Goal: Task Accomplishment & Management: Manage account settings

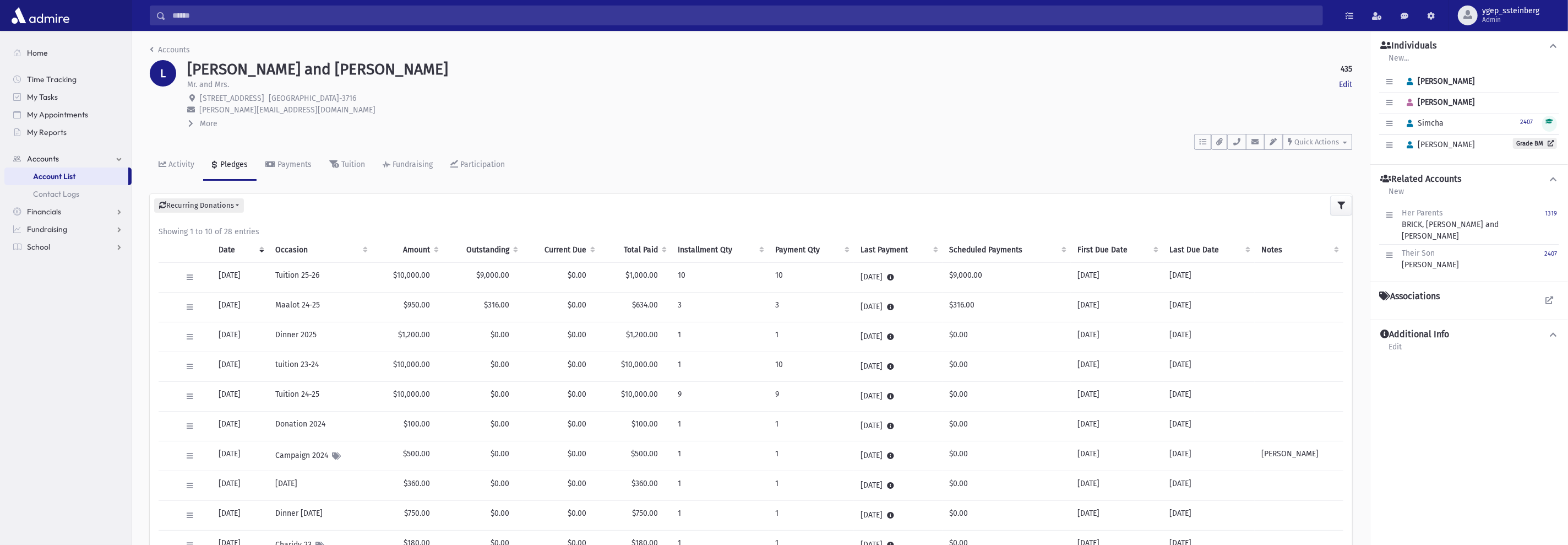
click at [188, 53] on li "Accounts" at bounding box center [170, 49] width 40 height 11
click at [186, 52] on link "Accounts" at bounding box center [170, 50] width 40 height 9
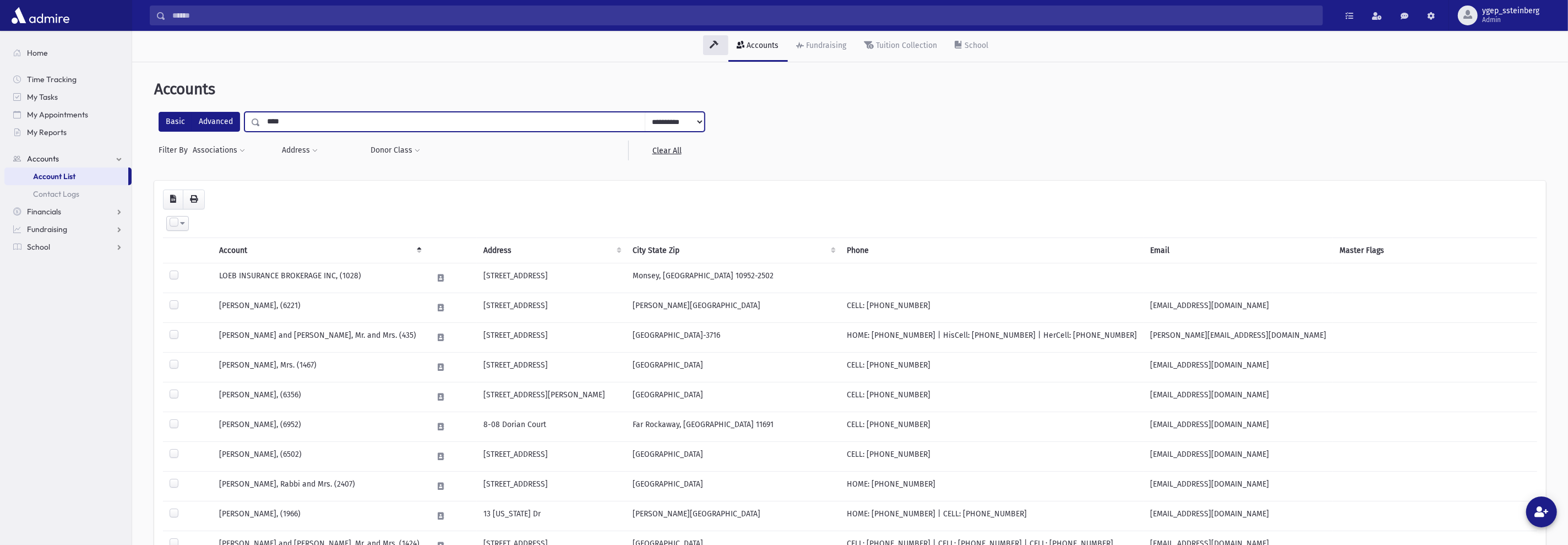
drag, startPoint x: 293, startPoint y: 122, endPoint x: 230, endPoint y: 114, distance: 63.5
click at [230, 114] on div "**********" at bounding box center [431, 121] width 546 height 20
type input "*******"
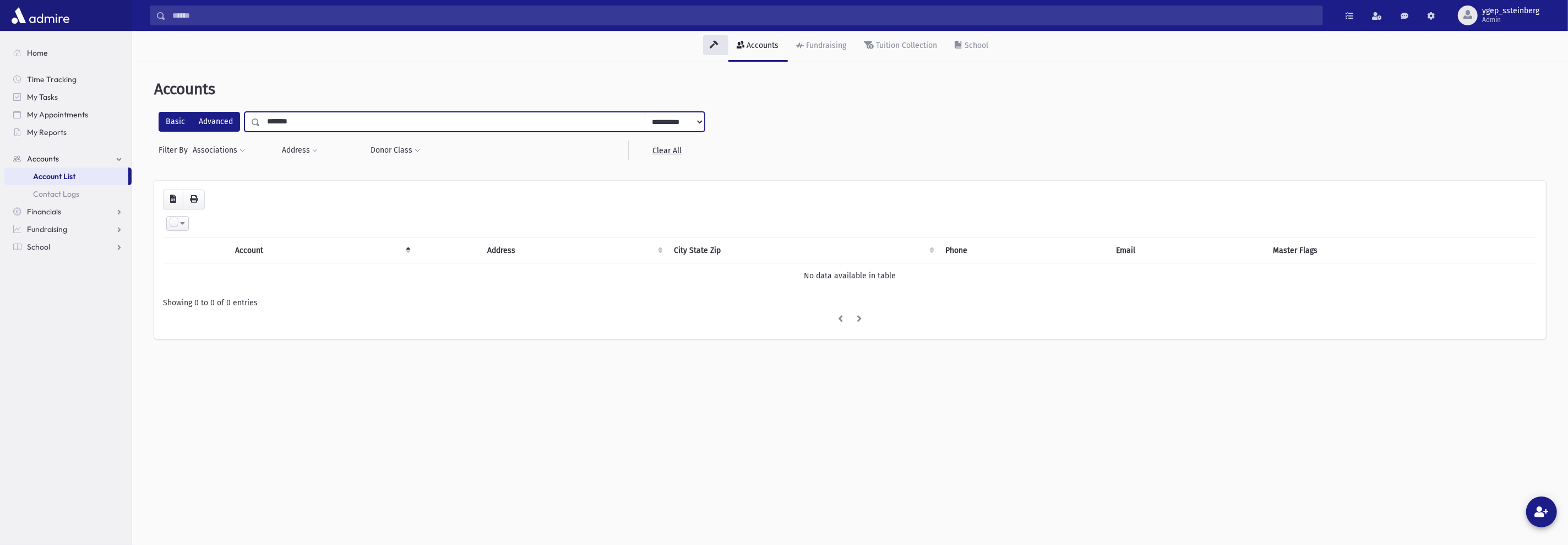
drag, startPoint x: 284, startPoint y: 122, endPoint x: 233, endPoint y: 117, distance: 51.2
click at [233, 117] on div "**********" at bounding box center [431, 121] width 546 height 20
type input "*******"
drag, startPoint x: 291, startPoint y: 125, endPoint x: 271, endPoint y: 122, distance: 20.2
click at [271, 122] on input "*******" at bounding box center [453, 121] width 385 height 20
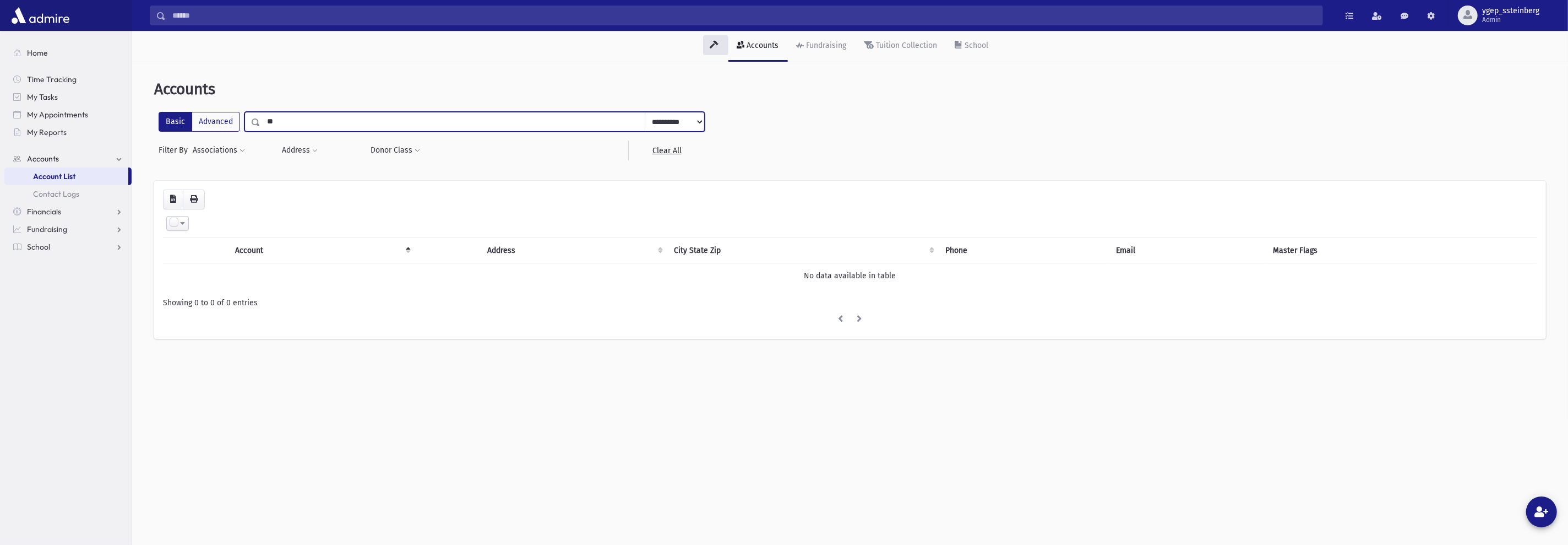
type input "***"
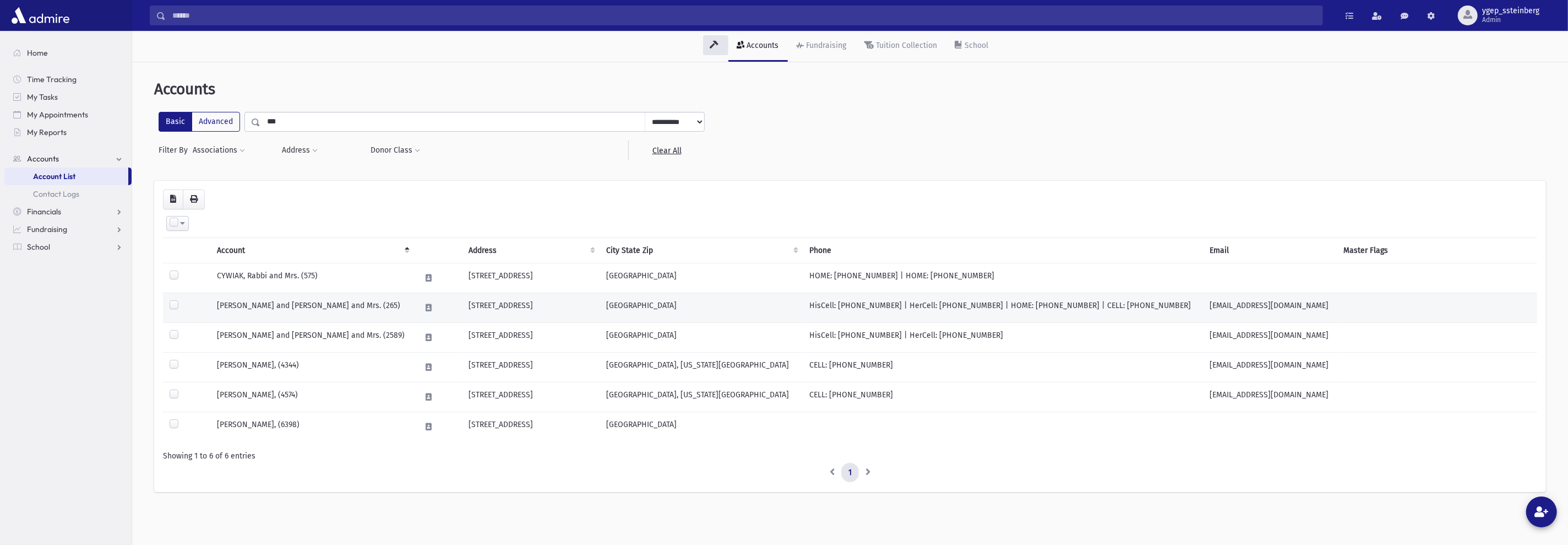
click at [283, 300] on td "[PERSON_NAME] and [PERSON_NAME] and Mrs. (265)" at bounding box center [312, 307] width 204 height 30
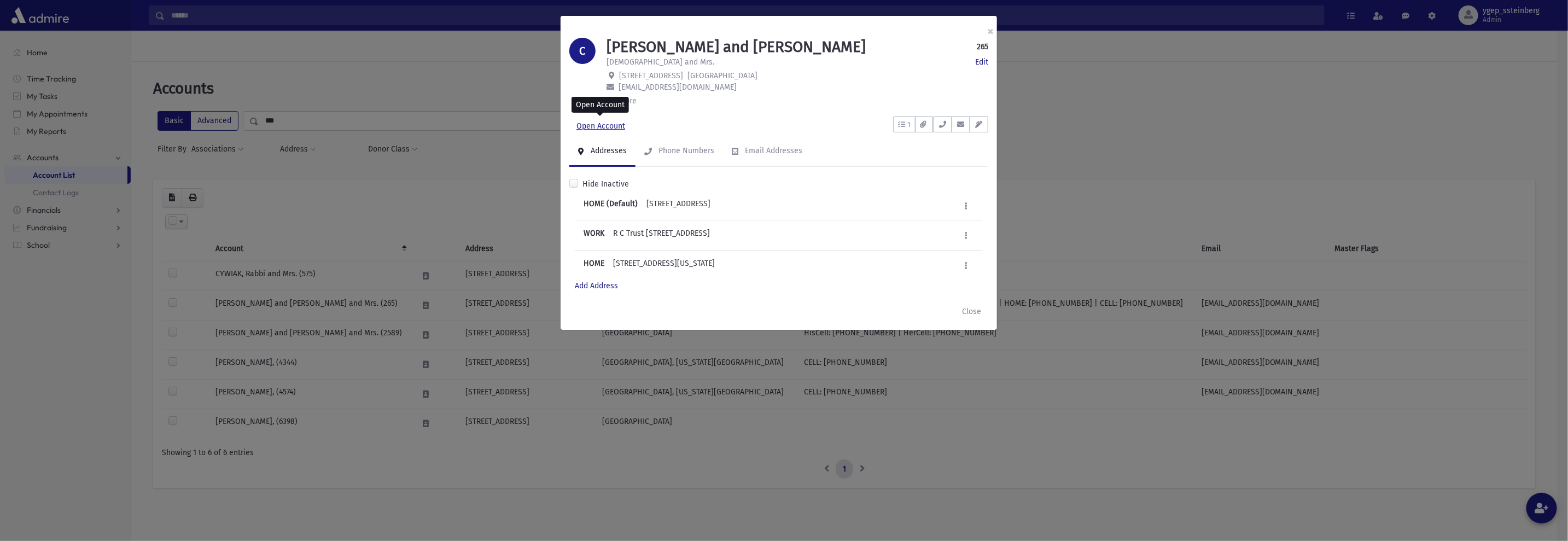
click at [596, 120] on link "Open Account" at bounding box center [601, 126] width 63 height 20
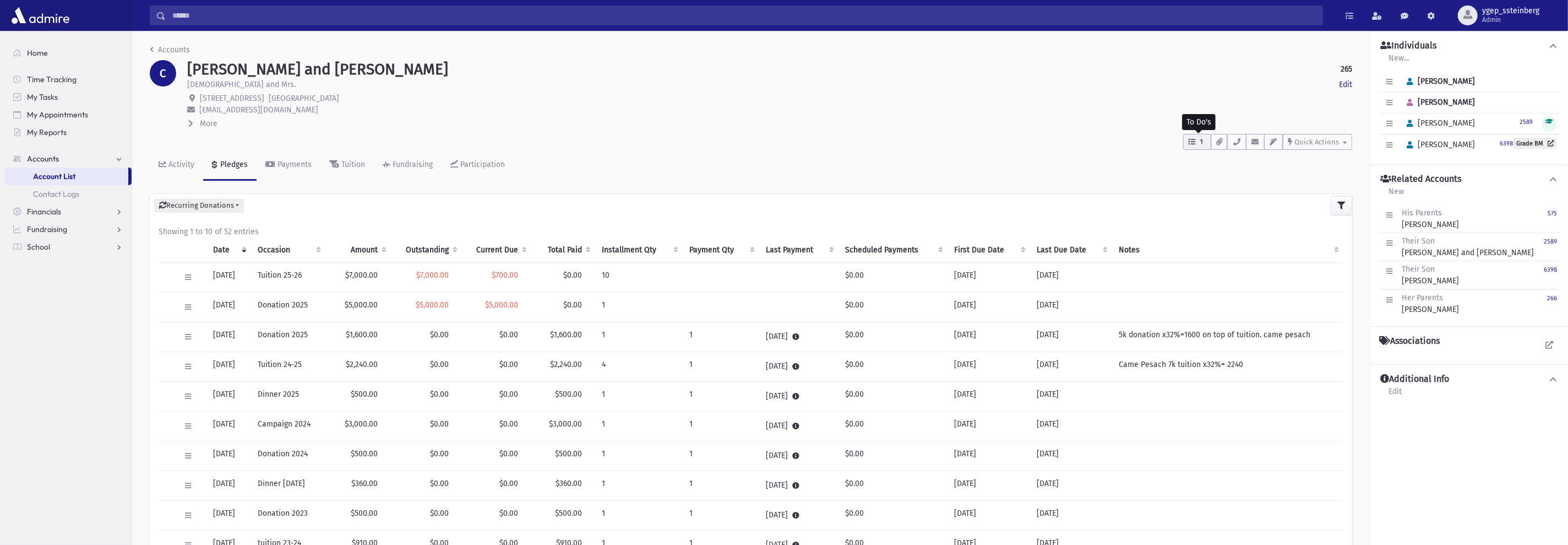
click at [1205, 147] on span "1" at bounding box center [1202, 142] width 9 height 10
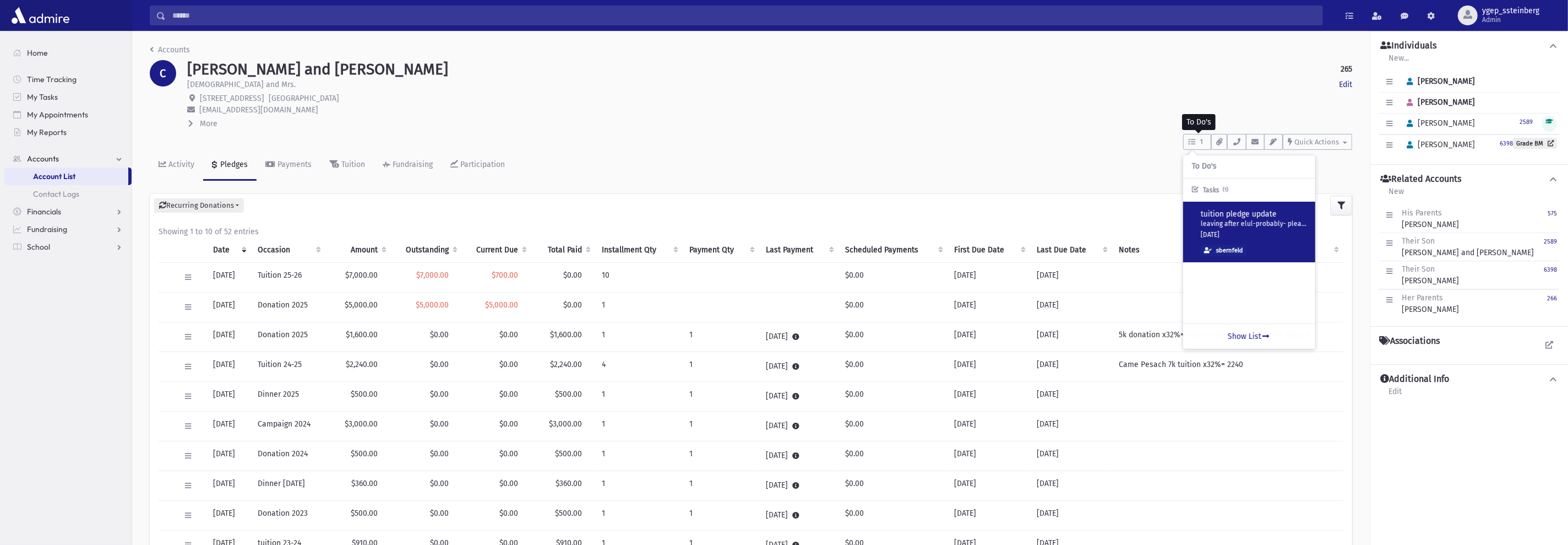
click at [1266, 224] on p "leaving after elul-probably- please change tuition to 910 and donation to 650 i…" at bounding box center [1254, 224] width 106 height 9
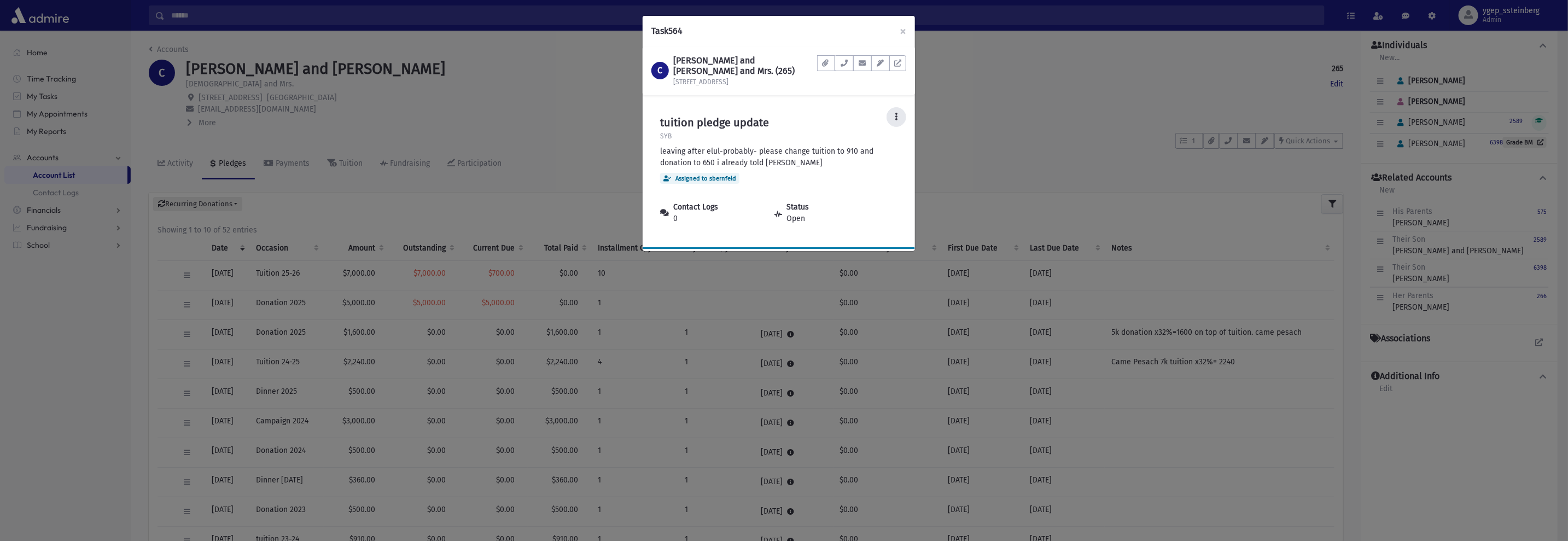
click at [891, 110] on button at bounding box center [897, 117] width 20 height 20
click at [879, 143] on link "Edit" at bounding box center [863, 147] width 87 height 20
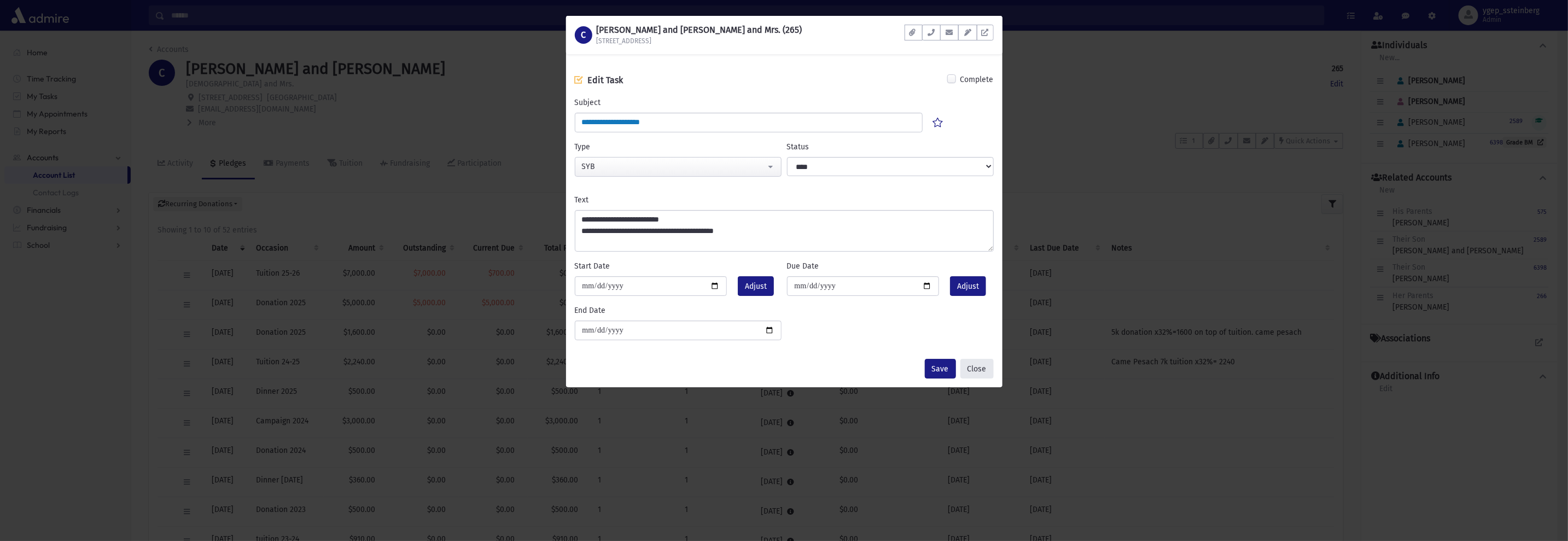
drag, startPoint x: 977, startPoint y: 367, endPoint x: 843, endPoint y: 291, distance: 154.1
click at [976, 366] on button "Close" at bounding box center [977, 369] width 33 height 20
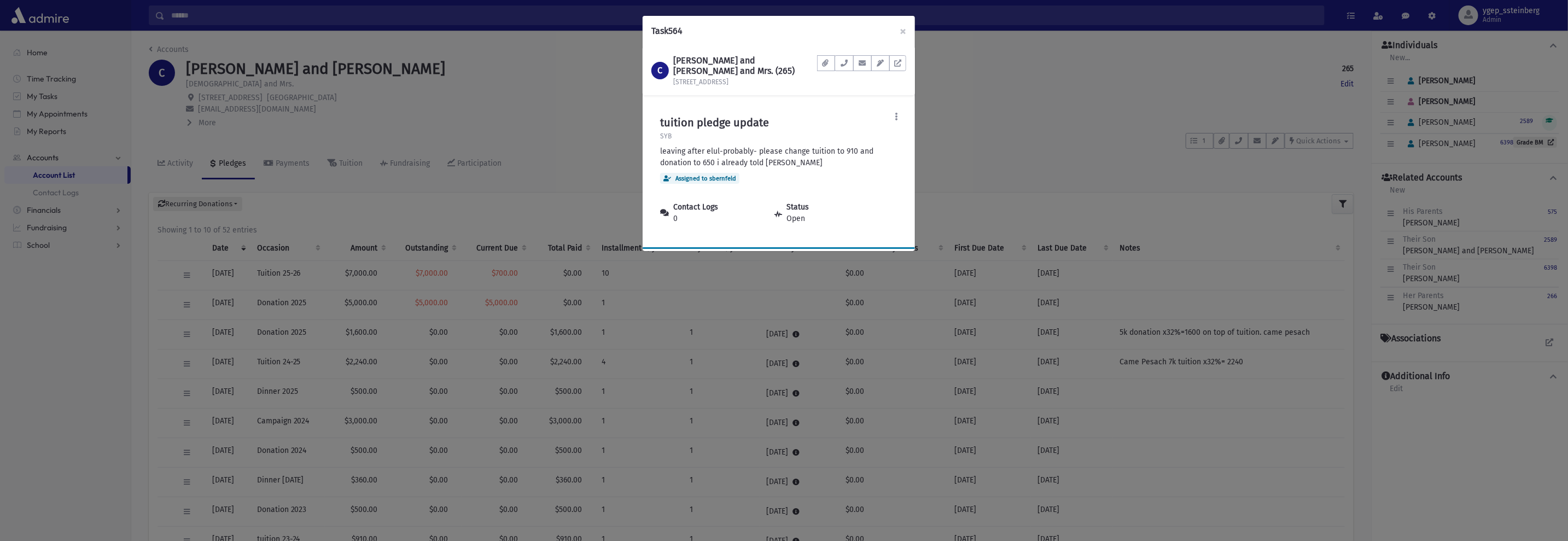
click at [509, 94] on div "Task 564 × C CYWIAK, Boruch and Shoshana, Rabbi and Mrs. (265) 2801 Ave I Docum…" at bounding box center [784, 270] width 1568 height 541
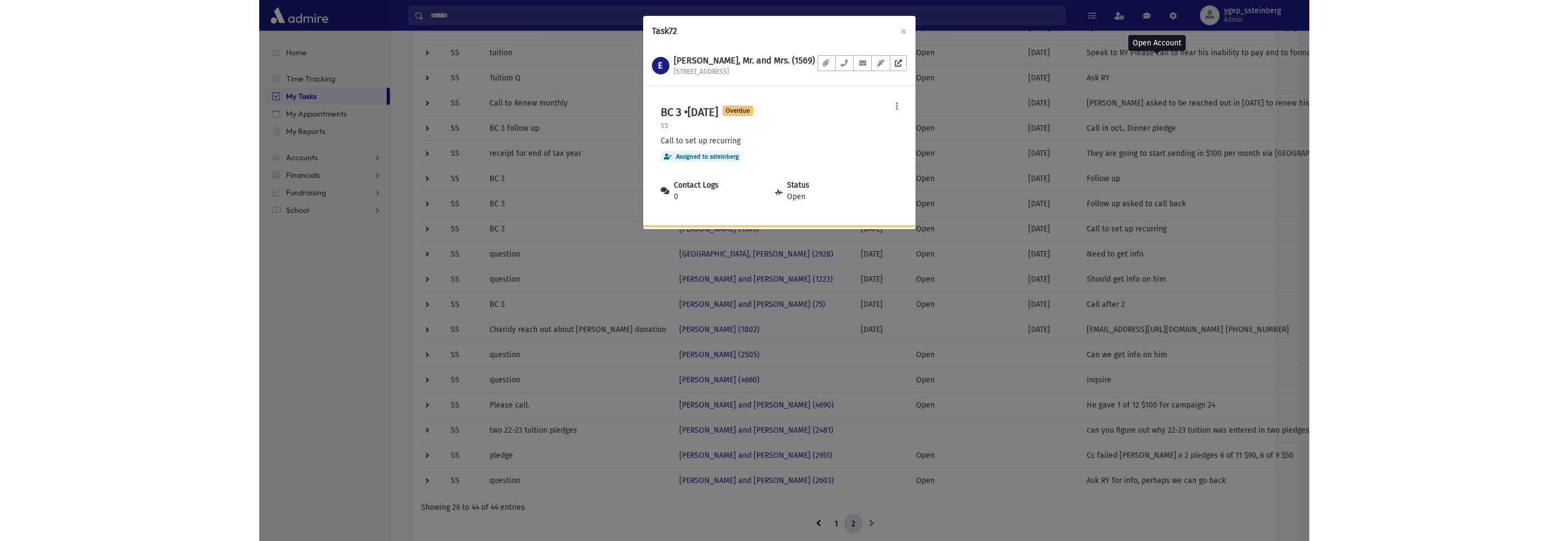
scroll to position [148, 0]
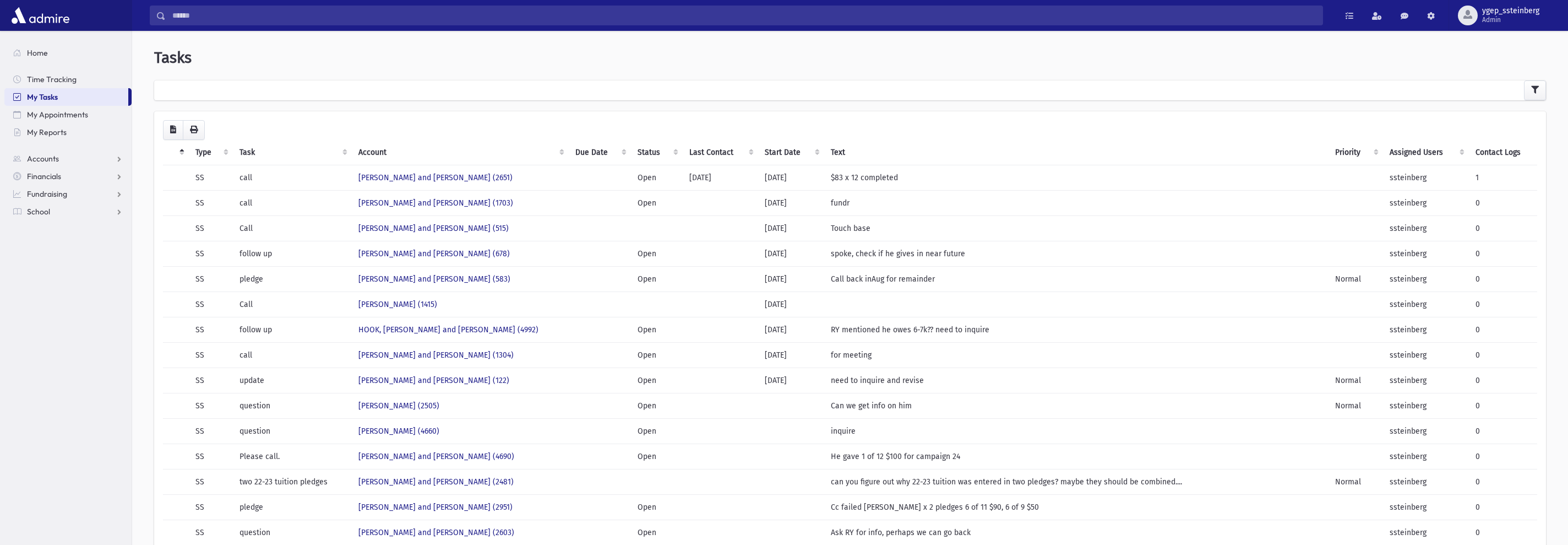
scroll to position [30, 0]
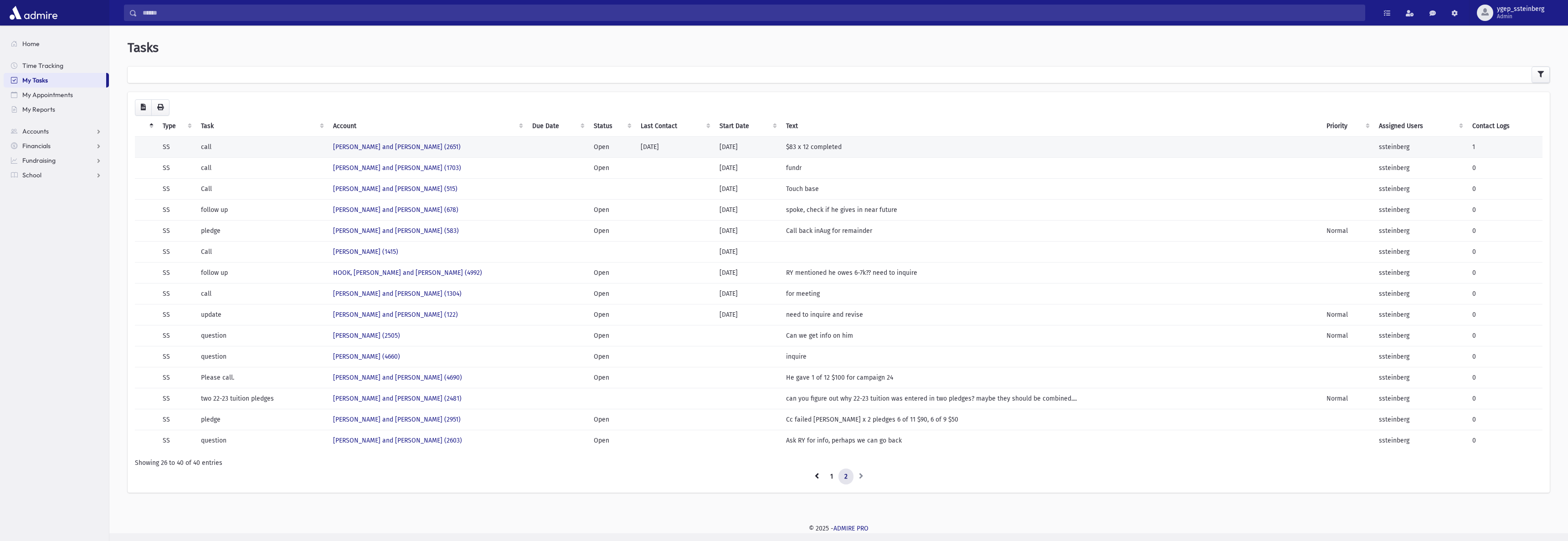
click at [861, 143] on td "$83 x 12 completed" at bounding box center [1051, 146] width 541 height 21
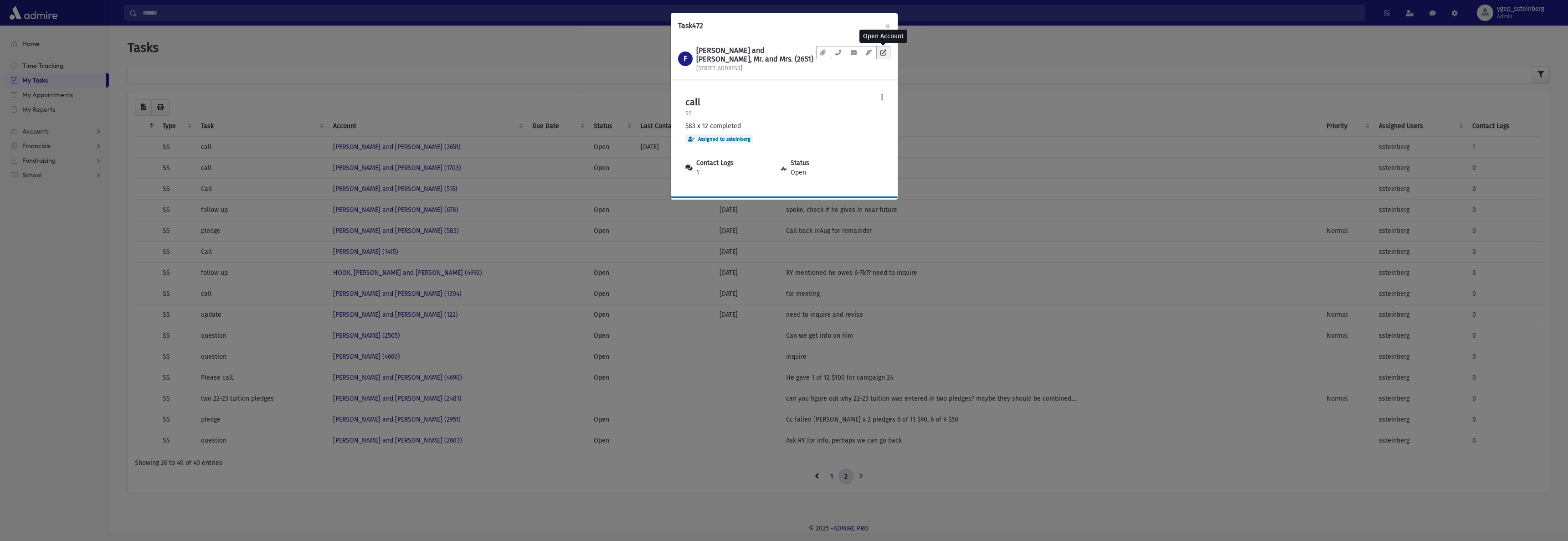
click at [882, 51] on icon at bounding box center [883, 52] width 6 height 6
click at [571, 49] on div "Task 472 × F FIXLER, Shabsi and Miriam, Mr. and Mrs. (2651) 85-23 124th St Docu…" at bounding box center [784, 270] width 1568 height 541
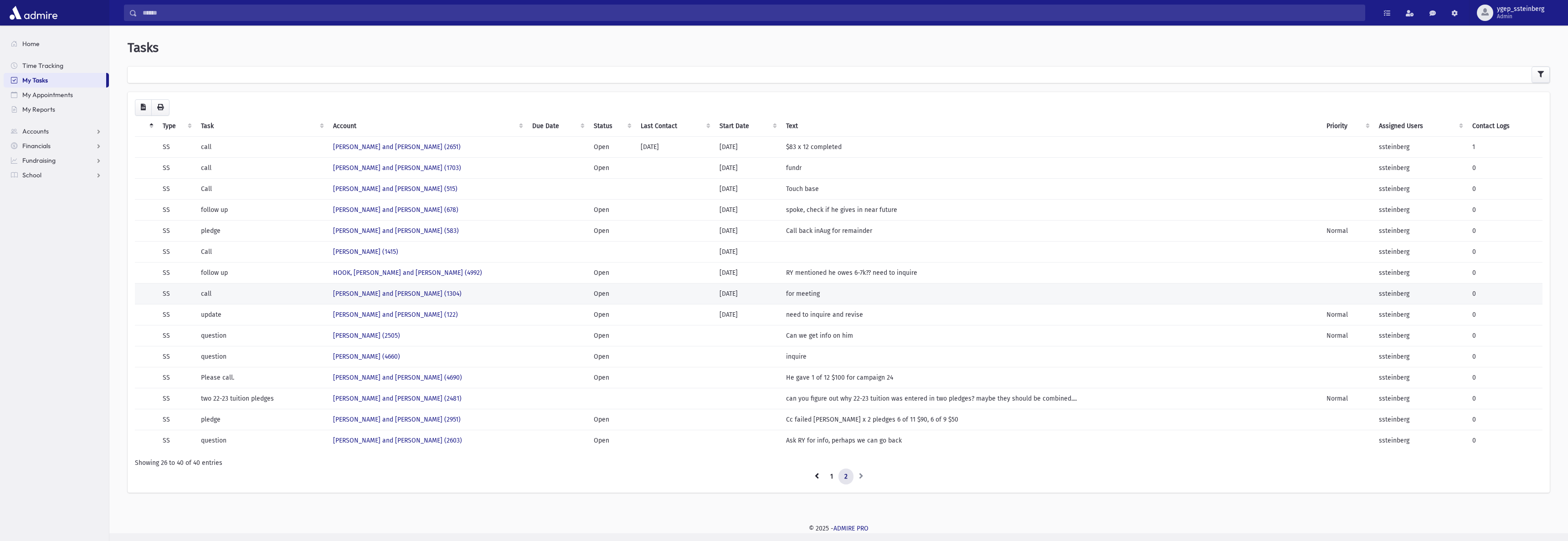
click at [464, 296] on td "FRIEDMAN, Moshe and Shani (1304)" at bounding box center [427, 293] width 199 height 21
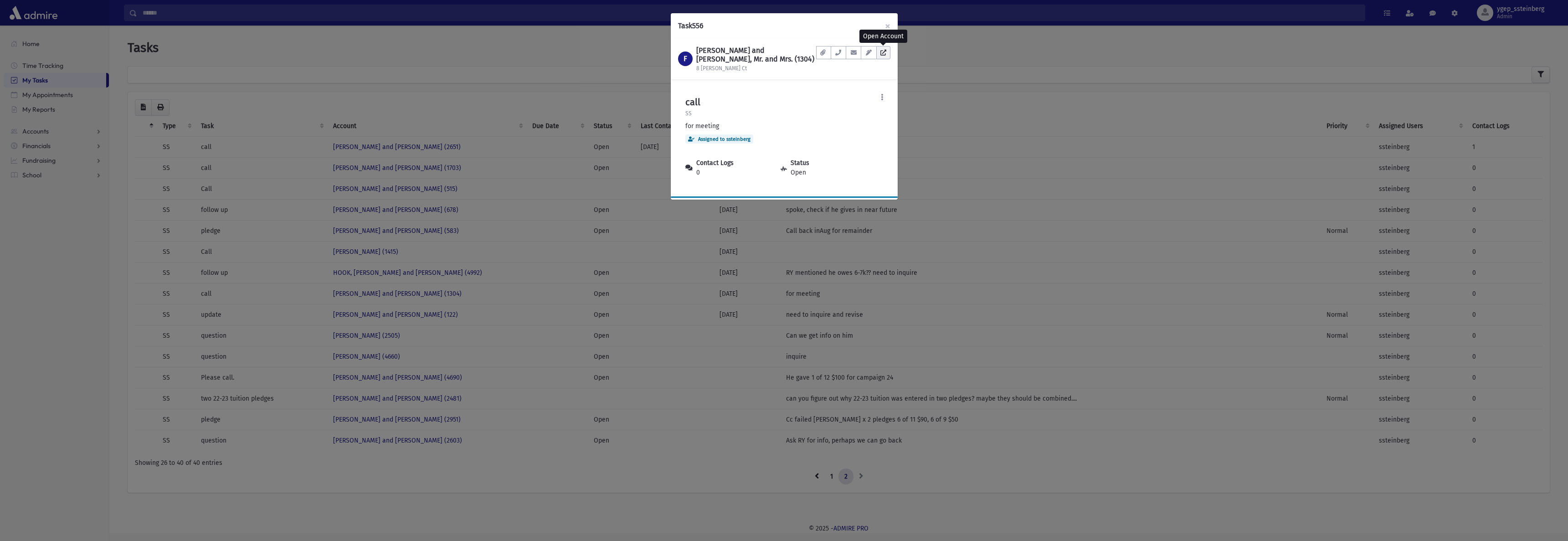
click at [884, 55] on icon at bounding box center [883, 52] width 6 height 6
click at [583, 60] on div "Task 556 × F FRIEDMAN, Moshe and Shani, Mr. and Mrs. (1304) 8 Bruck Ct Document…" at bounding box center [784, 270] width 1568 height 541
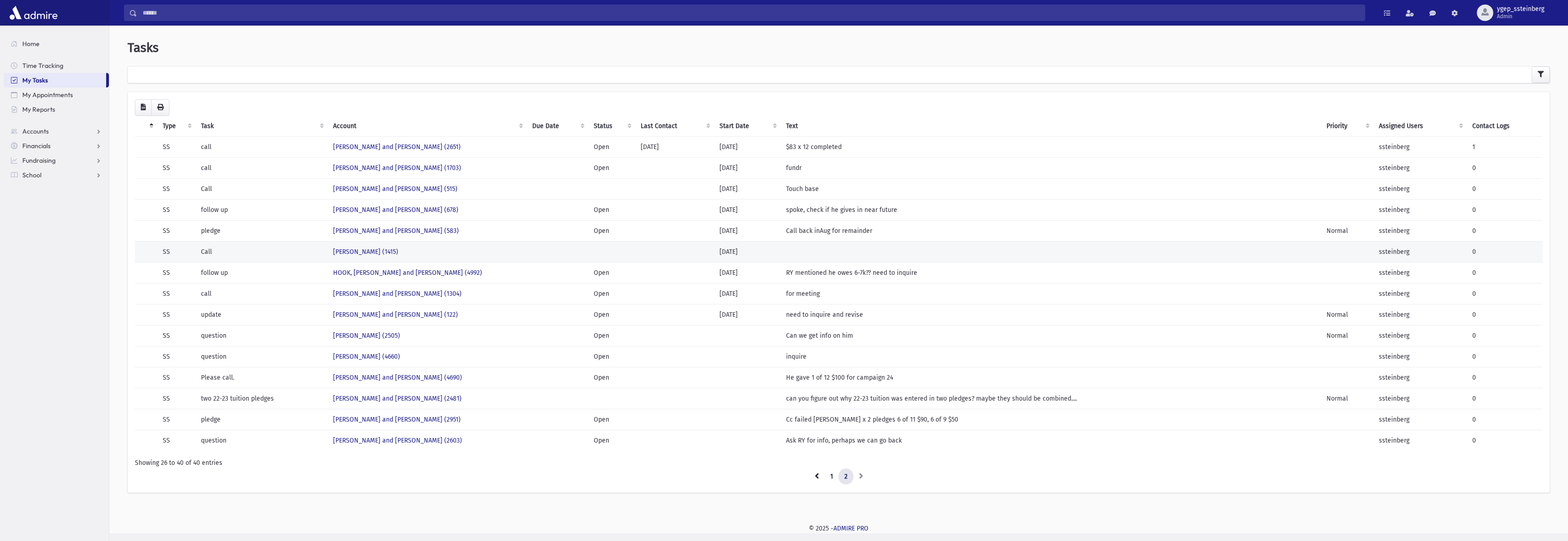
click at [423, 256] on td "NADOFF, Yehuda (1415)" at bounding box center [427, 251] width 199 height 21
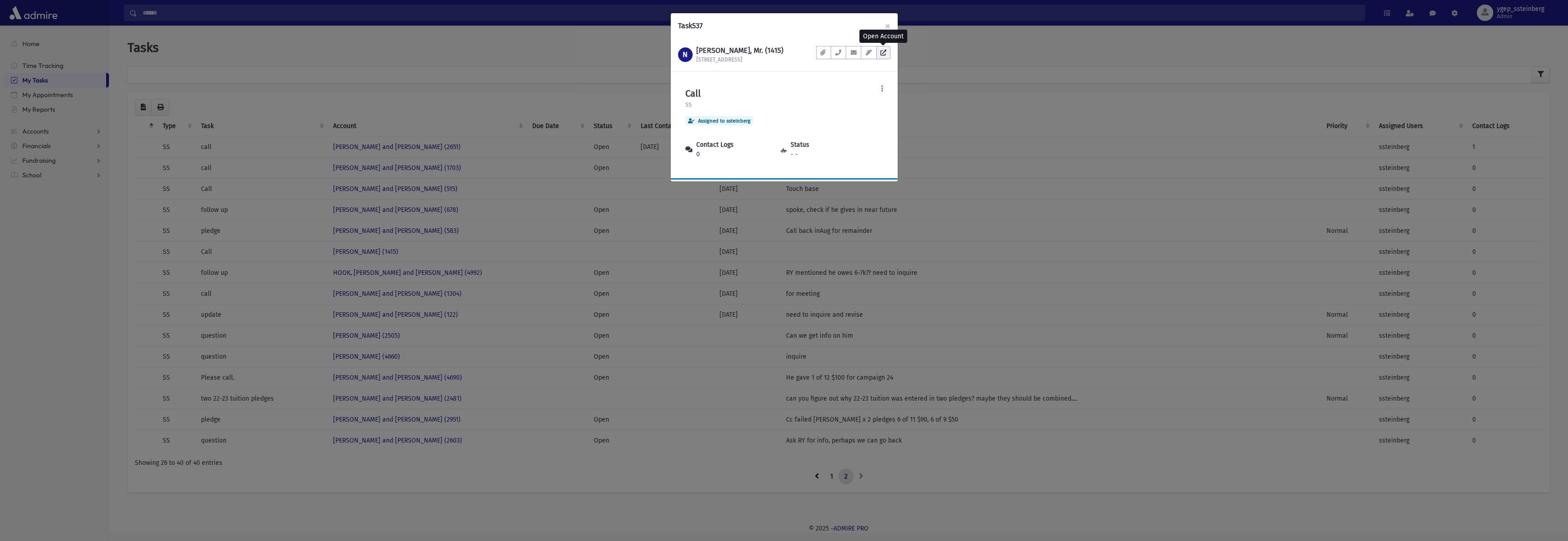
click at [887, 53] on link at bounding box center [883, 52] width 14 height 13
click at [425, 76] on div "Task 537 × N NADOFF, Yehuda, Mr. (1415) 68 Willow Tree Rd Documents No document…" at bounding box center [784, 270] width 1568 height 541
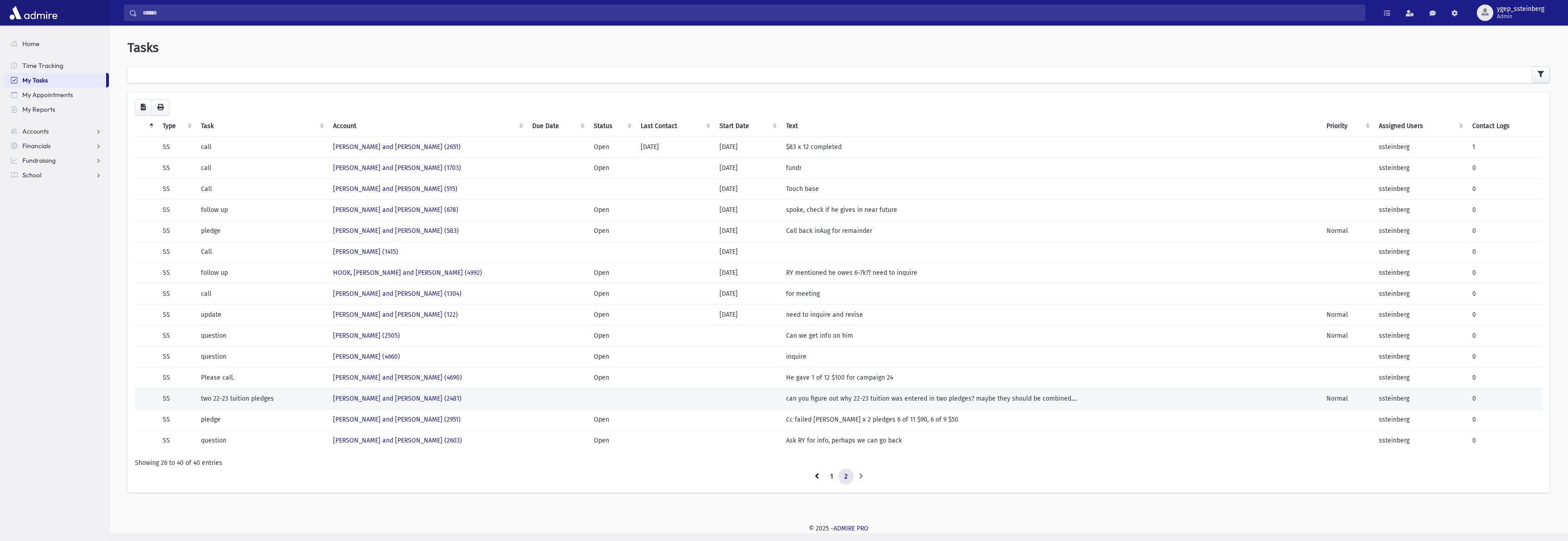
click at [492, 400] on td "LEDERMAN, Shraga and Hindy (2481)" at bounding box center [427, 398] width 199 height 21
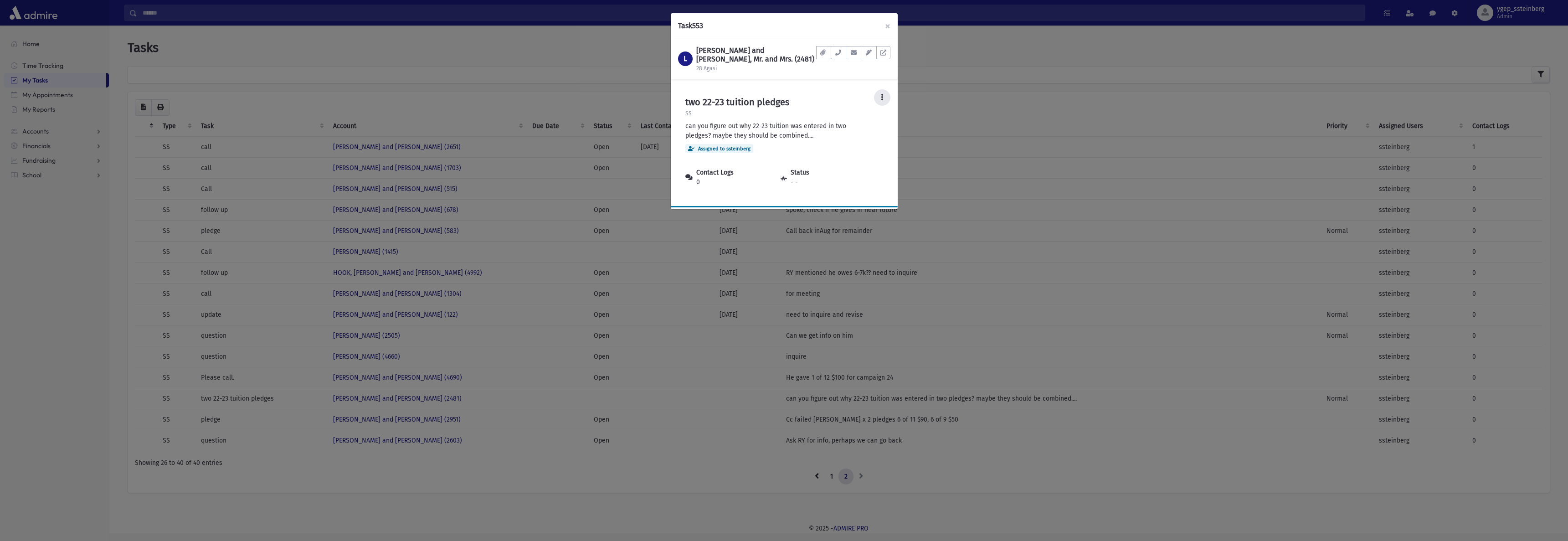
click at [882, 95] on icon at bounding box center [882, 97] width 3 height 6
click at [864, 118] on link "Edit" at bounding box center [854, 122] width 73 height 17
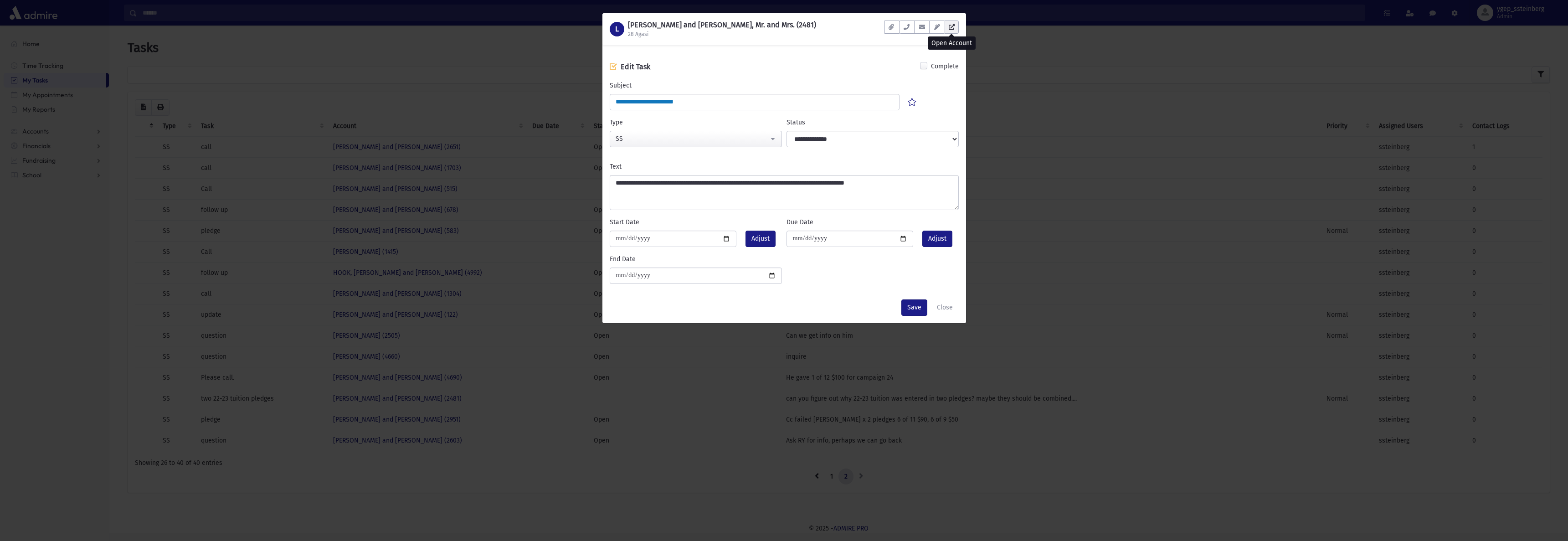
click at [953, 29] on icon at bounding box center [951, 27] width 6 height 6
click at [948, 304] on button "Close" at bounding box center [945, 308] width 28 height 16
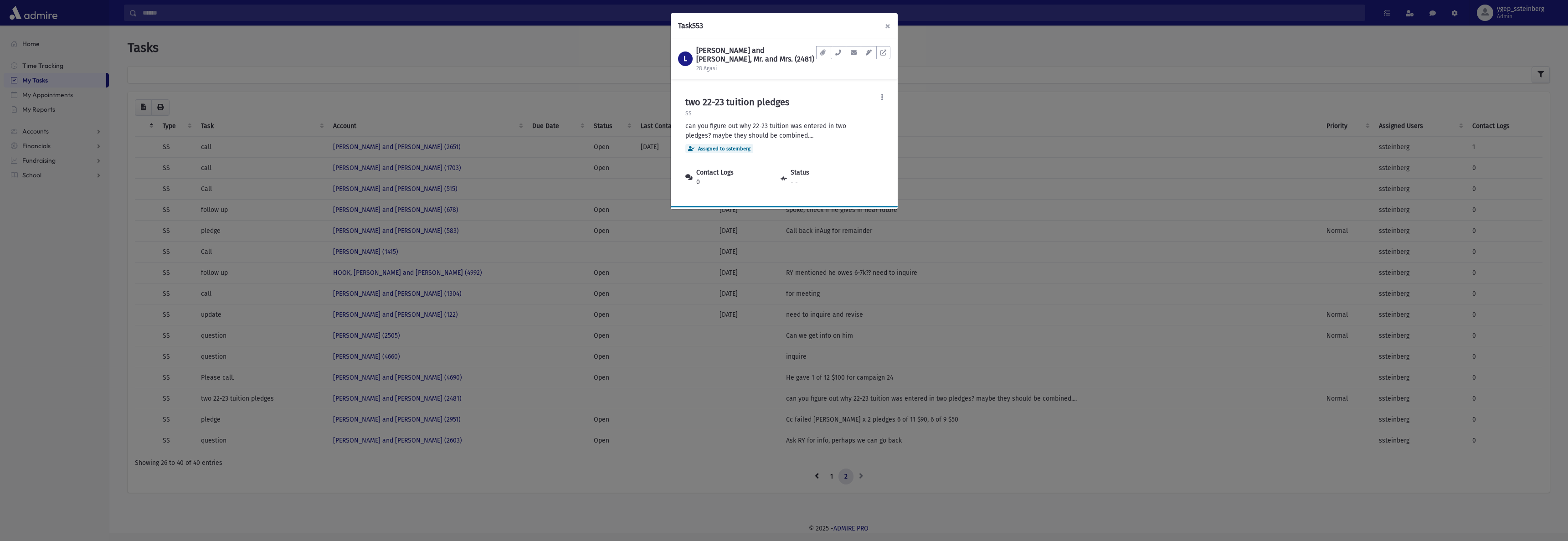
click at [889, 24] on button "×" at bounding box center [887, 26] width 20 height 26
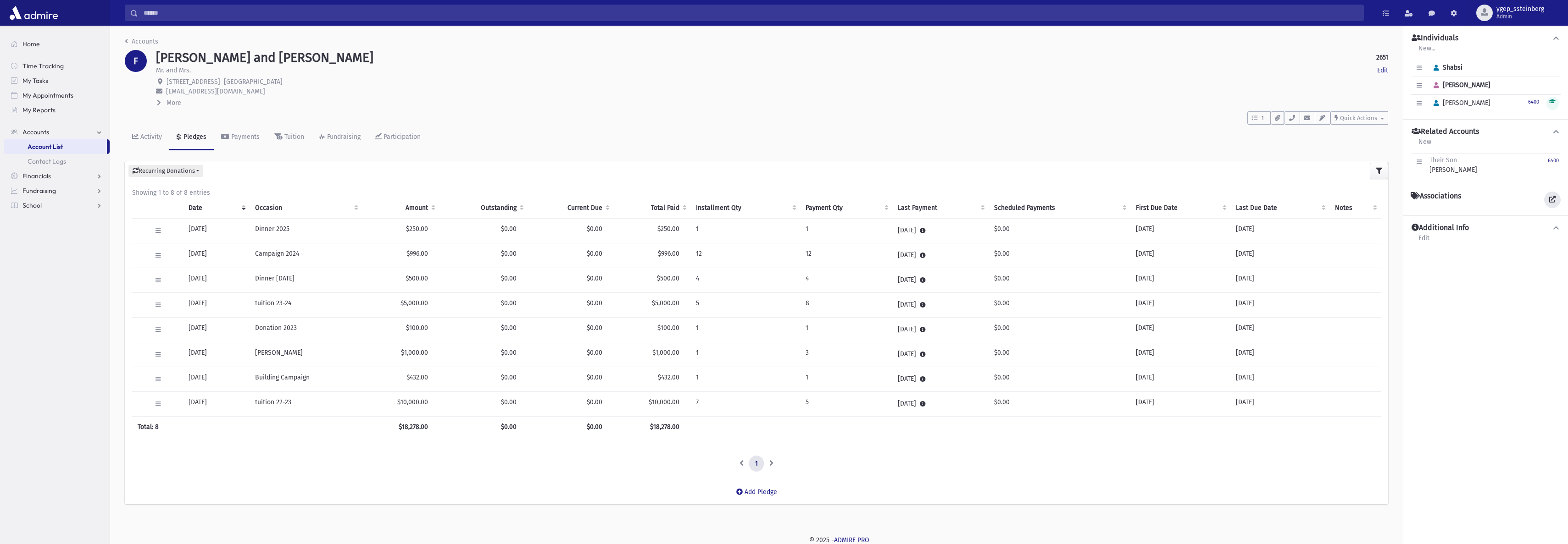
click at [1555, 200] on icon at bounding box center [1553, 199] width 6 height 6
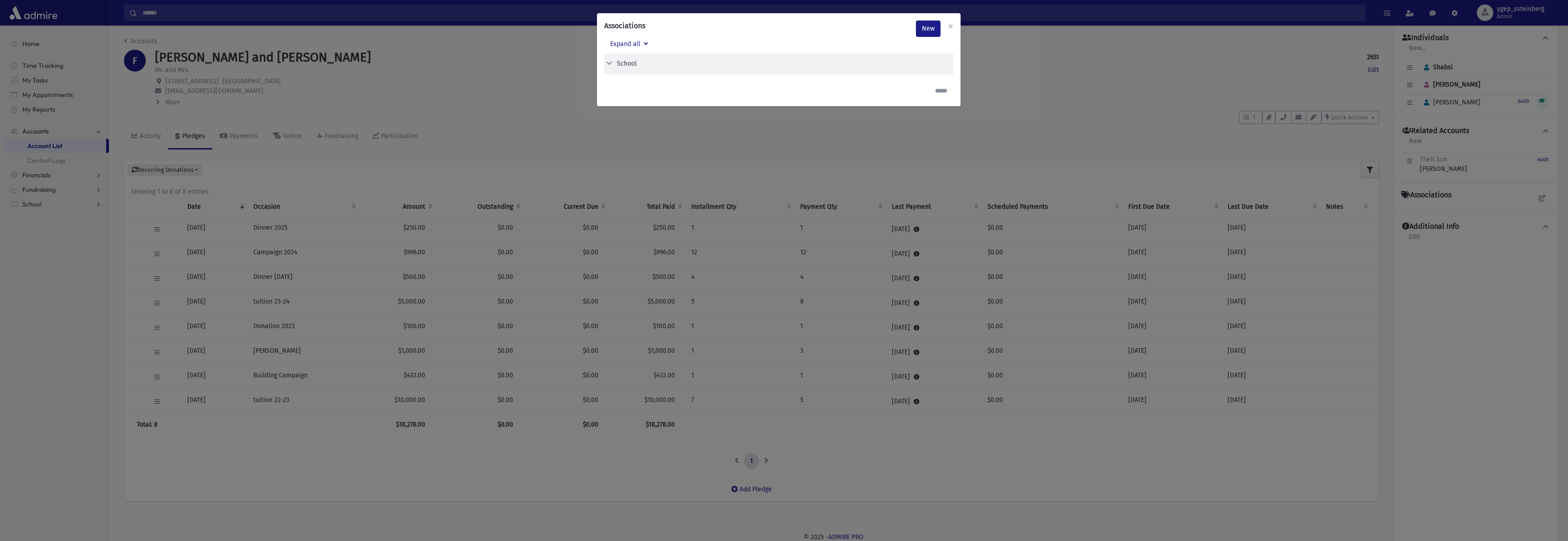
click at [627, 71] on div "School" at bounding box center [778, 63] width 349 height 21
click at [627, 63] on div "School" at bounding box center [627, 63] width 19 height 9
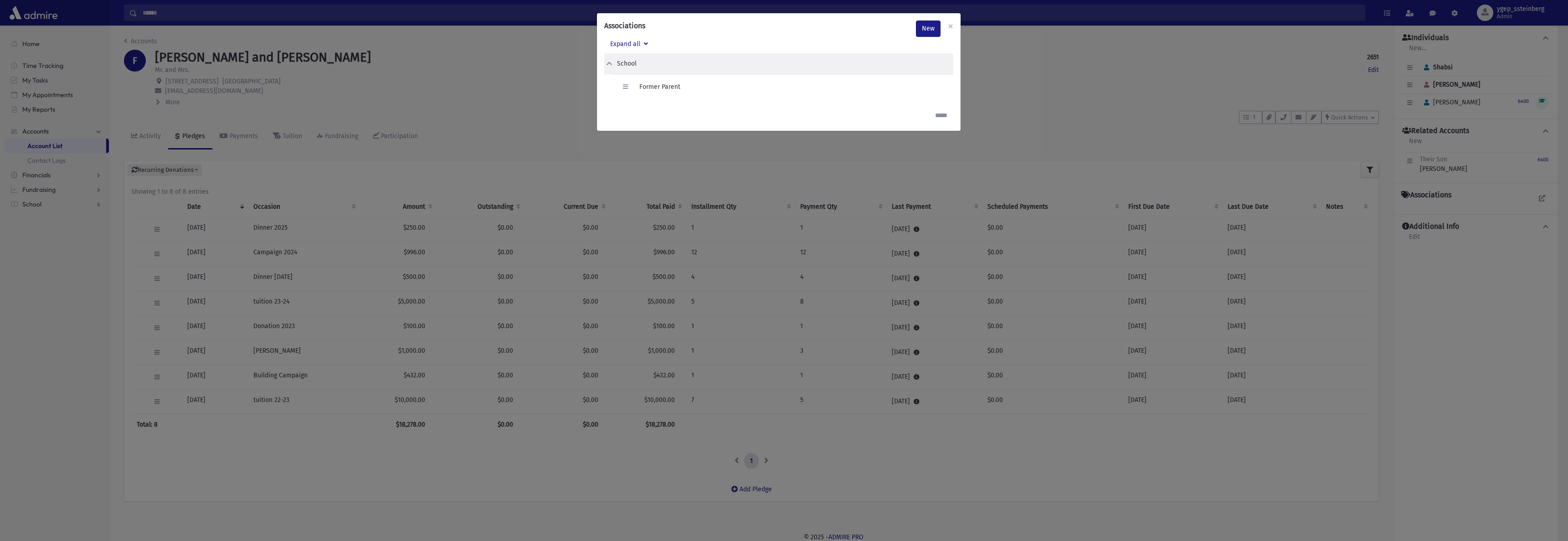
drag, startPoint x: 537, startPoint y: 94, endPoint x: 536, endPoint y: 100, distance: 6.1
click at [538, 95] on div "Associations New × Expand all School Edit Delete Former Parent" at bounding box center [784, 270] width 1568 height 541
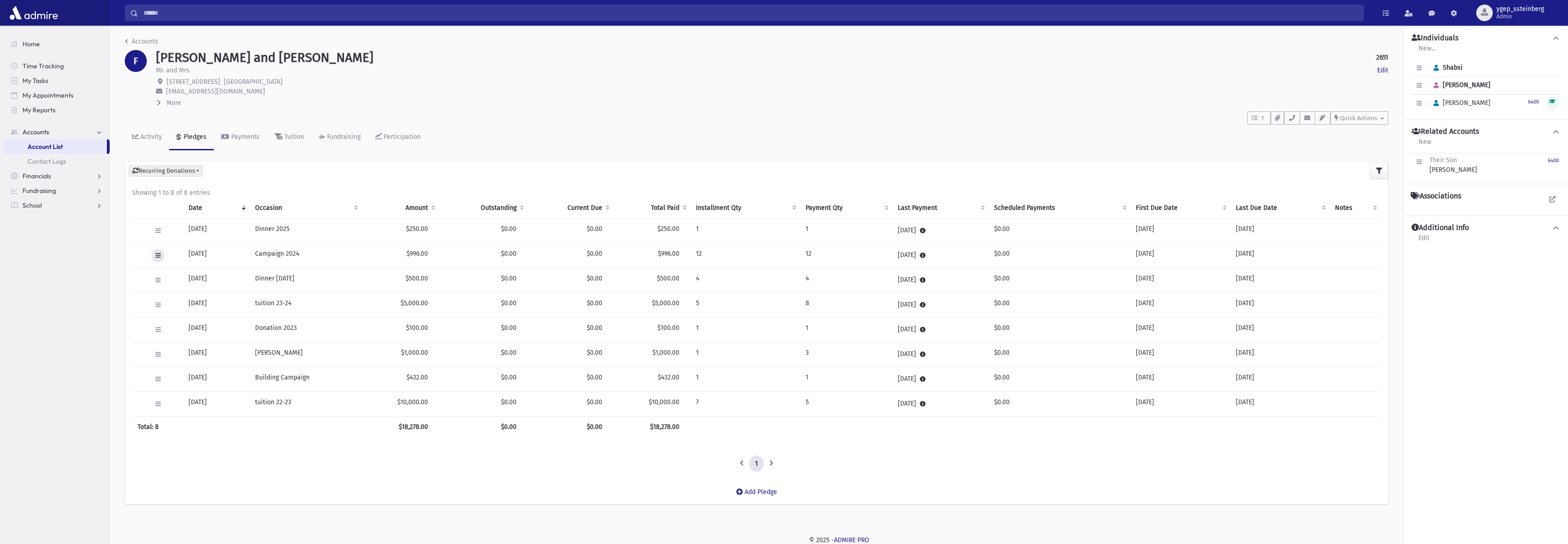
click at [155, 257] on icon at bounding box center [158, 255] width 5 height 6
click at [217, 358] on span "View Applied Payments" at bounding box center [193, 359] width 68 height 8
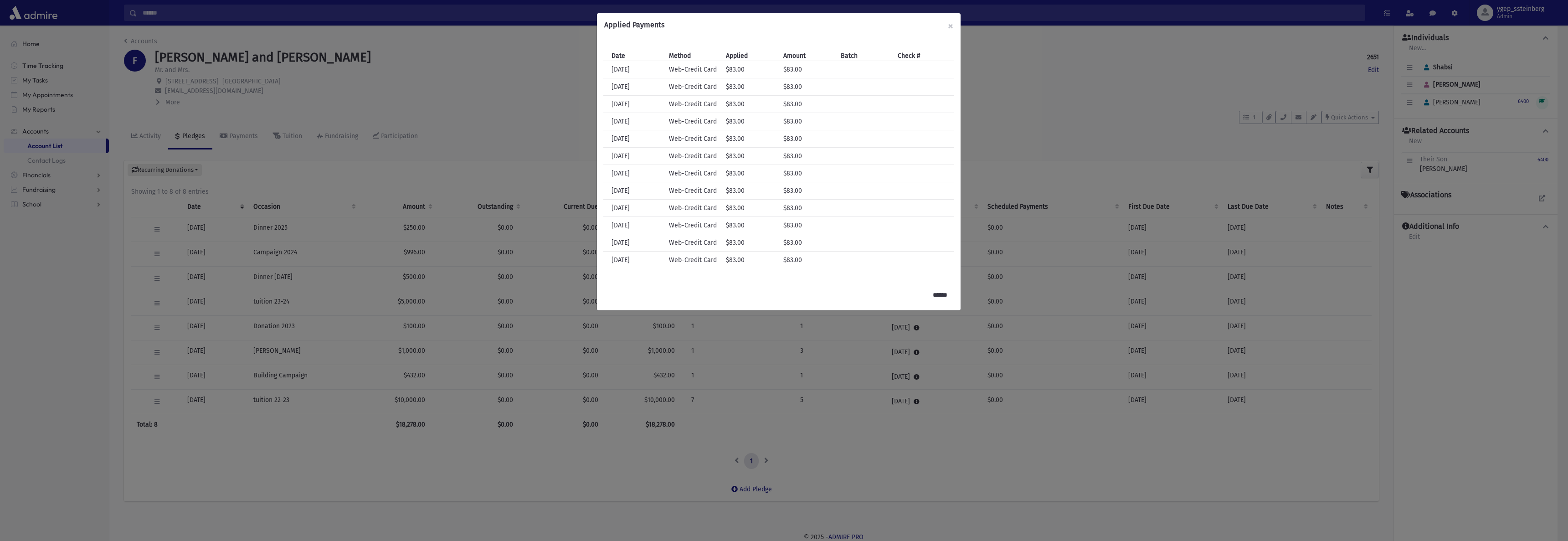
click at [393, 97] on div "Applied Payments × Date Method Applied Amount Batch Check # Date 7/31/2024 Meth…" at bounding box center [784, 270] width 1568 height 541
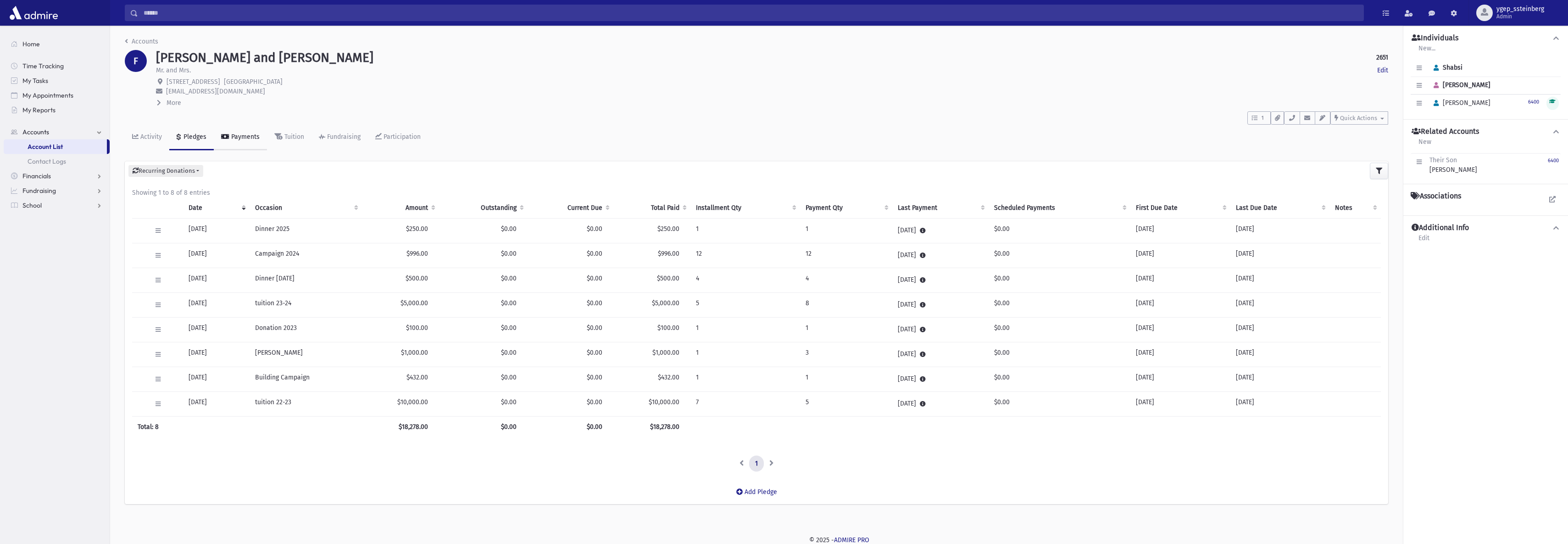
click at [242, 137] on div "Payments" at bounding box center [244, 137] width 30 height 8
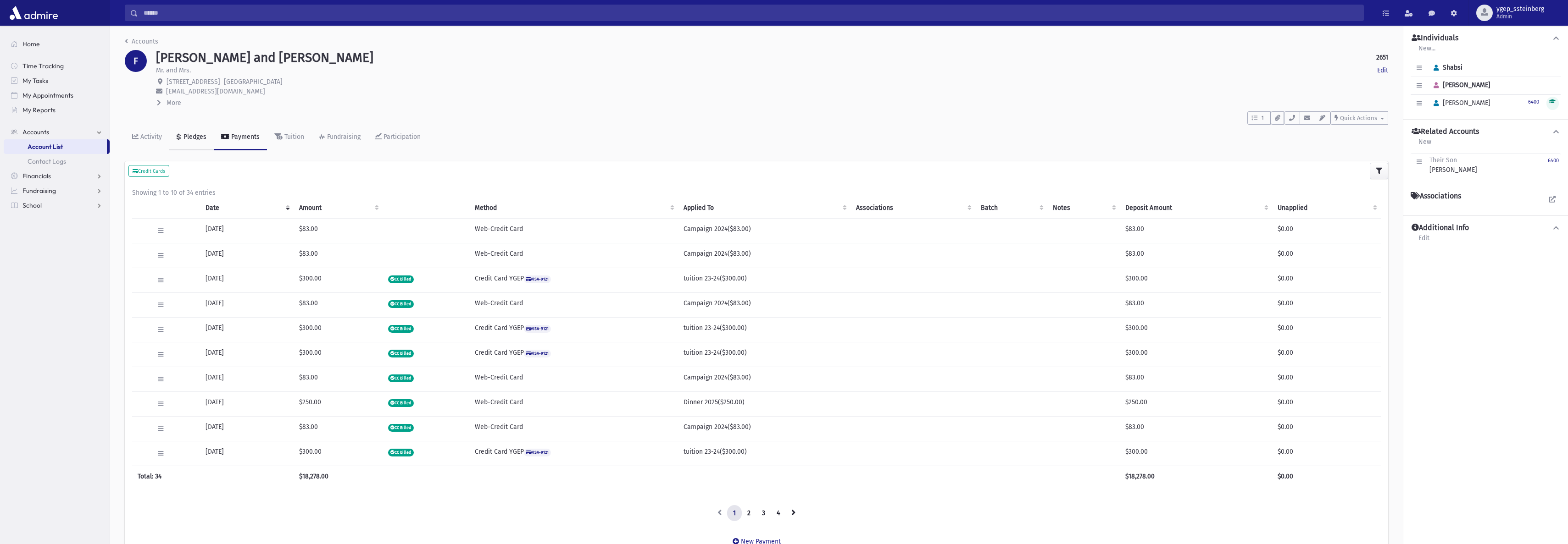
click at [189, 134] on div "Pledges" at bounding box center [194, 137] width 25 height 8
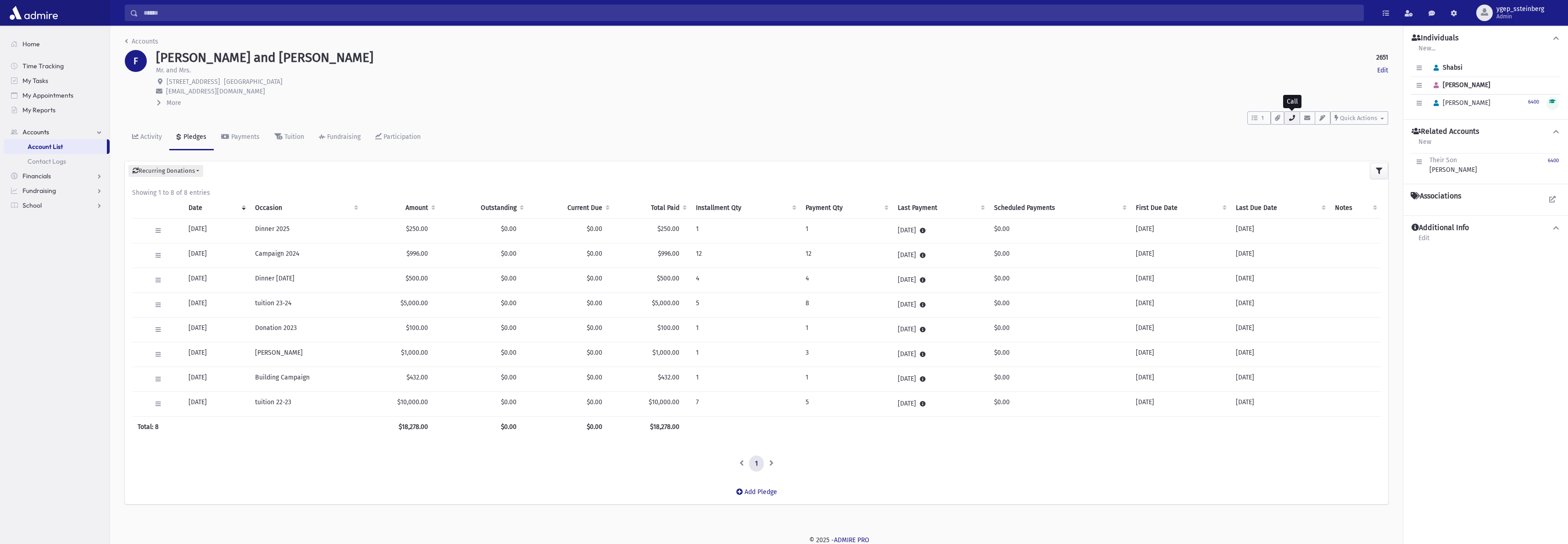
click at [1296, 119] on icon "button" at bounding box center [1292, 117] width 8 height 6
click at [1363, 117] on span "Quick Actions" at bounding box center [1358, 118] width 37 height 7
click at [1367, 139] on span "New Contact Log" at bounding box center [1370, 141] width 51 height 8
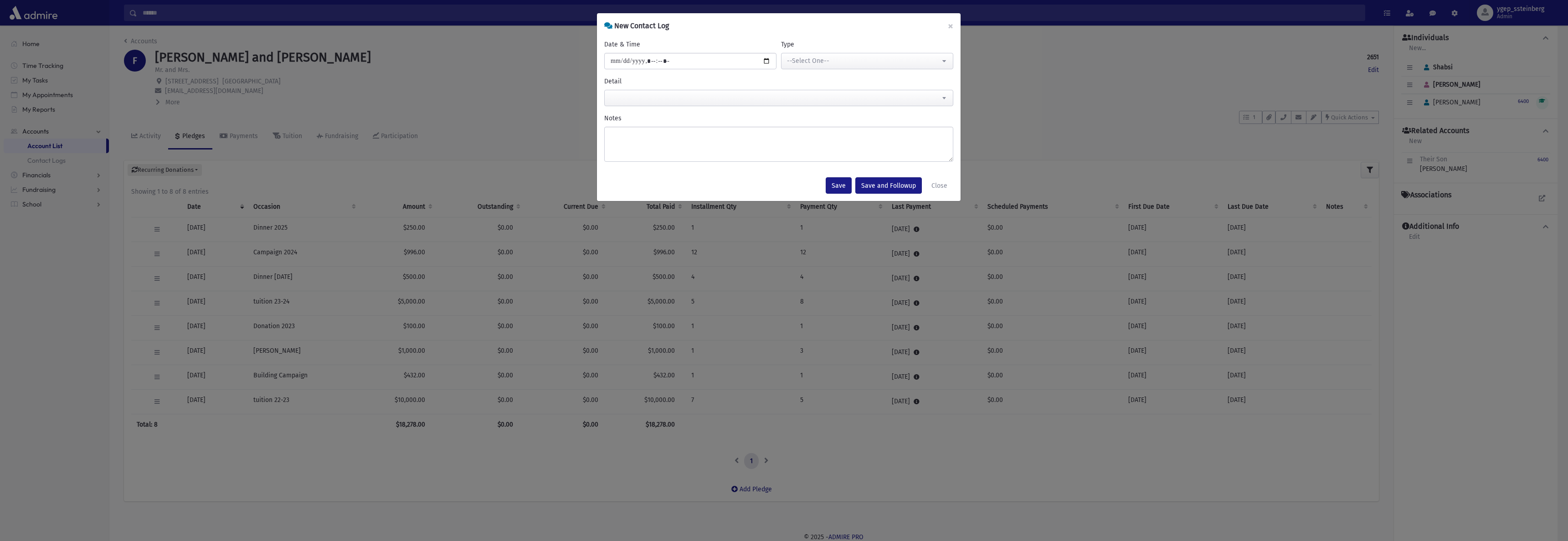
click at [484, 94] on div "**********" at bounding box center [784, 270] width 1568 height 541
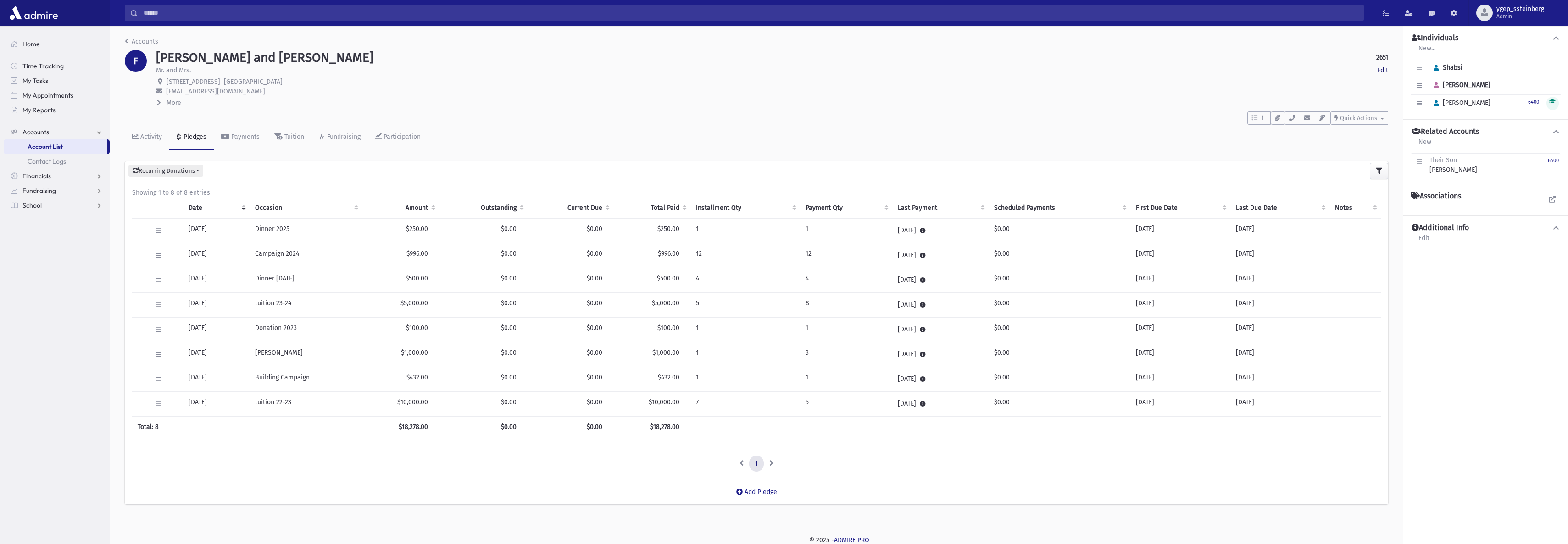
click at [1383, 70] on link "Edit" at bounding box center [1382, 70] width 11 height 9
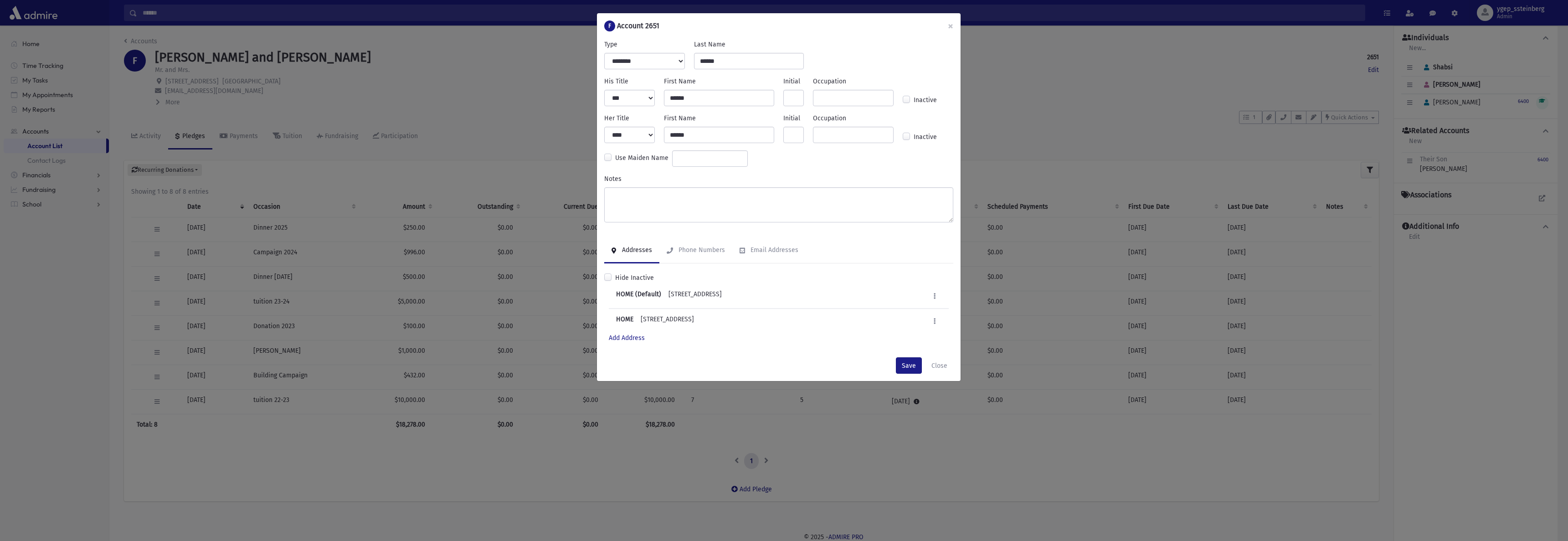
click at [1004, 106] on div "**********" at bounding box center [784, 270] width 1568 height 541
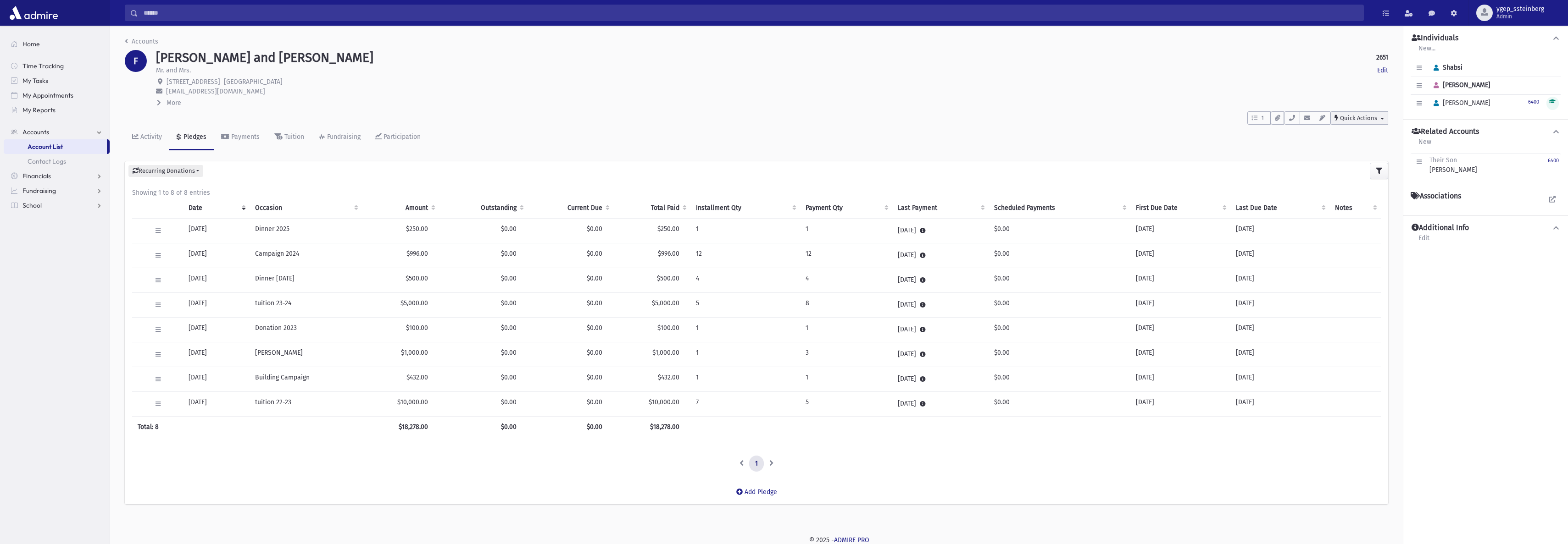
click at [1350, 113] on button "Quick Actions" at bounding box center [1360, 118] width 58 height 13
click at [1358, 143] on span "New Contact Log" at bounding box center [1370, 141] width 51 height 8
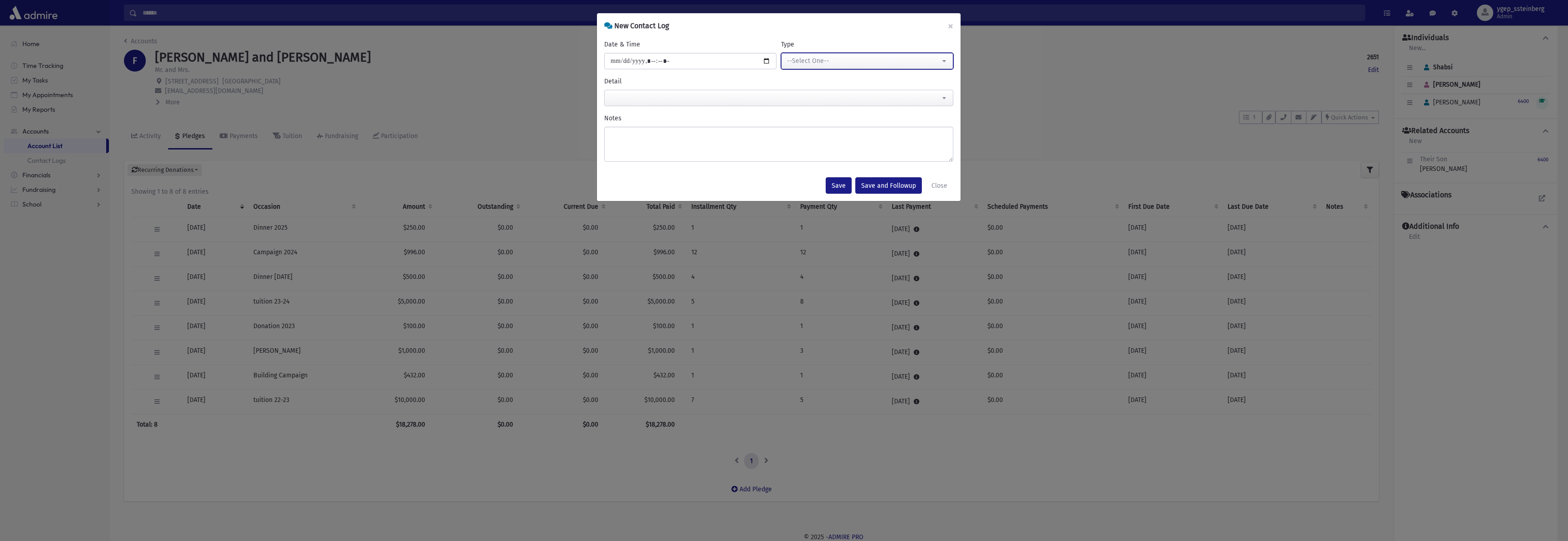
click at [840, 60] on div "--Select One--" at bounding box center [864, 60] width 153 height 9
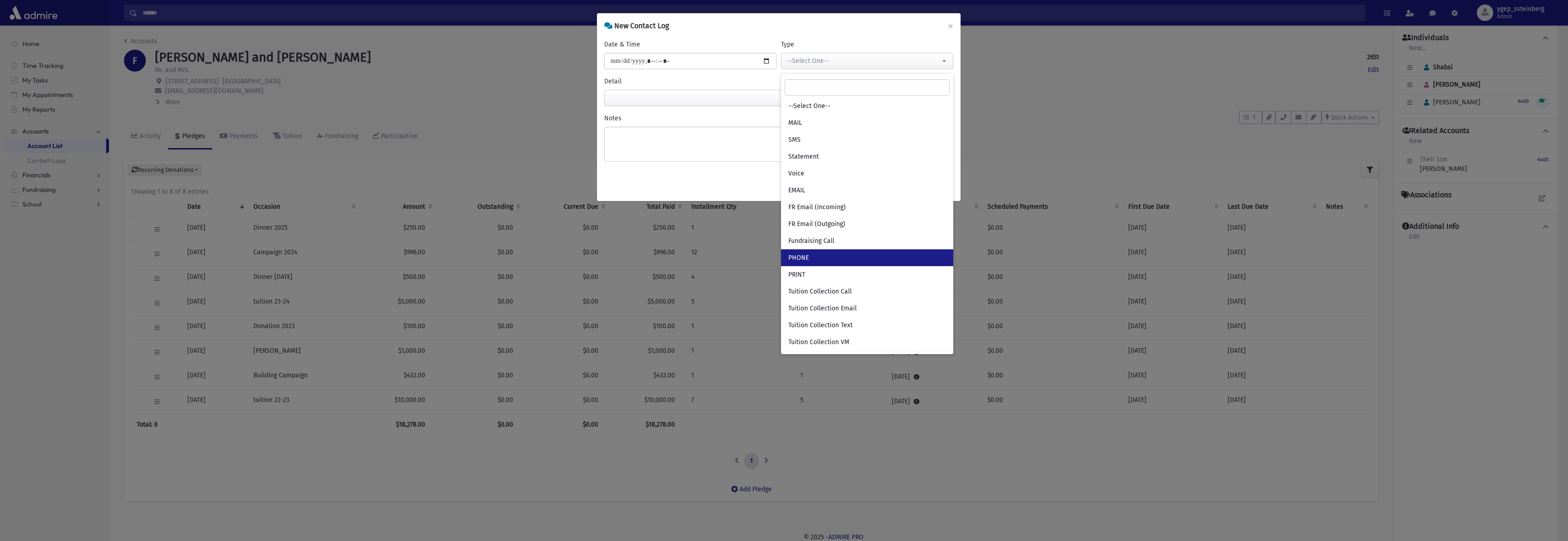
drag, startPoint x: 827, startPoint y: 255, endPoint x: 638, endPoint y: 151, distance: 215.7
click at [820, 249] on link "PHONE" at bounding box center [867, 257] width 172 height 17
select select "***"
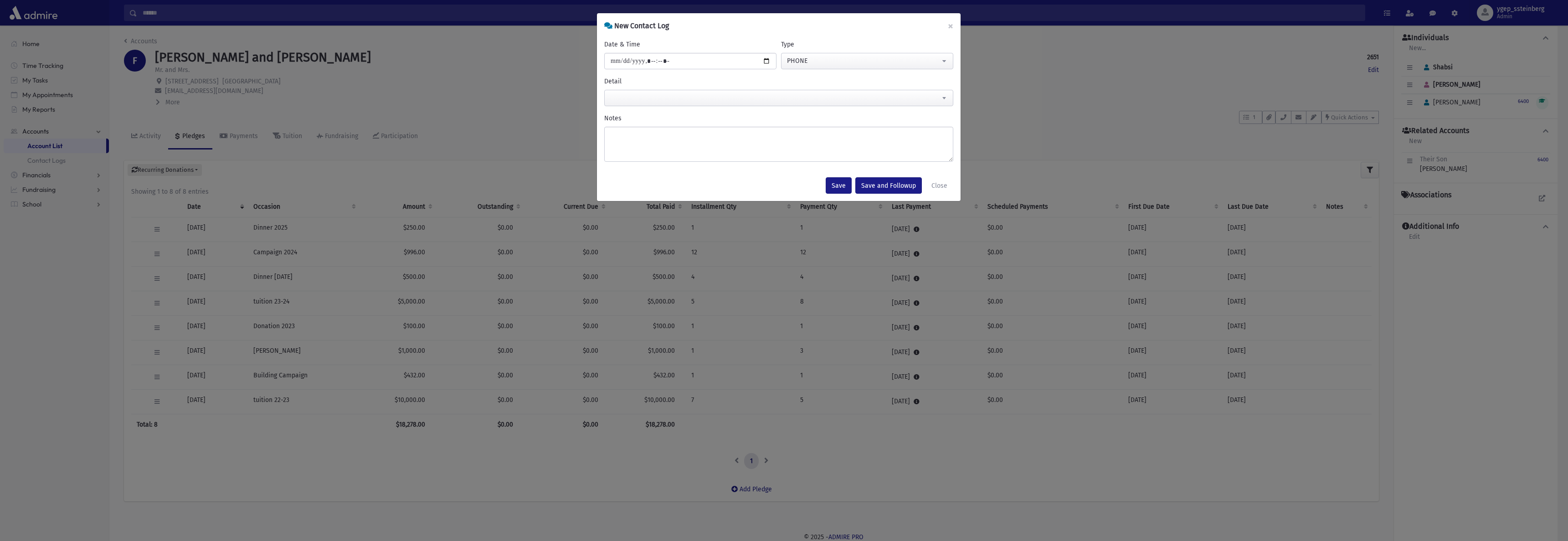
click at [630, 96] on span at bounding box center [778, 98] width 349 height 16
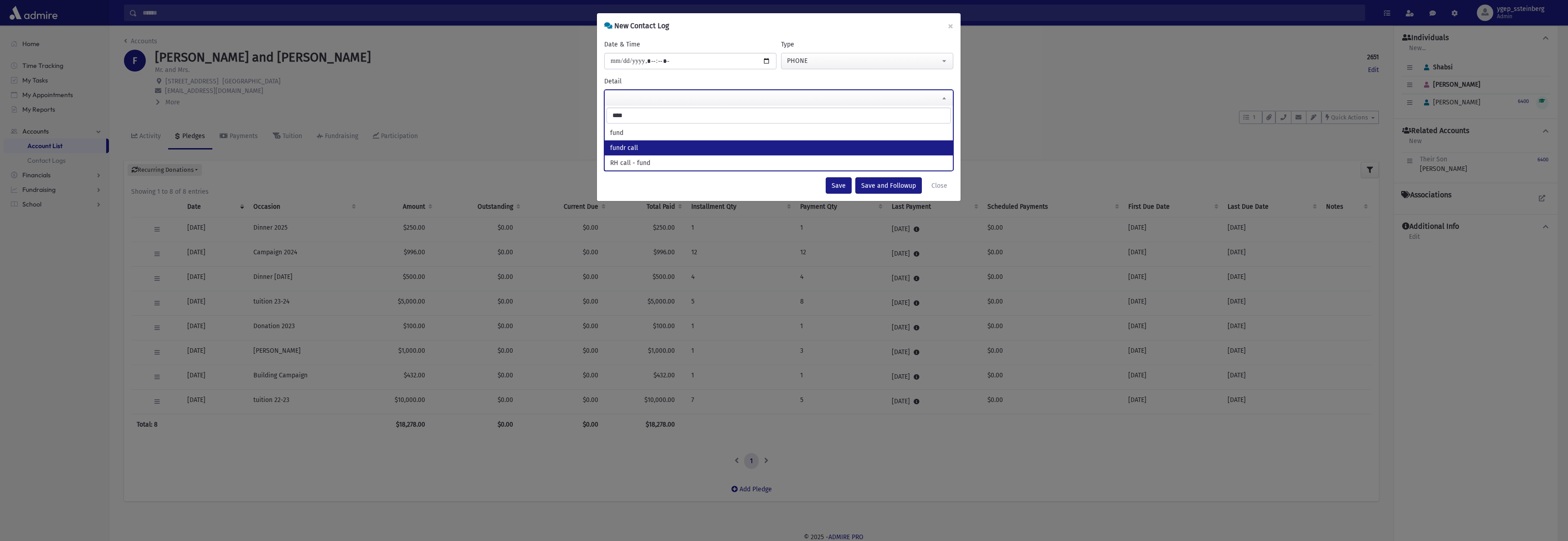
type input "****"
select select "**********"
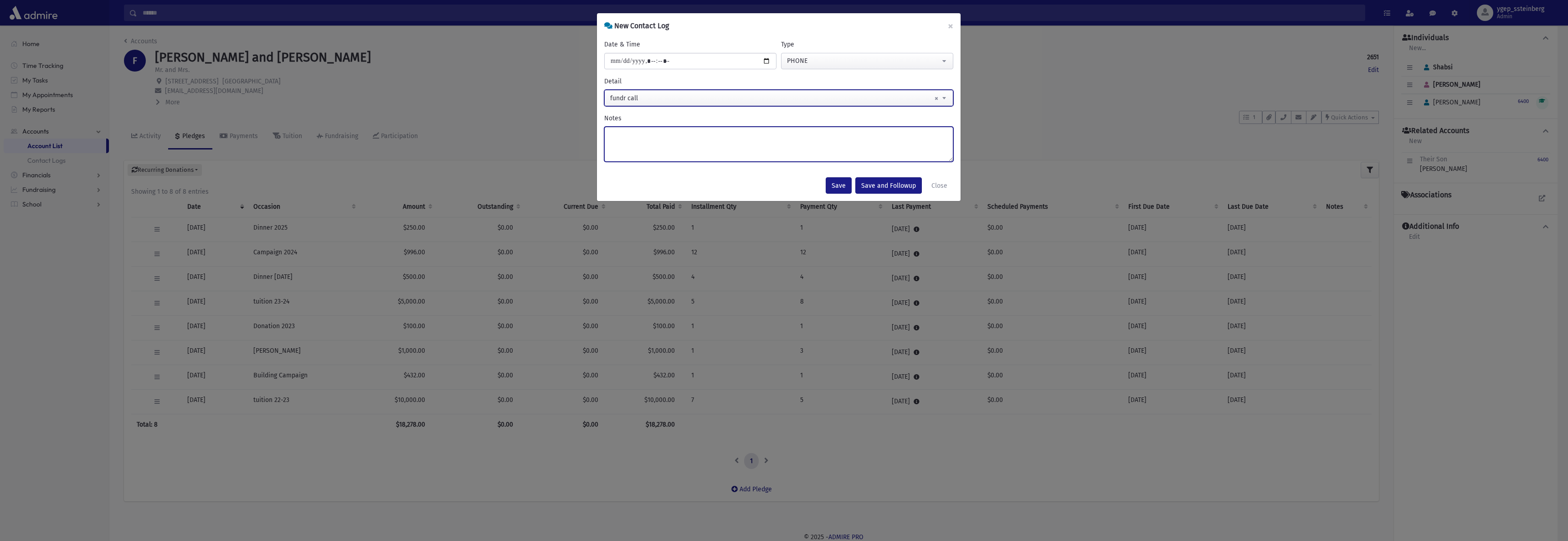
click at [622, 131] on textarea "Notes" at bounding box center [778, 144] width 349 height 35
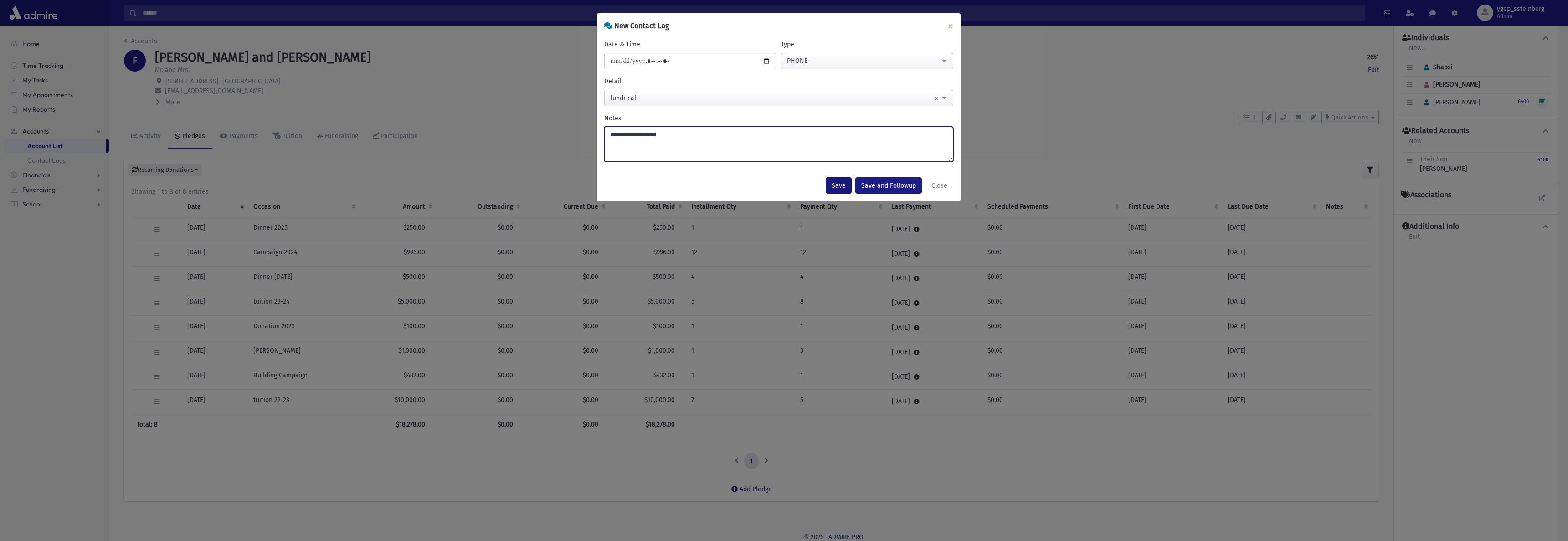
type textarea "**********"
click at [842, 179] on button "Save" at bounding box center [839, 186] width 26 height 16
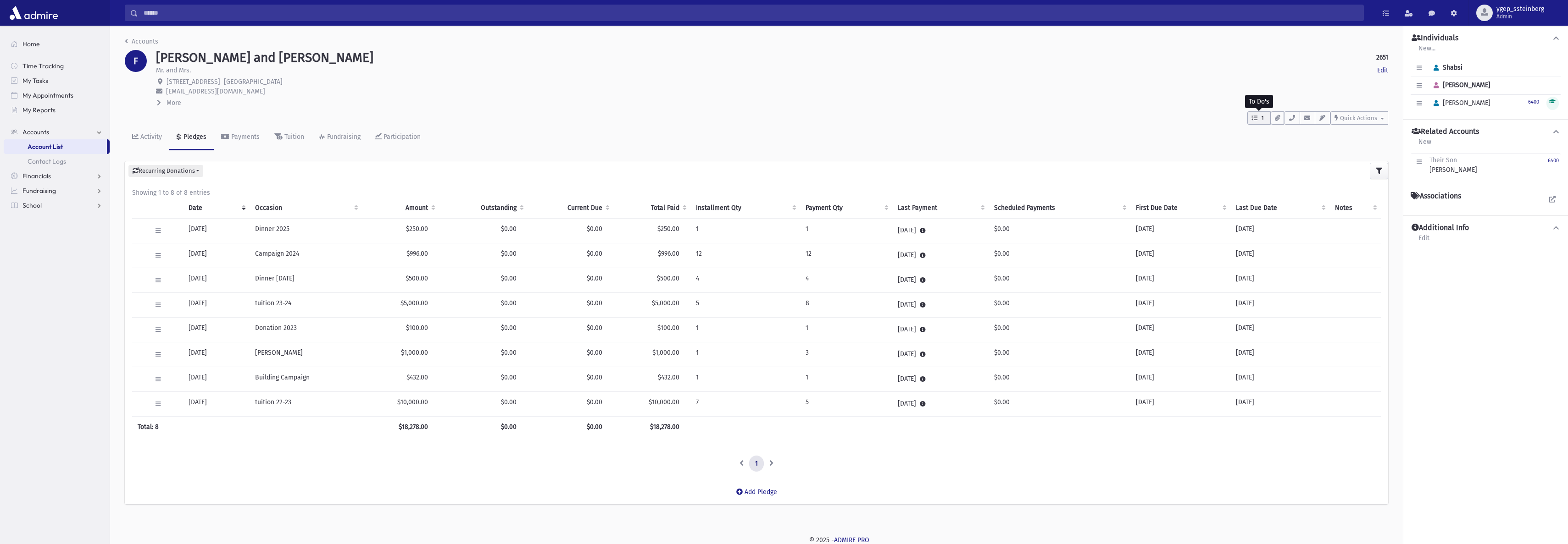
click at [1262, 119] on span "1" at bounding box center [1263, 118] width 8 height 8
click at [1312, 187] on p "$83 x 12 completed" at bounding box center [1307, 187] width 88 height 8
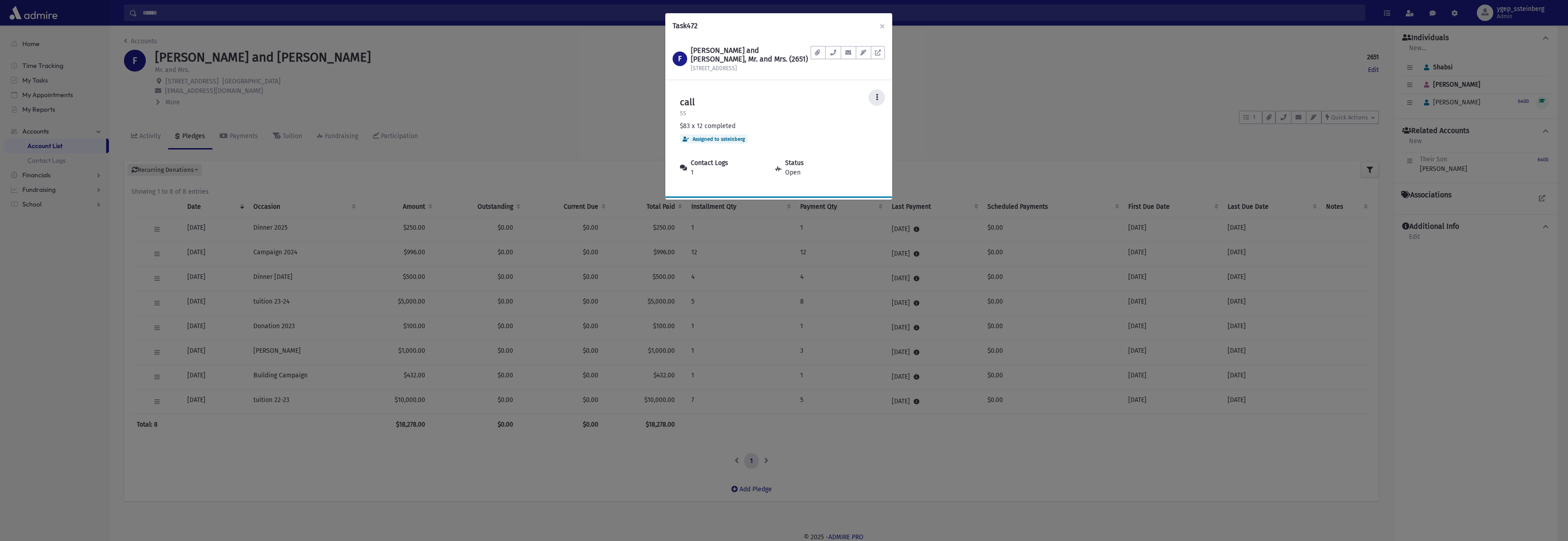
click at [872, 97] on button at bounding box center [877, 97] width 16 height 16
click at [866, 185] on link "Postpone" at bounding box center [849, 190] width 73 height 17
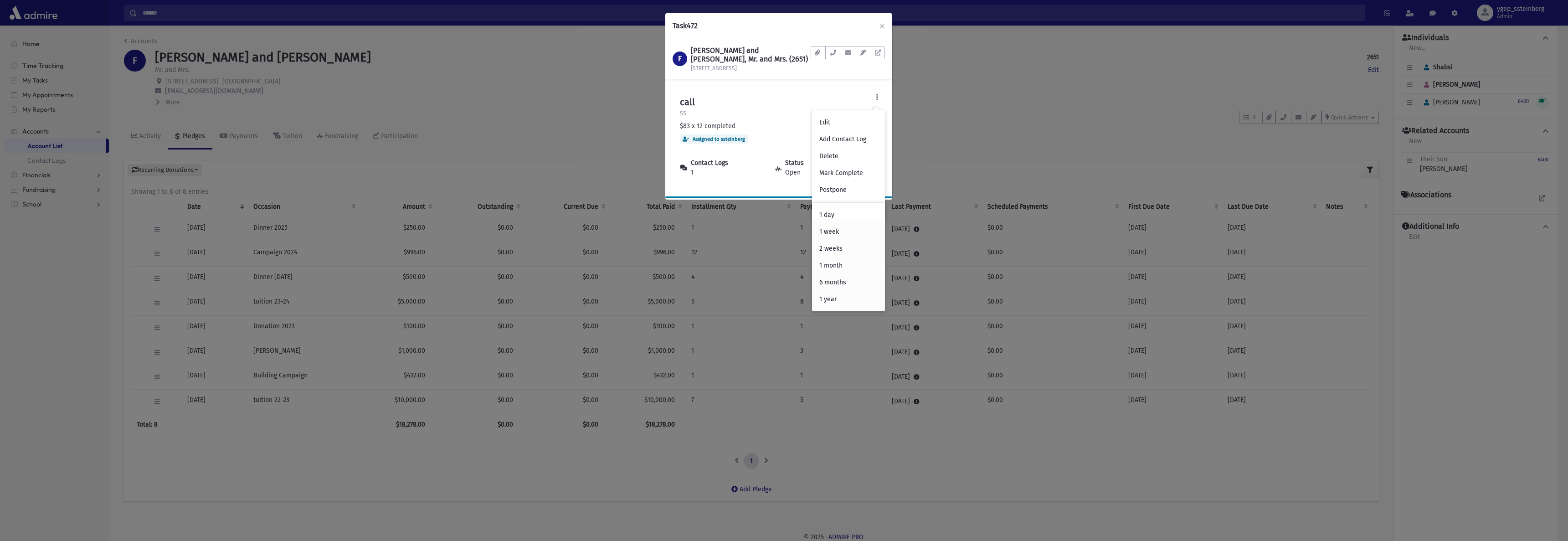
drag, startPoint x: 927, startPoint y: 121, endPoint x: 887, endPoint y: 95, distance: 47.7
click at [928, 119] on div "Task 472 × F FIXLER, Shabsi and Miriam, Mr. and Mrs. (2651) 85-23 124th St Docu…" at bounding box center [784, 270] width 1568 height 541
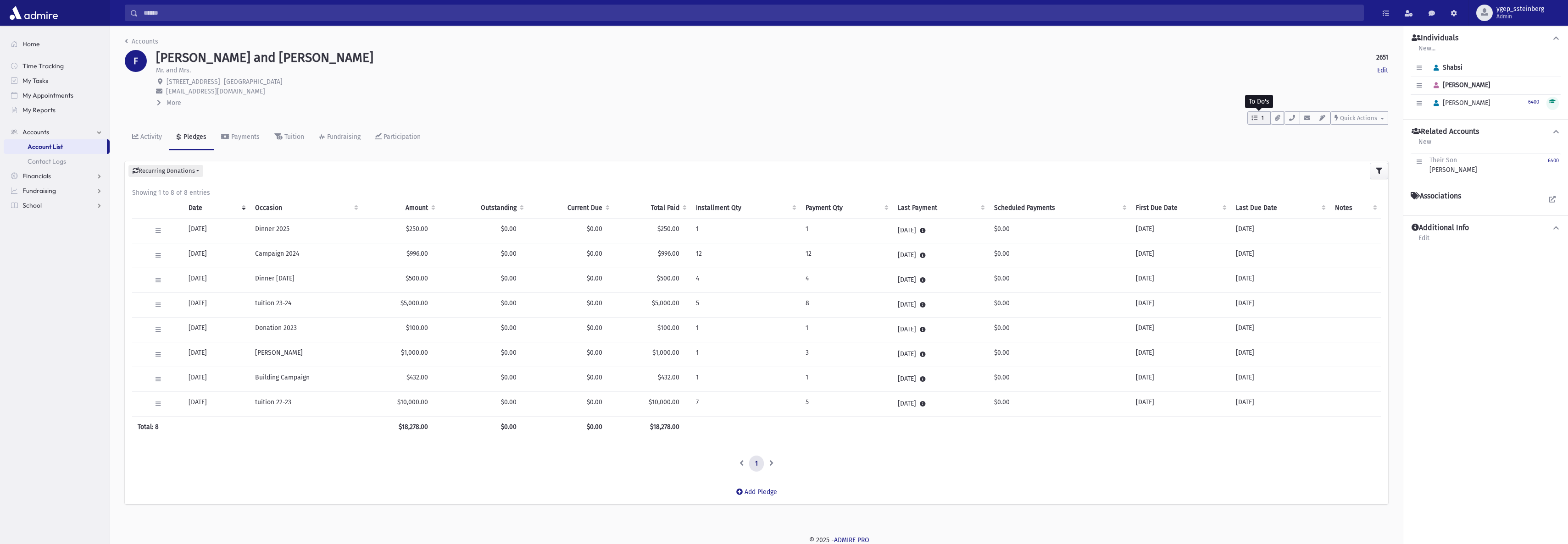
click at [1259, 122] on button "1" at bounding box center [1259, 118] width 23 height 13
drag, startPoint x: 1296, startPoint y: 178, endPoint x: 1328, endPoint y: 177, distance: 32.0
click at [1299, 178] on p "call" at bounding box center [1307, 178] width 88 height 9
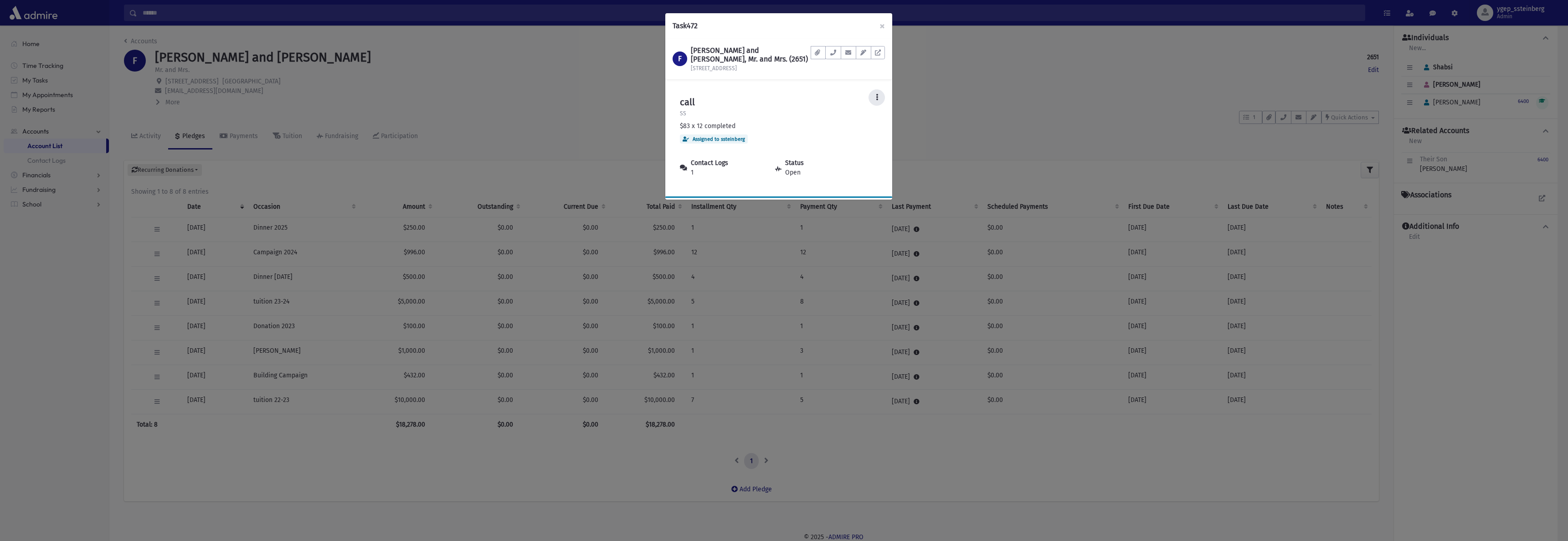
drag, startPoint x: 874, startPoint y: 97, endPoint x: 873, endPoint y: 113, distance: 16.0
click at [874, 99] on button at bounding box center [877, 97] width 16 height 16
click at [870, 117] on link "Edit" at bounding box center [849, 122] width 73 height 17
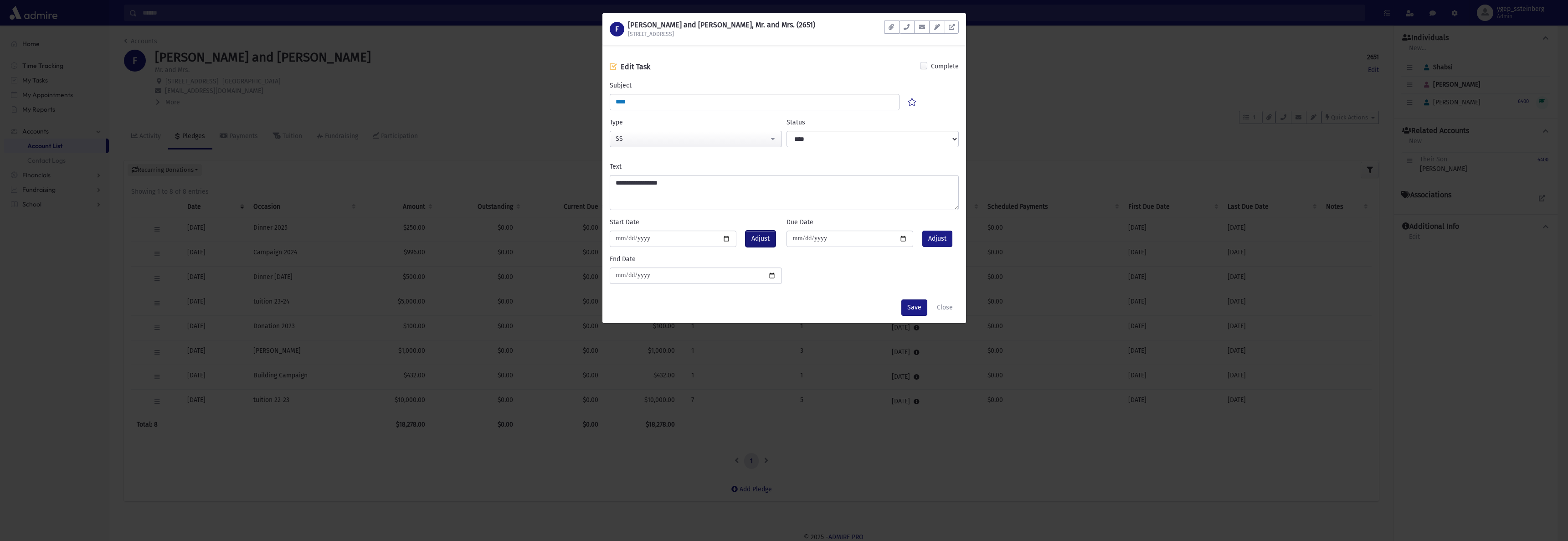
click at [768, 238] on span "Adjust" at bounding box center [760, 238] width 18 height 9
click at [729, 238] on input "**********" at bounding box center [673, 239] width 127 height 16
type input "**********"
click at [911, 299] on button "Save" at bounding box center [914, 308] width 26 height 16
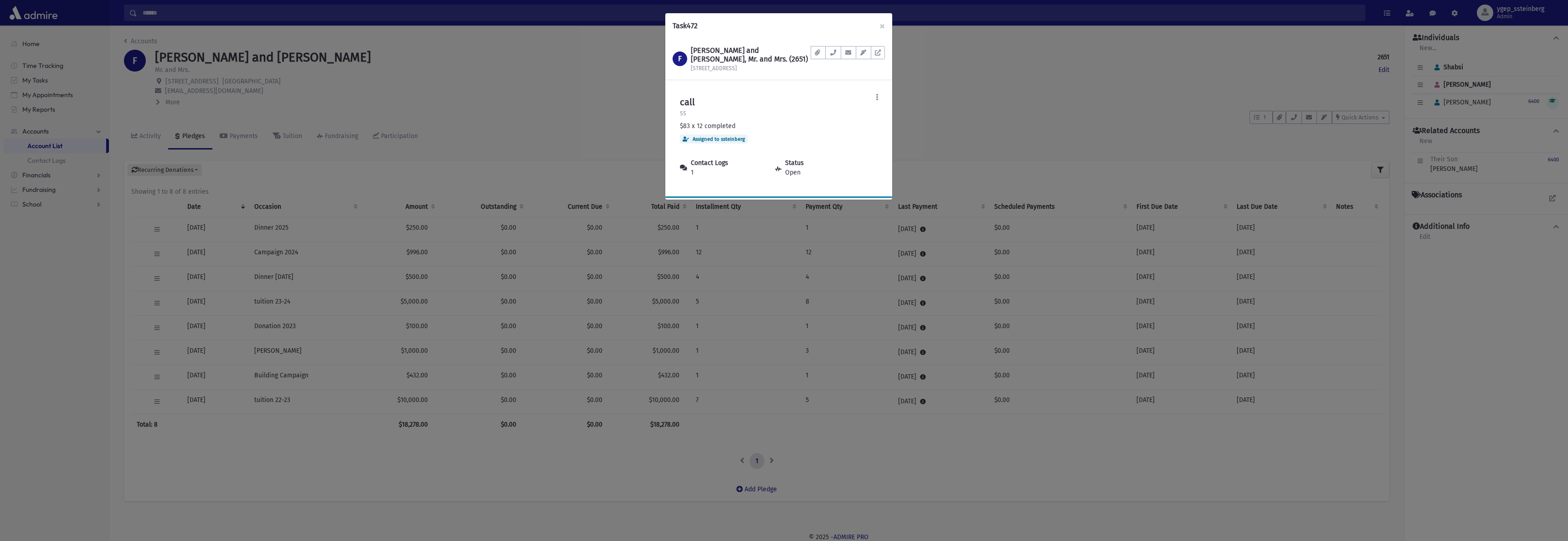
click at [506, 59] on div "Task 472 × F FIXLER, Shabsi and Miriam, Mr. and Mrs. (2651) 85-23 124th St Docu…" at bounding box center [784, 270] width 1568 height 541
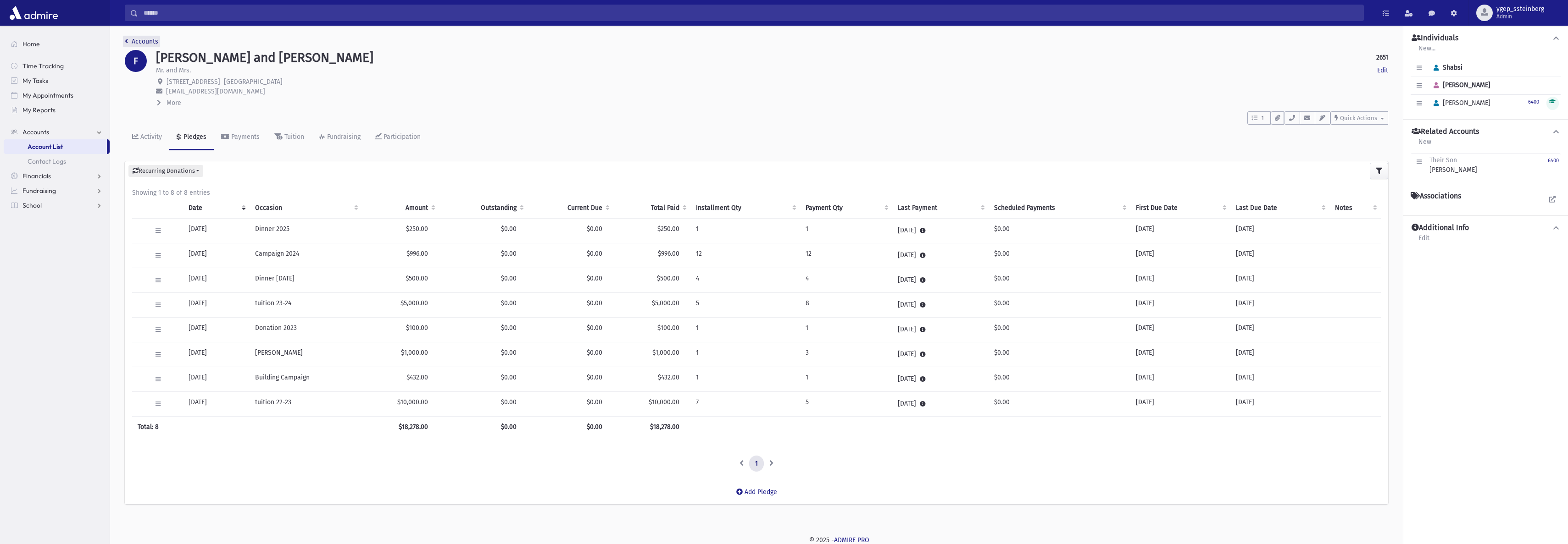
click at [144, 41] on link "Accounts" at bounding box center [141, 42] width 33 height 8
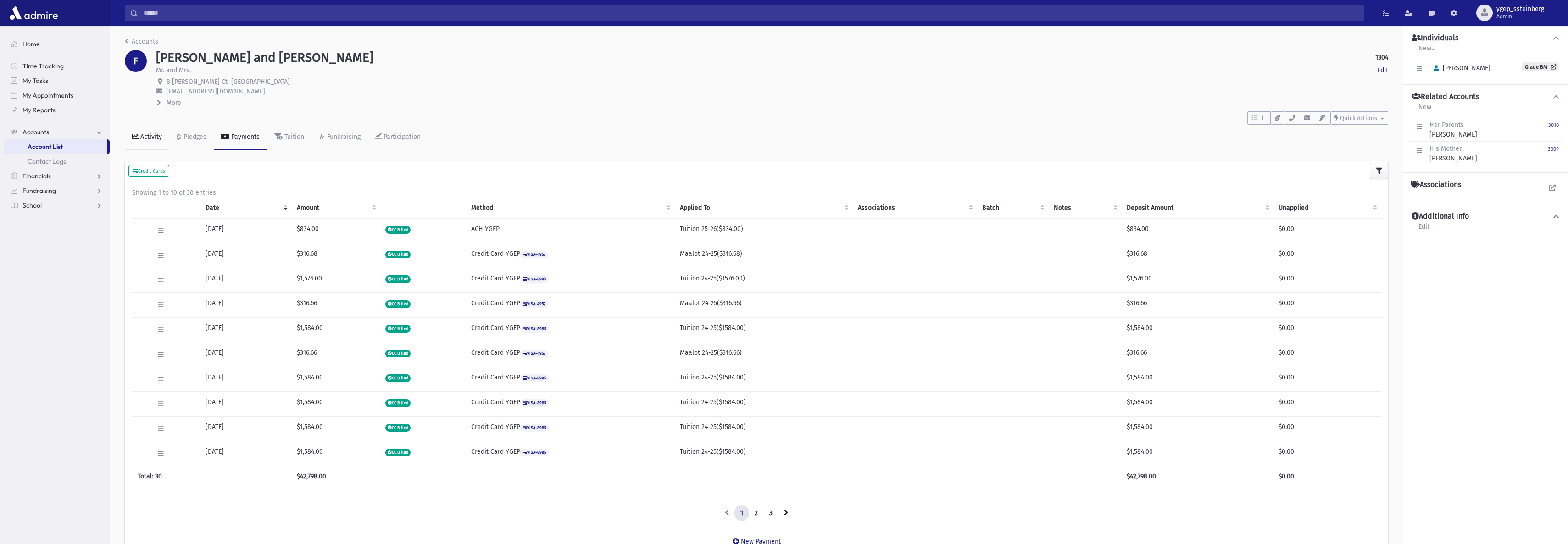
click at [144, 130] on link "Activity" at bounding box center [147, 138] width 44 height 26
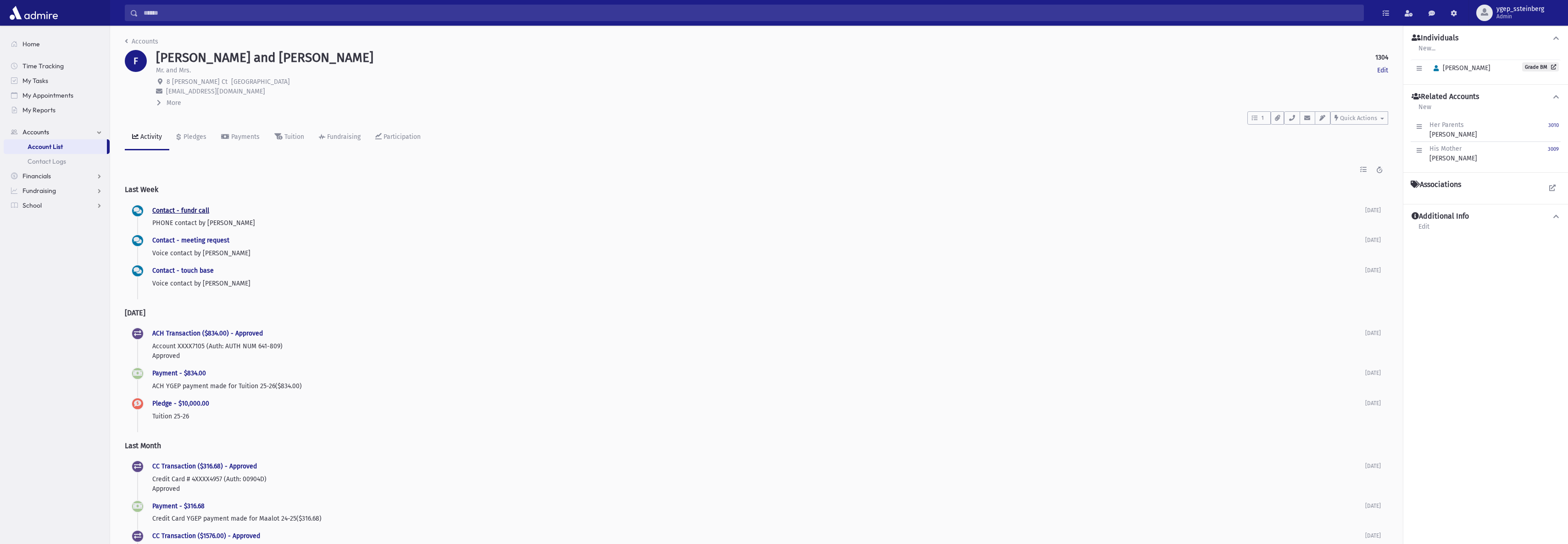
click at [195, 207] on link "Contact - fundr call" at bounding box center [181, 211] width 57 height 8
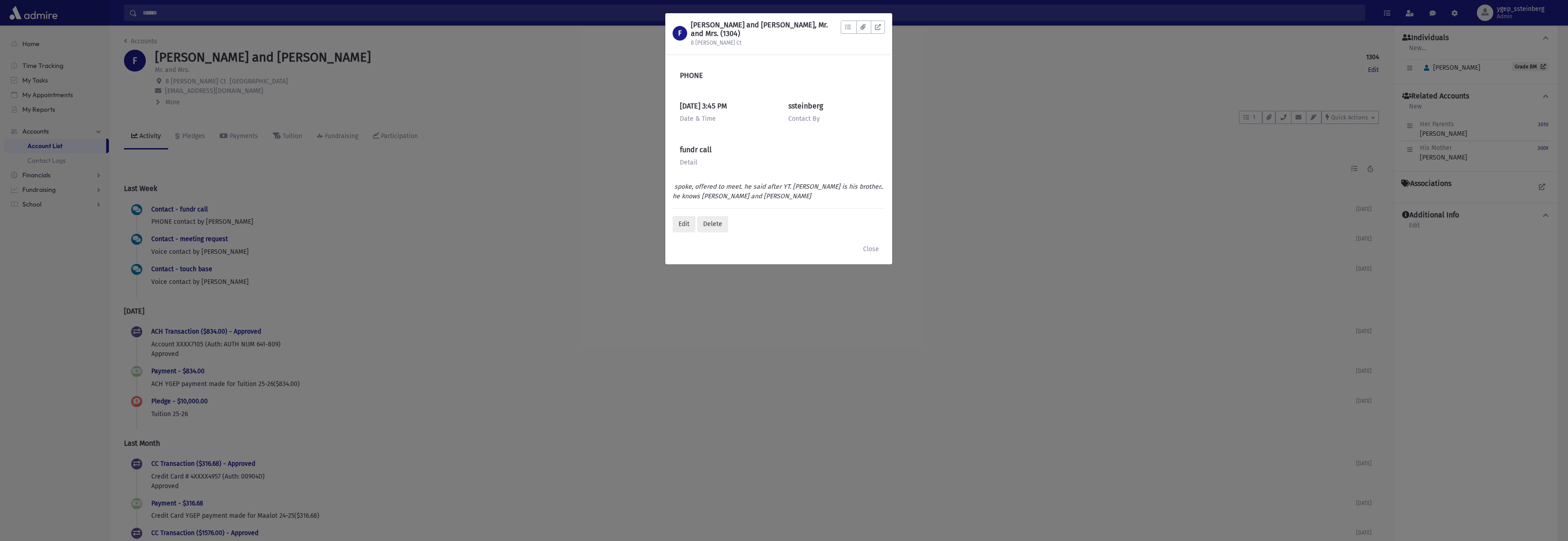
click at [231, 180] on div "F FRIEDMAN, Moshe and Shani, Mr. and Mrs. (1304) 8 Bruck Ct To Do's No open tas…" at bounding box center [784, 270] width 1568 height 541
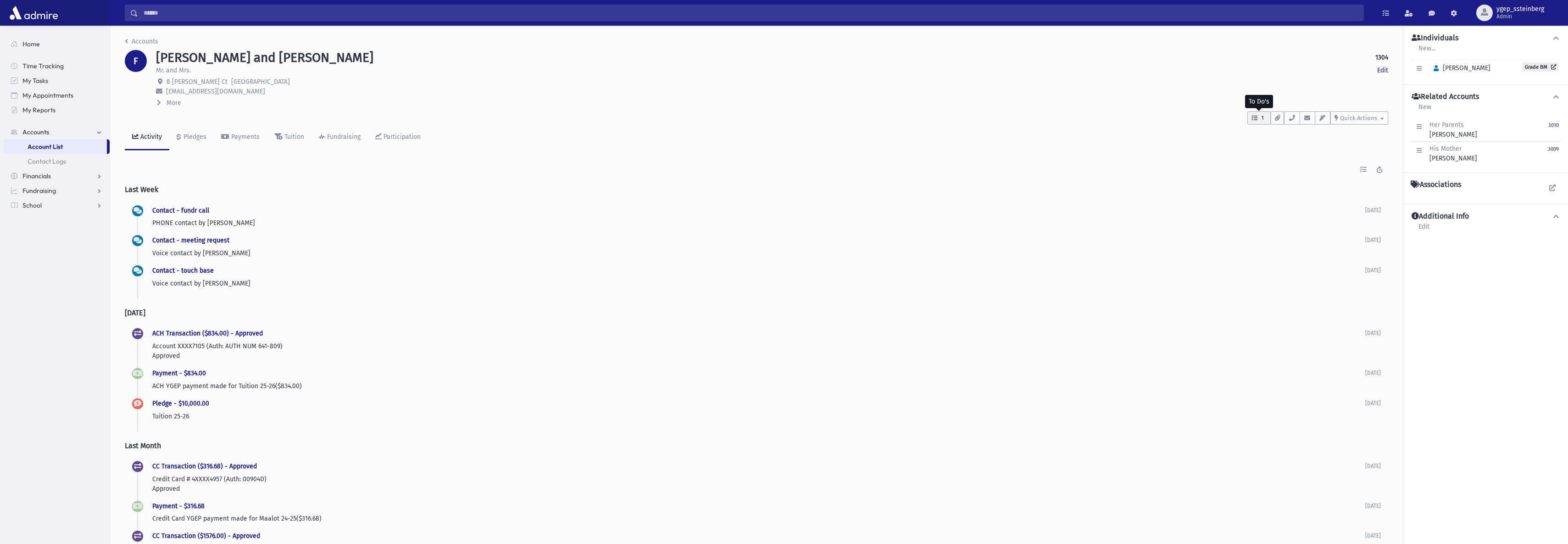
click at [1264, 122] on button "1" at bounding box center [1259, 118] width 23 height 13
click at [1298, 180] on p "call" at bounding box center [1307, 178] width 88 height 9
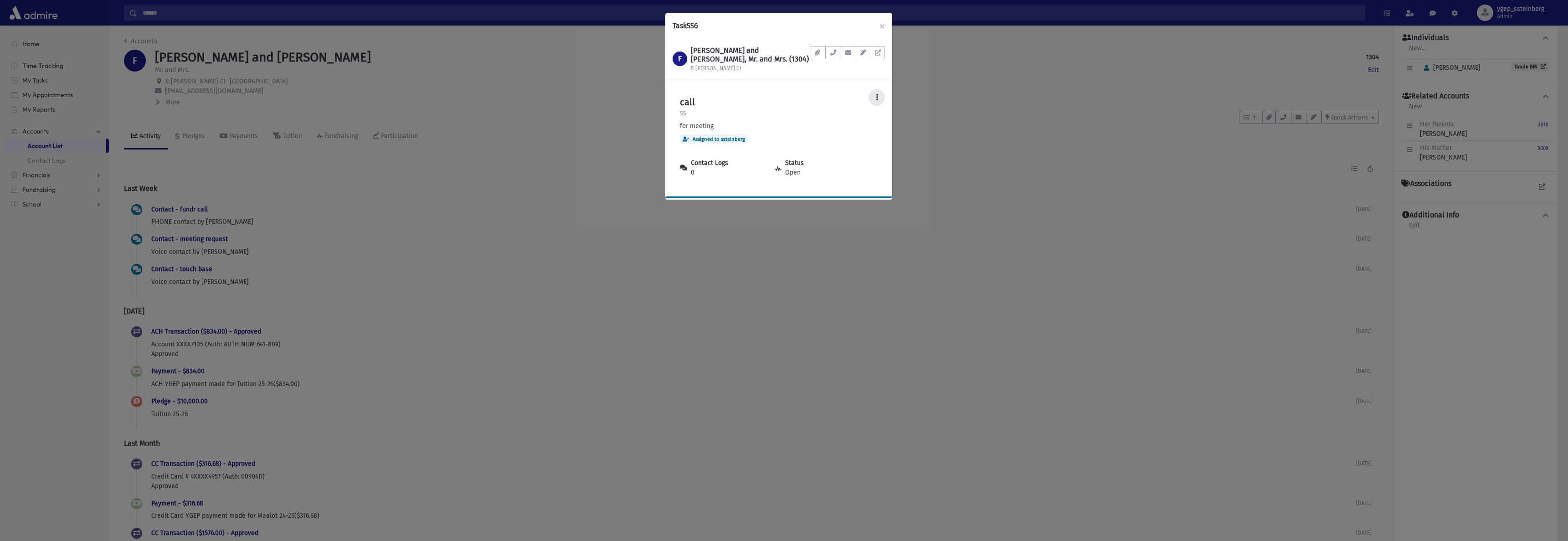
click at [877, 95] on icon at bounding box center [877, 97] width 3 height 6
click at [869, 190] on link "Postpone" at bounding box center [849, 190] width 73 height 17
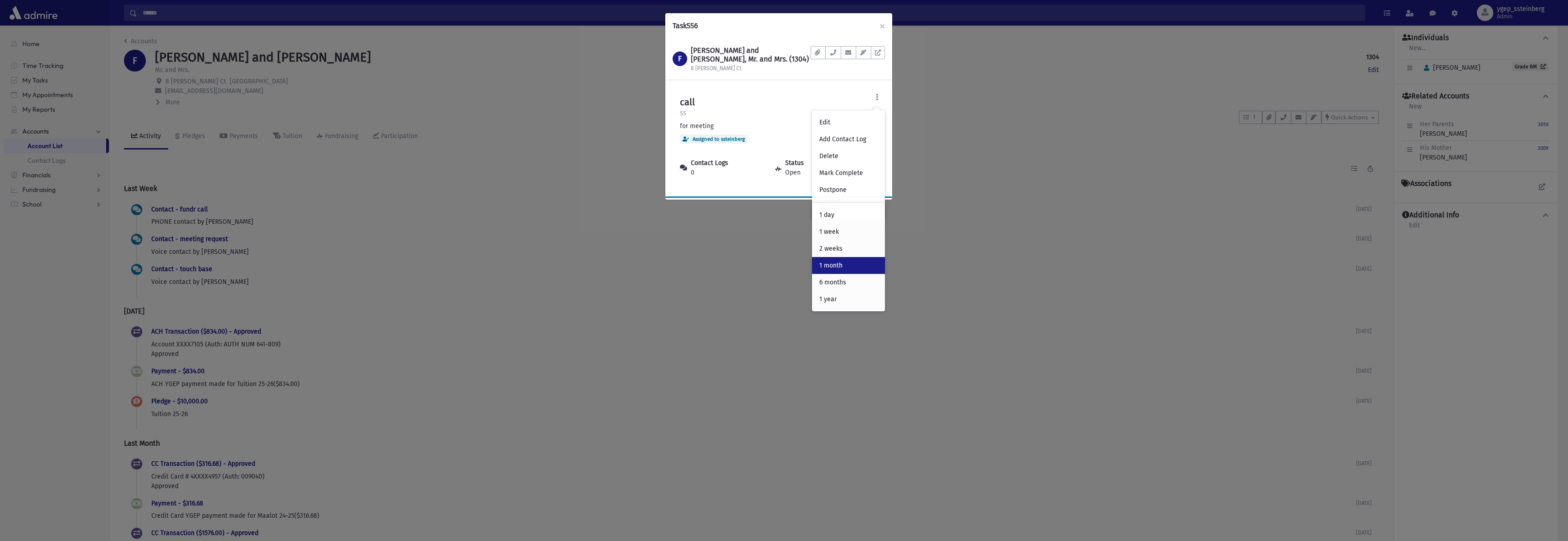
click at [852, 267] on div "1 month" at bounding box center [849, 265] width 73 height 17
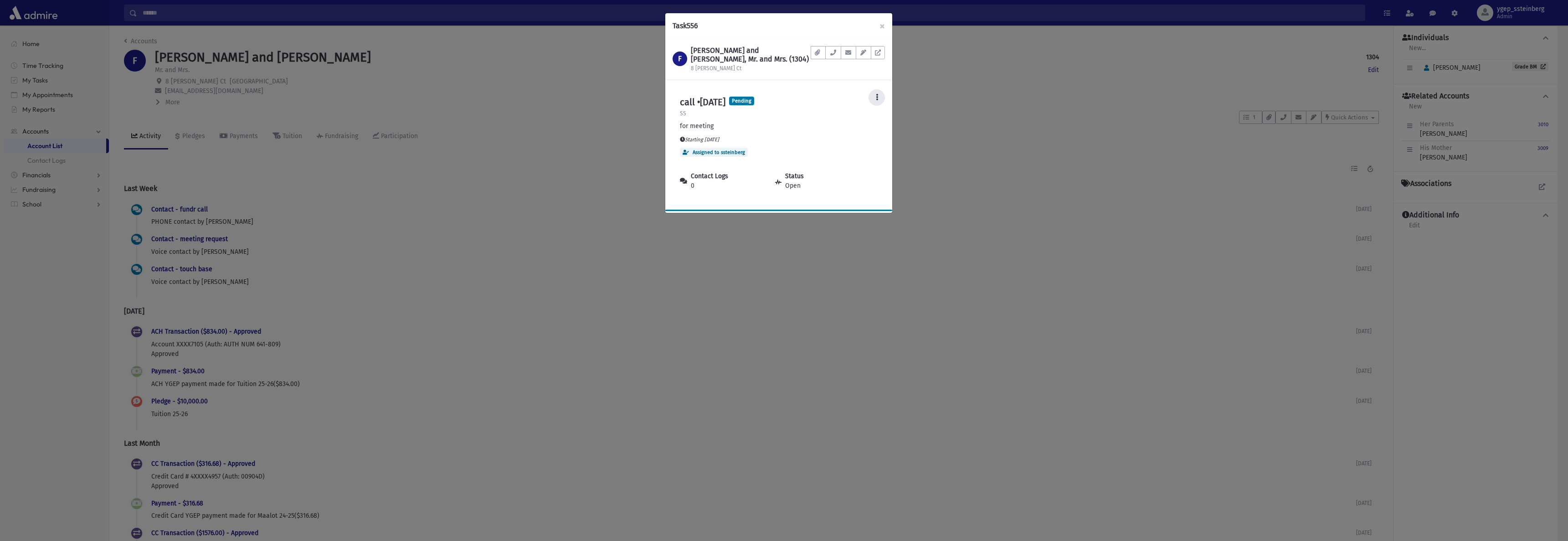
click at [879, 95] on button at bounding box center [877, 97] width 16 height 16
click at [963, 112] on div "Task 556 × F FRIEDMAN, Moshe and Shani, Mr. and Mrs. (1304) 8 Bruck Ct Document…" at bounding box center [784, 270] width 1568 height 541
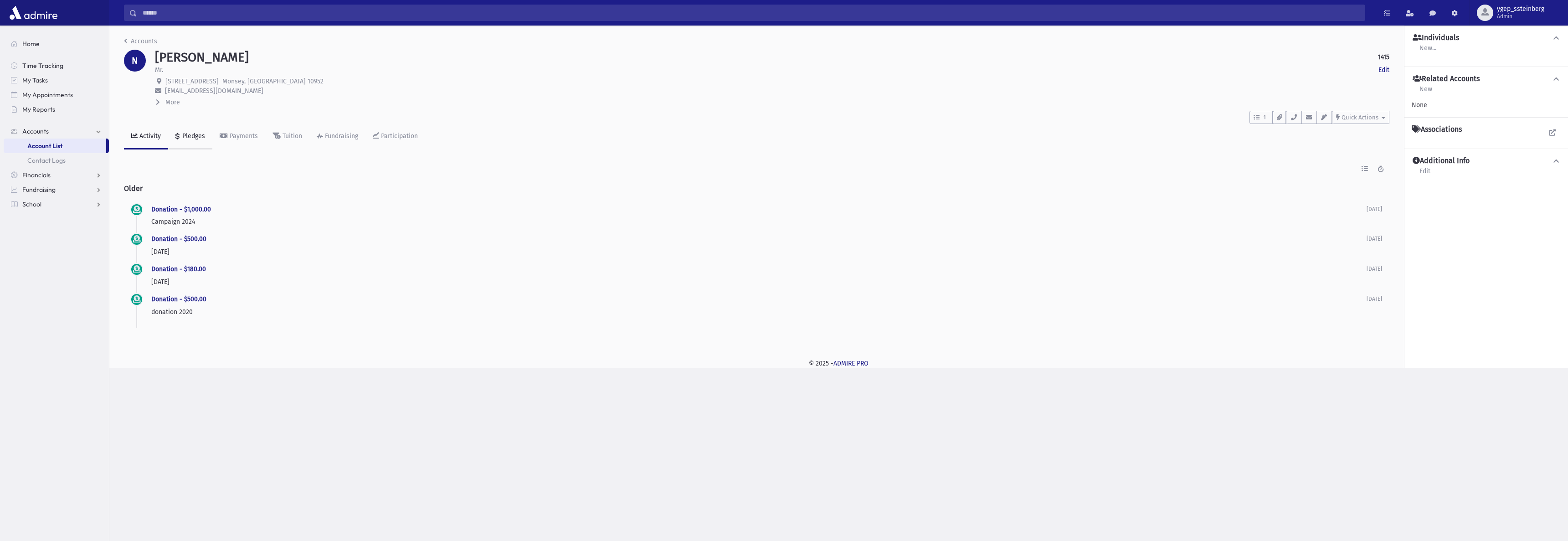
click at [192, 133] on div "Pledges" at bounding box center [193, 136] width 24 height 8
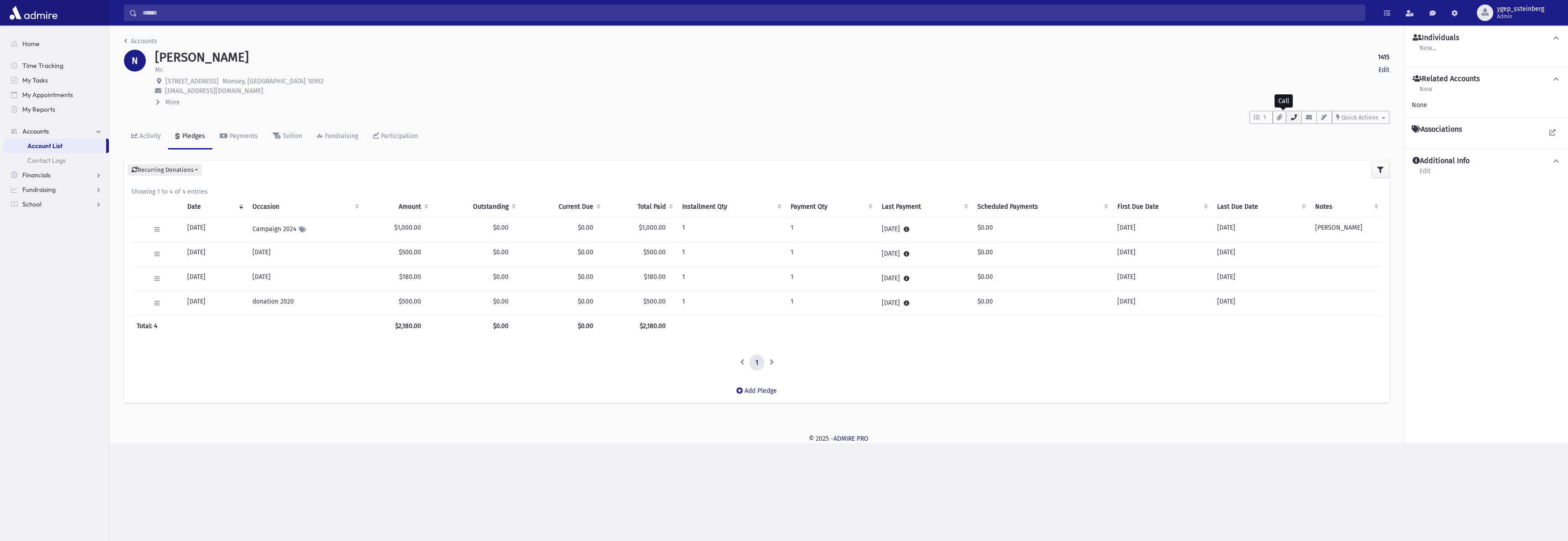
click at [1295, 117] on icon "button" at bounding box center [1294, 117] width 8 height 6
click at [1269, 121] on button "1" at bounding box center [1261, 117] width 23 height 13
drag, startPoint x: 237, startPoint y: 91, endPoint x: 166, endPoint y: 91, distance: 71.0
click at [166, 91] on p "[EMAIL_ADDRESS][DOMAIN_NAME]" at bounding box center [772, 90] width 1234 height 9
click at [970, 34] on div "Accounts N [PERSON_NAME] 1415 Edit Mr. Edit [STREET_ADDRESS] [EMAIL_ADDRESS][DO…" at bounding box center [756, 225] width 1295 height 398
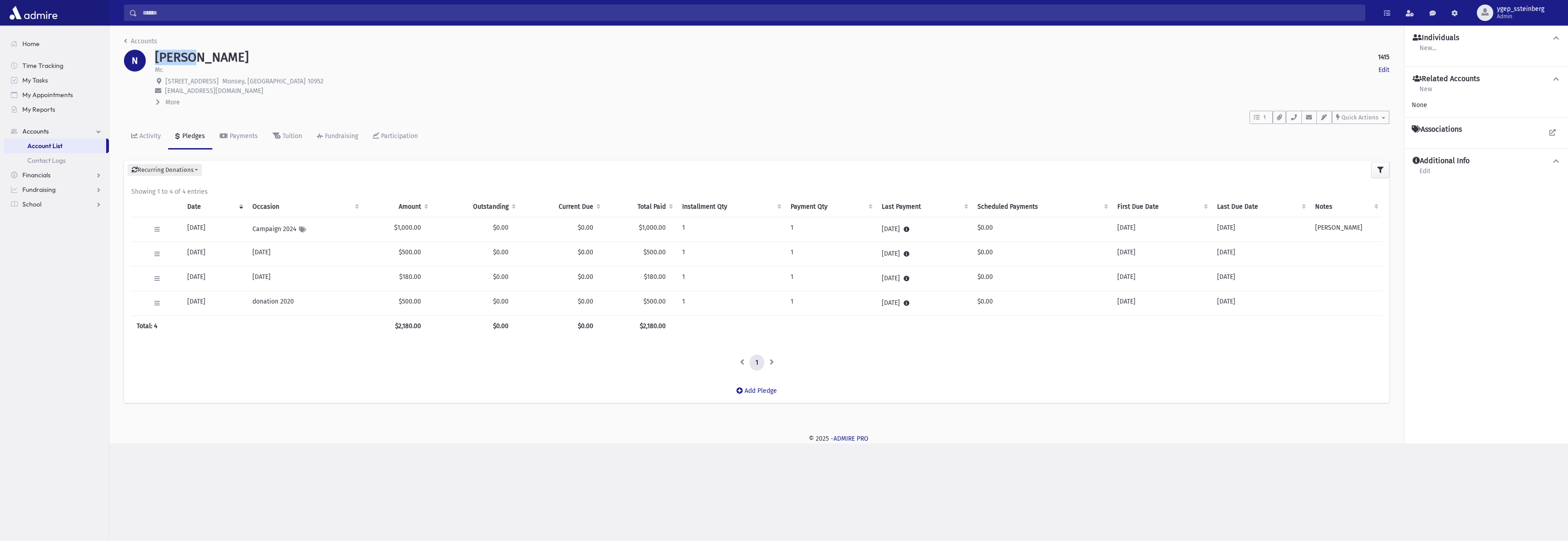
drag, startPoint x: 198, startPoint y: 58, endPoint x: 157, endPoint y: 57, distance: 41.0
click at [157, 57] on h1 "[PERSON_NAME]" at bounding box center [202, 57] width 94 height 16
copy h1 "NADOFF"
click at [149, 39] on link "Accounts" at bounding box center [140, 41] width 33 height 8
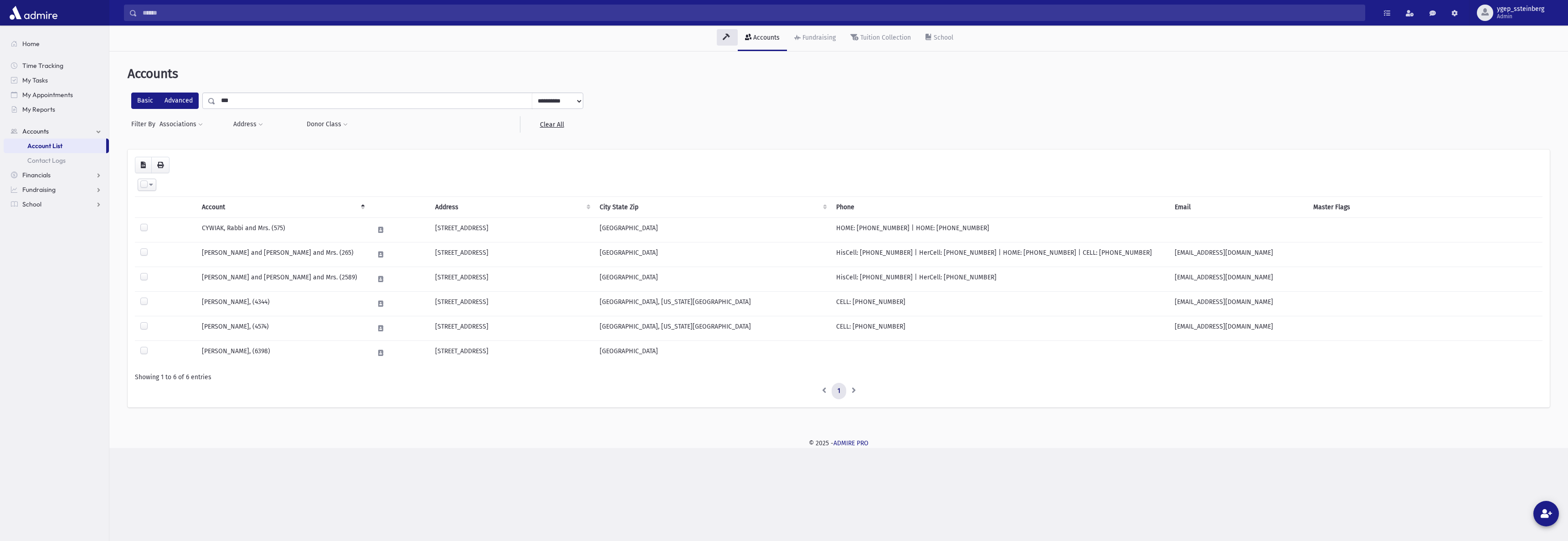
drag, startPoint x: 238, startPoint y: 102, endPoint x: 188, endPoint y: 92, distance: 51.0
click at [190, 94] on div "**********" at bounding box center [357, 100] width 452 height 16
paste input "***"
type input "******"
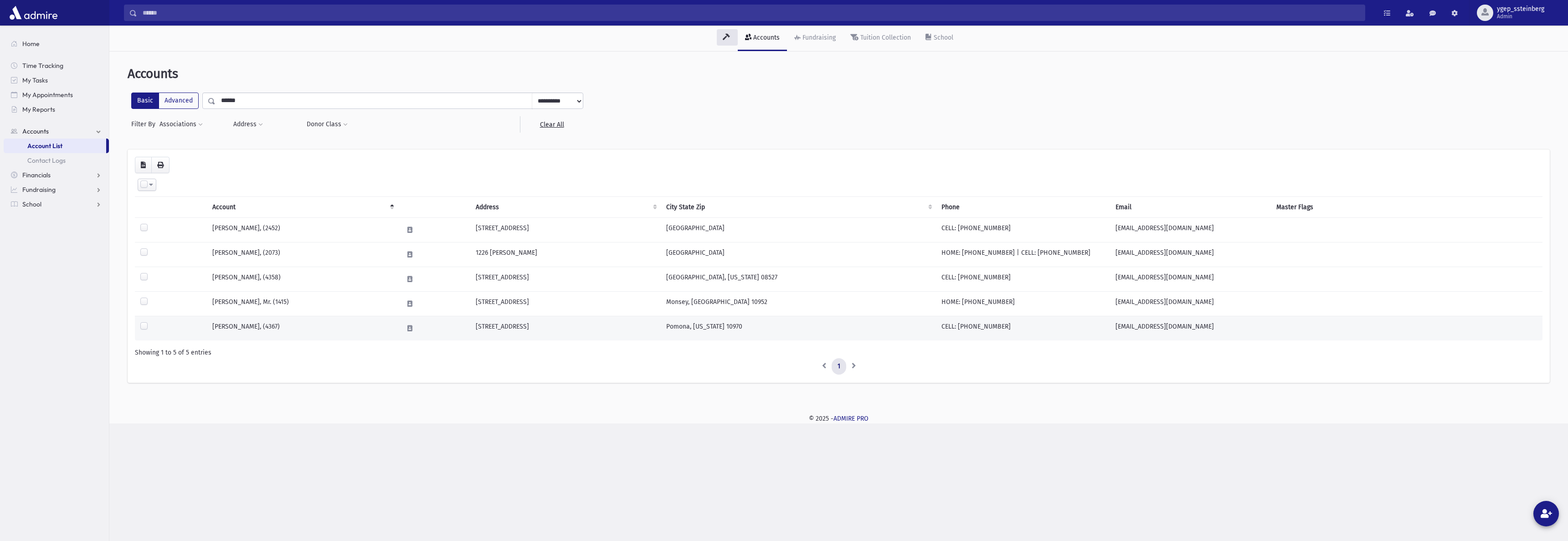
click at [288, 323] on td "[PERSON_NAME], (4367)" at bounding box center [302, 328] width 191 height 24
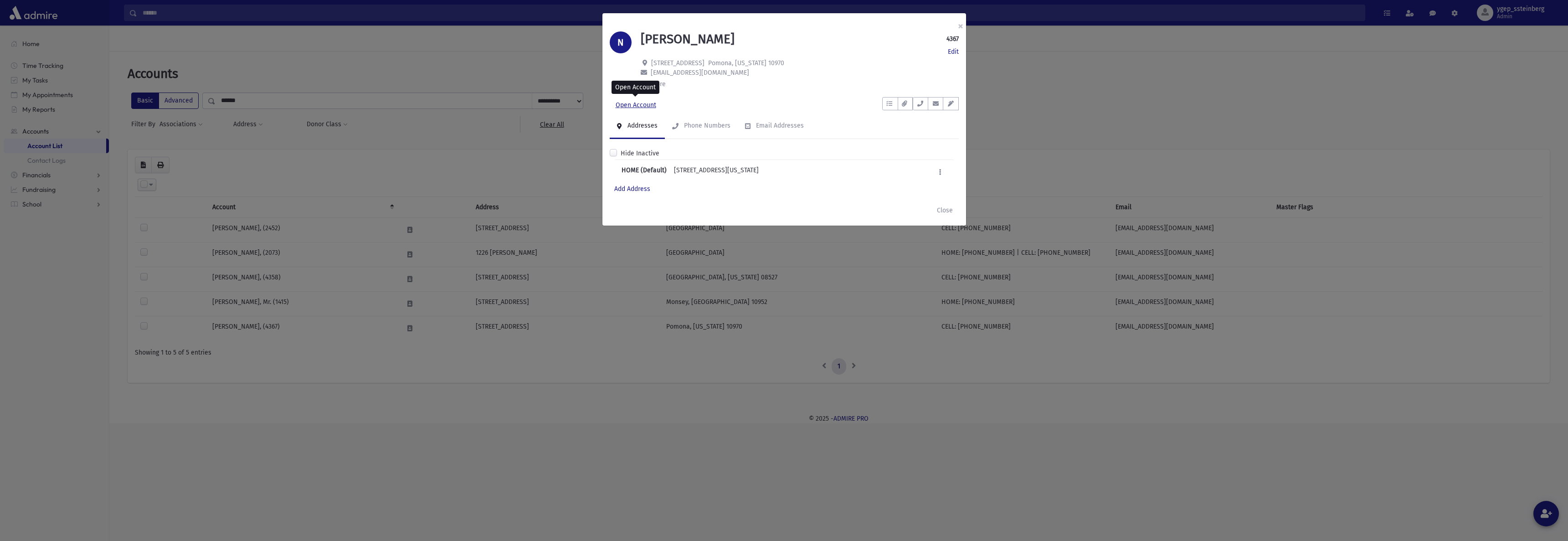
click at [625, 105] on link "Open Account" at bounding box center [636, 105] width 53 height 16
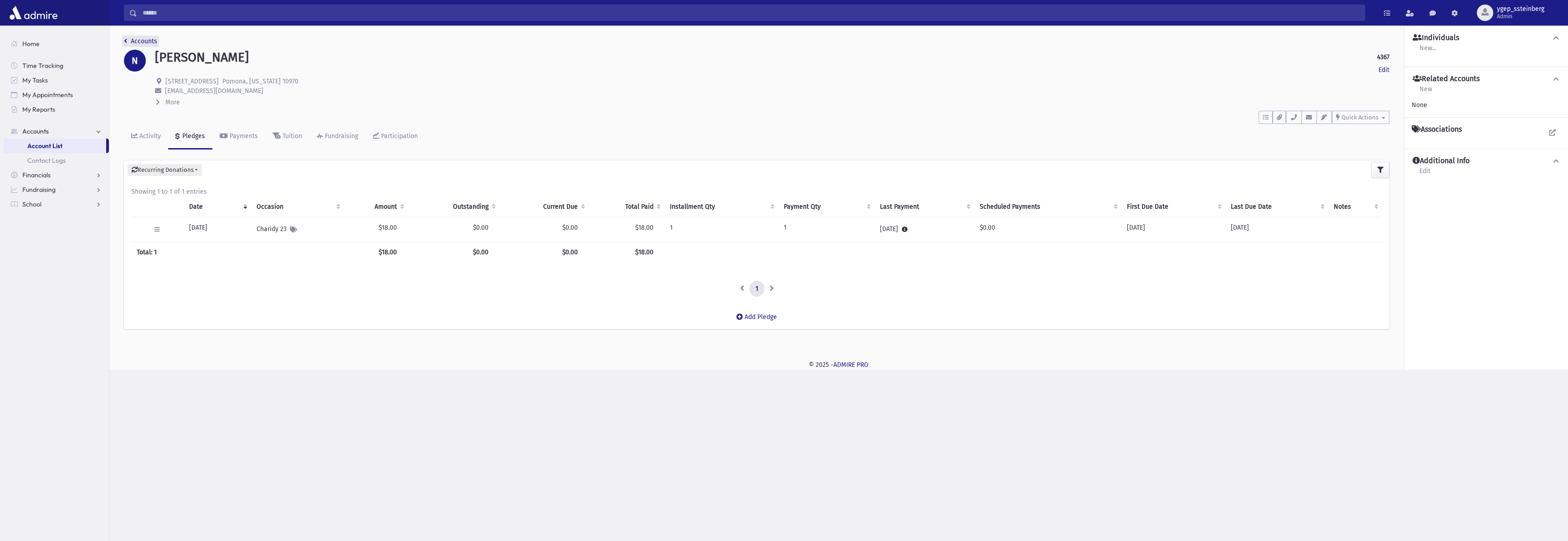
click at [140, 39] on link "Accounts" at bounding box center [140, 41] width 33 height 8
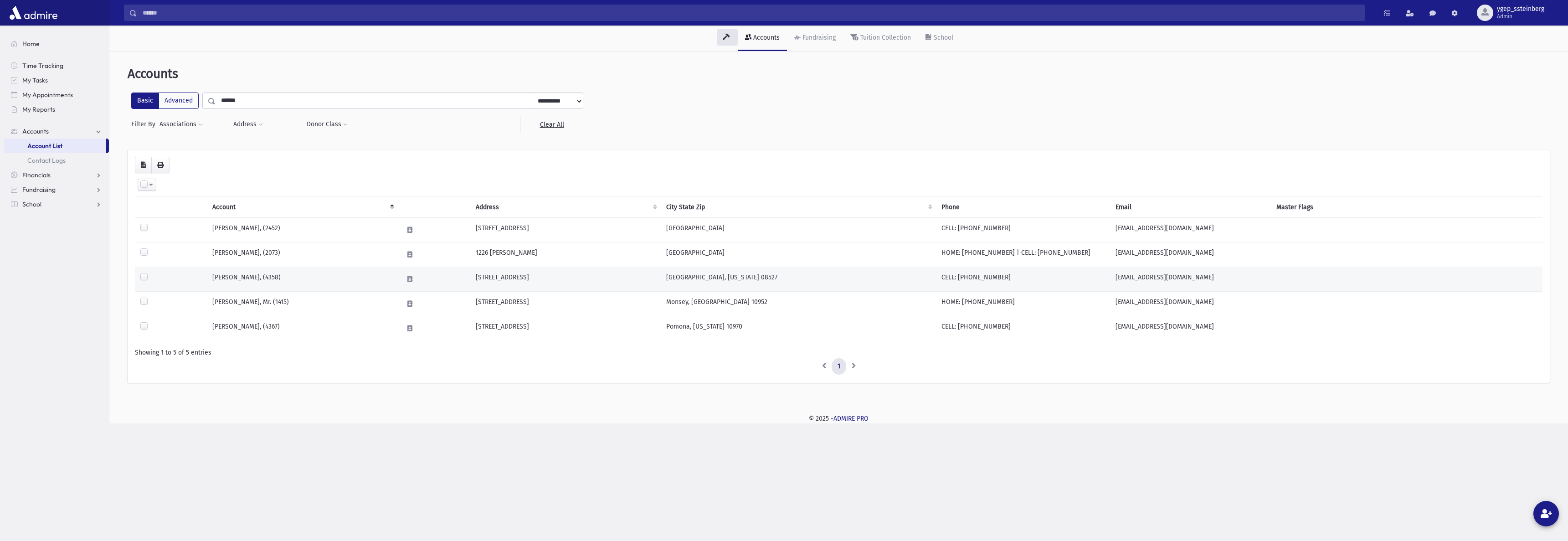
click at [260, 276] on td "[PERSON_NAME], (4358)" at bounding box center [302, 279] width 191 height 24
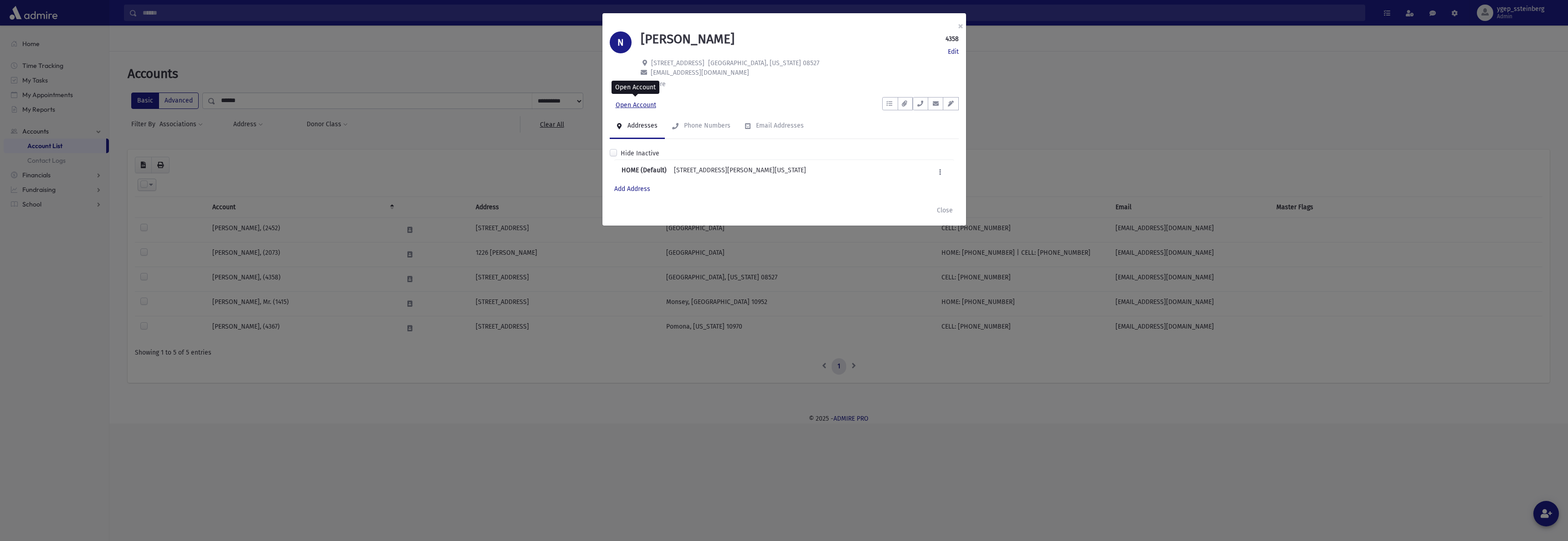
click at [632, 104] on link "Open Account" at bounding box center [636, 105] width 53 height 16
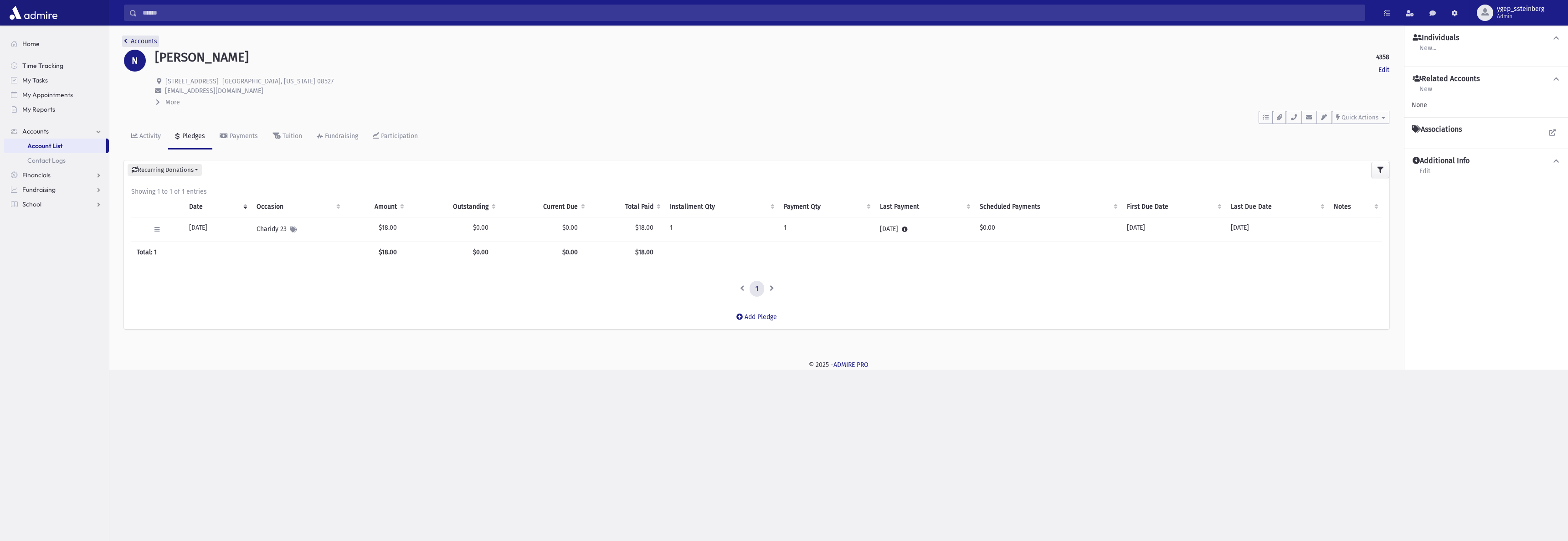
click at [147, 41] on link "Accounts" at bounding box center [140, 41] width 33 height 8
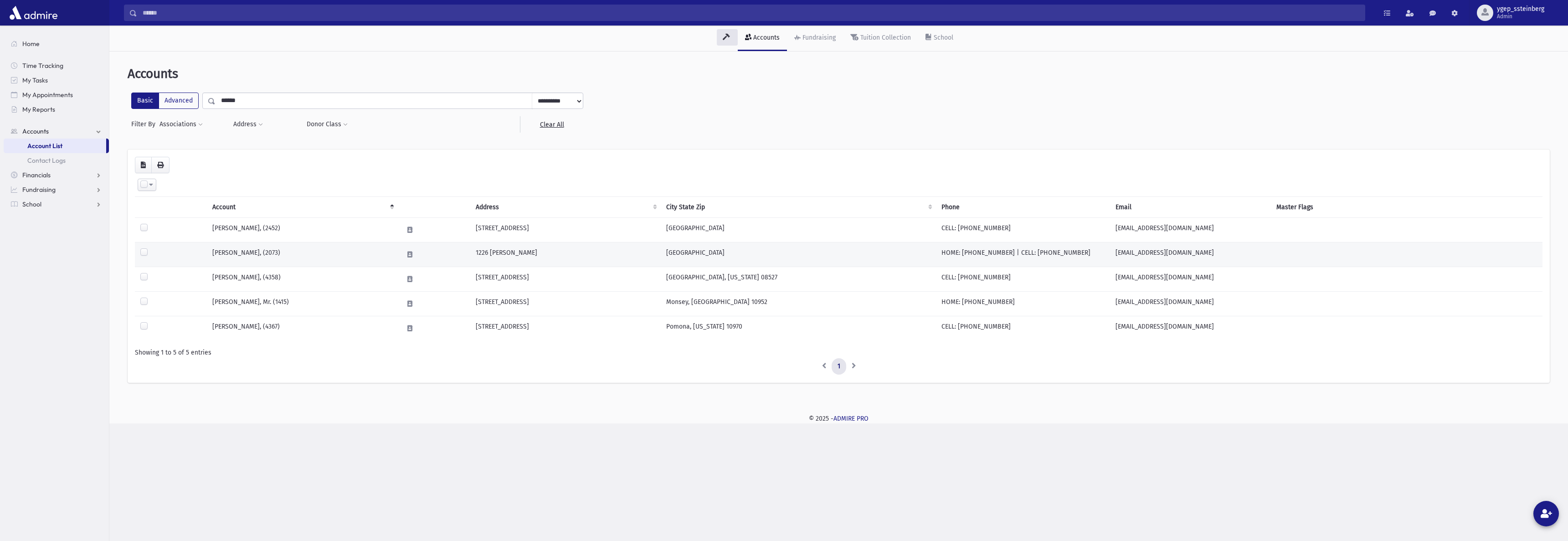
click at [268, 253] on td "[PERSON_NAME], (2073)" at bounding box center [302, 255] width 191 height 24
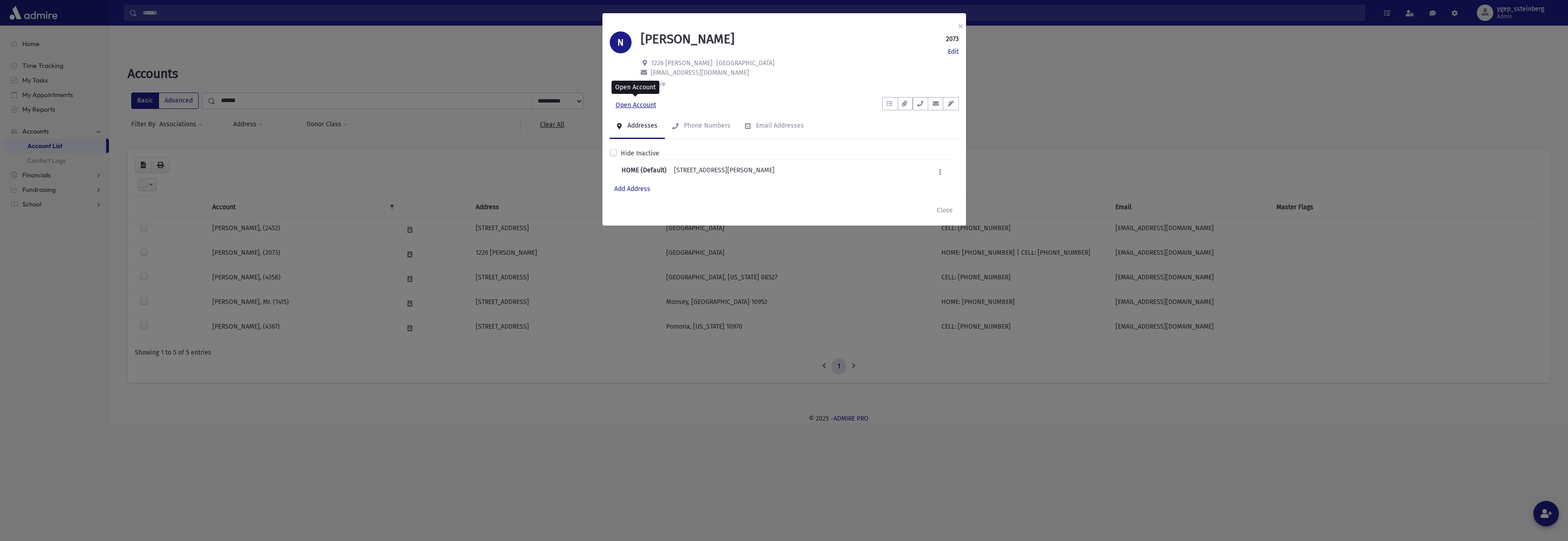
click at [641, 107] on link "Open Account" at bounding box center [636, 105] width 53 height 16
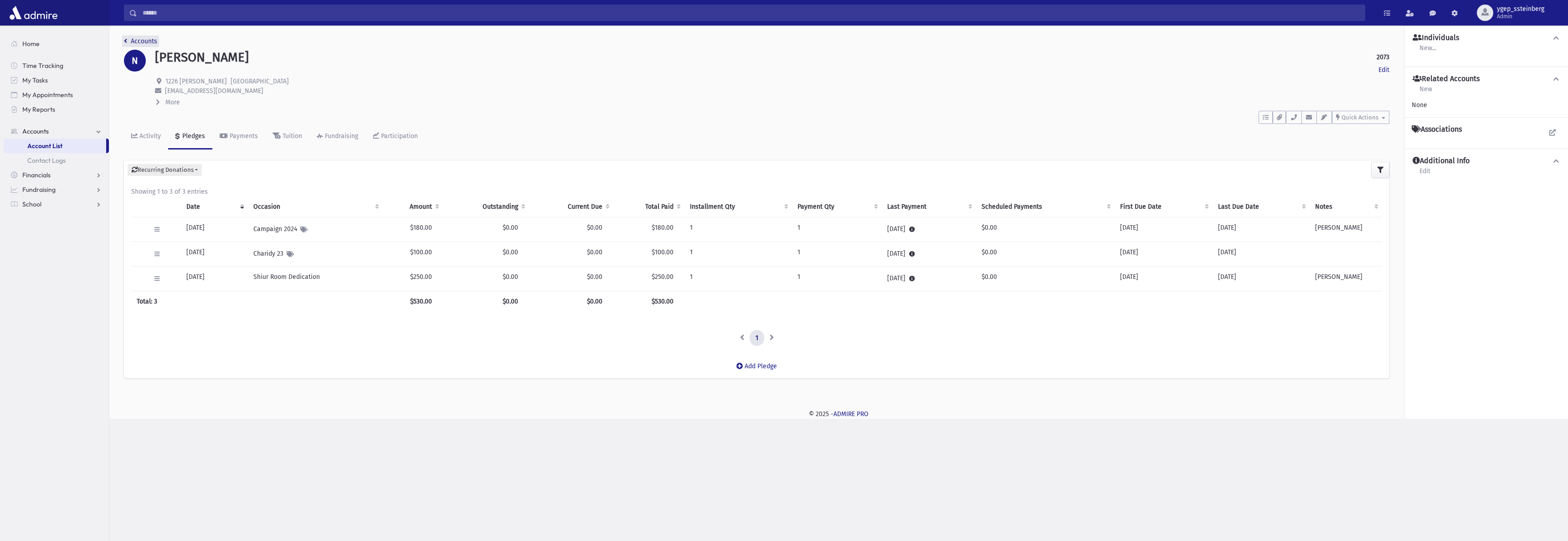
click at [146, 38] on link "Accounts" at bounding box center [140, 41] width 33 height 8
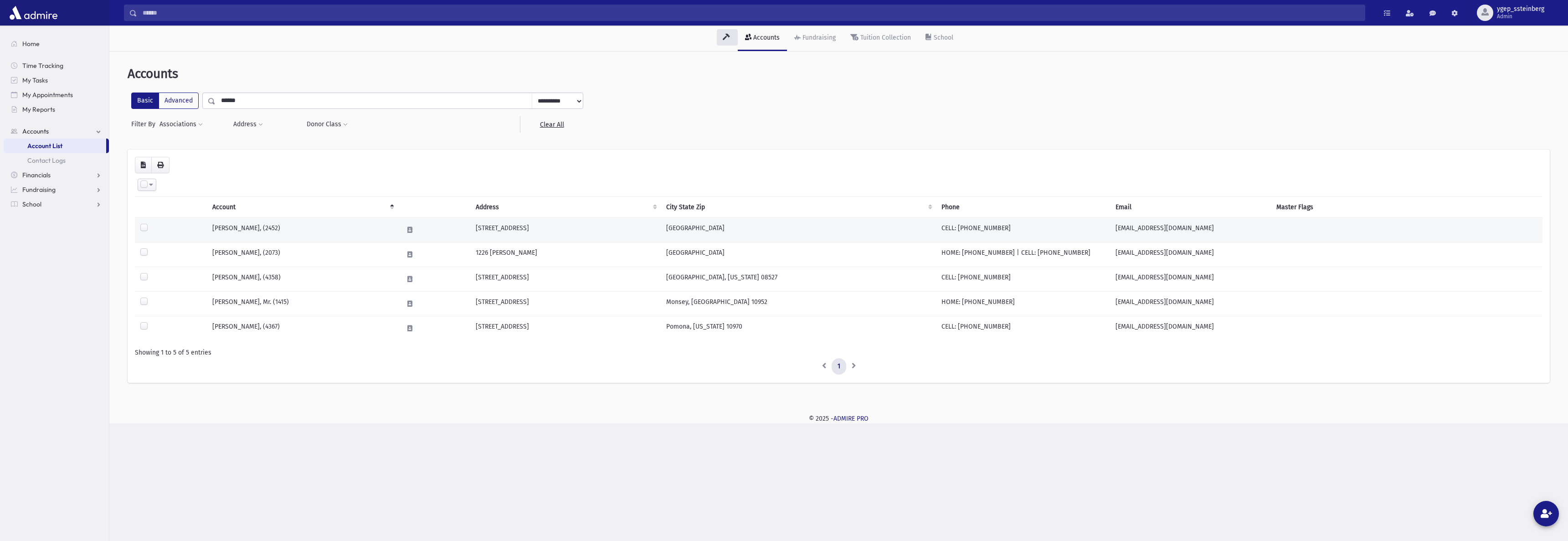
click at [253, 225] on td "NADOFF, Esther, (2452)" at bounding box center [302, 230] width 191 height 24
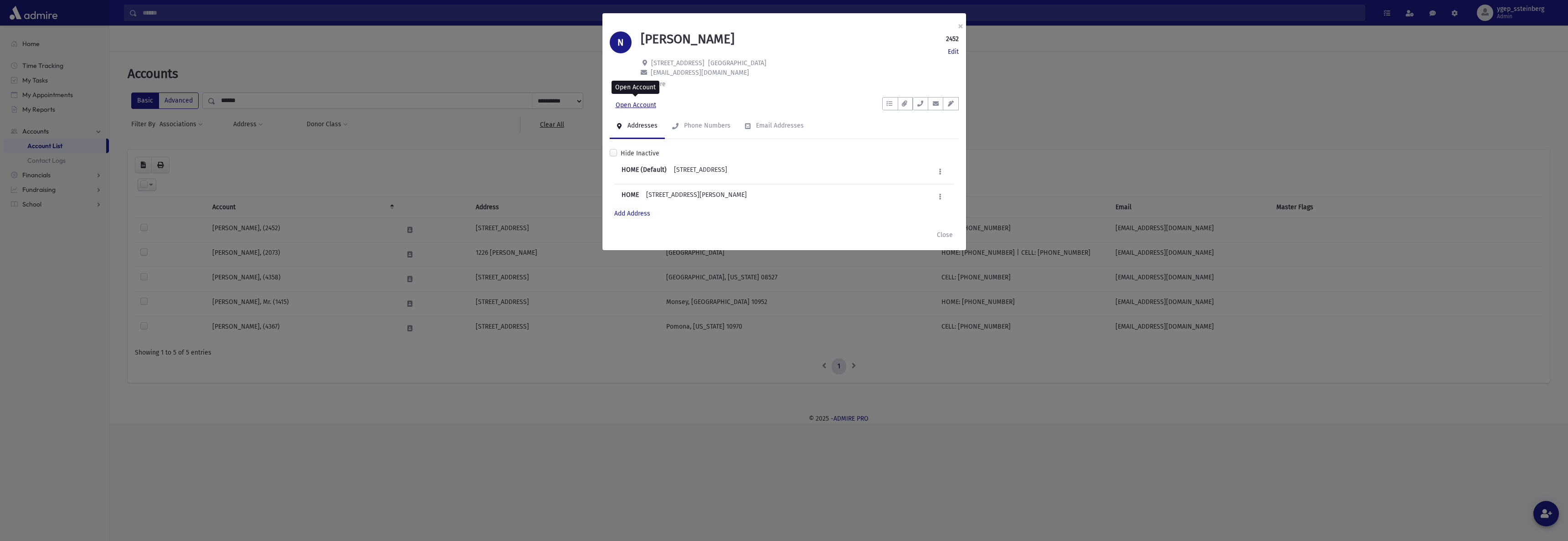
click at [642, 102] on link "Open Account" at bounding box center [636, 105] width 53 height 16
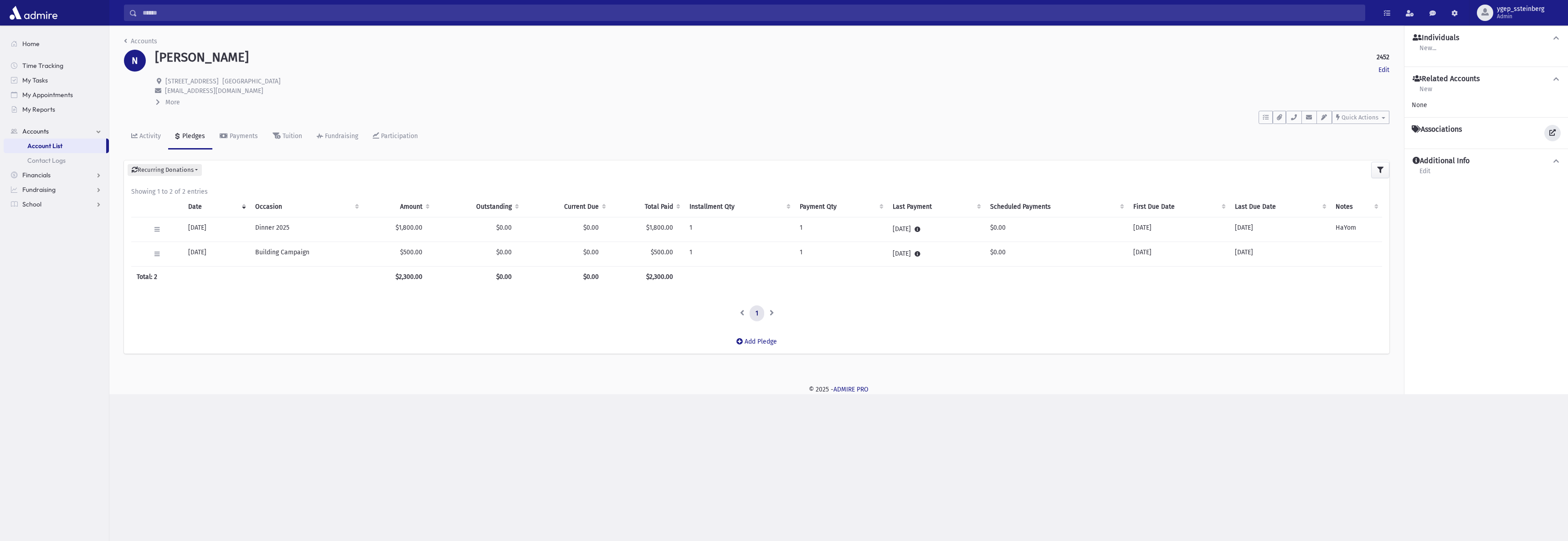
click at [1547, 129] on link at bounding box center [1552, 133] width 16 height 16
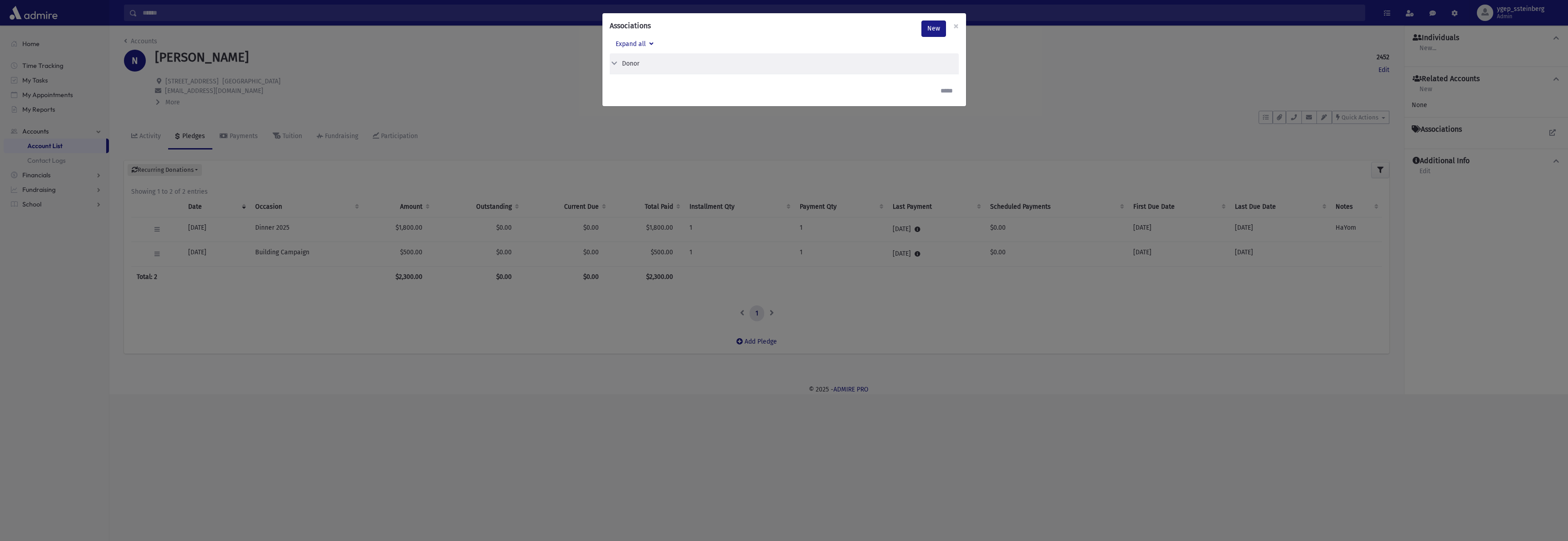
click at [549, 75] on div "Associations New × Expand all Donor Edit Delete Donor" at bounding box center [784, 270] width 1568 height 541
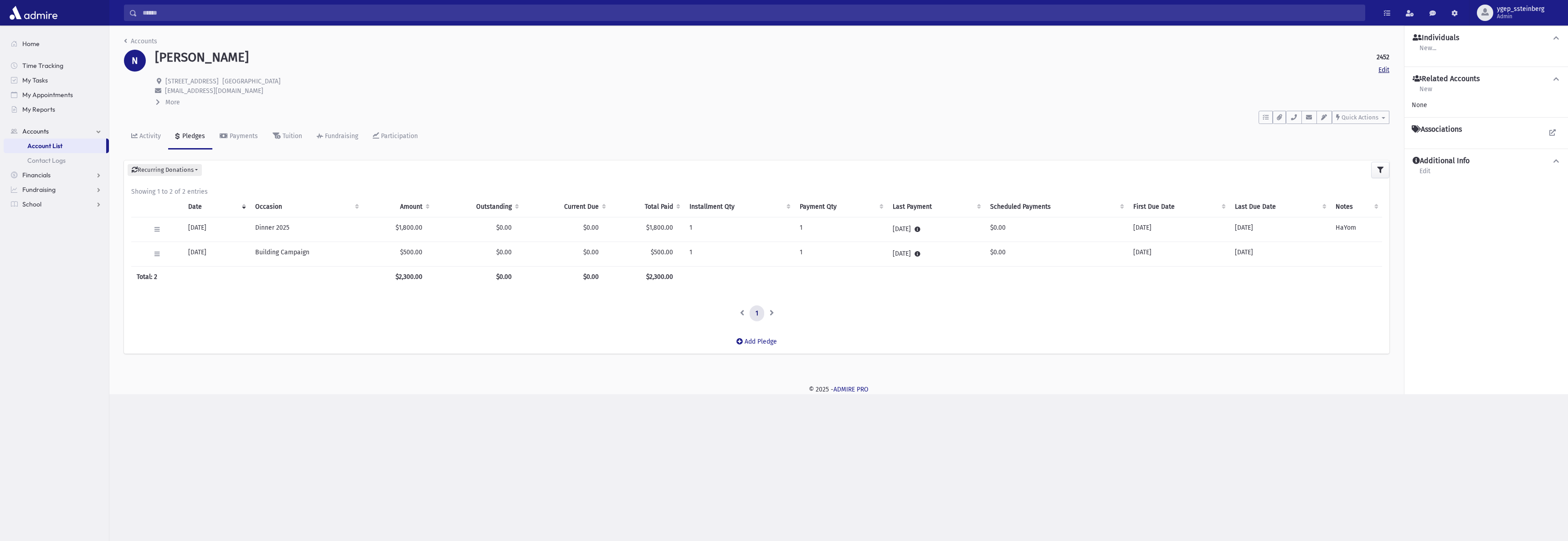
click at [1382, 70] on link "Edit" at bounding box center [1384, 70] width 11 height 9
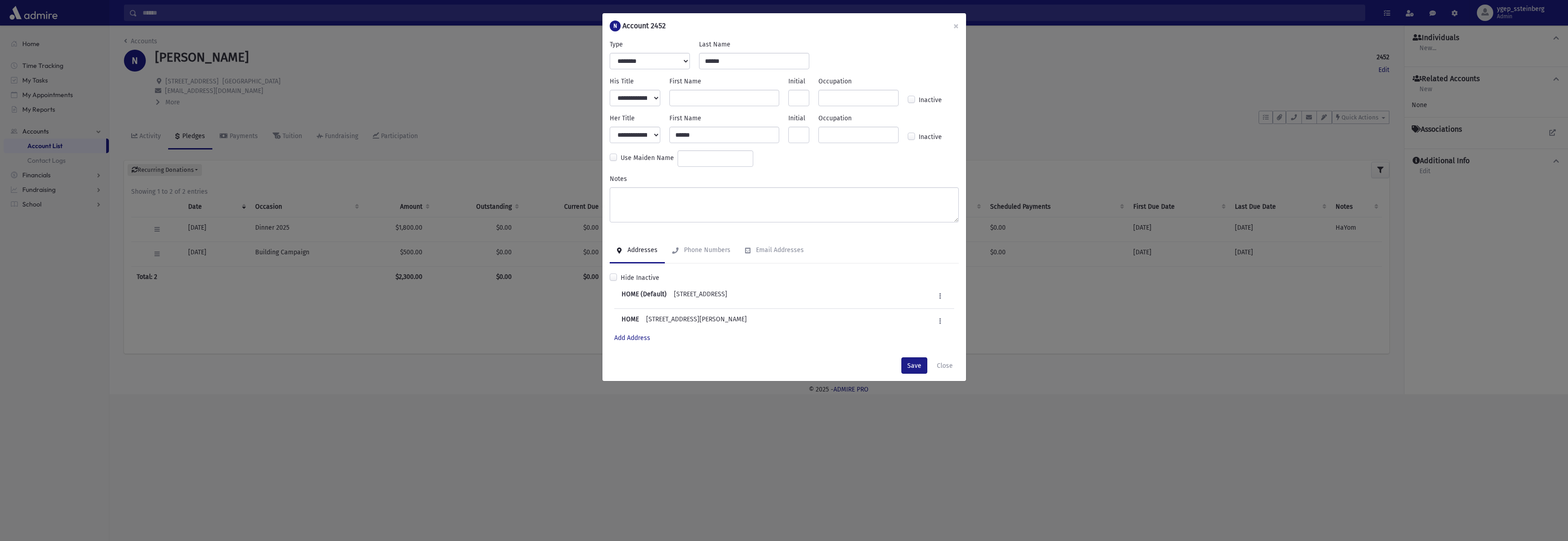
drag, startPoint x: 495, startPoint y: 112, endPoint x: 486, endPoint y: 119, distance: 11.4
click at [492, 113] on div "**********" at bounding box center [784, 270] width 1568 height 541
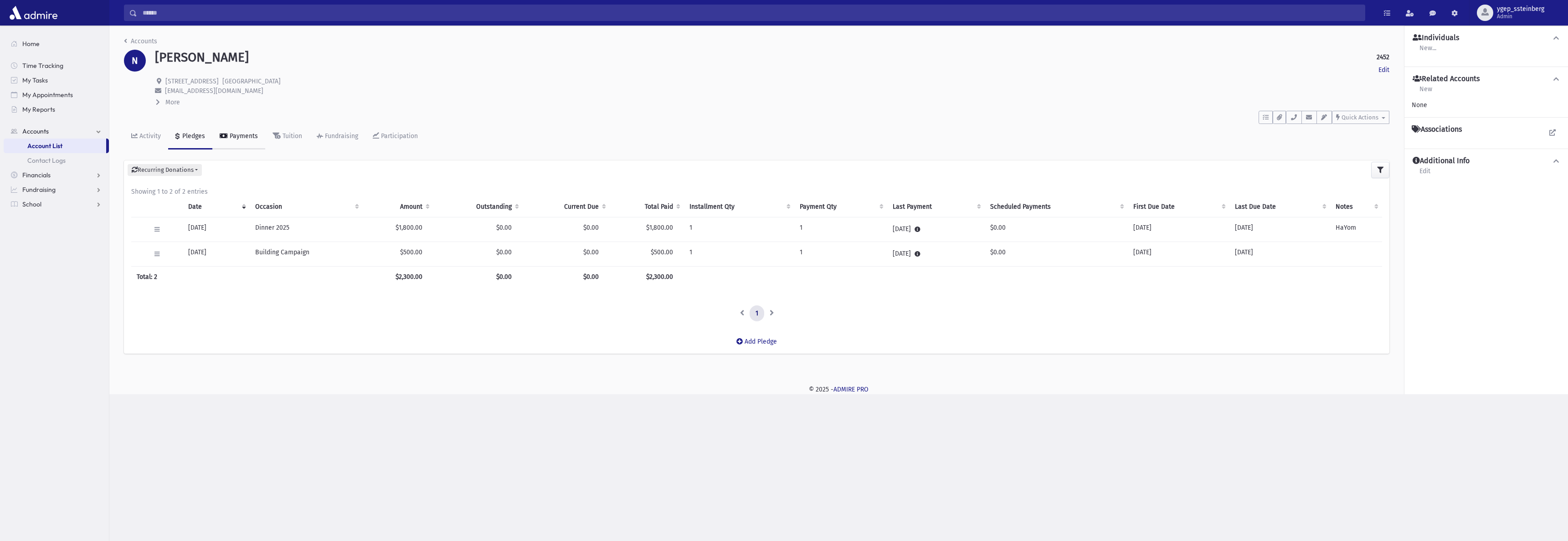
click at [243, 136] on div "Payments" at bounding box center [243, 136] width 30 height 8
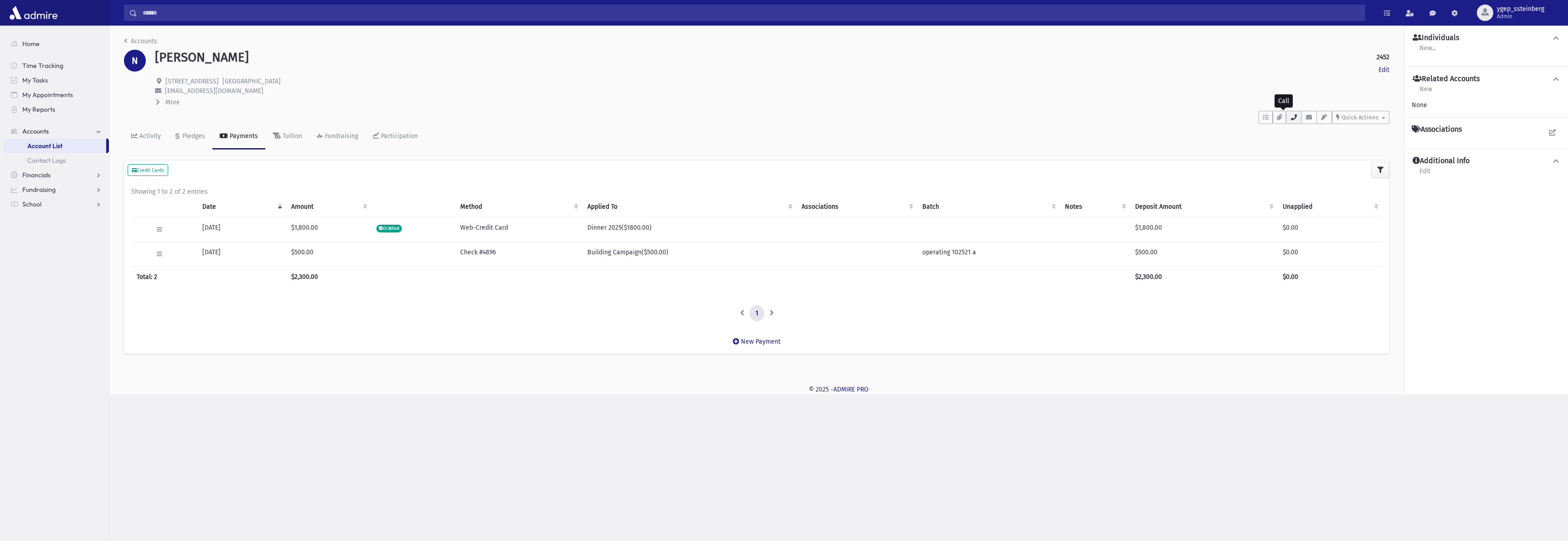
click at [1293, 119] on icon "button" at bounding box center [1294, 117] width 8 height 6
drag, startPoint x: 1189, startPoint y: 59, endPoint x: 1207, endPoint y: 56, distance: 18.2
click at [1189, 59] on div "NADOFF, Esther 2452 Edit" at bounding box center [772, 57] width 1234 height 16
drag, startPoint x: 1378, startPoint y: 63, endPoint x: 1376, endPoint y: 73, distance: 10.2
click at [1379, 66] on div "NADOFF, Esther 2452 Edit Edit 2518 Clover Rd Cleveland, OH 44118 nadoffm@gmail.…" at bounding box center [772, 78] width 1244 height 58
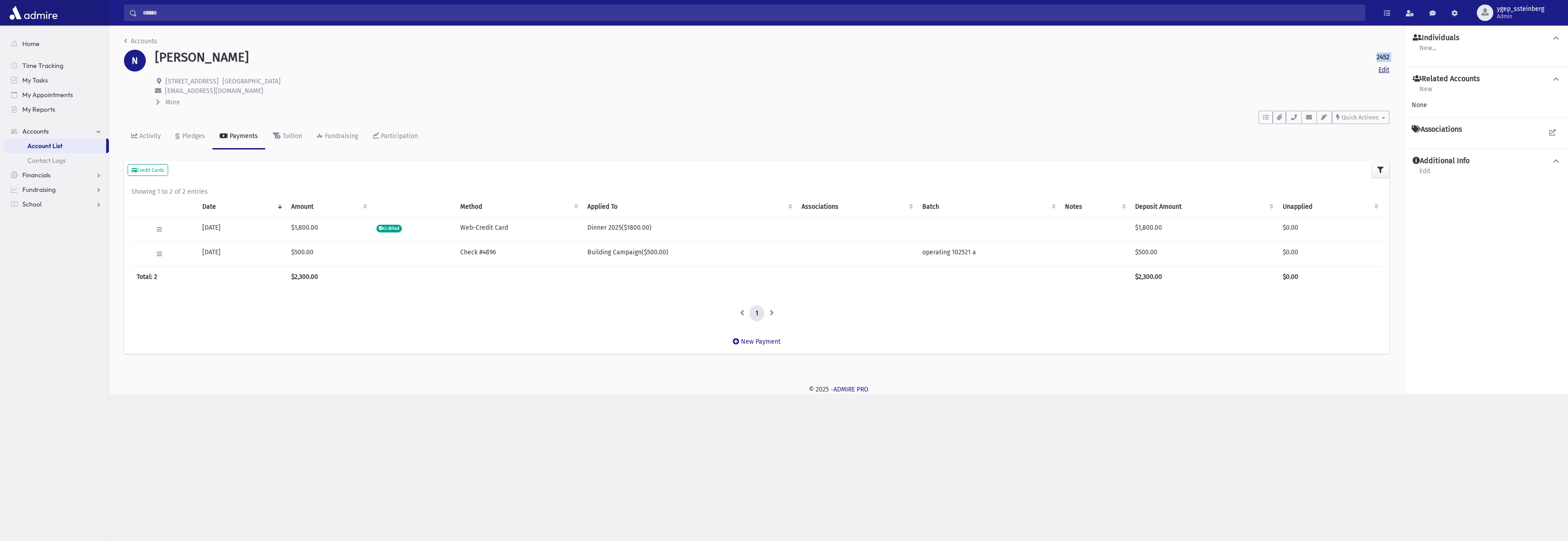
click at [1386, 70] on link "Edit" at bounding box center [1384, 70] width 11 height 9
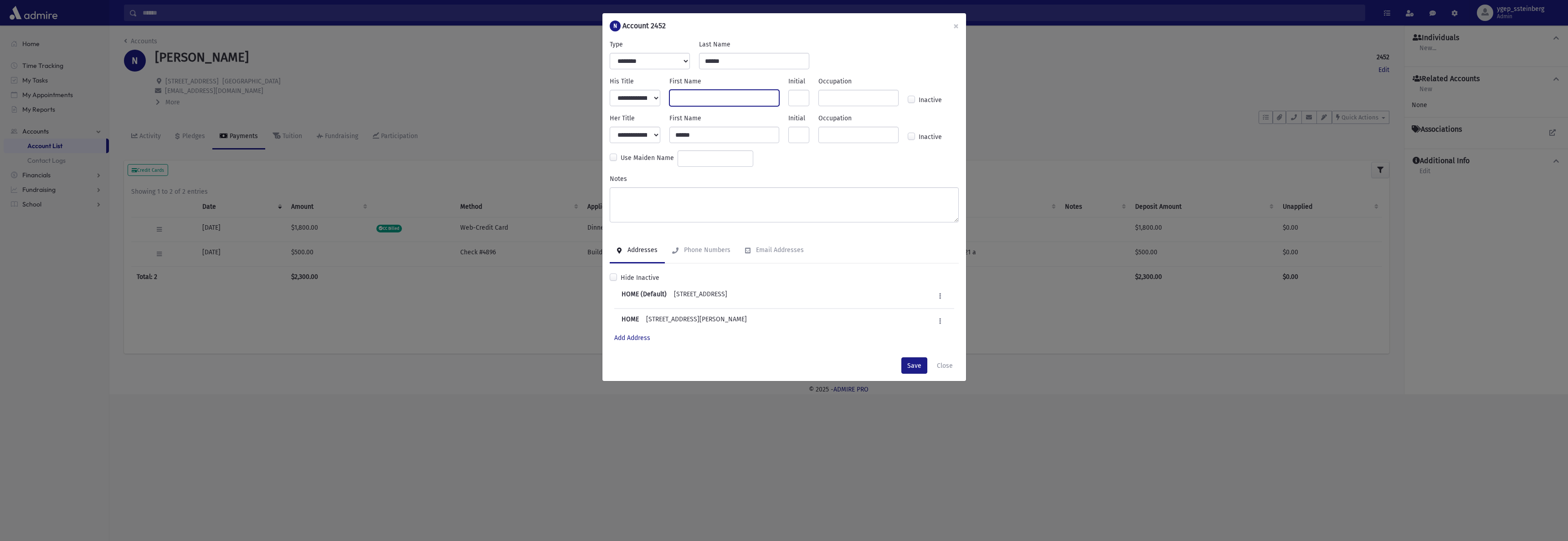
click at [701, 95] on input "First Name" at bounding box center [724, 98] width 110 height 16
paste input "*********"
type input "*********"
click at [653, 97] on select "**********" at bounding box center [635, 98] width 51 height 16
select select "*****"
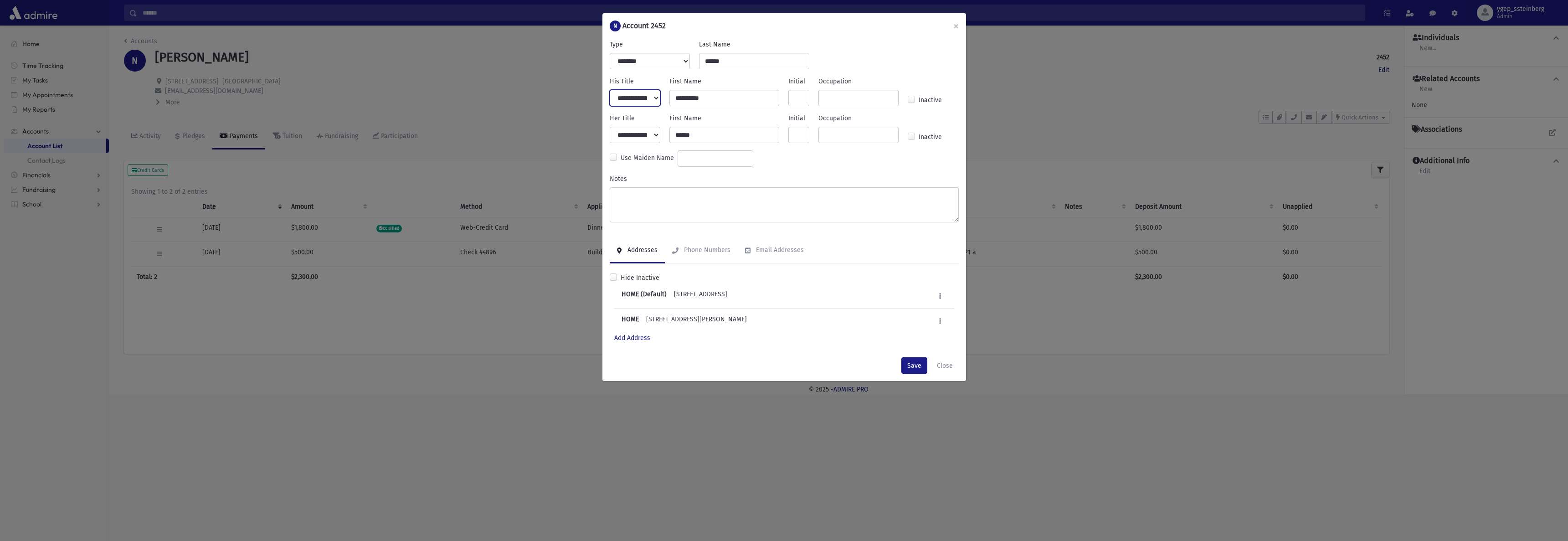
click at [610, 90] on select "**********" at bounding box center [635, 98] width 51 height 16
click at [642, 135] on select "**********" at bounding box center [635, 135] width 51 height 16
select select "****"
click at [610, 127] on select "**********" at bounding box center [635, 135] width 51 height 16
click at [915, 365] on button "Save" at bounding box center [914, 366] width 26 height 16
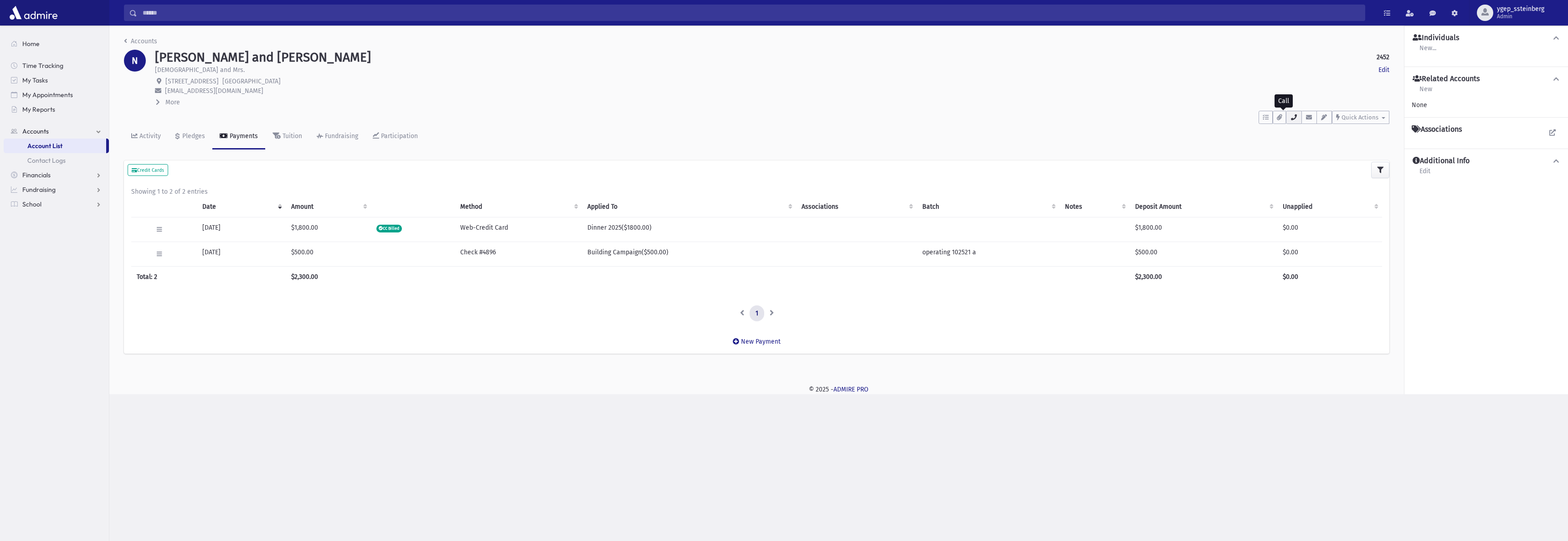
click at [1296, 119] on icon "button" at bounding box center [1294, 117] width 8 height 6
click at [1385, 69] on link "Edit" at bounding box center [1384, 70] width 11 height 9
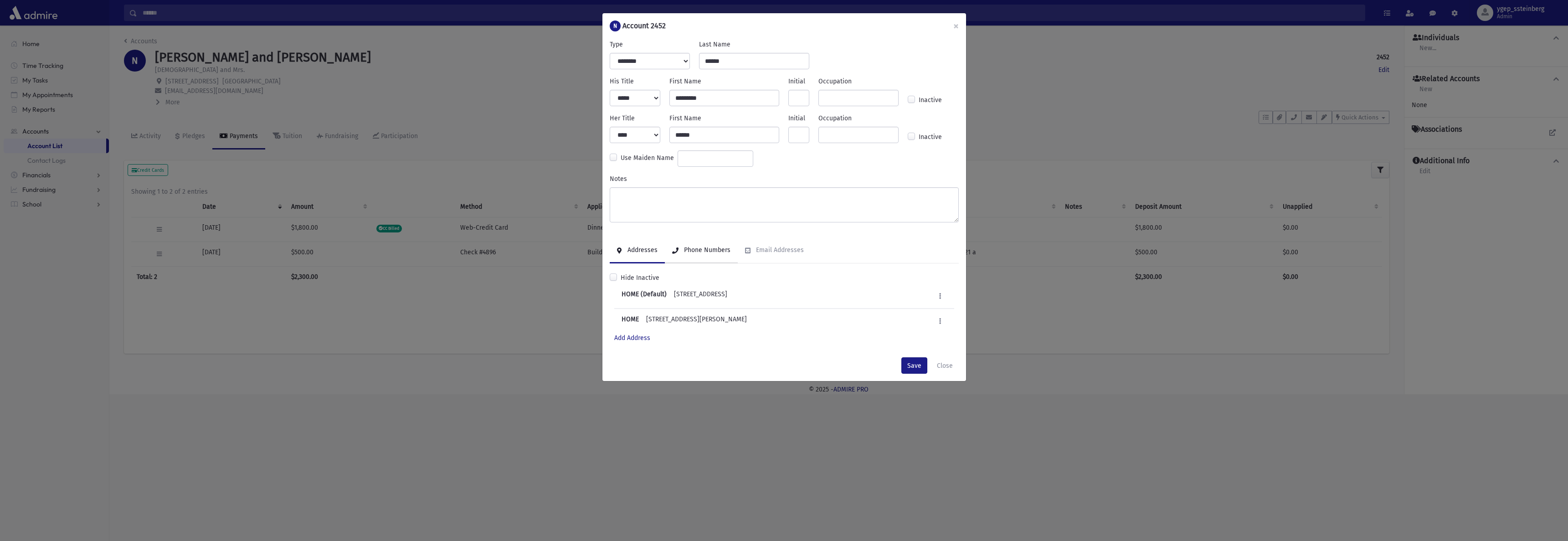
click at [724, 250] on div "Phone Numbers" at bounding box center [706, 250] width 48 height 8
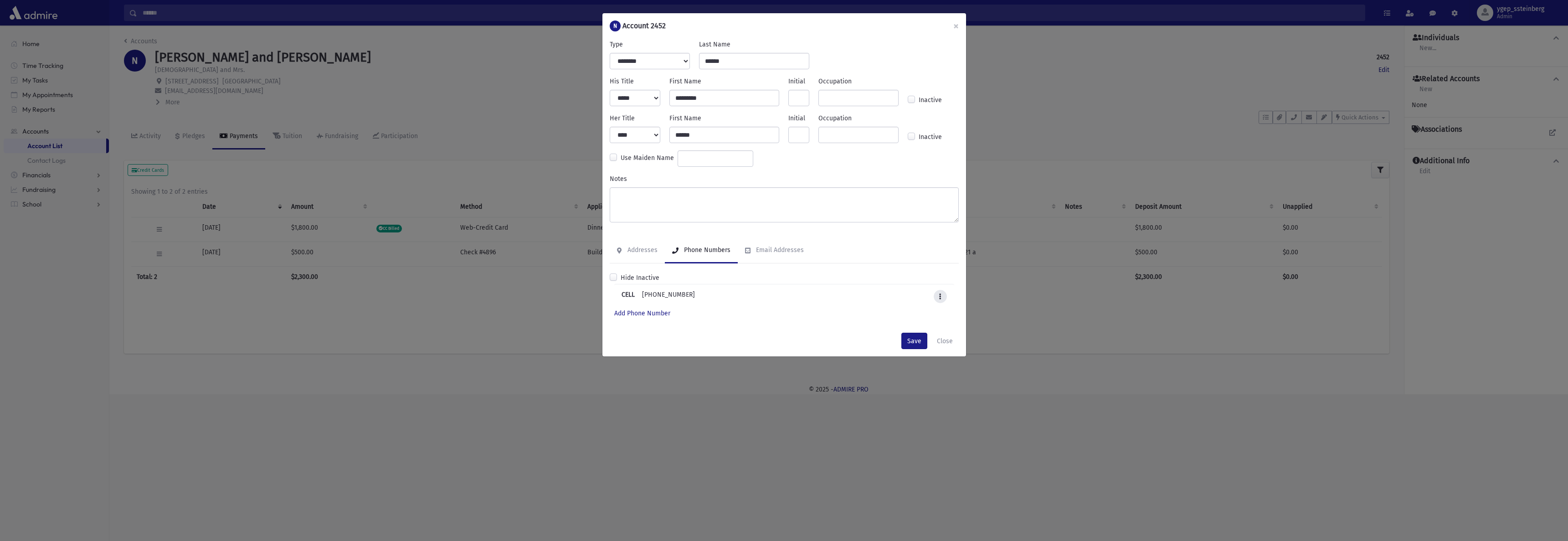
click at [943, 296] on button at bounding box center [940, 296] width 13 height 13
click at [913, 319] on link "Edit" at bounding box center [911, 319] width 73 height 17
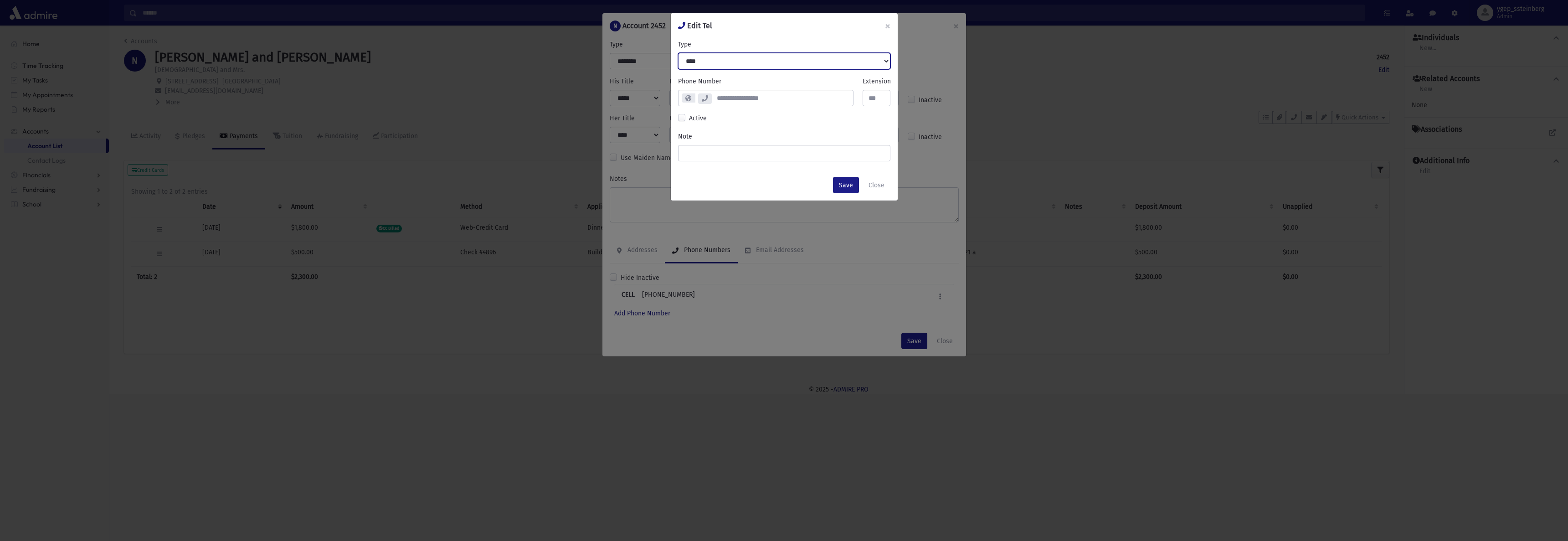
click at [738, 59] on select "**********" at bounding box center [784, 61] width 213 height 16
select select "*******"
click at [678, 53] on select "**********" at bounding box center [784, 61] width 213 height 16
click at [846, 181] on button "Save" at bounding box center [845, 185] width 26 height 16
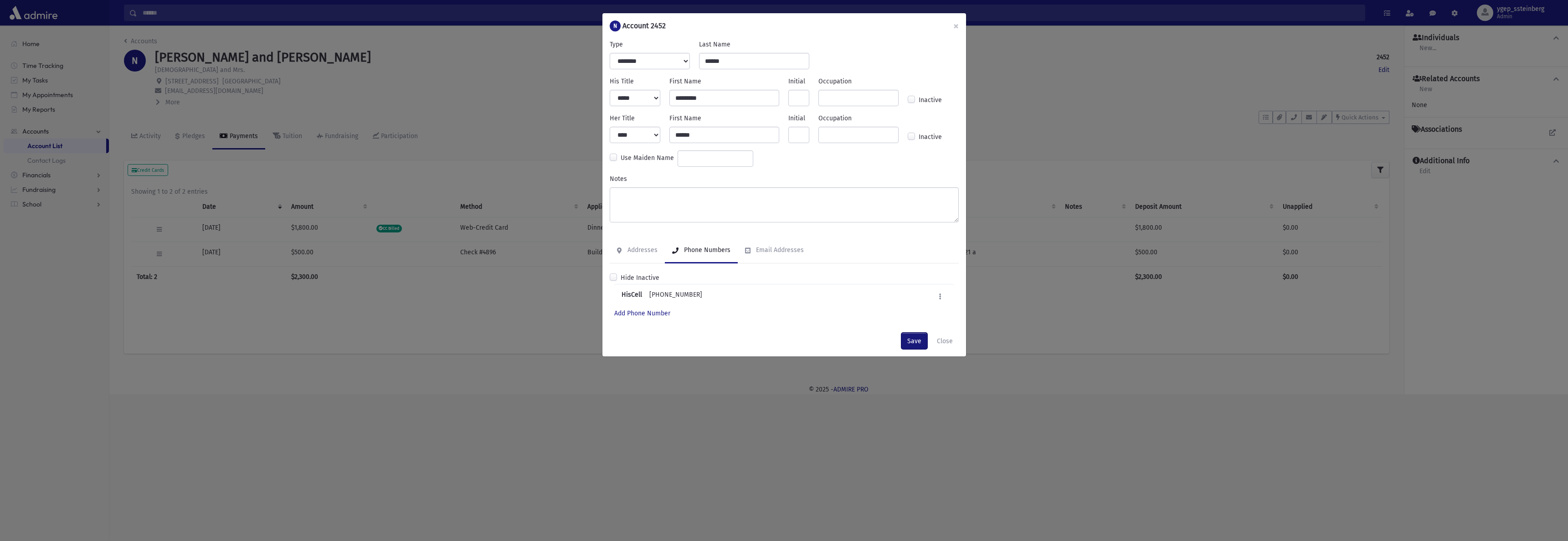
click at [913, 341] on button "Save" at bounding box center [914, 341] width 26 height 16
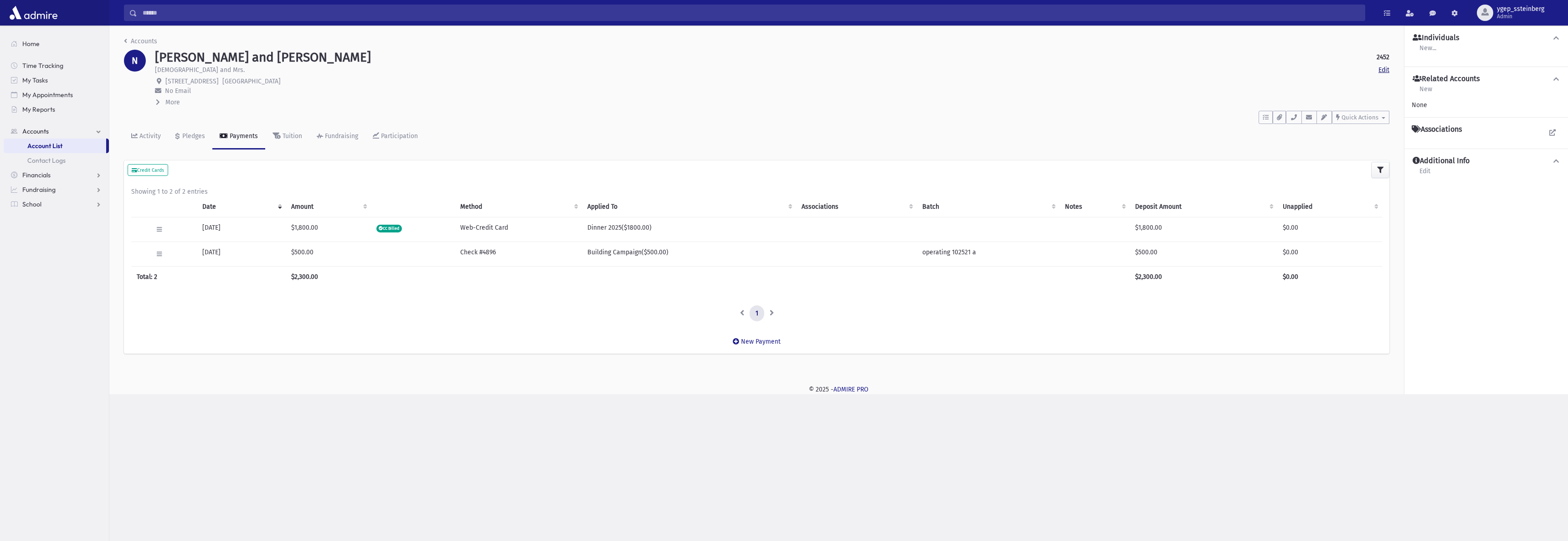
click at [1380, 68] on link "Edit" at bounding box center [1384, 70] width 11 height 9
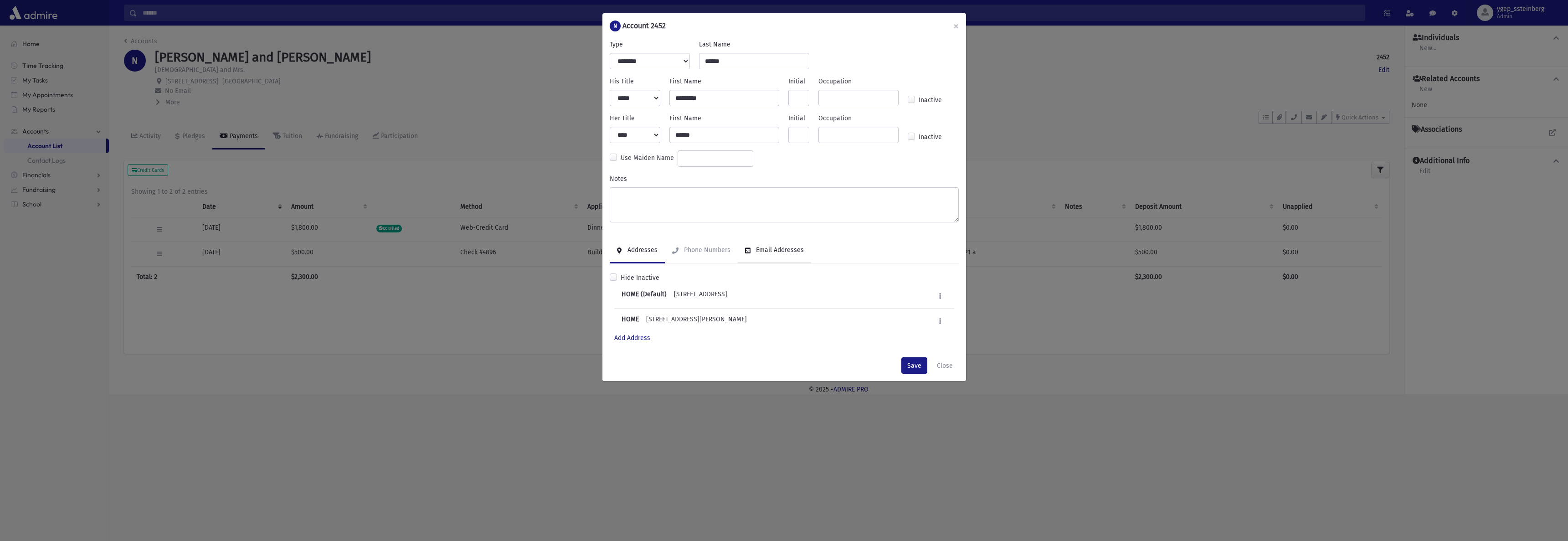
click at [781, 251] on div "Email Addresses" at bounding box center [778, 250] width 50 height 8
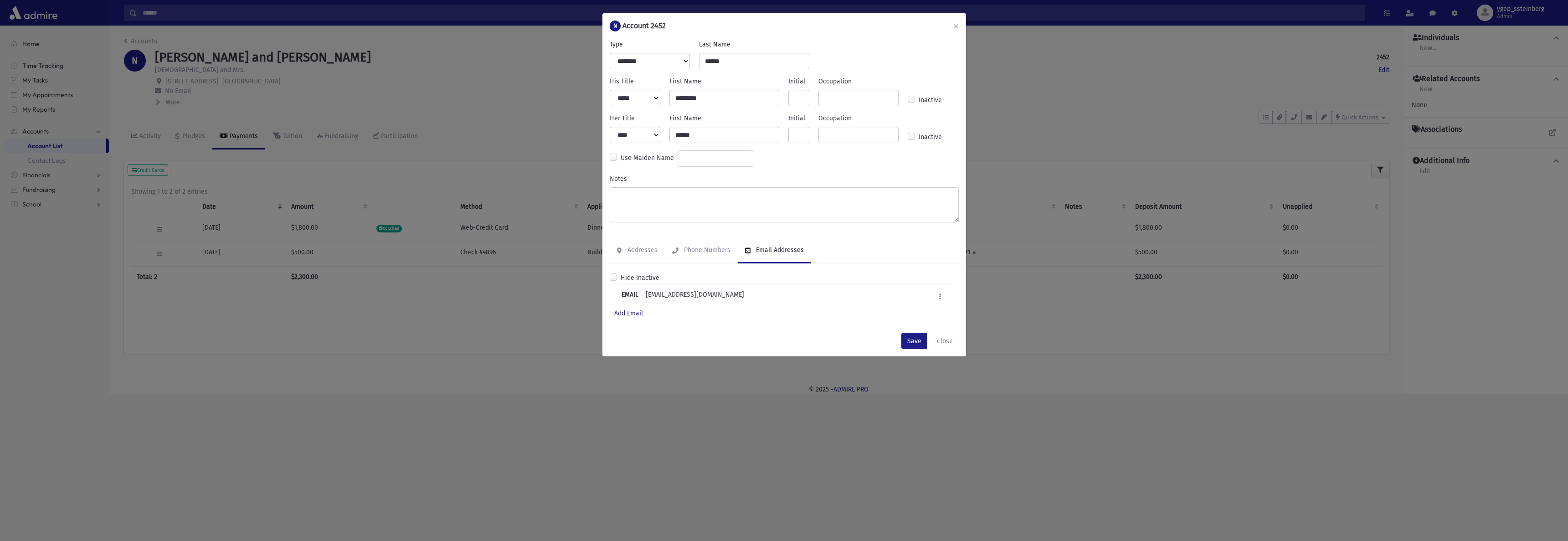
drag, startPoint x: 740, startPoint y: 297, endPoint x: 776, endPoint y: 304, distance: 36.7
click at [740, 297] on div "EMAIL nadoffm@gmail.com Edit Mark as Default Deactivate Delete" at bounding box center [784, 296] width 340 height 24
click at [939, 294] on icon at bounding box center [940, 296] width 3 height 6
click at [924, 338] on link "Mark as Default" at bounding box center [911, 336] width 73 height 17
click at [911, 340] on button "Save" at bounding box center [914, 341] width 26 height 16
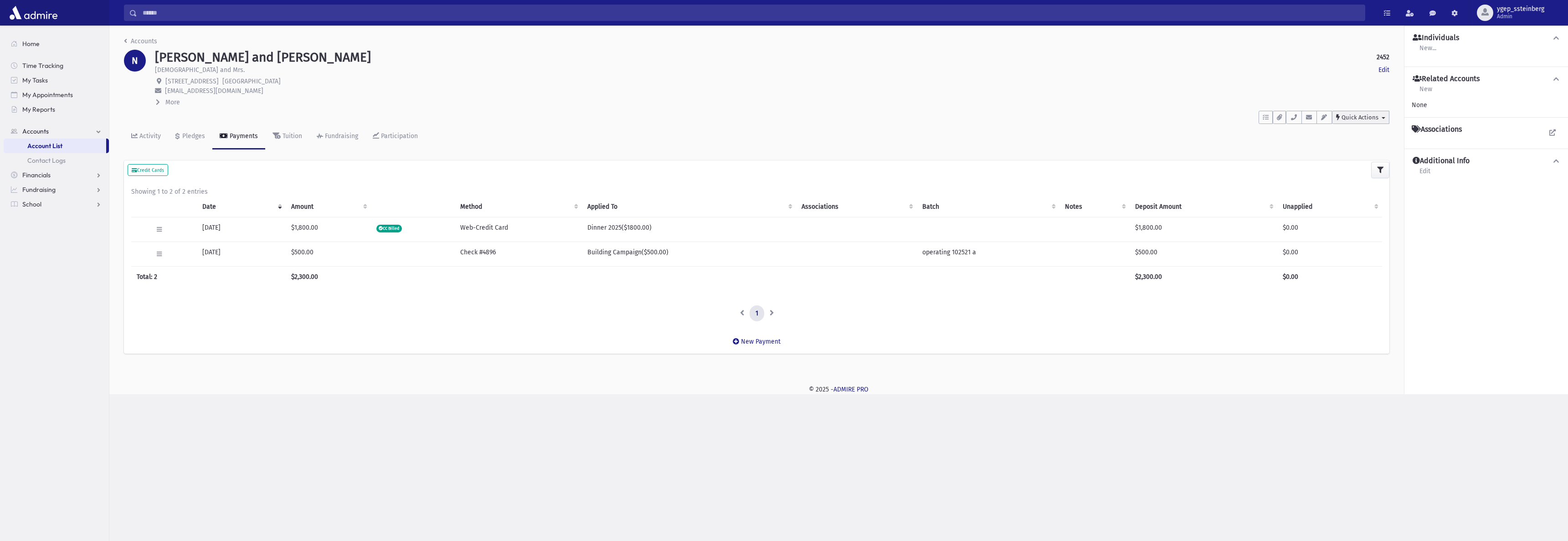
click at [1365, 120] on span "Quick Actions" at bounding box center [1360, 117] width 37 height 7
click at [1370, 135] on link "New Contact Log" at bounding box center [1369, 141] width 75 height 17
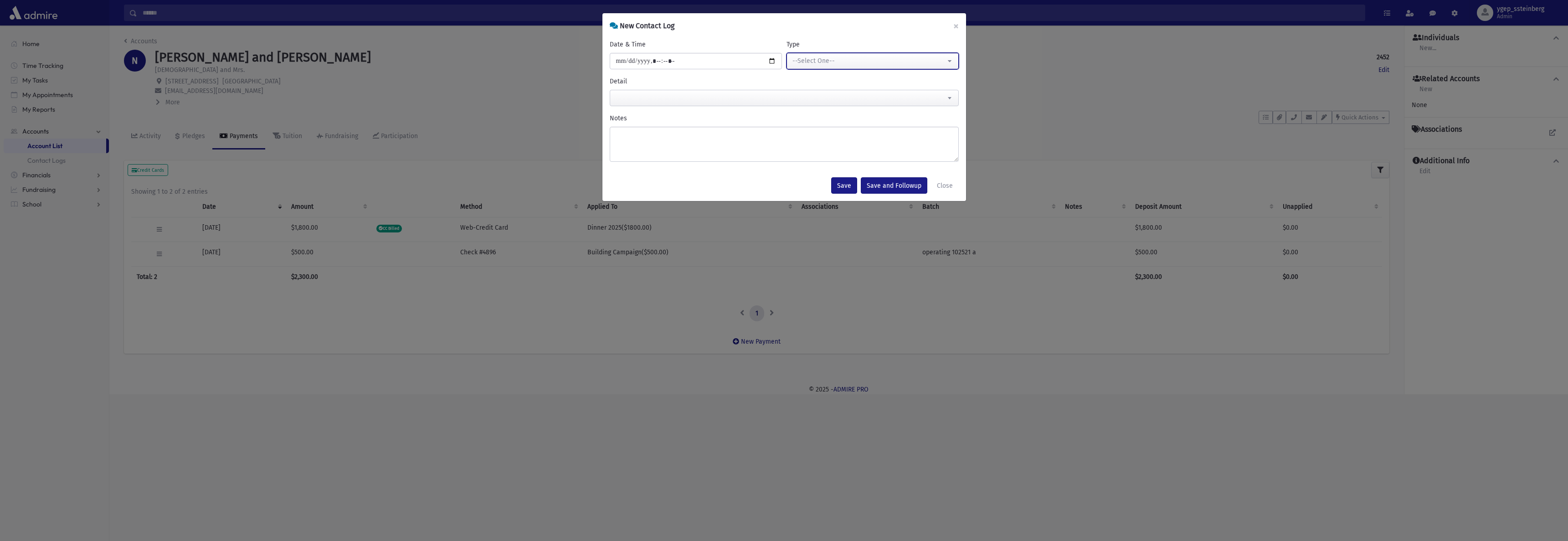
click at [822, 63] on div "--Select One--" at bounding box center [869, 60] width 153 height 9
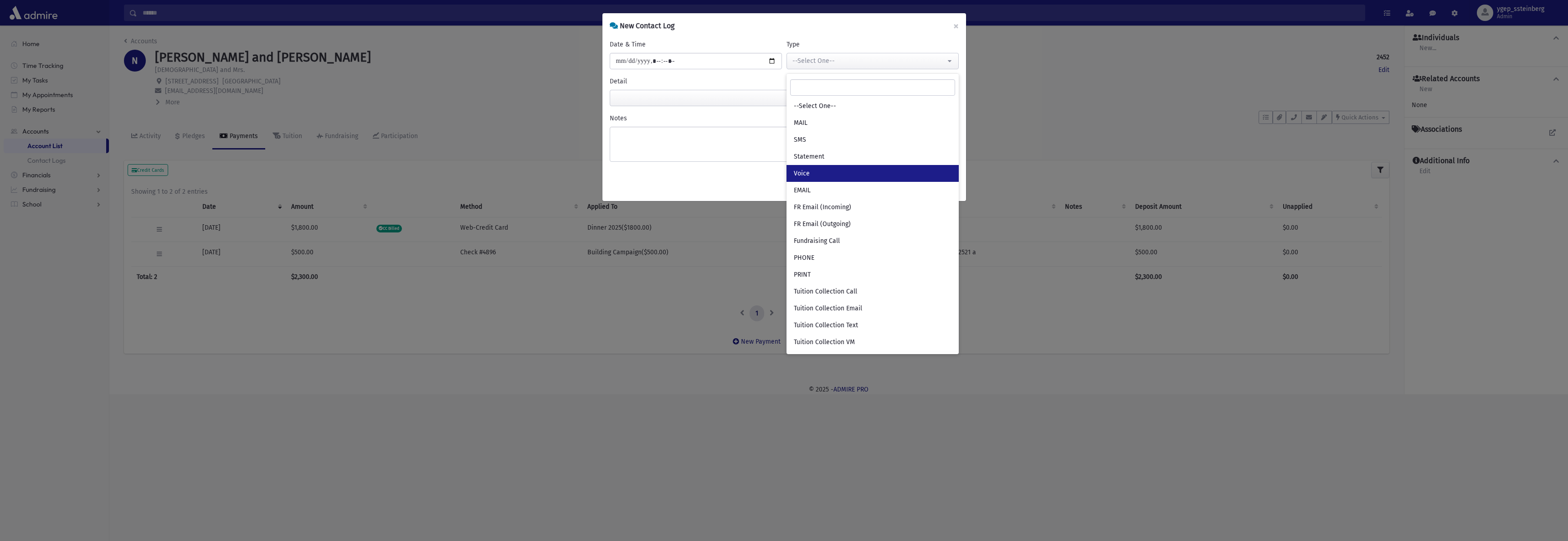
drag, startPoint x: 802, startPoint y: 174, endPoint x: 657, endPoint y: 101, distance: 162.3
click at [799, 174] on span "Voice" at bounding box center [802, 174] width 16 height 9
select select "*"
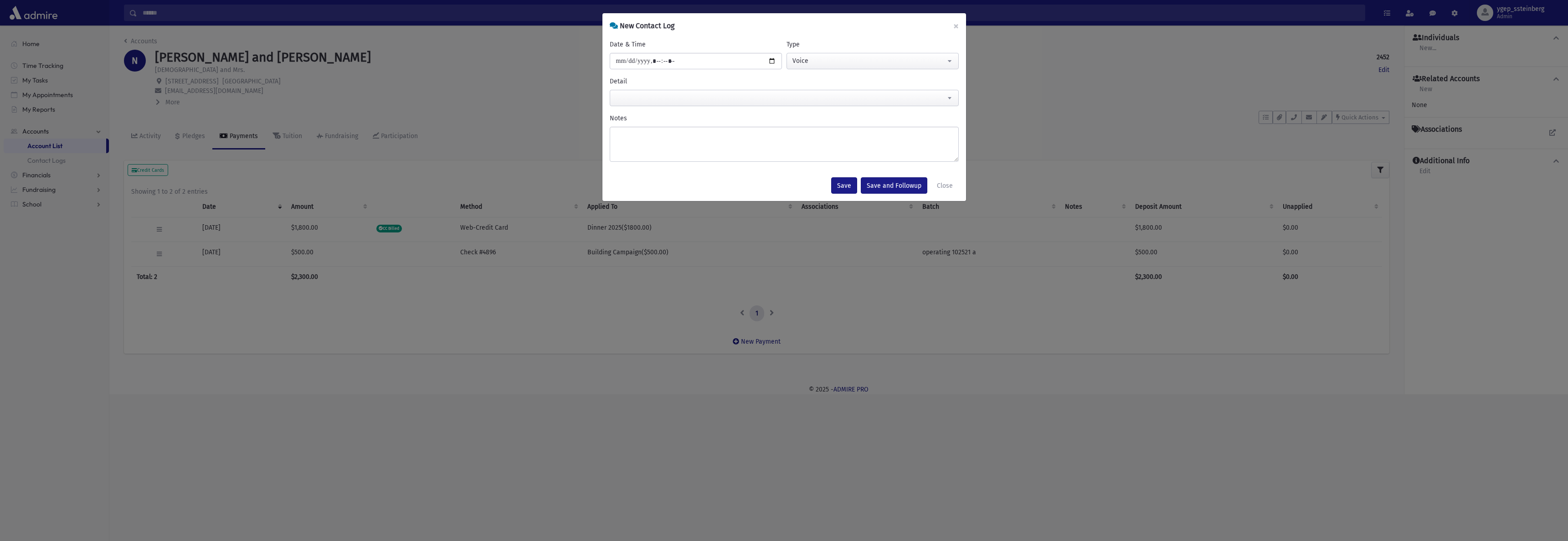
drag, startPoint x: 623, startPoint y: 88, endPoint x: 628, endPoint y: 94, distance: 7.8
click at [624, 88] on div "**********" at bounding box center [784, 91] width 349 height 29
click at [632, 97] on span at bounding box center [784, 98] width 349 height 16
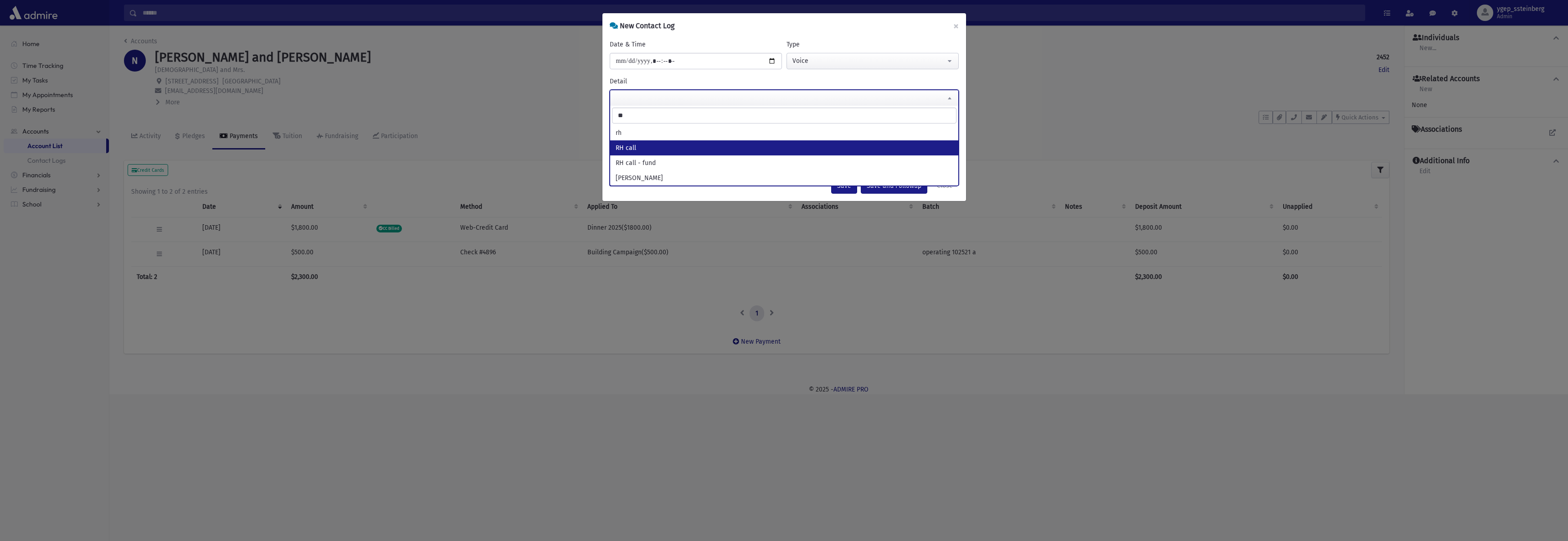
type input "**"
drag, startPoint x: 646, startPoint y: 142, endPoint x: 678, endPoint y: 154, distance: 34.2
select select "*******"
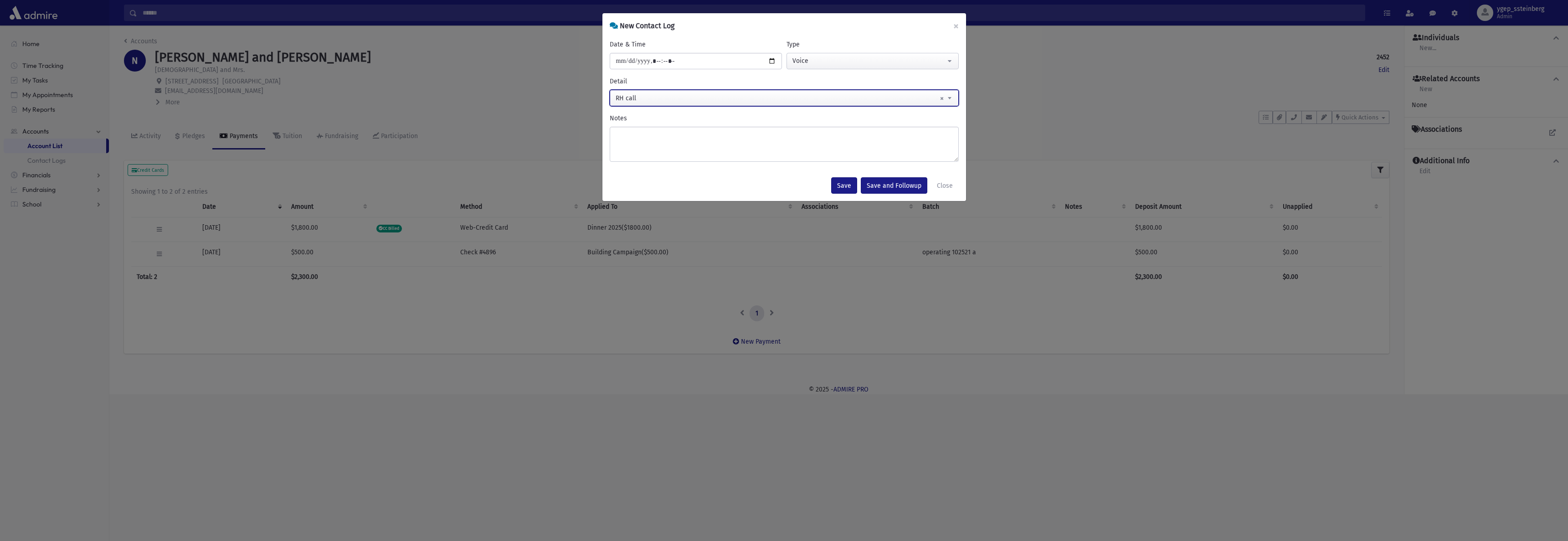
click at [620, 119] on label "Notes" at bounding box center [618, 118] width 18 height 9
click at [620, 127] on textarea "Notes" at bounding box center [784, 144] width 349 height 35
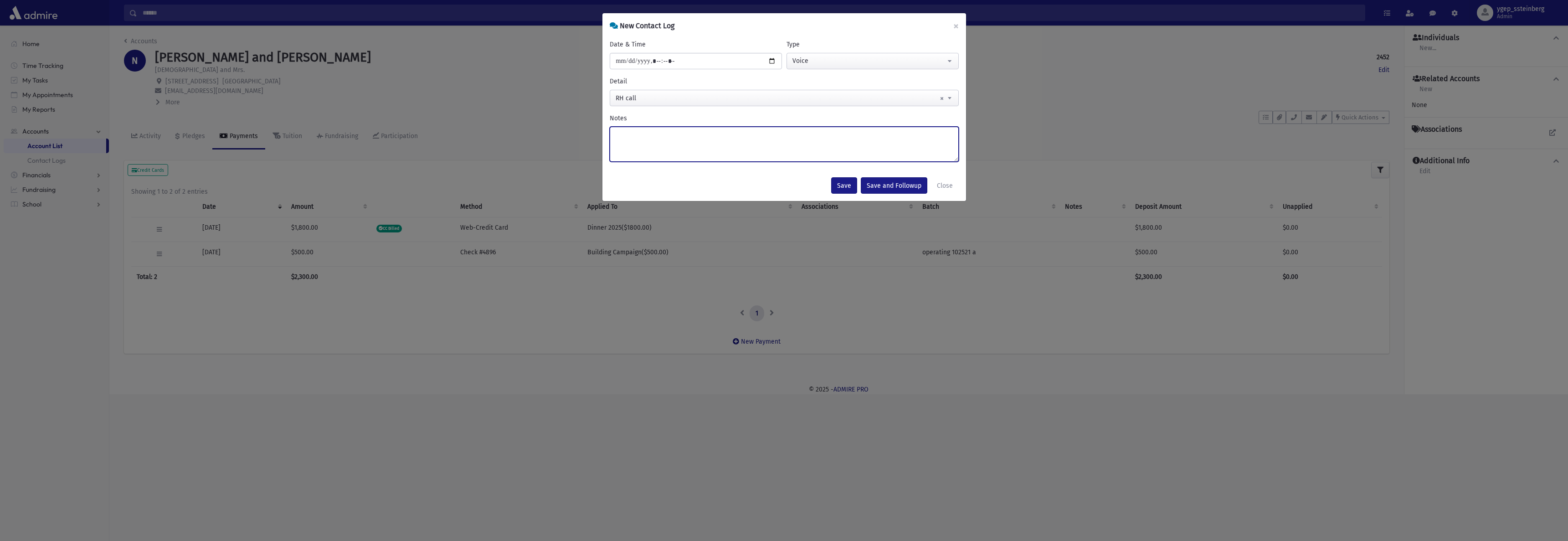
click at [630, 131] on textarea "Notes" at bounding box center [784, 144] width 349 height 35
type textarea "***"
click at [841, 183] on button "Save" at bounding box center [844, 186] width 26 height 16
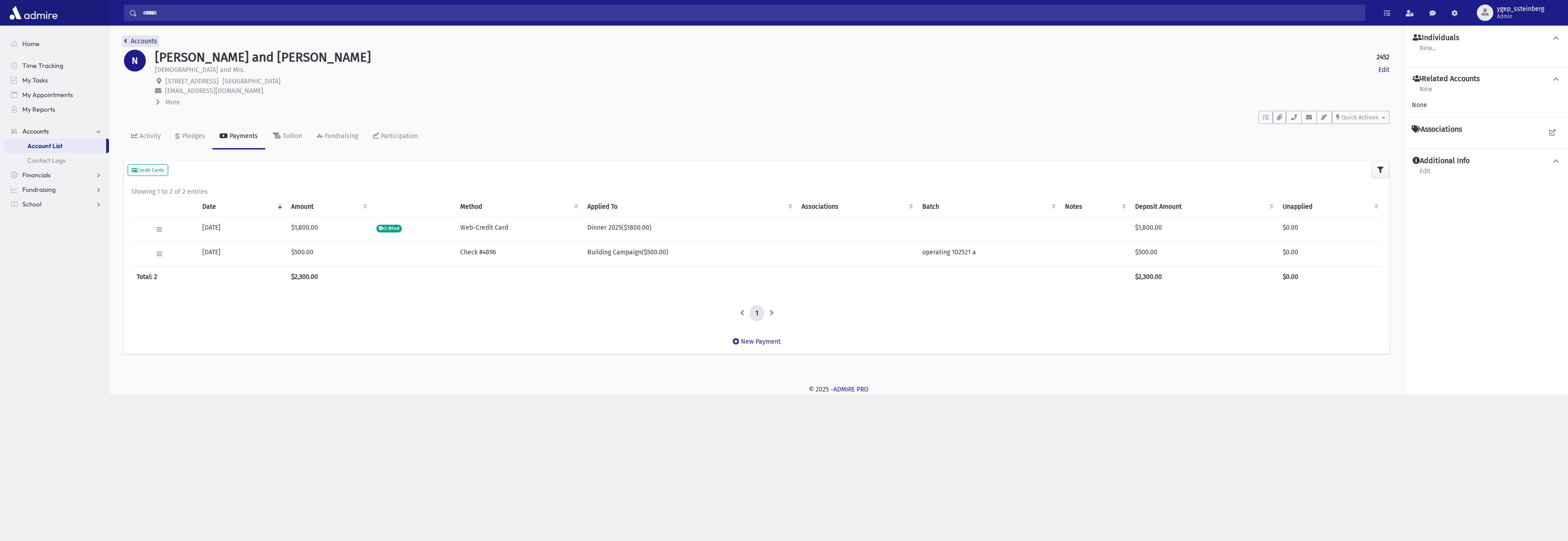
click at [141, 40] on link "Accounts" at bounding box center [140, 41] width 33 height 8
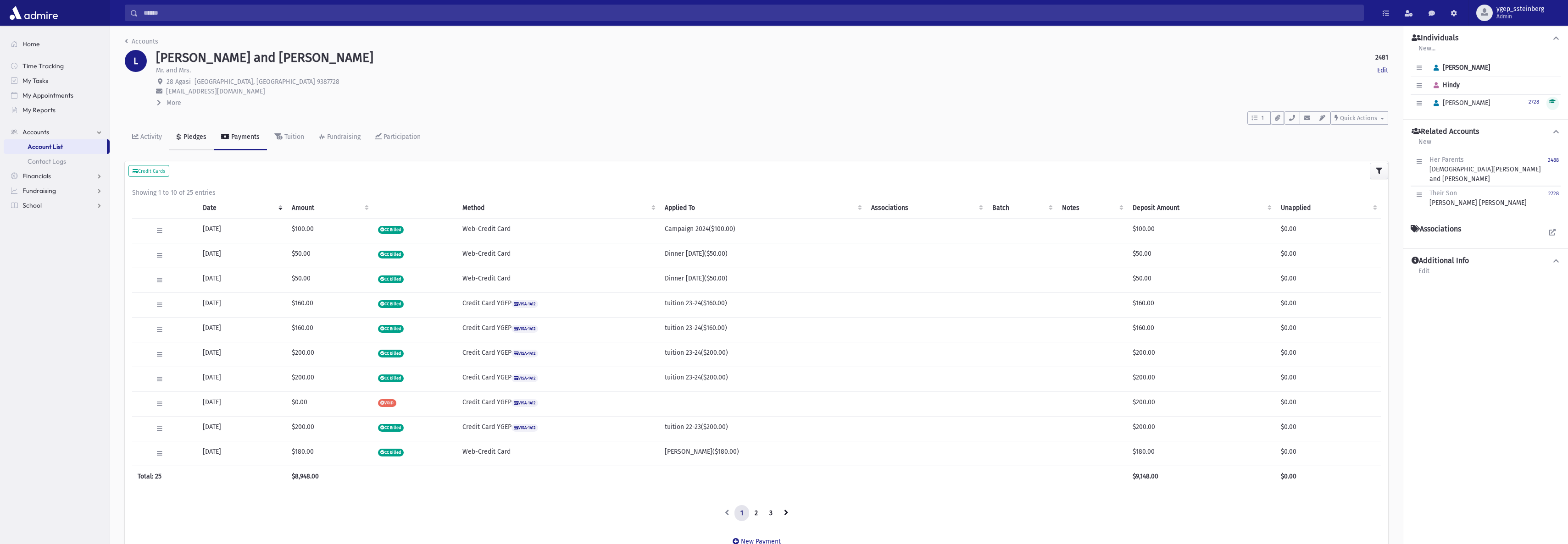
click at [189, 133] on div "Pledges" at bounding box center [194, 137] width 25 height 8
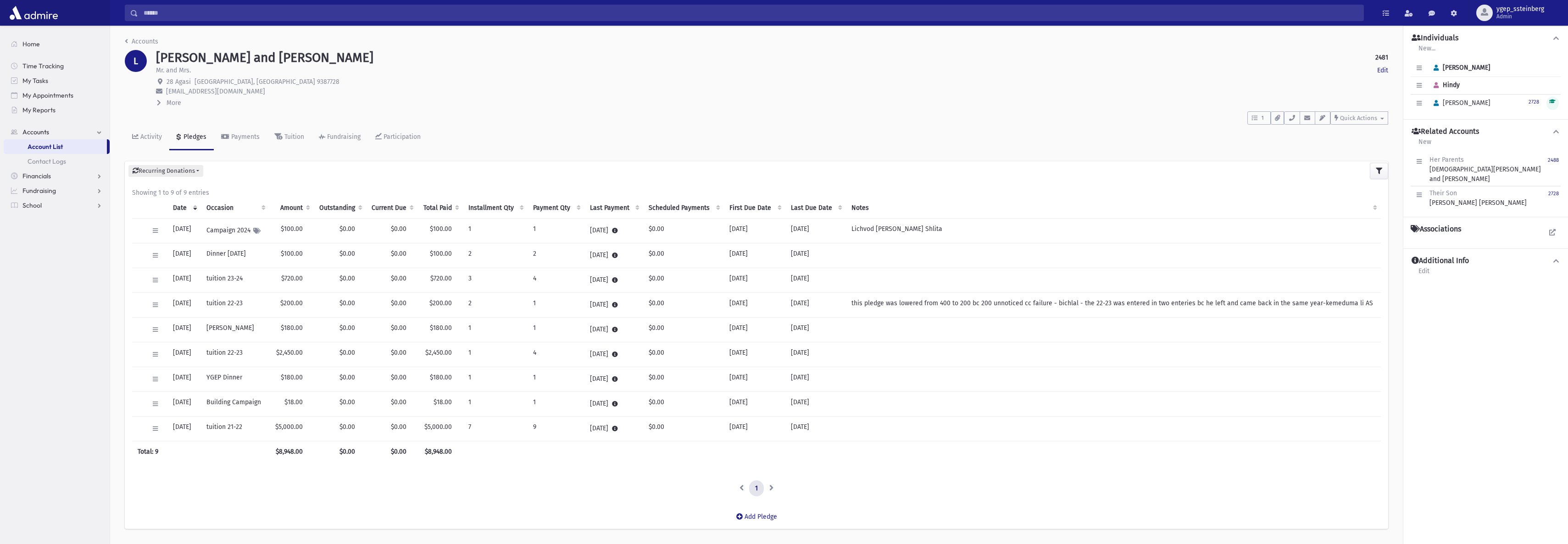
click at [225, 211] on th "Occasion" at bounding box center [235, 208] width 69 height 21
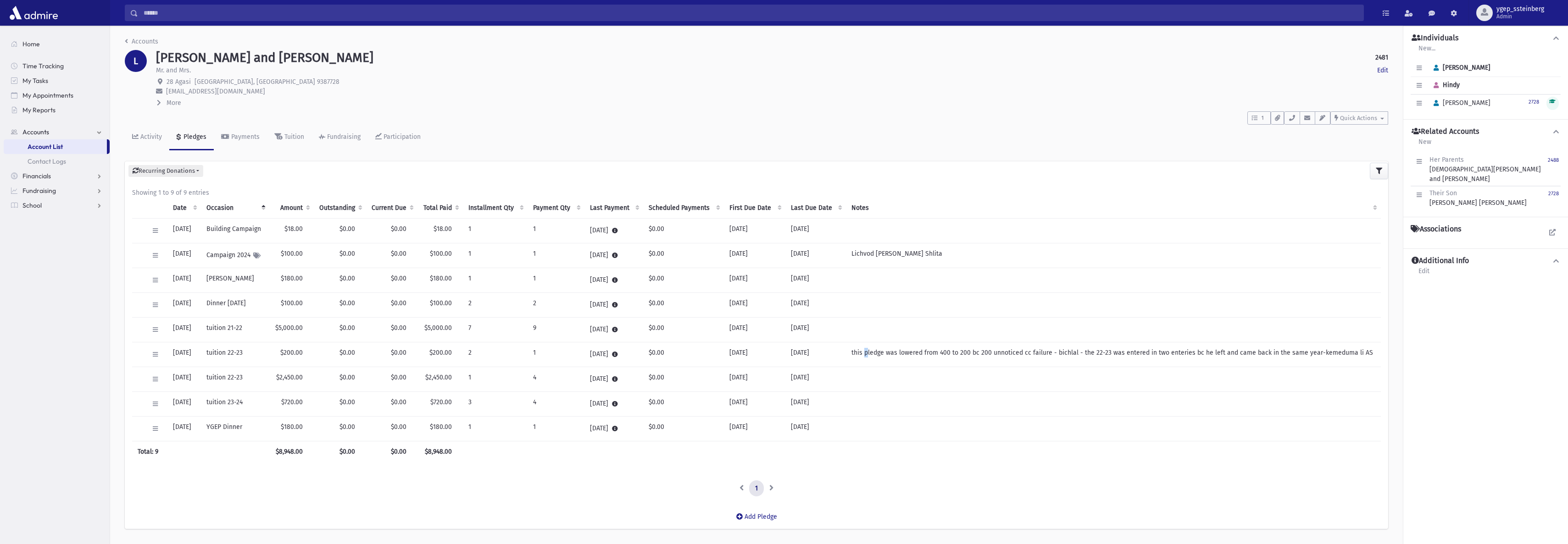
click at [877, 358] on td "this pledge was lowered from 400 to 200 bc 200 unnoticed cc failure - bichlal -…" at bounding box center [1113, 354] width 535 height 25
click at [873, 355] on td "this pledge was lowered from 400 to 200 bc 200 unnoticed cc failure - bichlal -…" at bounding box center [1113, 354] width 535 height 25
click at [873, 356] on td "this pledge was lowered from 400 to 200 bc 200 unnoticed cc failure - bichlal -…" at bounding box center [1113, 354] width 535 height 25
click at [1261, 119] on span "1" at bounding box center [1263, 118] width 8 height 8
click at [1337, 179] on p "two 22-23 tuition pledges" at bounding box center [1307, 178] width 88 height 9
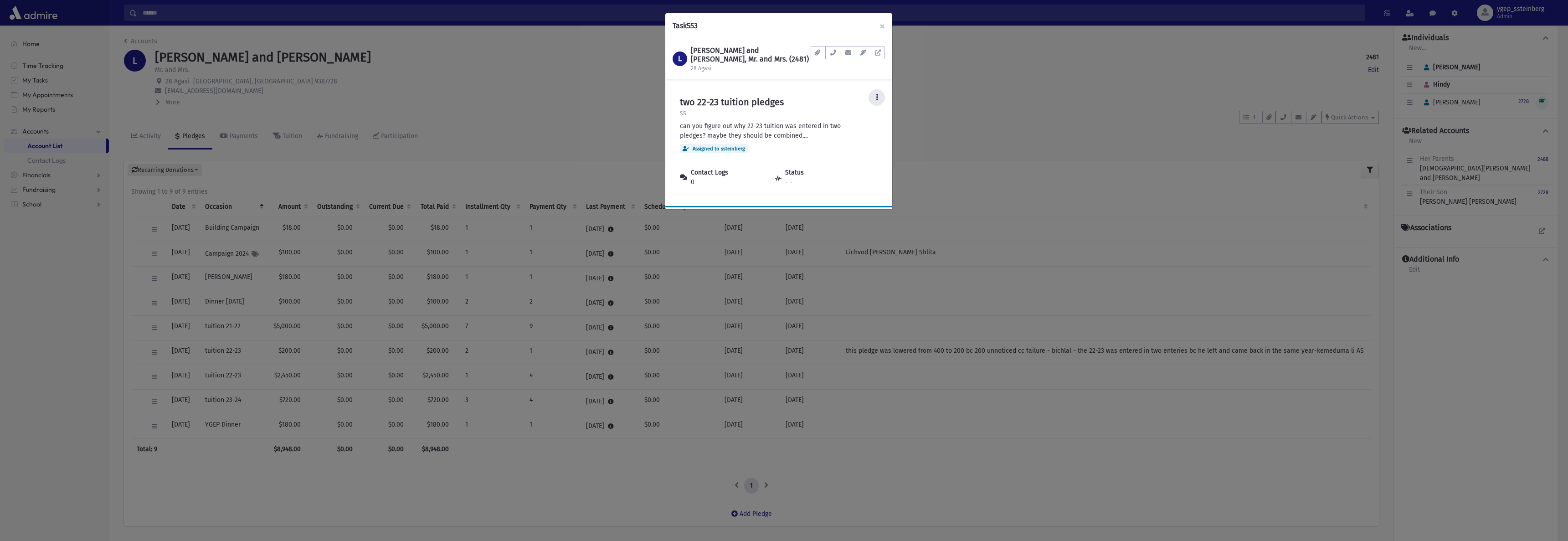
click at [881, 98] on button at bounding box center [877, 97] width 16 height 16
click at [847, 168] on link "Mark Complete" at bounding box center [849, 173] width 73 height 17
click at [967, 125] on div "Task 553 × L [PERSON_NAME] and [PERSON_NAME], Mr. and Mrs. (2481) 28 Agasi Docu…" at bounding box center [784, 270] width 1568 height 541
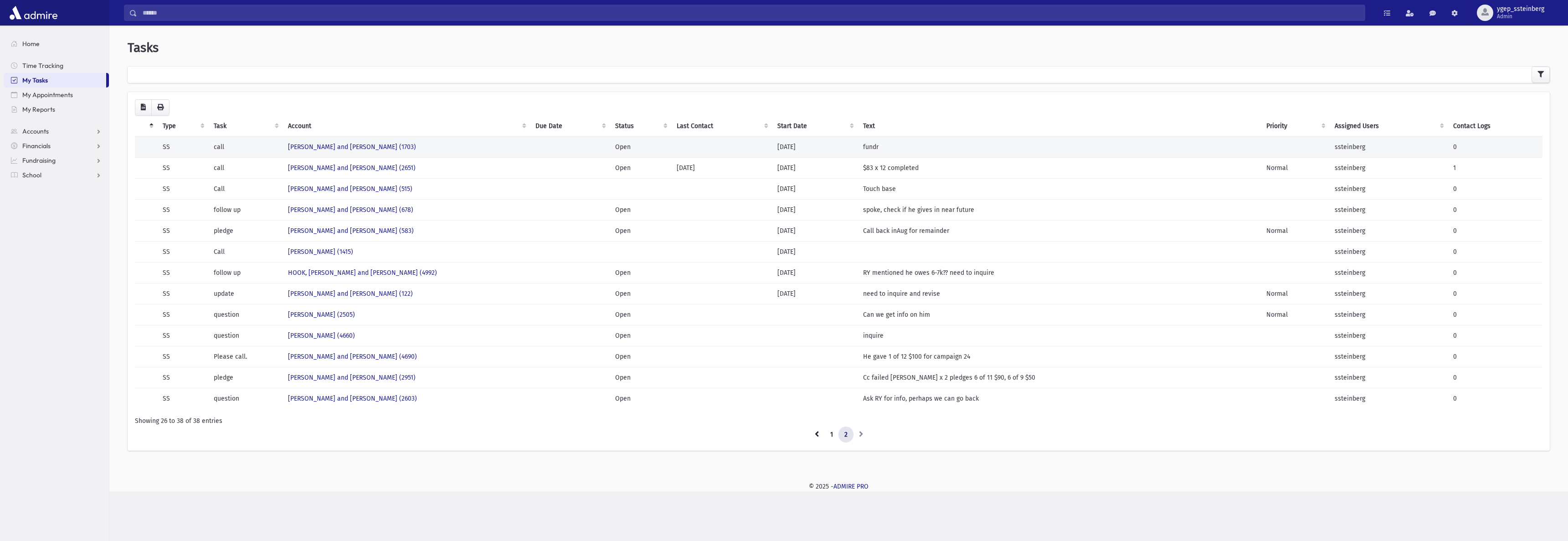
click at [401, 147] on td "[PERSON_NAME] and [PERSON_NAME] (1703)" at bounding box center [406, 146] width 248 height 21
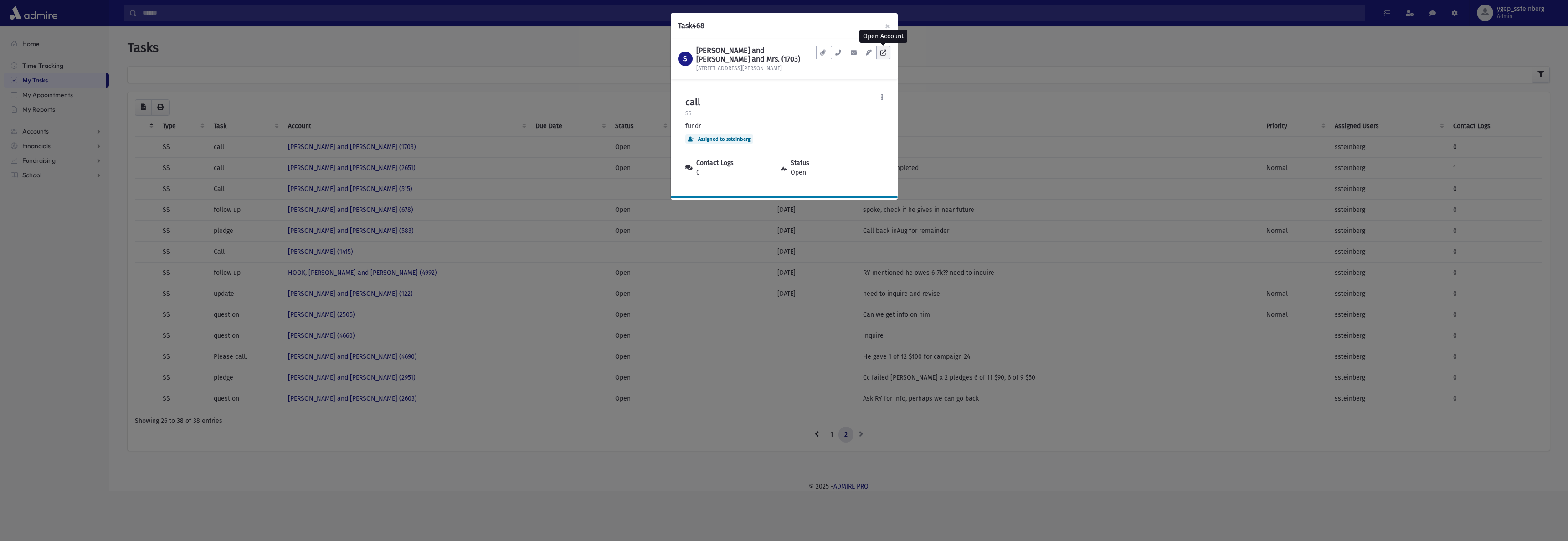
click at [883, 51] on icon at bounding box center [883, 52] width 6 height 6
click at [452, 83] on div "Task 468 × S [PERSON_NAME] and [PERSON_NAME] and Mrs. (1703) [STREET_ADDRESS][P…" at bounding box center [784, 270] width 1568 height 541
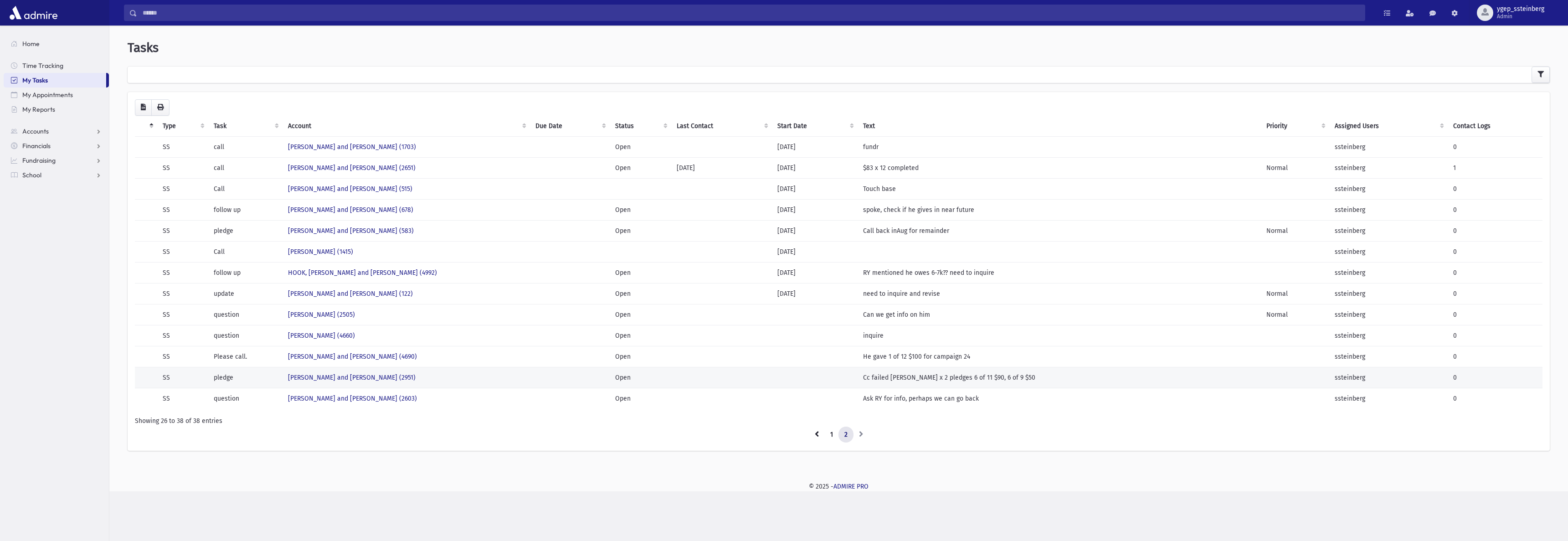
click at [421, 375] on td "RABINOWITZ, Chanoch and Sara (2951)" at bounding box center [406, 377] width 248 height 21
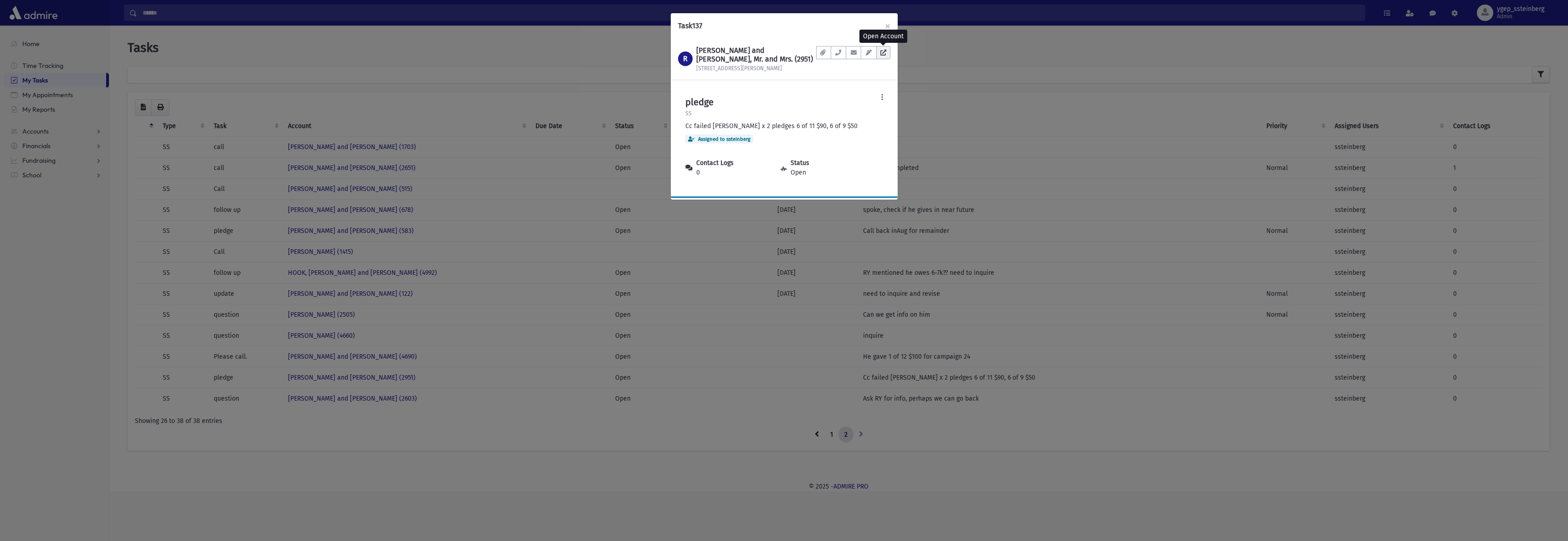
click at [888, 51] on link at bounding box center [883, 52] width 14 height 13
click at [886, 23] on button "×" at bounding box center [887, 26] width 20 height 26
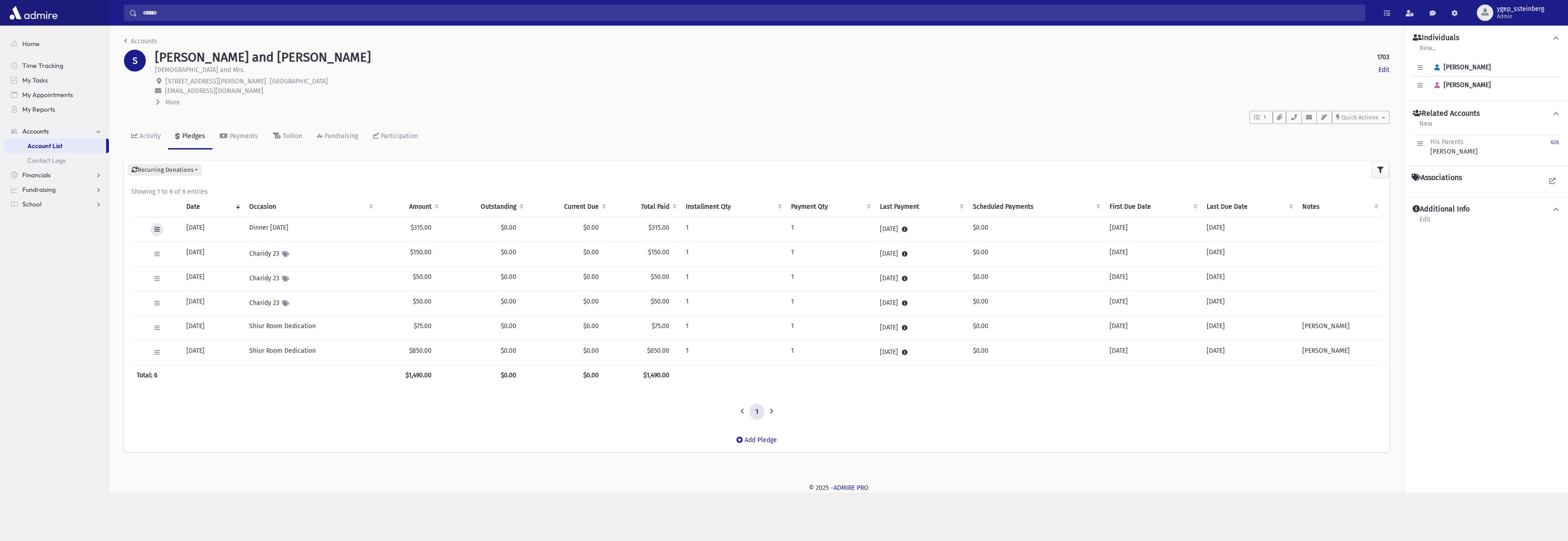
click at [157, 233] on button at bounding box center [157, 229] width 13 height 13
click at [204, 328] on link "View Applied Payments" at bounding box center [198, 333] width 96 height 17
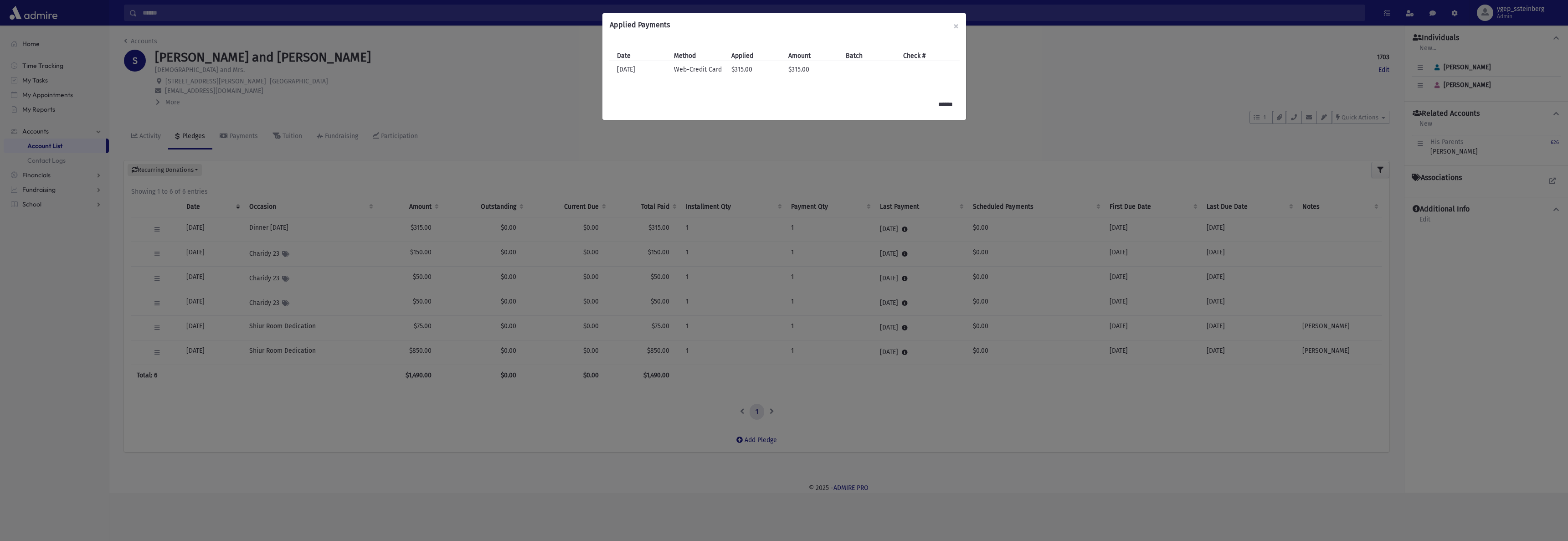
click at [498, 138] on div "Applied Payments × Date Method Applied Amount Batch Check # Date [DATE] Method …" at bounding box center [784, 270] width 1568 height 541
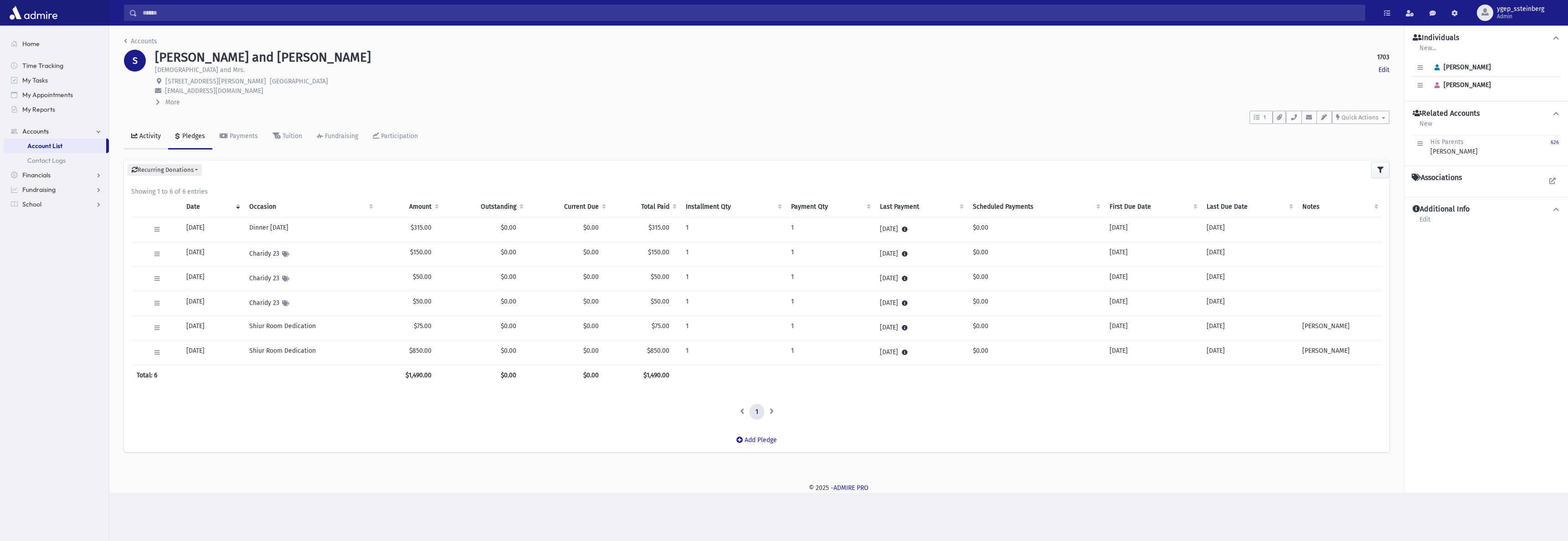
click at [139, 131] on link "Activity" at bounding box center [146, 137] width 44 height 26
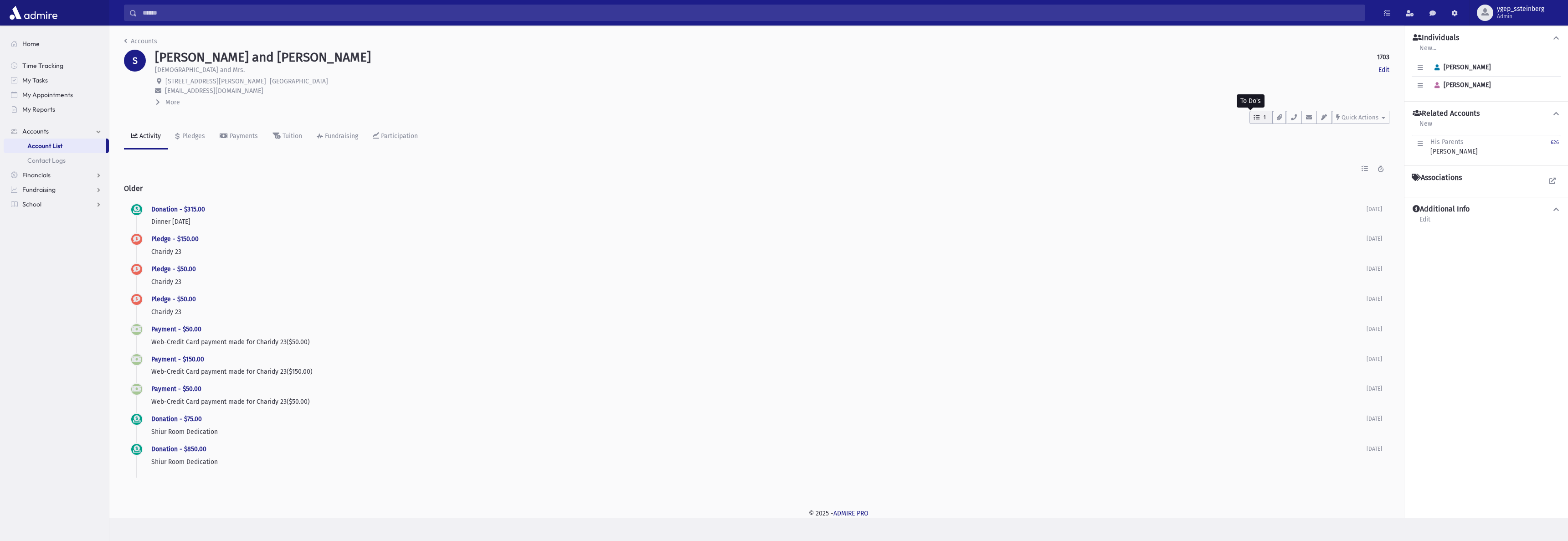
click at [1253, 115] on button "1" at bounding box center [1261, 117] width 23 height 13
click at [1276, 169] on div "call fundr [DATE] [GEOGRAPHIC_DATA]" at bounding box center [1304, 192] width 109 height 51
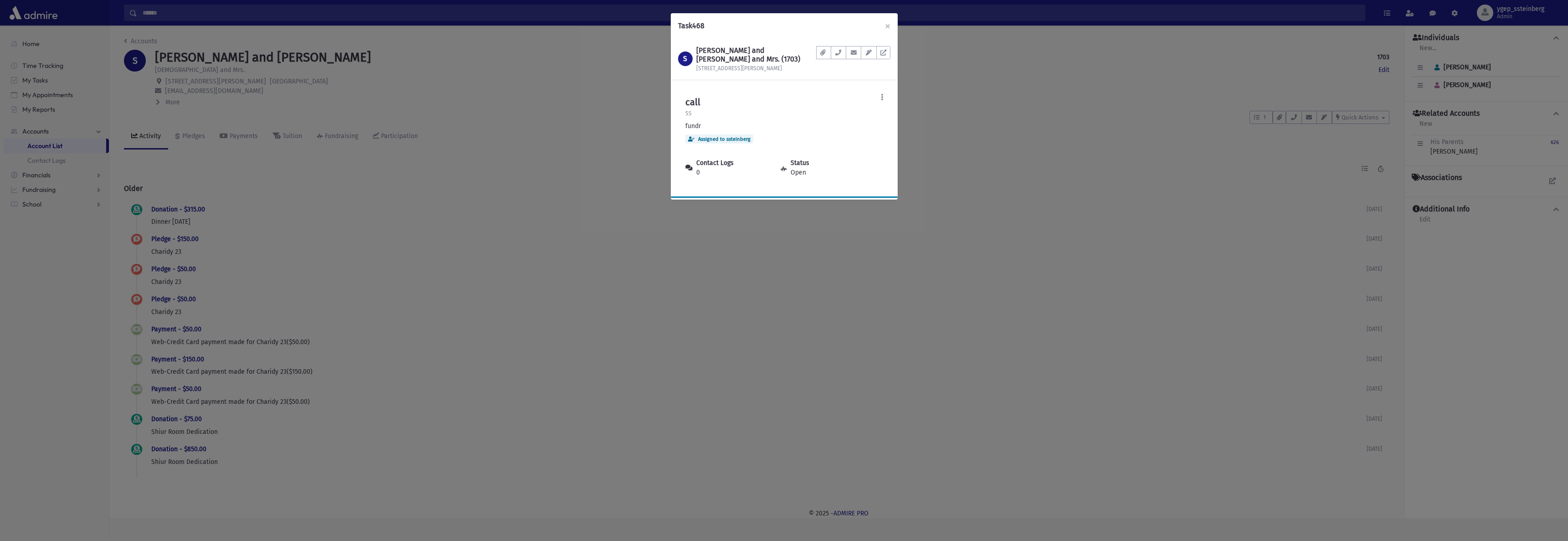
click at [1009, 107] on div "Task 468 × S [PERSON_NAME] and [PERSON_NAME] and Mrs. (1703) [STREET_ADDRESS][P…" at bounding box center [784, 270] width 1568 height 541
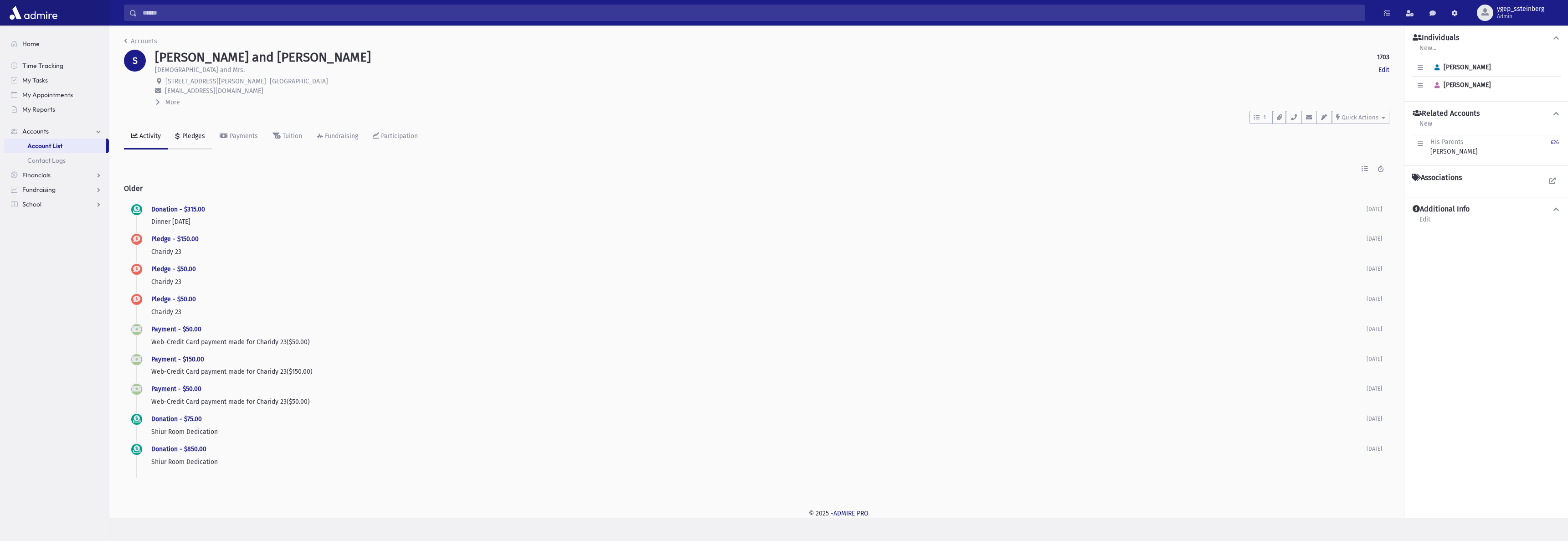
click at [188, 132] on div "Pledges" at bounding box center [193, 136] width 24 height 8
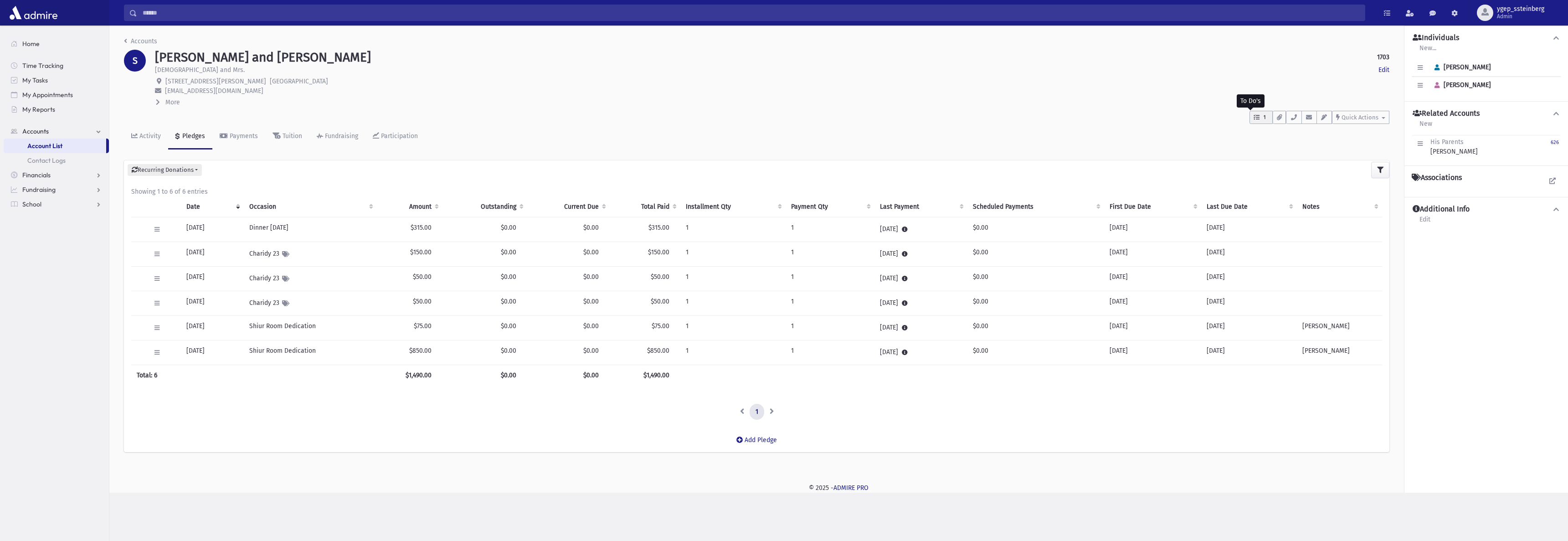
click at [1268, 117] on span "1" at bounding box center [1264, 117] width 8 height 8
drag, startPoint x: 1298, startPoint y: 188, endPoint x: 1303, endPoint y: 186, distance: 5.4
click at [1300, 187] on p "fundr" at bounding box center [1308, 186] width 88 height 8
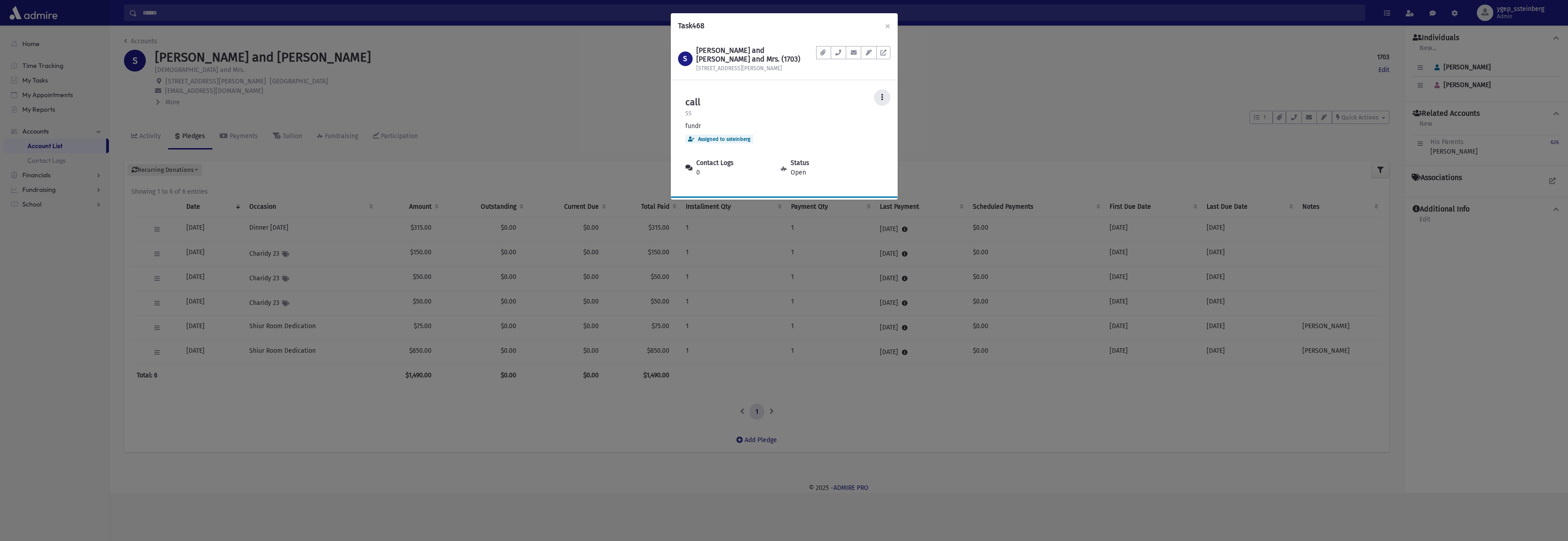
click at [883, 97] on icon at bounding box center [882, 97] width 3 height 6
click at [852, 156] on link "Delete" at bounding box center [854, 156] width 73 height 17
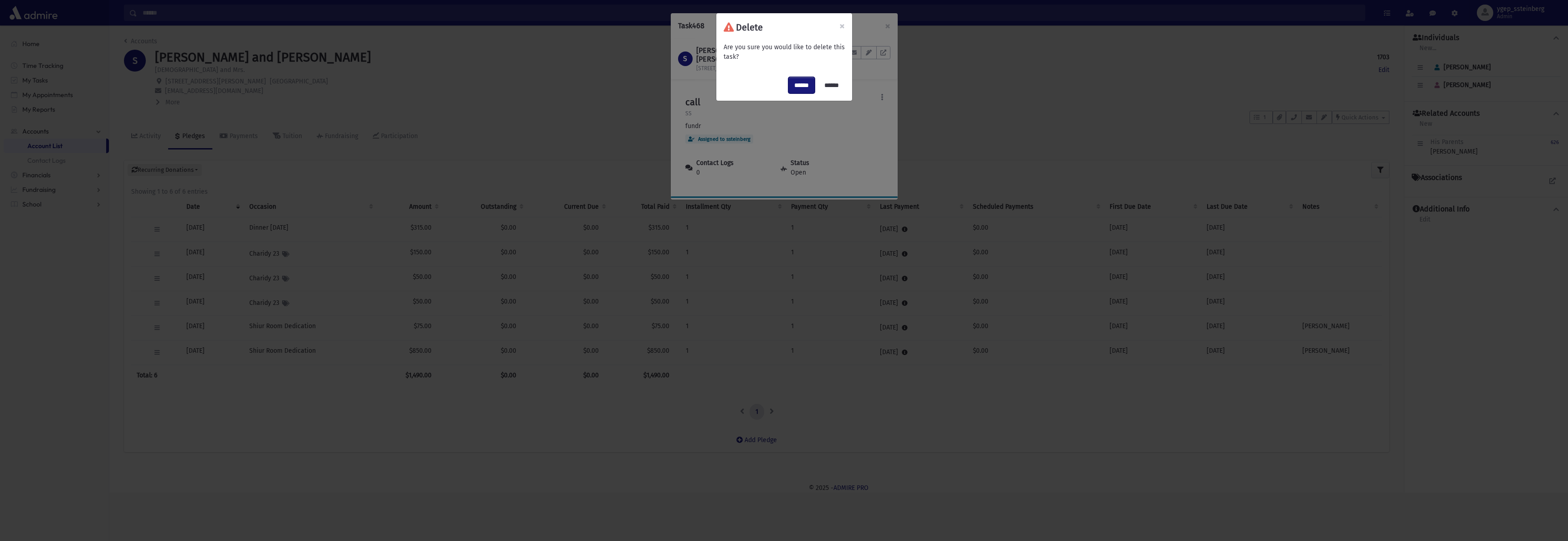
drag, startPoint x: 798, startPoint y: 80, endPoint x: 791, endPoint y: 83, distance: 7.6
click at [798, 80] on input "******" at bounding box center [802, 85] width 26 height 16
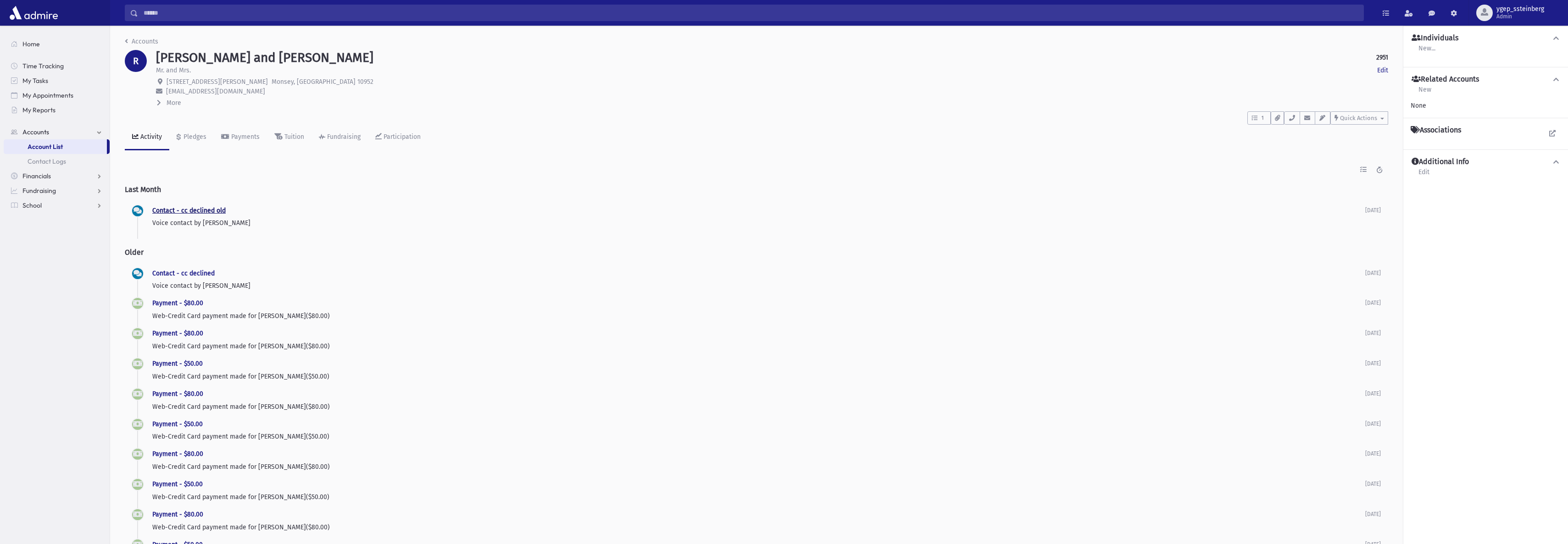
click at [175, 208] on link "Contact - cc declined old" at bounding box center [189, 211] width 73 height 8
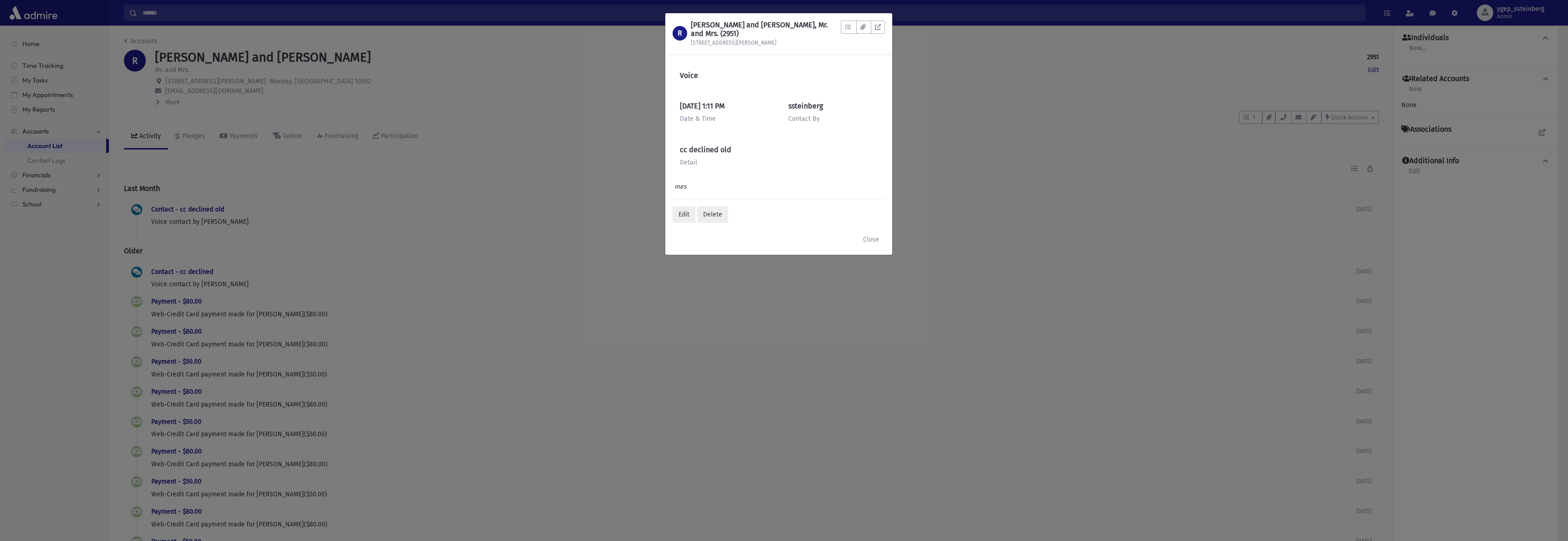
drag, startPoint x: 332, startPoint y: 225, endPoint x: 190, endPoint y: 148, distance: 161.5
click at [331, 224] on div "R [PERSON_NAME] and [PERSON_NAME], Mr. and Mrs. (2951) [STREET_ADDRESS][PERSON_…" at bounding box center [784, 270] width 1568 height 541
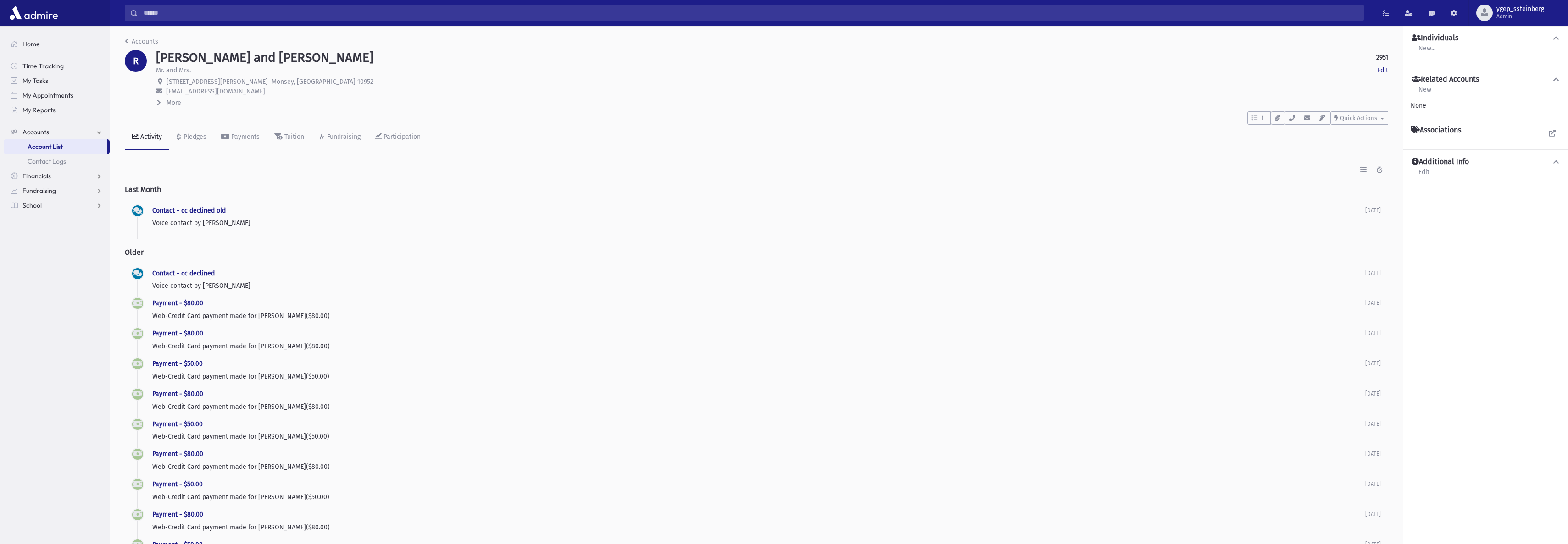
click at [191, 270] on link "Contact - cc declined" at bounding box center [183, 273] width 63 height 8
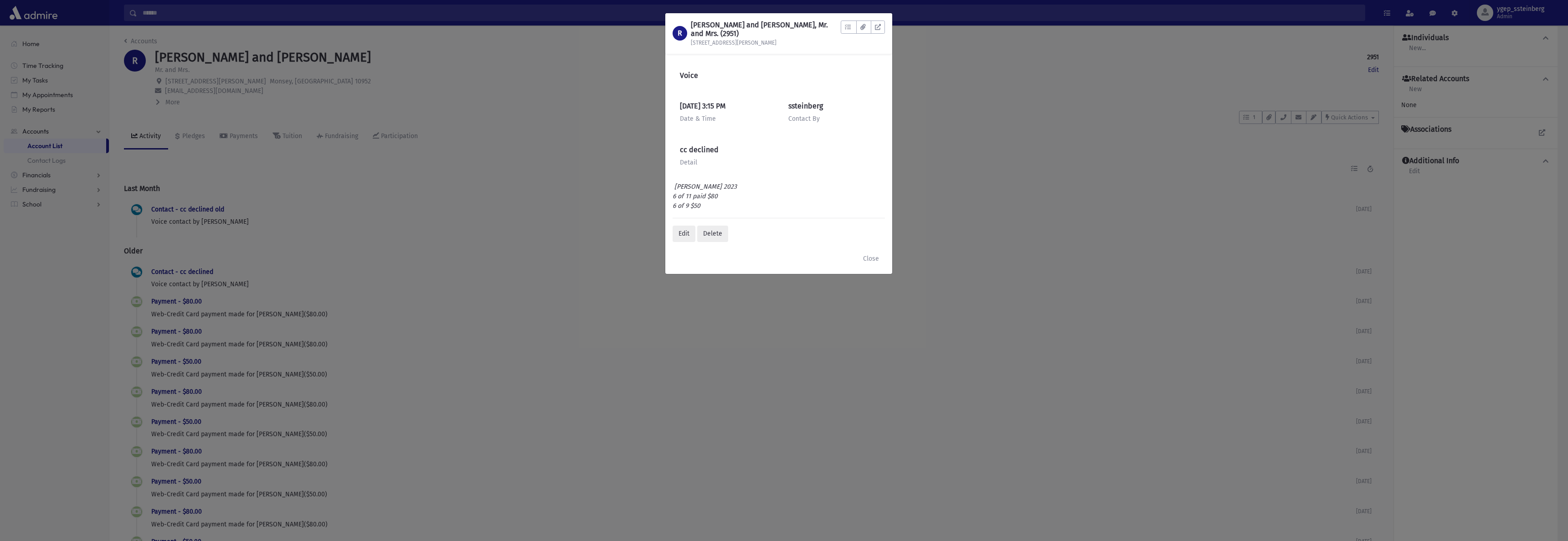
click at [319, 242] on div "R [PERSON_NAME] and [PERSON_NAME], Mr. and Mrs. (2951) [STREET_ADDRESS][PERSON_…" at bounding box center [784, 270] width 1568 height 541
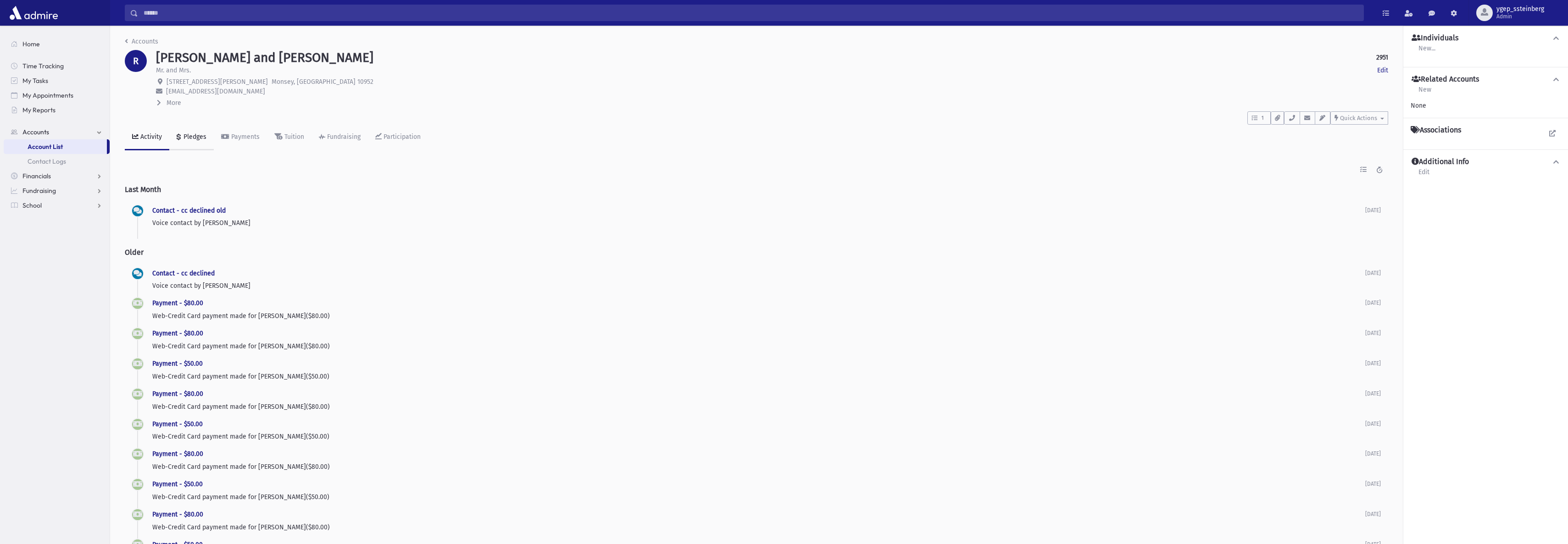
drag, startPoint x: 187, startPoint y: 138, endPoint x: 195, endPoint y: 139, distance: 8.1
click at [189, 138] on div "Pledges" at bounding box center [194, 137] width 25 height 8
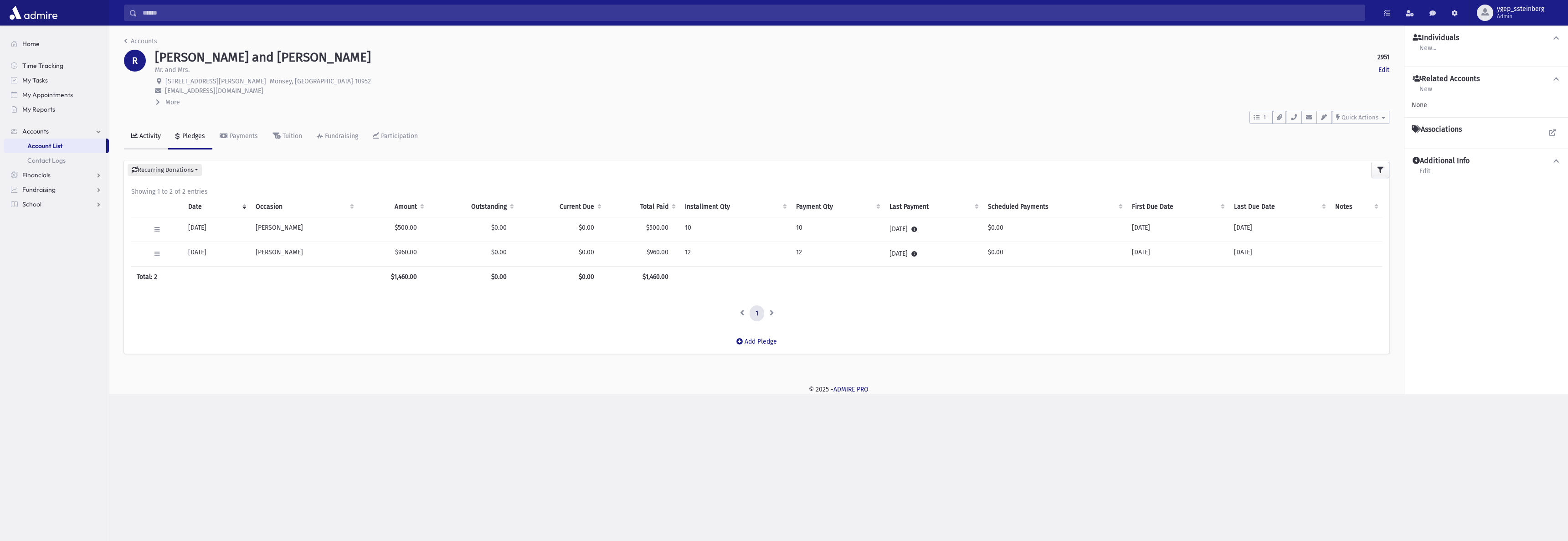
click at [152, 132] on div "Activity" at bounding box center [149, 136] width 23 height 8
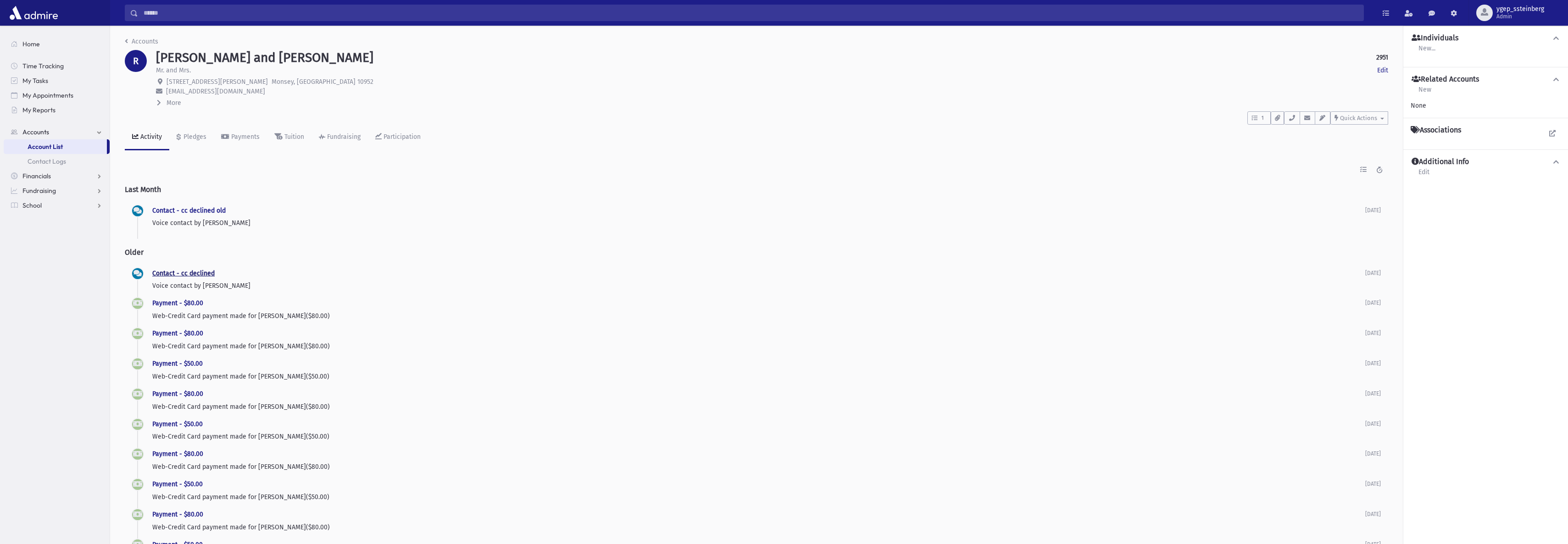
click at [186, 274] on link "Contact - cc declined" at bounding box center [183, 273] width 63 height 8
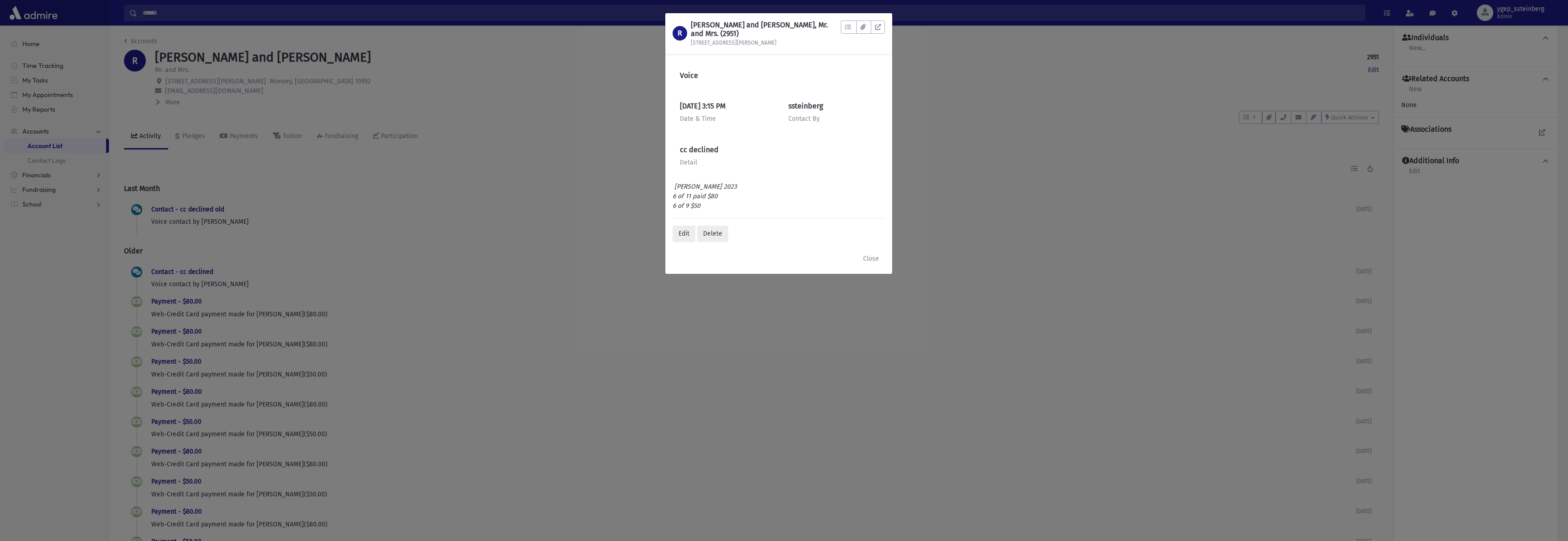
click at [225, 58] on div "R RABINOWITZ, Chanoch and Sara, Mr. and Mrs. (2951) 3 Martha Rd To Do's No open…" at bounding box center [784, 270] width 1568 height 541
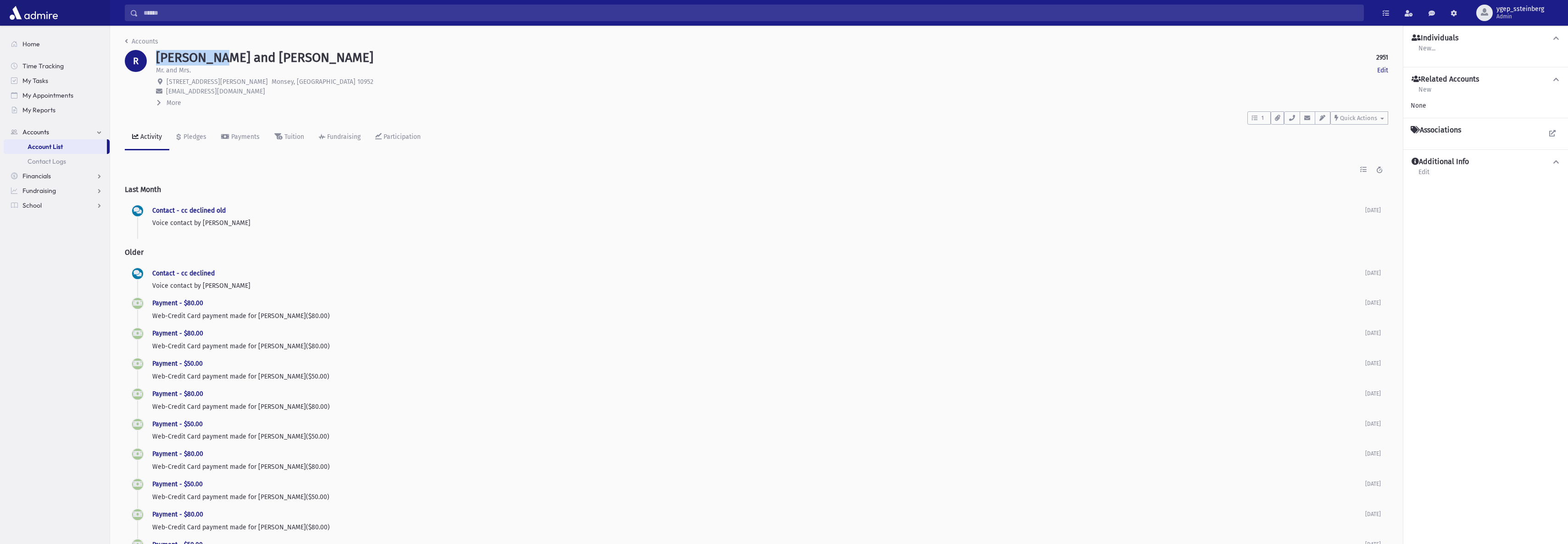
drag, startPoint x: 229, startPoint y: 56, endPoint x: 157, endPoint y: 54, distance: 72.0
click at [157, 54] on h1 "RABINOWITZ, Chanoch and Sara" at bounding box center [265, 57] width 217 height 16
copy h1 "RABINOWITZ"
click at [184, 133] on div "Pledges" at bounding box center [194, 137] width 25 height 8
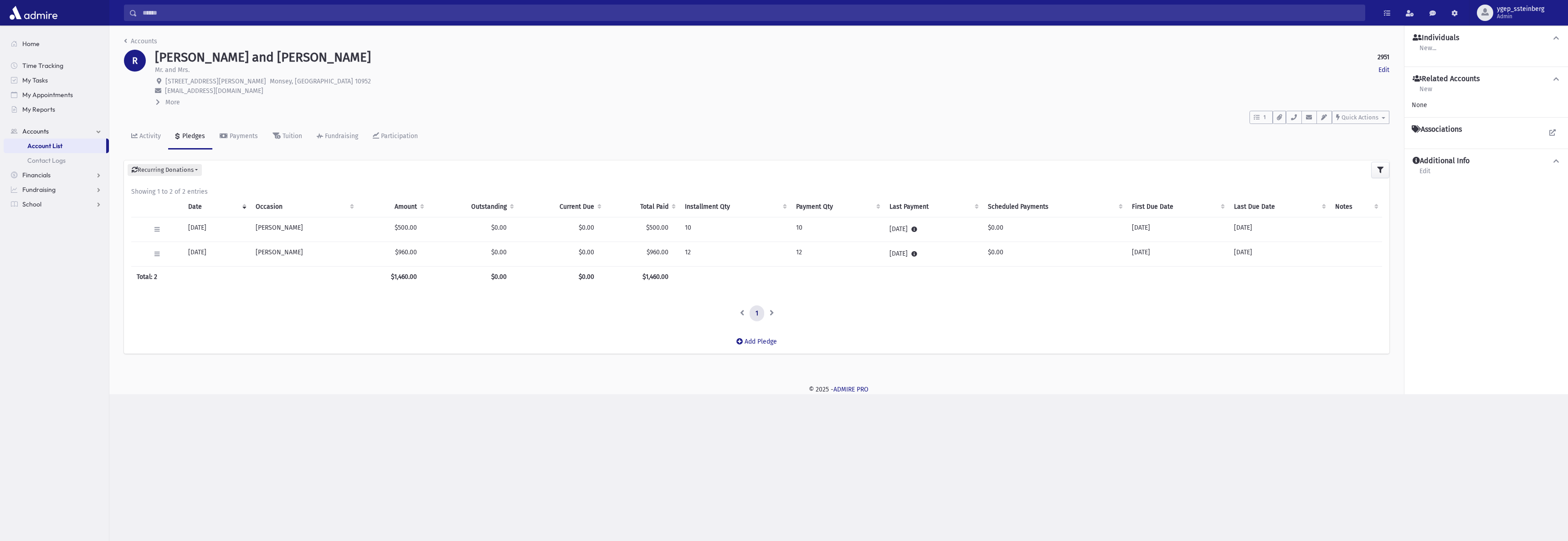
click at [396, 101] on div "More" at bounding box center [772, 102] width 1234 height 10
click at [149, 131] on link "Activity" at bounding box center [146, 137] width 44 height 26
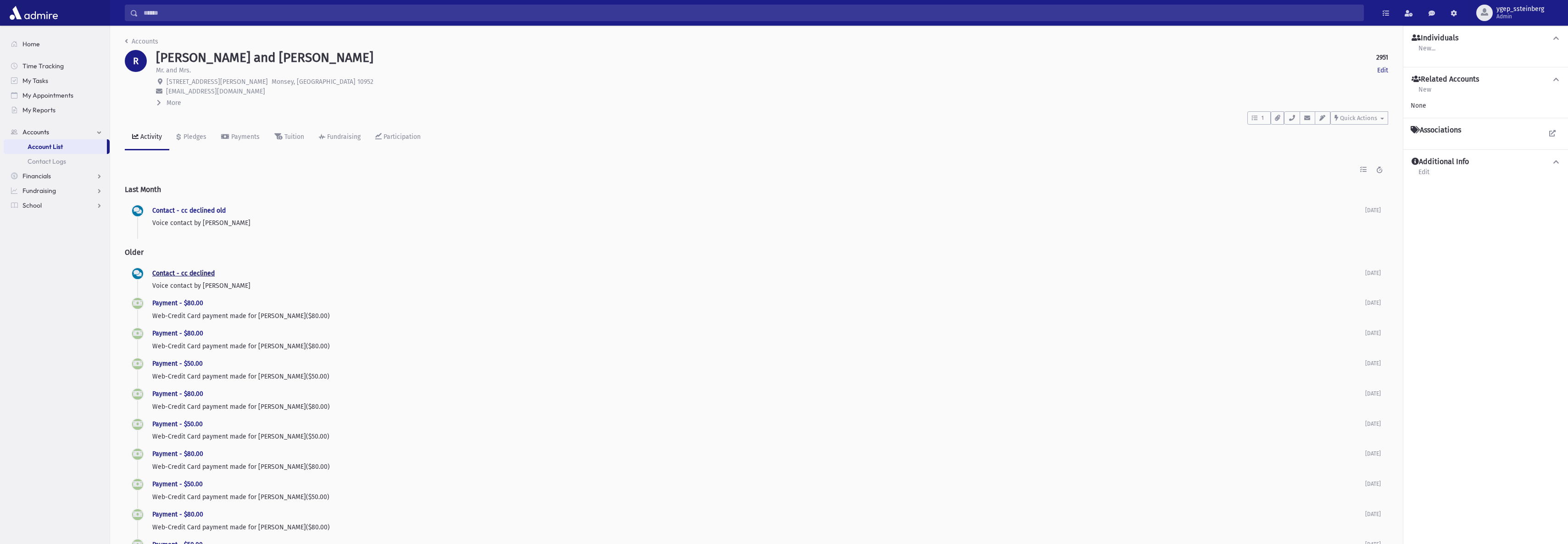
click at [189, 270] on link "Contact - cc declined" at bounding box center [183, 273] width 63 height 8
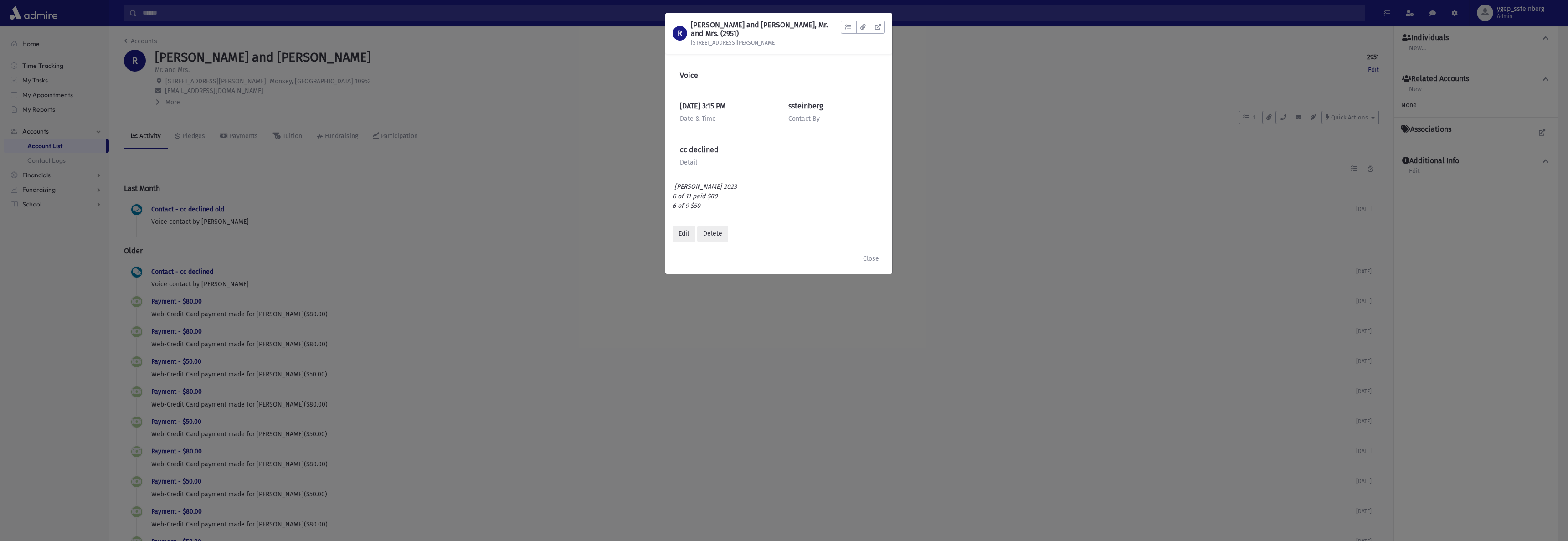
click at [191, 134] on div "R RABINOWITZ, Chanoch and Sara, Mr. and Mrs. (2951) 3 Martha Rd To Do's No open…" at bounding box center [784, 270] width 1568 height 541
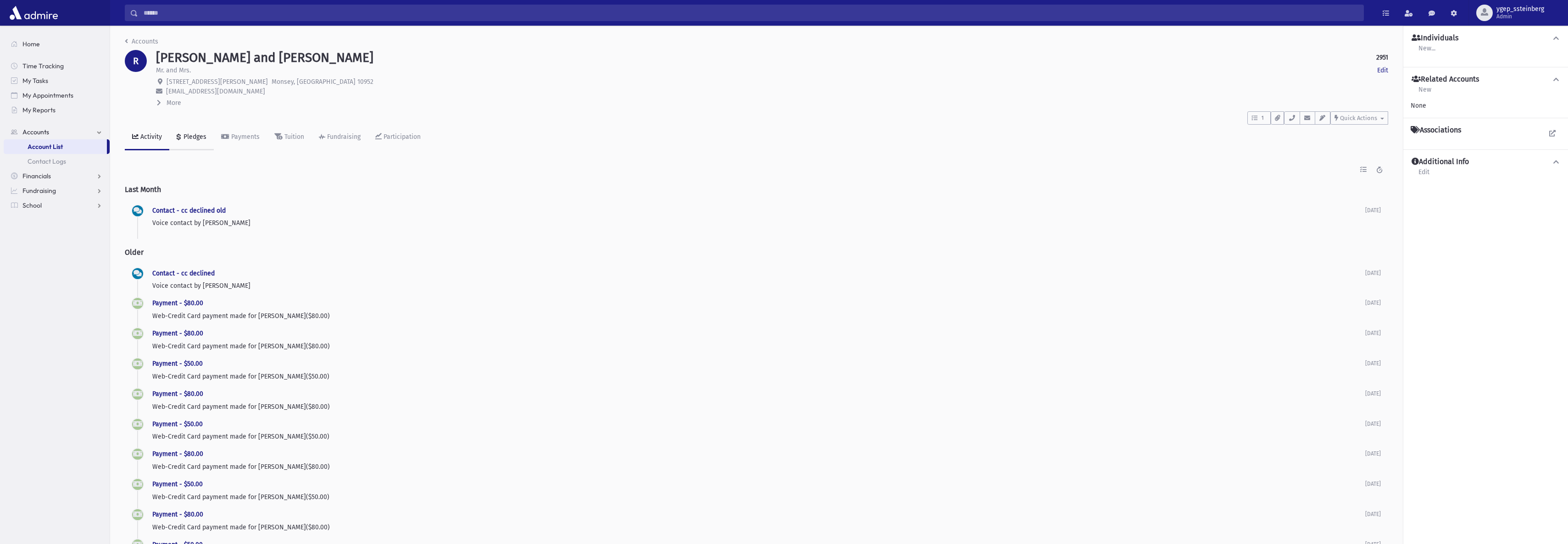
click at [192, 135] on div "Pledges" at bounding box center [194, 137] width 25 height 8
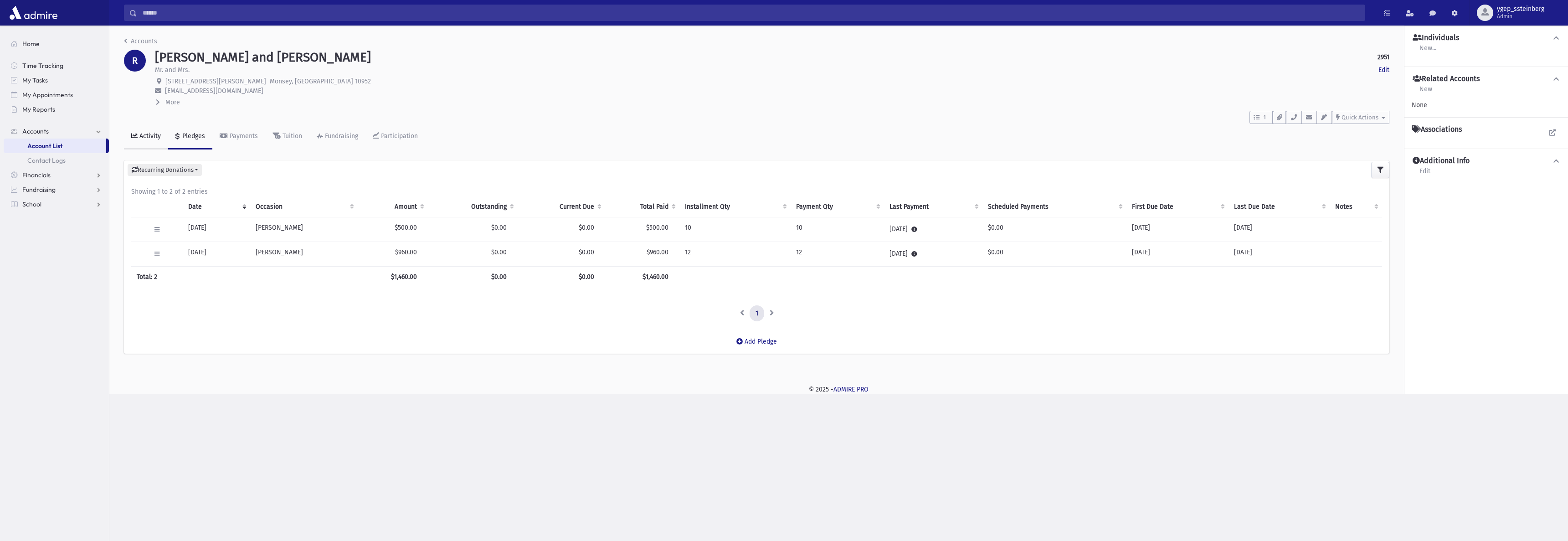
click at [151, 132] on div "Activity" at bounding box center [149, 136] width 23 height 8
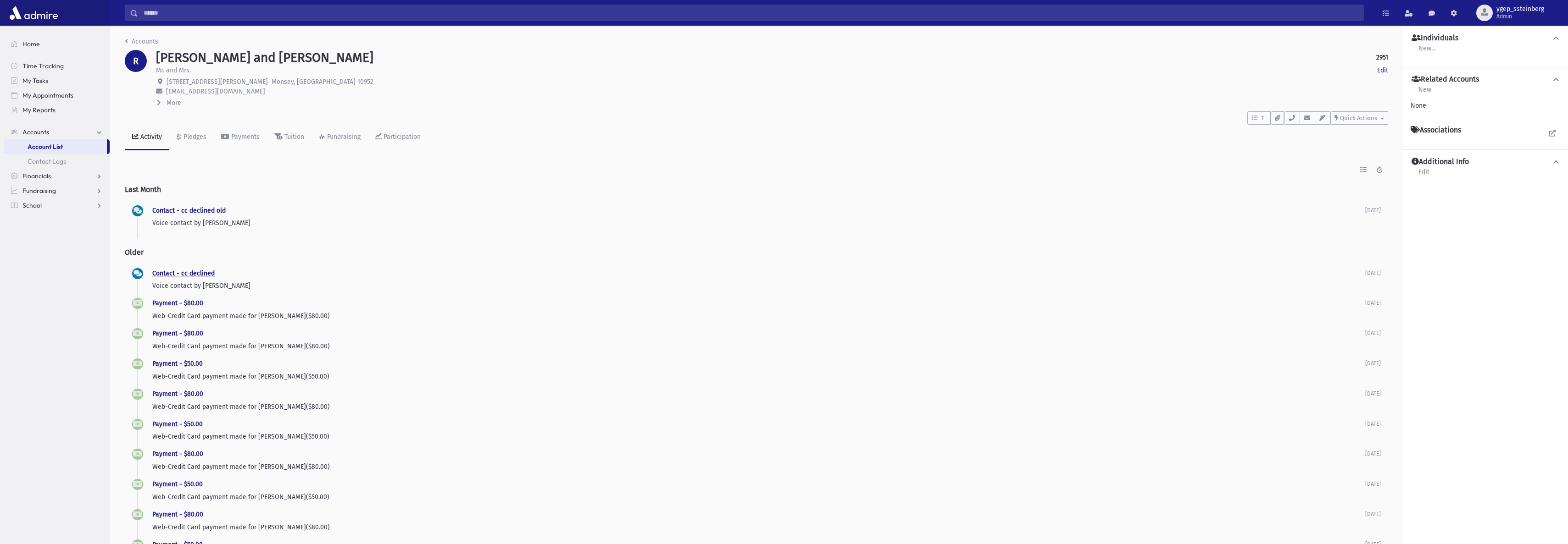
click at [197, 271] on link "Contact - cc declined" at bounding box center [183, 273] width 63 height 8
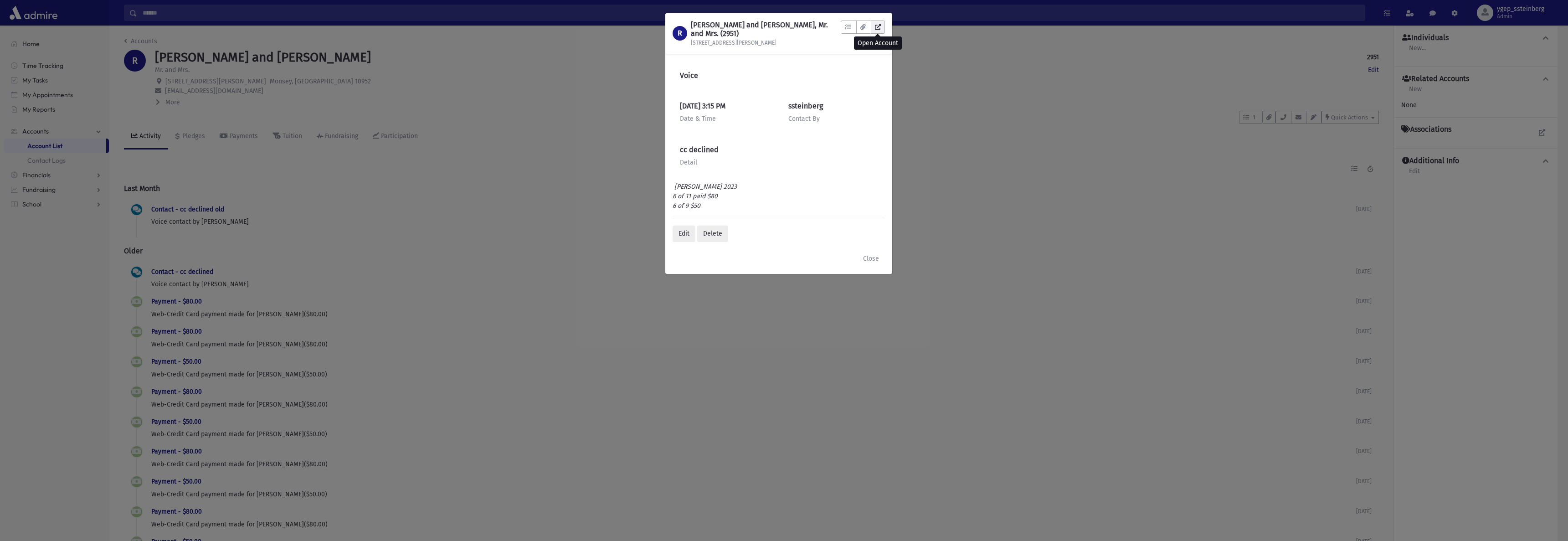
click at [879, 25] on icon at bounding box center [877, 27] width 6 height 6
click at [383, 87] on div "R RABINOWITZ, Chanoch and Sara, Mr. and Mrs. (2951) 3 Martha Rd To Do's No open…" at bounding box center [784, 270] width 1568 height 541
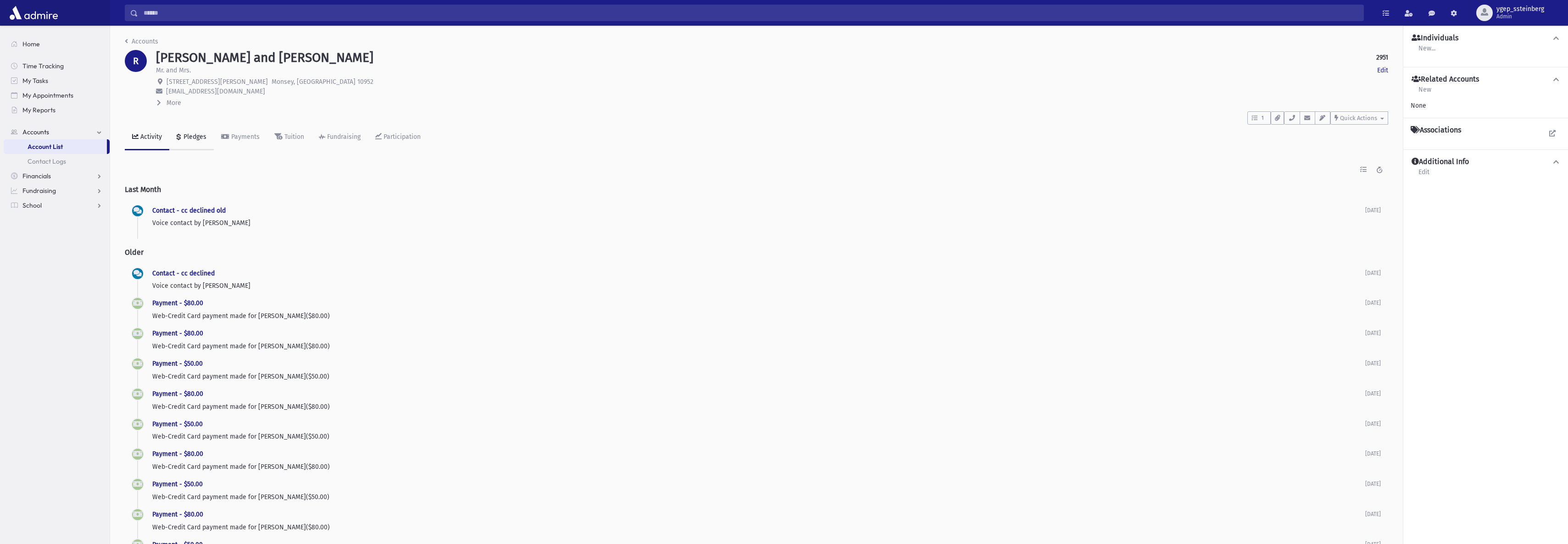
click at [198, 135] on div "Pledges" at bounding box center [194, 137] width 25 height 8
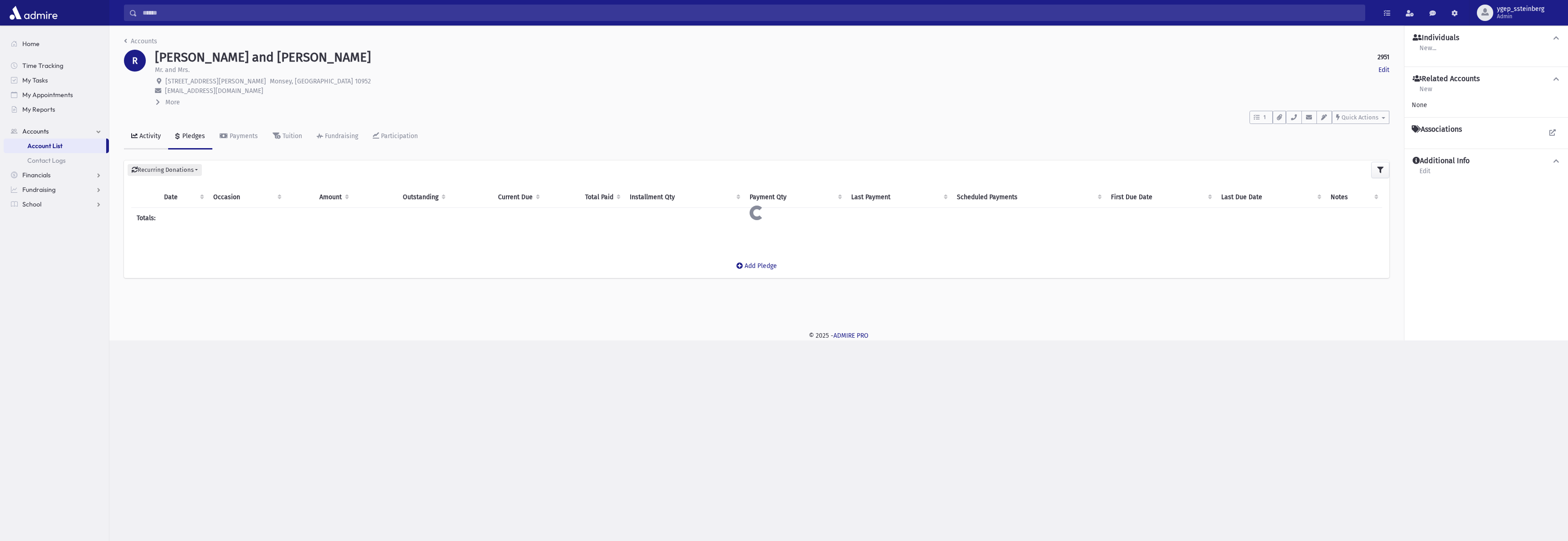
click at [151, 129] on link "Activity" at bounding box center [146, 137] width 44 height 26
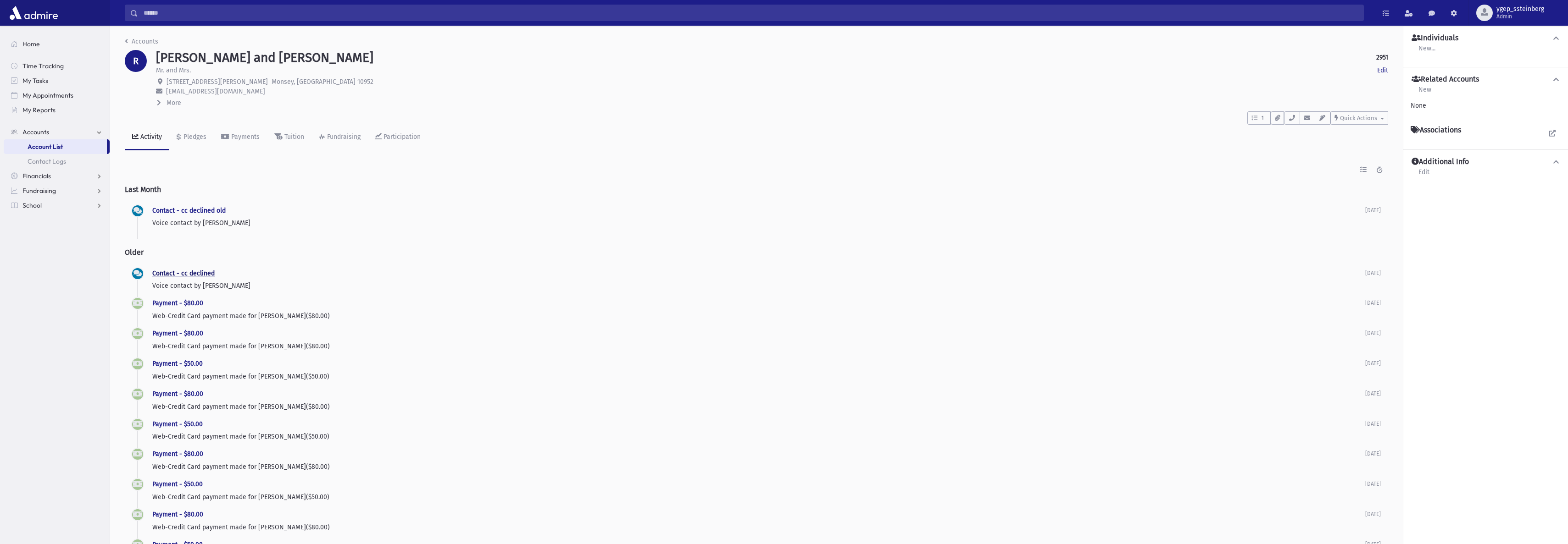
click at [198, 271] on link "Contact - cc declined" at bounding box center [183, 273] width 63 height 8
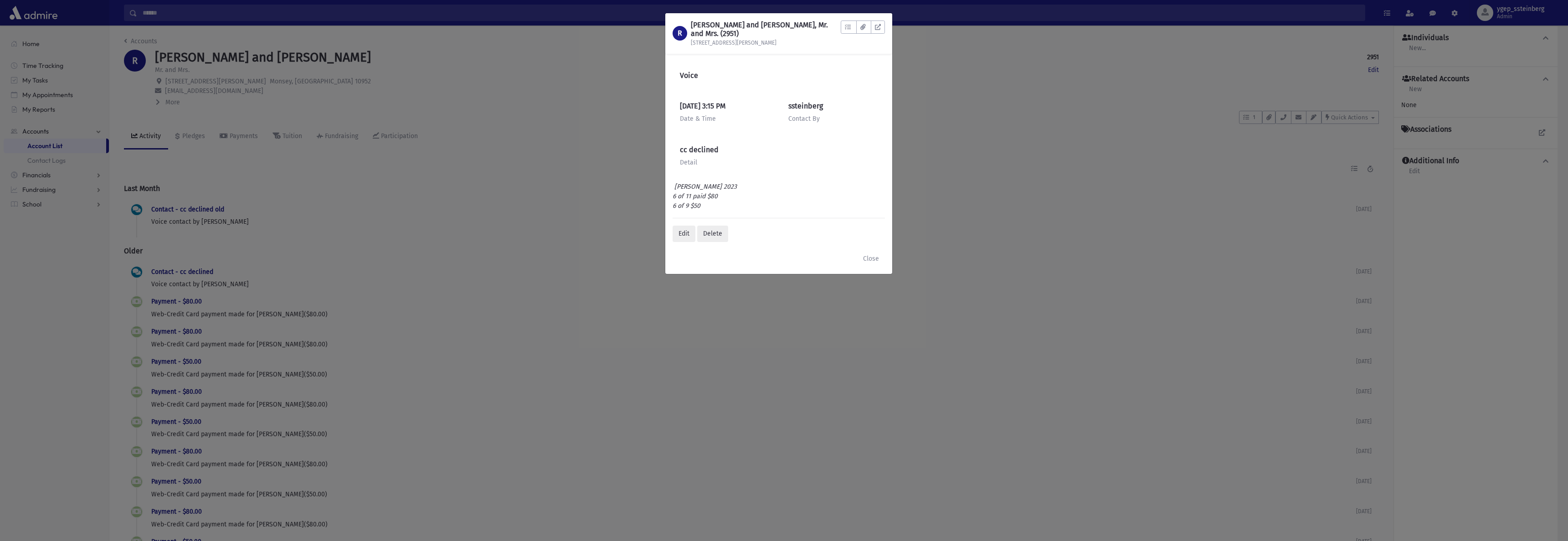
click at [189, 132] on div "R RABINOWITZ, Chanoch and Sara, Mr. and Mrs. (2951) 3 Martha Rd To Do's No open…" at bounding box center [784, 270] width 1568 height 541
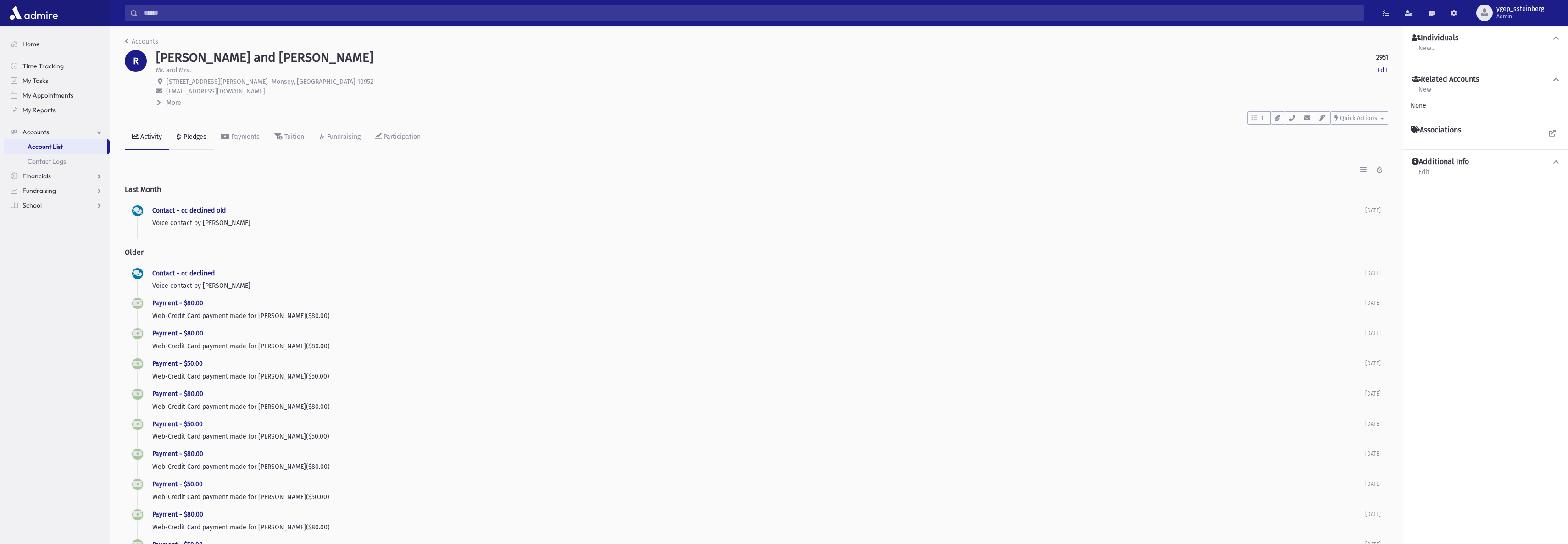
click at [189, 131] on link "Pledges" at bounding box center [191, 138] width 44 height 26
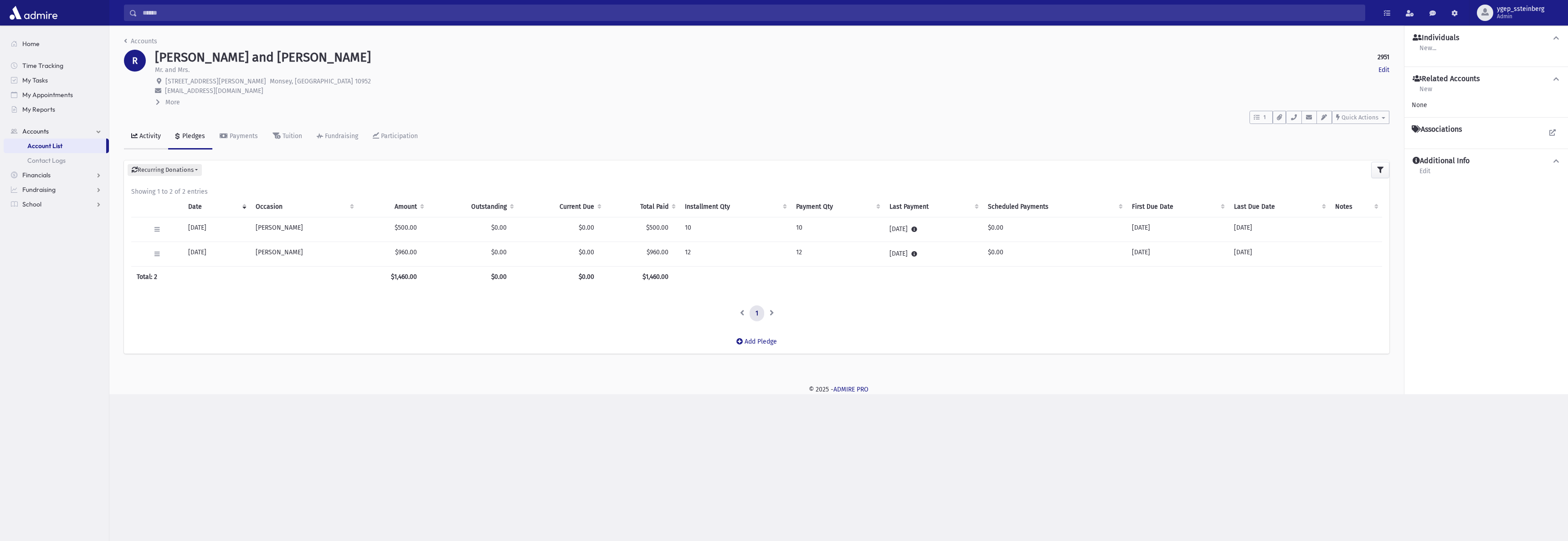
click at [147, 134] on div "Activity" at bounding box center [149, 136] width 23 height 8
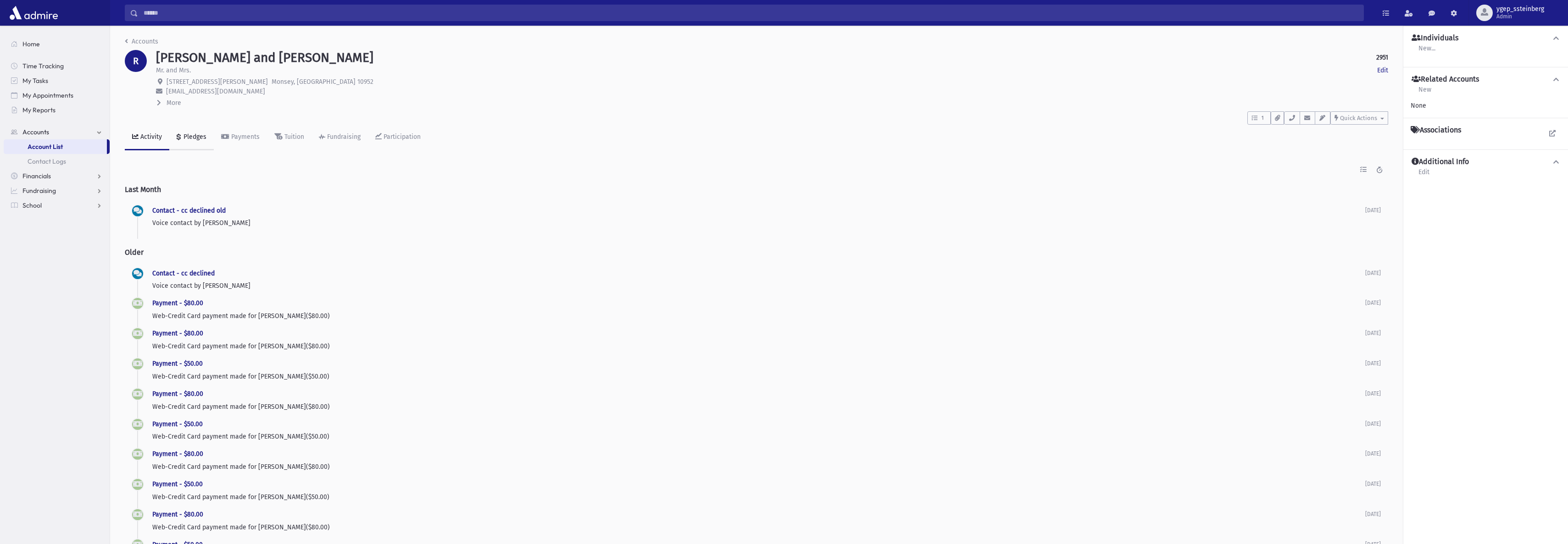
click at [191, 139] on div "Pledges" at bounding box center [194, 137] width 25 height 8
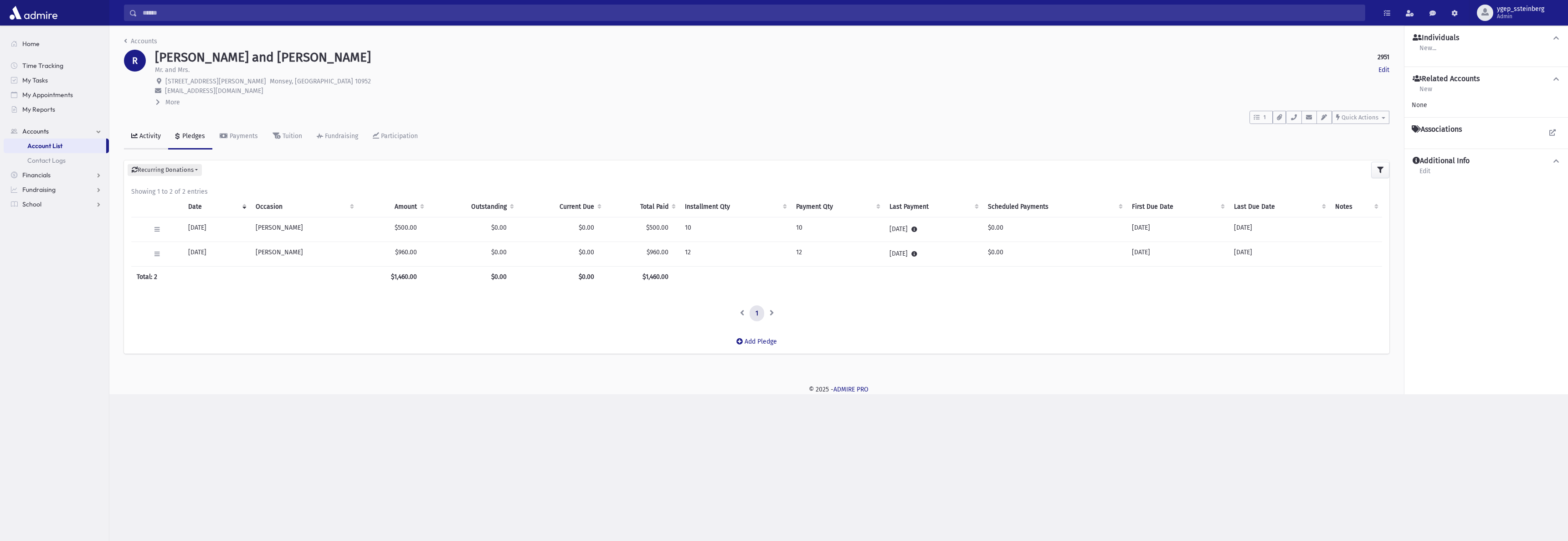
click at [151, 131] on link "Activity" at bounding box center [146, 137] width 44 height 26
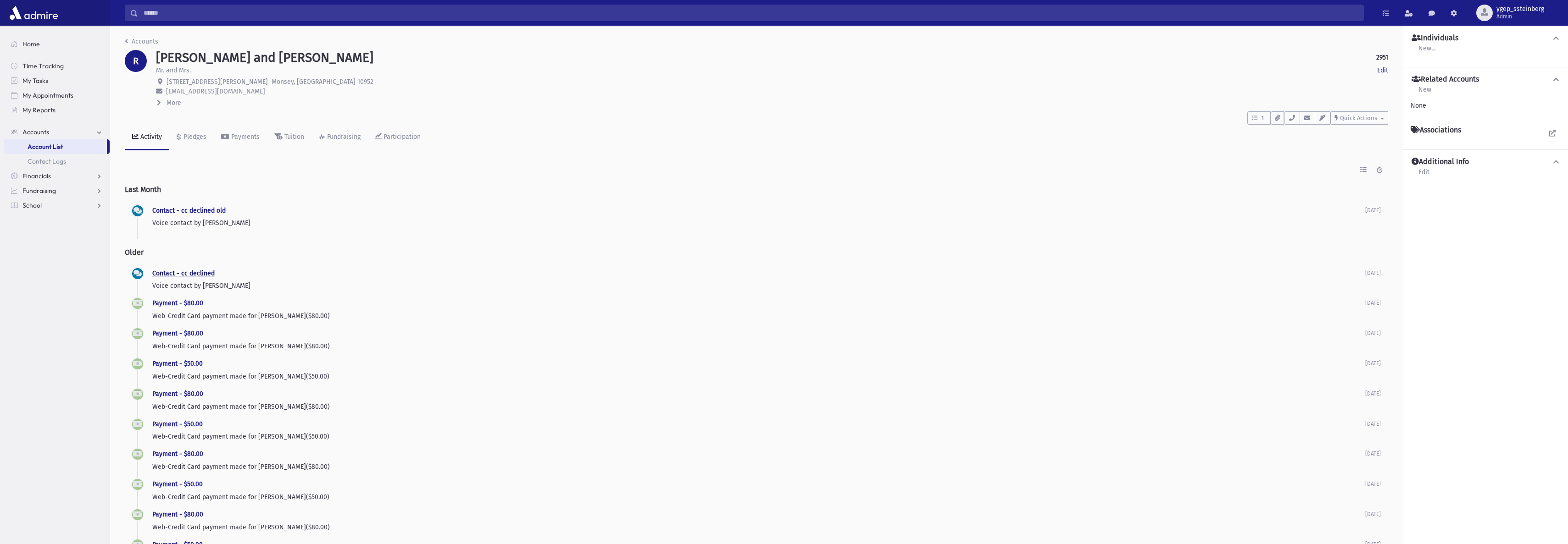
click at [185, 271] on link "Contact - cc declined" at bounding box center [183, 273] width 63 height 8
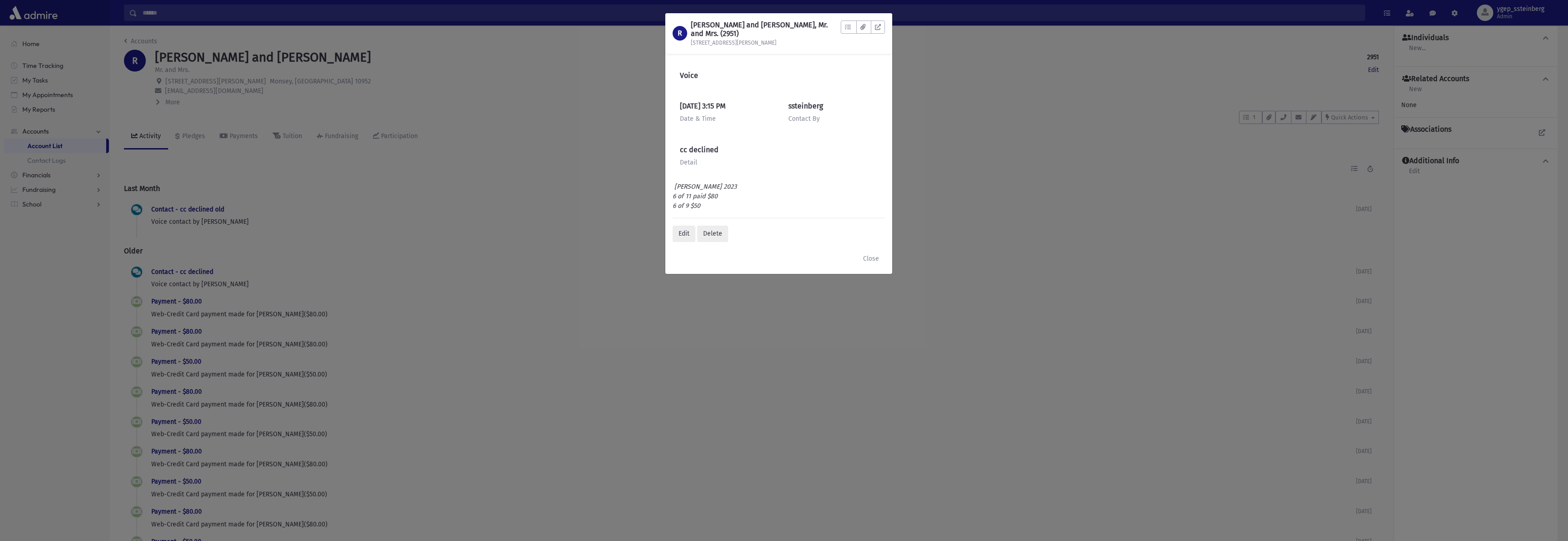
click at [583, 226] on div "R RABINOWITZ, Chanoch and Sara, Mr. and Mrs. (2951) 3 Martha Rd To Do's No open…" at bounding box center [784, 270] width 1568 height 541
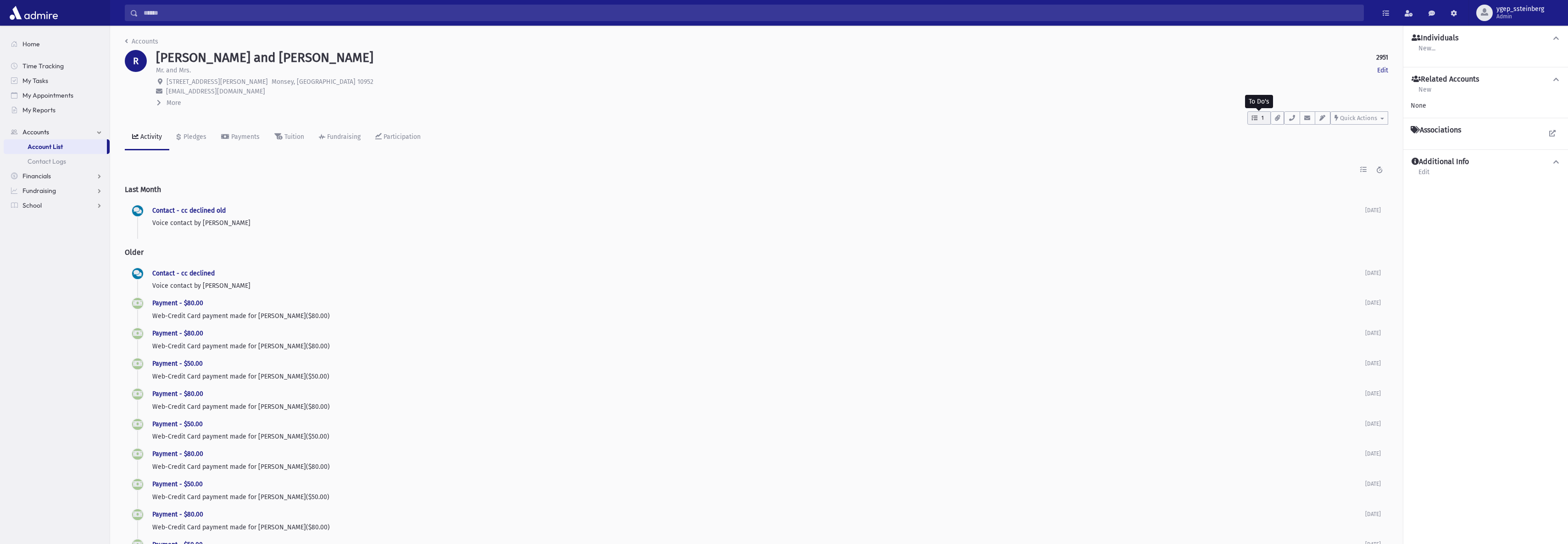
click at [1263, 120] on span "1" at bounding box center [1263, 118] width 8 height 8
click at [1327, 179] on p "pledge" at bounding box center [1307, 178] width 88 height 9
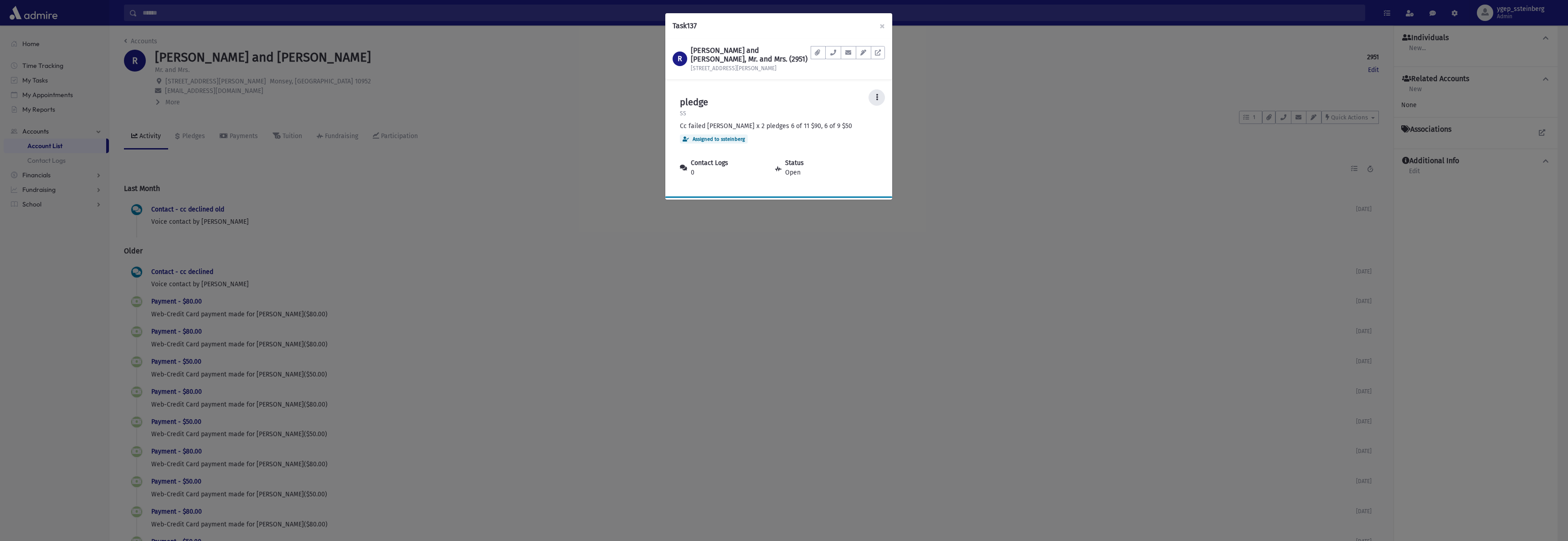
click at [877, 94] on icon at bounding box center [877, 97] width 3 height 6
click at [867, 166] on link "Mark Complete" at bounding box center [849, 173] width 73 height 17
click at [882, 53] on link at bounding box center [877, 52] width 14 height 13
click at [881, 51] on link at bounding box center [877, 52] width 14 height 13
click at [414, 97] on div "Task 137 × R RABINOWITZ, Chanoch and Sara, Mr. and Mrs. (2951) 3 Martha Rd Docu…" at bounding box center [784, 270] width 1568 height 541
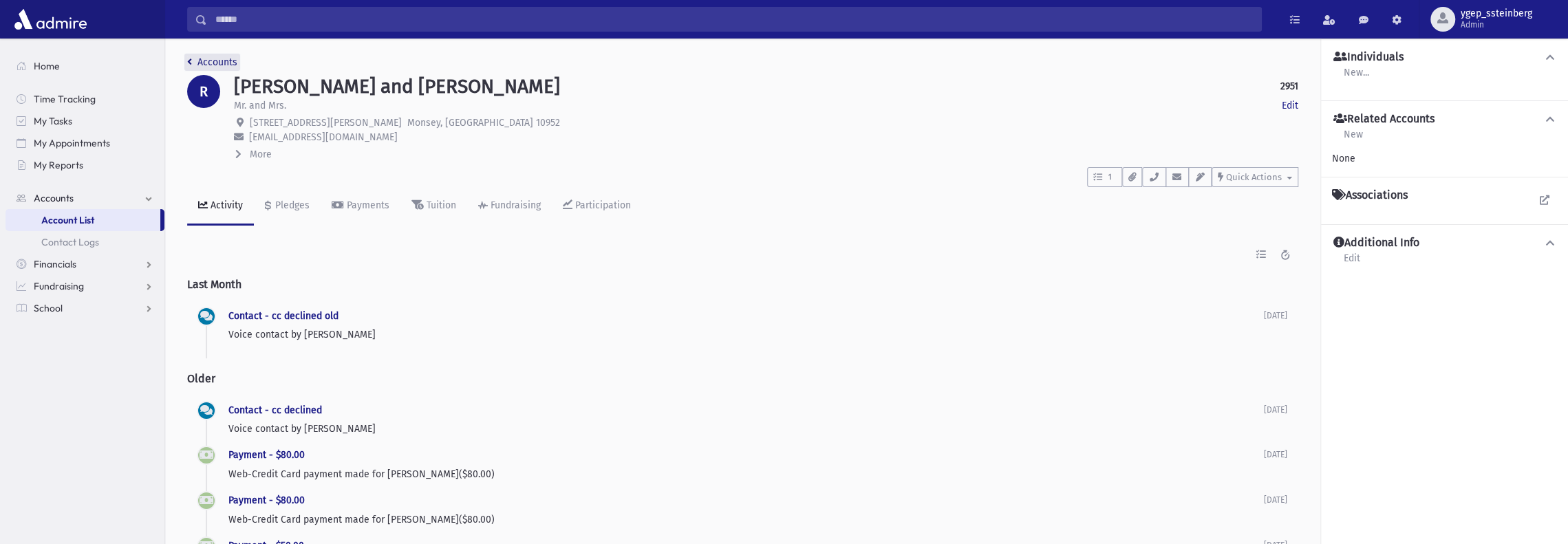
click at [205, 59] on link "Accounts" at bounding box center [212, 62] width 50 height 11
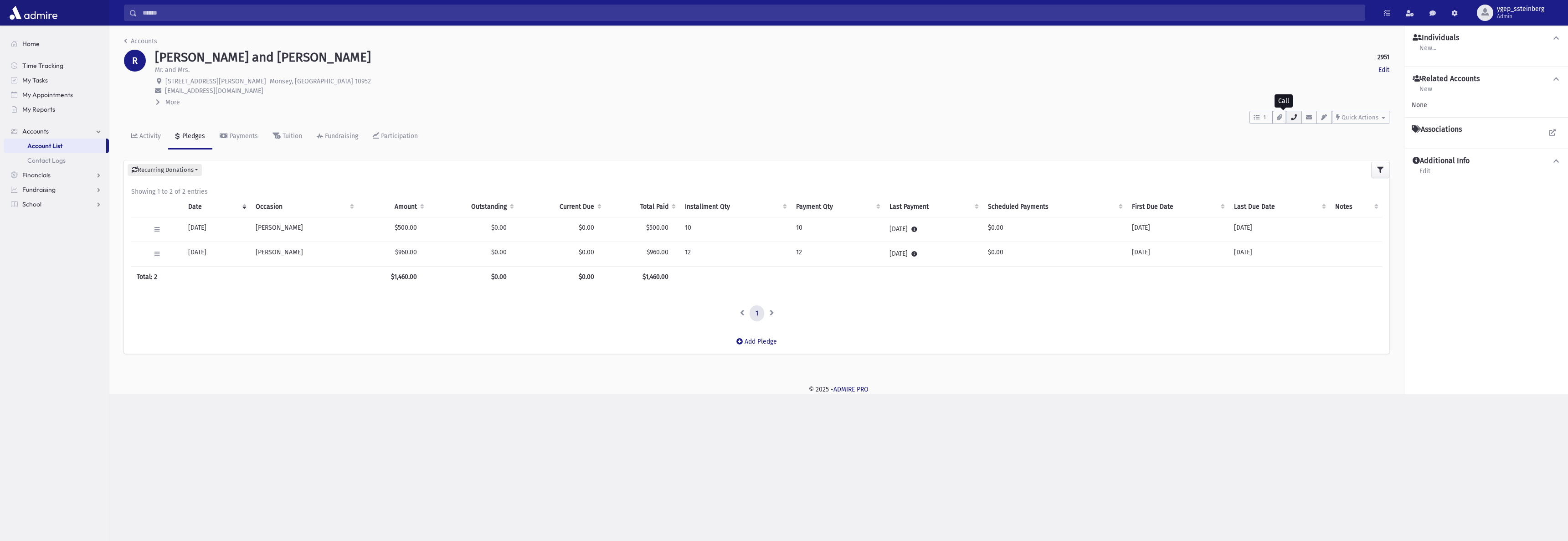
click at [1296, 117] on icon "button" at bounding box center [1294, 117] width 8 height 6
click at [148, 135] on div "Activity" at bounding box center [149, 136] width 23 height 8
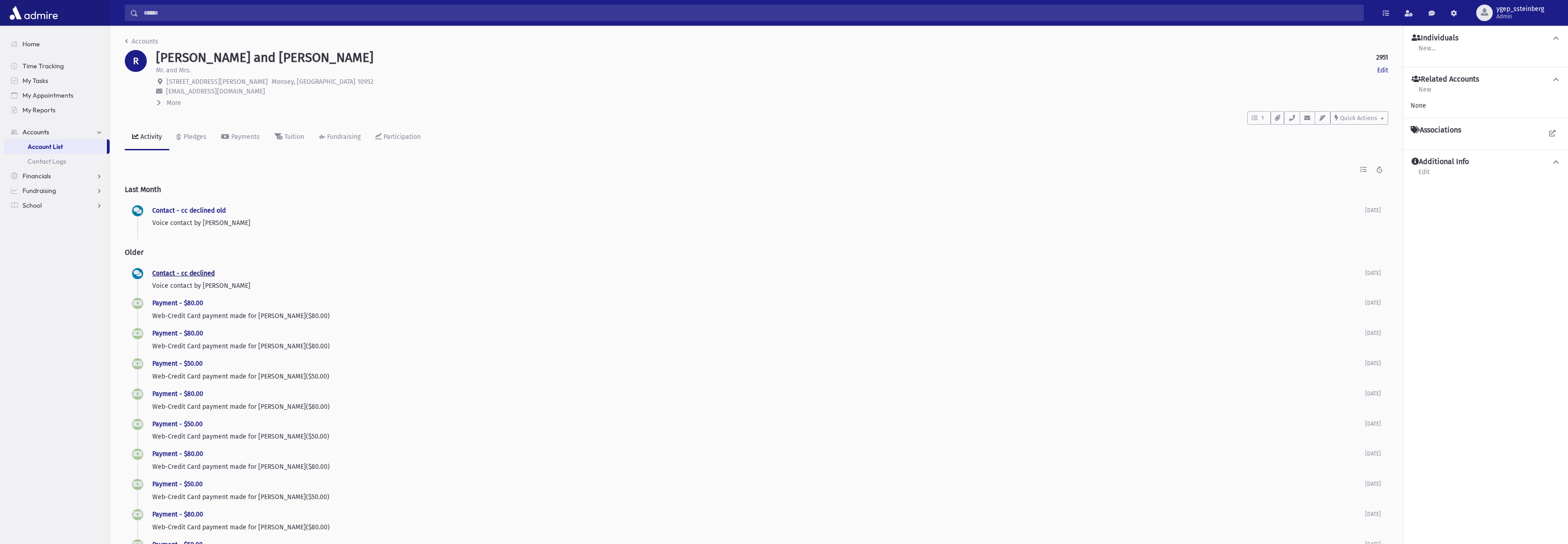
click at [195, 270] on link "Contact - cc declined" at bounding box center [183, 273] width 63 height 8
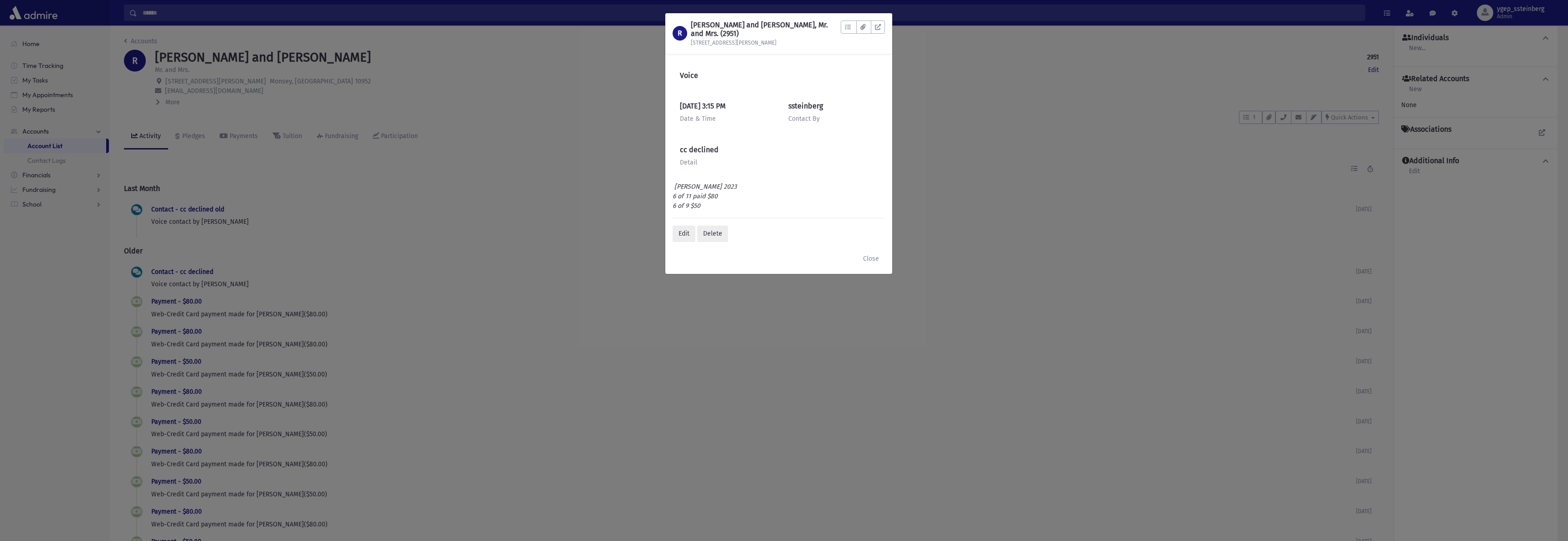
click at [188, 132] on div "R [PERSON_NAME] and [PERSON_NAME], Mr. and Mrs. (2951) [STREET_ADDRESS][PERSON_…" at bounding box center [784, 270] width 1568 height 541
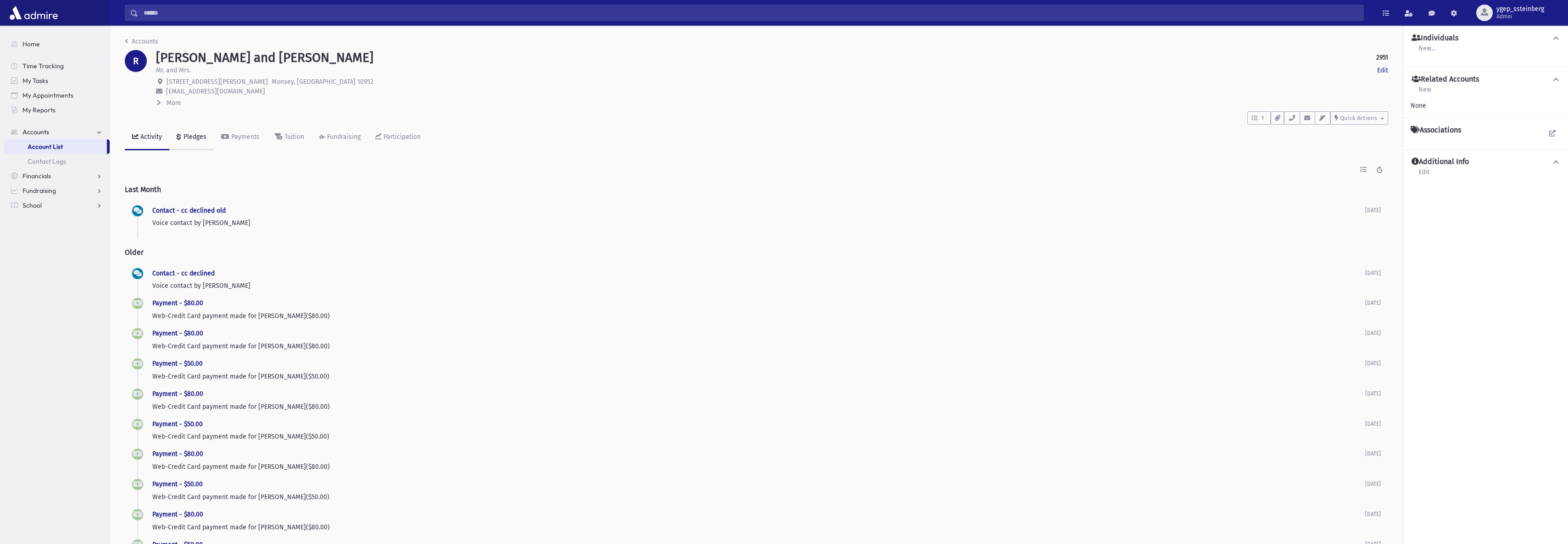
click at [189, 134] on div "Pledges" at bounding box center [194, 137] width 25 height 8
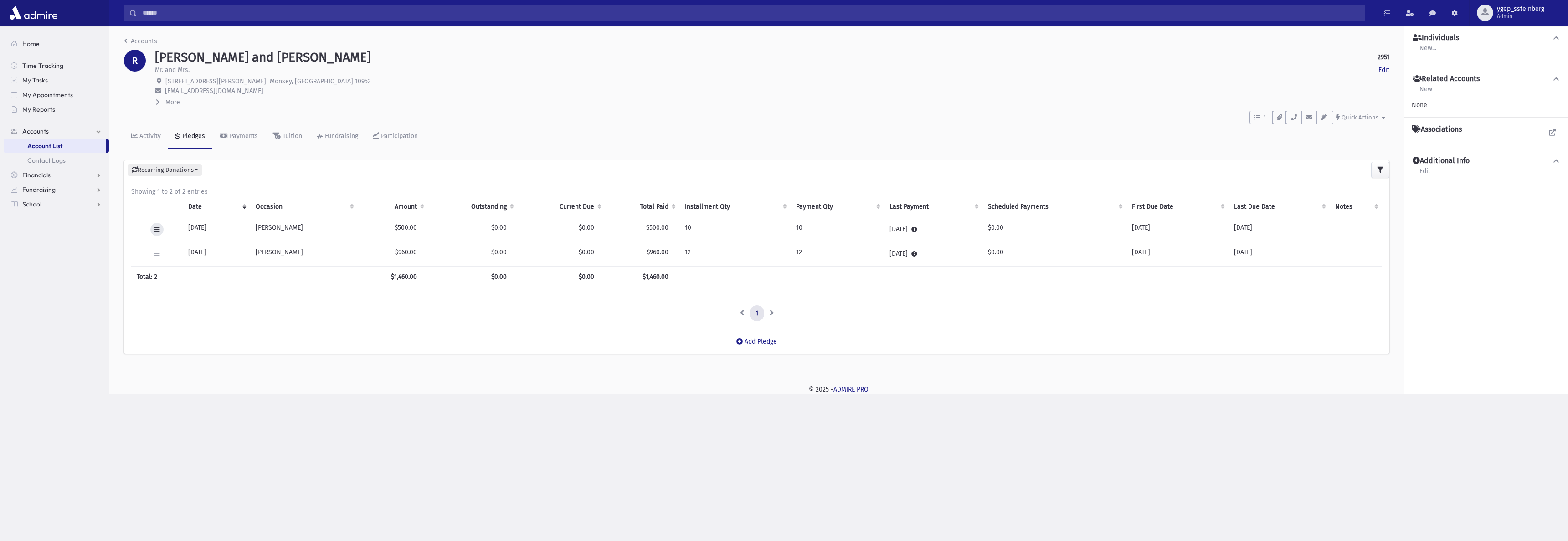
click at [159, 228] on icon at bounding box center [157, 229] width 5 height 6
click at [203, 331] on span "View Applied Payments" at bounding box center [191, 333] width 68 height 8
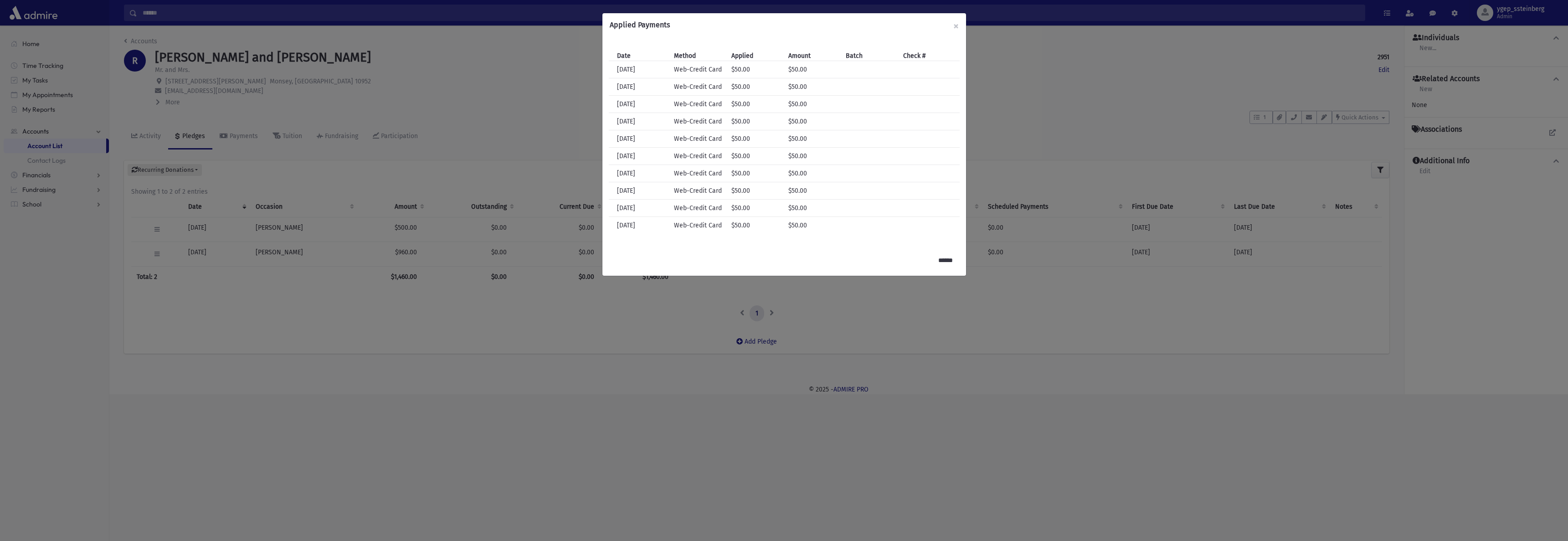
click at [157, 229] on div "Applied Payments × Date Method Applied Amount Batch Check # Date 2/22/2023 Meth…" at bounding box center [784, 270] width 1568 height 541
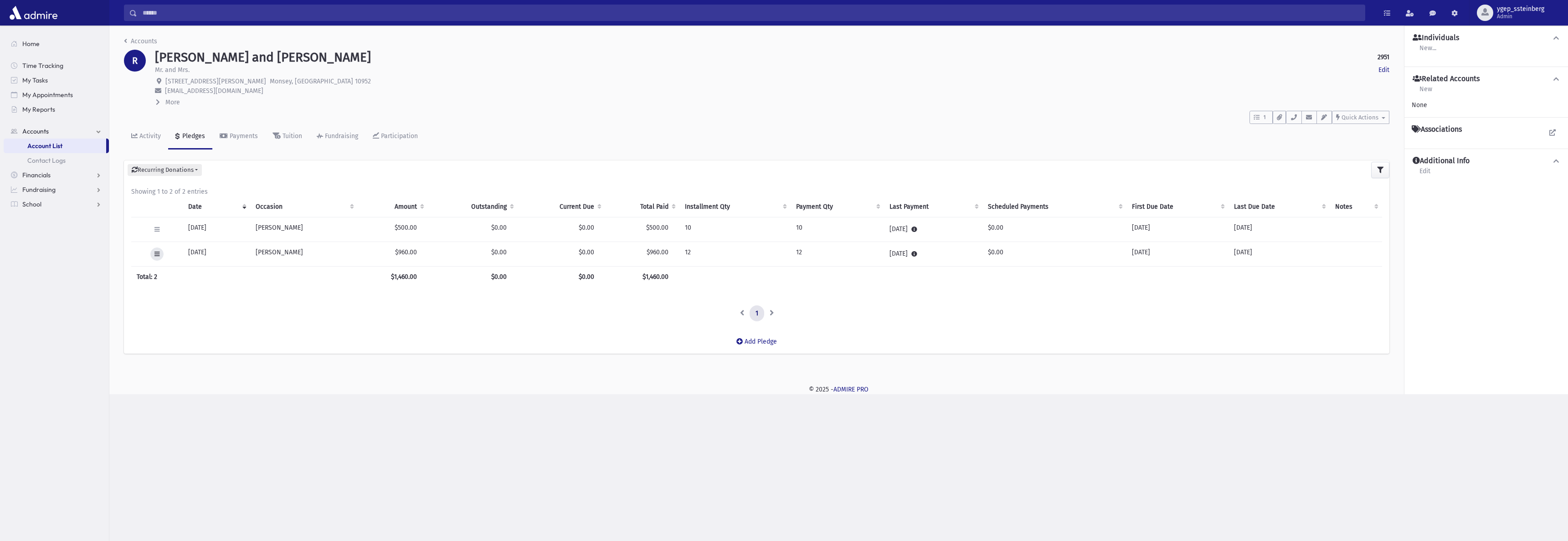
drag, startPoint x: 157, startPoint y: 251, endPoint x: 201, endPoint y: 301, distance: 66.6
click at [158, 252] on icon at bounding box center [157, 254] width 5 height 6
click at [216, 360] on span "View Applied Payments" at bounding box center [191, 357] width 68 height 8
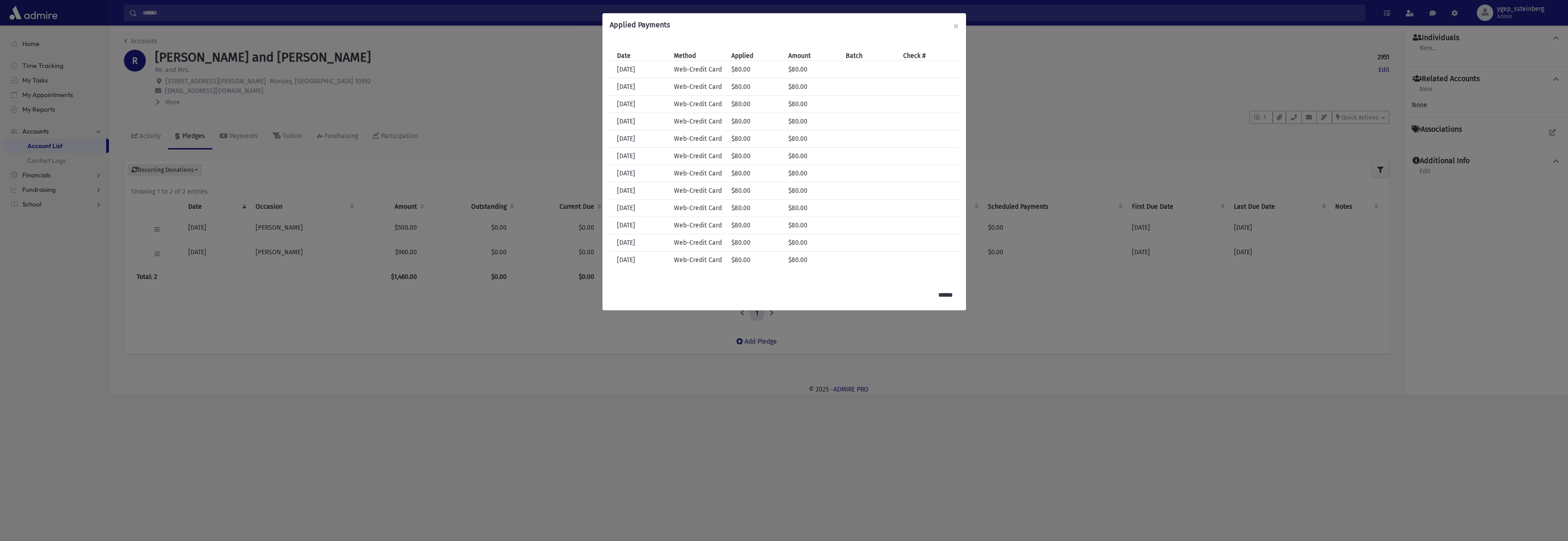
click at [363, 90] on div "Applied Payments × Date Method Applied Amount Batch Check # Date 2/22/2023 Meth…" at bounding box center [784, 270] width 1568 height 541
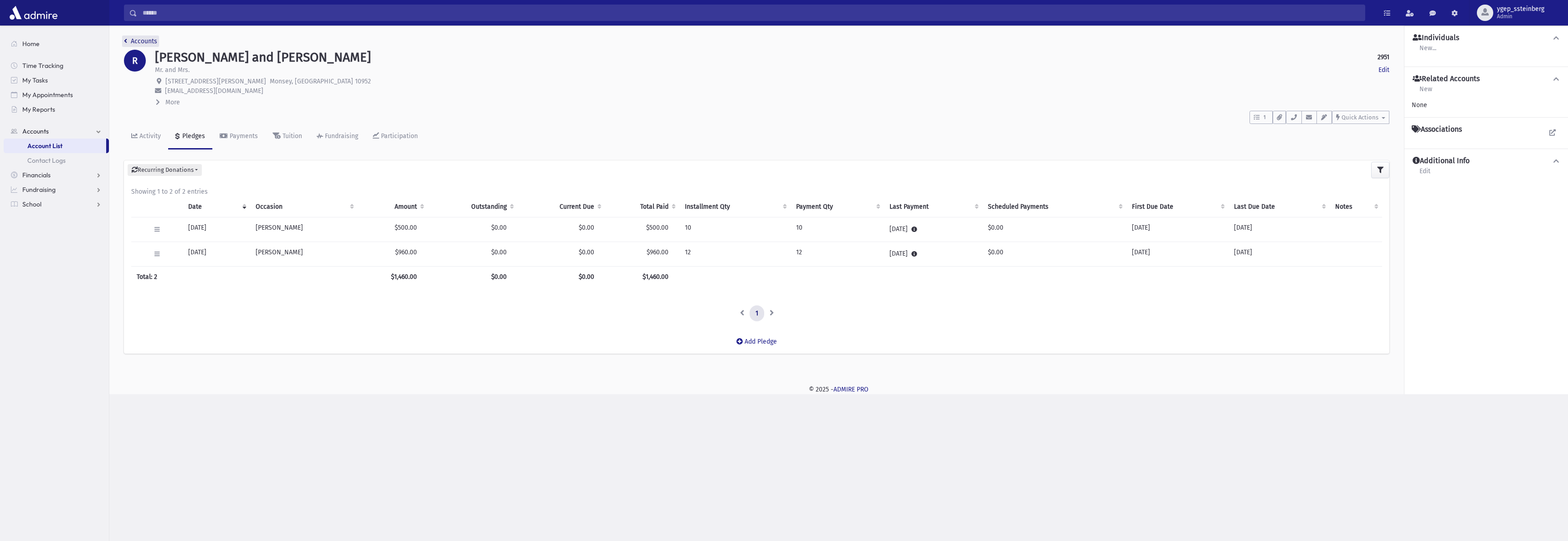
click at [146, 38] on link "Accounts" at bounding box center [140, 41] width 33 height 8
click at [1263, 115] on icon "button" at bounding box center [1265, 117] width 6 height 6
click at [1291, 168] on link "Show List" at bounding box center [1313, 174] width 109 height 21
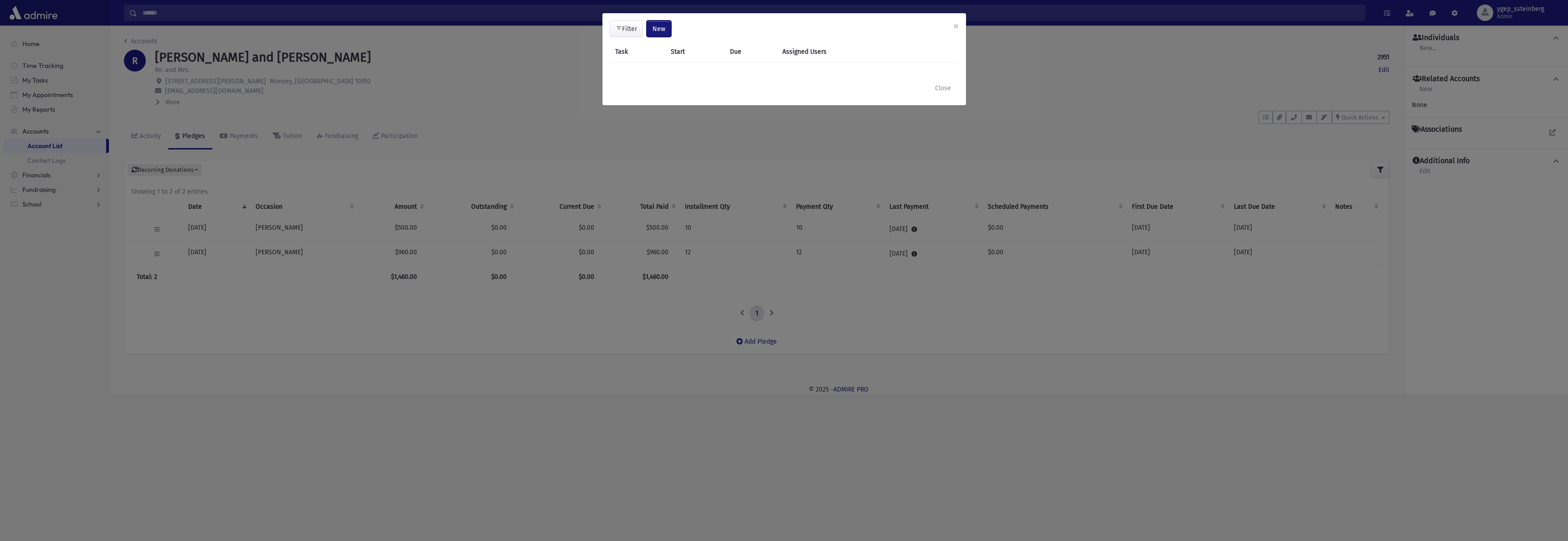
click at [658, 28] on span "New" at bounding box center [659, 29] width 13 height 8
click at [647, 50] on link "Task" at bounding box center [635, 53] width 73 height 17
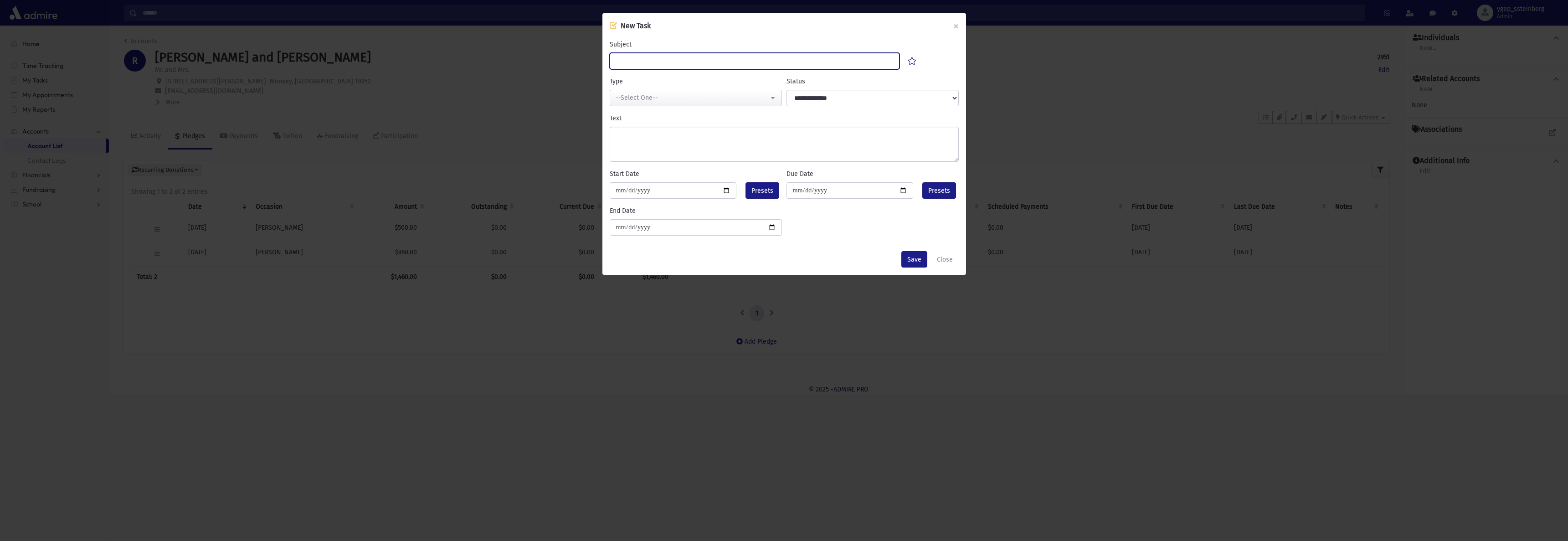
click at [642, 65] on input "Subject" at bounding box center [755, 61] width 290 height 16
type input "**********"
click at [658, 99] on div "--Select One--" at bounding box center [692, 97] width 153 height 9
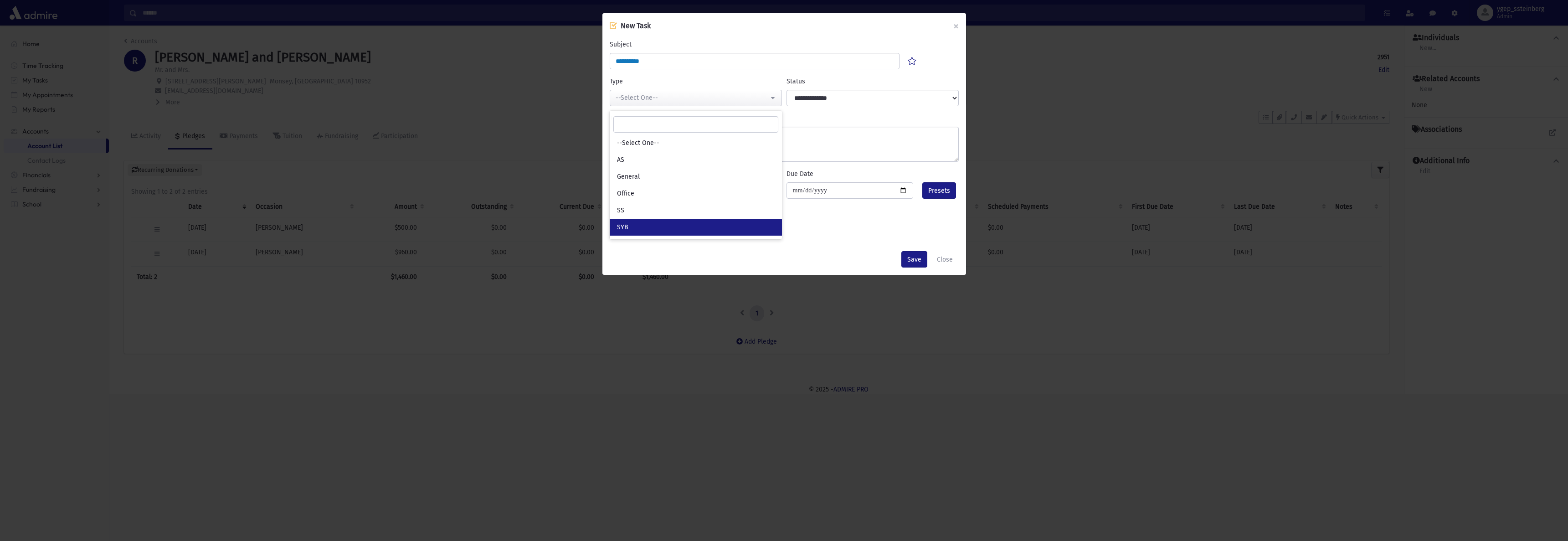
drag, startPoint x: 686, startPoint y: 226, endPoint x: 648, endPoint y: 173, distance: 65.2
click at [683, 224] on link "SYB" at bounding box center [696, 227] width 172 height 17
select select "*"
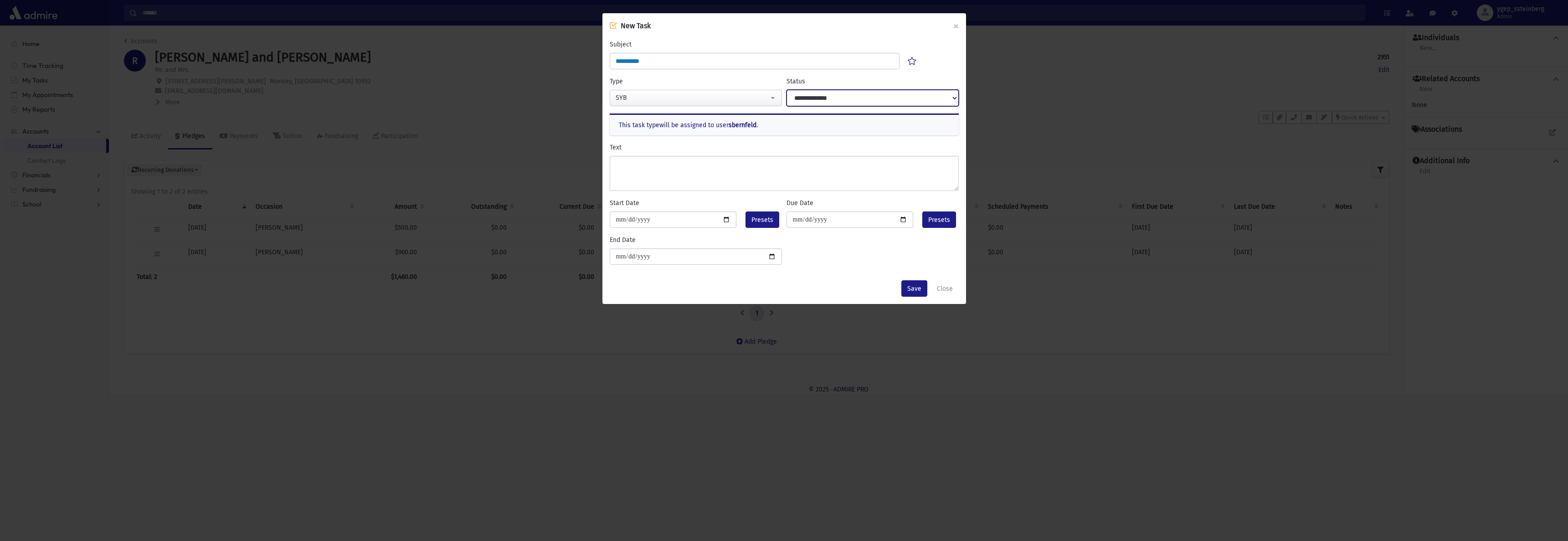
drag, startPoint x: 812, startPoint y: 97, endPoint x: 810, endPoint y: 104, distance: 7.3
click at [812, 97] on select "**********" at bounding box center [872, 98] width 172 height 16
select select "****"
click at [787, 90] on select "**********" at bounding box center [872, 98] width 172 height 16
click at [636, 154] on div "Text" at bounding box center [784, 166] width 349 height 48
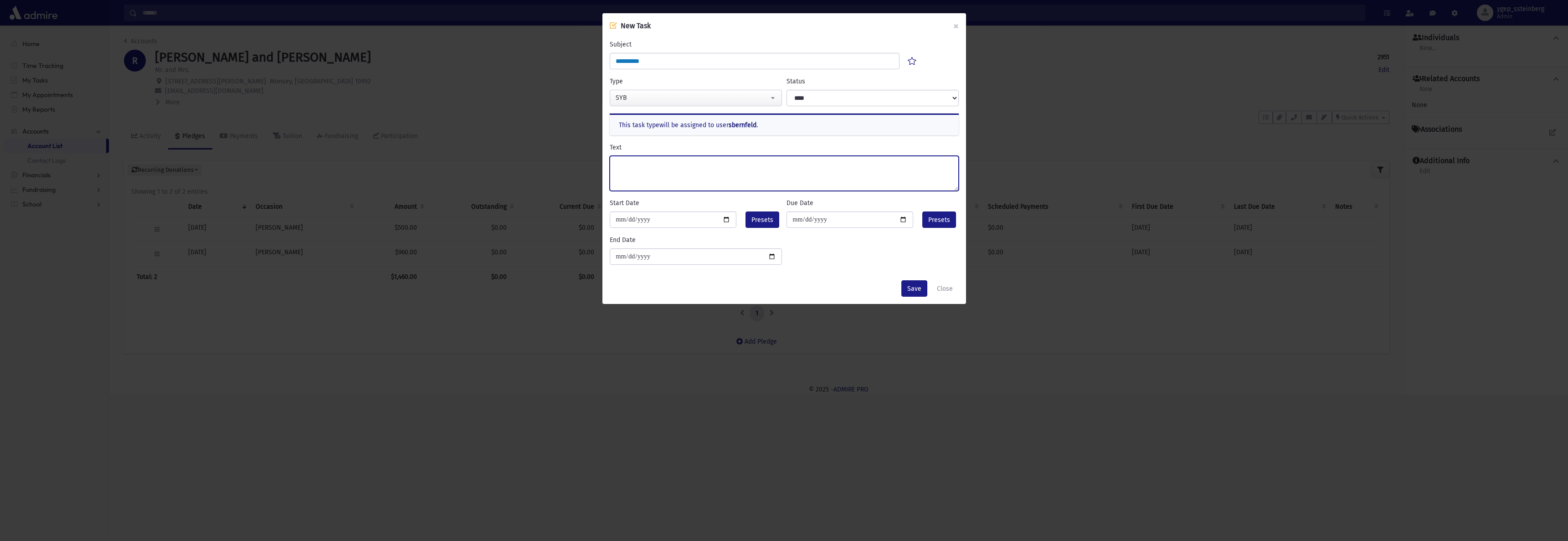
click at [640, 163] on textarea "Text" at bounding box center [784, 173] width 349 height 35
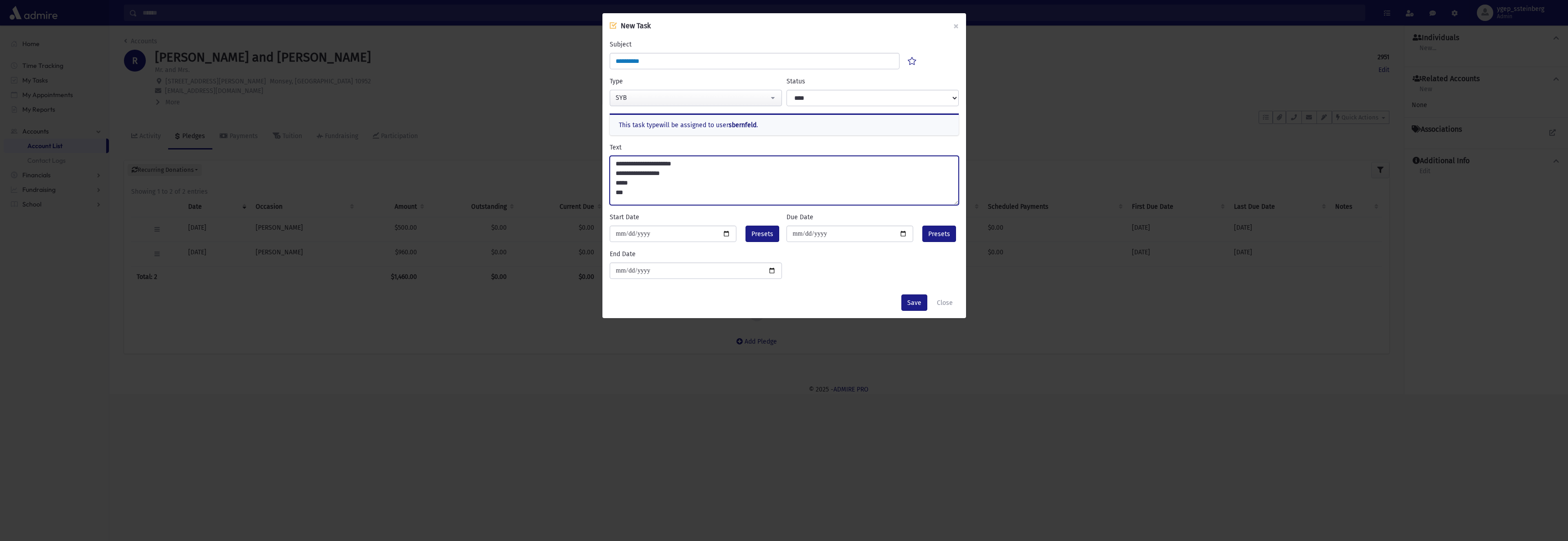
drag, startPoint x: 955, startPoint y: 189, endPoint x: 950, endPoint y: 207, distance: 18.7
click at [958, 203] on textarea "**********" at bounding box center [784, 180] width 349 height 49
type textarea "**********"
click at [758, 231] on span "Presets" at bounding box center [762, 234] width 22 height 9
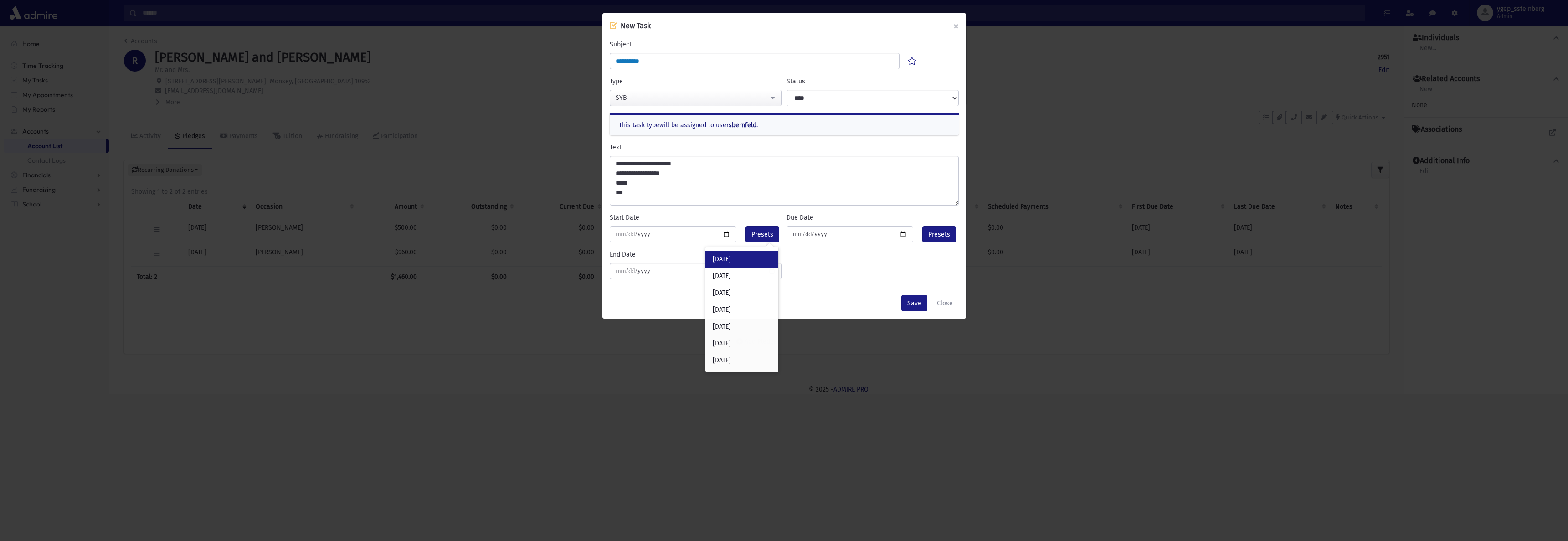
click at [745, 256] on div "Today" at bounding box center [742, 259] width 73 height 17
type input "**********"
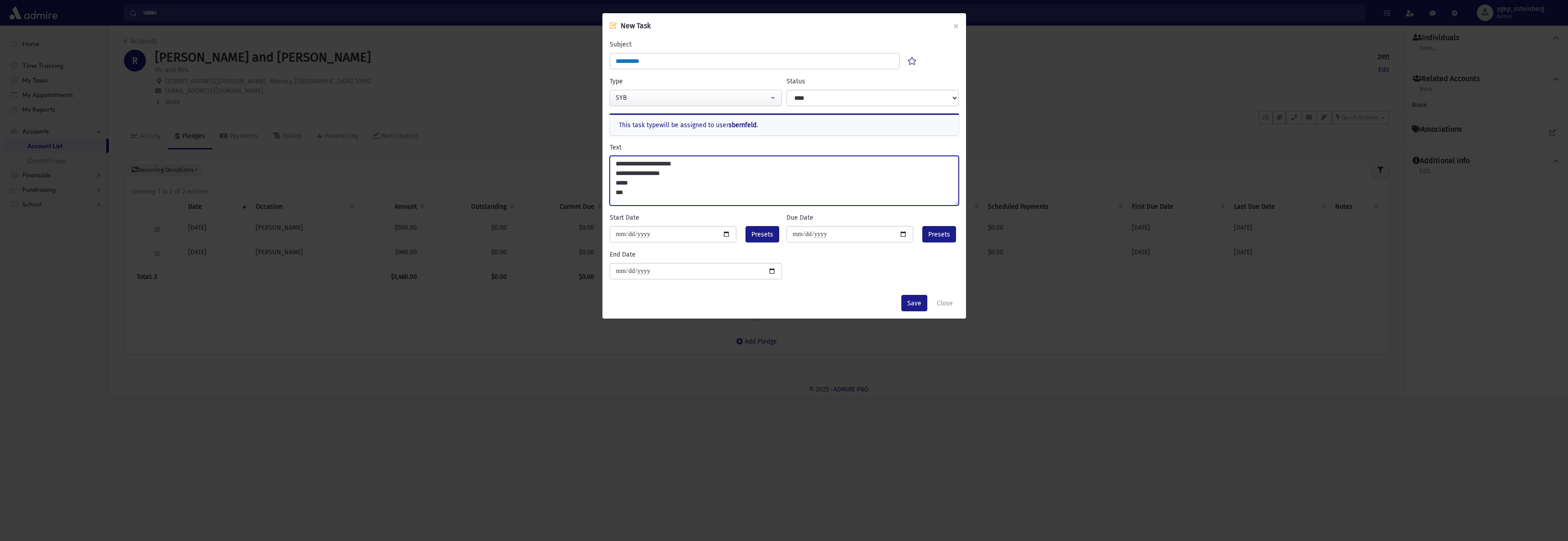
click at [616, 161] on textarea "**********" at bounding box center [784, 180] width 349 height 50
type textarea "**********"
click at [914, 301] on button "Save" at bounding box center [914, 303] width 26 height 16
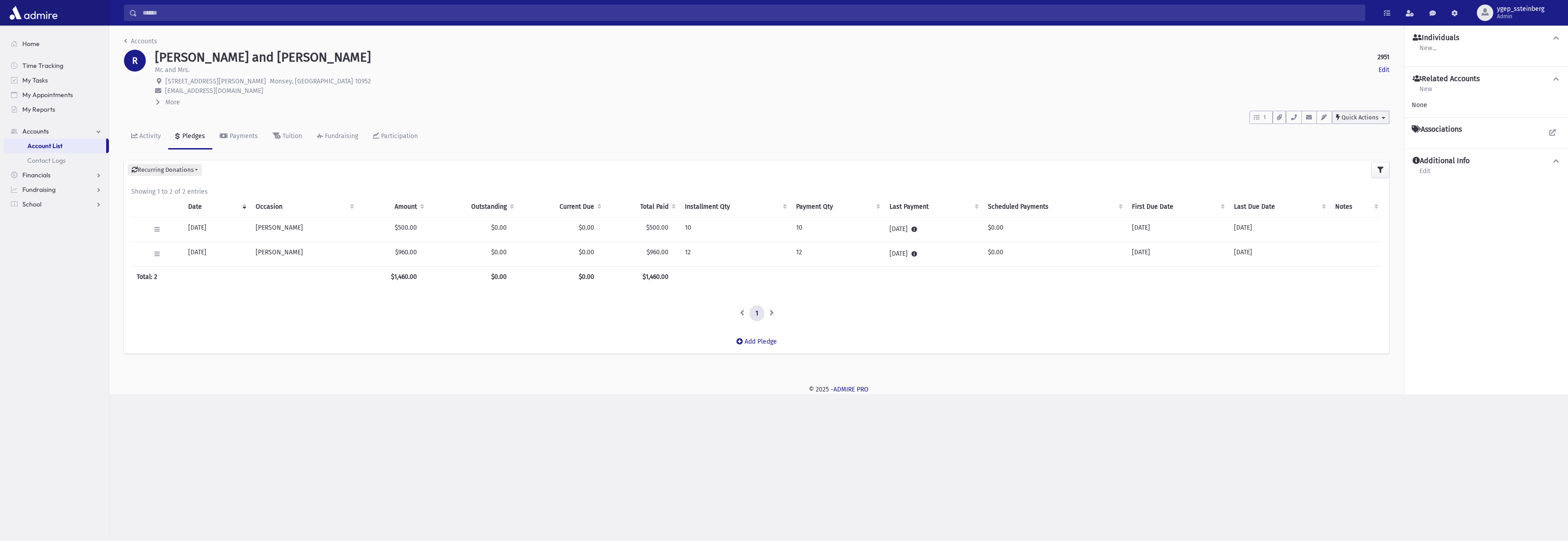
click at [1353, 114] on span "Quick Actions" at bounding box center [1360, 117] width 37 height 7
click at [150, 134] on div "Activity" at bounding box center [149, 136] width 23 height 8
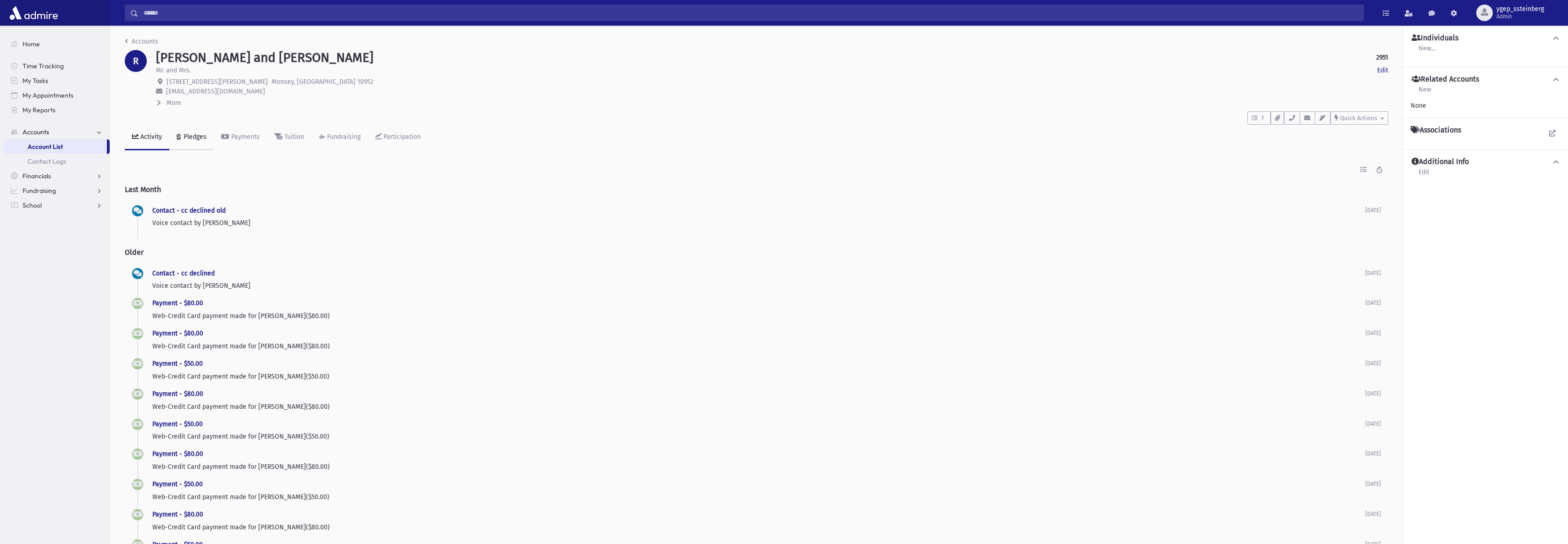
click at [184, 132] on link "Pledges" at bounding box center [191, 138] width 44 height 26
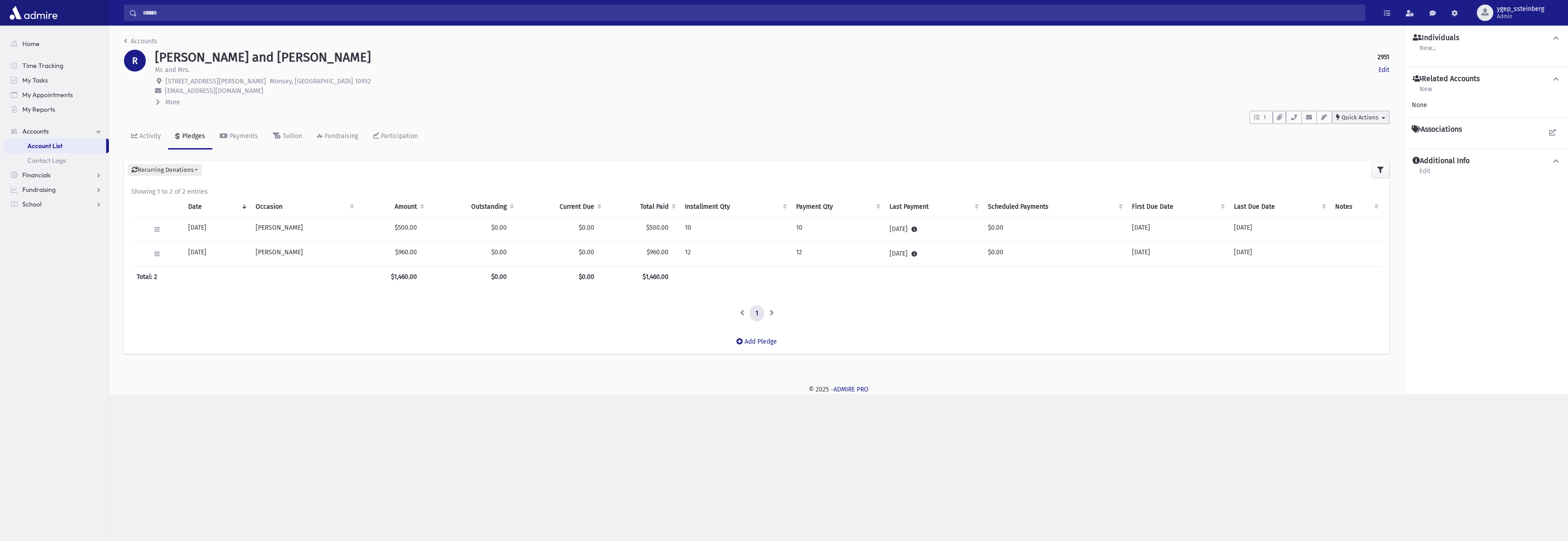
click at [1345, 117] on span "Quick Actions" at bounding box center [1360, 117] width 37 height 7
click at [1357, 140] on span "New Contact Log" at bounding box center [1371, 141] width 51 height 8
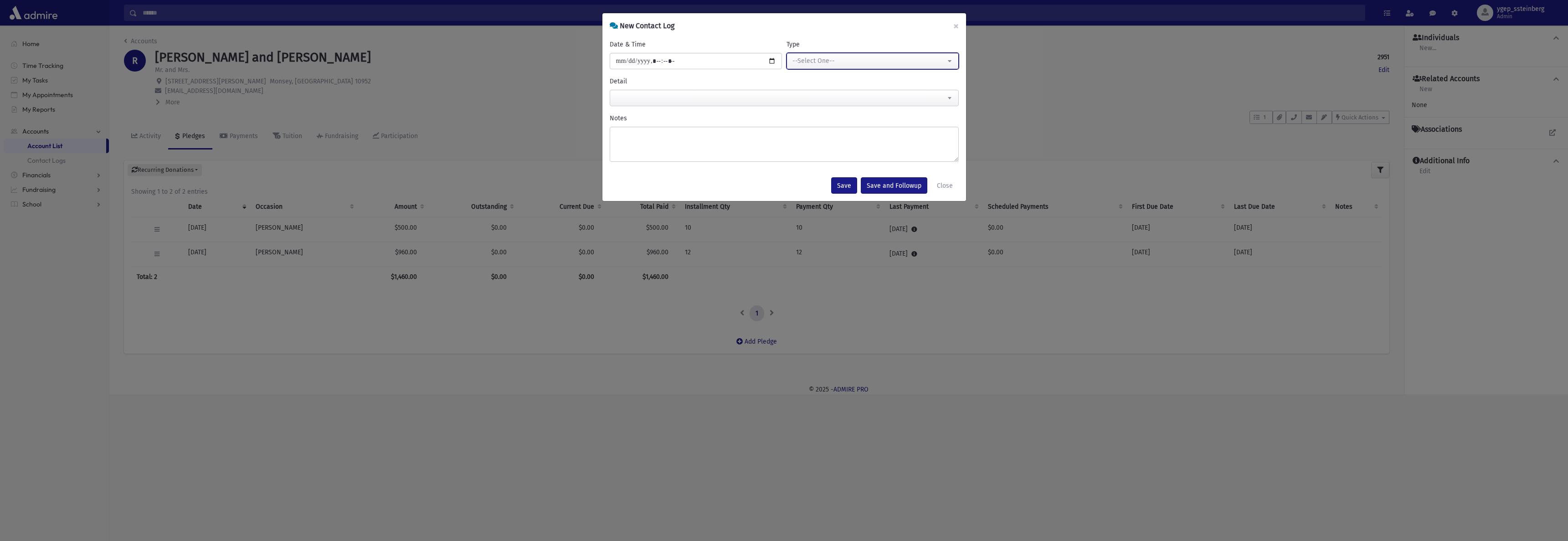
click at [831, 60] on div "--Select One--" at bounding box center [869, 60] width 153 height 9
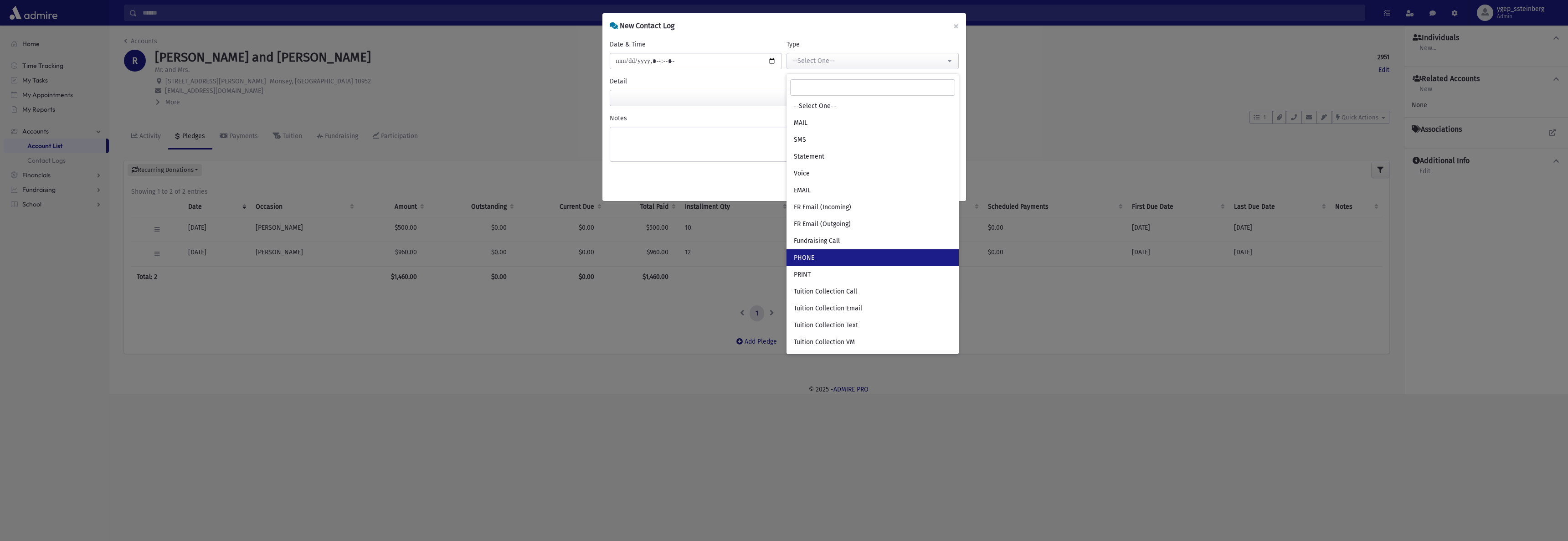
drag, startPoint x: 844, startPoint y: 259, endPoint x: 687, endPoint y: 114, distance: 213.7
click at [842, 256] on link "PHONE" at bounding box center [872, 257] width 172 height 17
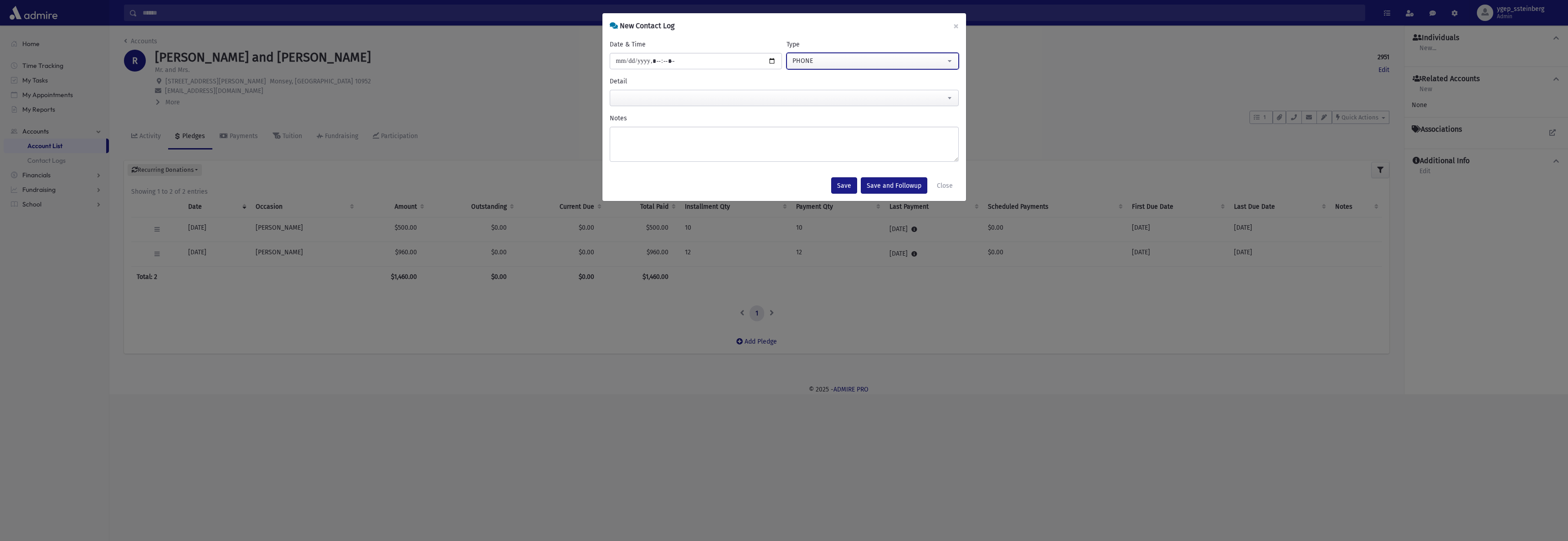
click at [807, 61] on div "PHONE" at bounding box center [869, 60] width 153 height 9
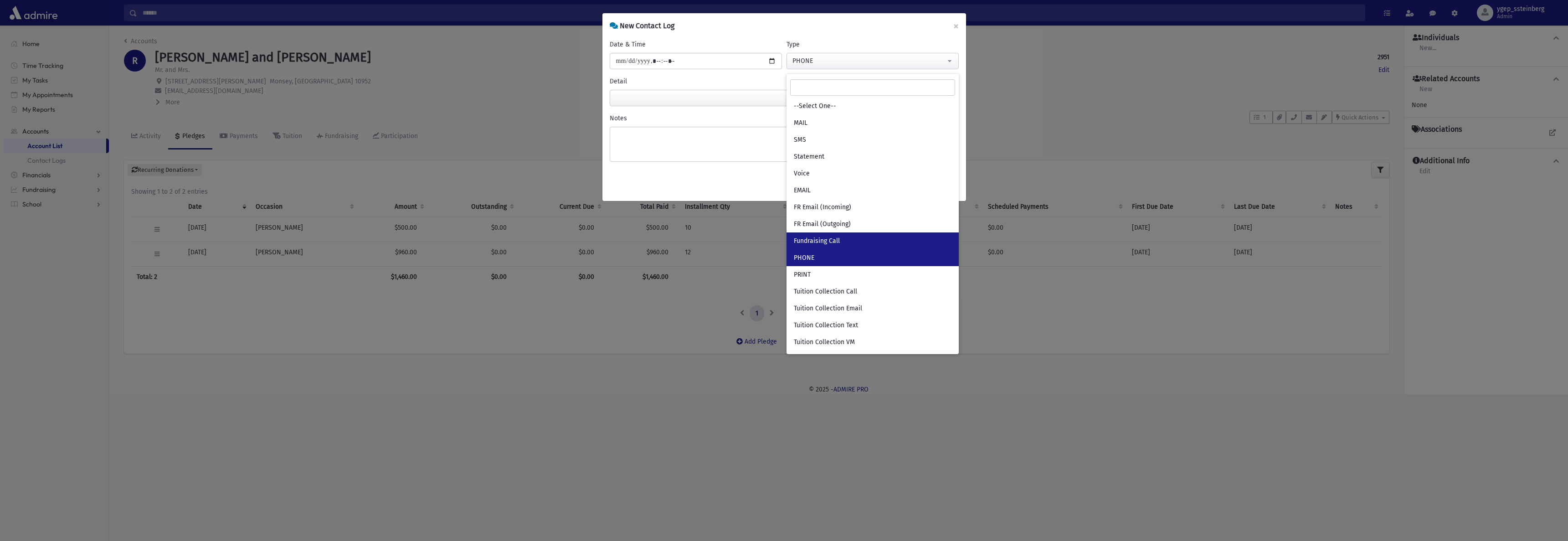
click at [834, 237] on span "Fundraising Call" at bounding box center [817, 241] width 46 height 9
select select "***"
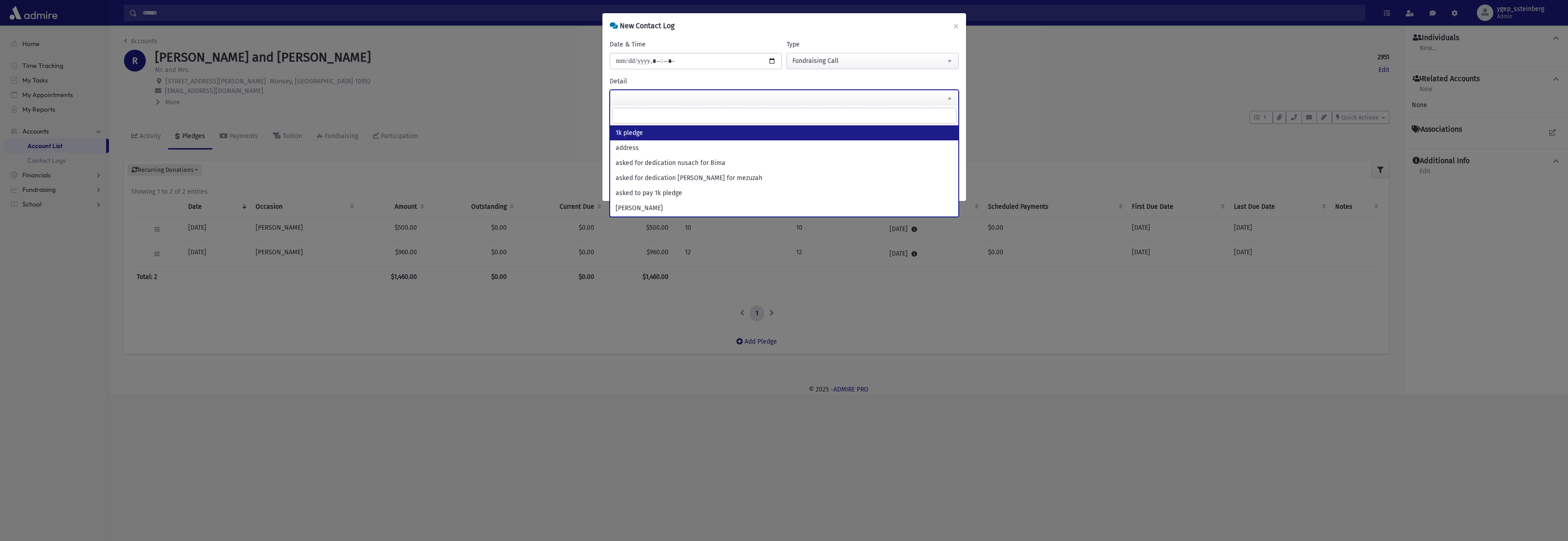
click at [629, 95] on span at bounding box center [784, 98] width 349 height 16
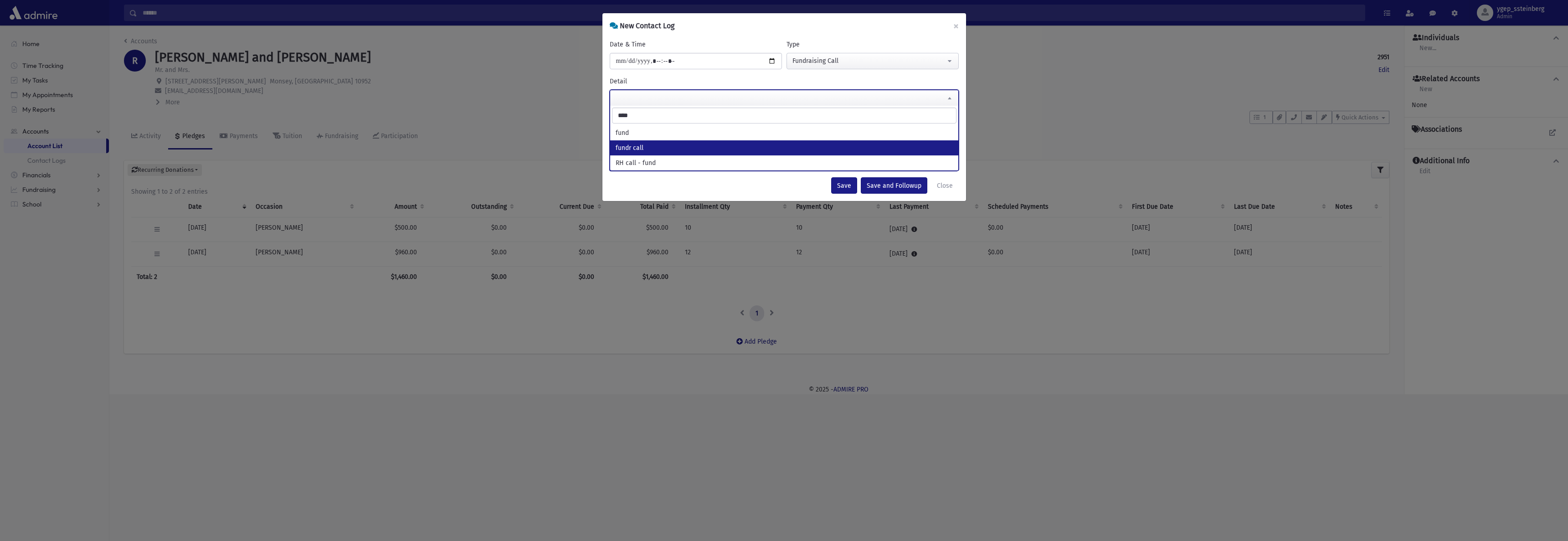
type input "****"
select select "**********"
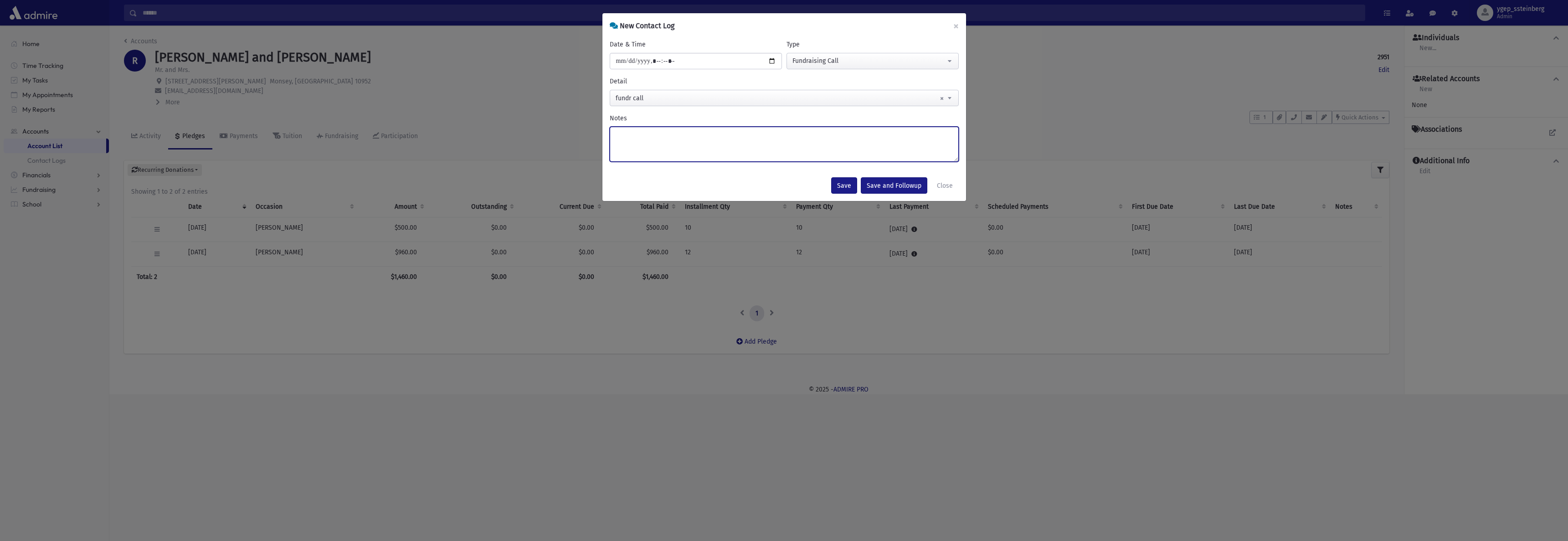
click at [652, 142] on textarea "Notes" at bounding box center [784, 144] width 349 height 35
click at [626, 144] on textarea "**********" at bounding box center [784, 144] width 349 height 35
click at [683, 146] on textarea "**********" at bounding box center [784, 144] width 349 height 35
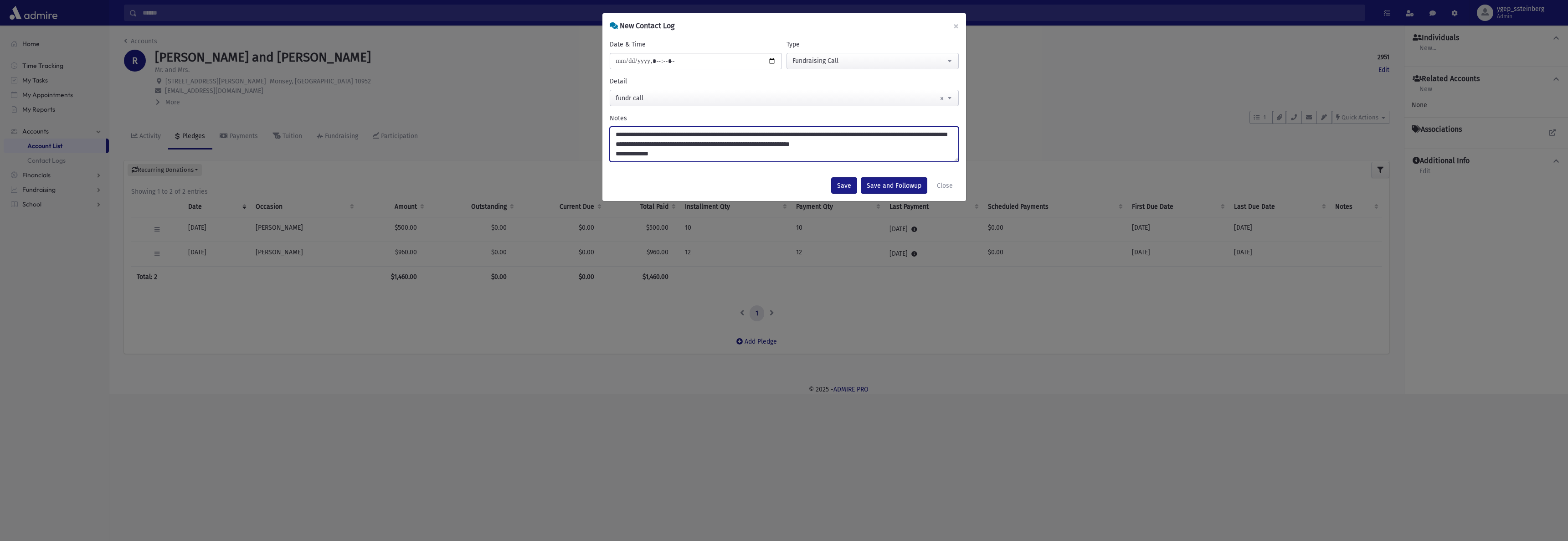
type textarea "**********"
drag, startPoint x: 711, startPoint y: 143, endPoint x: 701, endPoint y: 163, distance: 22.4
click at [701, 163] on div "**********" at bounding box center [785, 104] width 364 height 131
click at [842, 181] on button "Save" at bounding box center [844, 186] width 26 height 16
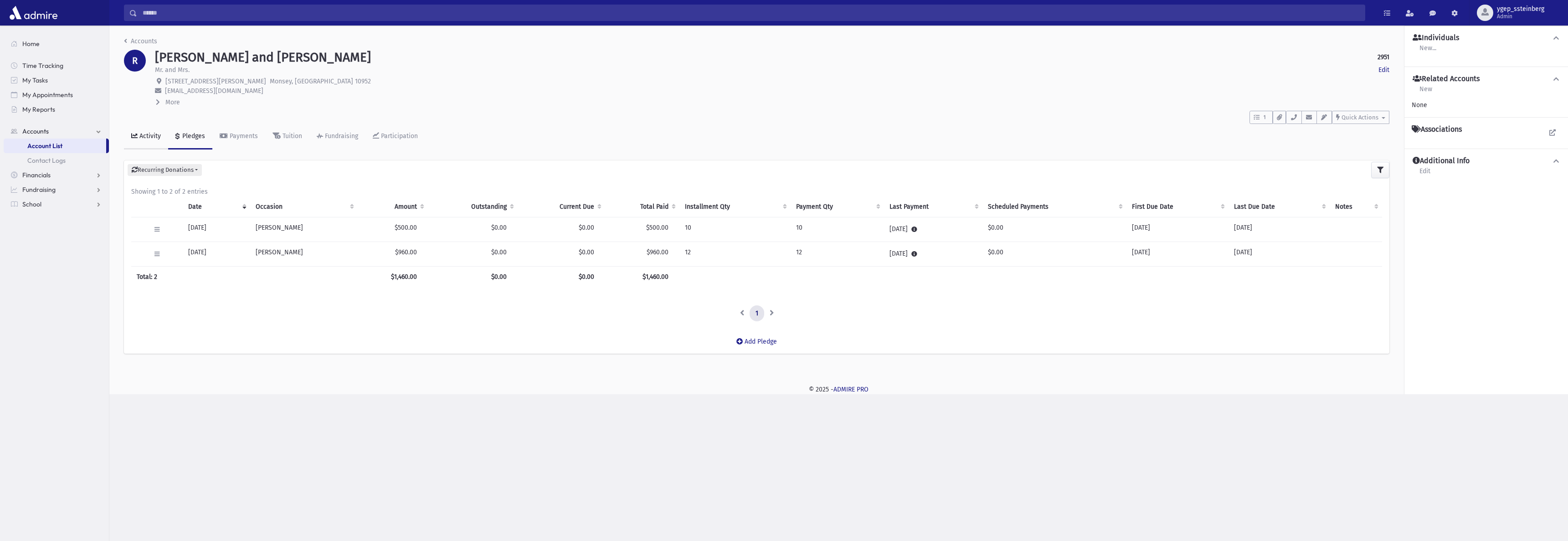
click at [142, 129] on link "Activity" at bounding box center [146, 137] width 44 height 26
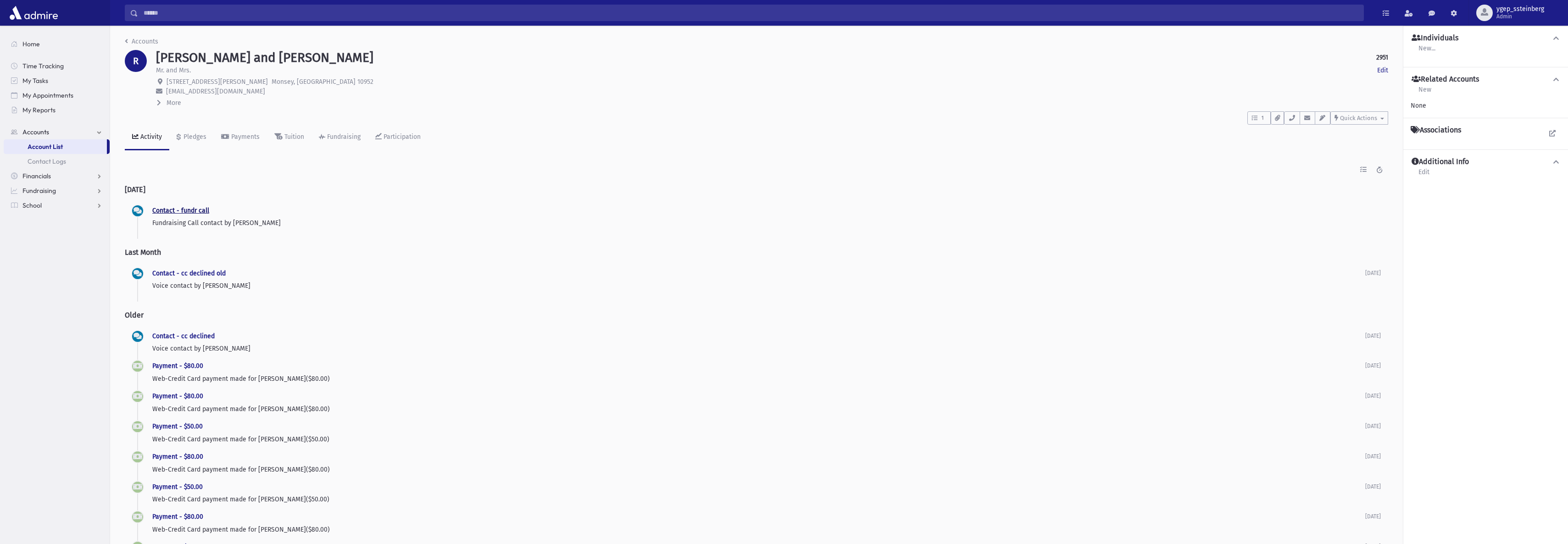
click at [185, 214] on link "Contact - fundr call" at bounding box center [181, 211] width 57 height 8
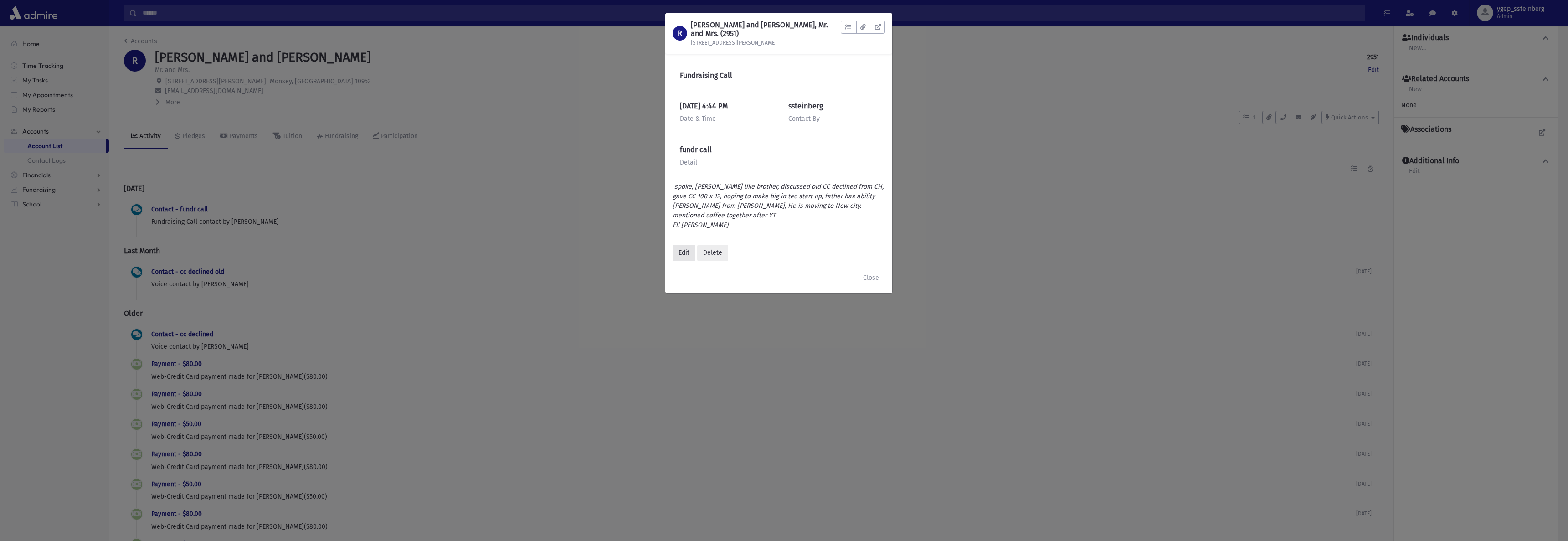
click at [686, 245] on div "Edit" at bounding box center [684, 253] width 23 height 16
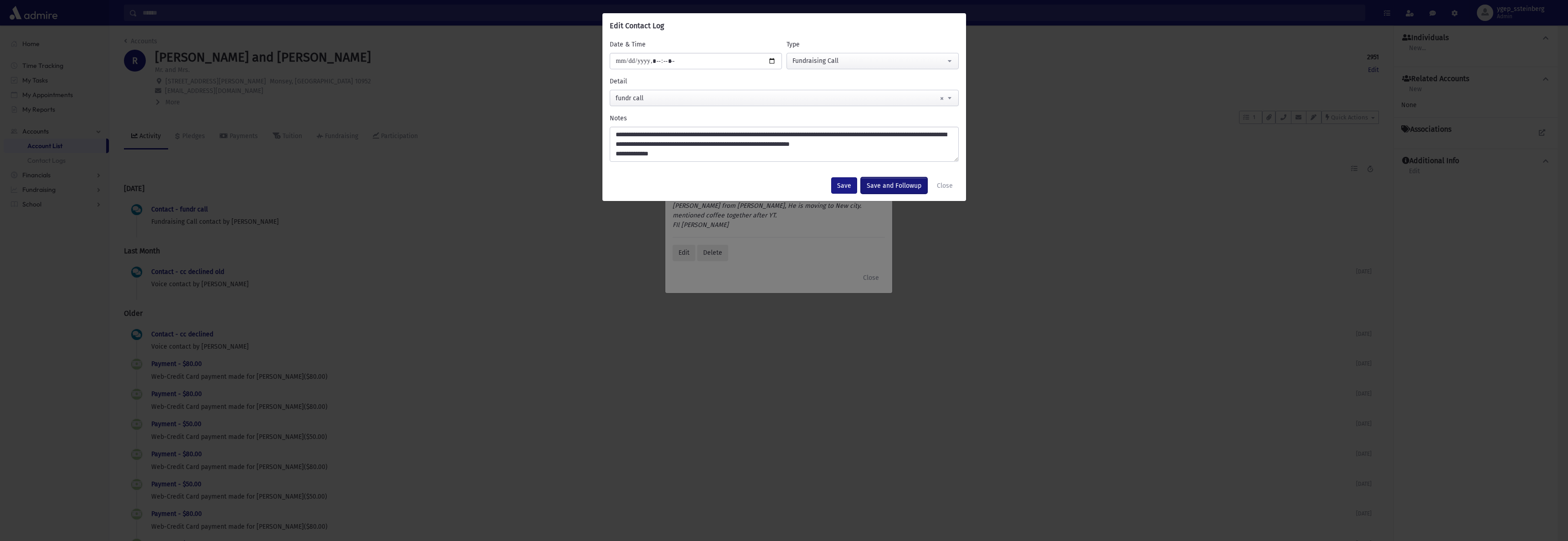
click at [901, 183] on button "Save and Followup" at bounding box center [894, 186] width 66 height 16
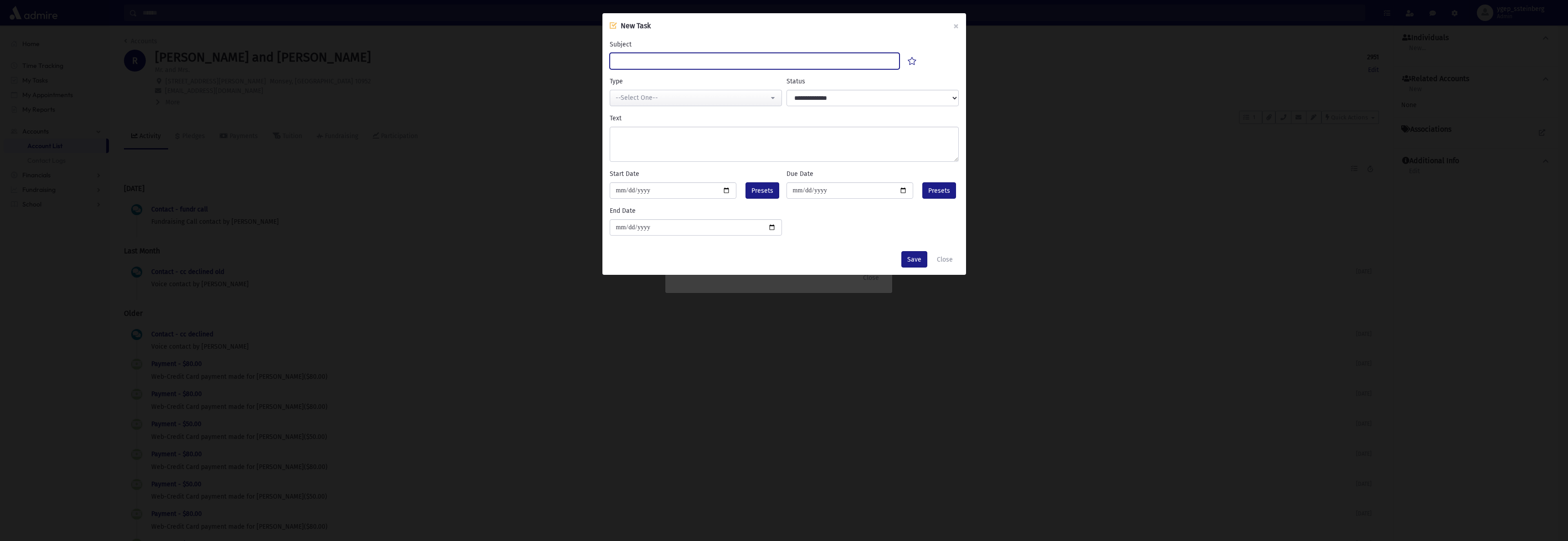
click at [657, 54] on input "Subject" at bounding box center [755, 61] width 290 height 16
type input "*********"
click at [670, 100] on div "--Select One--" at bounding box center [692, 97] width 153 height 9
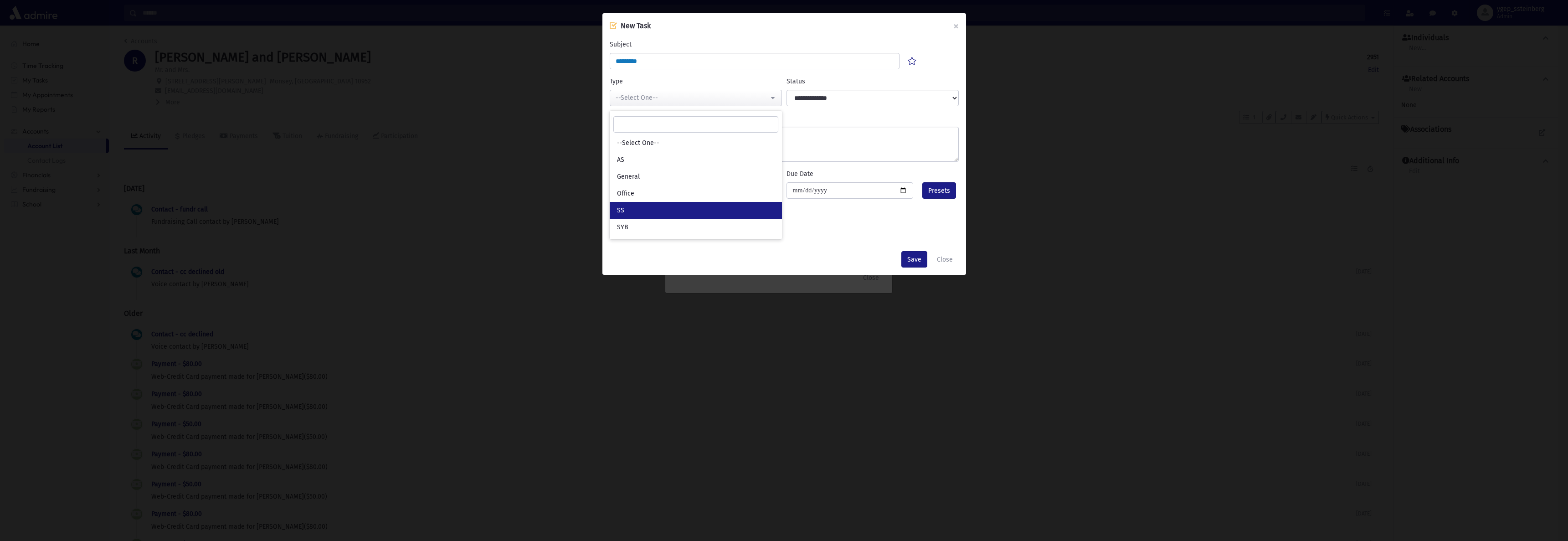
drag, startPoint x: 670, startPoint y: 211, endPoint x: 752, endPoint y: 137, distance: 110.5
click at [671, 203] on link "SS" at bounding box center [696, 210] width 172 height 17
select select "*"
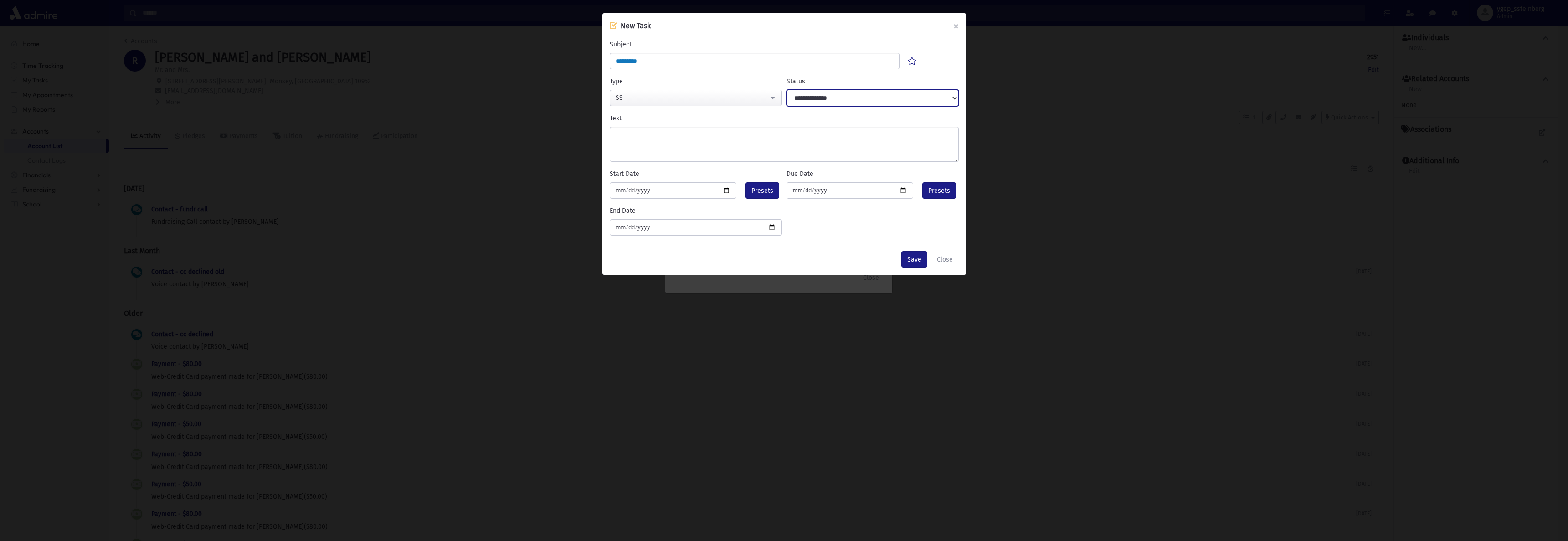
drag, startPoint x: 827, startPoint y: 96, endPoint x: 824, endPoint y: 100, distance: 5.0
click at [827, 96] on select "**********" at bounding box center [872, 98] width 172 height 16
select select "****"
click at [787, 90] on select "**********" at bounding box center [872, 98] width 172 height 16
click at [756, 189] on span "Presets" at bounding box center [762, 190] width 22 height 9
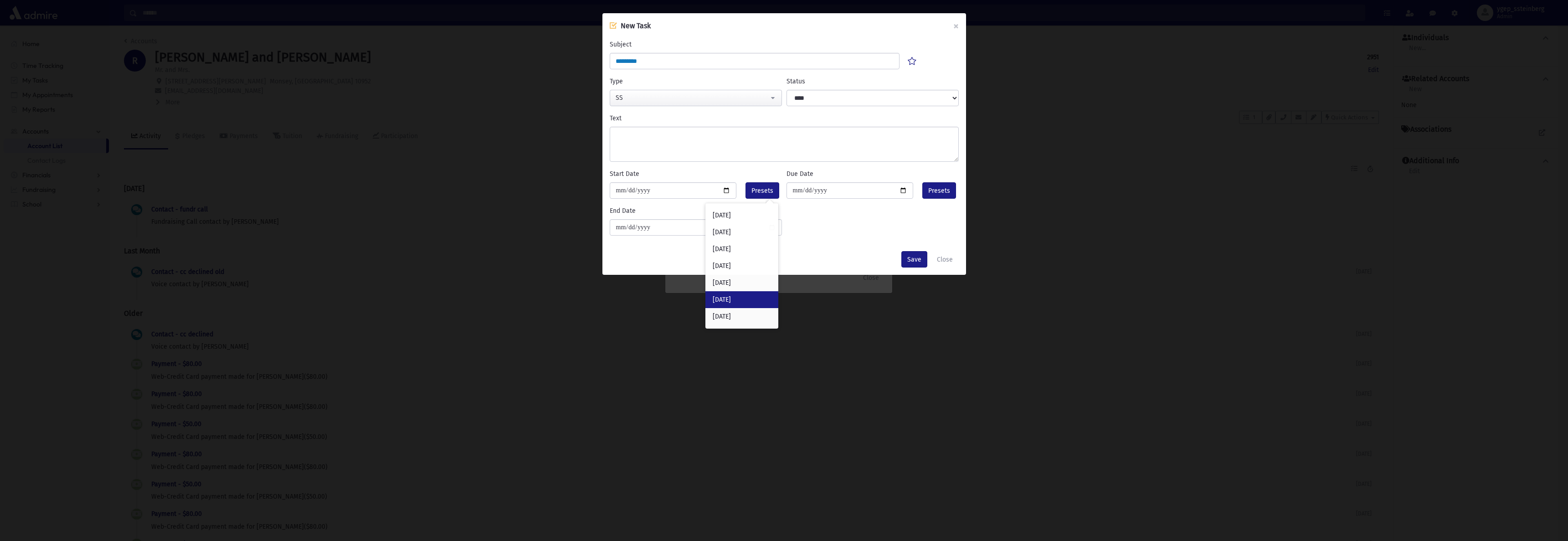
click at [744, 296] on div "In 6 months" at bounding box center [742, 299] width 73 height 17
type input "**********"
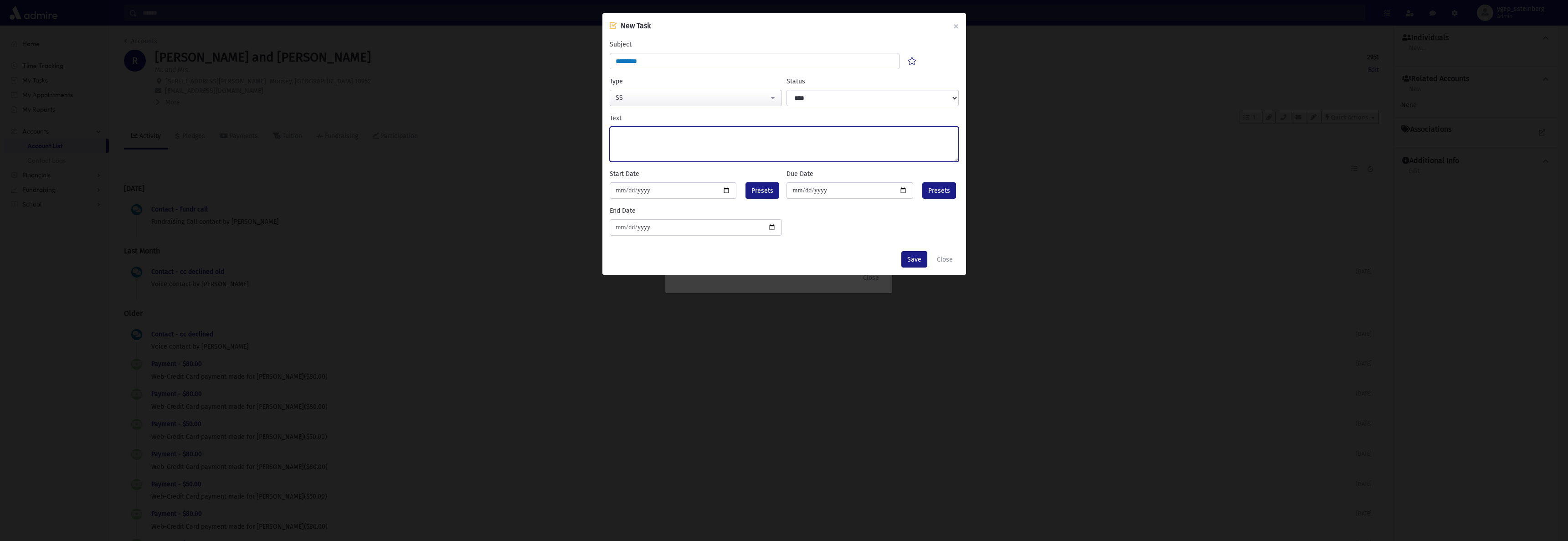
click at [671, 146] on textarea "Text" at bounding box center [784, 144] width 349 height 35
type textarea "**********"
click at [912, 254] on button "Save" at bounding box center [914, 259] width 26 height 16
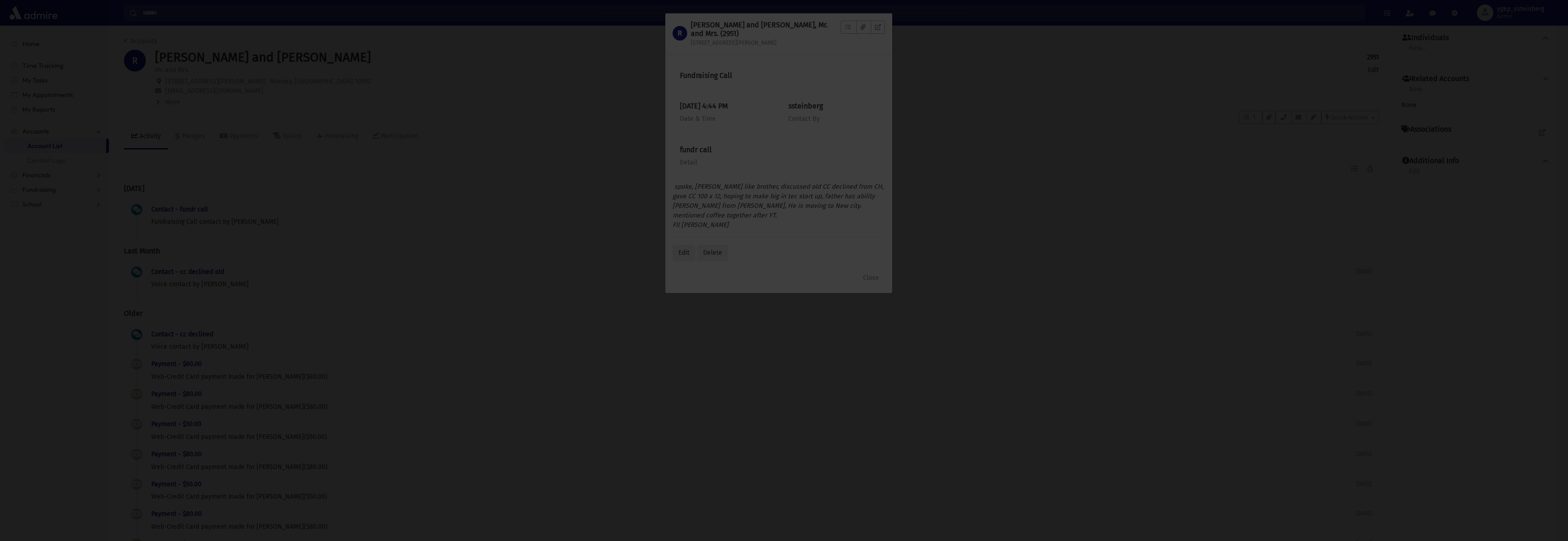
click at [934, 227] on div at bounding box center [784, 270] width 1568 height 541
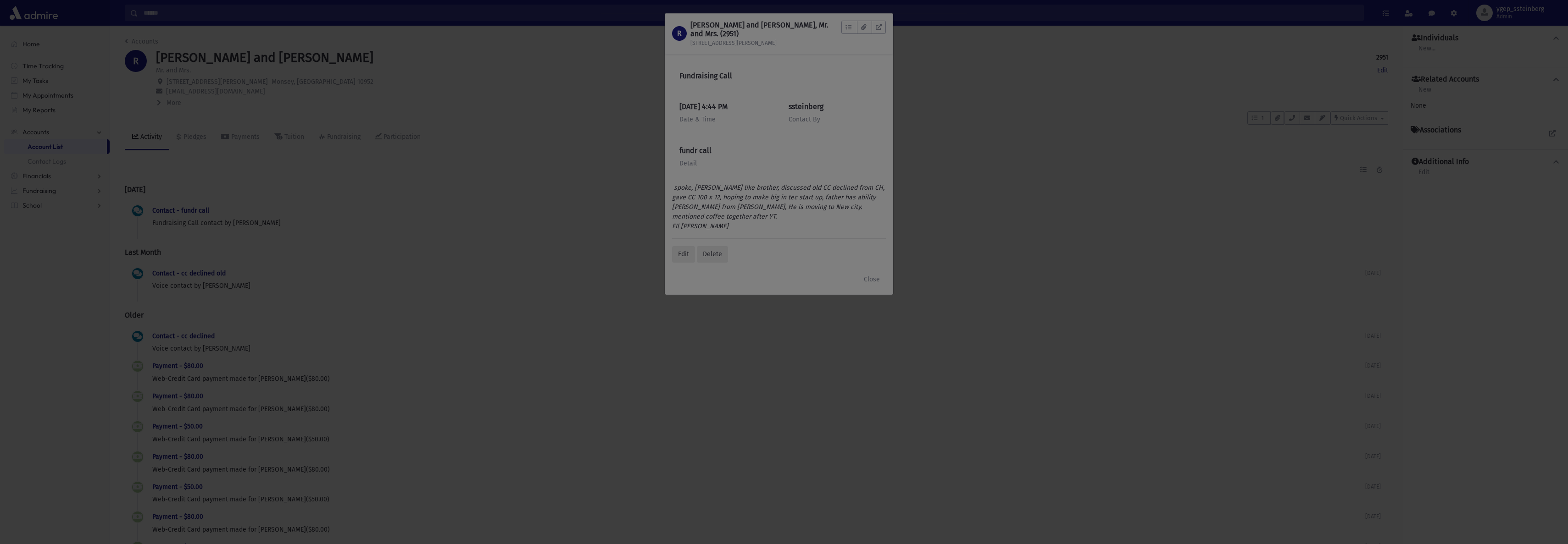
click at [875, 269] on div at bounding box center [784, 272] width 1568 height 544
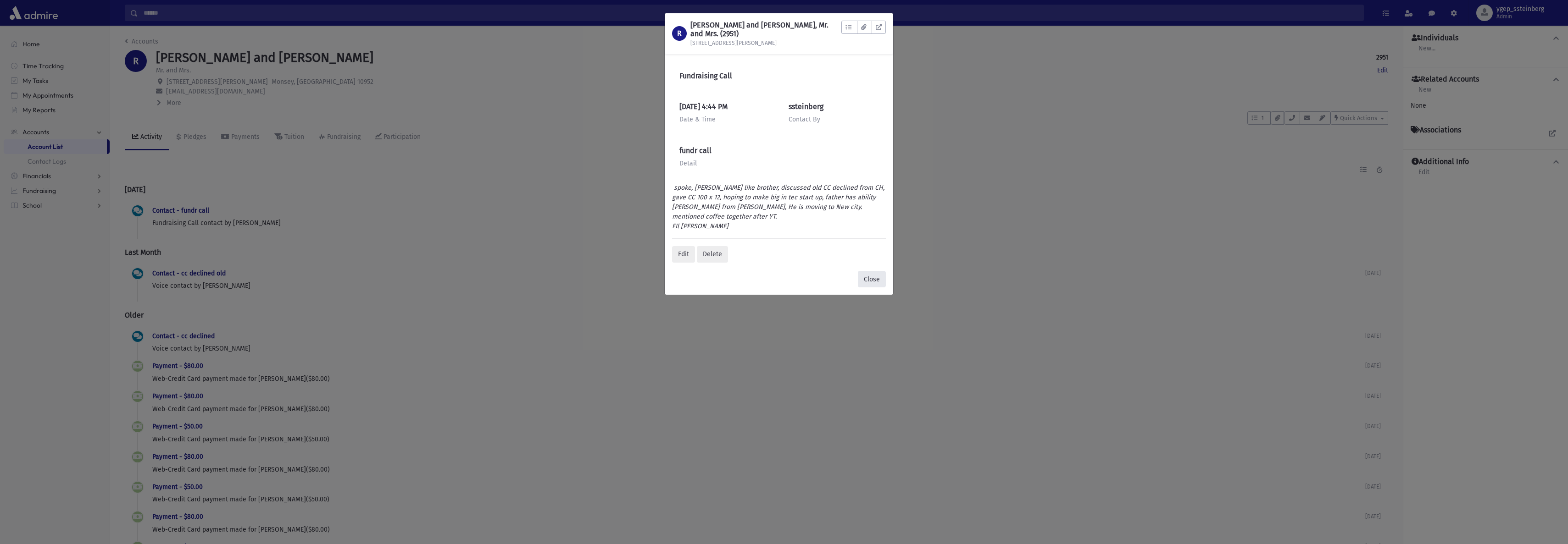
click at [875, 271] on button "Close" at bounding box center [872, 279] width 28 height 16
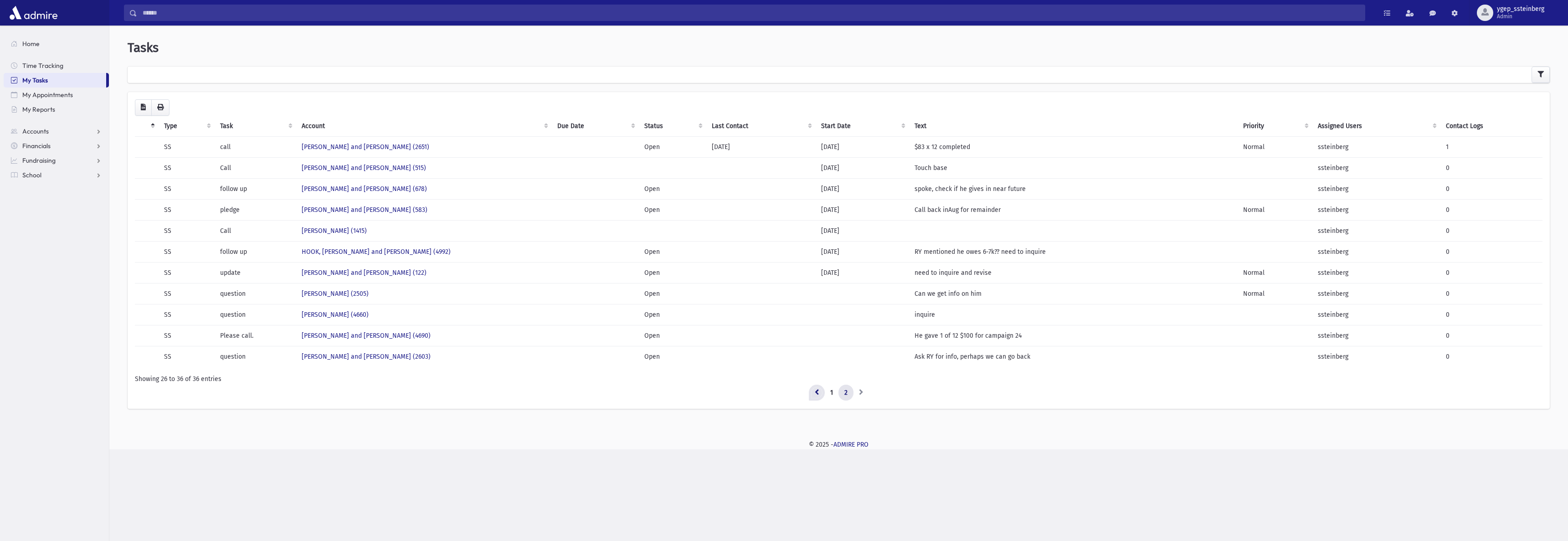
click at [821, 394] on link at bounding box center [817, 393] width 16 height 16
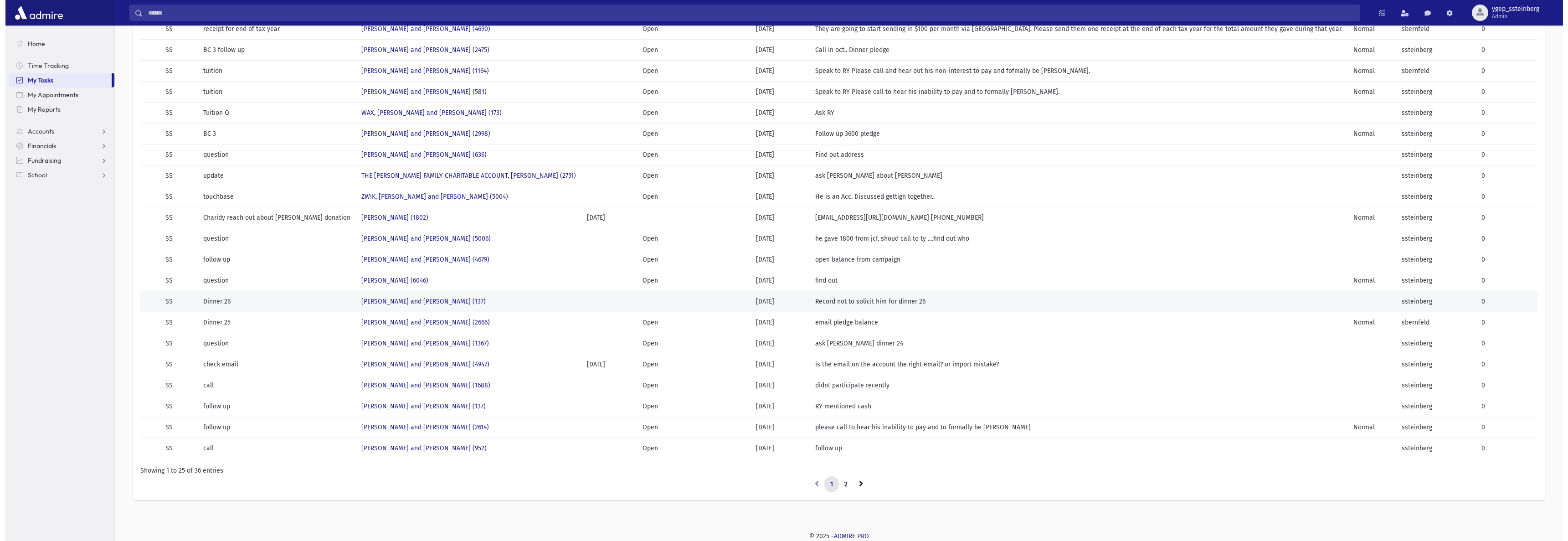
scroll to position [88, 0]
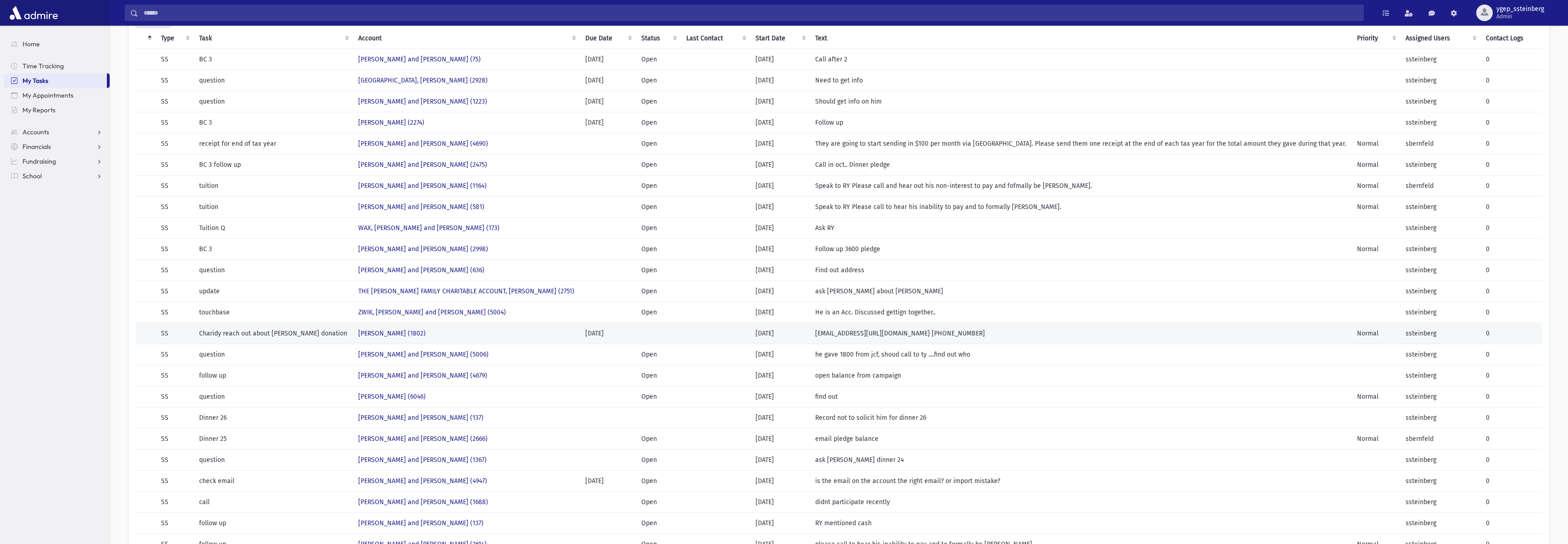
click at [295, 331] on td "Charidy reach out about [PERSON_NAME] donation" at bounding box center [273, 333] width 159 height 21
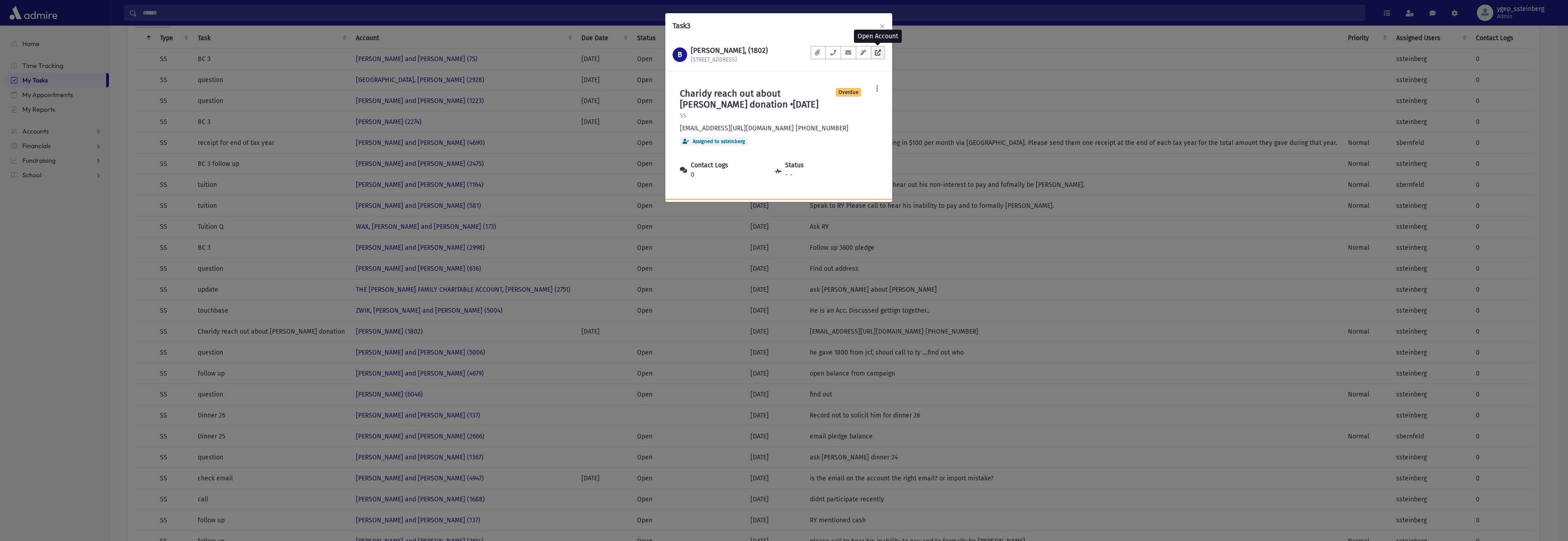
click at [876, 51] on icon at bounding box center [877, 52] width 6 height 6
click at [554, 127] on div "Task 3 × B [PERSON_NAME], (1802) [STREET_ADDRESS] Documents No documents Show L…" at bounding box center [784, 270] width 1568 height 541
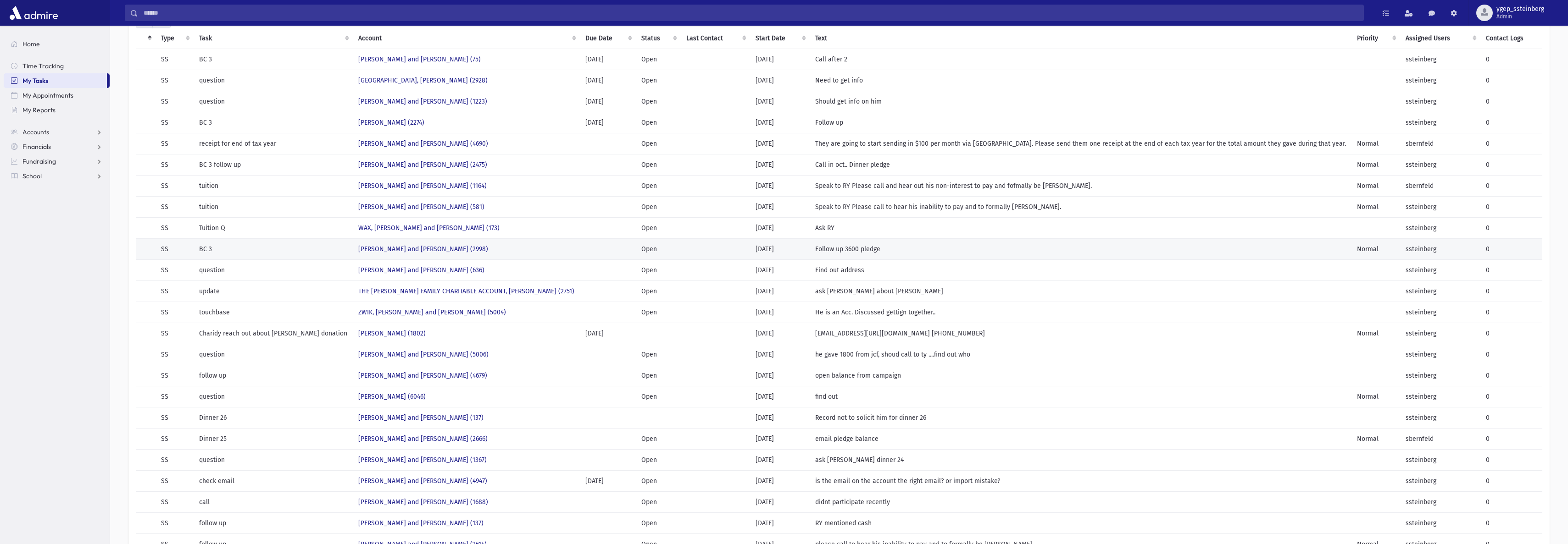
click at [494, 247] on td "[PERSON_NAME] and [PERSON_NAME] (2998)" at bounding box center [467, 249] width 227 height 21
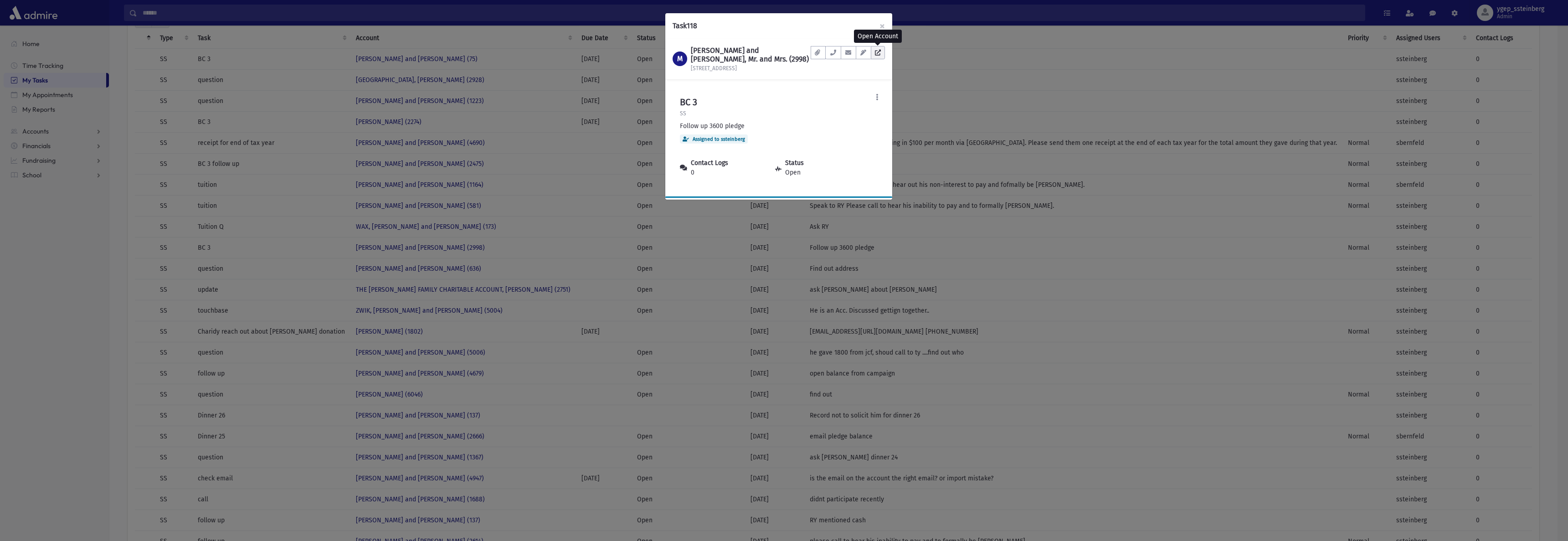
click at [879, 56] on link at bounding box center [877, 52] width 14 height 13
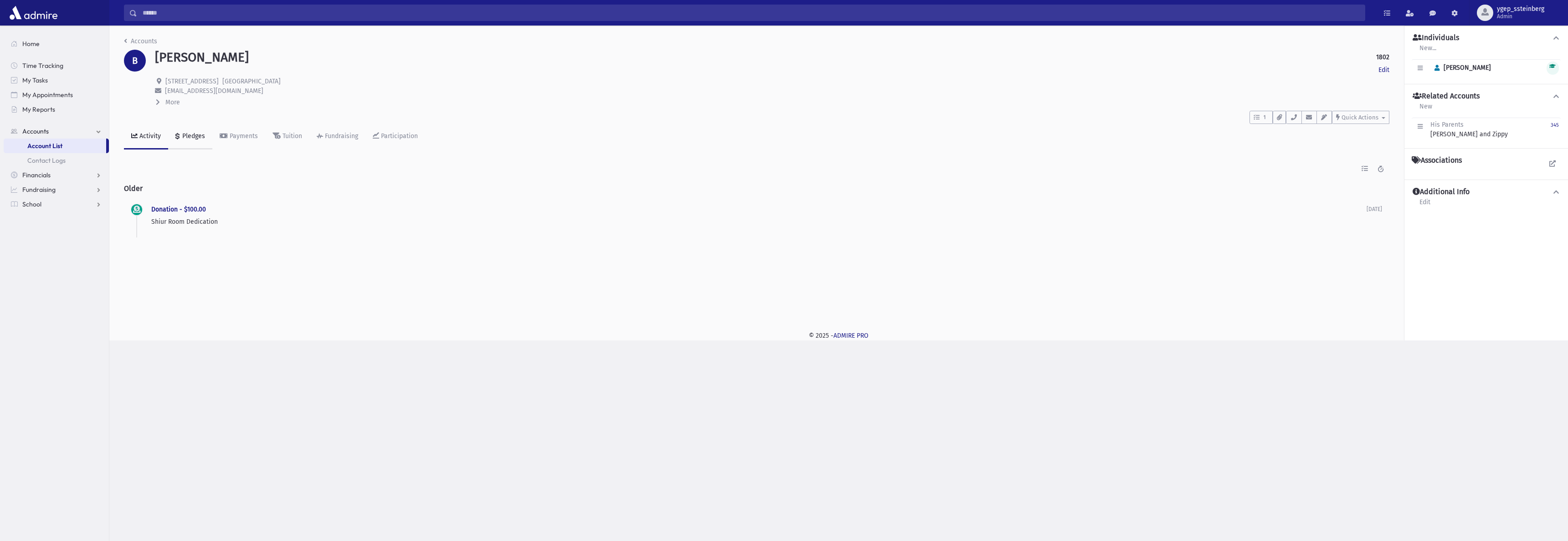
click at [185, 136] on div "Pledges" at bounding box center [193, 136] width 24 height 8
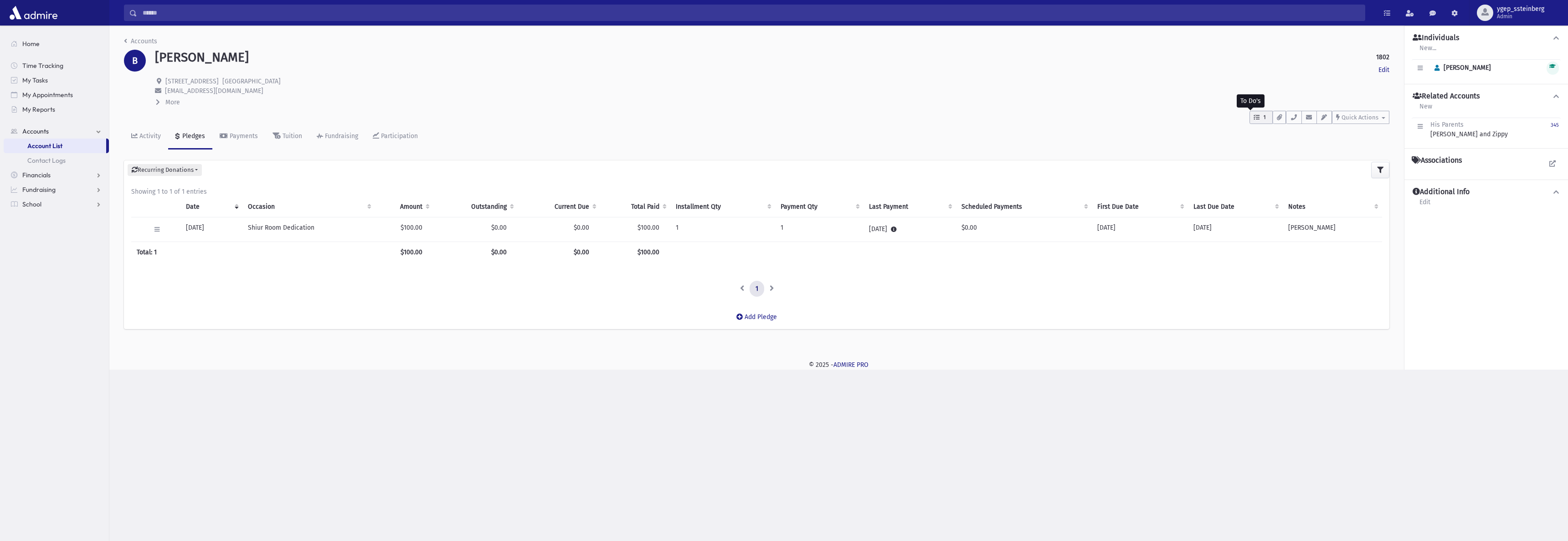
click at [1264, 121] on span "1" at bounding box center [1264, 117] width 8 height 8
click at [1306, 175] on p "Charidy reach out about [PERSON_NAME] donation" at bounding box center [1309, 181] width 85 height 18
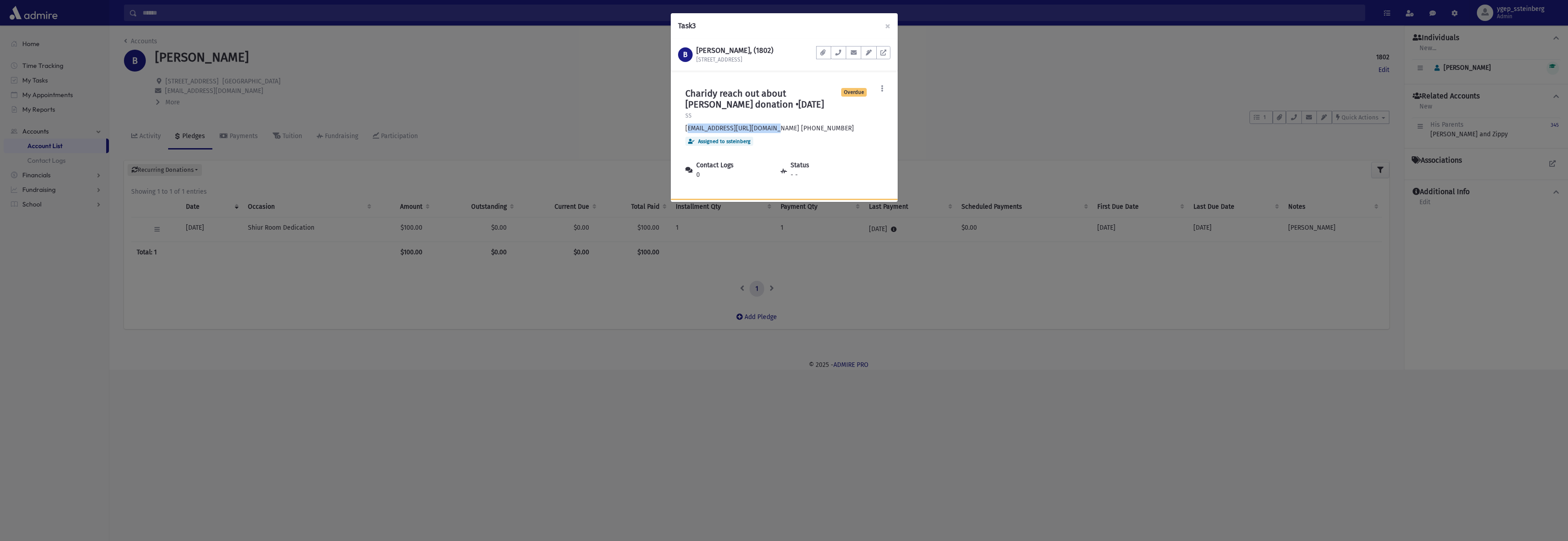
drag, startPoint x: 684, startPoint y: 127, endPoint x: 772, endPoint y: 127, distance: 88.0
click at [772, 127] on div "Charidy reach out about [PERSON_NAME] donation • [DATE] Overdue SS [EMAIL_ADDRE…" at bounding box center [776, 139] width 196 height 117
copy div "[EMAIL_ADDRESS][DOMAIN_NAME]"
click at [884, 87] on button at bounding box center [882, 89] width 16 height 16
click at [863, 149] on link "Delete" at bounding box center [854, 147] width 73 height 17
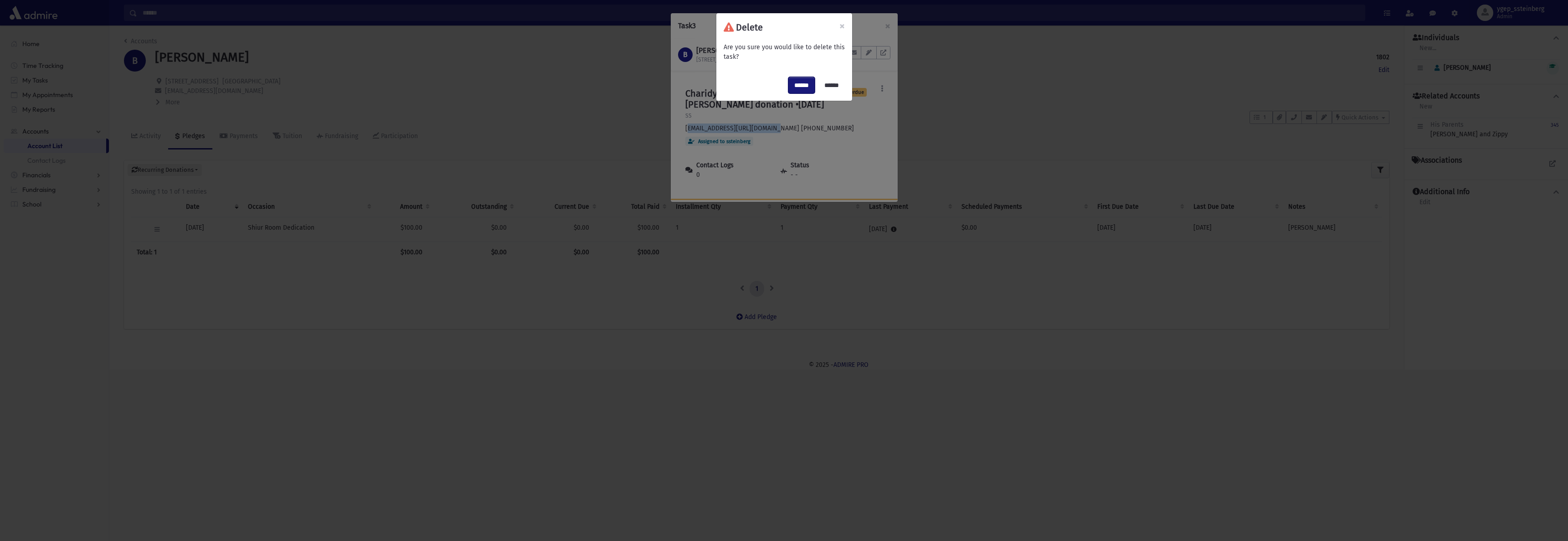
click at [793, 83] on input "******" at bounding box center [802, 85] width 26 height 16
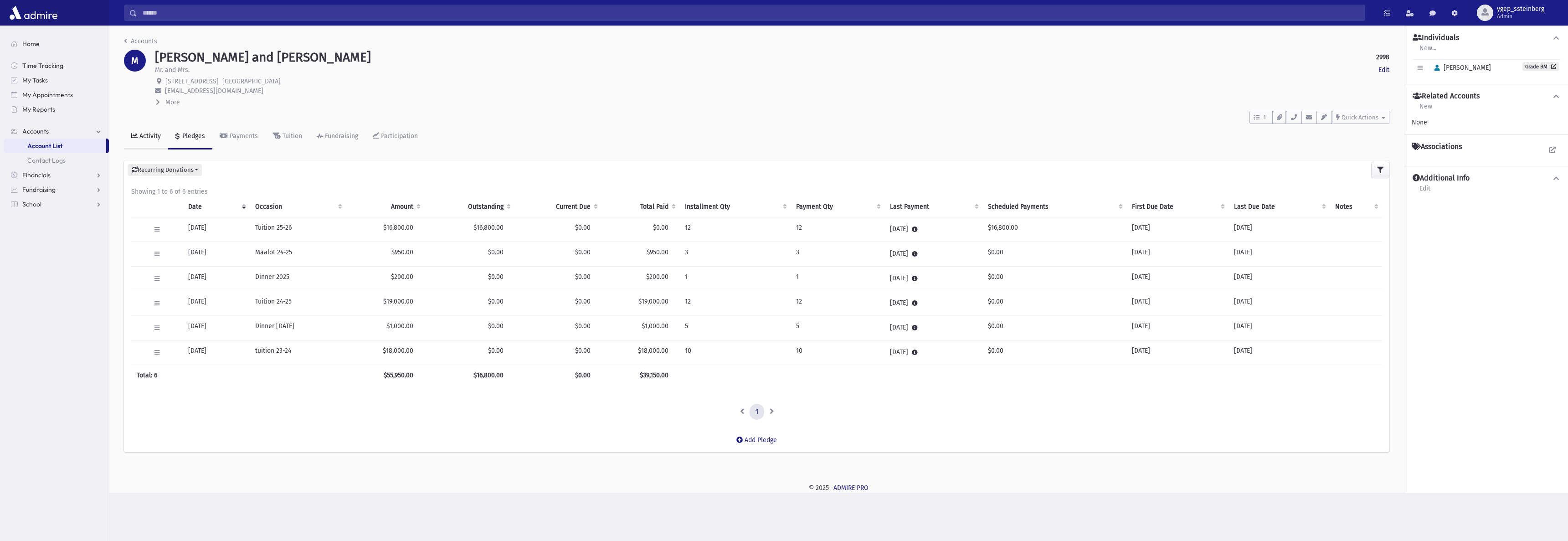
click at [137, 133] on icon at bounding box center [134, 136] width 6 height 6
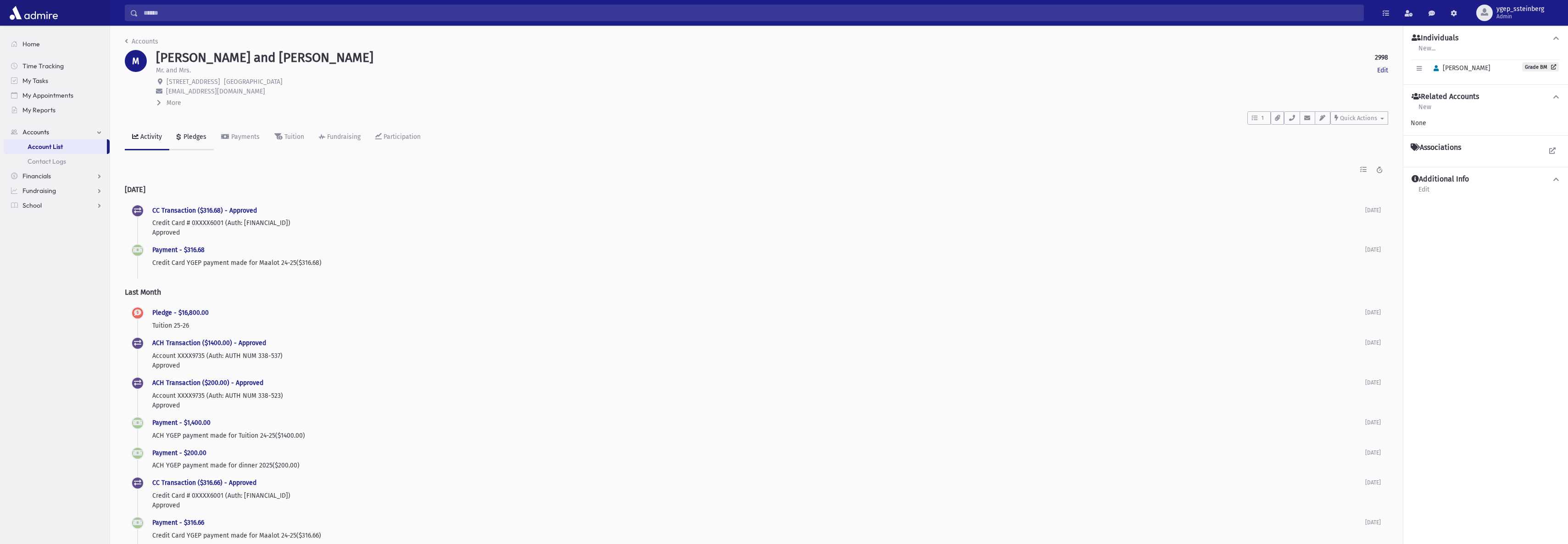
click at [189, 137] on div "Pledges" at bounding box center [194, 137] width 25 height 8
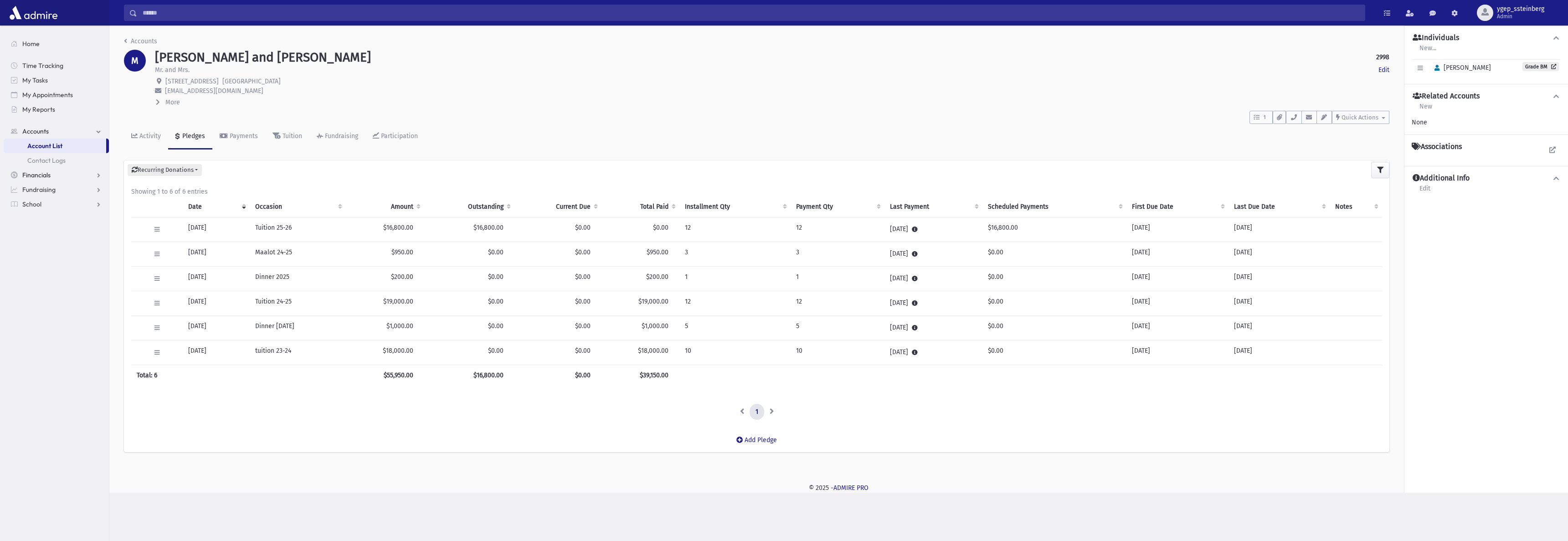
click at [49, 169] on link "Financials" at bounding box center [56, 174] width 105 height 14
click at [55, 158] on link "Pledges" at bounding box center [56, 160] width 105 height 14
click at [55, 183] on link "Pledge List" at bounding box center [56, 190] width 105 height 14
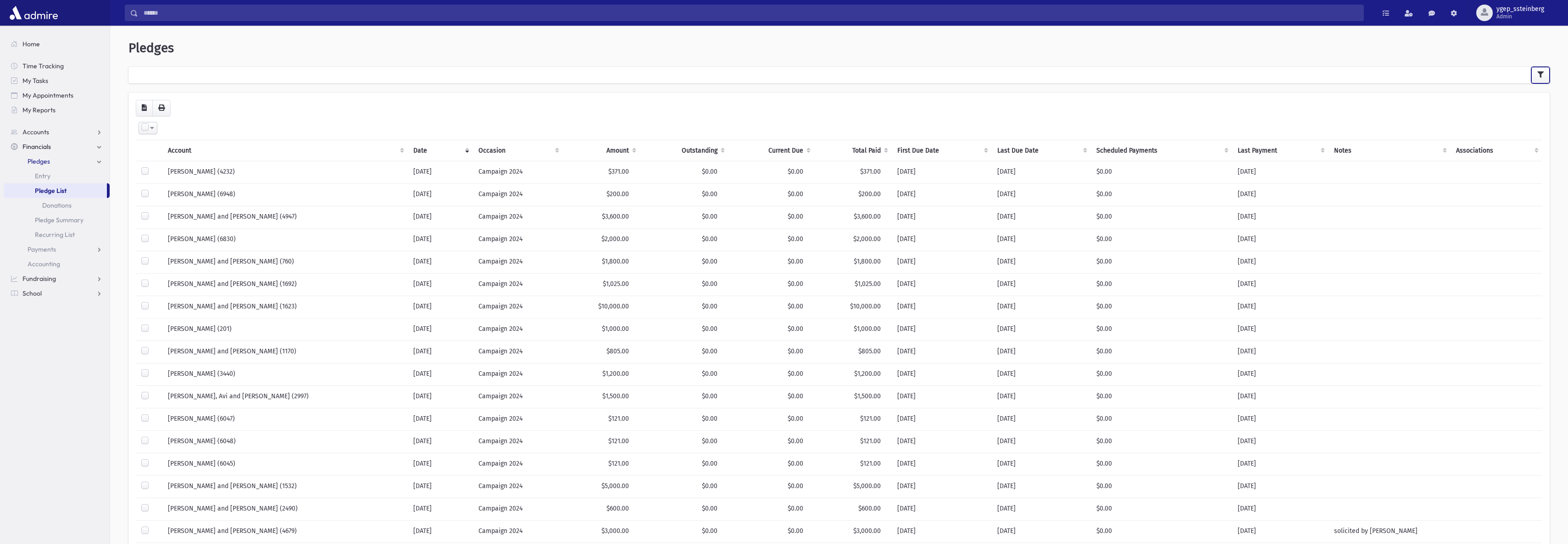
click at [1540, 74] on icon "button" at bounding box center [1541, 74] width 6 height 6
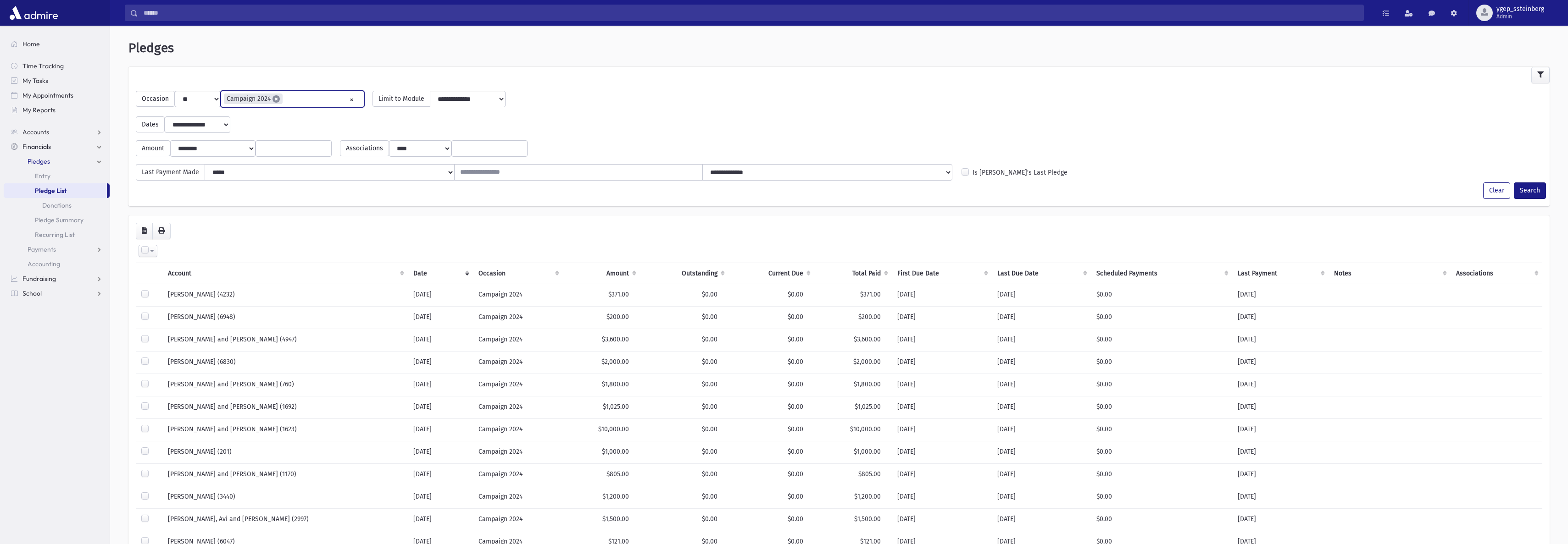
click at [275, 98] on span "×" at bounding box center [277, 99] width 8 height 8
select select "**"
click at [301, 100] on input "search" at bounding box center [325, 99] width 64 height 9
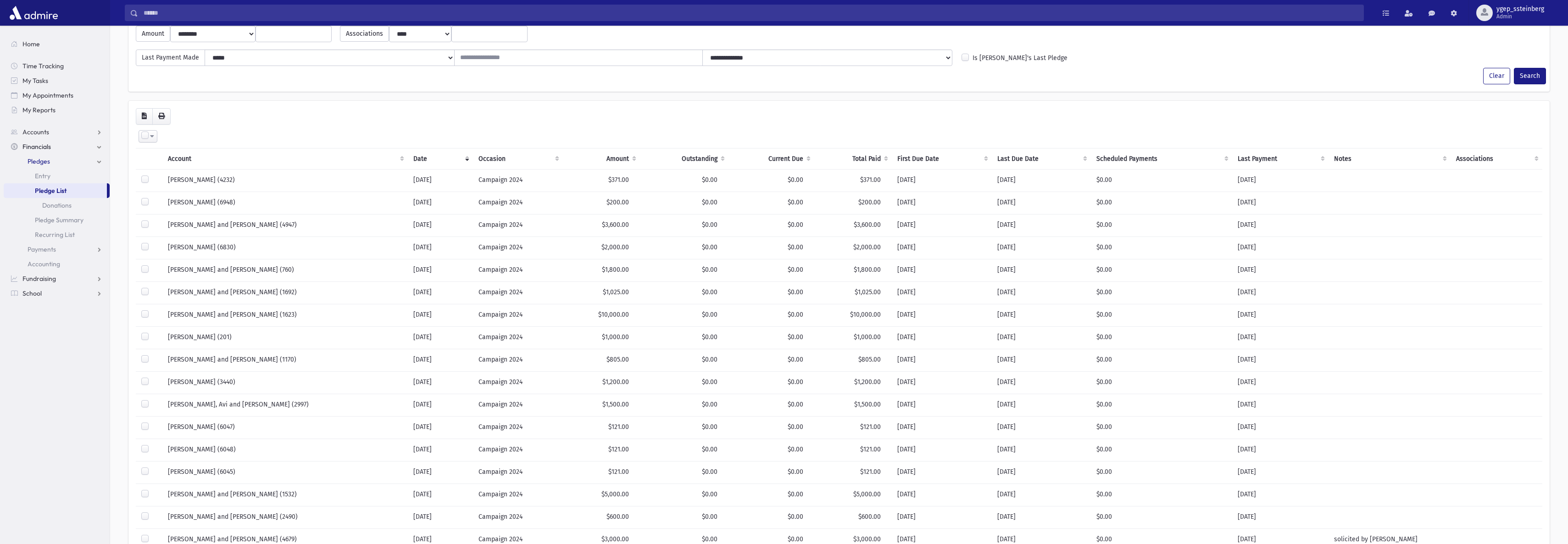
scroll to position [0, 0]
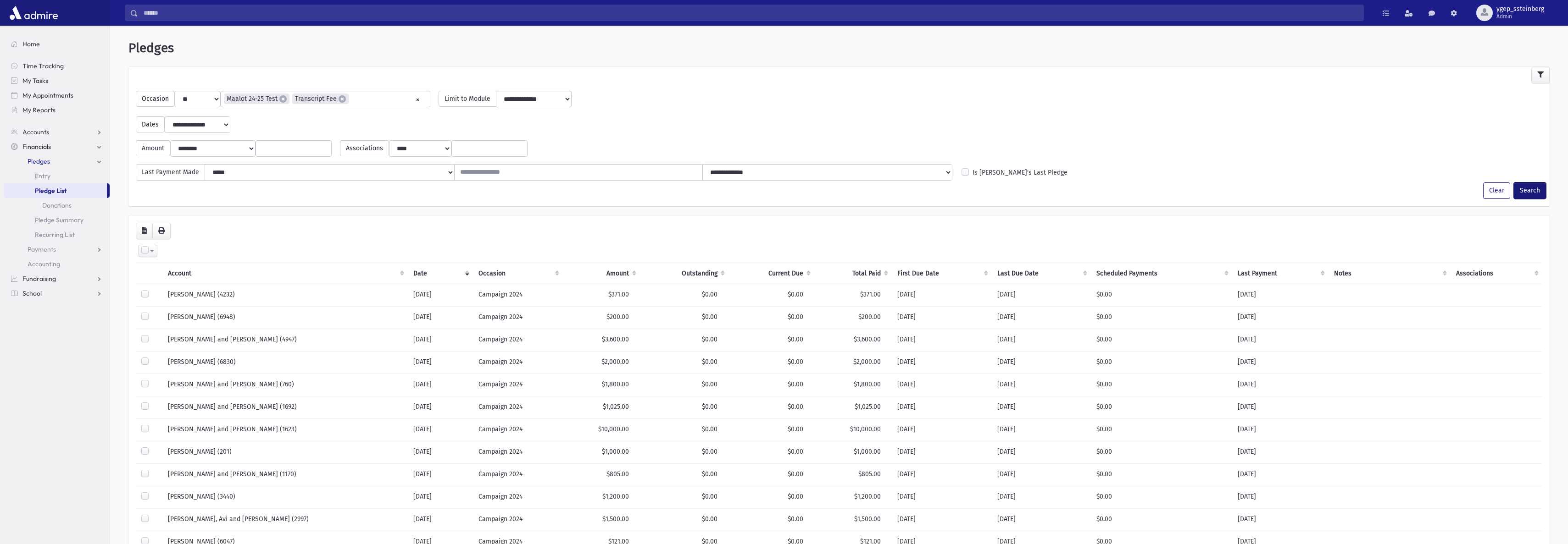
click at [1528, 189] on button "Search" at bounding box center [1530, 191] width 32 height 16
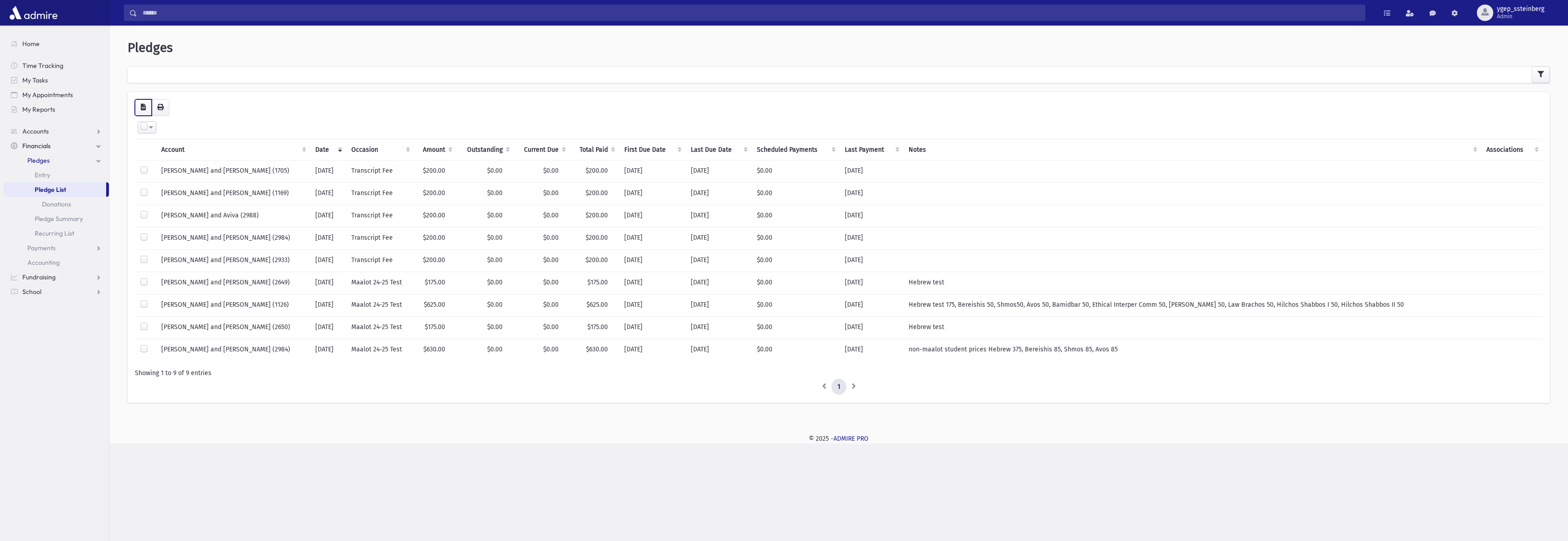
click at [144, 104] on icon "button" at bounding box center [144, 107] width 5 height 6
click at [1538, 75] on icon "button" at bounding box center [1540, 74] width 6 height 6
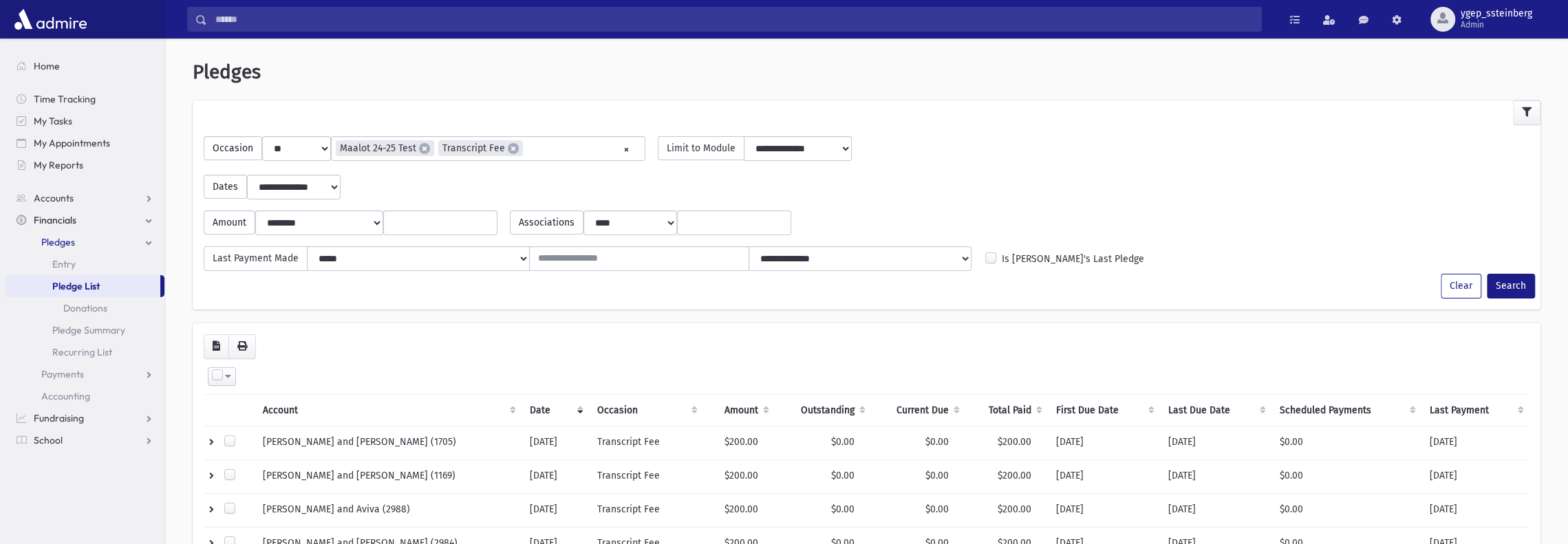
drag, startPoint x: 2366, startPoint y: 0, endPoint x: 1087, endPoint y: 162, distance: 1289.2
click at [1100, 164] on div "**********" at bounding box center [866, 182] width 1340 height 36
click at [1397, 26] on link at bounding box center [1396, 19] width 27 height 25
click at [1491, 57] on div "**********" at bounding box center [866, 433] width 1392 height 778
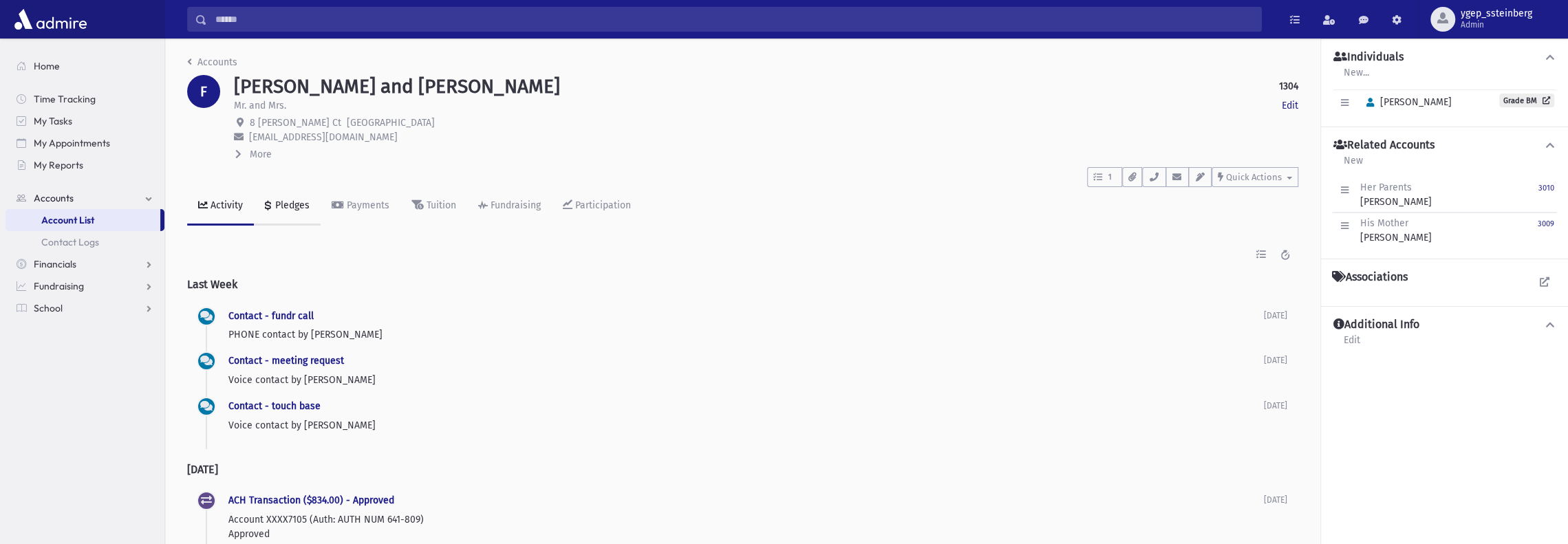
click at [294, 202] on div "Pledges" at bounding box center [291, 205] width 37 height 11
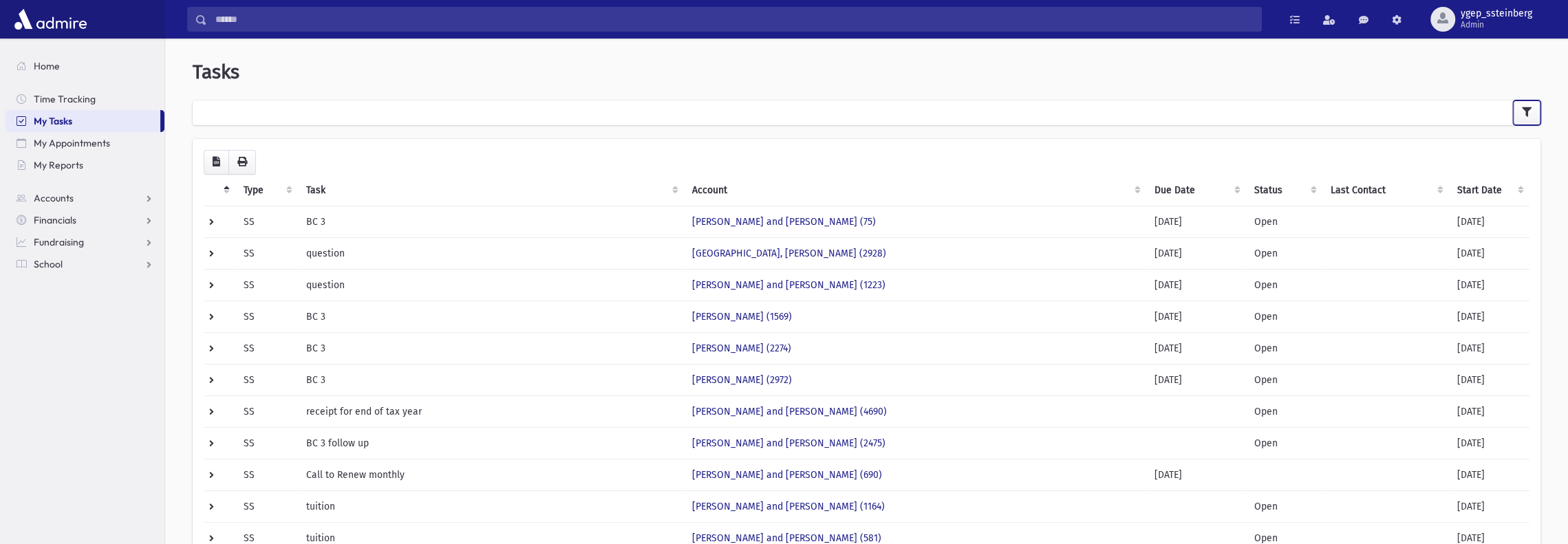
click at [1045, 111] on icon "button" at bounding box center [1526, 112] width 9 height 9
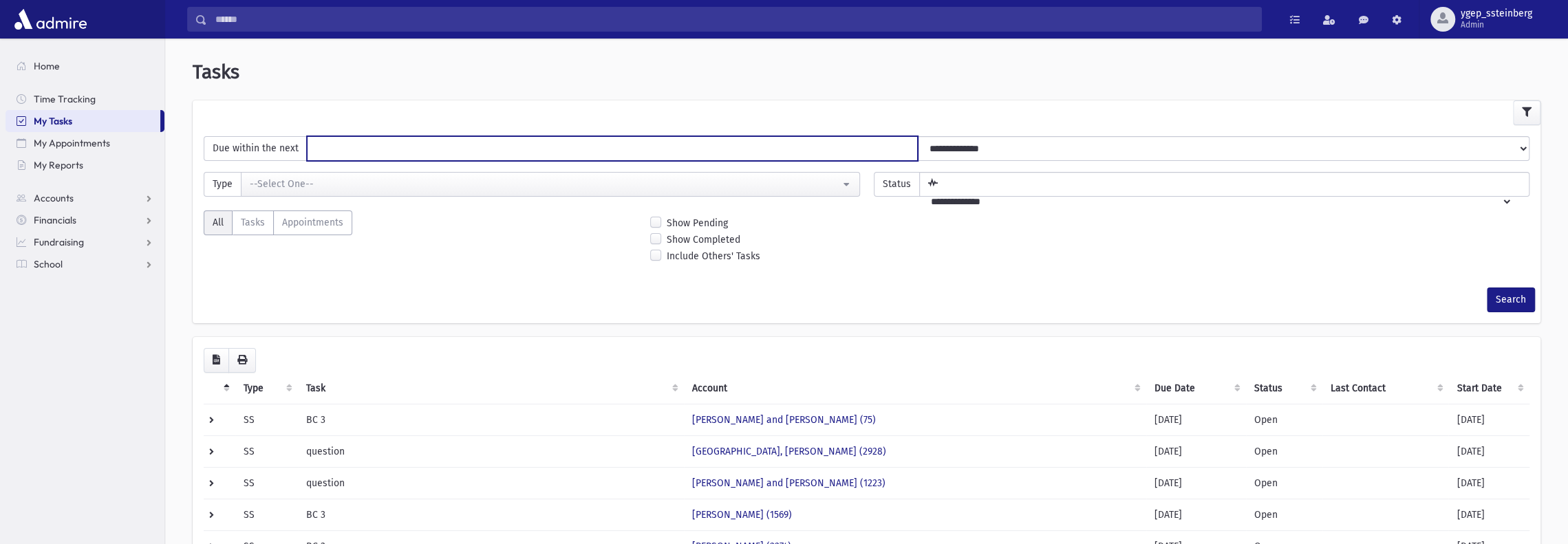
click at [312, 150] on input "number" at bounding box center [612, 149] width 611 height 25
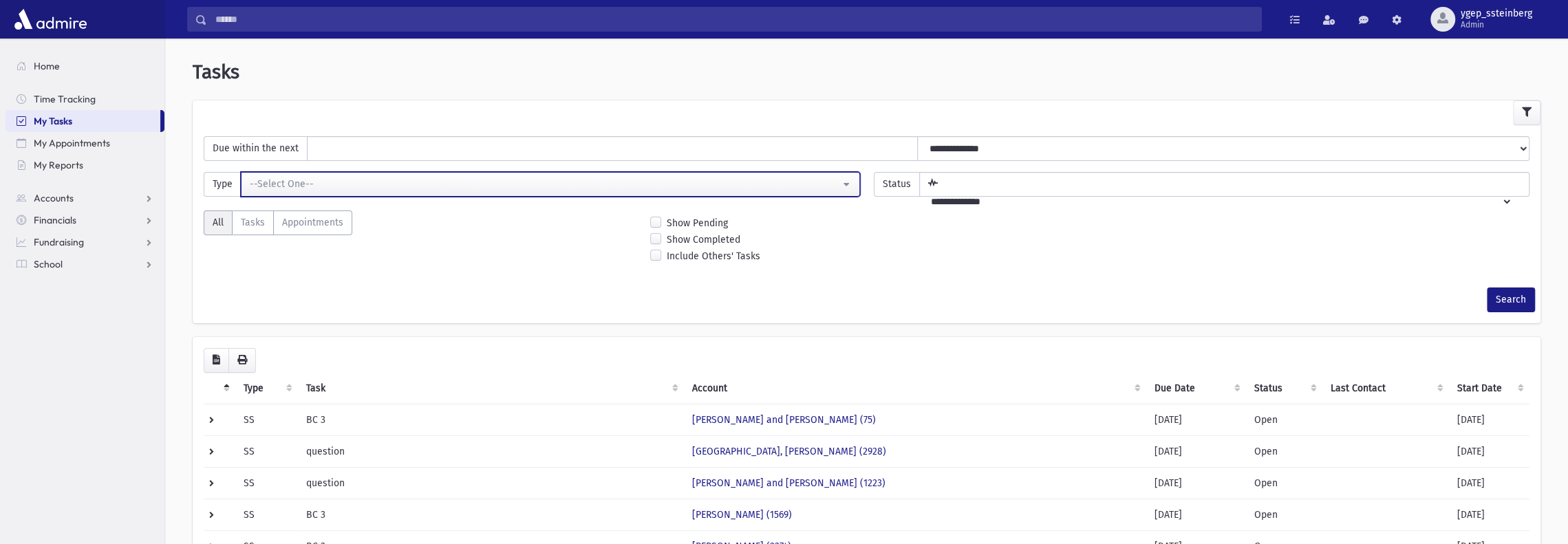
click at [306, 177] on button "--Select One--" at bounding box center [550, 184] width 619 height 25
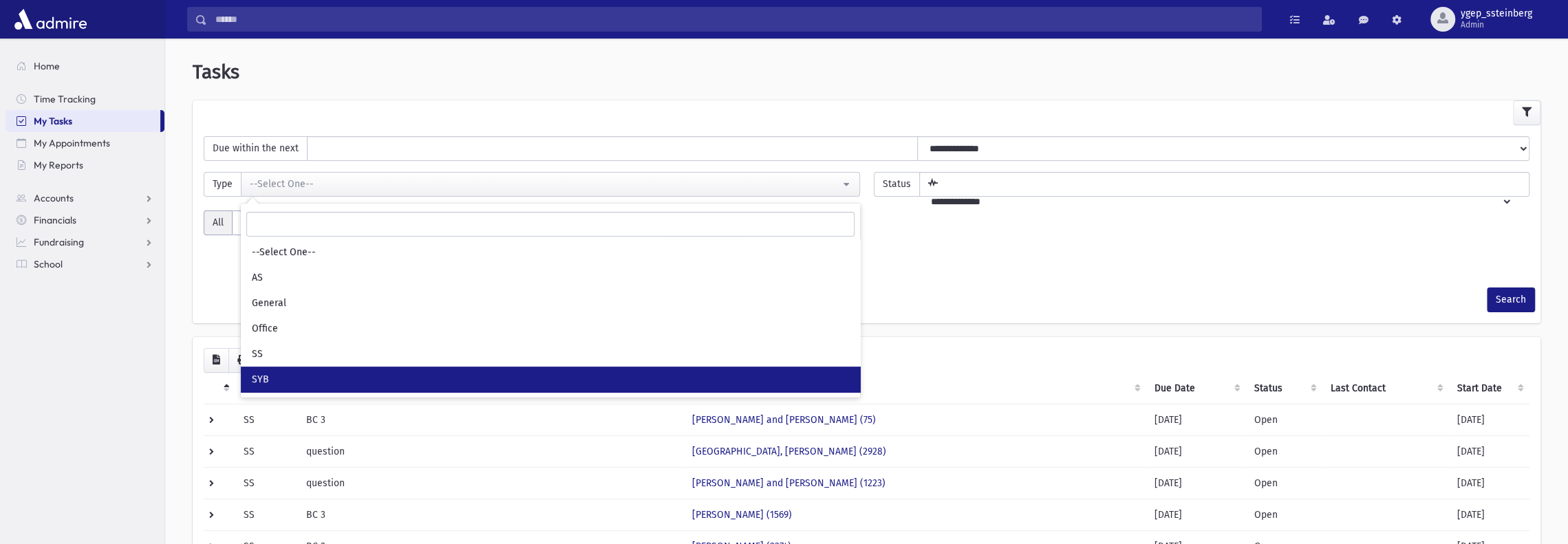
drag, startPoint x: 310, startPoint y: 378, endPoint x: 575, endPoint y: 336, distance: 268.3
click at [311, 378] on link "SYB" at bounding box center [550, 378] width 619 height 26
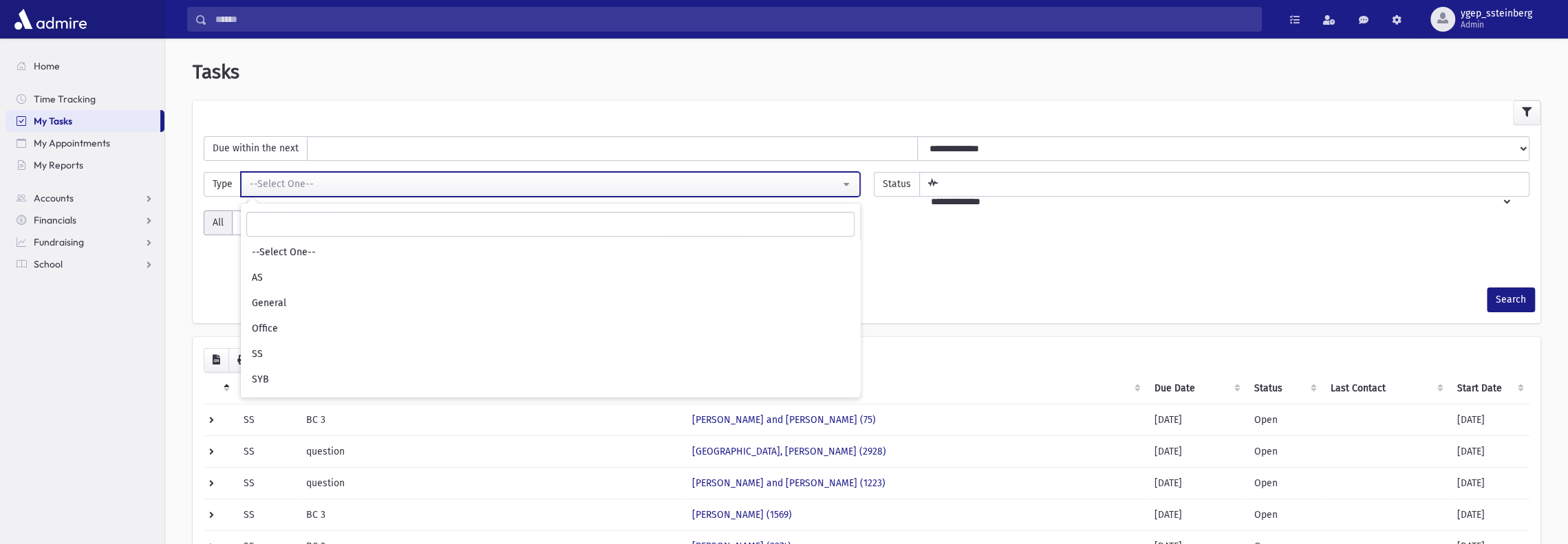
select select "*"
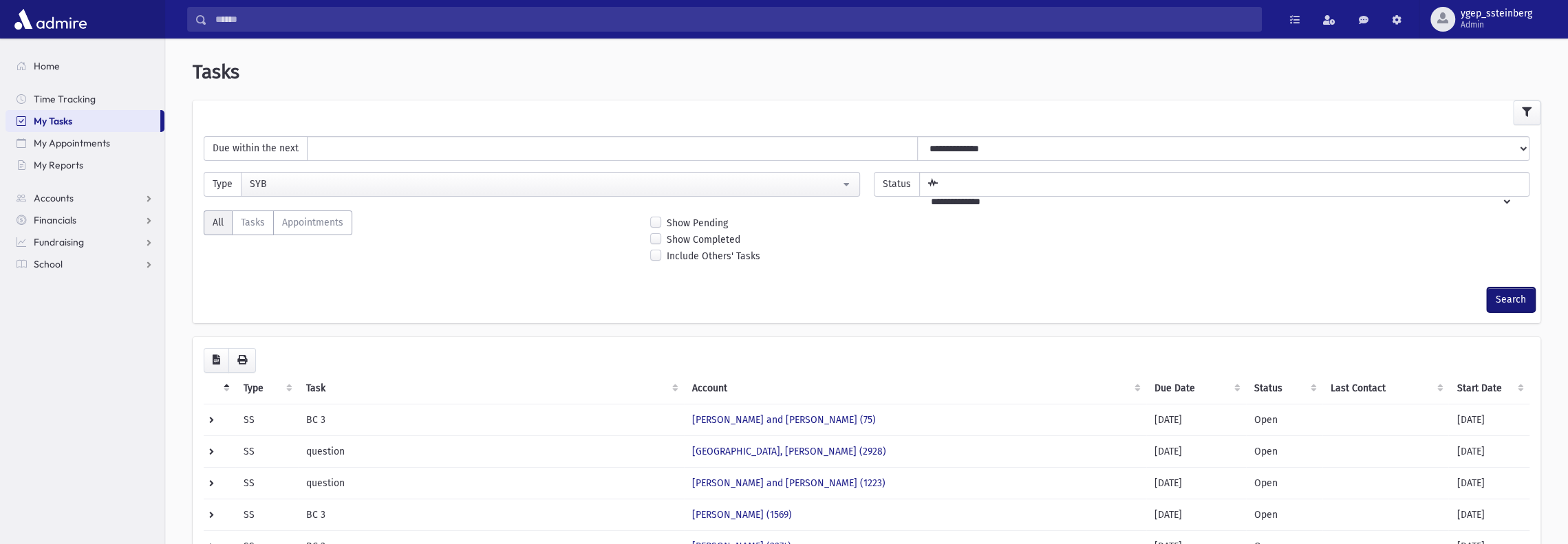
click at [1045, 301] on button "Search" at bounding box center [1510, 300] width 48 height 25
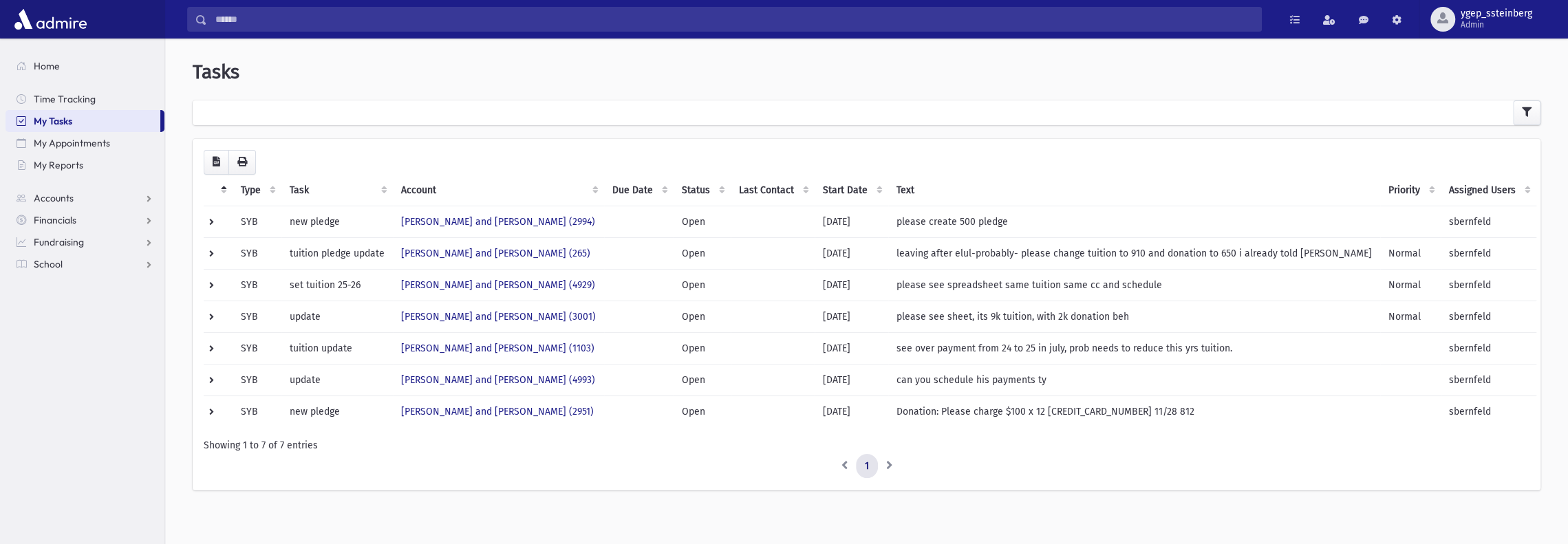
click at [456, 74] on header "Tasks" at bounding box center [865, 72] width 1347 height 24
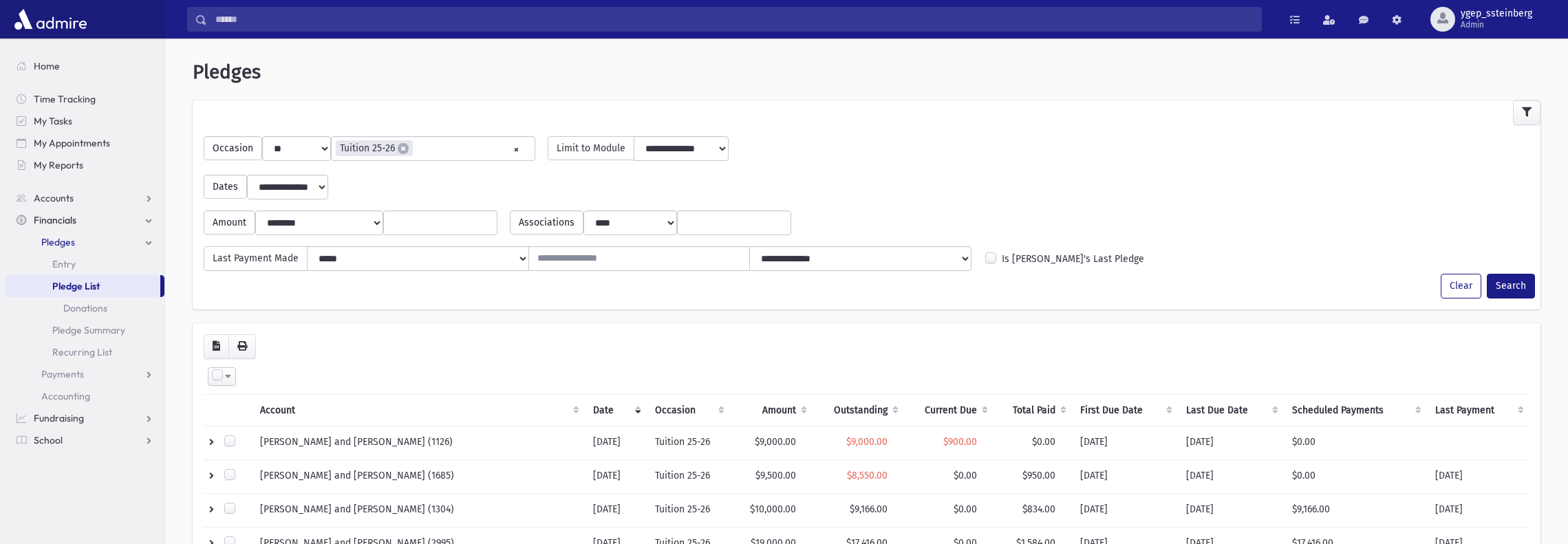
select select
click at [80, 198] on link "Accounts" at bounding box center [85, 198] width 159 height 22
click at [84, 219] on span "Account List" at bounding box center [68, 219] width 53 height 12
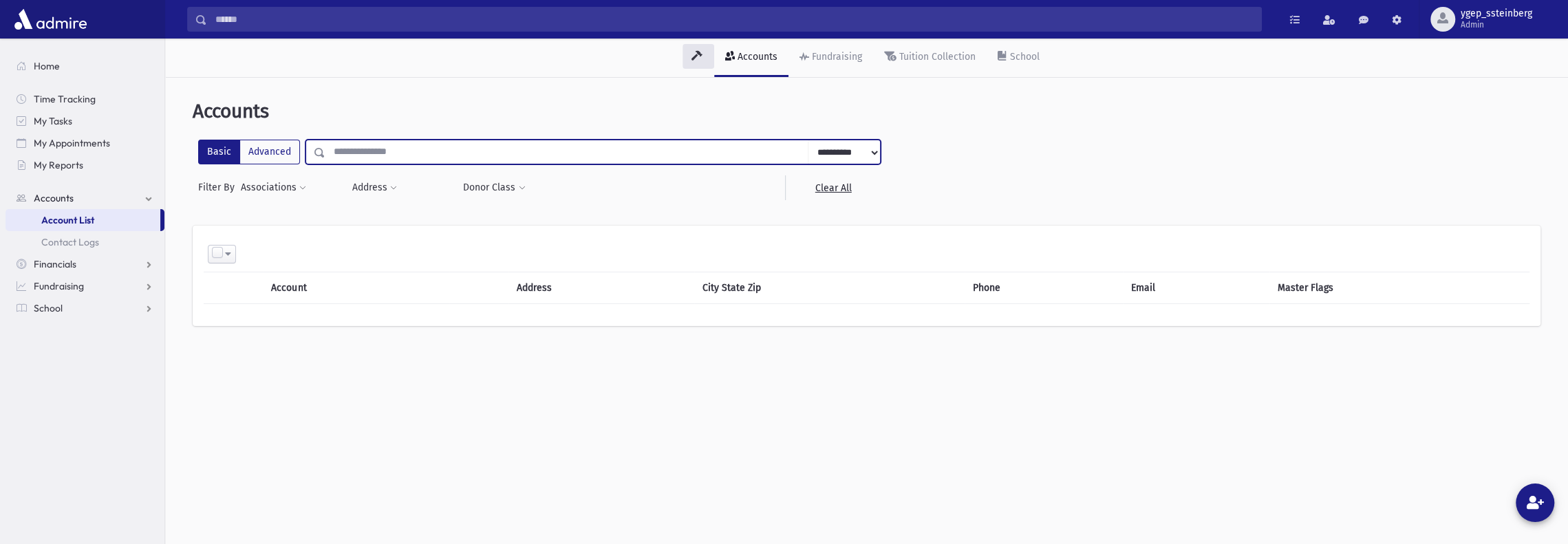
click at [370, 152] on input "text" at bounding box center [567, 151] width 483 height 25
type input "*****"
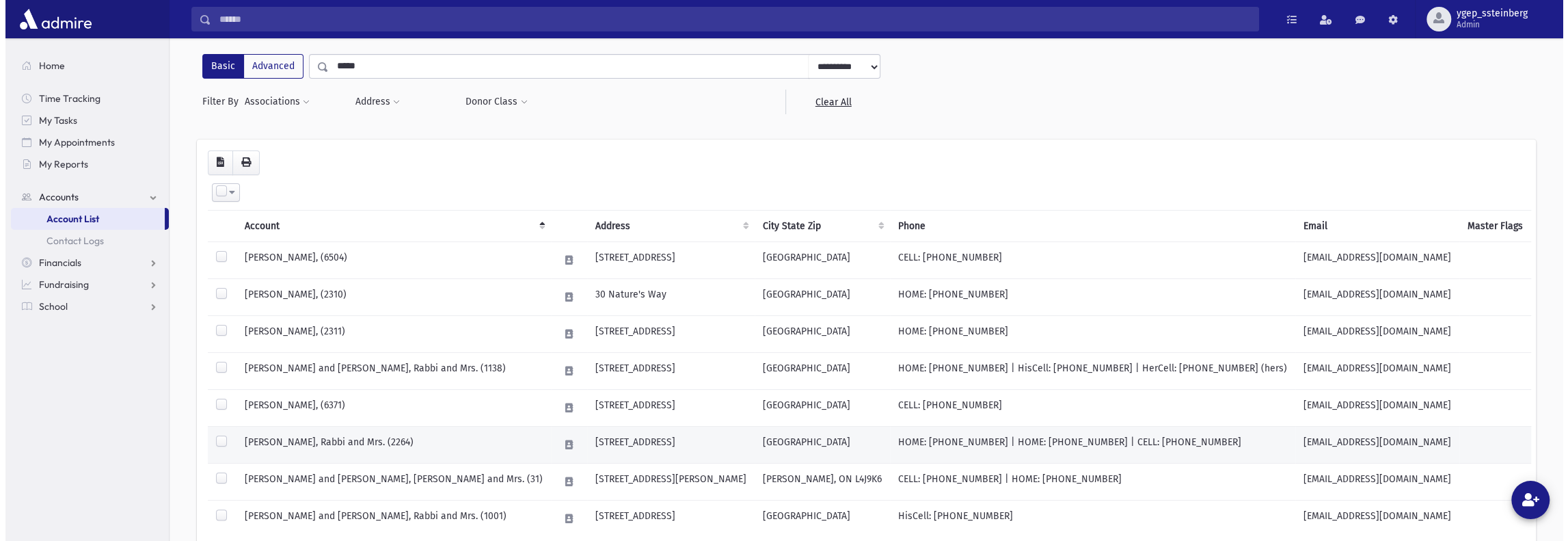
scroll to position [114, 0]
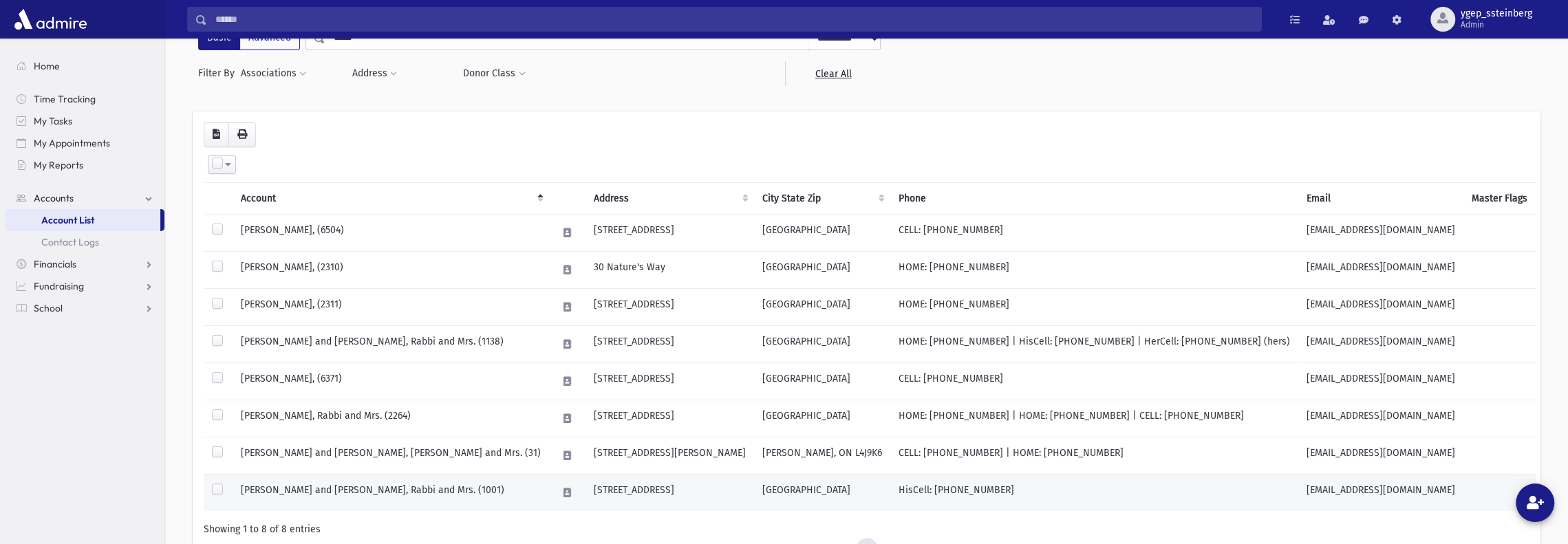
click at [357, 483] on td "KRAVETZ, Yosef and Sorah Nechama, Rabbi and Mrs. (1001)" at bounding box center [391, 492] width 316 height 37
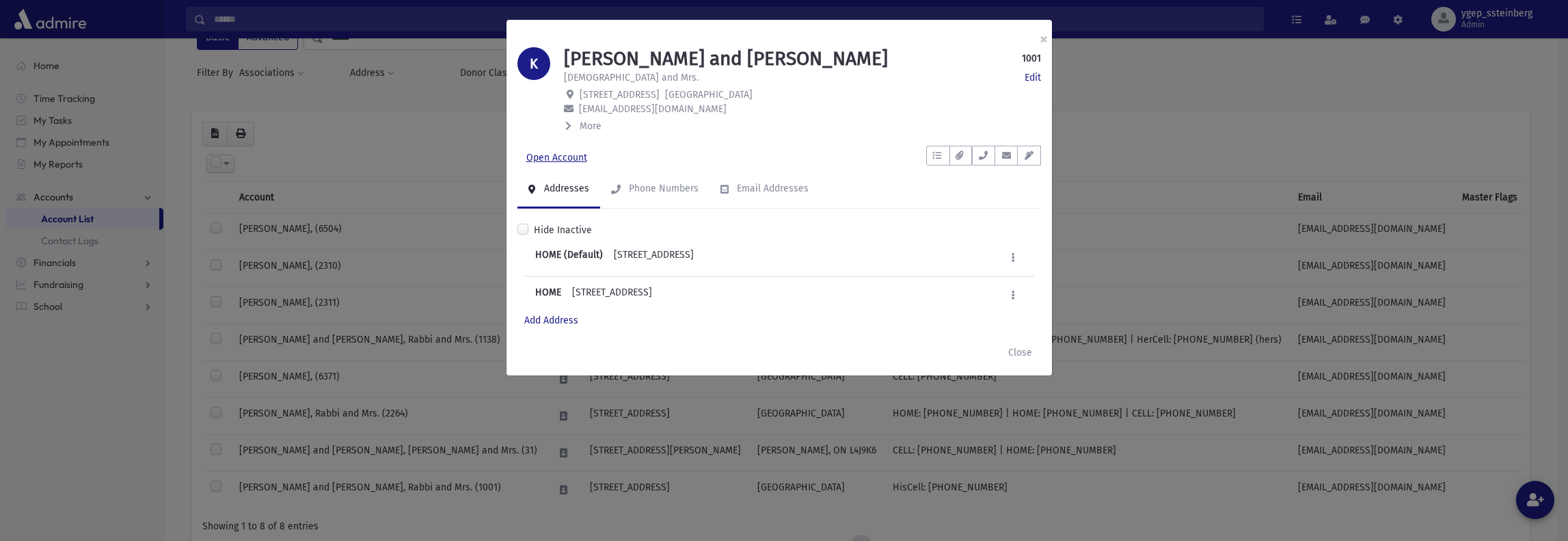
click at [562, 158] on link "Open Account" at bounding box center [557, 158] width 79 height 24
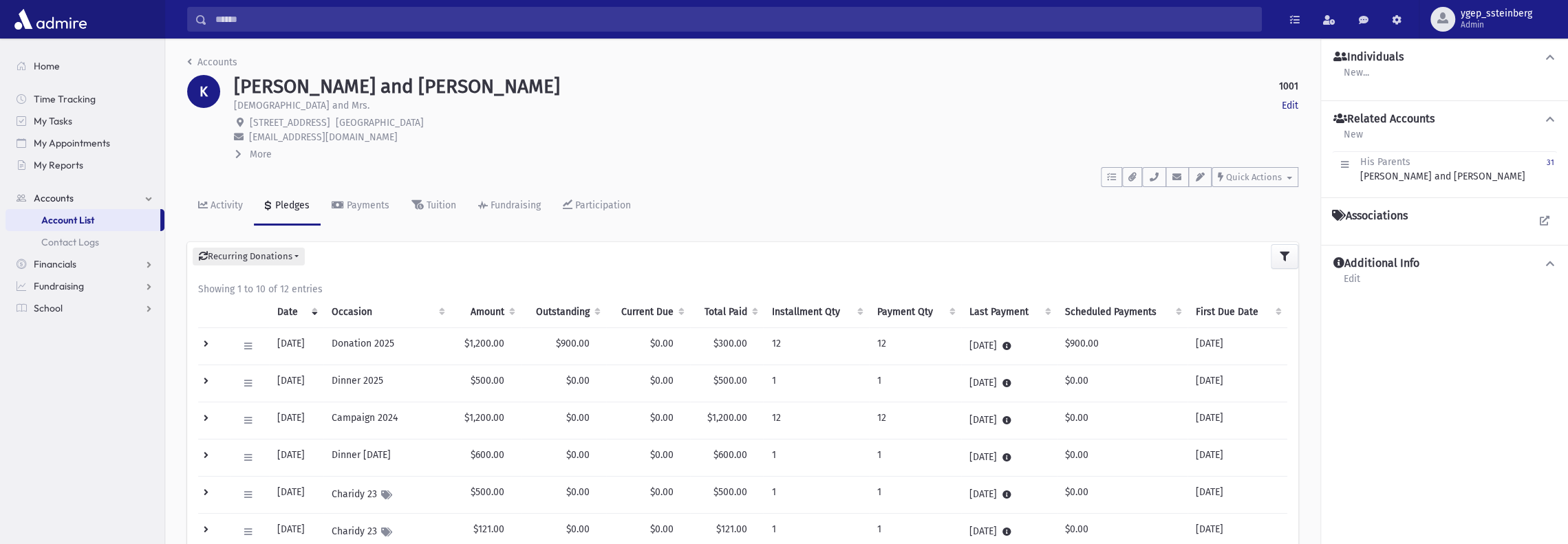
click at [209, 342] on td at bounding box center [213, 345] width 31 height 37
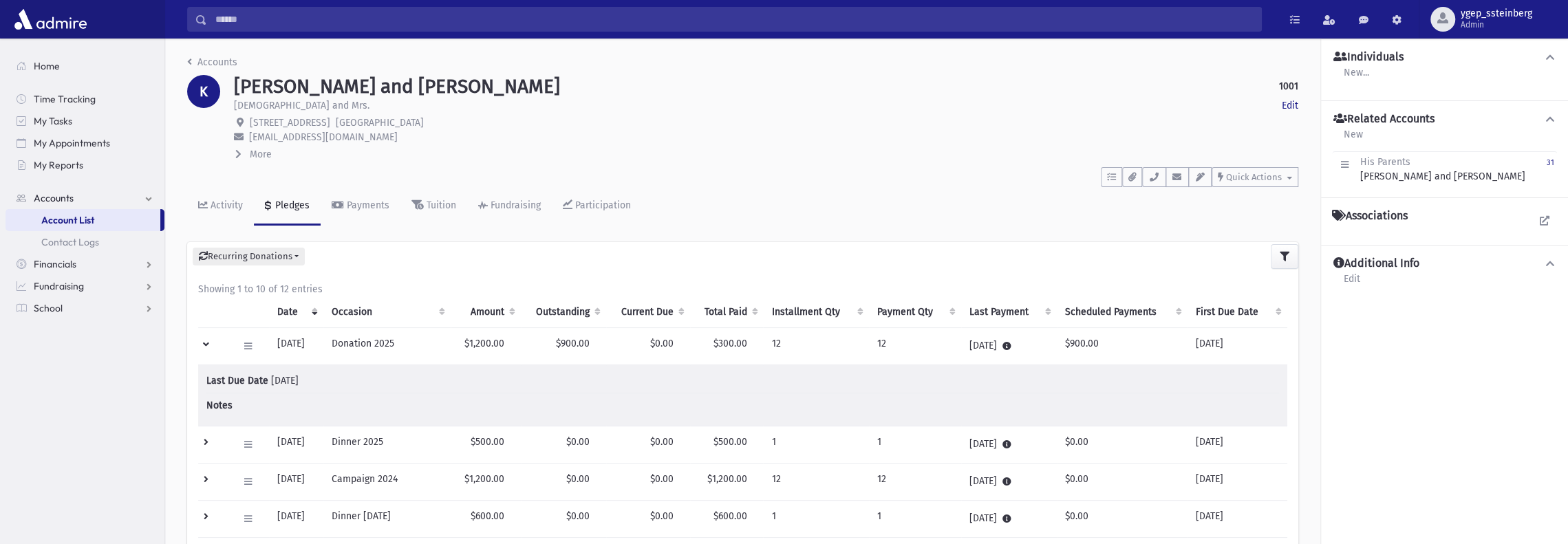
click at [208, 342] on td at bounding box center [213, 345] width 31 height 37
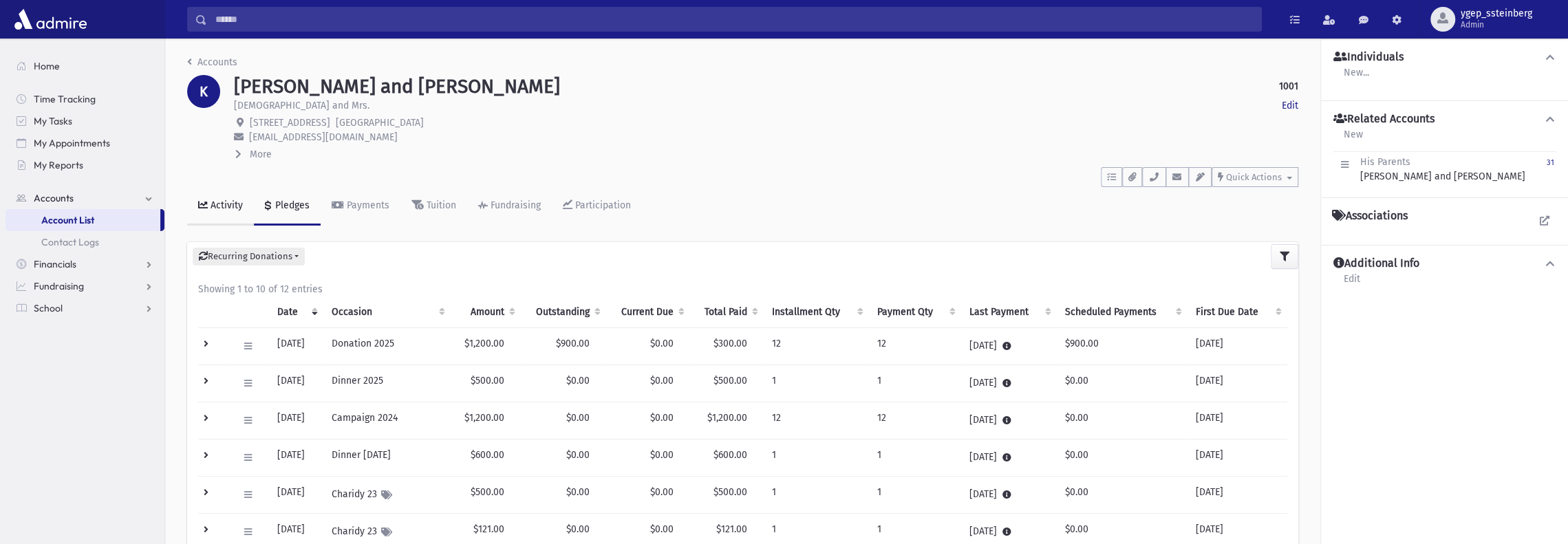
click at [223, 202] on div "Activity" at bounding box center [224, 205] width 35 height 11
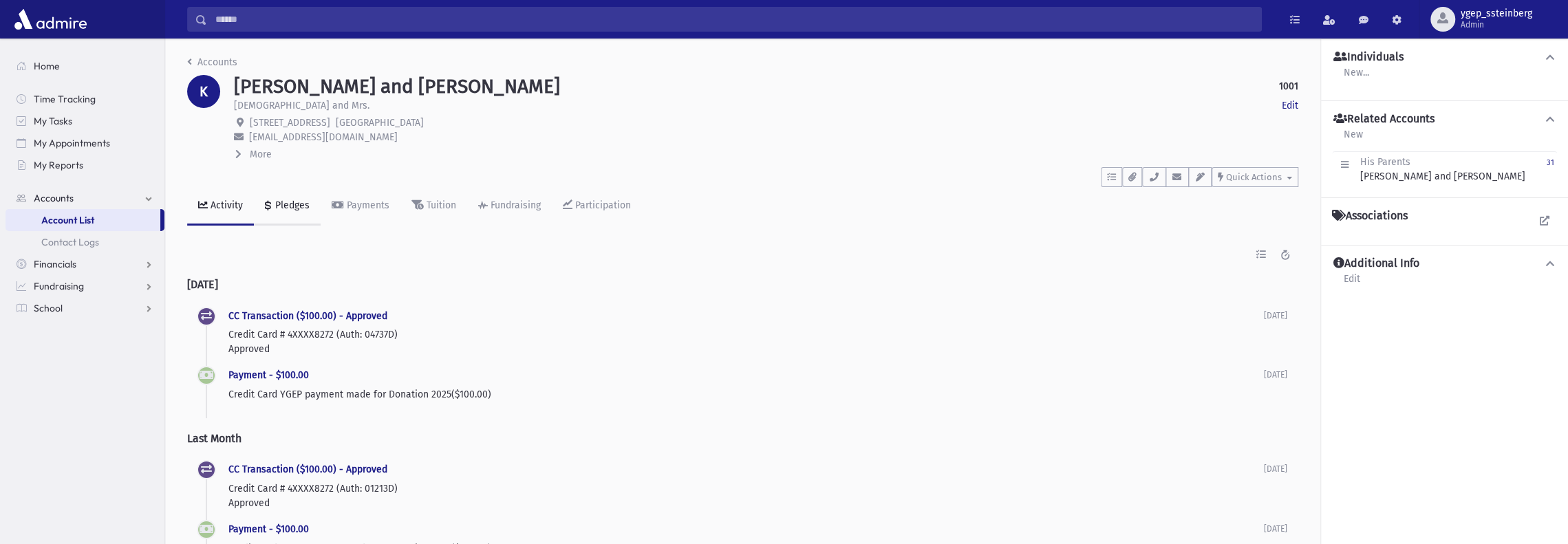
click at [278, 204] on div "Pledges" at bounding box center [291, 205] width 37 height 11
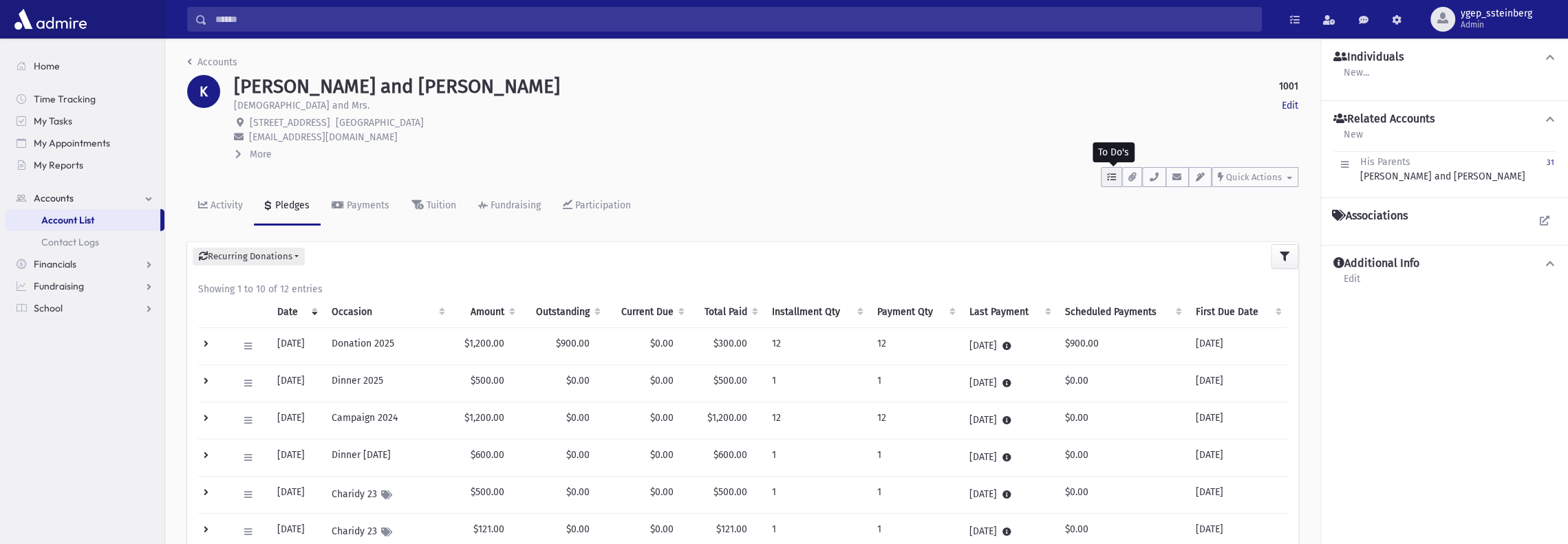
click at [1106, 175] on button "button" at bounding box center [1112, 177] width 22 height 20
click at [1188, 263] on link "Show List" at bounding box center [1184, 263] width 165 height 31
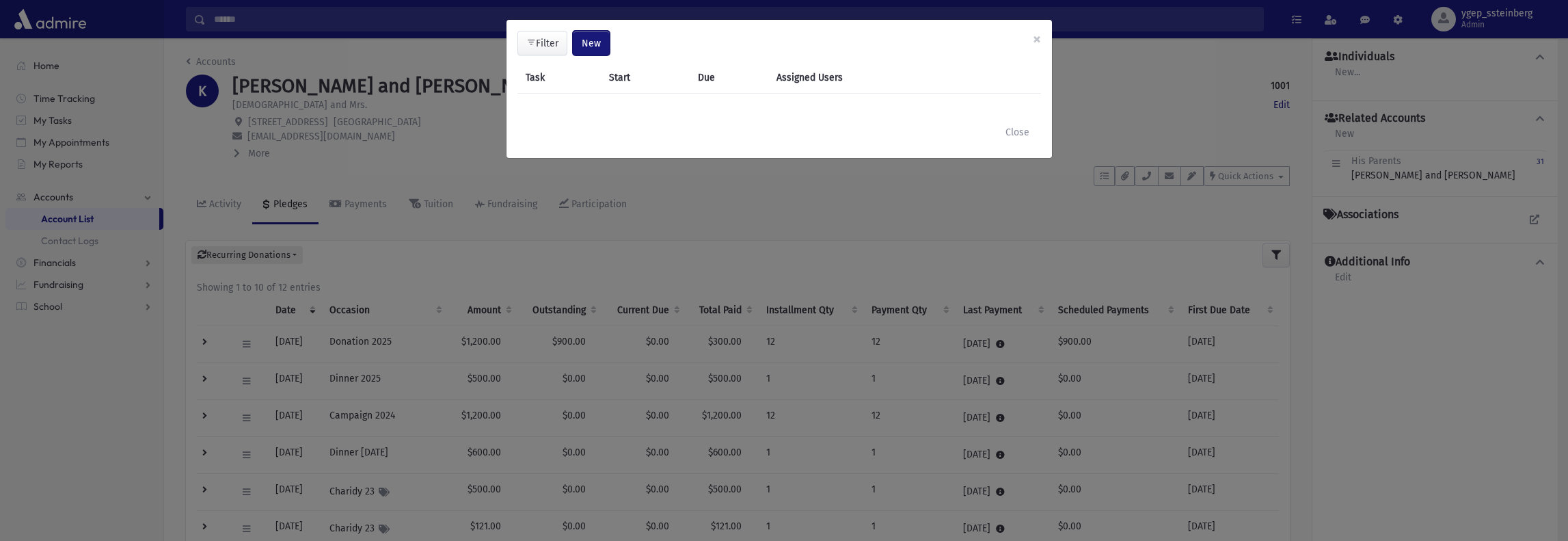
click at [607, 49] on button "New" at bounding box center [591, 43] width 37 height 24
click at [581, 73] on link "Task" at bounding box center [555, 80] width 109 height 25
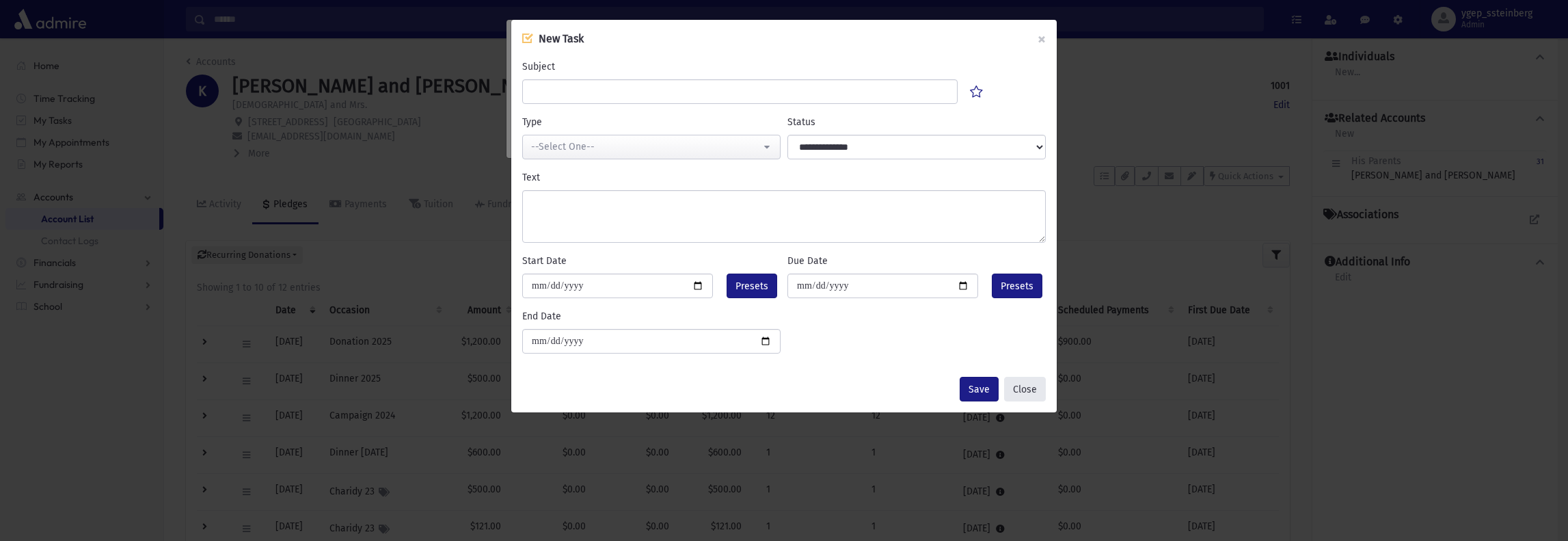
click at [1028, 387] on button "Close" at bounding box center [1024, 389] width 41 height 24
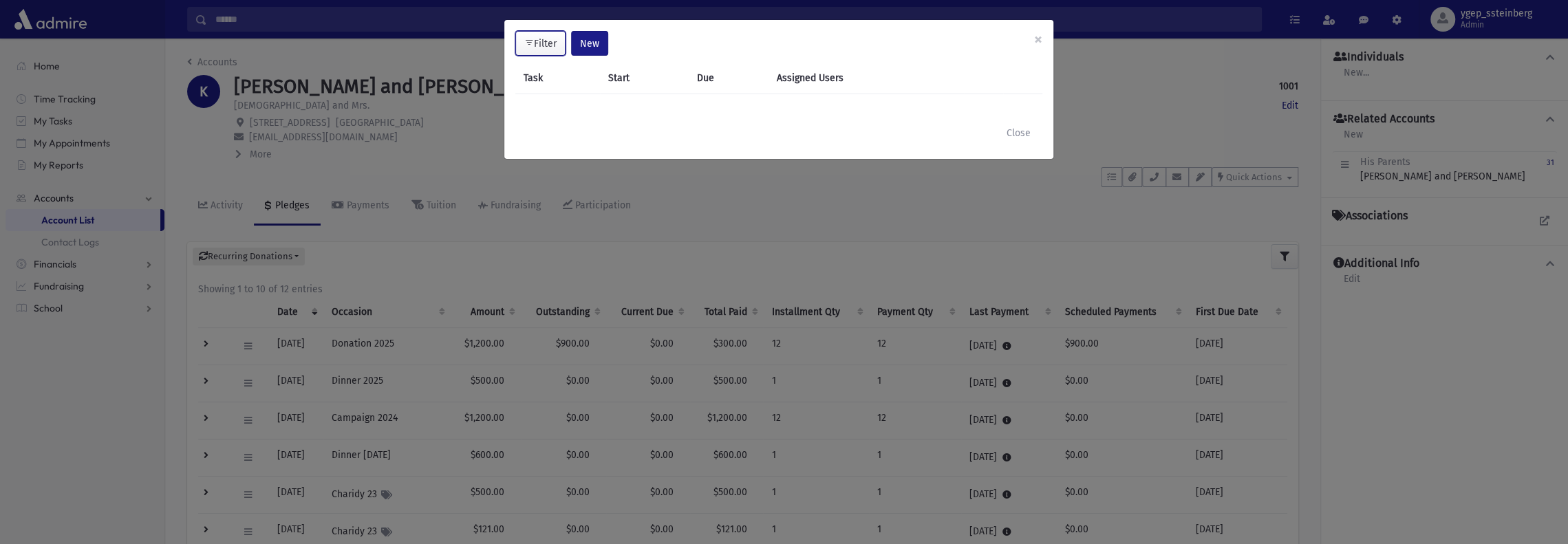
click at [551, 36] on button "Filter" at bounding box center [540, 44] width 50 height 25
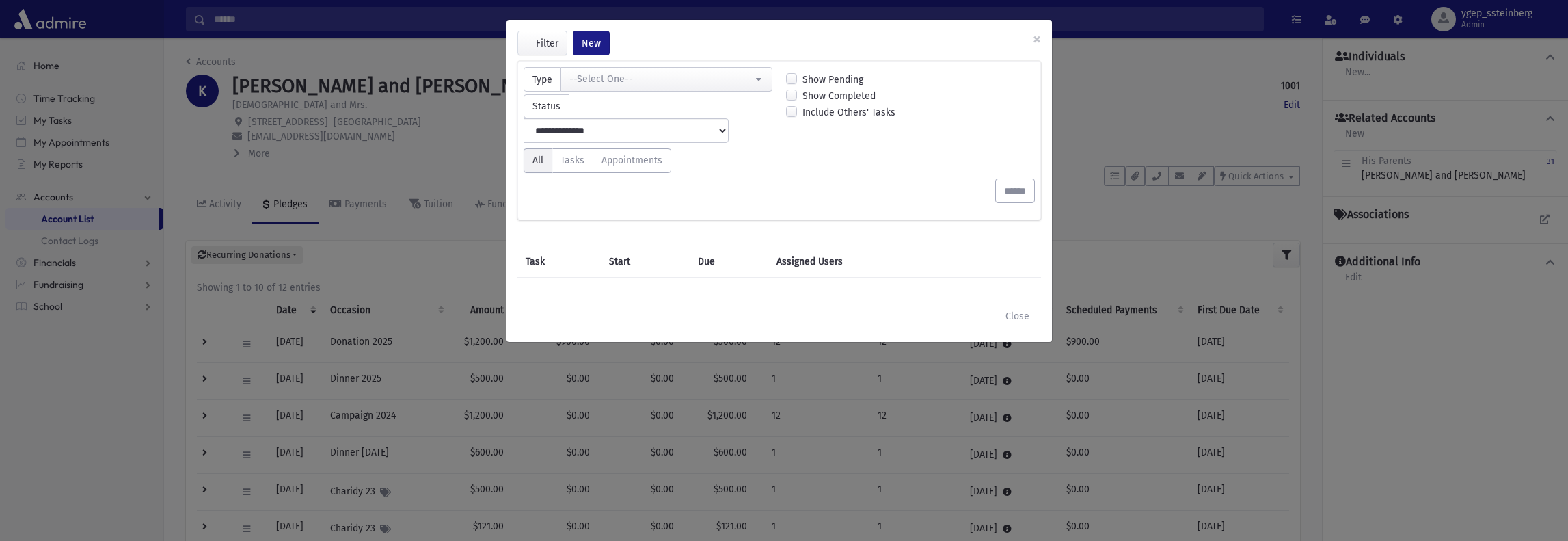
click at [802, 94] on label "Show Completed" at bounding box center [839, 95] width 73 height 14
click at [998, 179] on input "******" at bounding box center [1015, 191] width 40 height 24
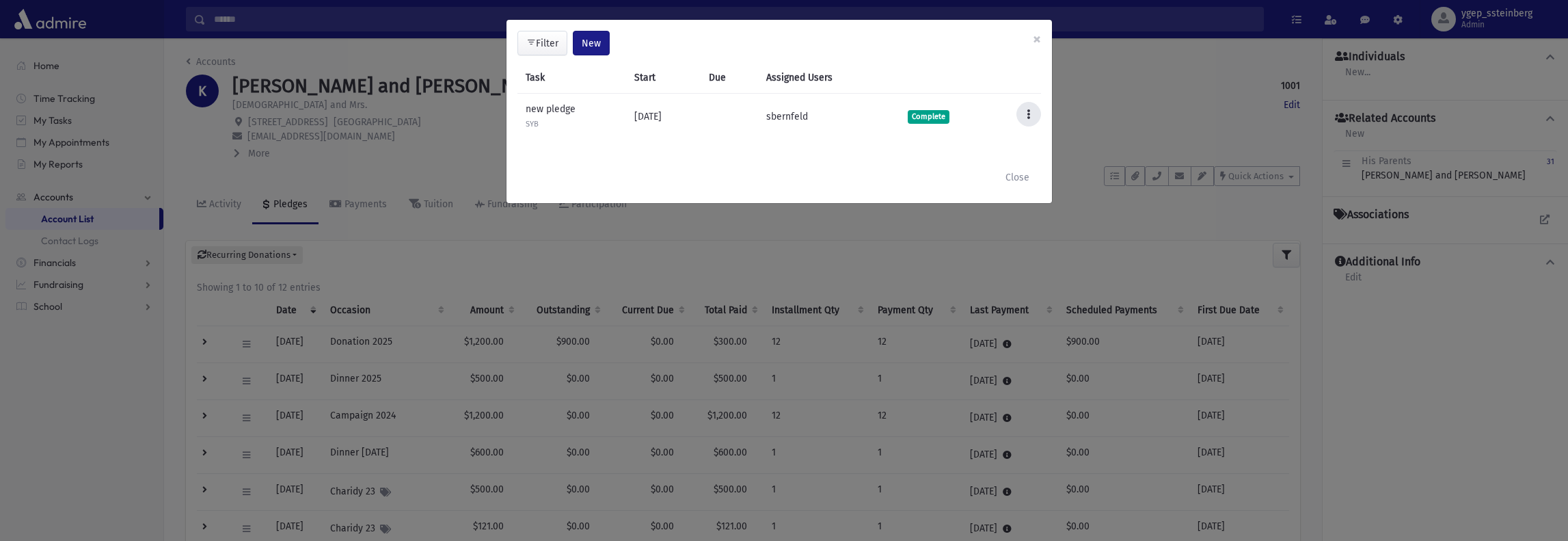
click at [1031, 112] on button at bounding box center [1028, 114] width 24 height 24
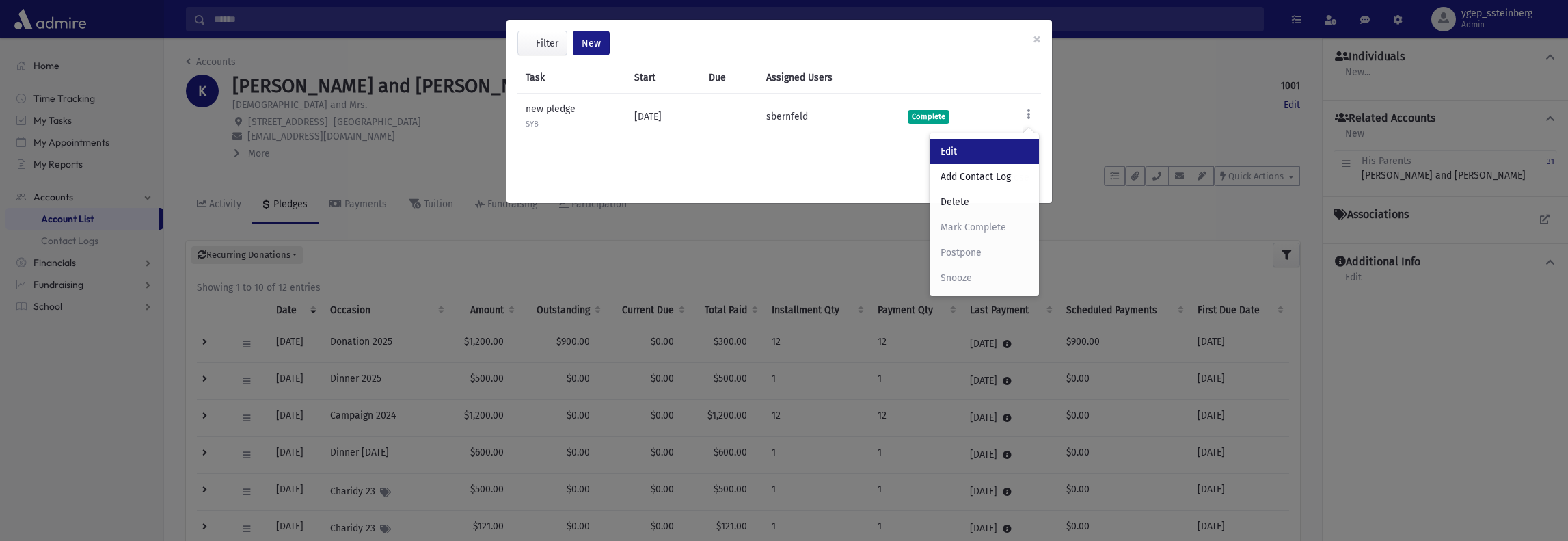
click at [993, 148] on link "Edit" at bounding box center [984, 151] width 109 height 25
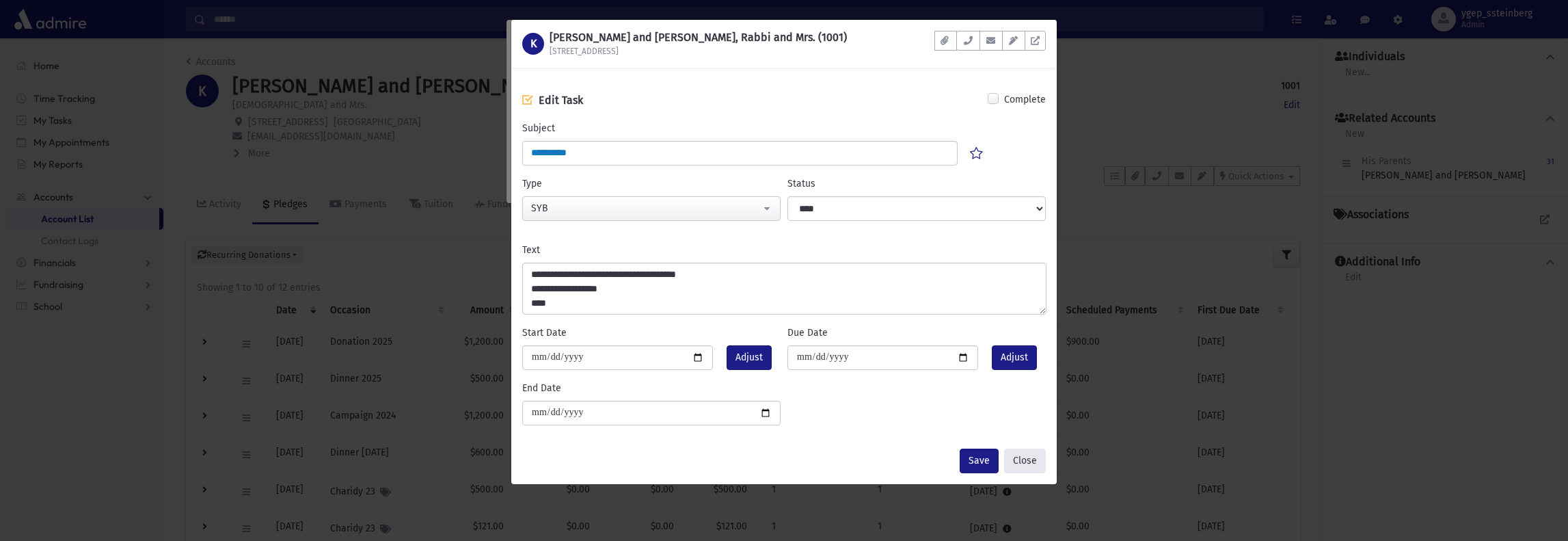
click at [1028, 456] on button "Close" at bounding box center [1024, 461] width 41 height 24
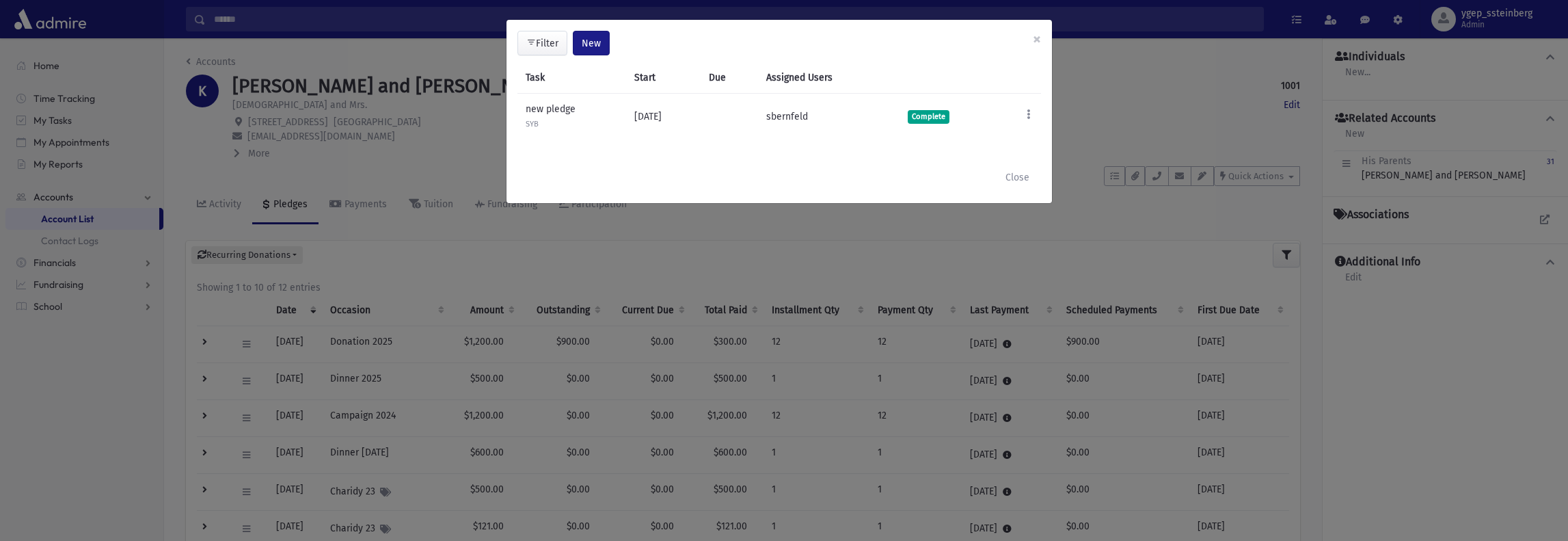
click at [434, 134] on div "**********" at bounding box center [784, 270] width 1568 height 541
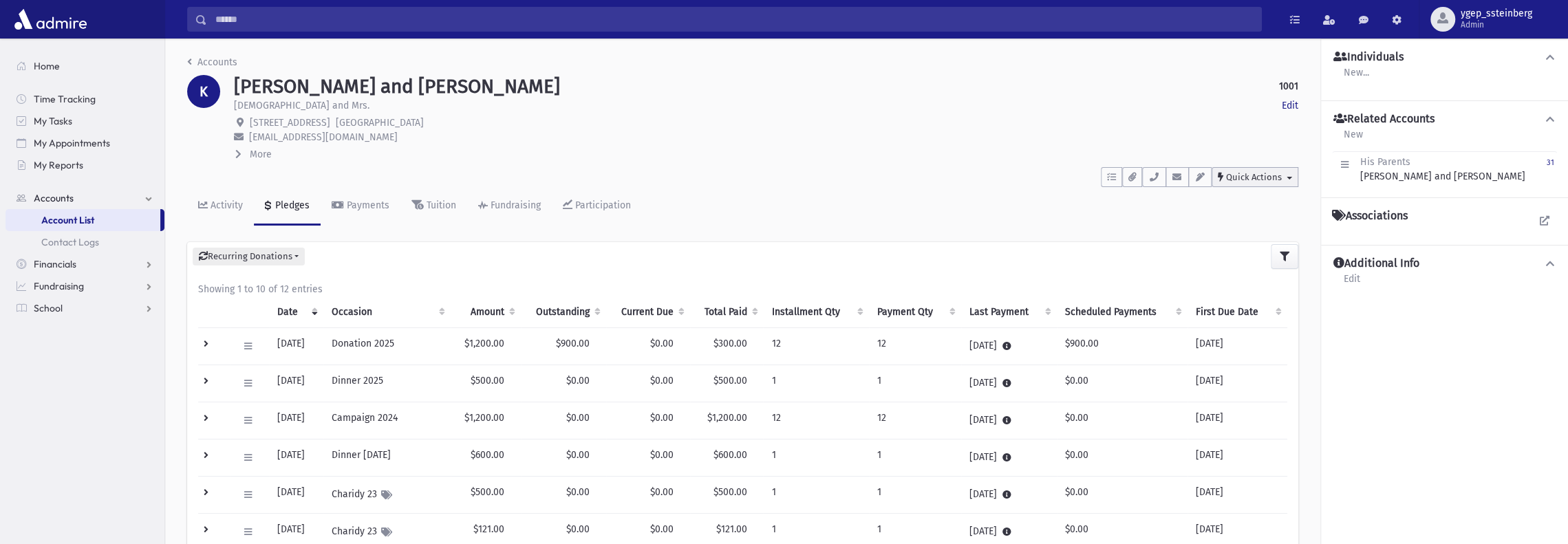
click at [1238, 183] on button "Quick Actions" at bounding box center [1255, 177] width 87 height 20
click at [1248, 207] on span "New Contact Log" at bounding box center [1270, 212] width 77 height 11
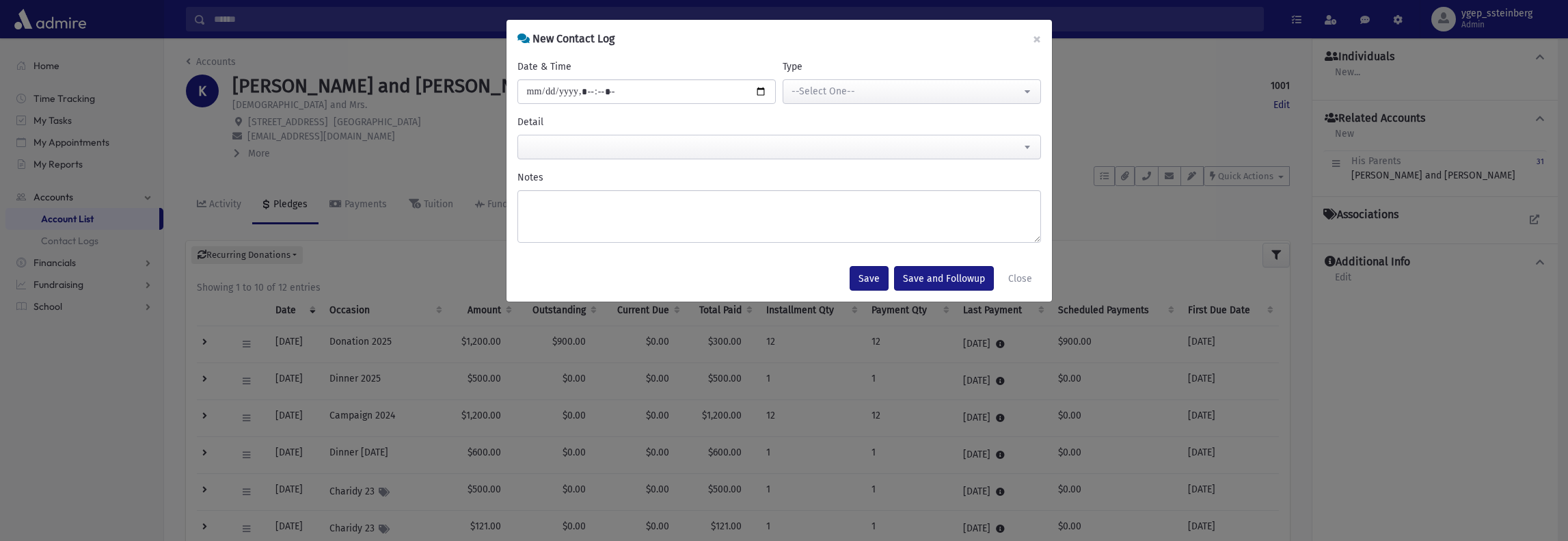
click at [591, 104] on div "**********" at bounding box center [779, 156] width 546 height 197
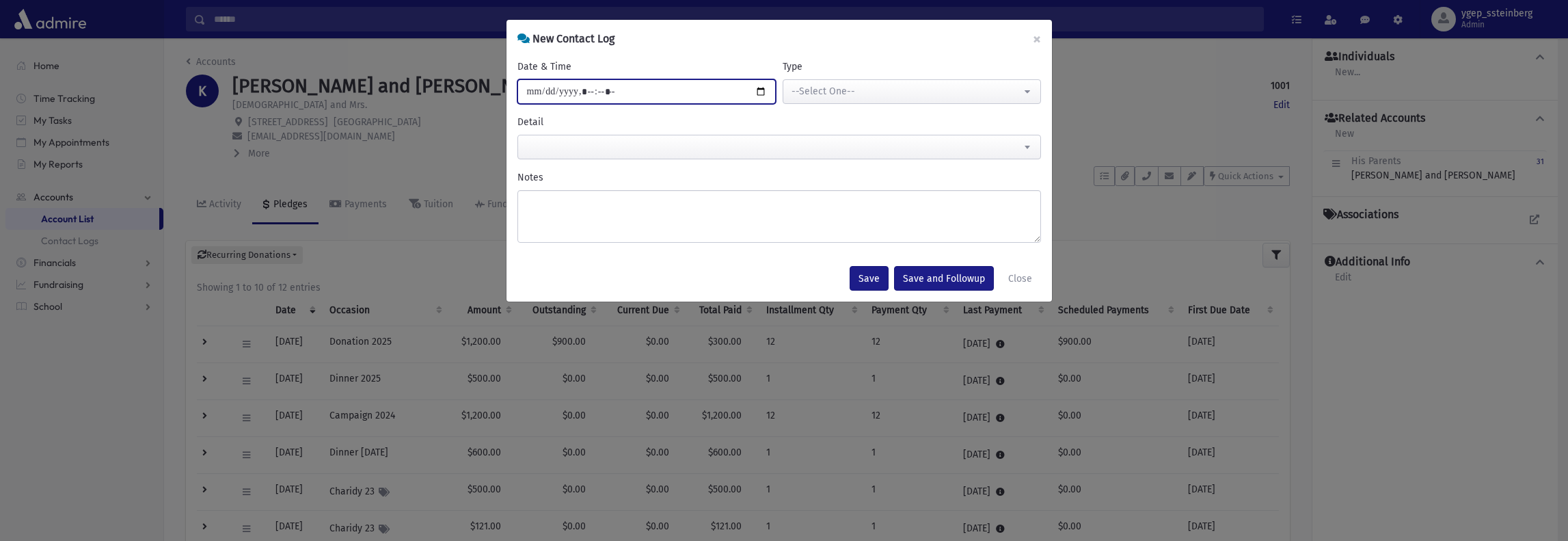
click at [594, 96] on input "Date & Time" at bounding box center [646, 91] width 259 height 24
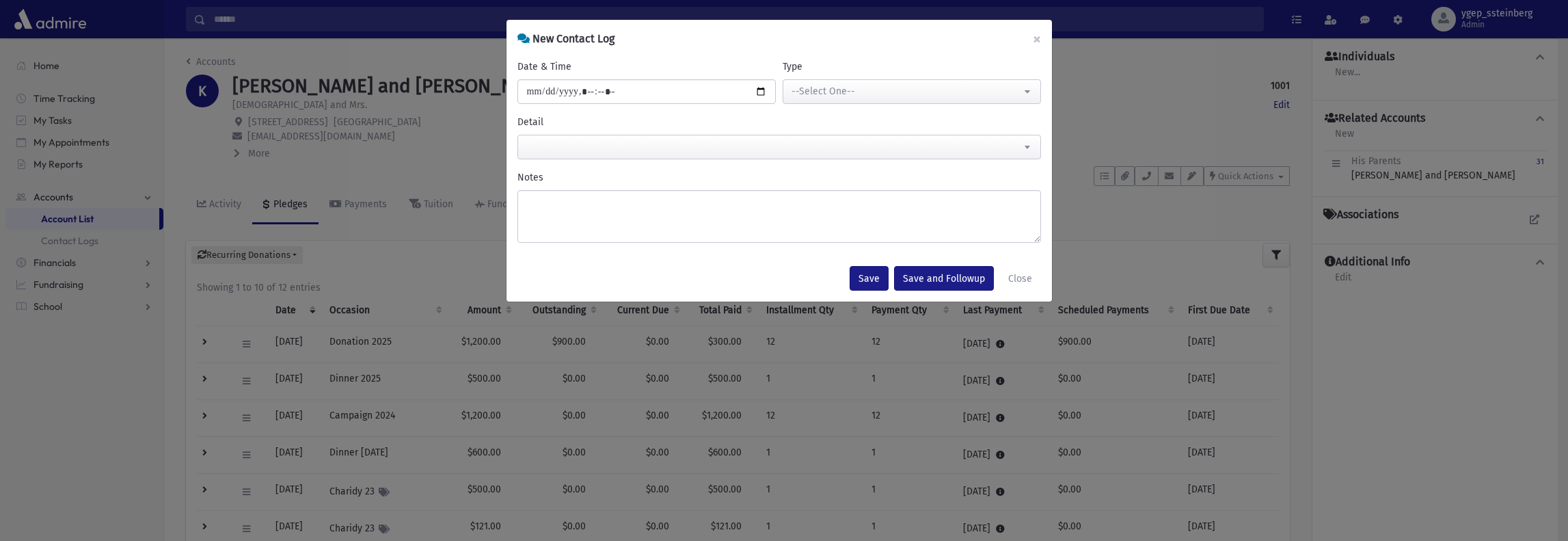
click at [677, 106] on div "**********" at bounding box center [779, 156] width 546 height 197
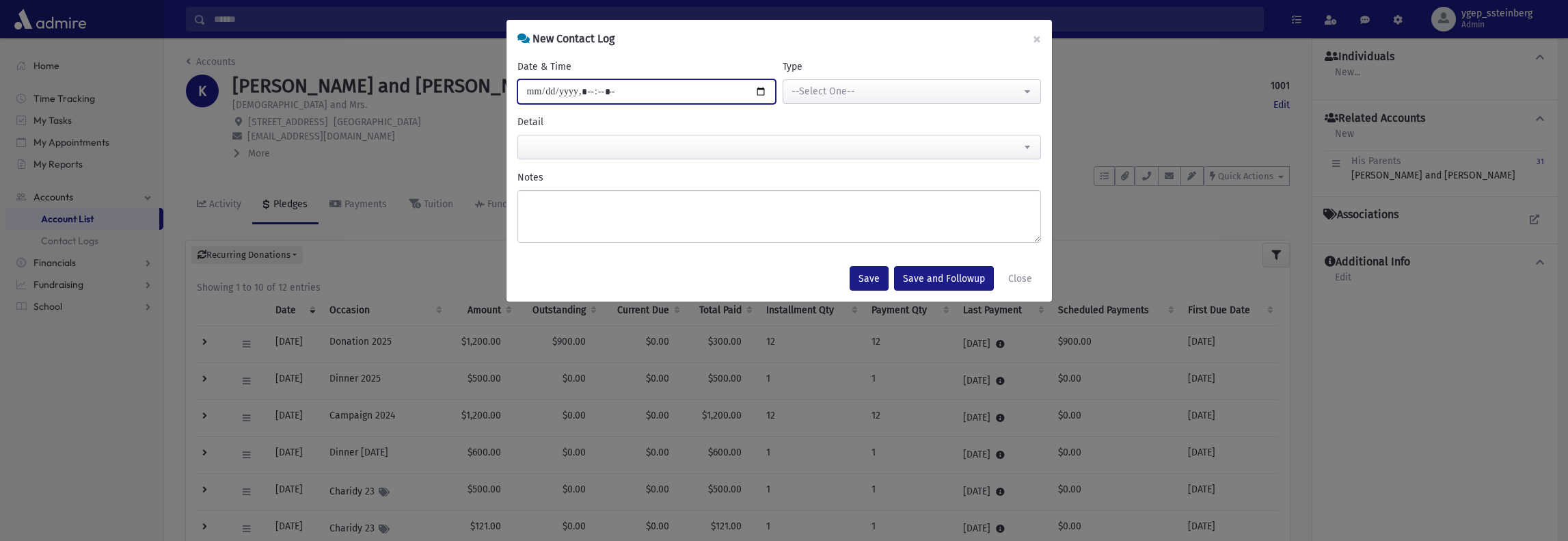
drag, startPoint x: 664, startPoint y: 91, endPoint x: 677, endPoint y: 92, distance: 13.0
click at [664, 91] on input "Date & Time" at bounding box center [646, 91] width 259 height 24
click at [757, 91] on input "Date & Time" at bounding box center [646, 91] width 259 height 24
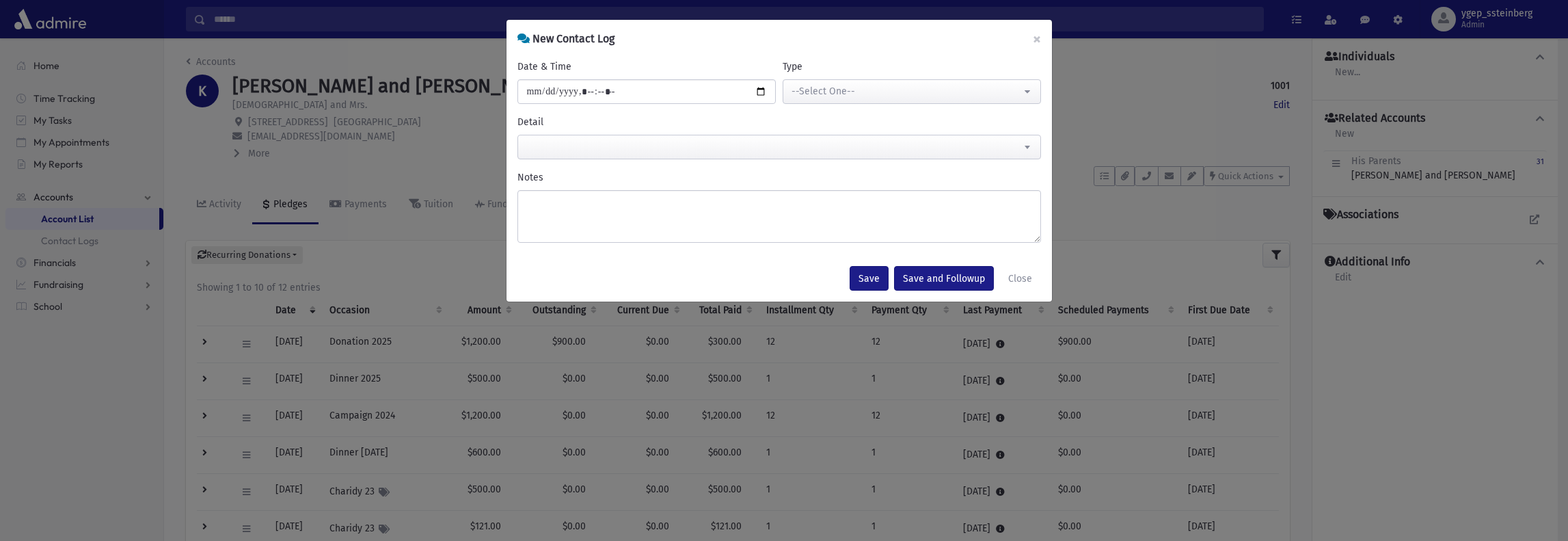
type input "**********"
click at [821, 117] on div "**********" at bounding box center [779, 136] width 524 height 44
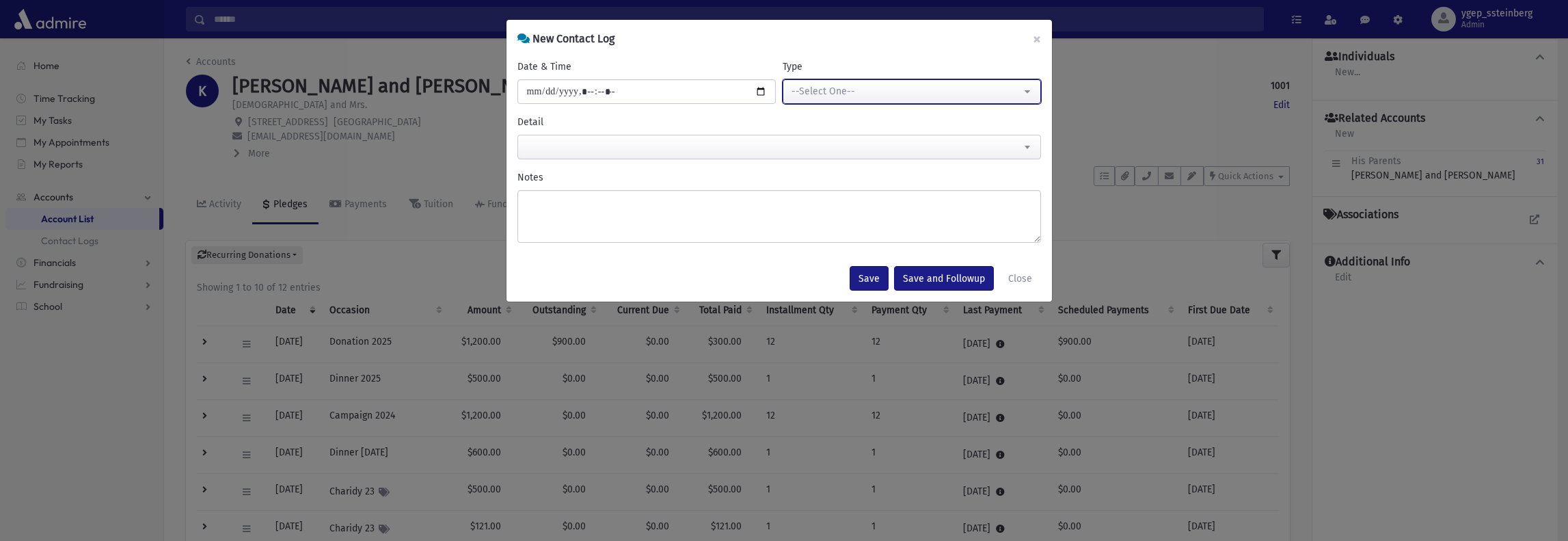
drag, startPoint x: 805, startPoint y: 88, endPoint x: 814, endPoint y: 109, distance: 22.8
click at [805, 88] on div "--Select One--" at bounding box center [906, 90] width 230 height 14
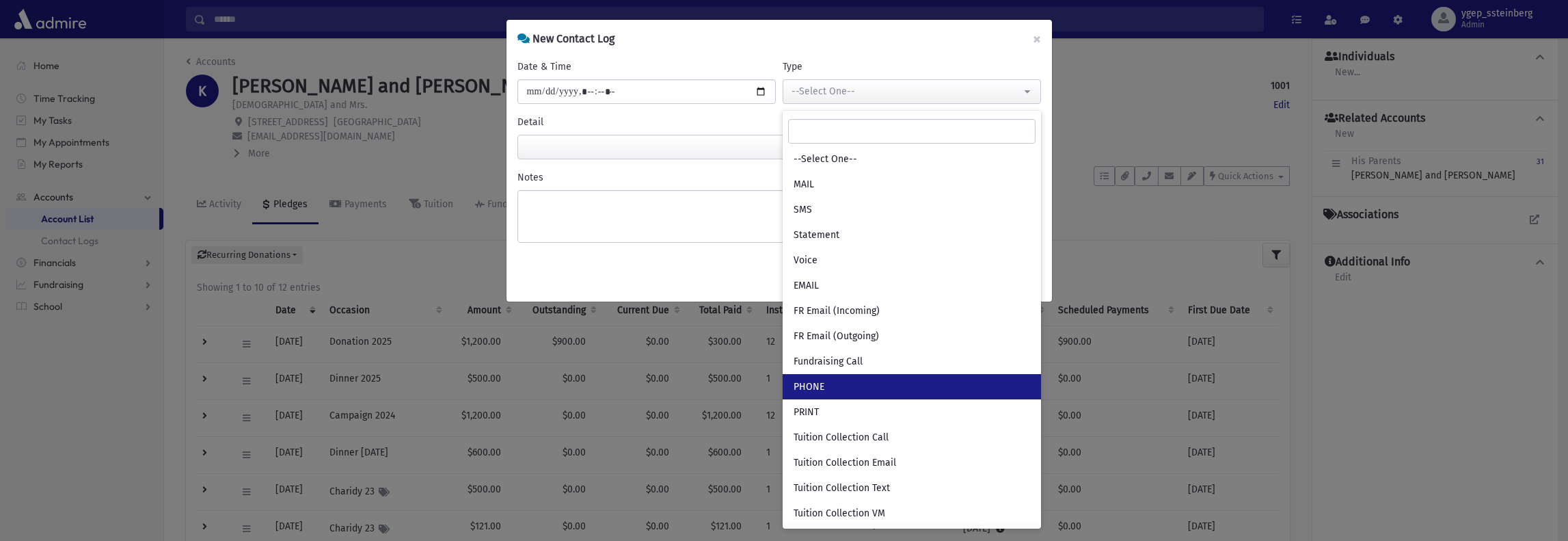
drag, startPoint x: 839, startPoint y: 379, endPoint x: 654, endPoint y: 228, distance: 238.8
click at [834, 374] on link "PHONE" at bounding box center [911, 386] width 259 height 25
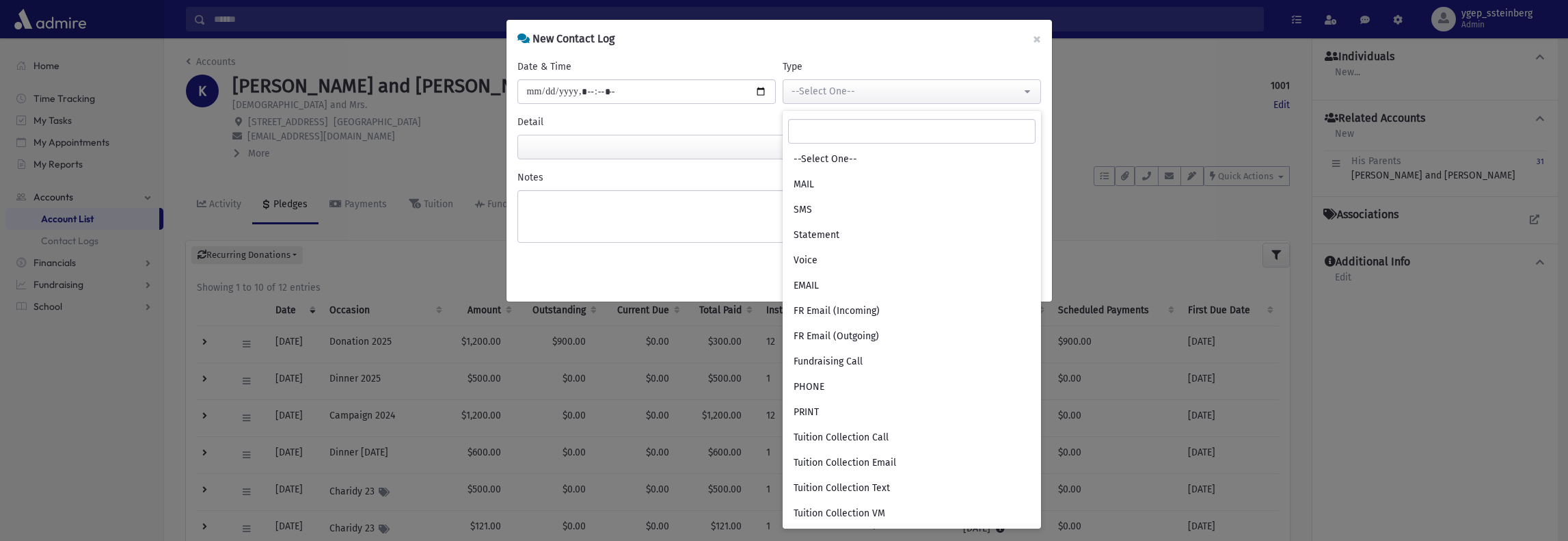
select select "***"
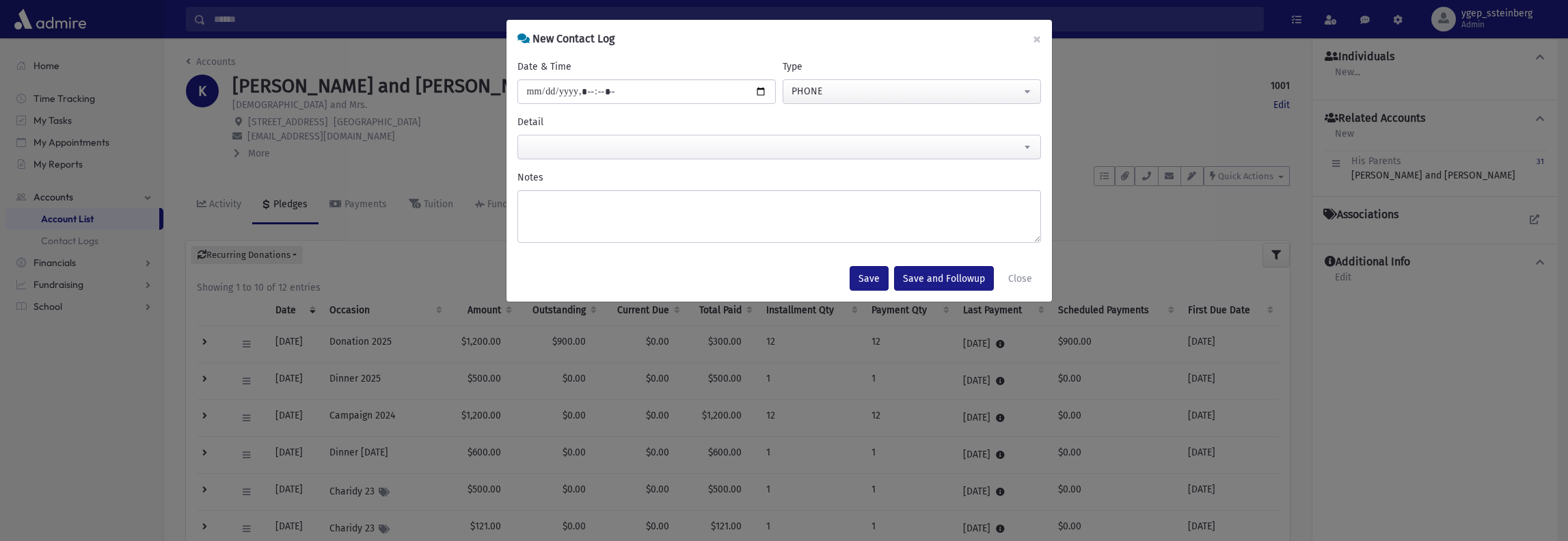
click at [529, 131] on div "**********" at bounding box center [779, 136] width 524 height 44
click at [535, 141] on span at bounding box center [779, 147] width 524 height 24
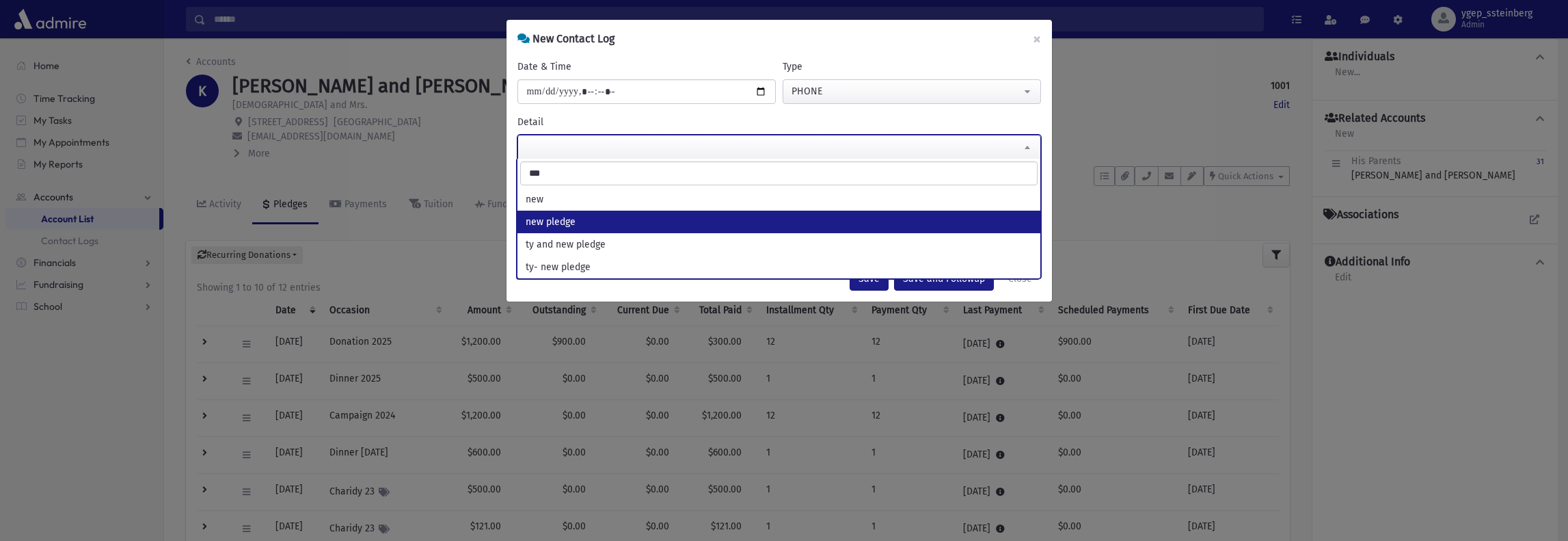
type input "***"
select select "**********"
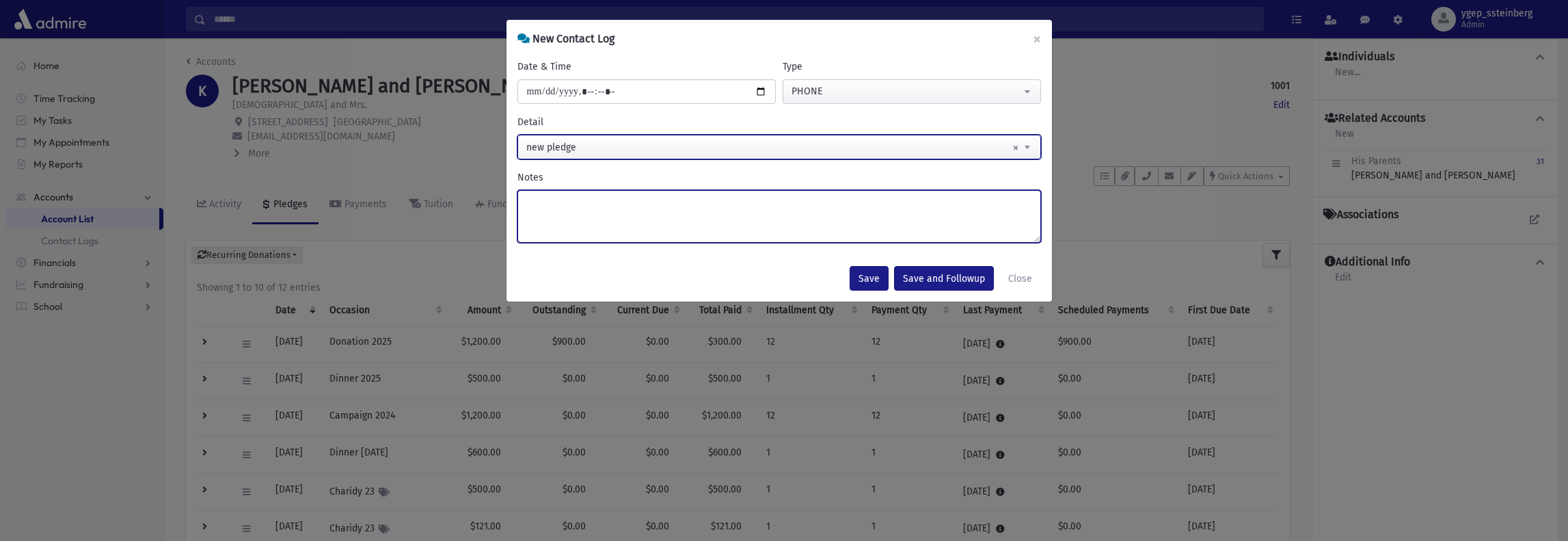
click at [558, 212] on textarea "Notes" at bounding box center [779, 216] width 524 height 53
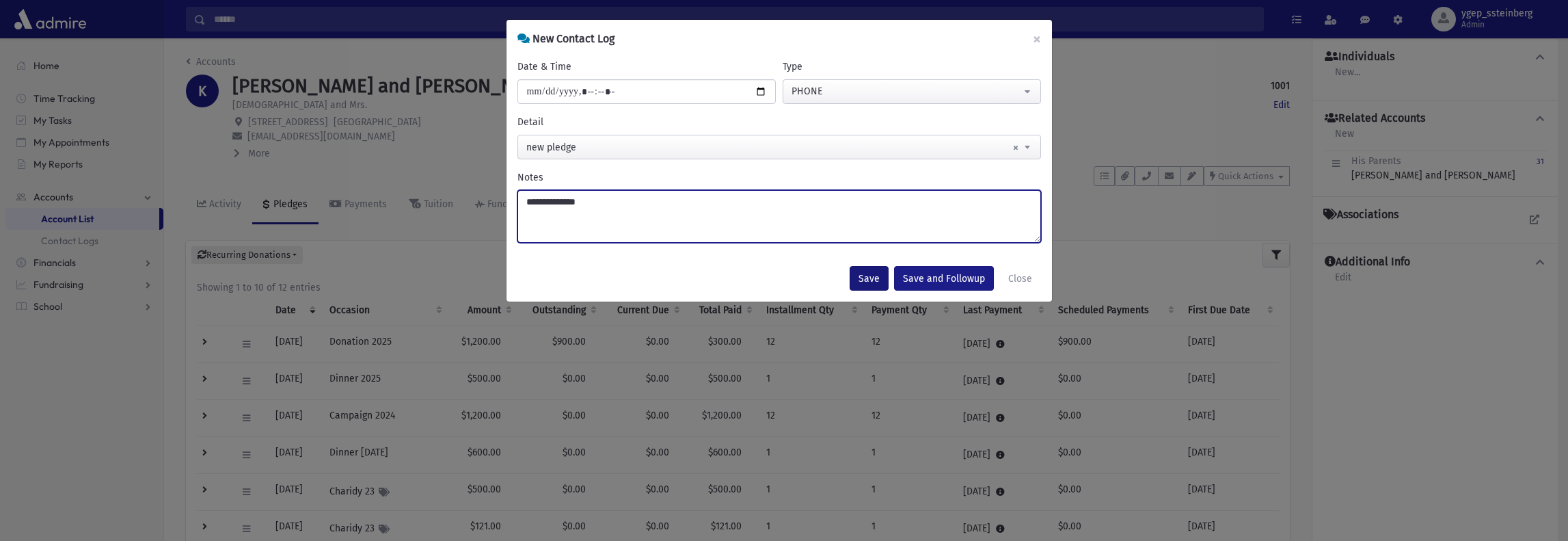
type textarea "**********"
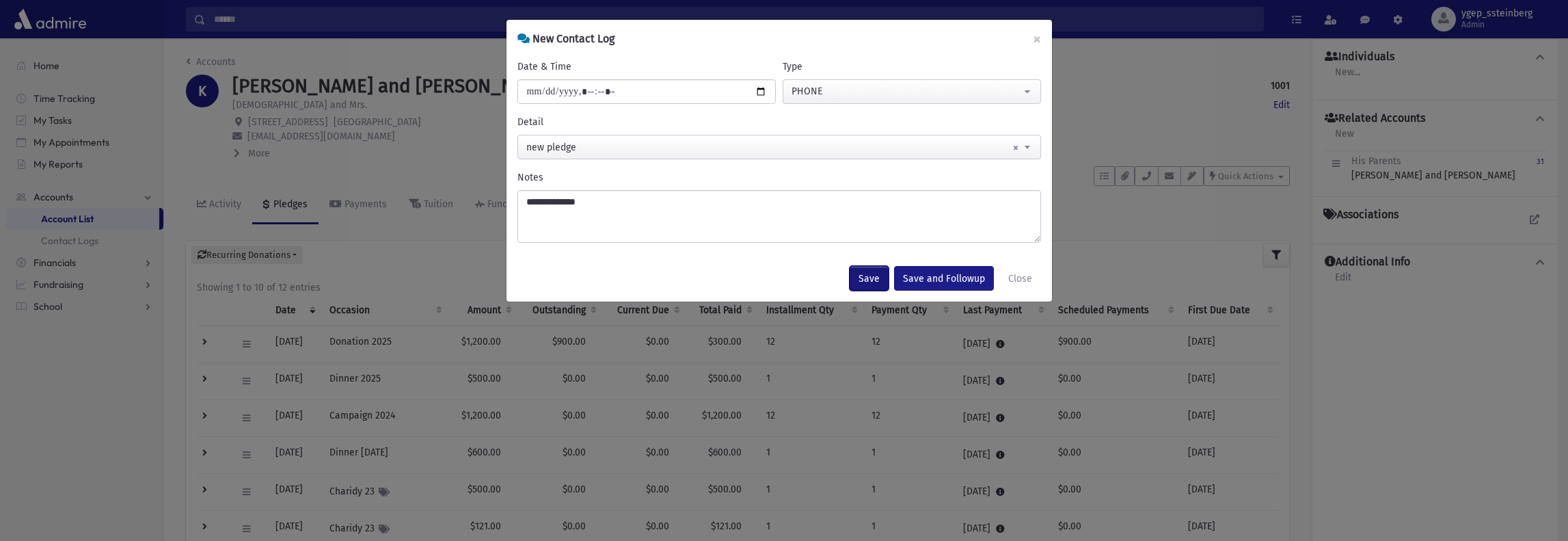
click at [874, 277] on button "Save" at bounding box center [868, 278] width 39 height 24
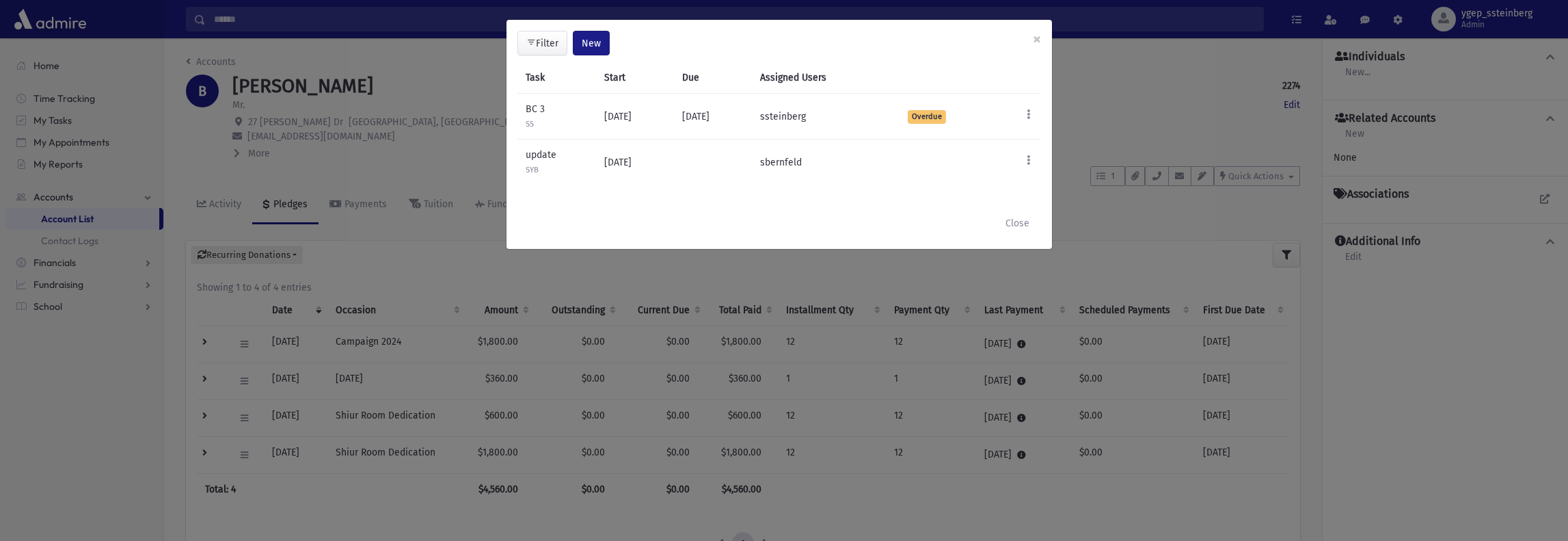
click at [458, 77] on div "**********" at bounding box center [784, 270] width 1568 height 541
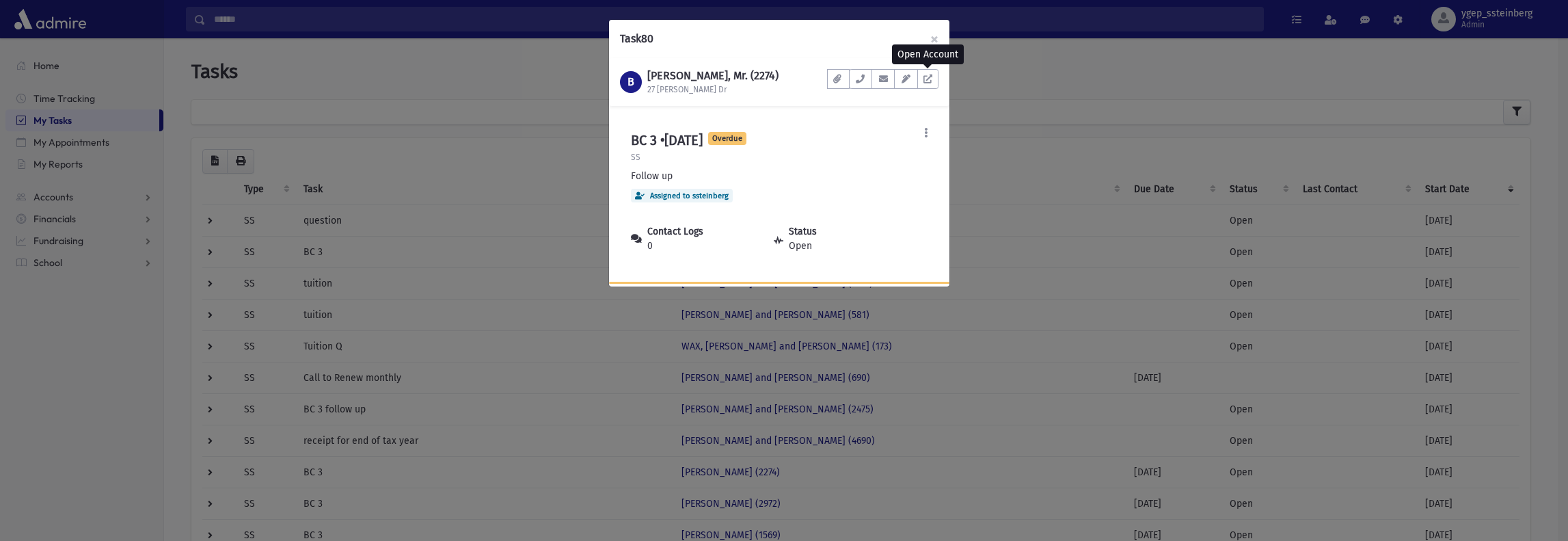
click at [563, 59] on div "Task 80 × B [PERSON_NAME], Mr. (2274) 27 [PERSON_NAME] Dr Documents No document…" at bounding box center [784, 270] width 1568 height 541
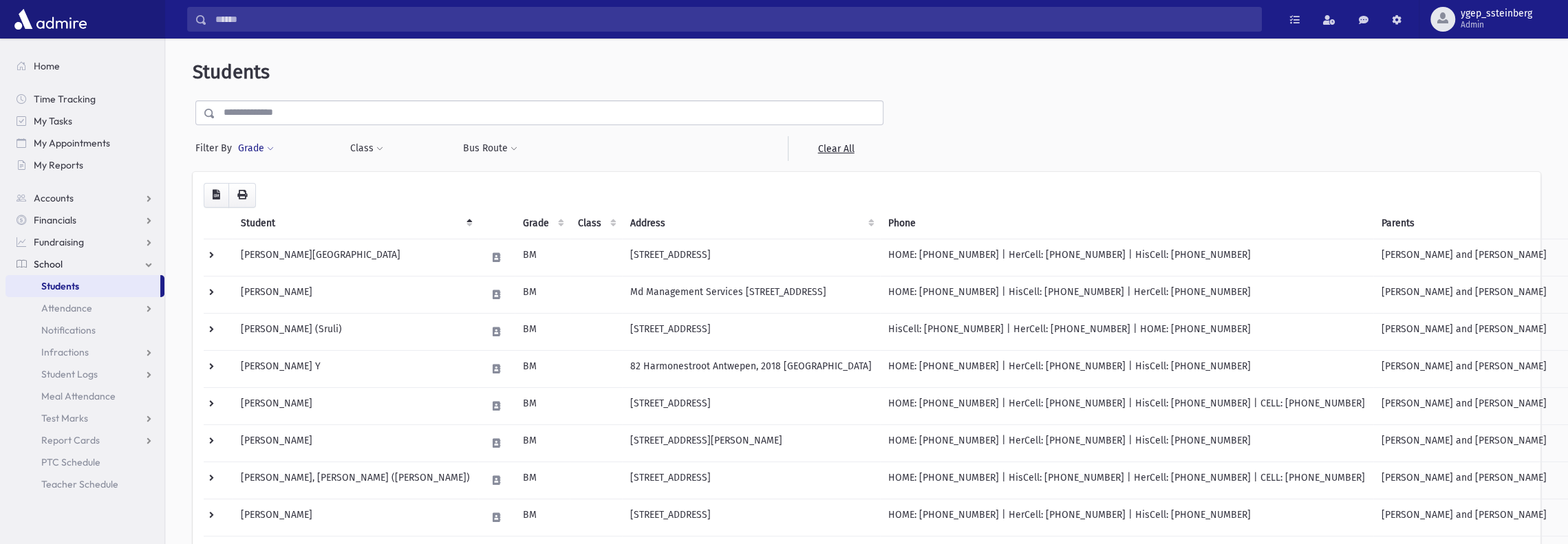
click at [260, 145] on button "Grade" at bounding box center [256, 149] width 37 height 25
click at [306, 149] on div "Grade ** ** ** ** ** ******* ******* ******* ******* Filter" at bounding box center [287, 149] width 98 height 25
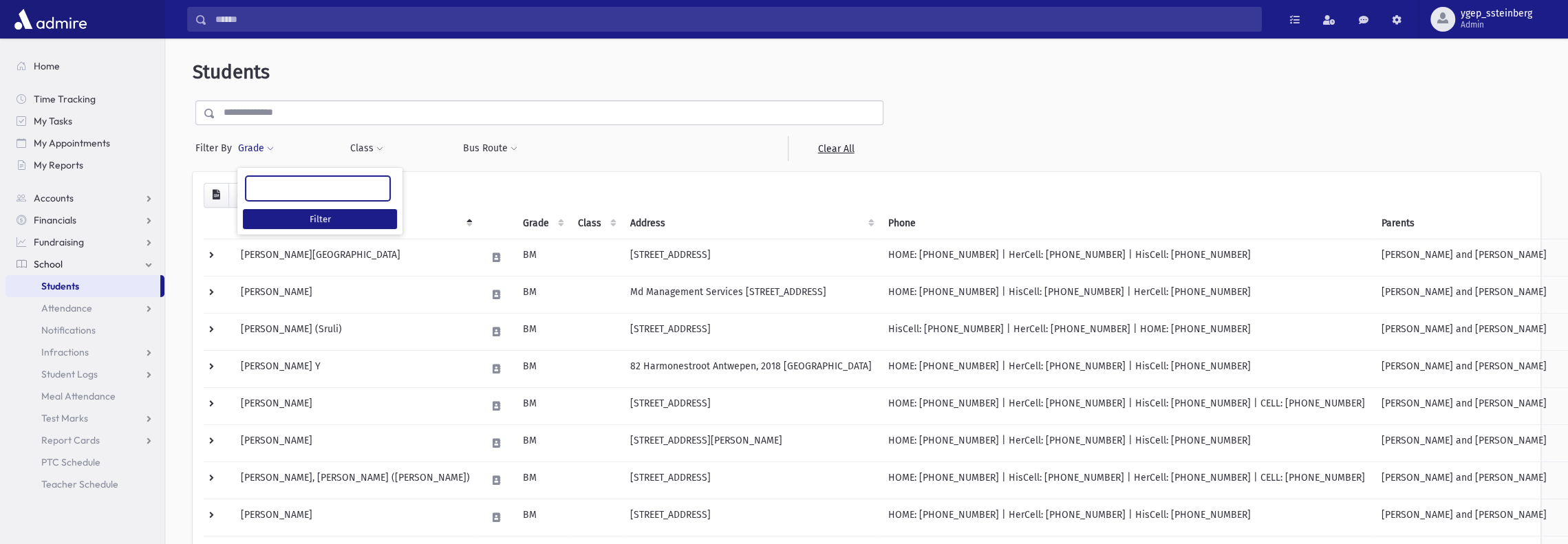
click at [299, 184] on ul at bounding box center [317, 187] width 143 height 21
click at [283, 142] on div "Grade ** ** ** ** ** ******* ******* ******* ******* Filter" at bounding box center [287, 149] width 98 height 25
click at [81, 280] on link "Students" at bounding box center [82, 286] width 154 height 22
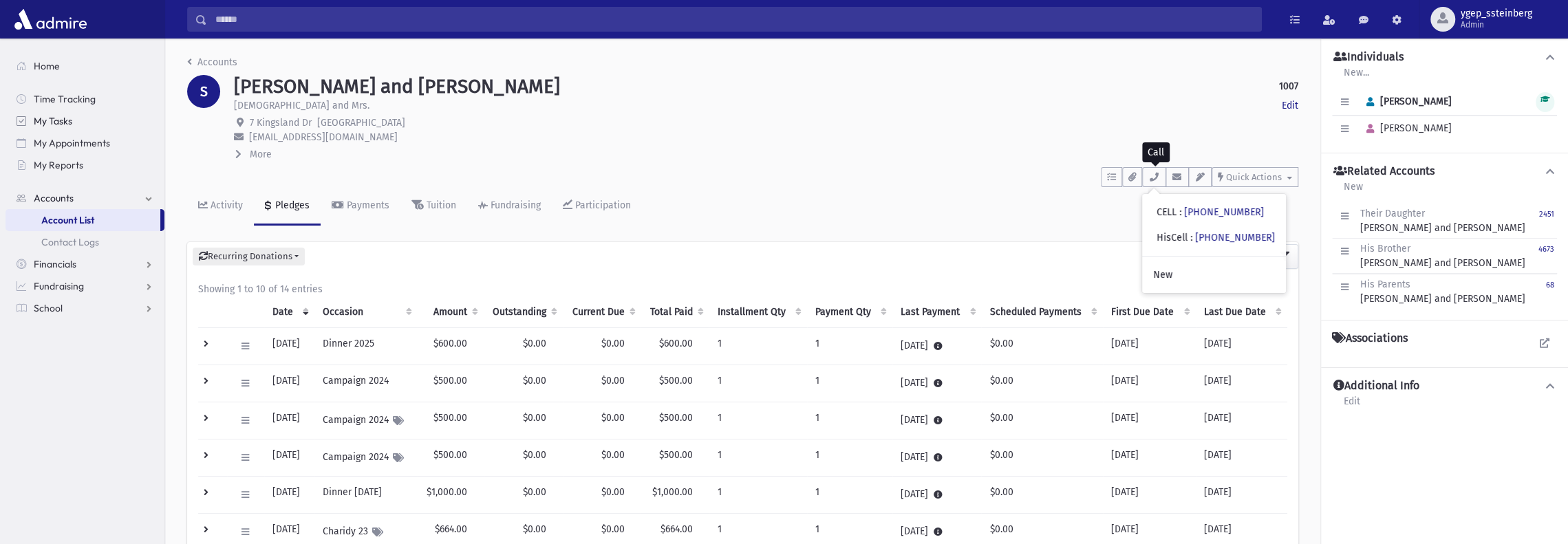
click at [49, 122] on span "My Tasks" at bounding box center [53, 120] width 39 height 12
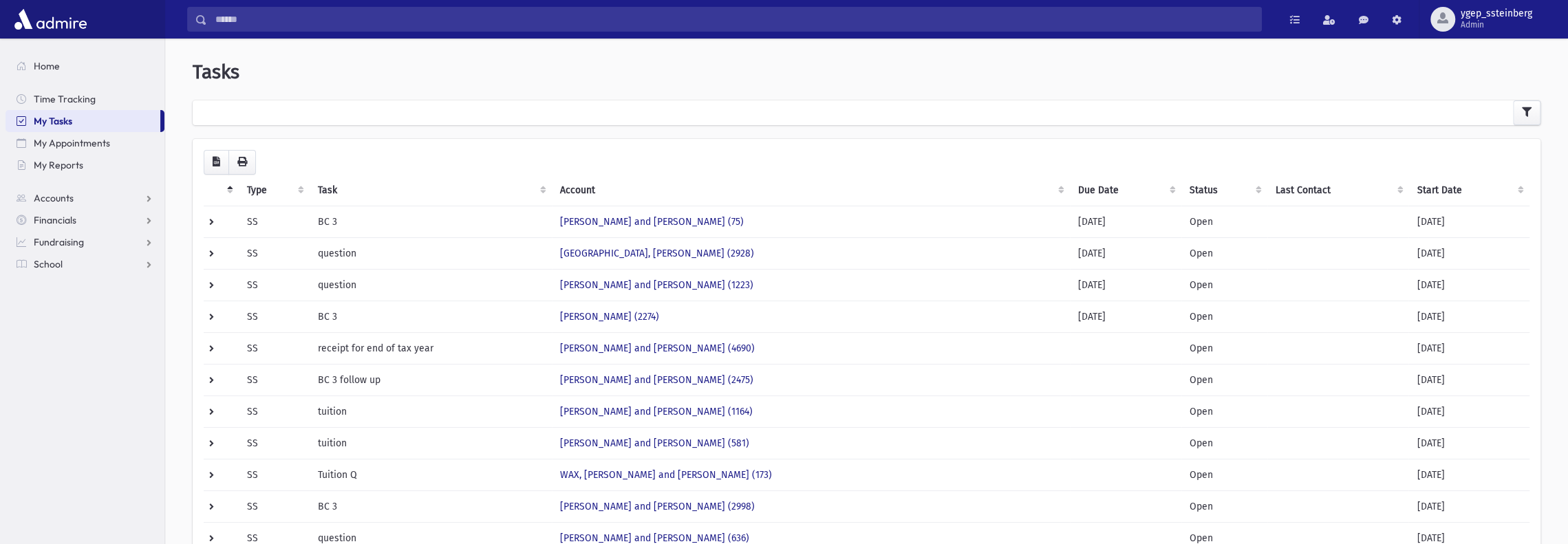
click at [1431, 180] on th "Start Date" at bounding box center [1469, 190] width 121 height 31
click at [1433, 184] on th "Start Date" at bounding box center [1469, 190] width 121 height 31
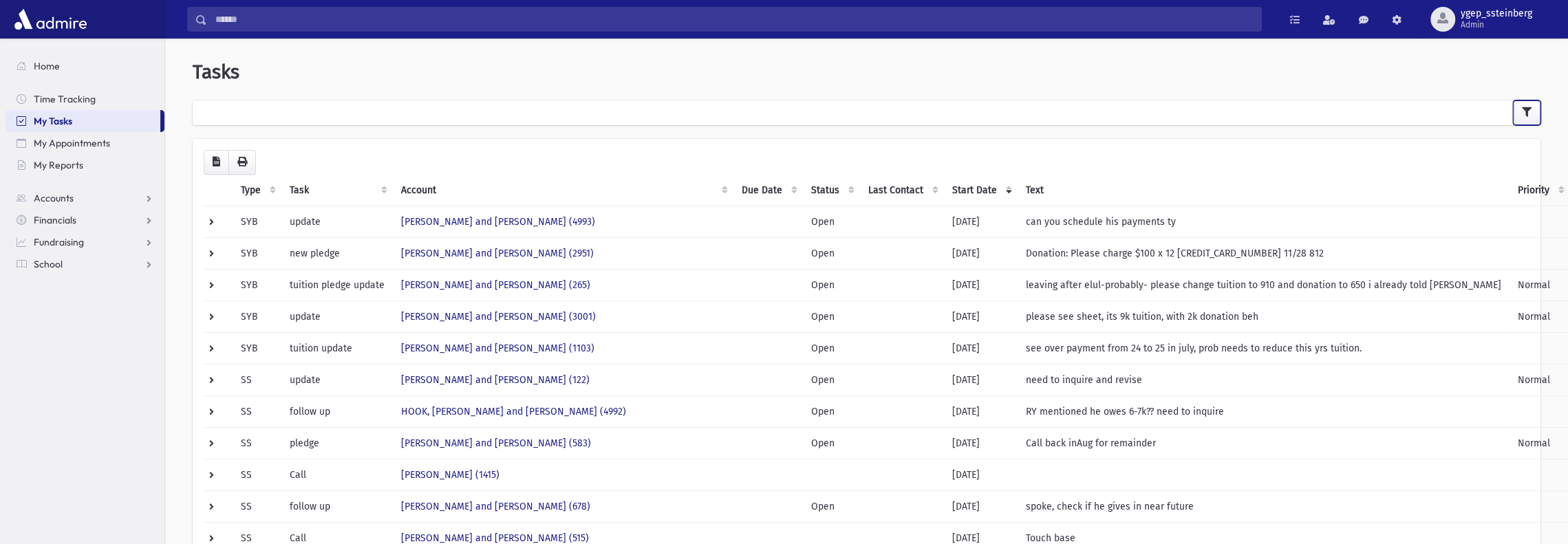
click at [1523, 104] on button "button" at bounding box center [1526, 113] width 27 height 25
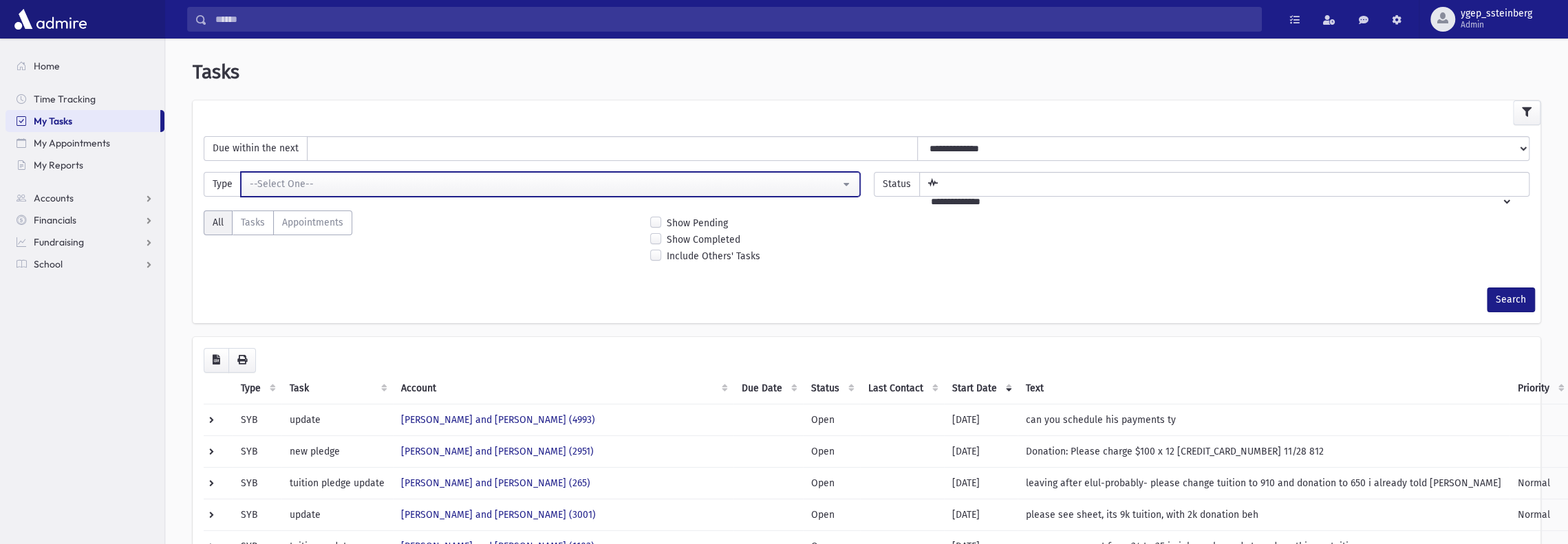
click at [317, 184] on div "--Select One--" at bounding box center [544, 184] width 590 height 14
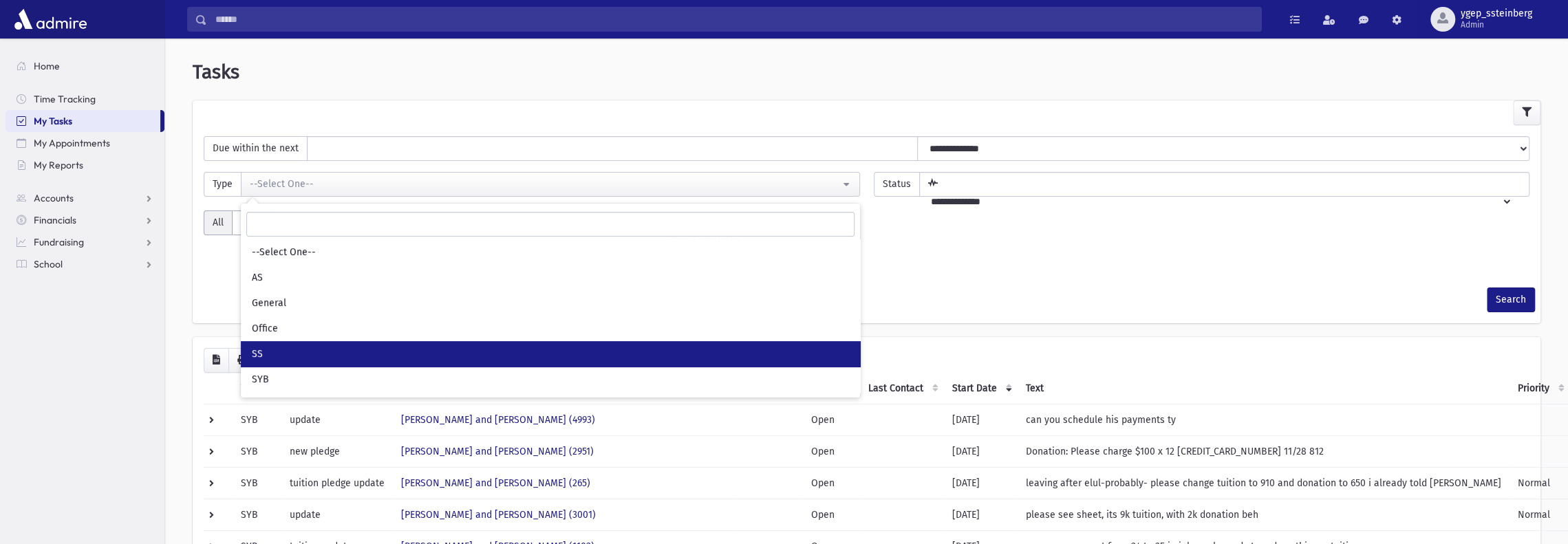
drag, startPoint x: 300, startPoint y: 348, endPoint x: 665, endPoint y: 318, distance: 366.2
click at [301, 348] on link "SS" at bounding box center [550, 353] width 619 height 26
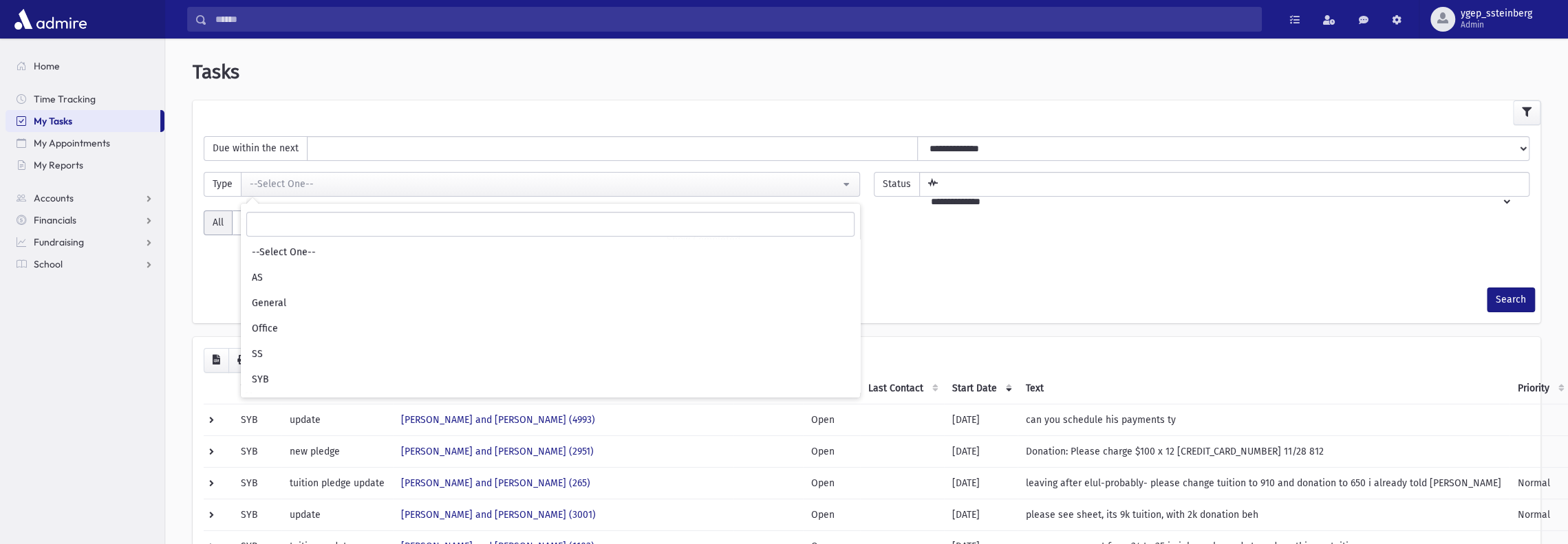
select select "*"
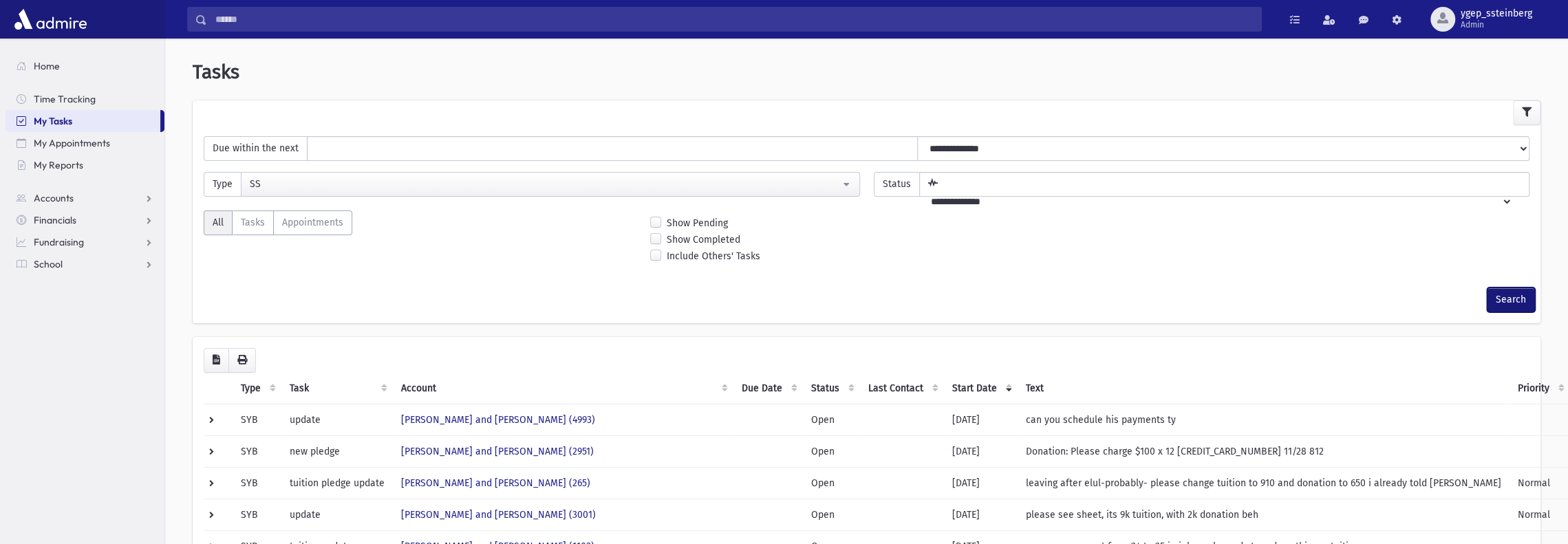
click at [1511, 295] on button "Search" at bounding box center [1510, 300] width 48 height 25
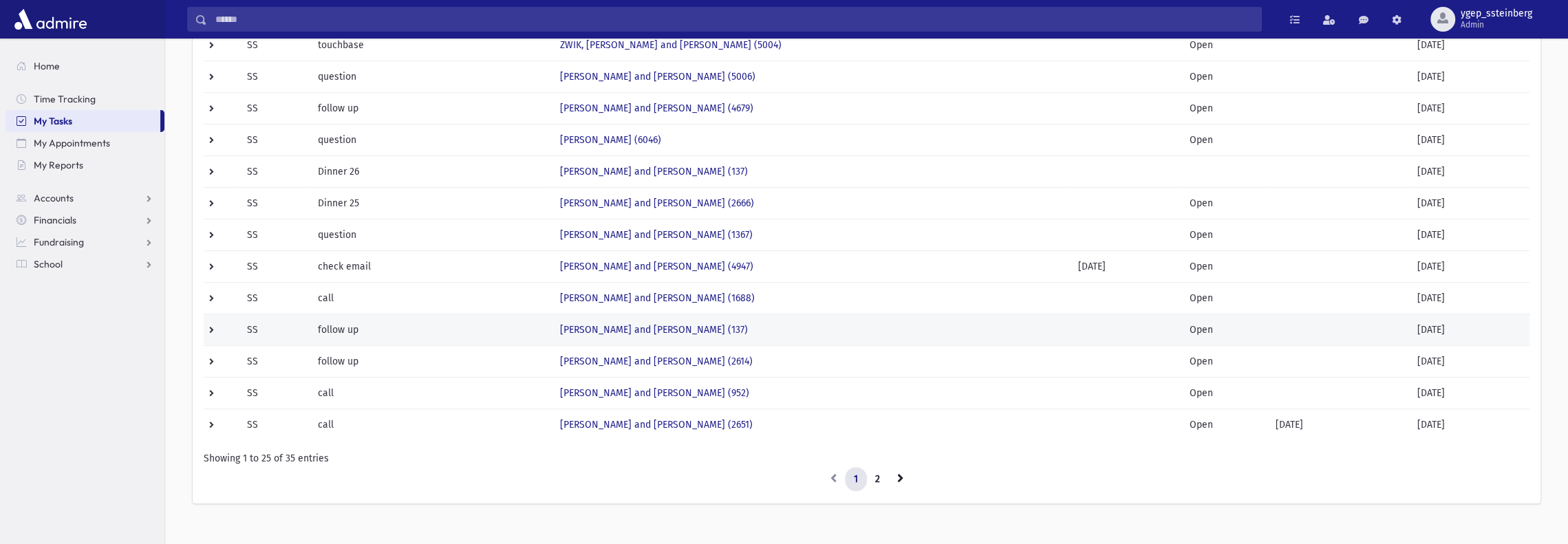
scroll to position [570, 0]
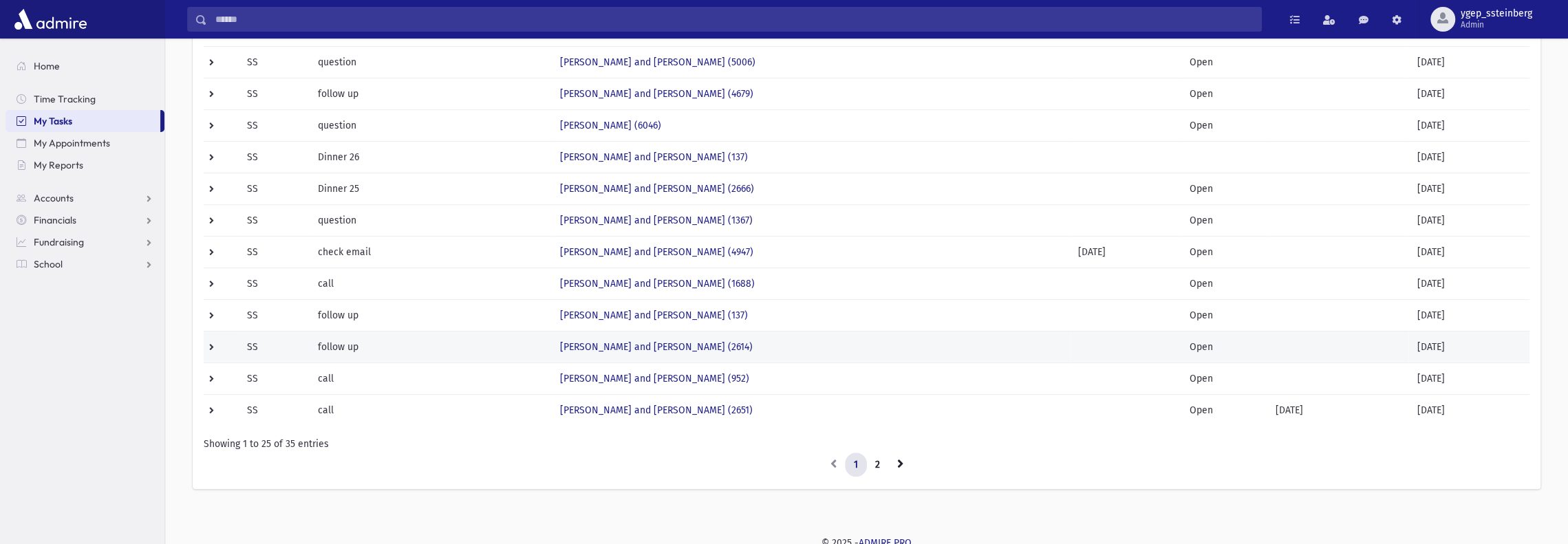
click at [478, 339] on td "follow up" at bounding box center [431, 345] width 242 height 31
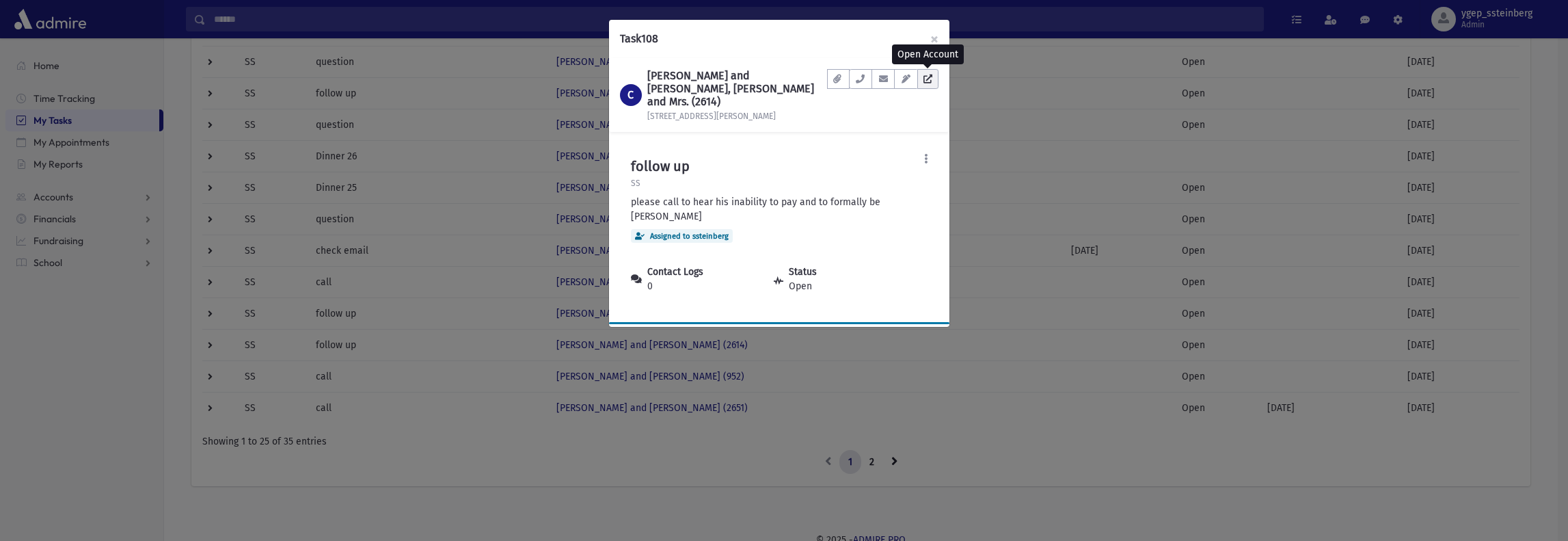
click at [929, 80] on icon at bounding box center [927, 78] width 8 height 8
click at [517, 279] on div "Task 108 × C [PERSON_NAME] and [PERSON_NAME], Rabbi and Mrs. (2614) [STREET_ADD…" at bounding box center [784, 270] width 1568 height 541
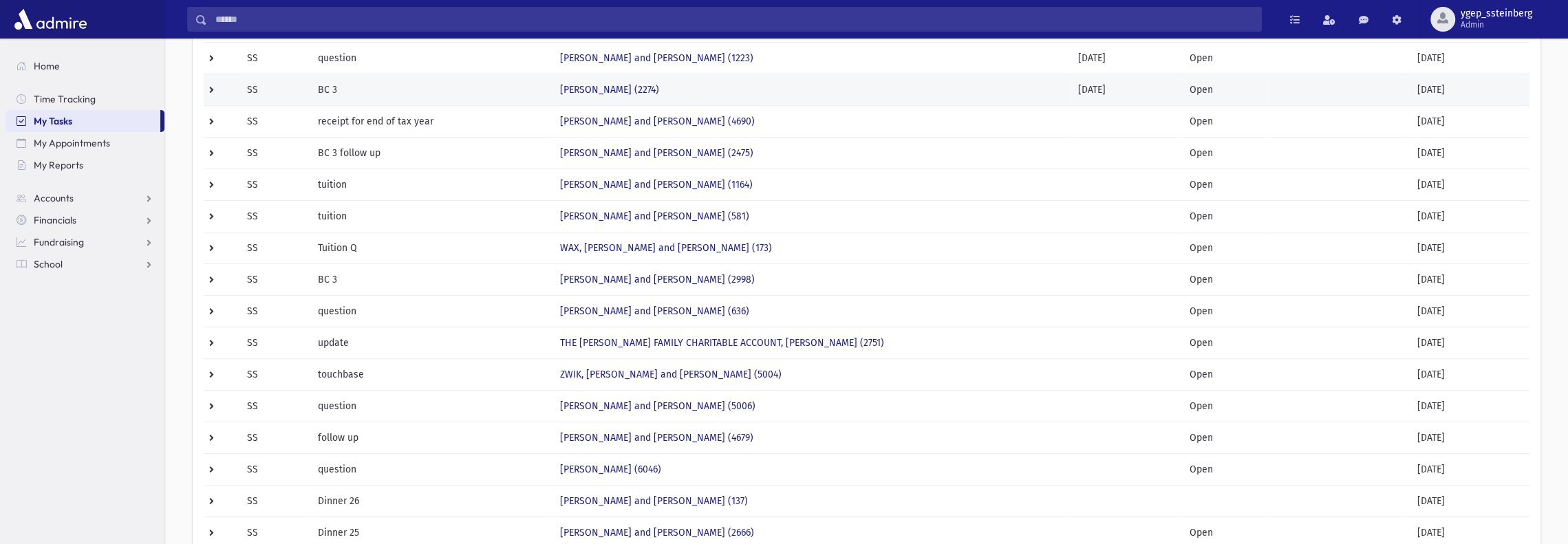
scroll to position [0, 0]
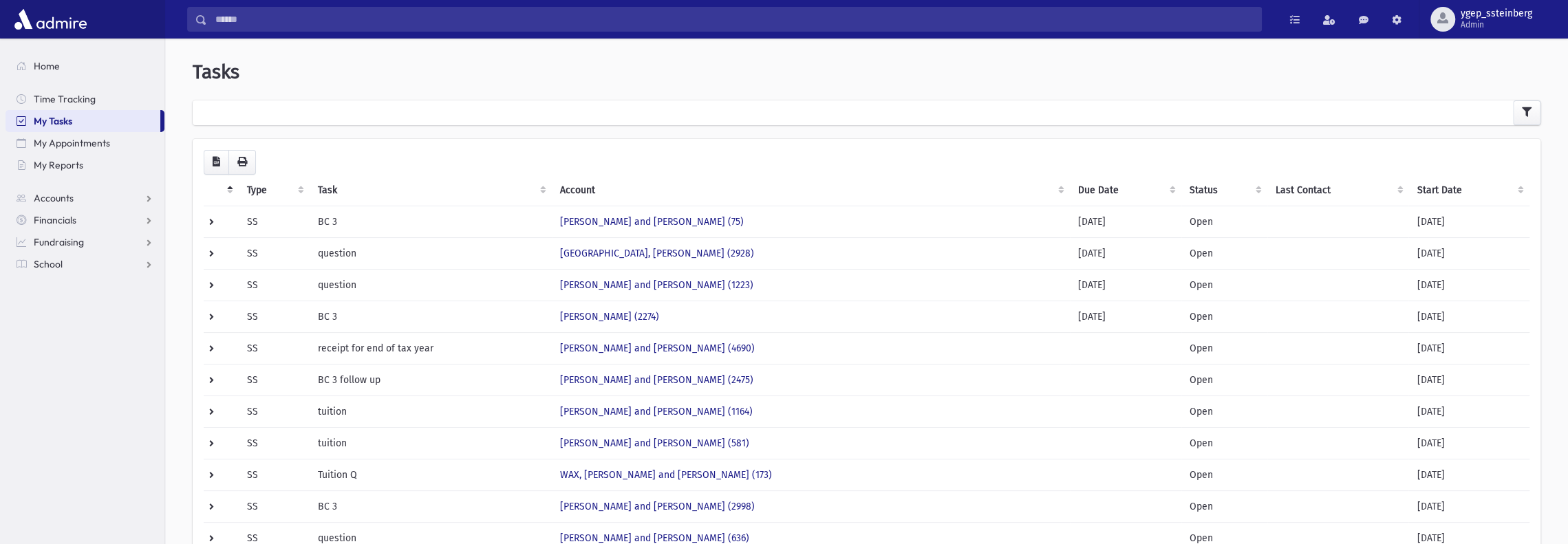
click at [333, 187] on th "Task" at bounding box center [431, 190] width 242 height 31
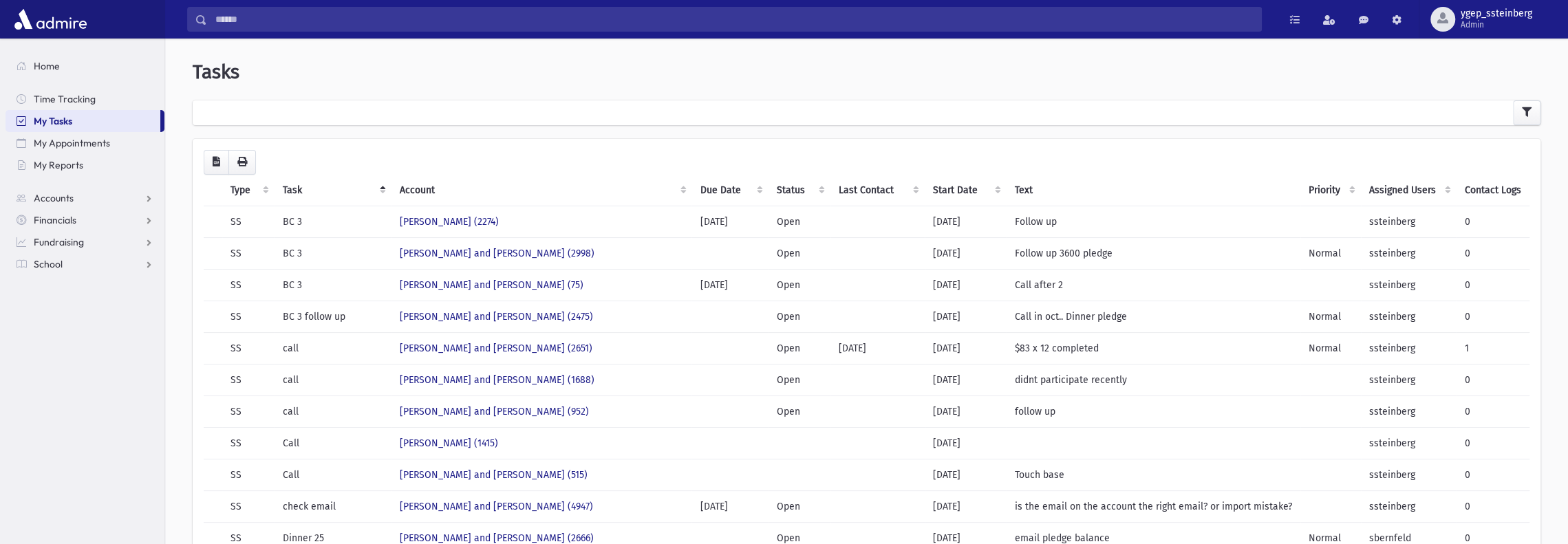
click at [295, 181] on th "Task" at bounding box center [332, 190] width 117 height 31
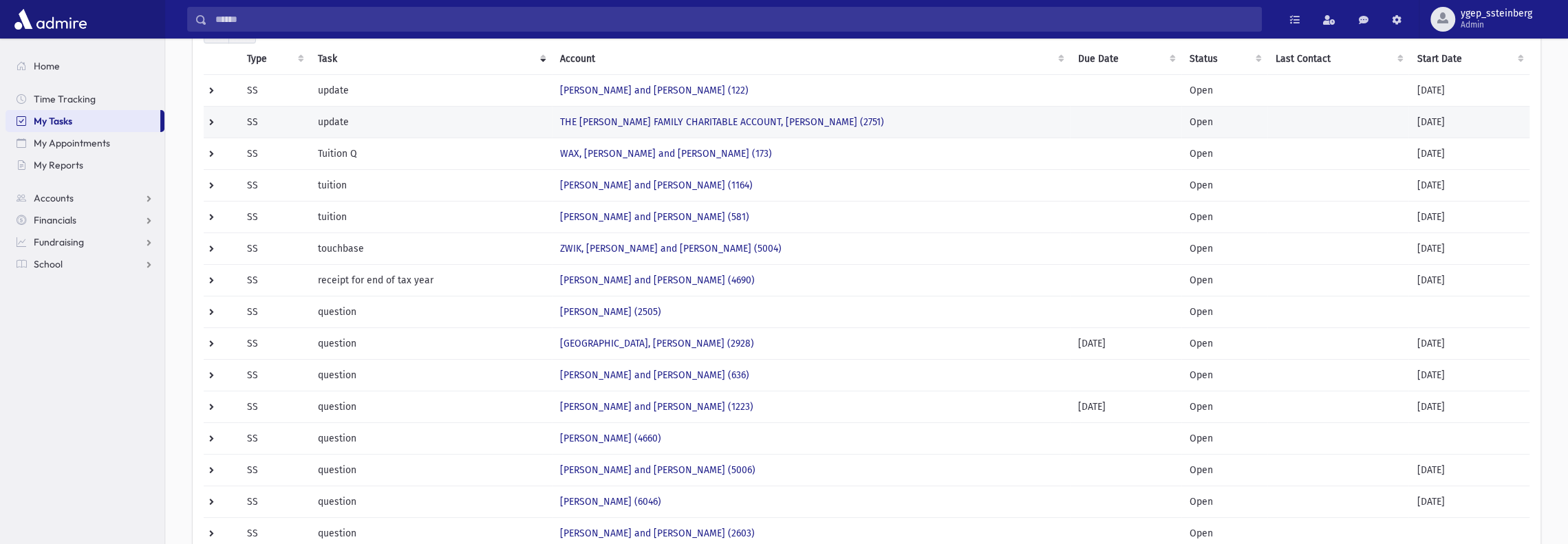
scroll to position [112, 0]
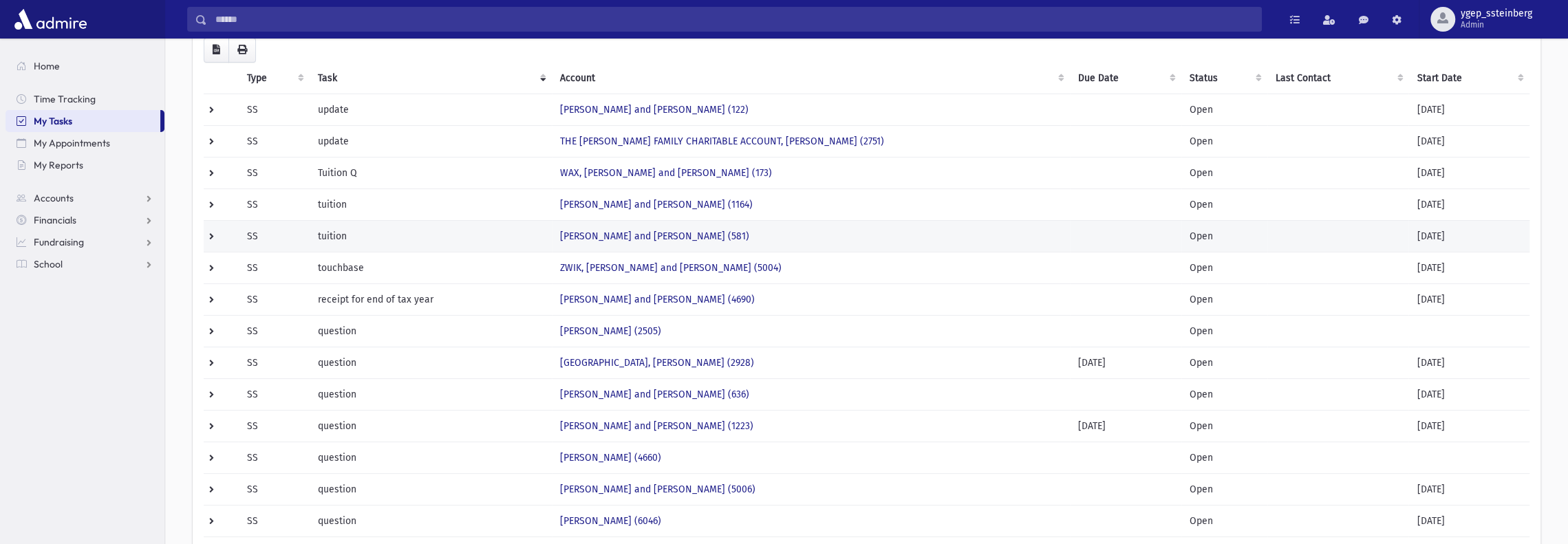
click at [484, 232] on td "tuition" at bounding box center [431, 236] width 242 height 31
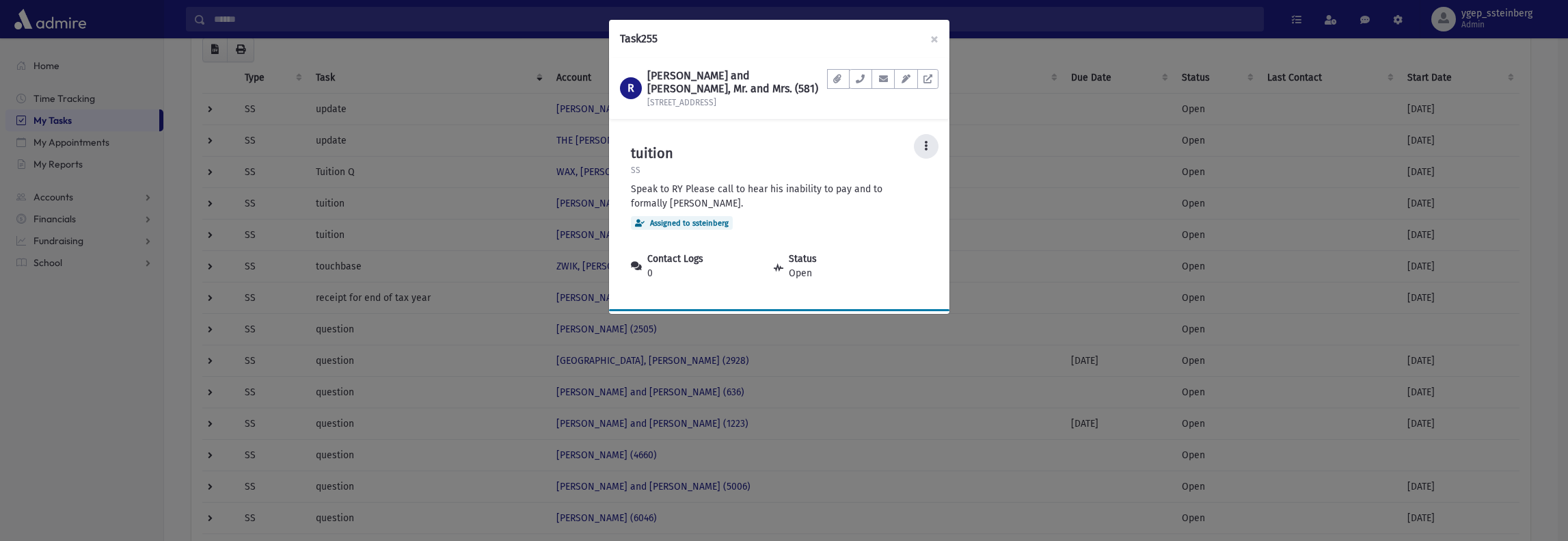
click at [928, 149] on button at bounding box center [926, 146] width 24 height 24
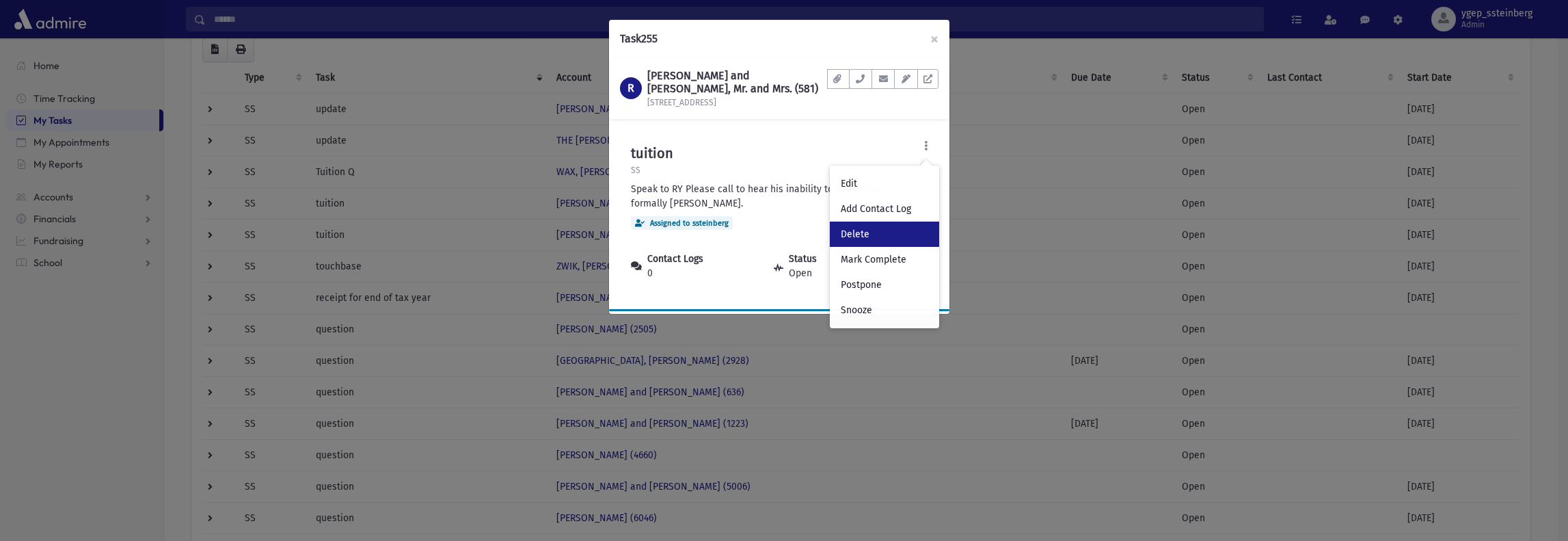
drag, startPoint x: 883, startPoint y: 233, endPoint x: 859, endPoint y: 228, distance: 24.5
click at [883, 233] on link "Delete" at bounding box center [884, 233] width 109 height 25
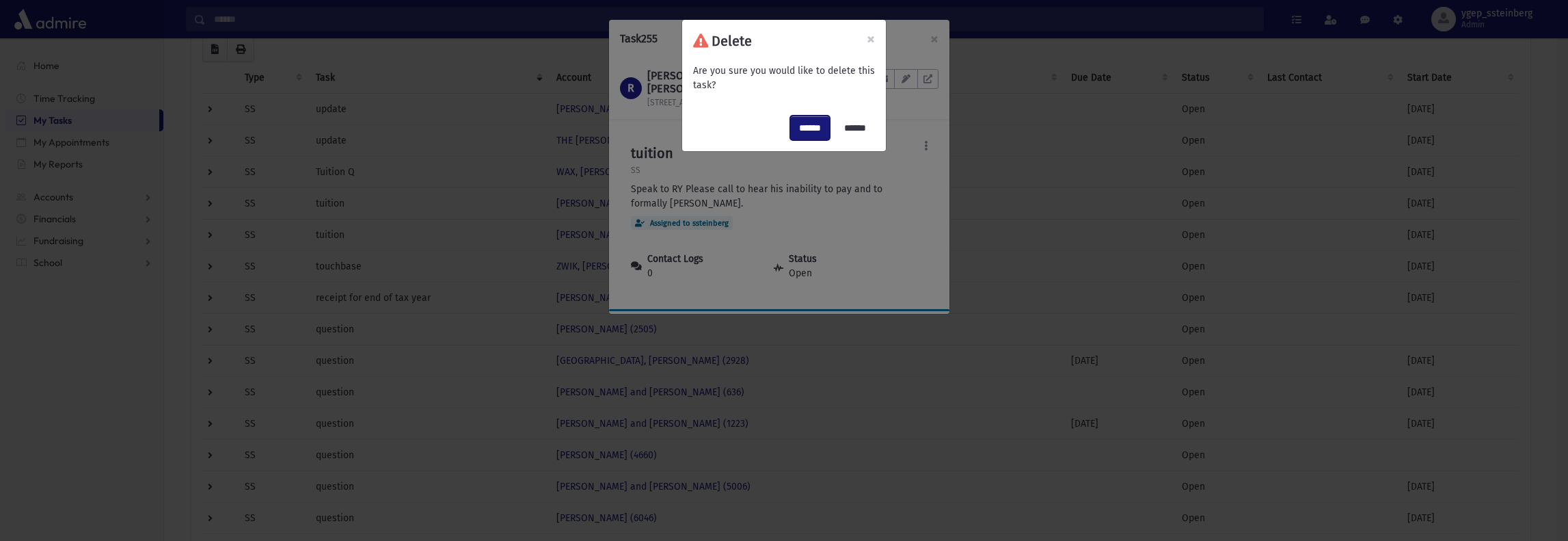
click at [800, 124] on input "******" at bounding box center [810, 128] width 40 height 24
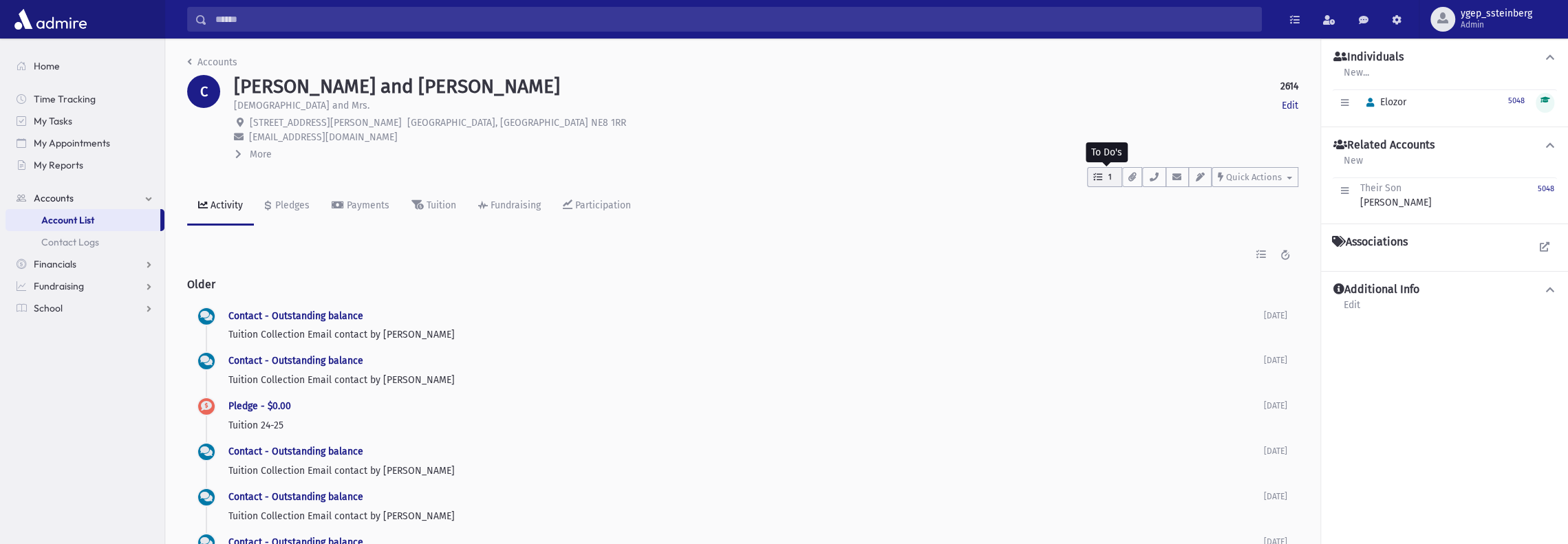
click at [1107, 180] on span "1" at bounding box center [1110, 177] width 11 height 12
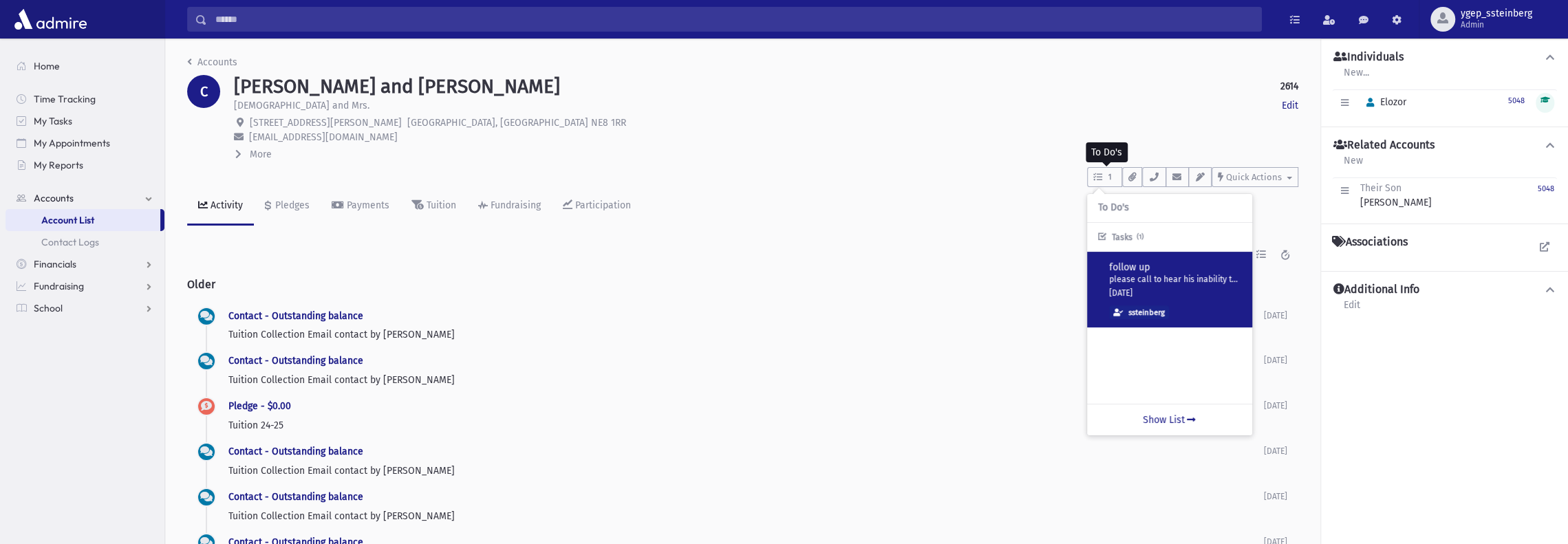
drag, startPoint x: 1221, startPoint y: 279, endPoint x: 1230, endPoint y: 275, distance: 9.8
click at [1222, 279] on p "please call to hear his inability to pay and to formally be [PERSON_NAME]" at bounding box center [1175, 280] width 133 height 11
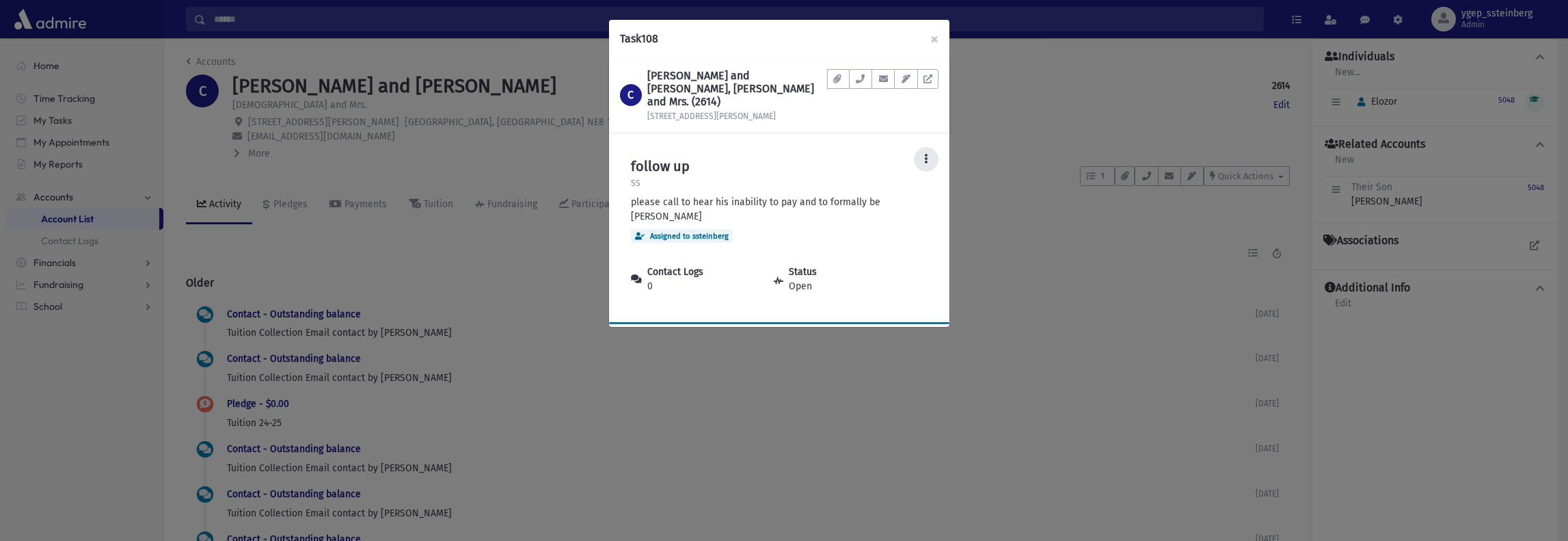
click at [923, 147] on button at bounding box center [926, 159] width 24 height 24
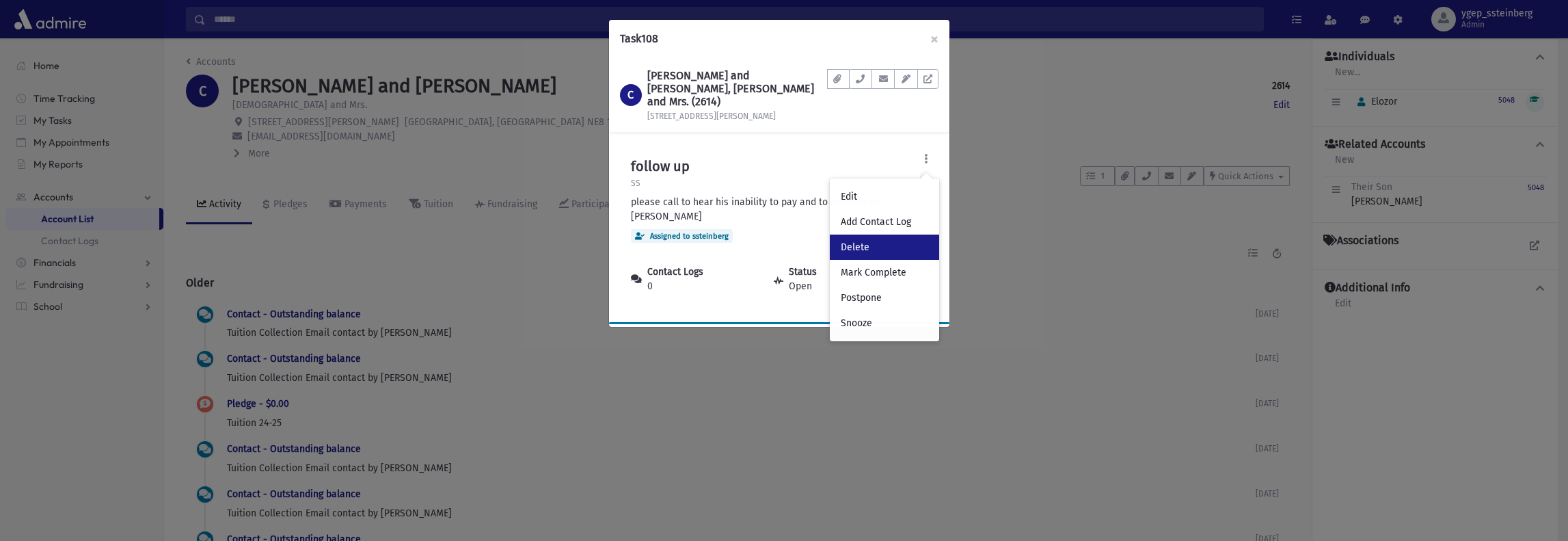
click at [876, 234] on link "Delete" at bounding box center [884, 247] width 109 height 25
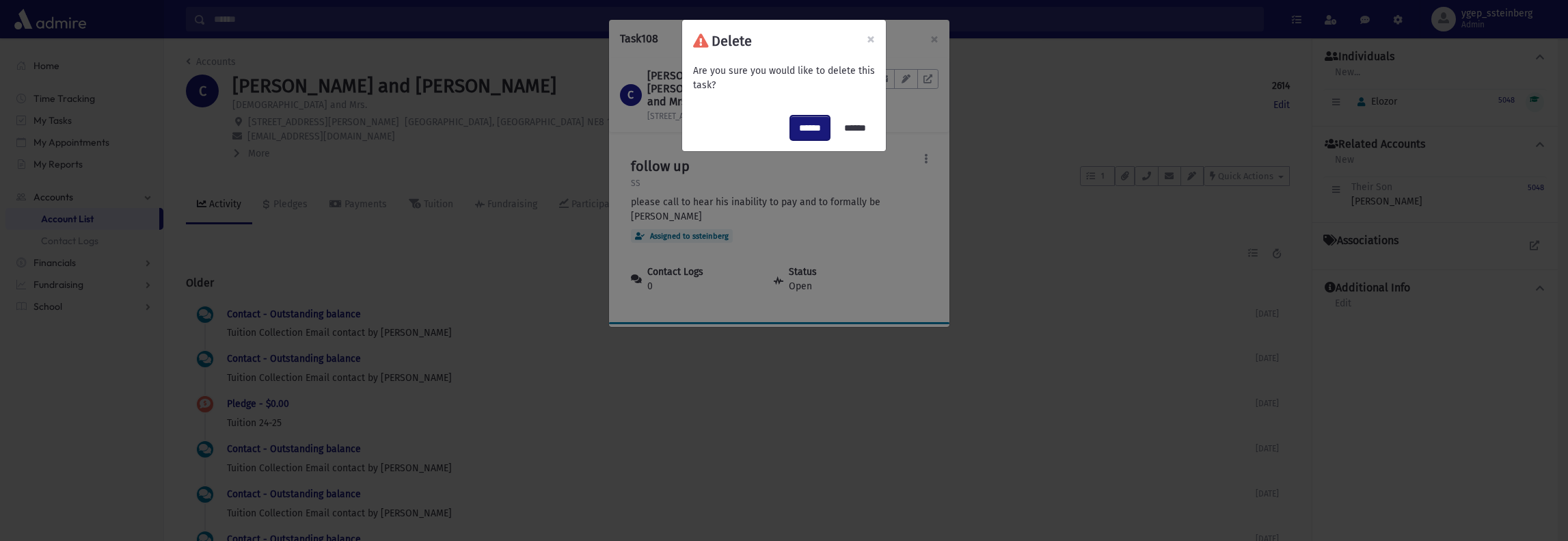
click at [790, 122] on input "******" at bounding box center [810, 128] width 40 height 24
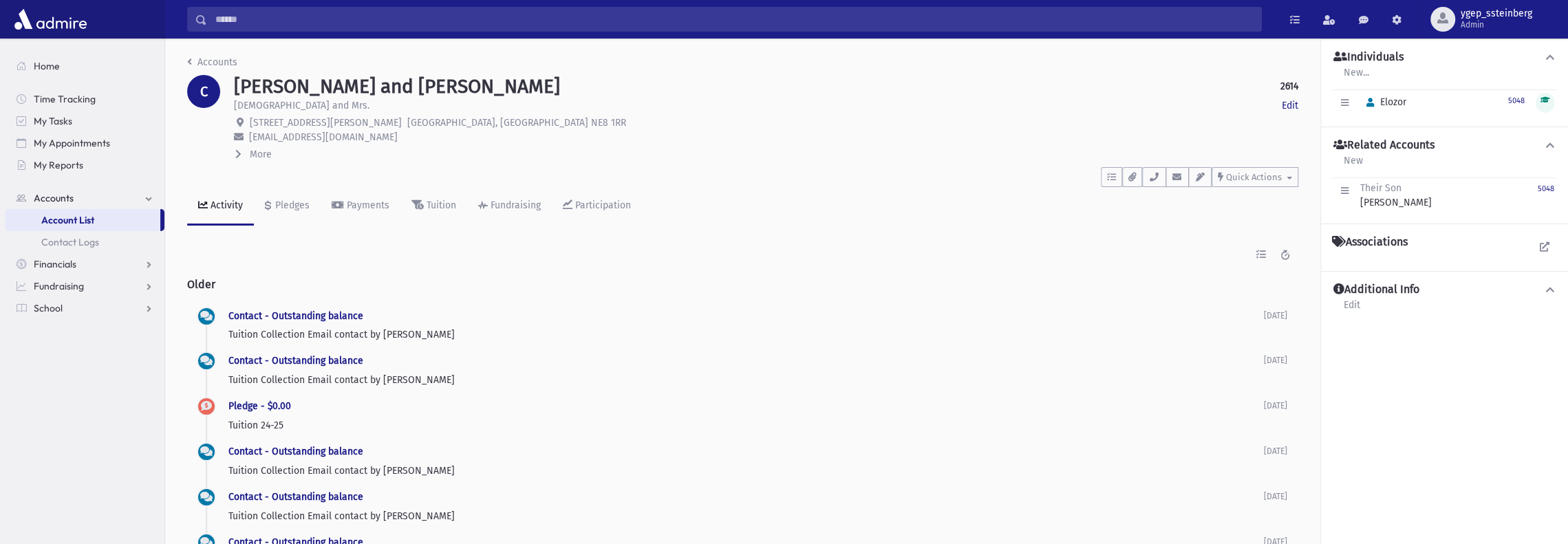
drag, startPoint x: 205, startPoint y: 42, endPoint x: 211, endPoint y: 50, distance: 10.0
click at [208, 46] on div "Accounts C [PERSON_NAME] and [PERSON_NAME] 2614 Edit [PERSON_NAME] and Mrs. Edi…" at bounding box center [742, 440] width 1155 height 802
click at [217, 59] on link "Accounts" at bounding box center [212, 62] width 50 height 11
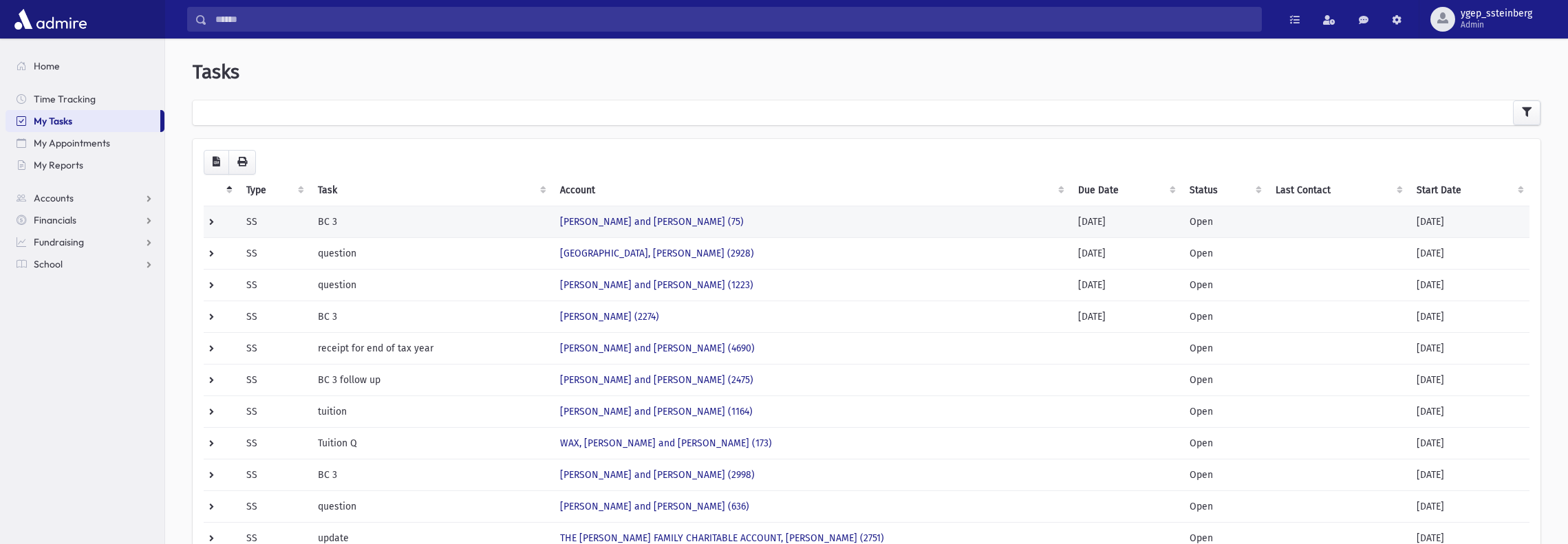
scroll to position [37, 0]
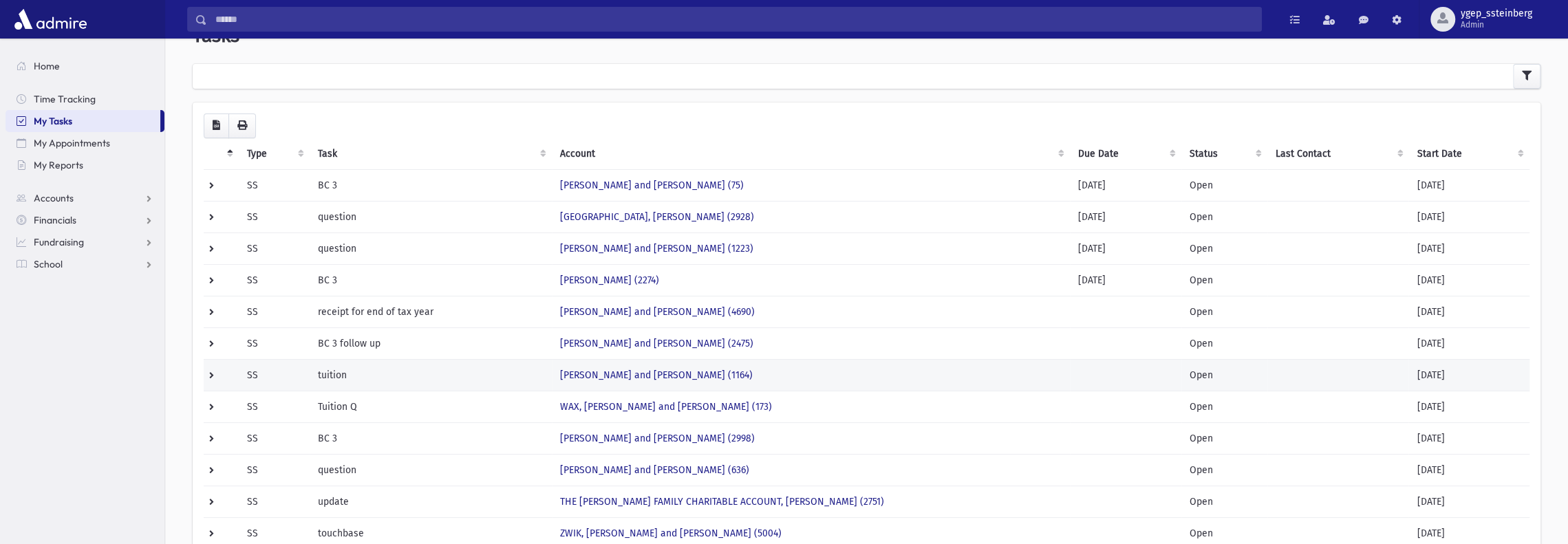
click at [424, 368] on td "tuition" at bounding box center [431, 374] width 242 height 31
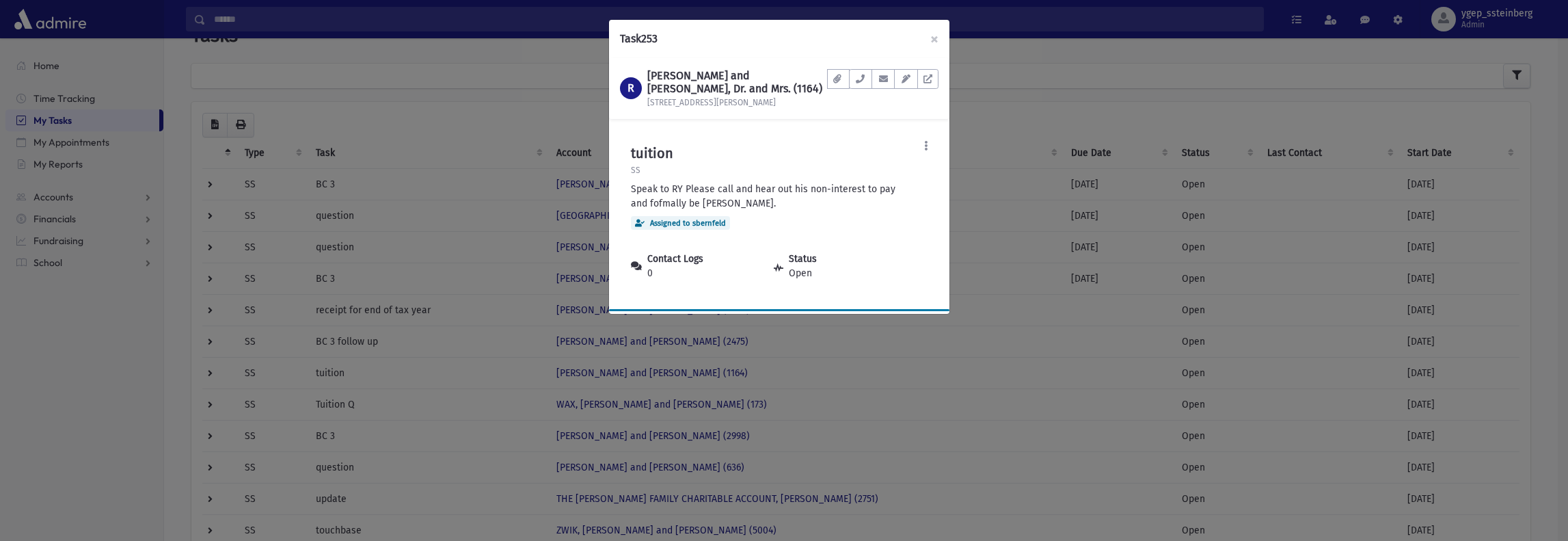
click at [994, 119] on div "Task 253 × R [PERSON_NAME] and [PERSON_NAME], Dr. and Mrs. (1164) [STREET_ADDRE…" at bounding box center [784, 270] width 1568 height 541
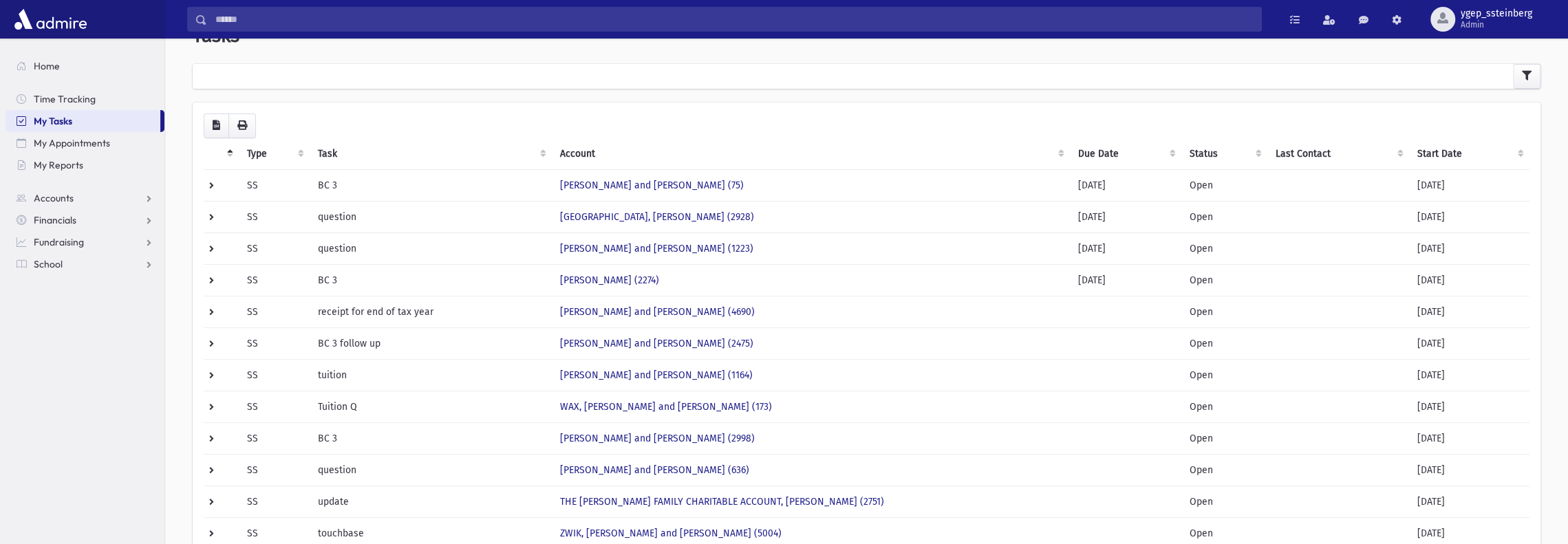
click at [319, 147] on th "Task" at bounding box center [431, 153] width 242 height 31
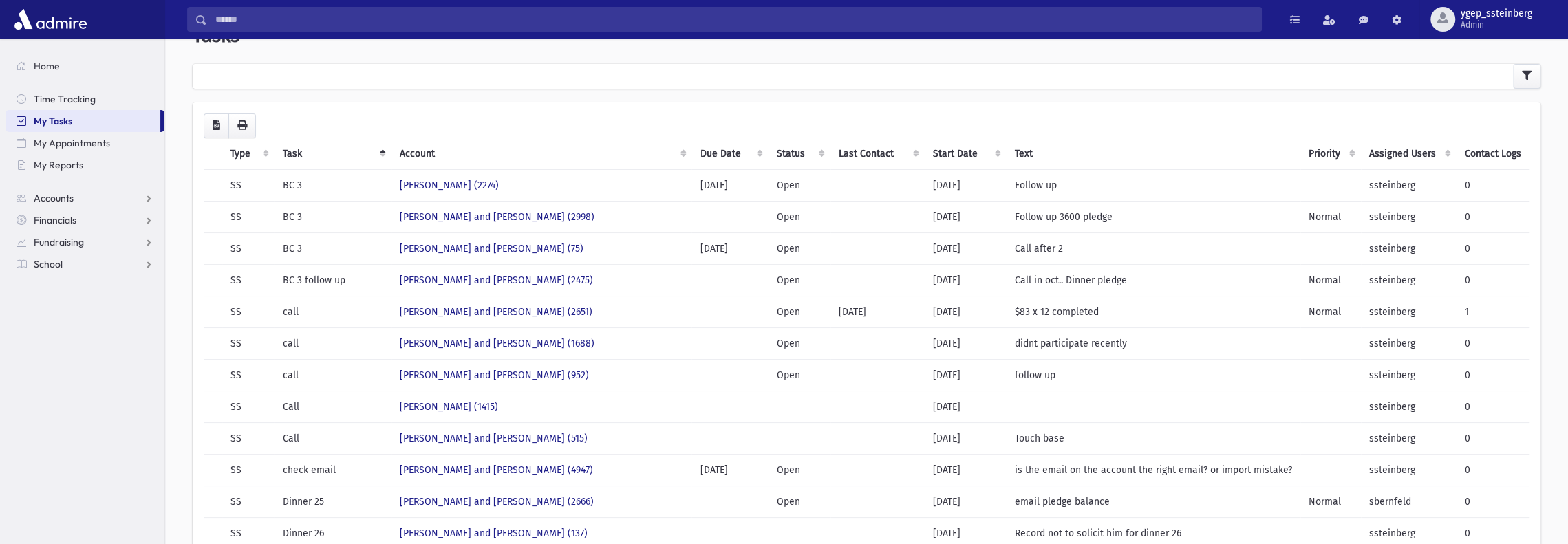
click at [294, 147] on th "Task" at bounding box center [332, 153] width 117 height 31
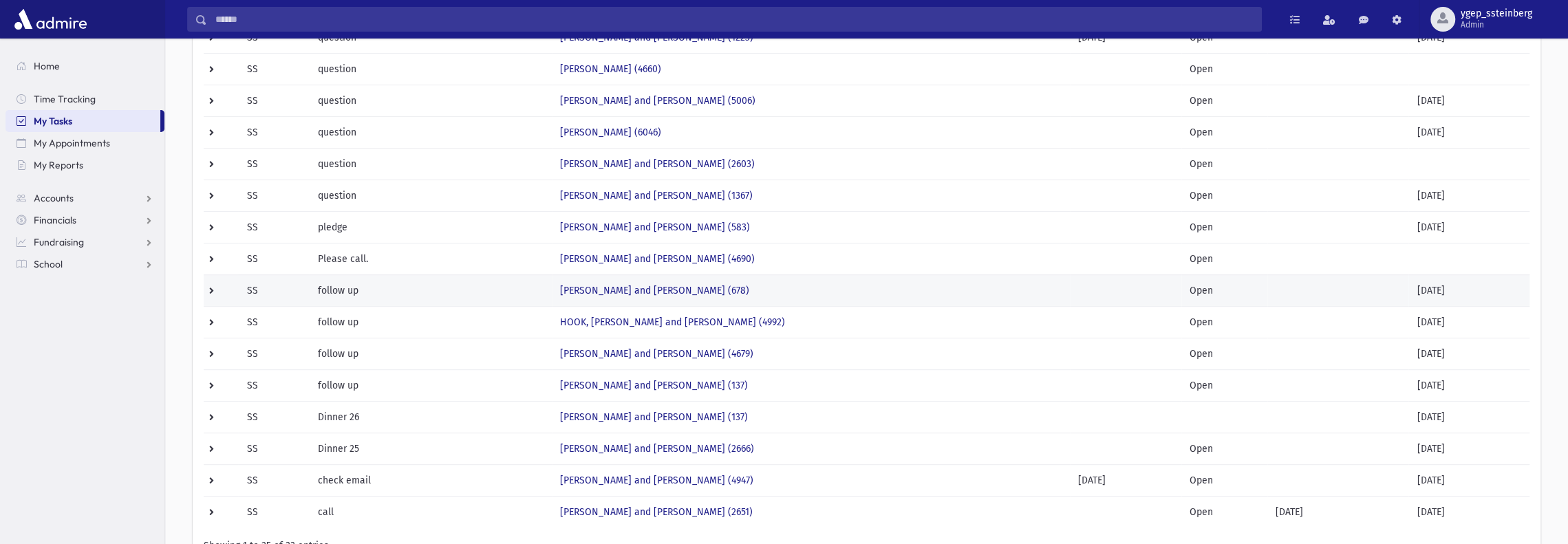
scroll to position [456, 0]
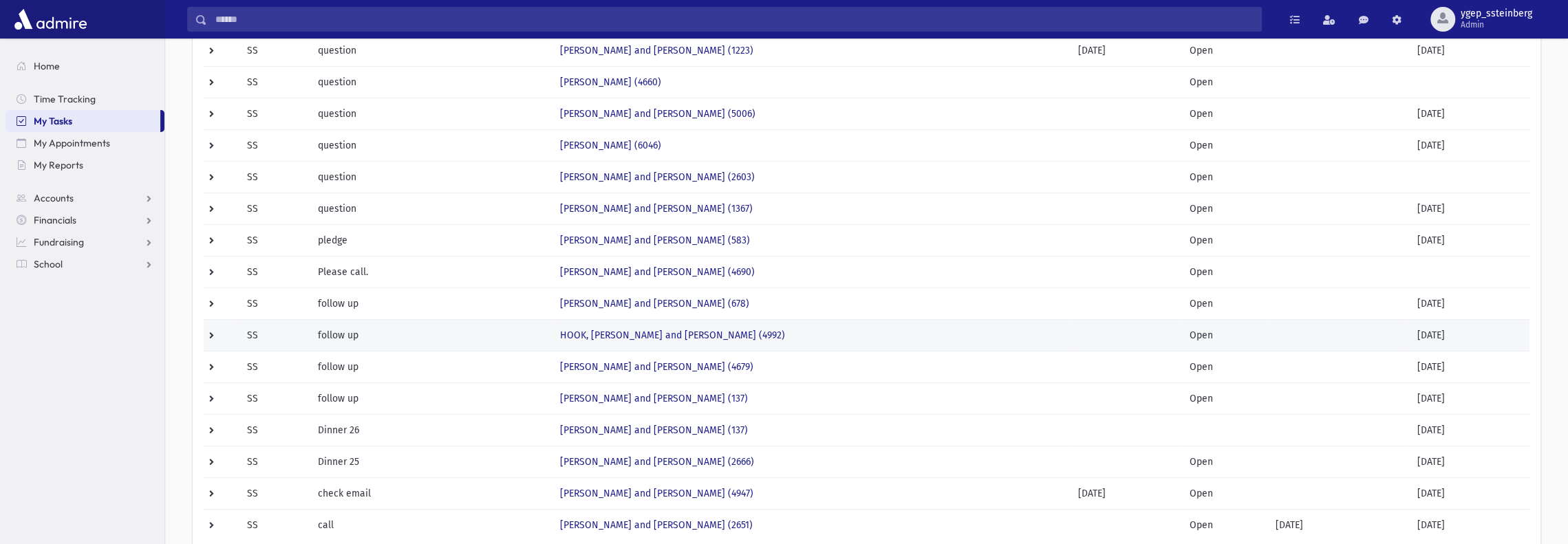
click at [501, 323] on td "follow up" at bounding box center [431, 334] width 242 height 31
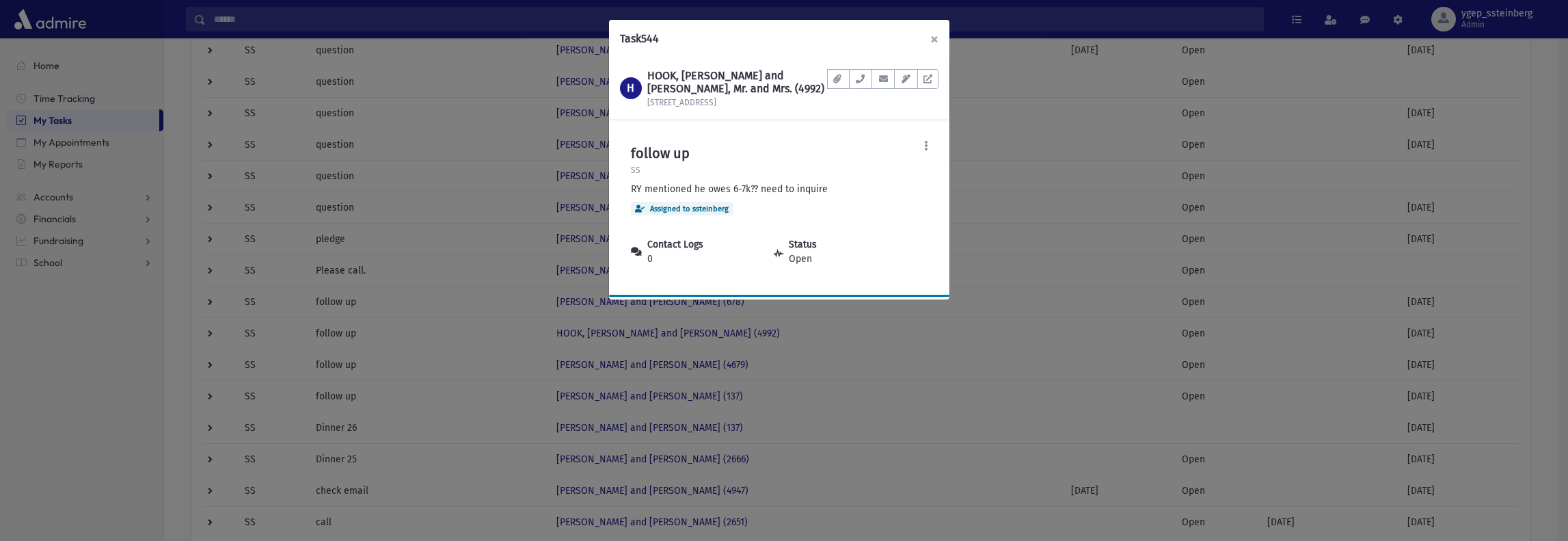
click at [935, 40] on button "×" at bounding box center [934, 39] width 30 height 39
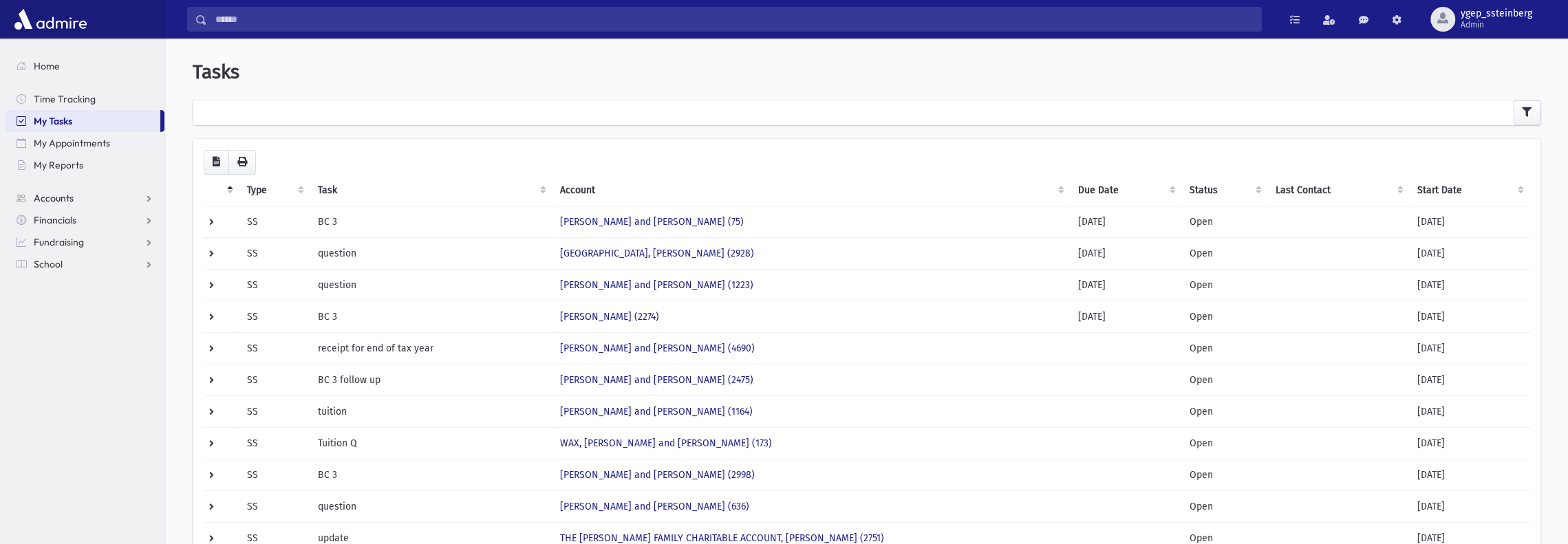
click at [76, 198] on link "Accounts" at bounding box center [85, 198] width 159 height 22
click at [87, 220] on span "Account List" at bounding box center [68, 219] width 53 height 12
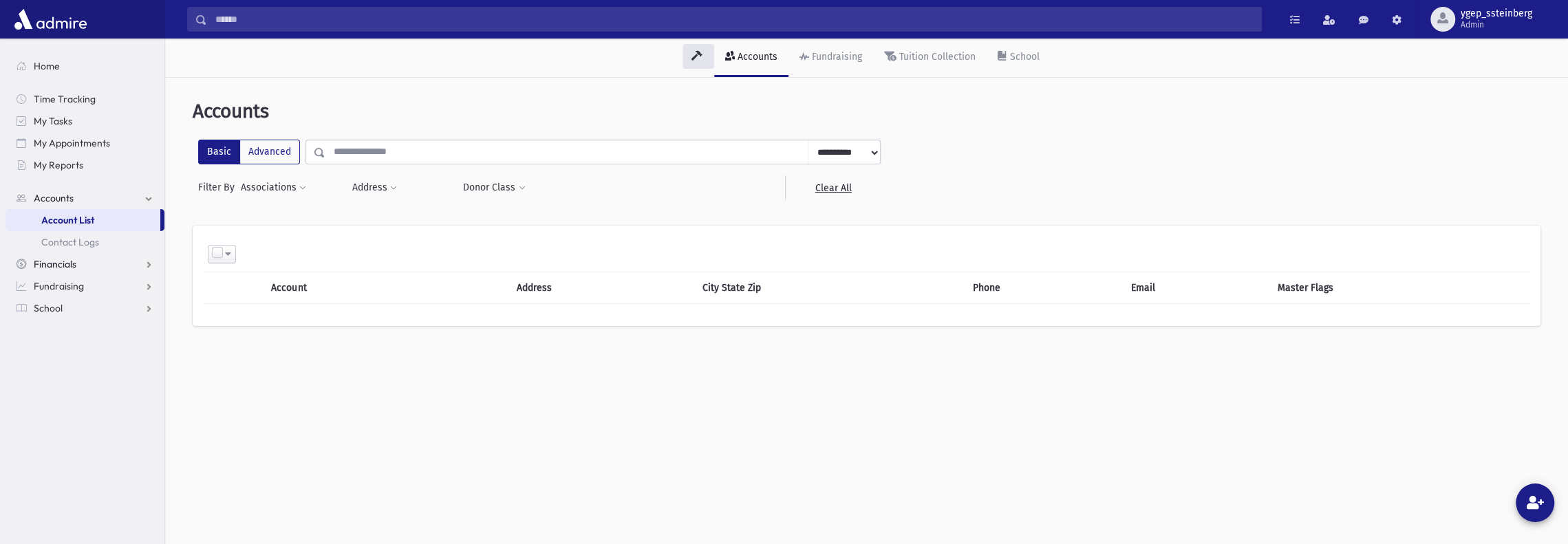
click at [78, 261] on link "Financials" at bounding box center [85, 263] width 159 height 22
click at [77, 236] on link "Pledges" at bounding box center [85, 241] width 159 height 22
click at [87, 290] on span "Pledge List" at bounding box center [75, 286] width 46 height 12
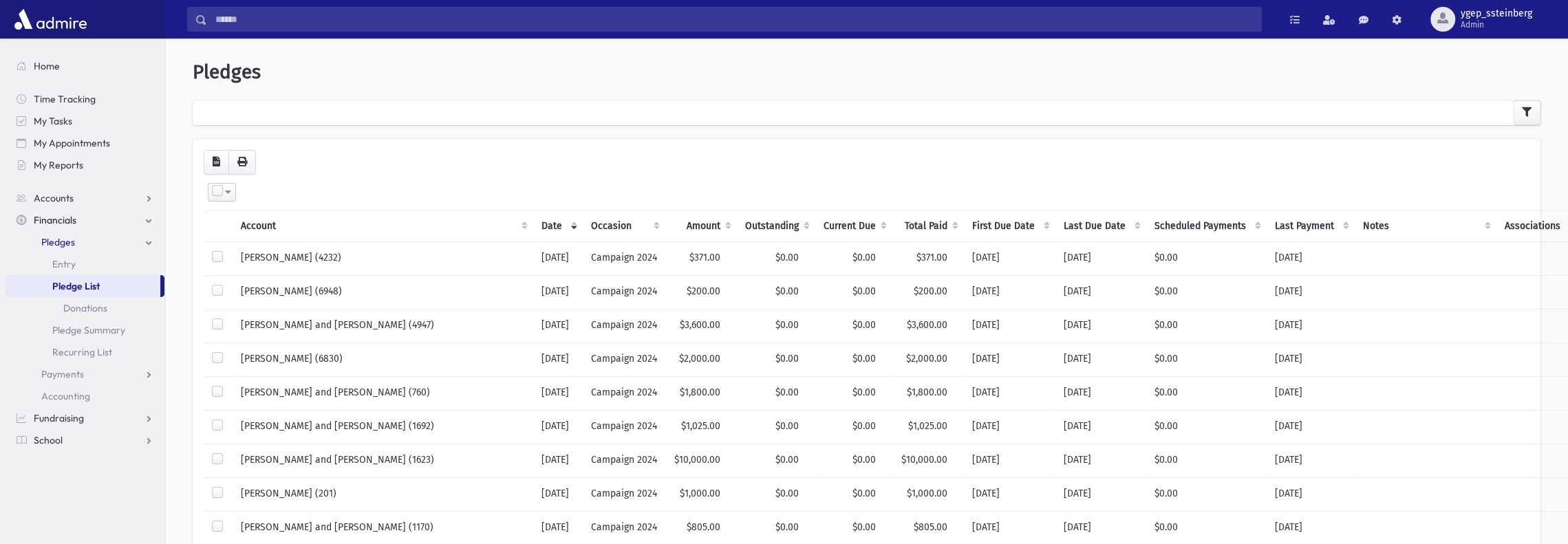
click at [307, 116] on div at bounding box center [865, 113] width 1347 height 25
click at [1513, 114] on div at bounding box center [865, 113] width 1347 height 25
click at [1527, 109] on icon "button" at bounding box center [1526, 112] width 9 height 9
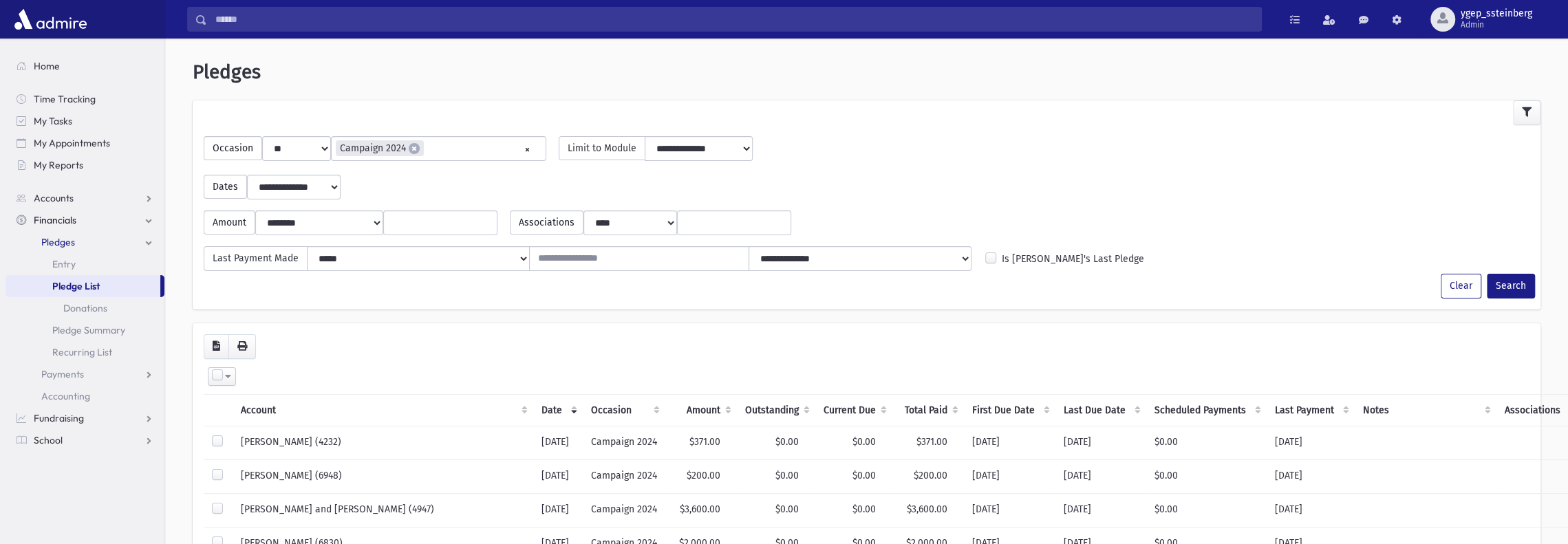
click at [417, 144] on li "× Campaign 2024" at bounding box center [380, 148] width 88 height 16
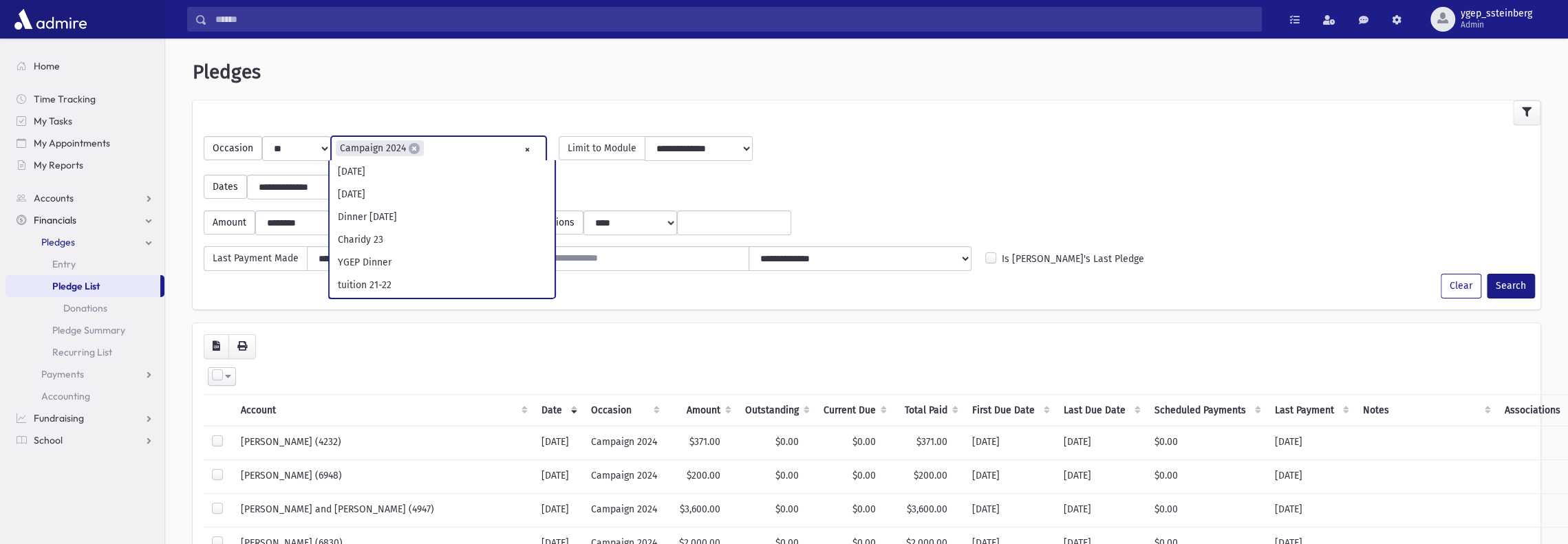
scroll to position [204, 0]
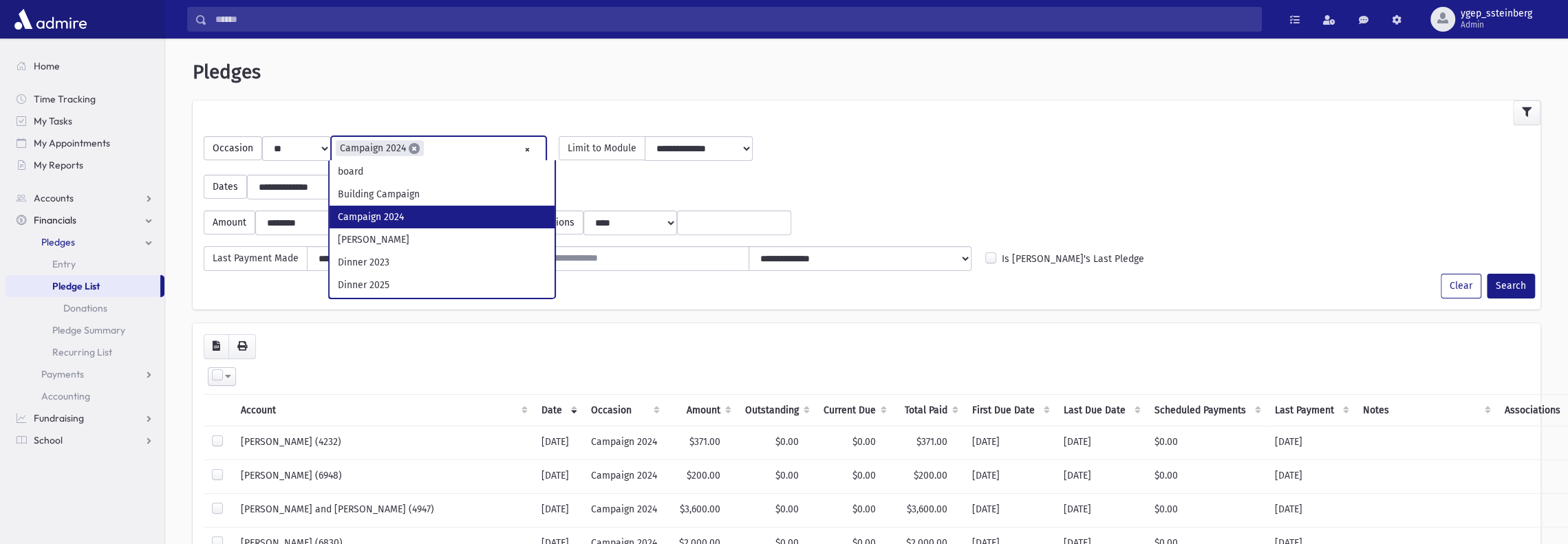
click at [413, 145] on span "×" at bounding box center [415, 149] width 11 height 11
select select
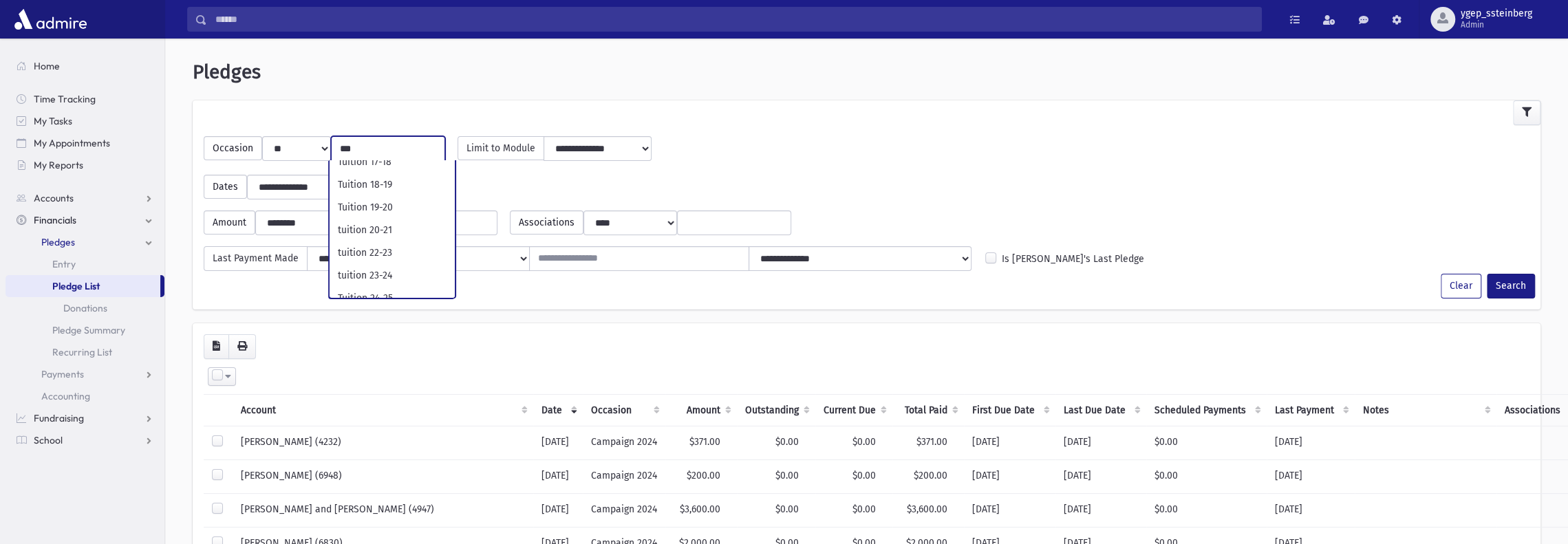
scroll to position [89, 0]
type input "***"
select select "**"
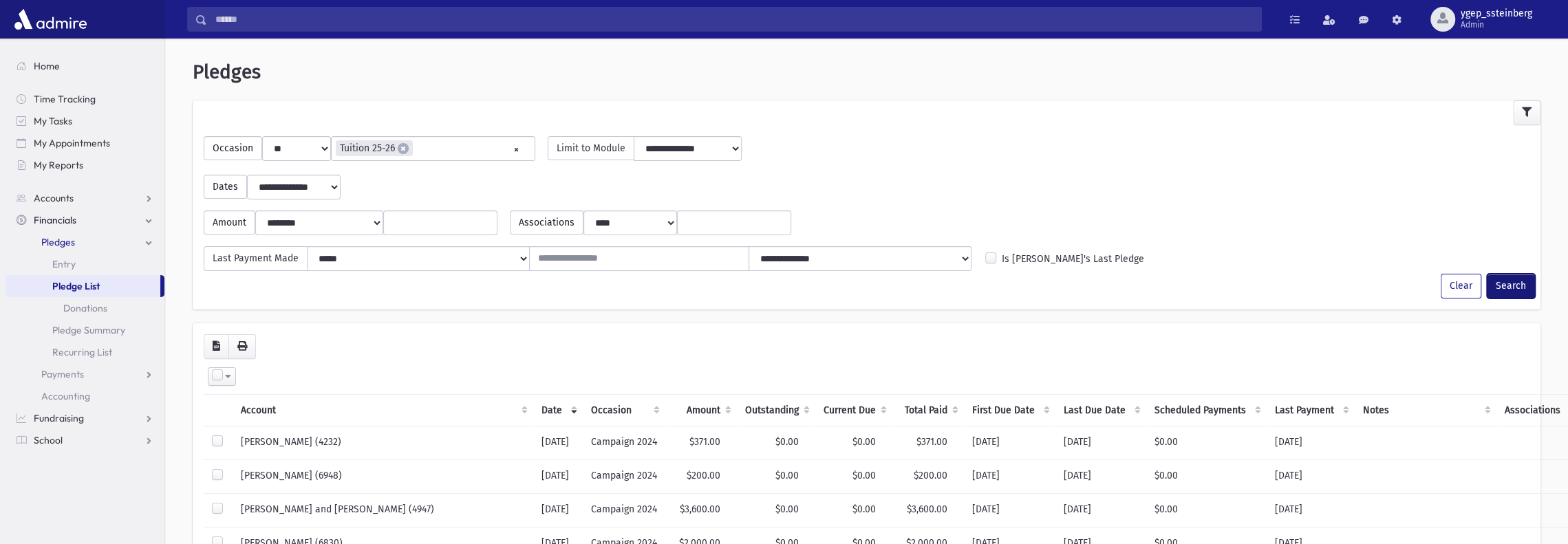
click at [1499, 281] on button "Search" at bounding box center [1510, 286] width 48 height 25
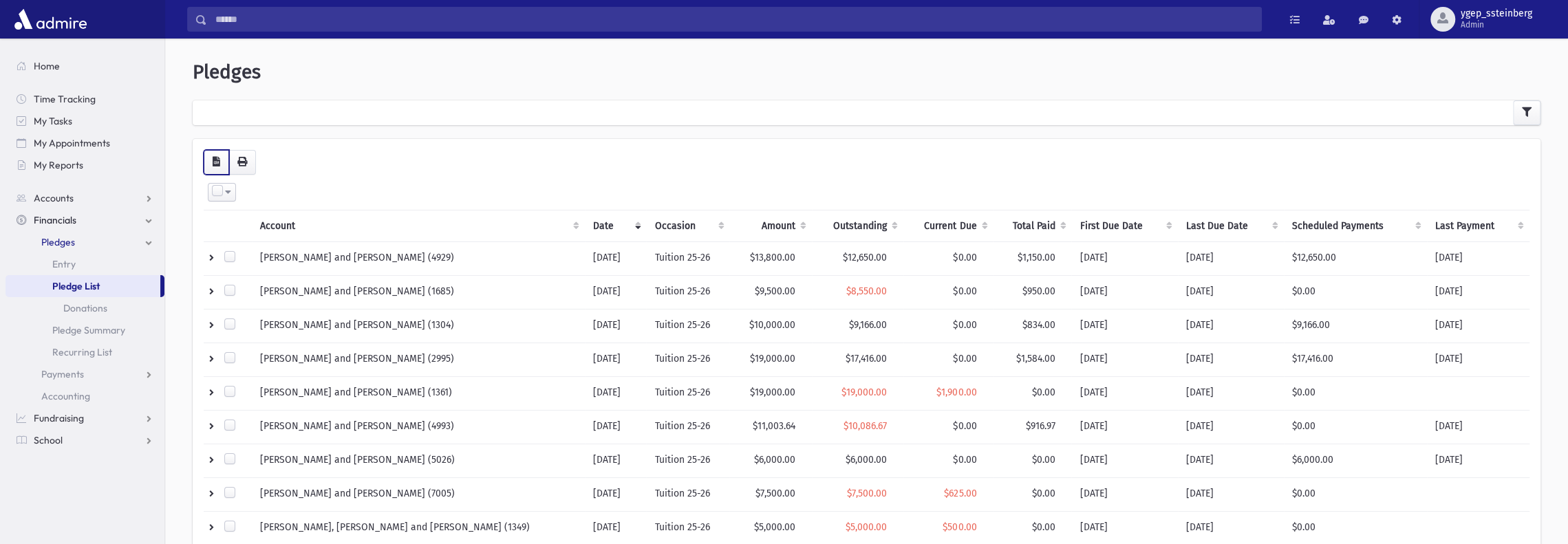
click at [216, 161] on icon "button" at bounding box center [217, 162] width 8 height 9
click at [241, 20] on input "Search" at bounding box center [734, 19] width 1054 height 25
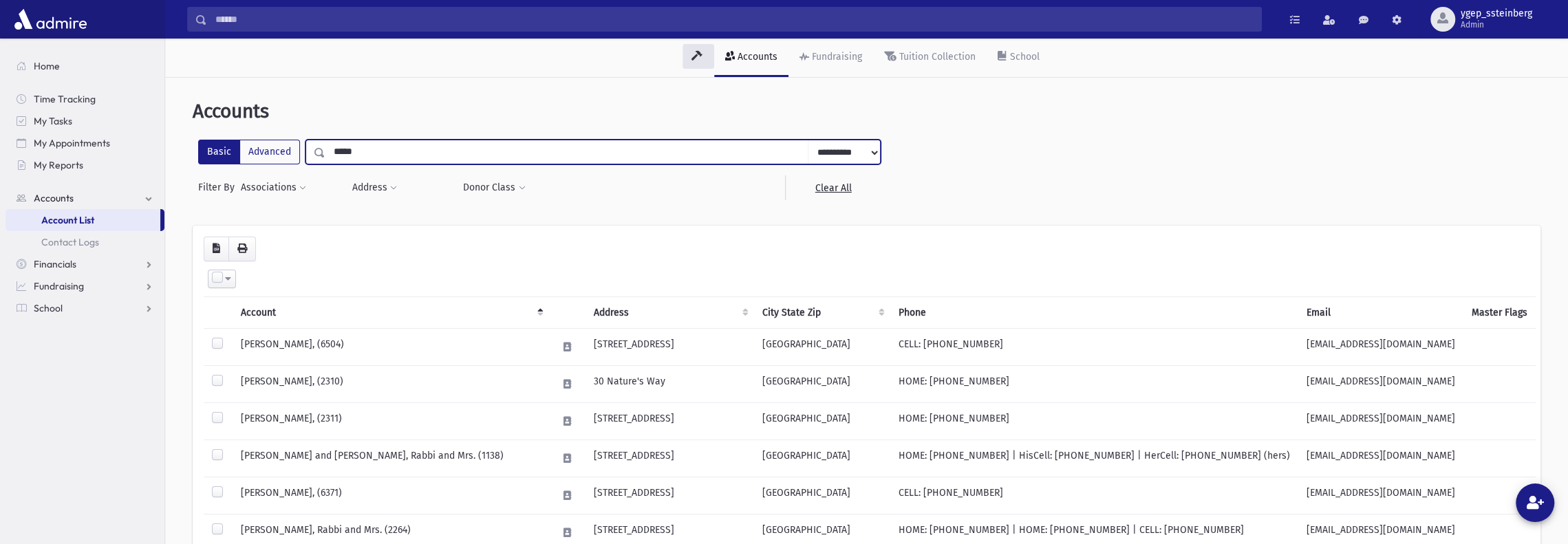
drag, startPoint x: 355, startPoint y: 156, endPoint x: 323, endPoint y: 152, distance: 32.2
click at [326, 152] on input "*****" at bounding box center [567, 151] width 483 height 25
type input "****"
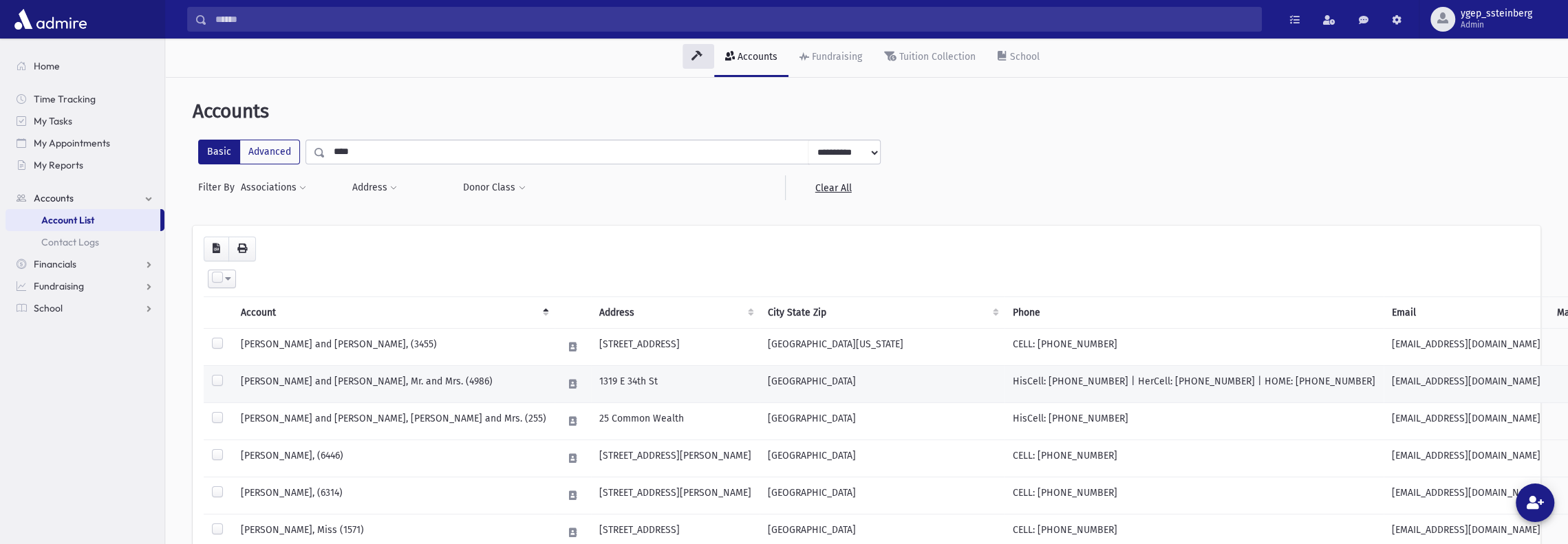
click at [300, 376] on td "[PERSON_NAME] and [PERSON_NAME], Mr. and Mrs. (4986)" at bounding box center [394, 383] width 322 height 37
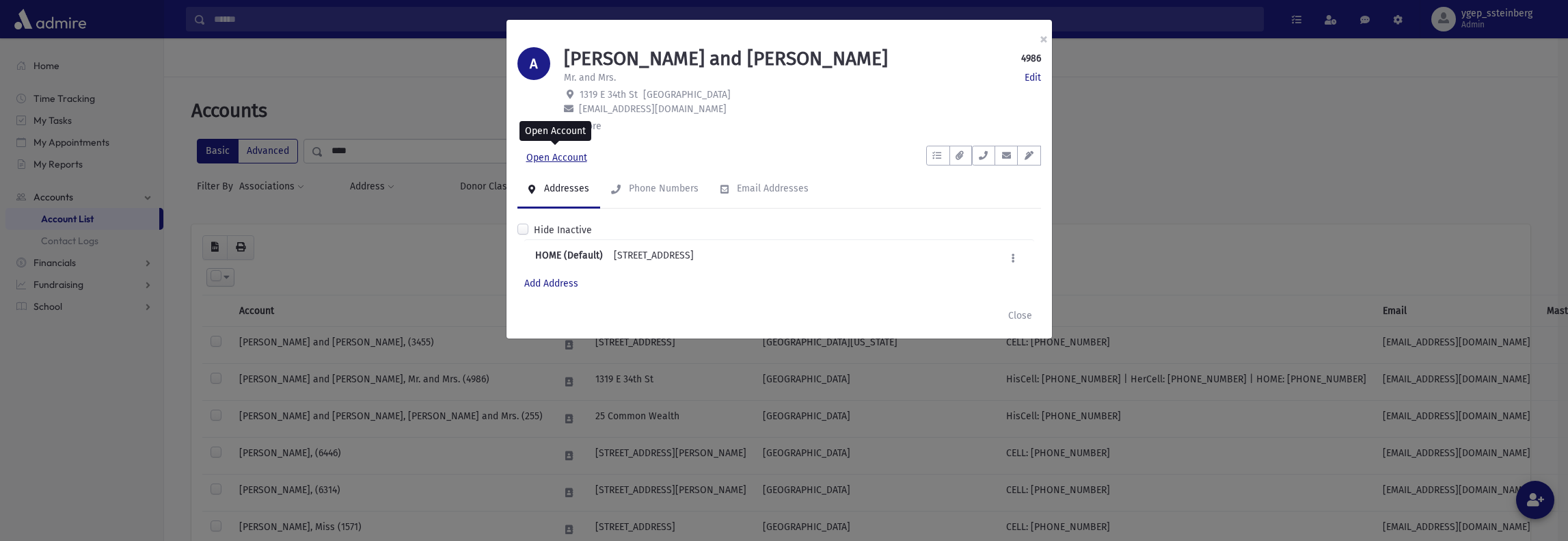
click at [546, 164] on link "Open Account" at bounding box center [557, 158] width 79 height 24
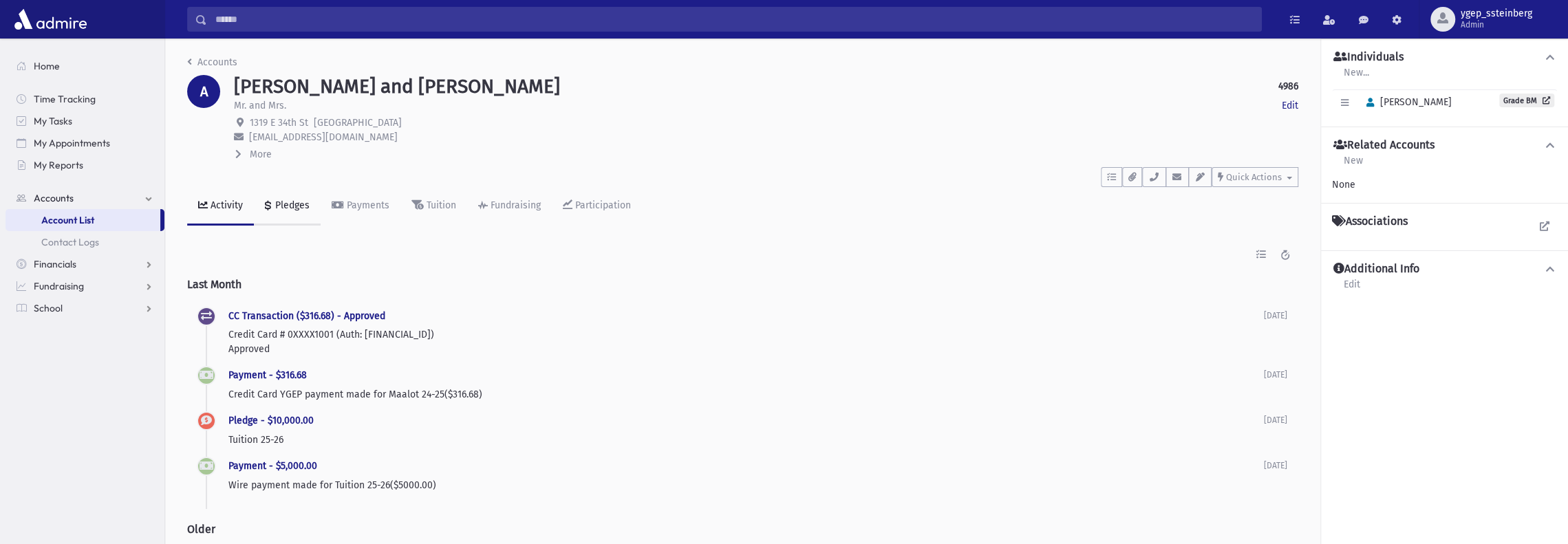
click at [290, 202] on div "Pledges" at bounding box center [291, 205] width 37 height 11
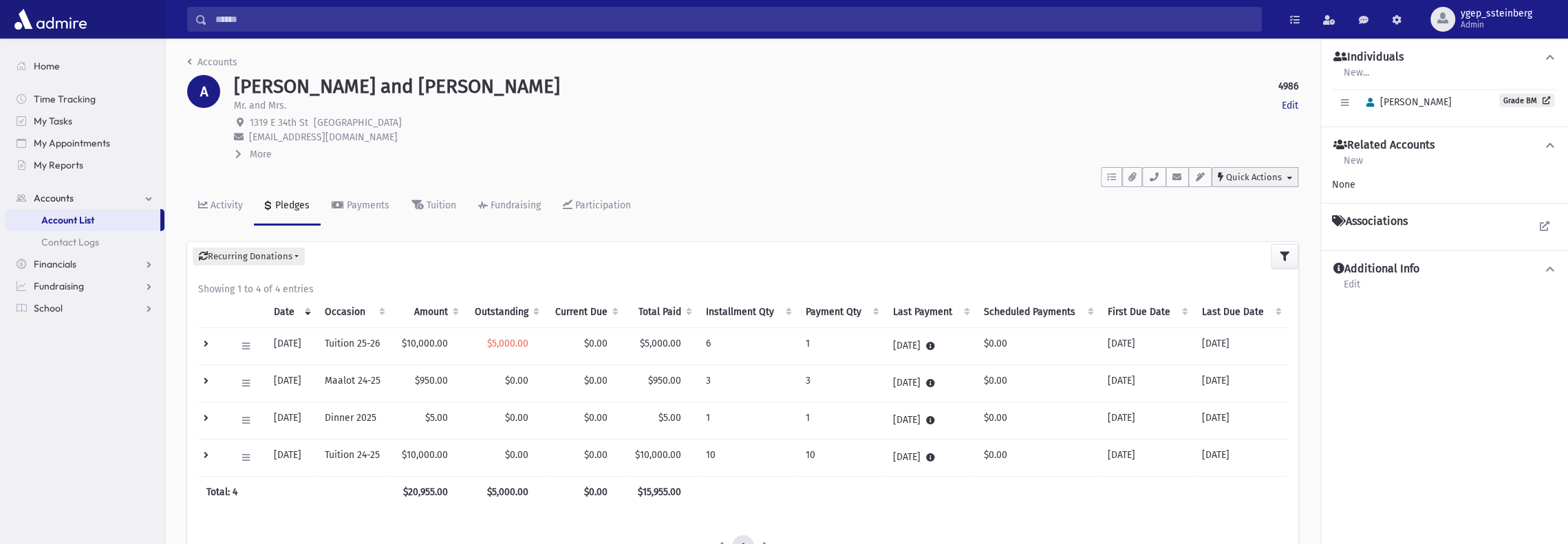
click at [1247, 172] on span "Quick Actions" at bounding box center [1254, 177] width 56 height 10
click at [1256, 208] on span "New Contact Log" at bounding box center [1270, 212] width 77 height 11
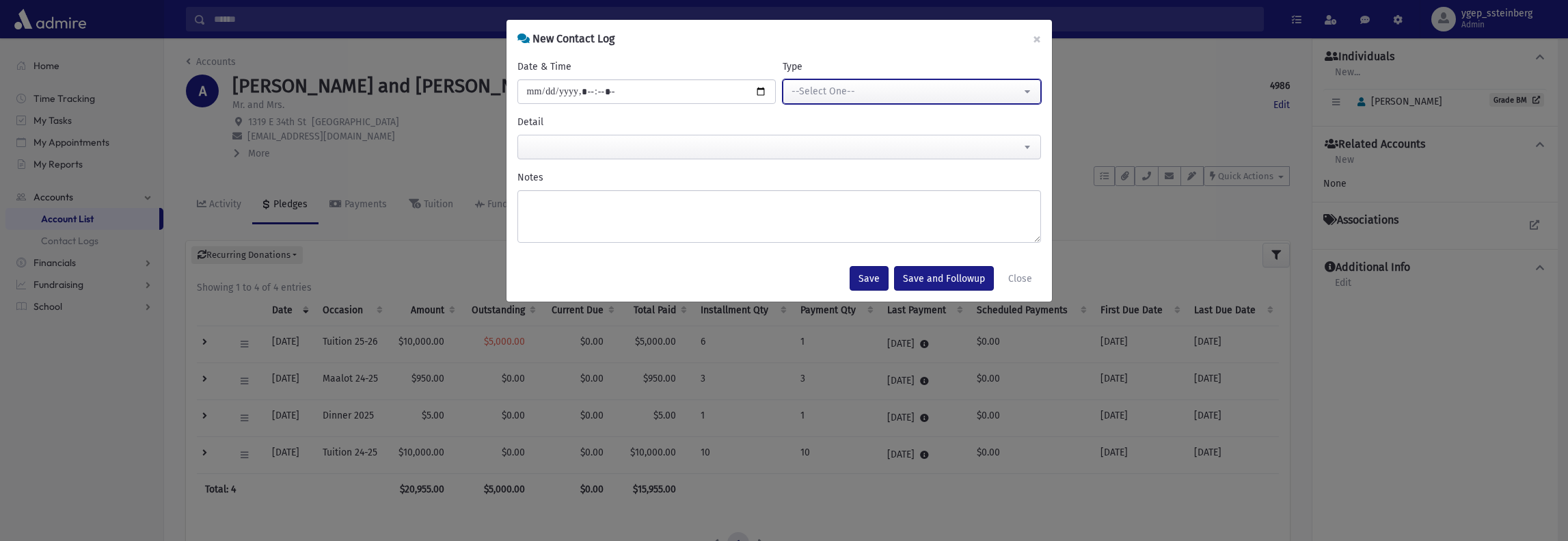
click at [882, 94] on div "--Select One--" at bounding box center [906, 90] width 230 height 14
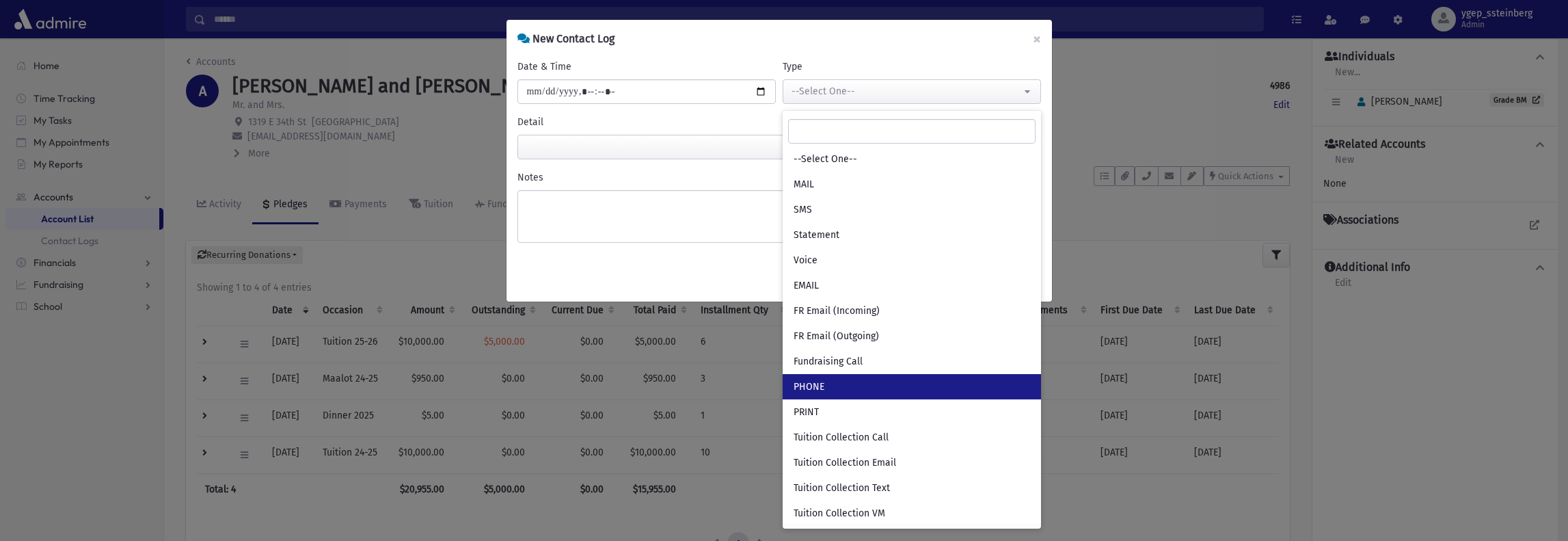
click at [855, 382] on link "PHONE" at bounding box center [911, 386] width 259 height 25
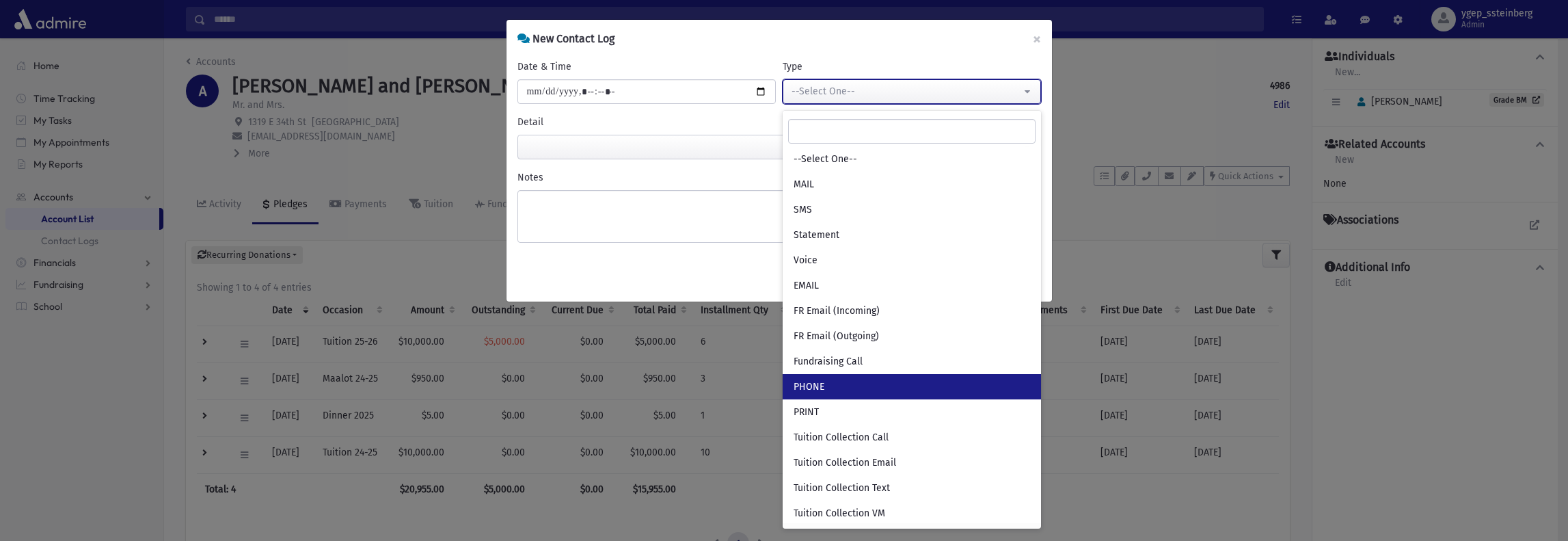
select select "***"
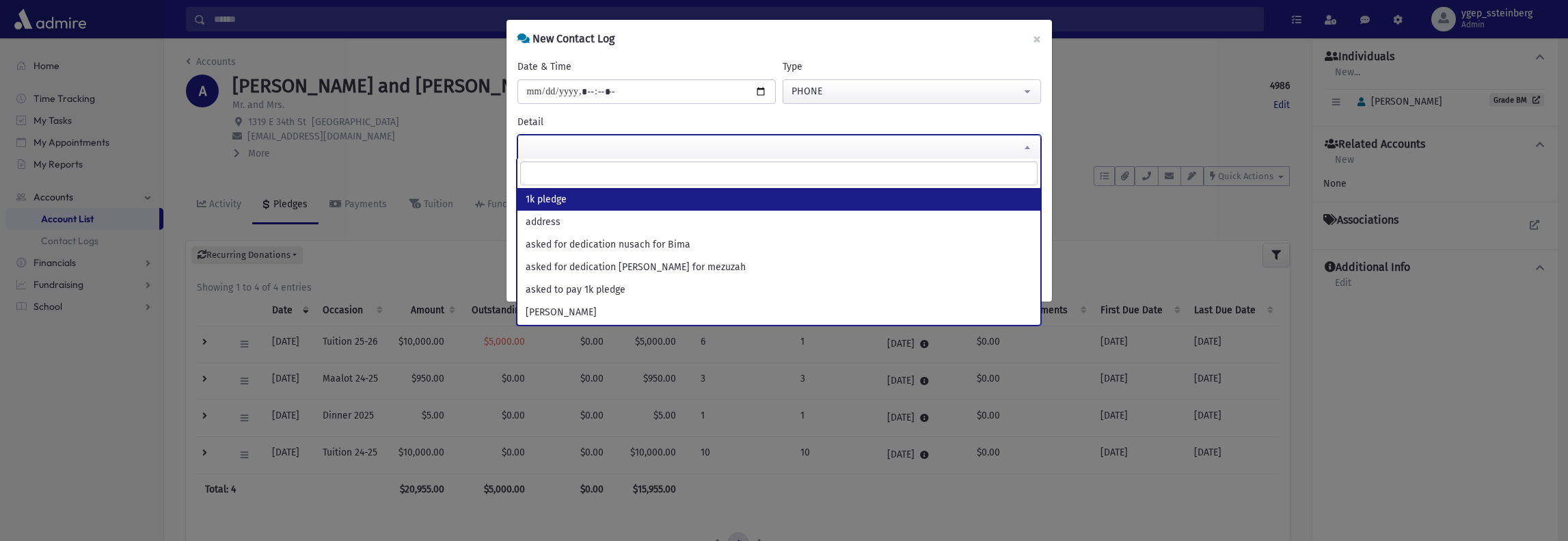
click at [541, 141] on span at bounding box center [779, 147] width 524 height 24
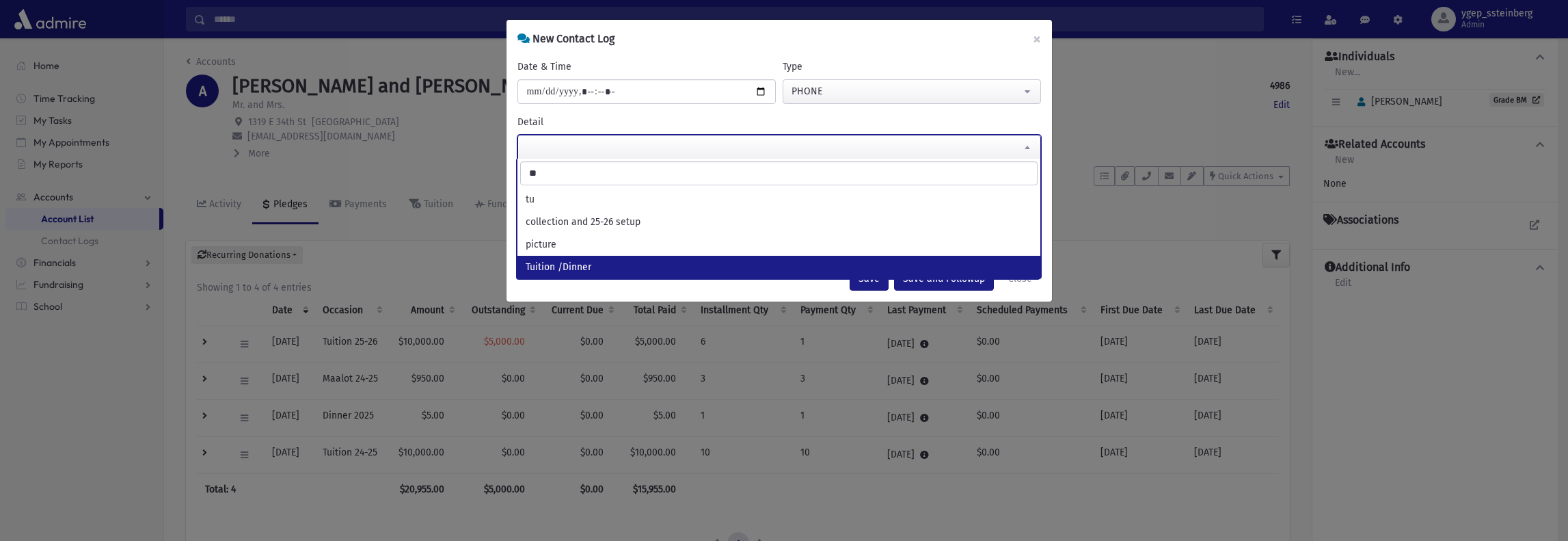
type input "**"
select select "**********"
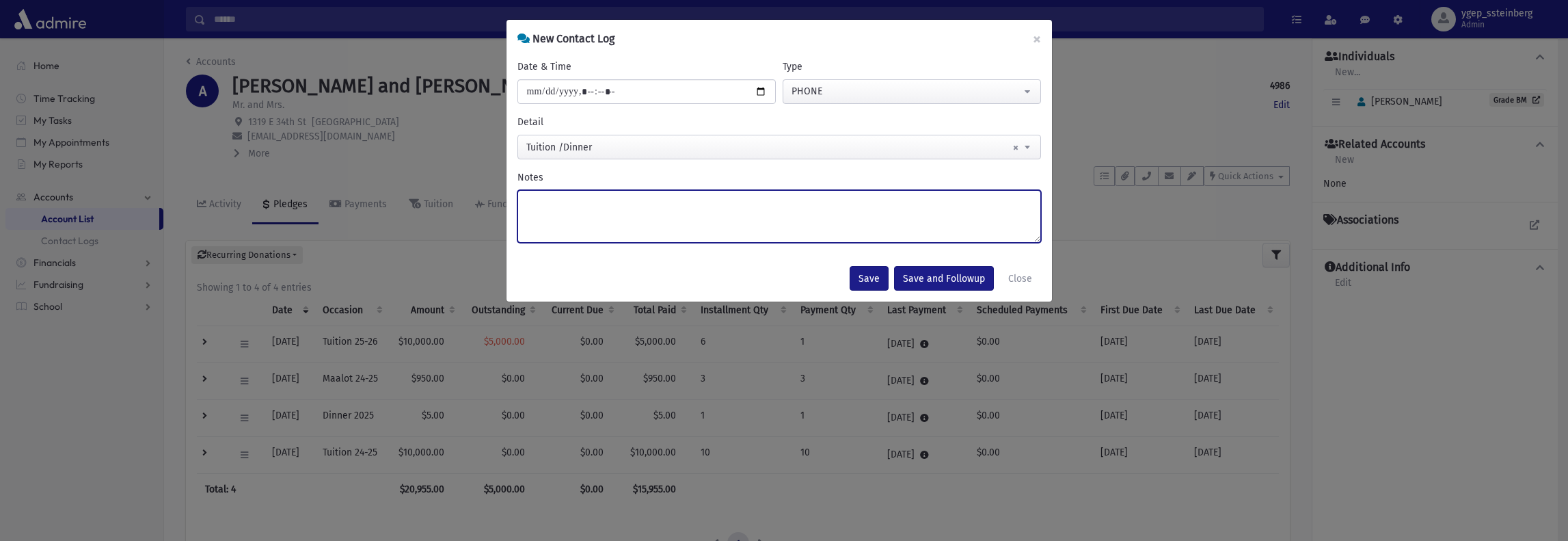
click at [551, 207] on textarea "Notes" at bounding box center [779, 216] width 524 height 53
type textarea "**********"
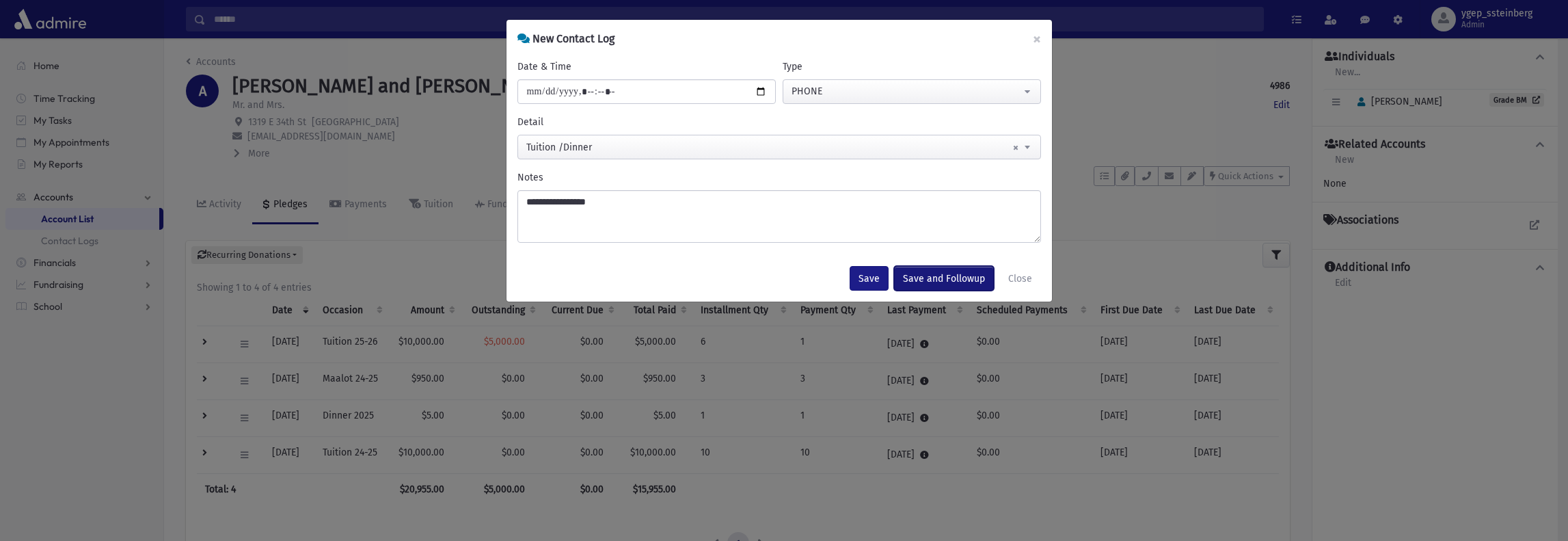
drag, startPoint x: 541, startPoint y: 200, endPoint x: 939, endPoint y: 275, distance: 405.0
click at [939, 275] on button "Save and Followup" at bounding box center [943, 278] width 100 height 24
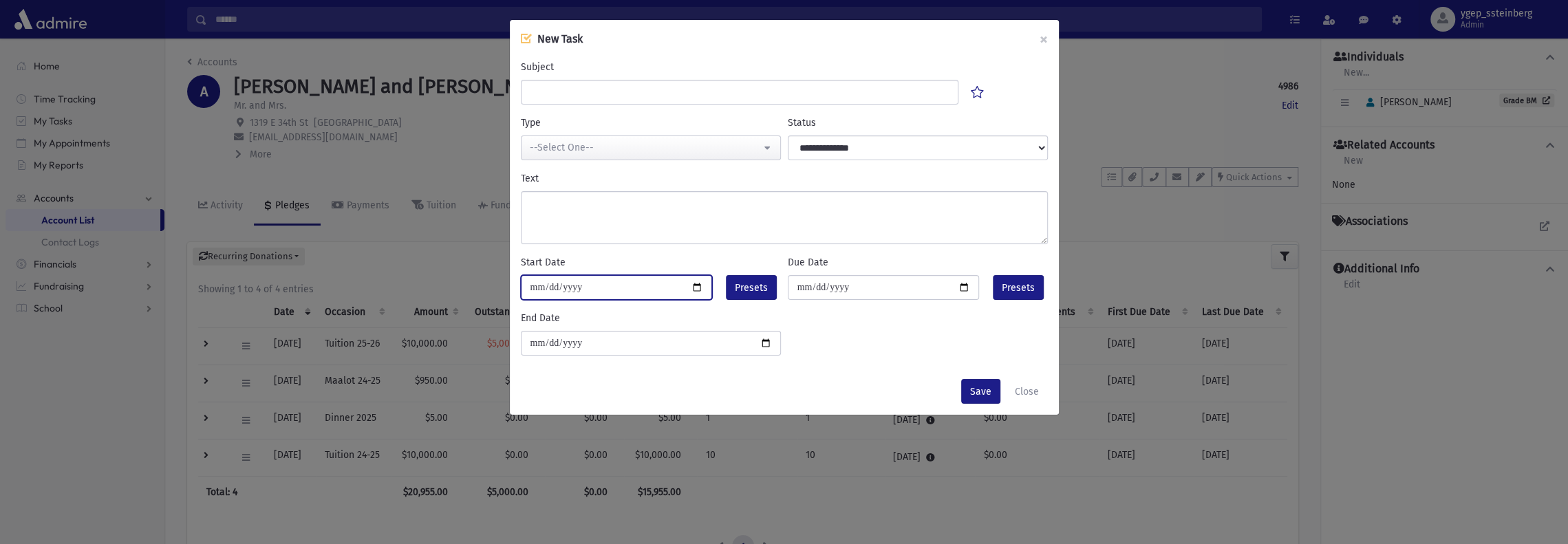
click at [697, 287] on input "date" at bounding box center [616, 288] width 192 height 25
type input "**********"
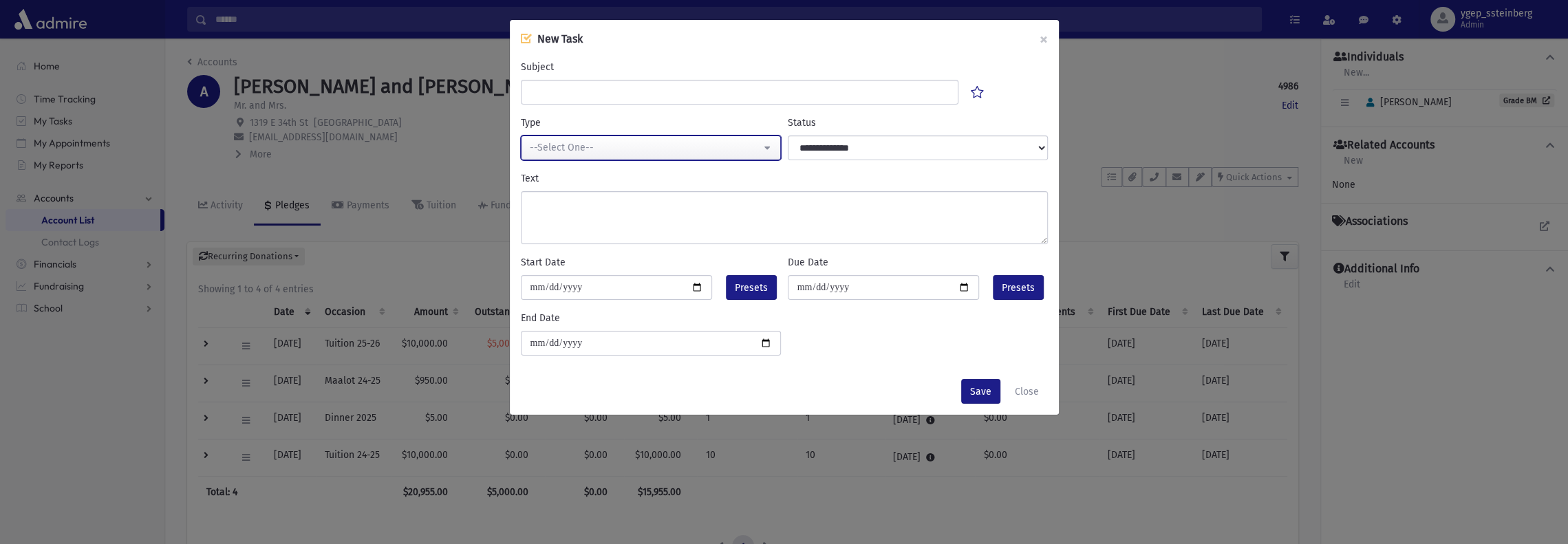
click at [663, 149] on div "--Select One--" at bounding box center [645, 147] width 231 height 14
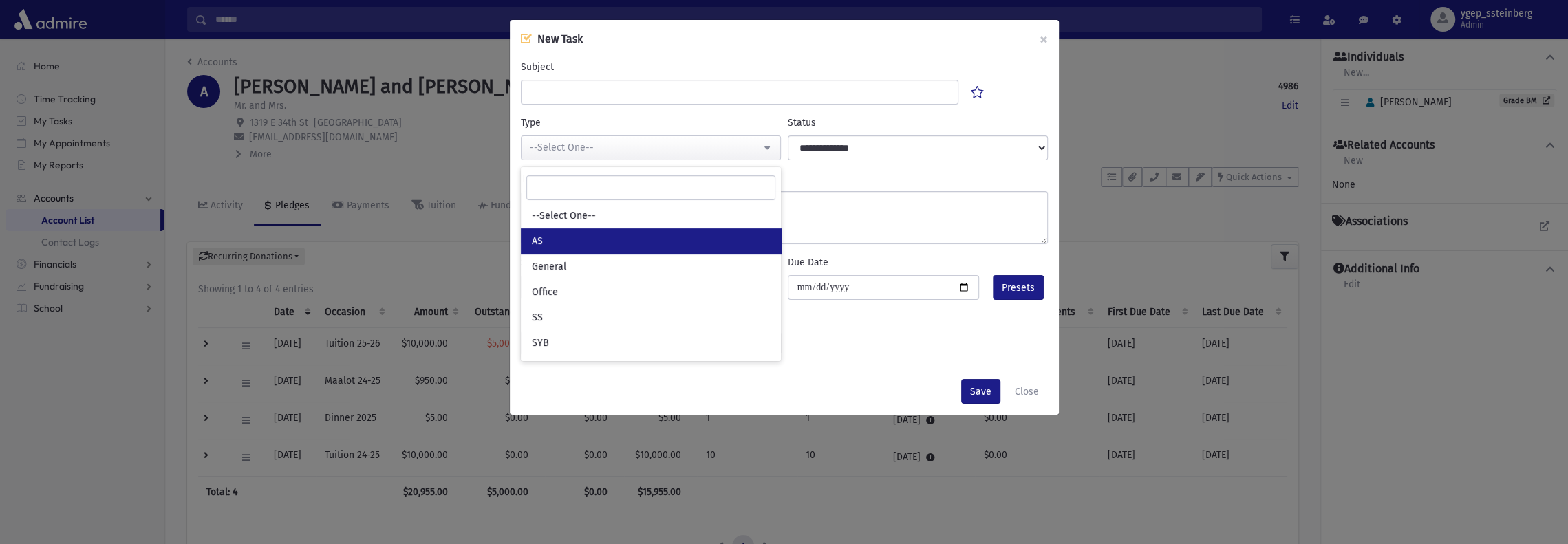
click at [561, 242] on link "AS" at bounding box center [650, 240] width 260 height 26
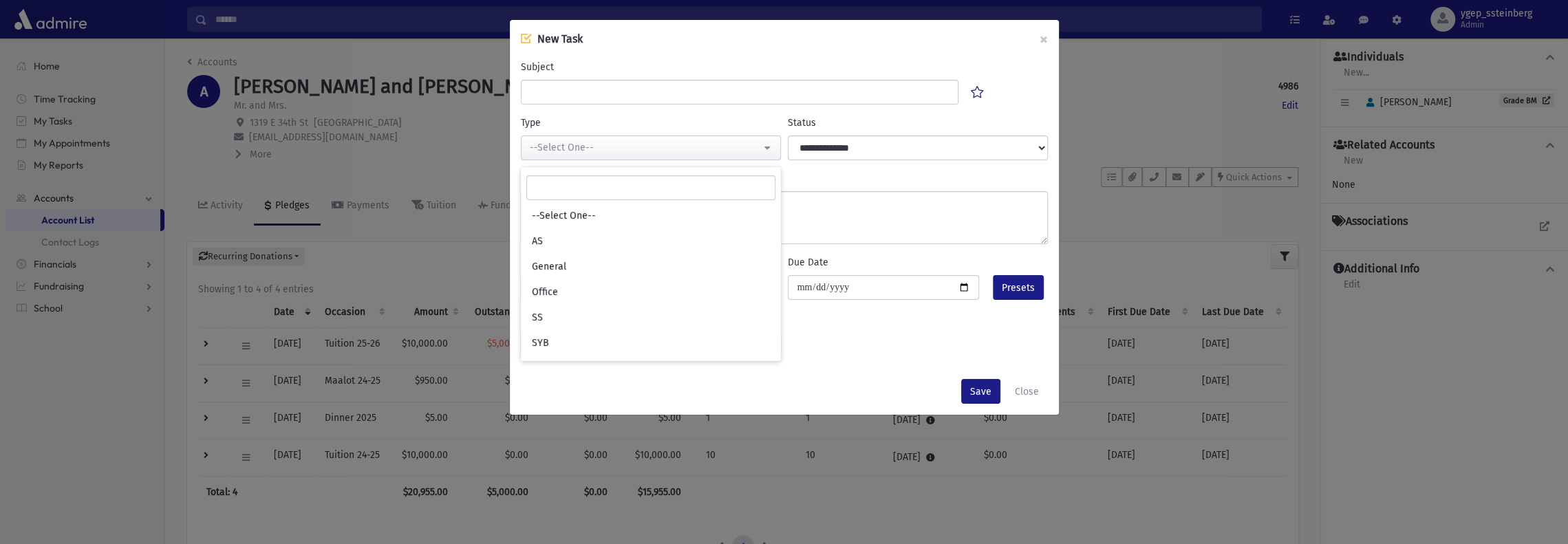
select select "*"
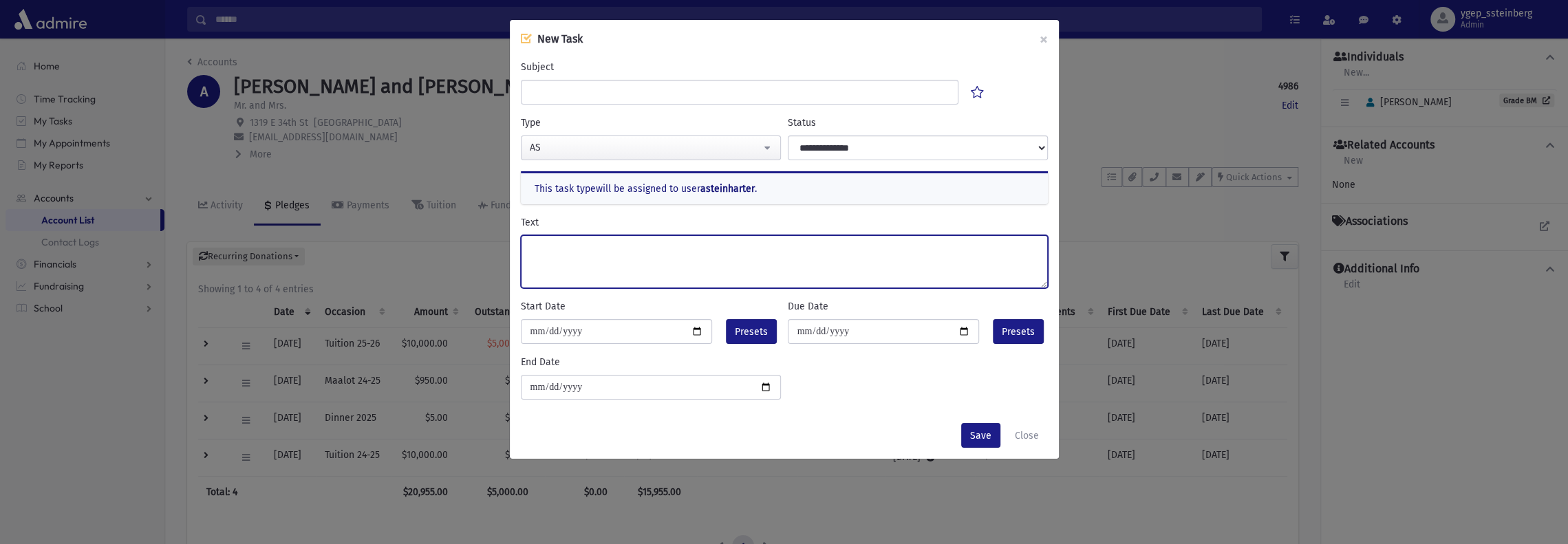
click at [576, 250] on textarea "Text" at bounding box center [784, 261] width 527 height 53
type textarea "*"
type textarea "****"
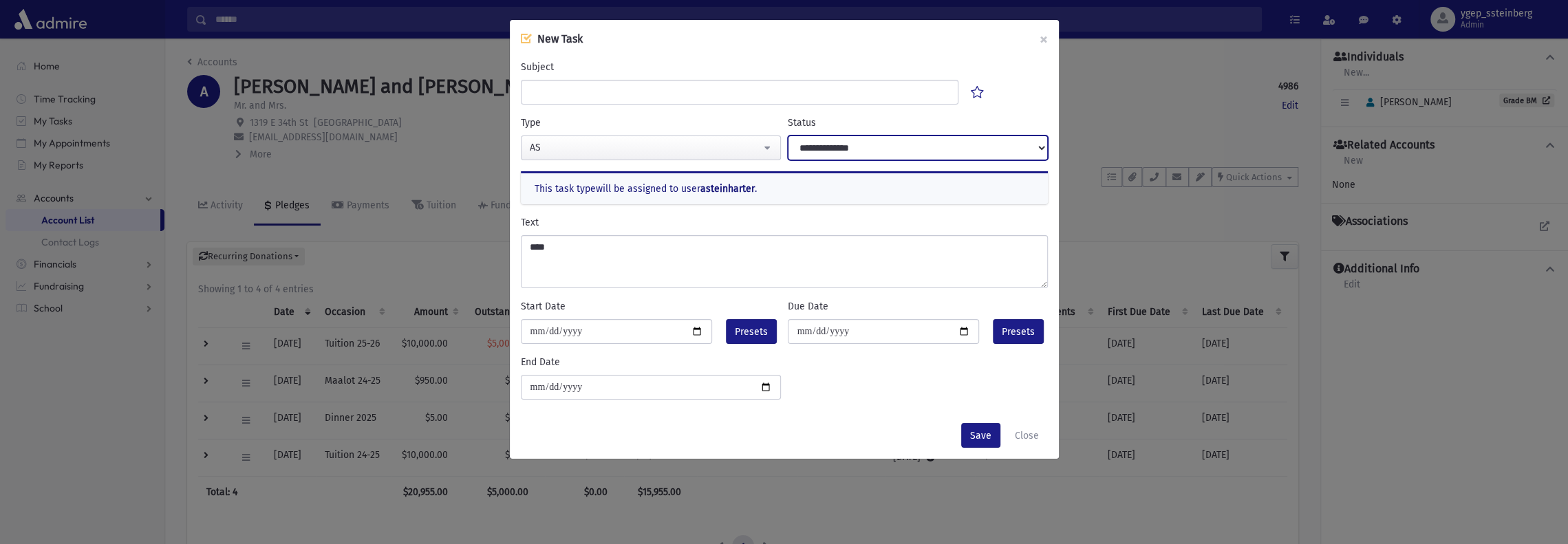
click at [842, 149] on select "**********" at bounding box center [918, 148] width 260 height 25
select select "****"
click at [788, 135] on select "**********" at bounding box center [918, 148] width 260 height 25
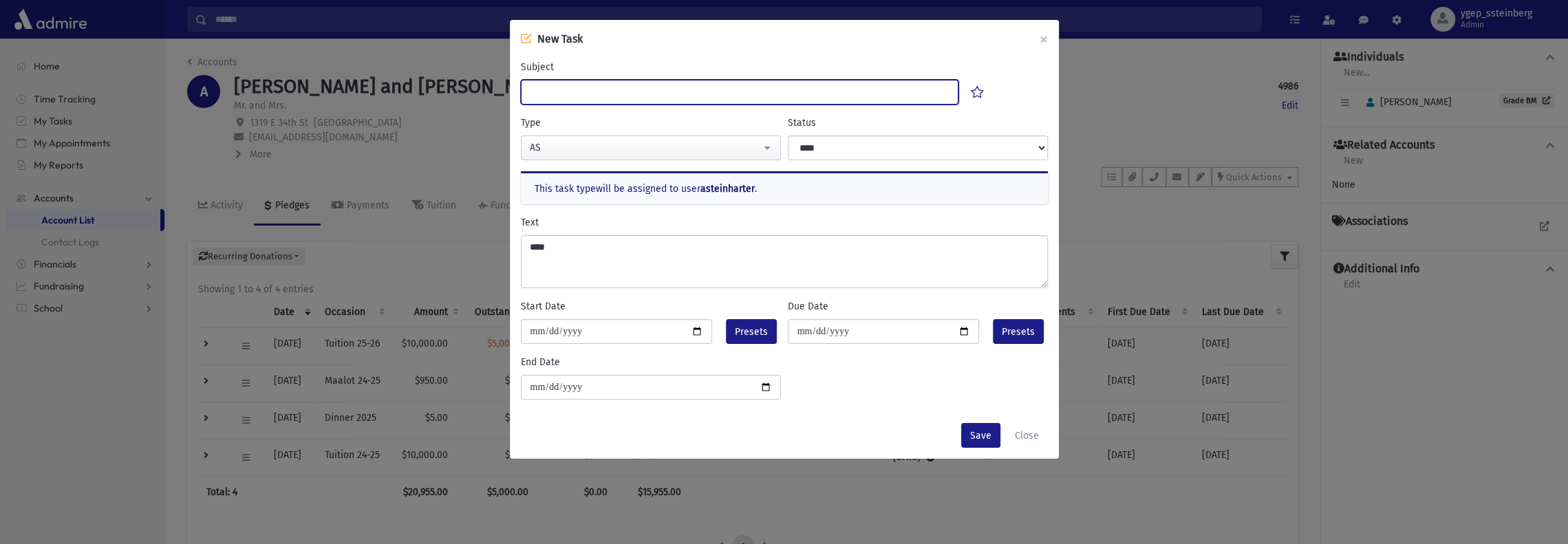
click at [598, 87] on input "Subject" at bounding box center [739, 92] width 438 height 25
type input "*********"
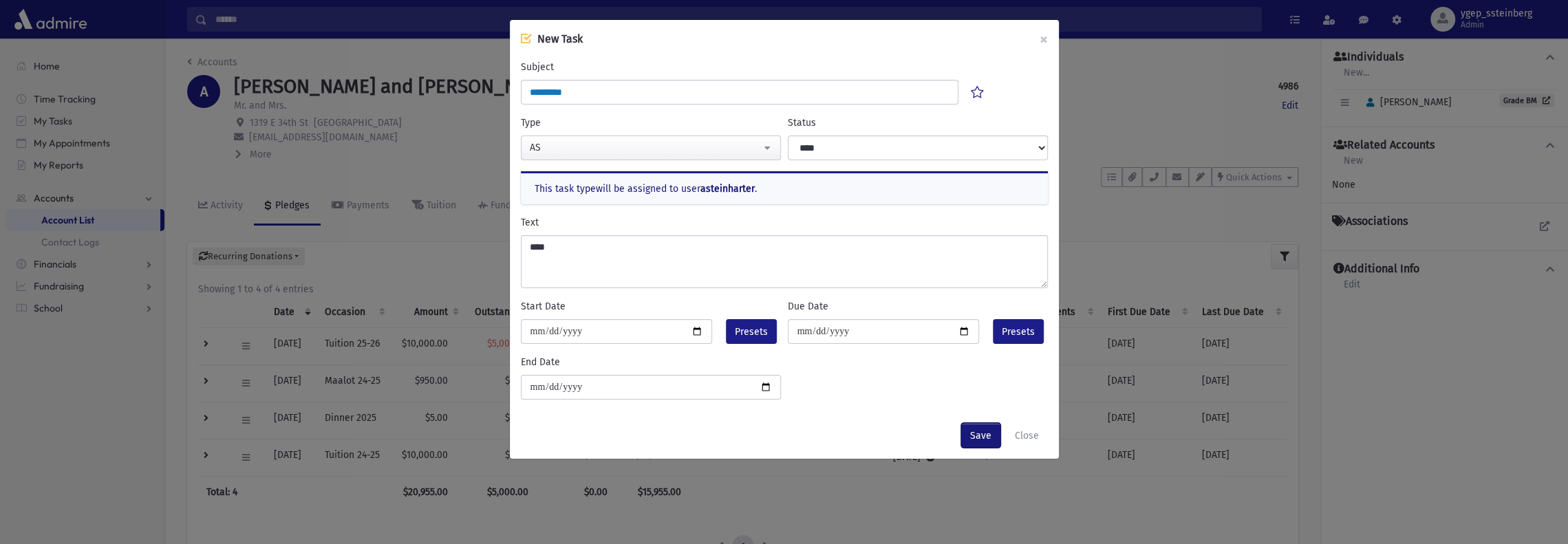
click at [971, 426] on button "Save" at bounding box center [980, 435] width 39 height 25
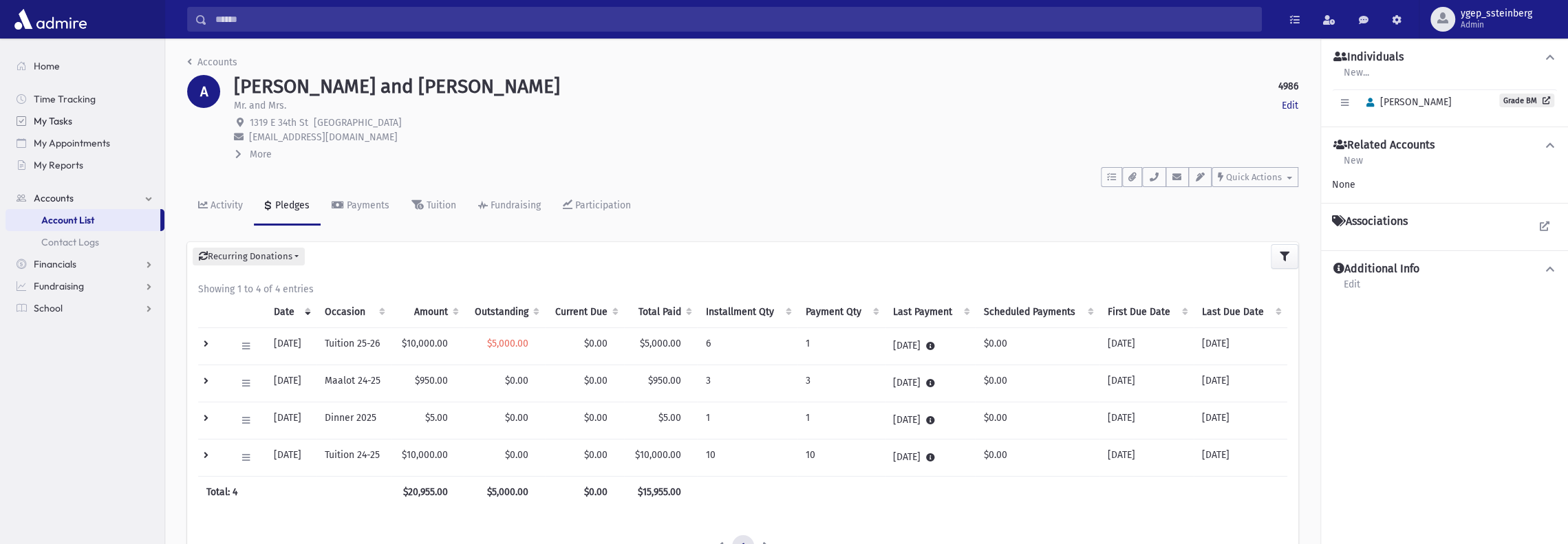
click at [66, 121] on span "My Tasks" at bounding box center [53, 120] width 39 height 12
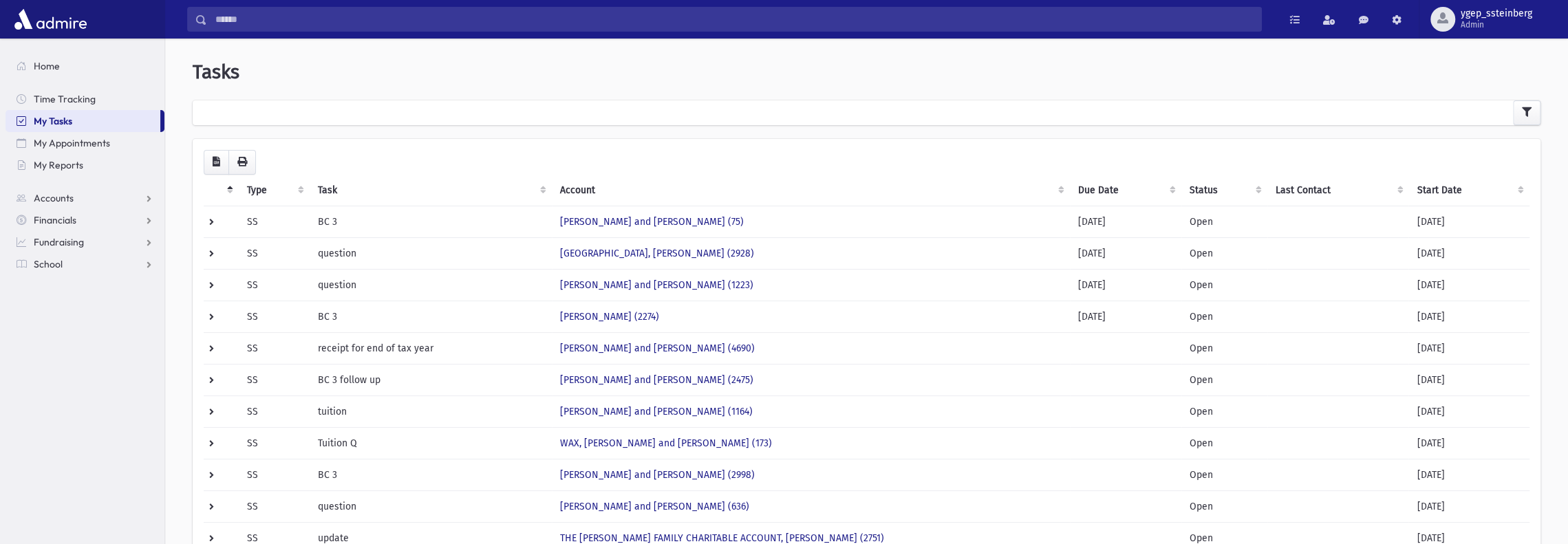
click at [260, 108] on div at bounding box center [865, 113] width 1347 height 25
click at [1530, 111] on icon "button" at bounding box center [1526, 112] width 9 height 9
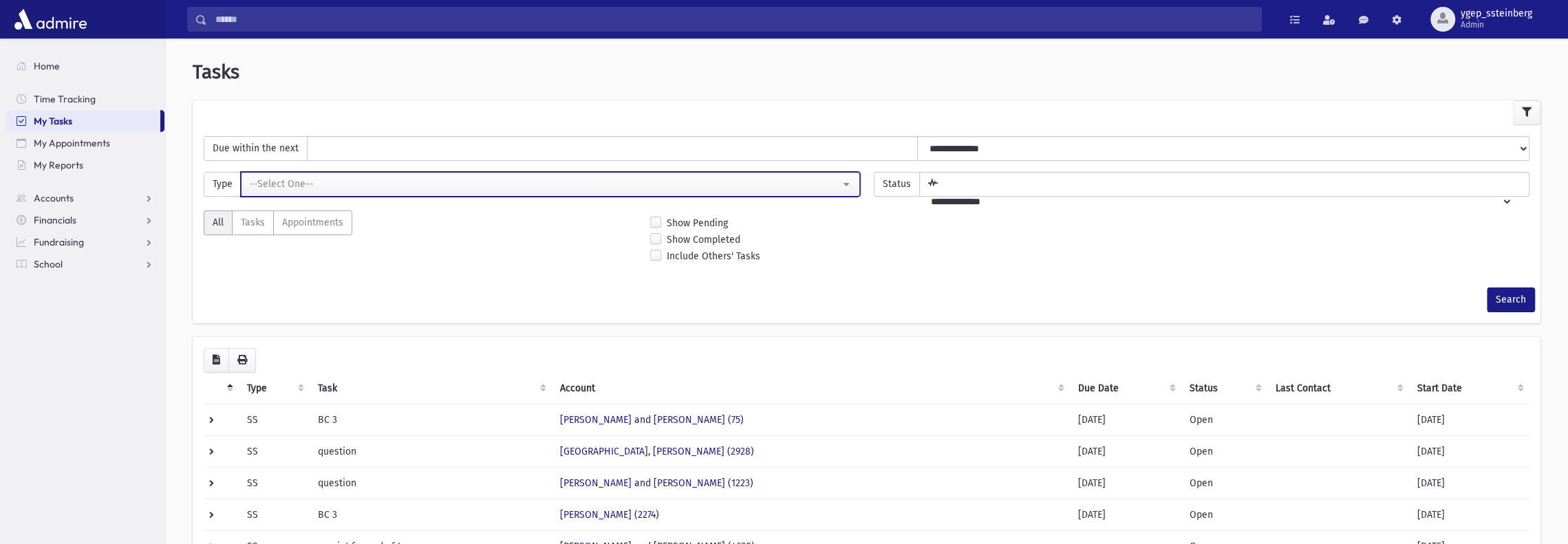
click at [344, 178] on div "--Select One--" at bounding box center [544, 184] width 590 height 14
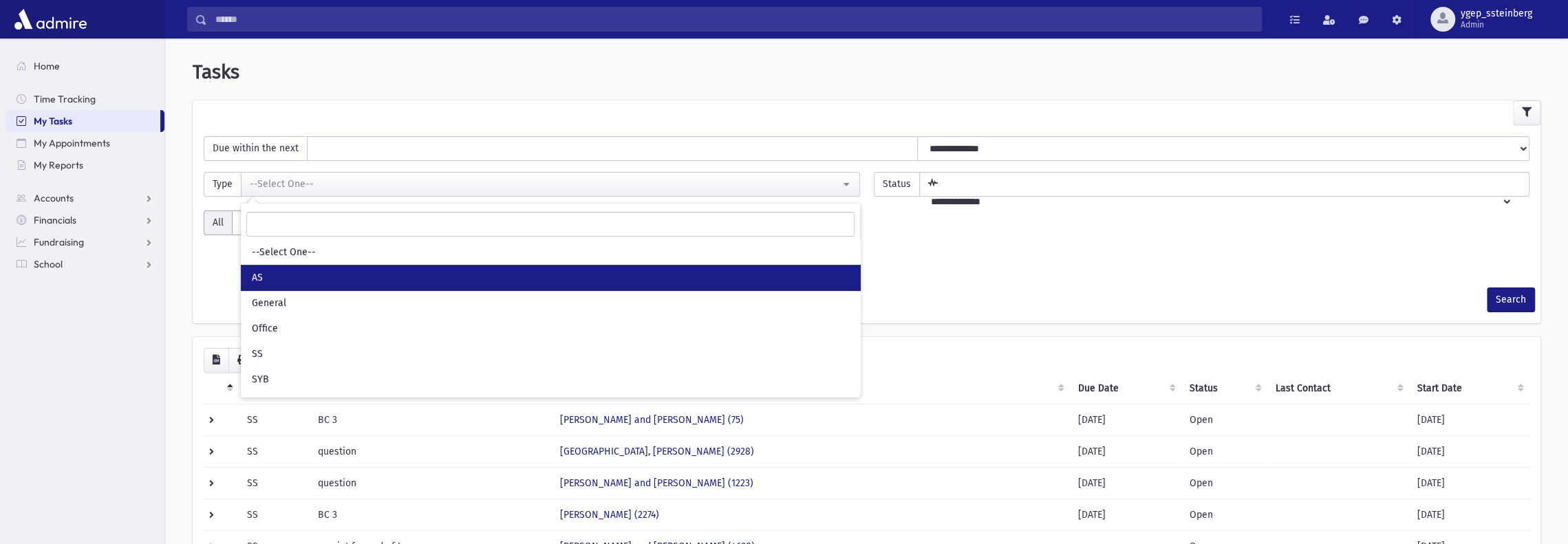
click at [328, 272] on link "AS" at bounding box center [550, 277] width 619 height 26
select select "*"
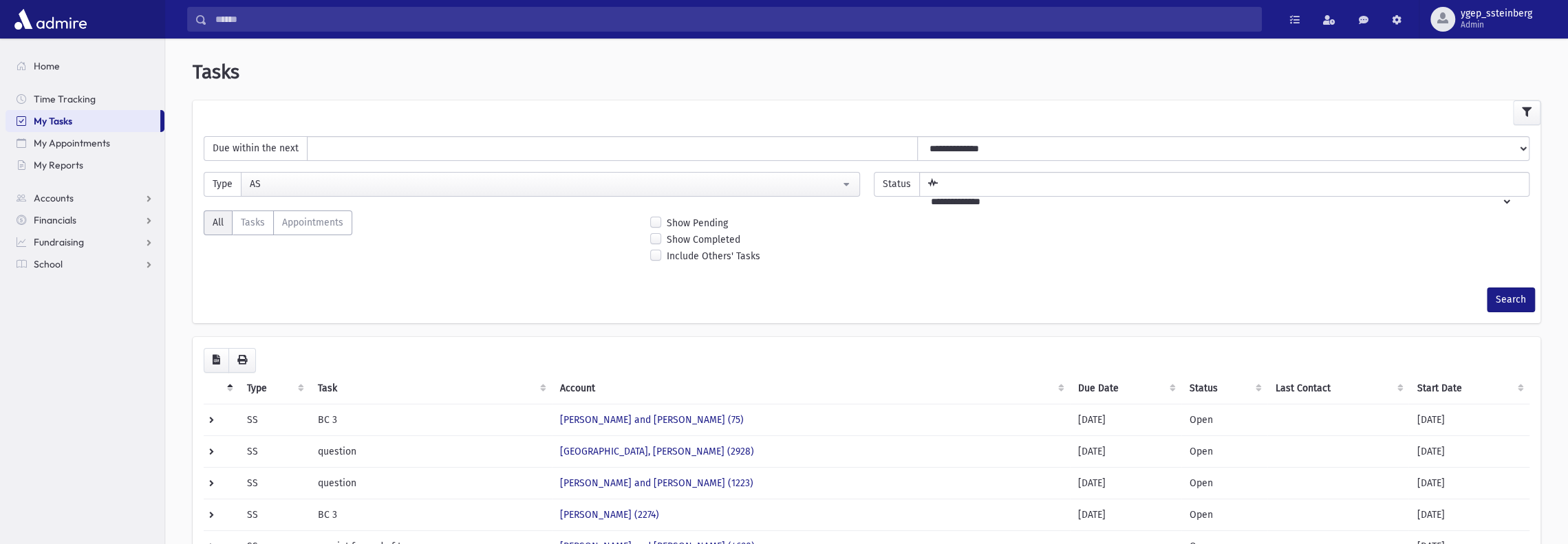
click at [992, 190] on select "**********" at bounding box center [1216, 202] width 593 height 24
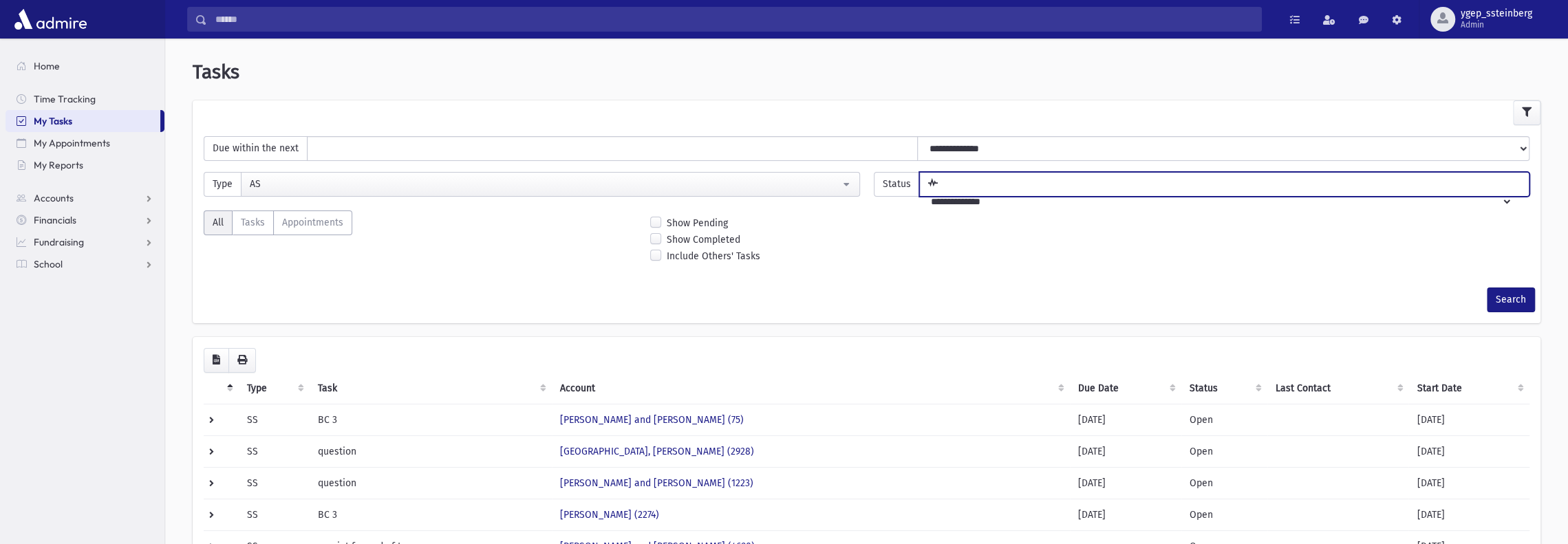
click at [992, 190] on select "**********" at bounding box center [1216, 202] width 593 height 24
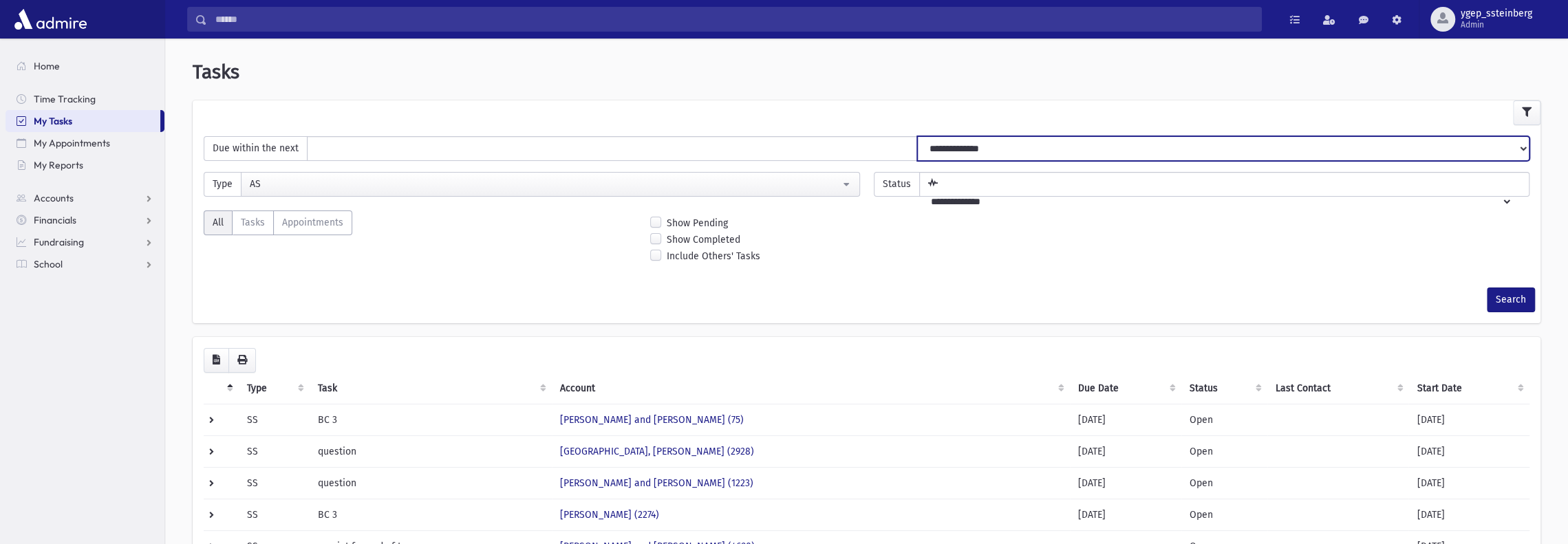
click at [975, 141] on select "**********" at bounding box center [1223, 149] width 613 height 25
click at [972, 145] on select "**********" at bounding box center [1223, 149] width 613 height 25
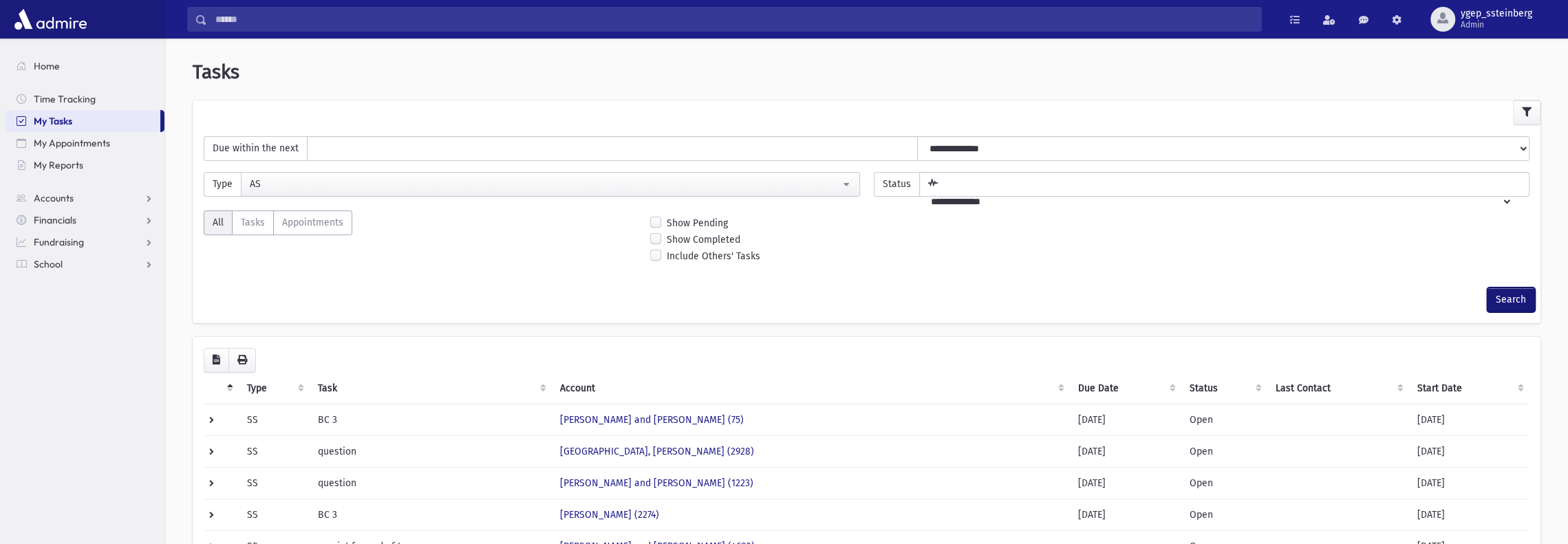
click at [1515, 303] on button "Search" at bounding box center [1510, 300] width 48 height 25
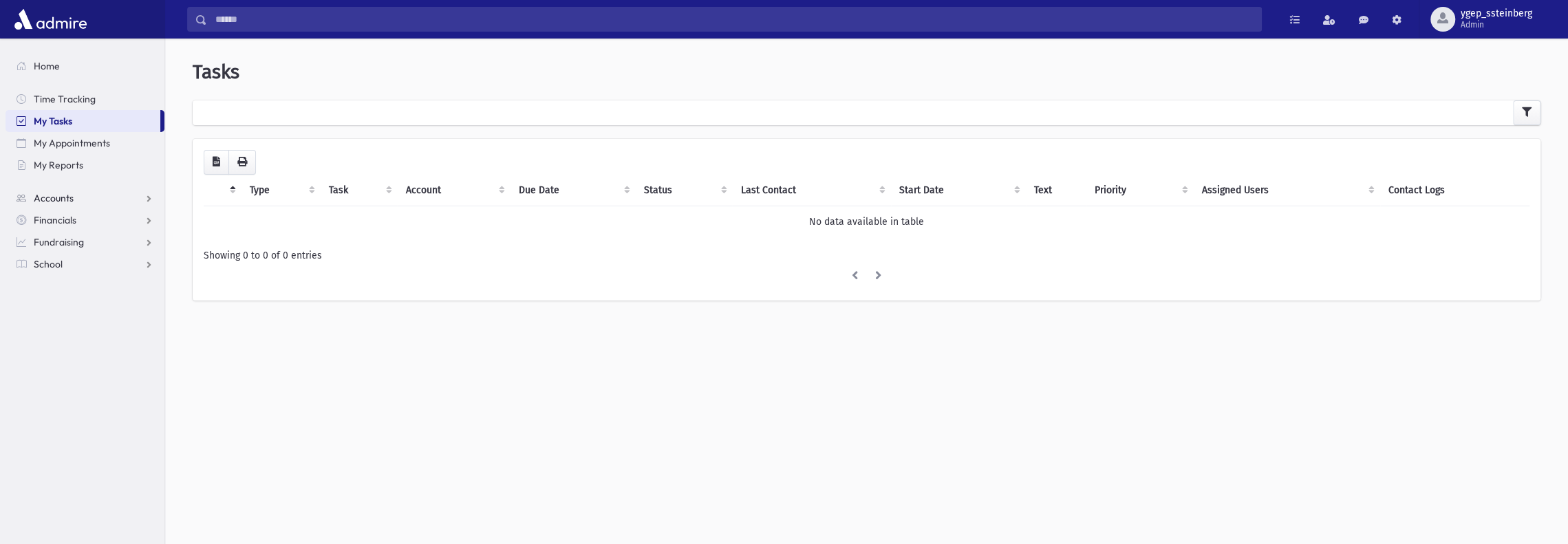
click at [81, 197] on link "Accounts" at bounding box center [85, 198] width 159 height 22
click at [1328, 23] on span at bounding box center [1328, 20] width 12 height 9
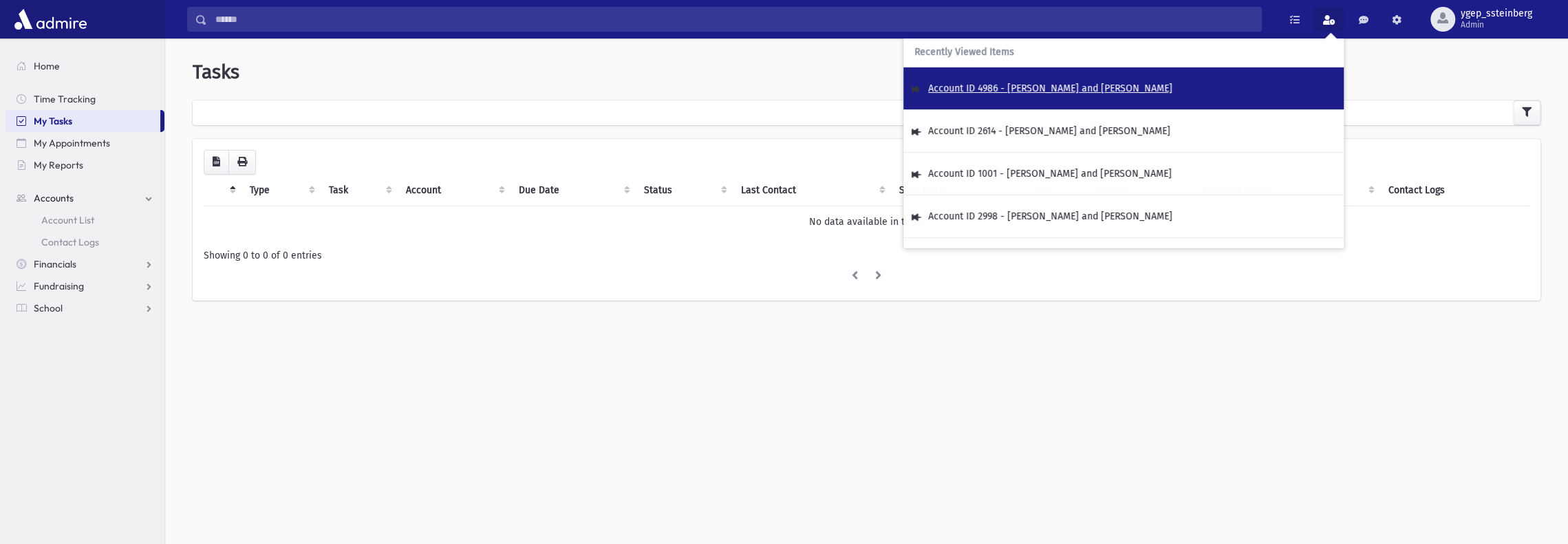
click at [1047, 87] on span "Account ID 4986 - [PERSON_NAME] and [PERSON_NAME]" at bounding box center [1050, 88] width 244 height 11
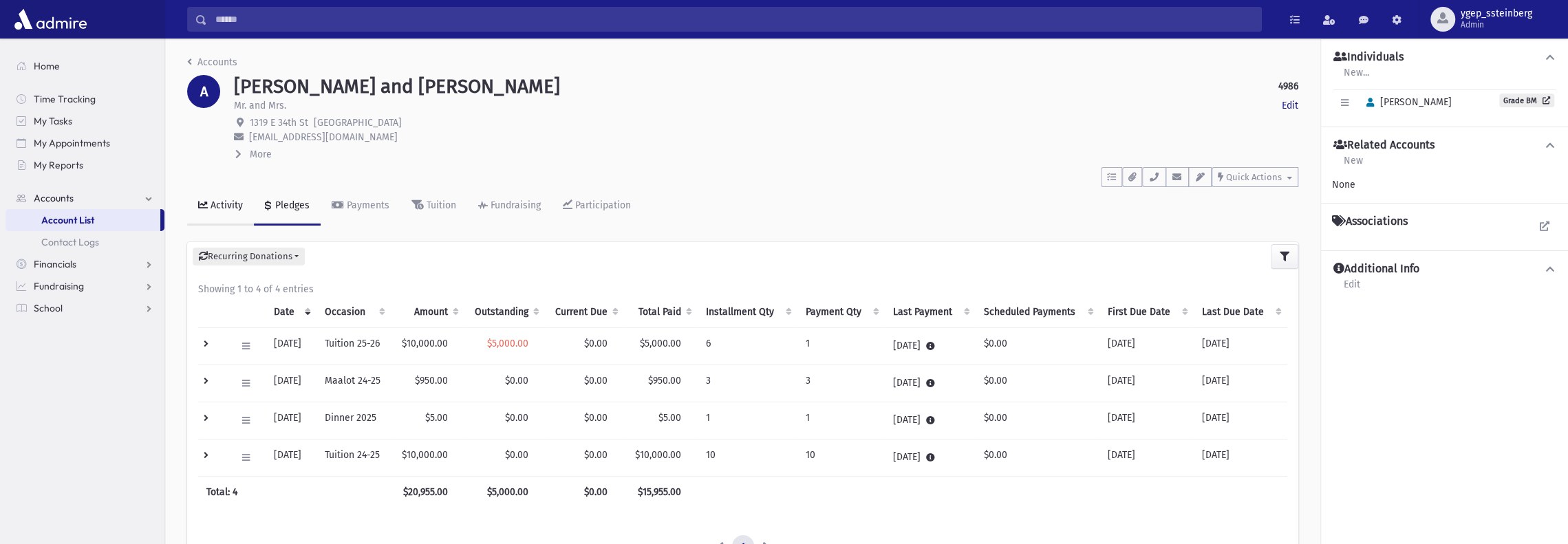
click at [218, 203] on div "Activity" at bounding box center [224, 205] width 35 height 11
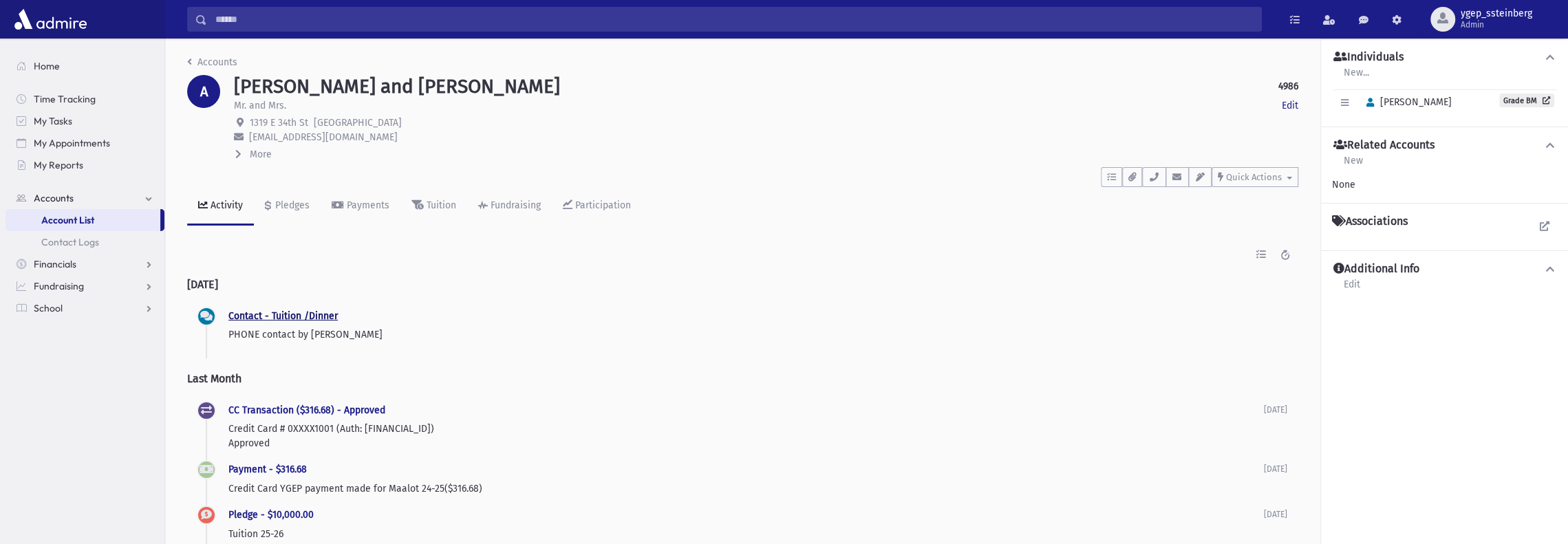
click at [294, 315] on link "Contact - Tuition /Dinner" at bounding box center [283, 316] width 110 height 11
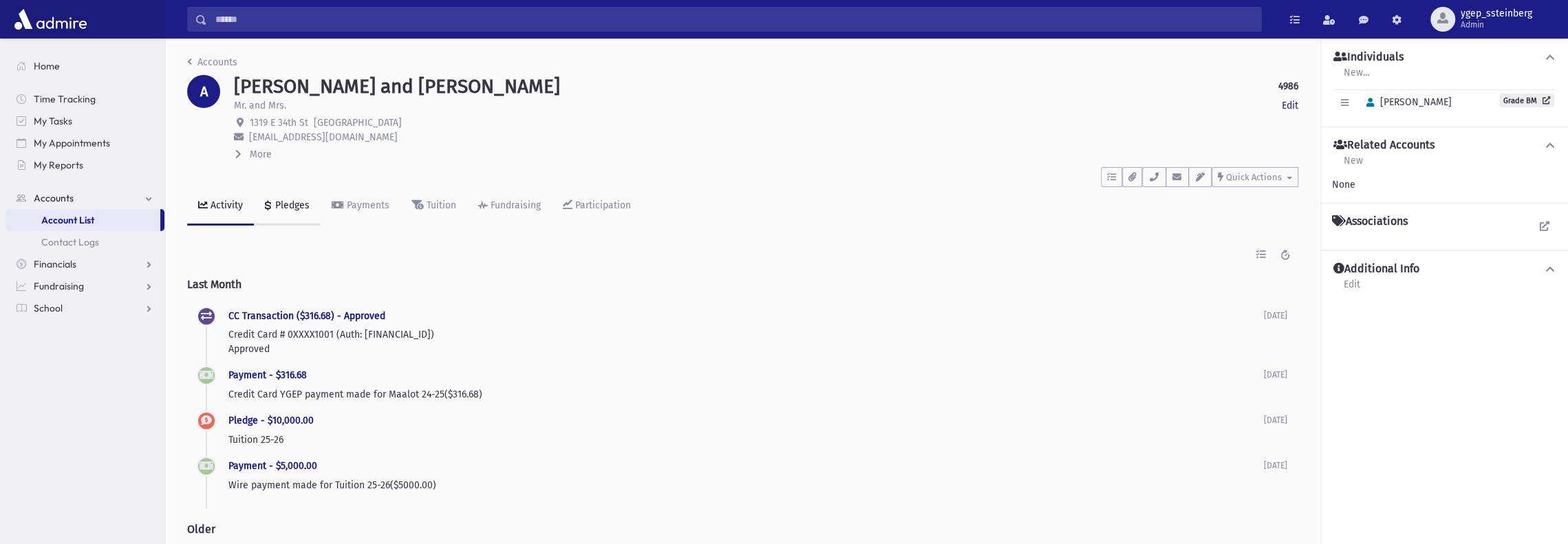
click at [290, 207] on div "Pledges" at bounding box center [291, 205] width 37 height 11
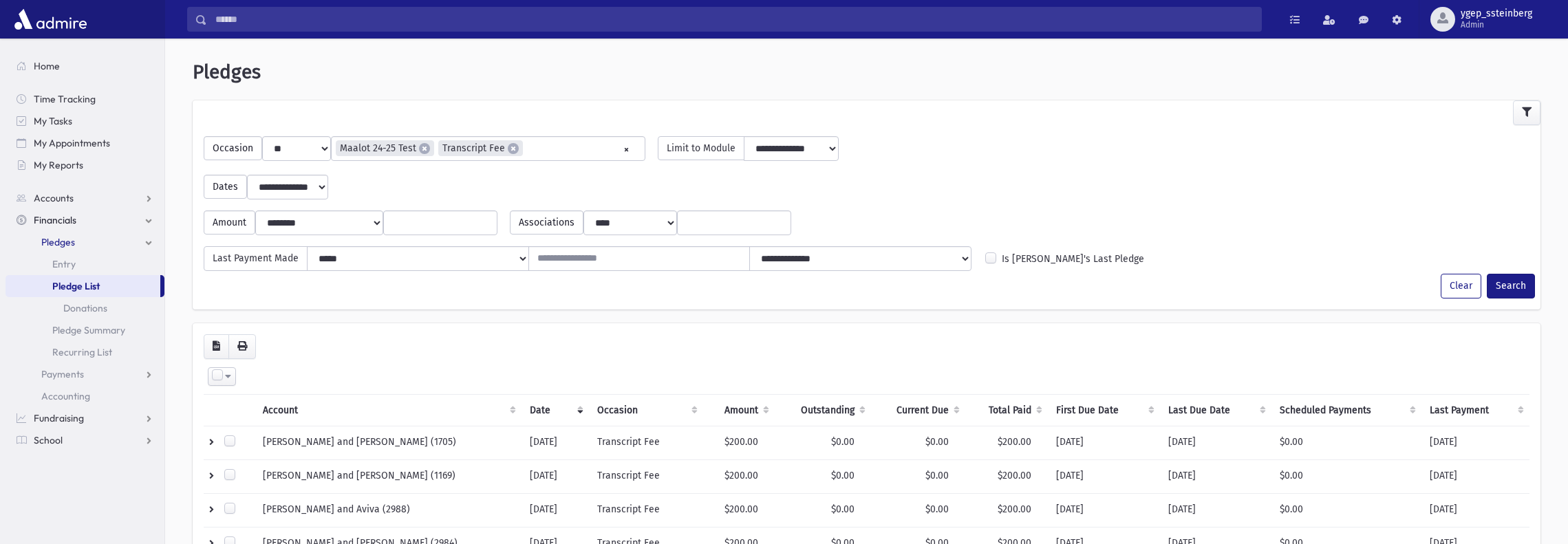
select select
click at [509, 147] on span "×" at bounding box center [513, 149] width 11 height 11
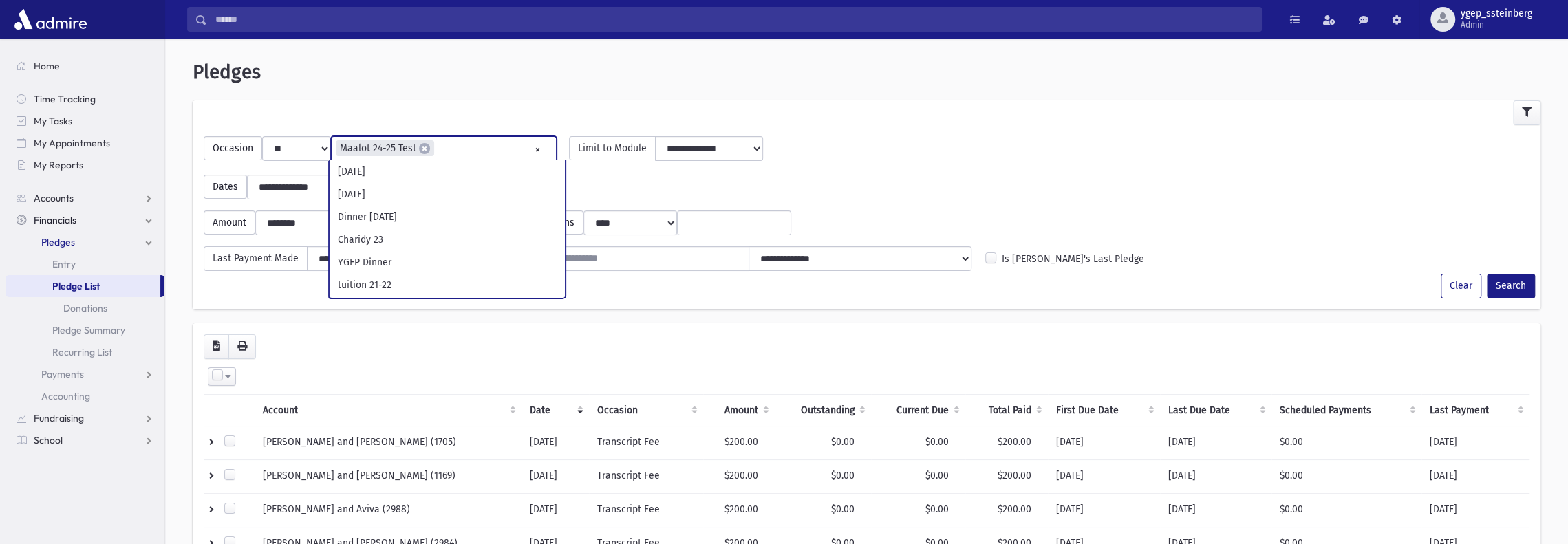
scroll to position [567, 0]
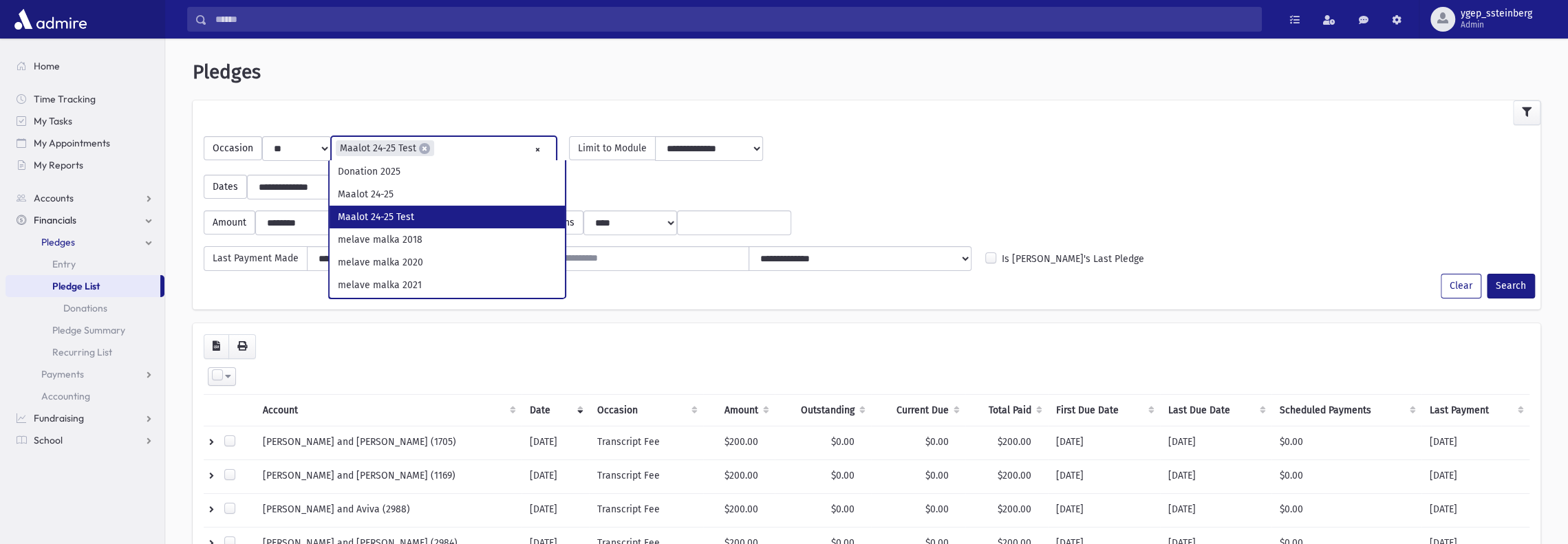
click at [419, 147] on span "×" at bounding box center [424, 149] width 11 height 11
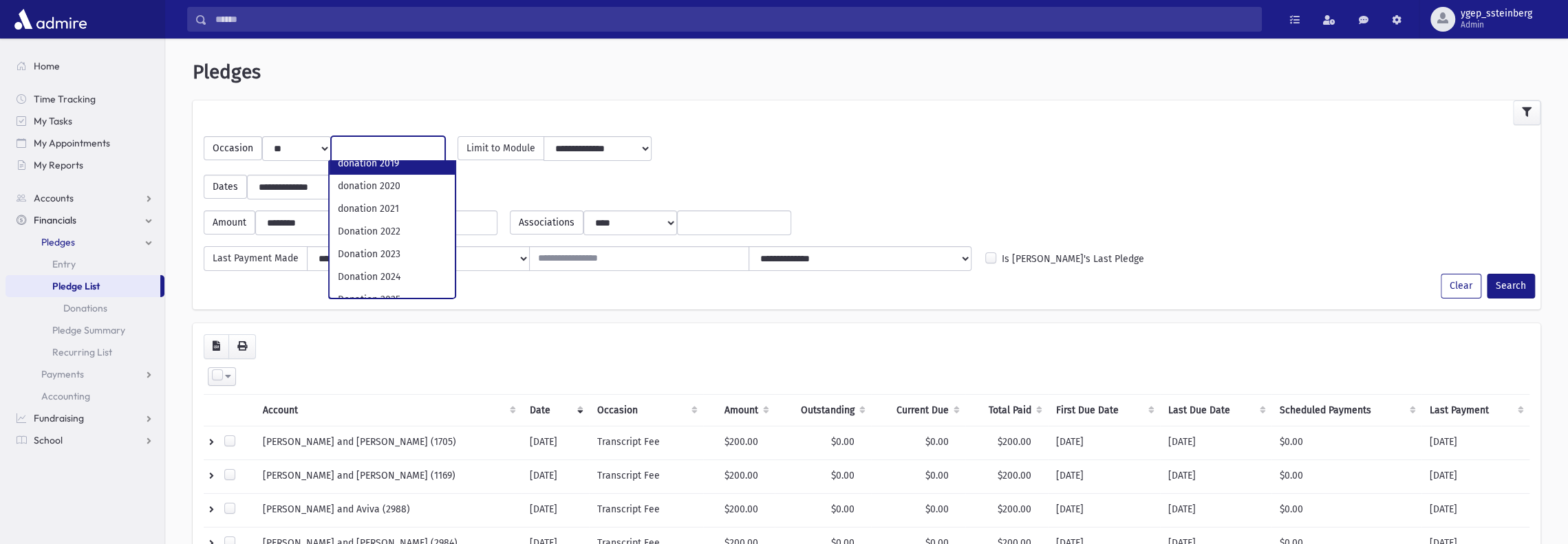
scroll to position [458, 0]
select select "**"
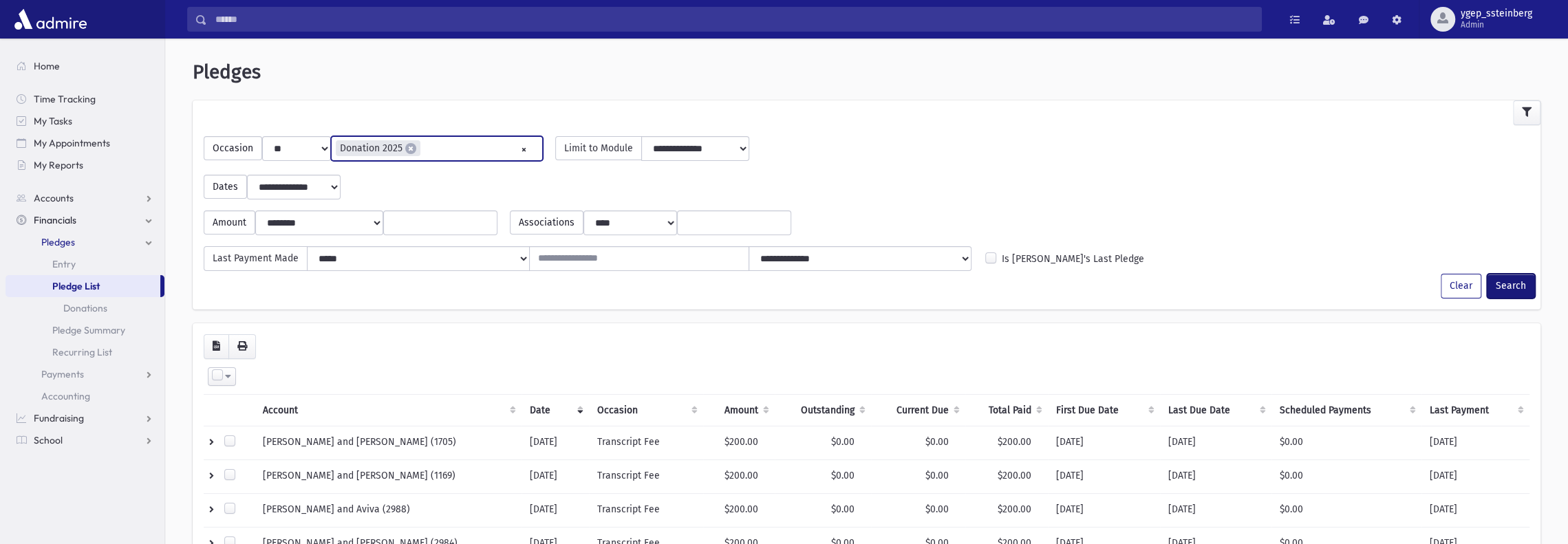
click at [1509, 284] on button "Search" at bounding box center [1510, 286] width 48 height 25
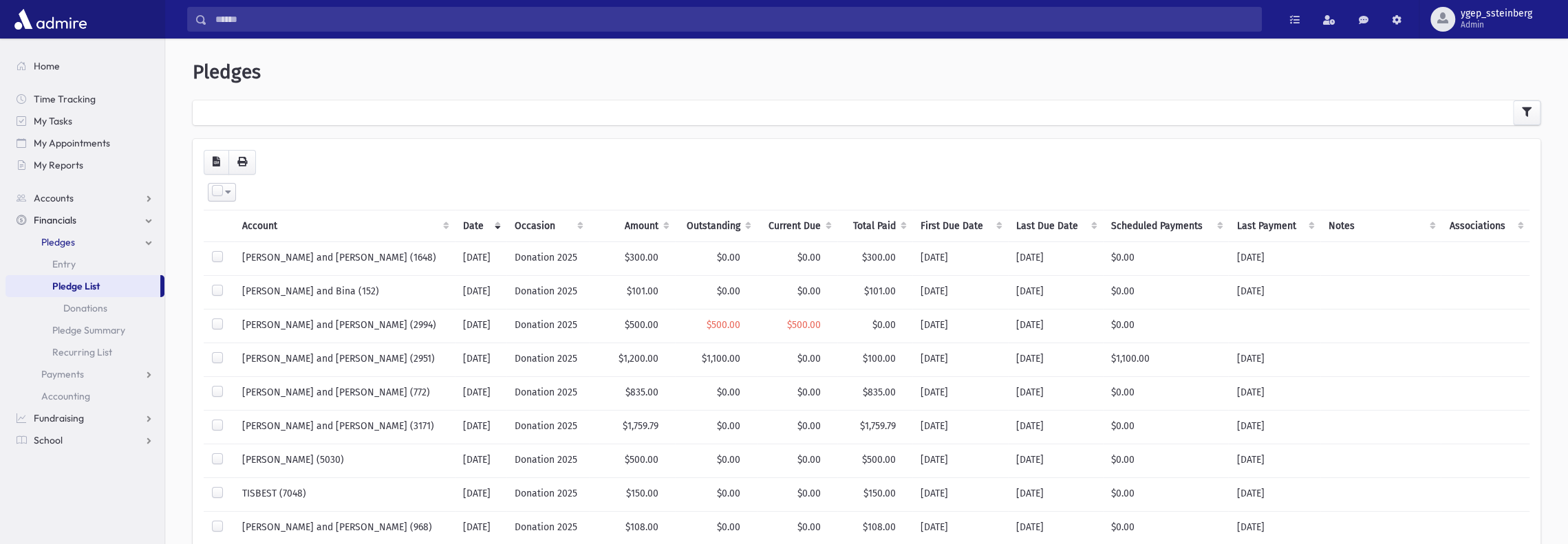
click at [704, 220] on th "Outstanding" at bounding box center [716, 225] width 81 height 31
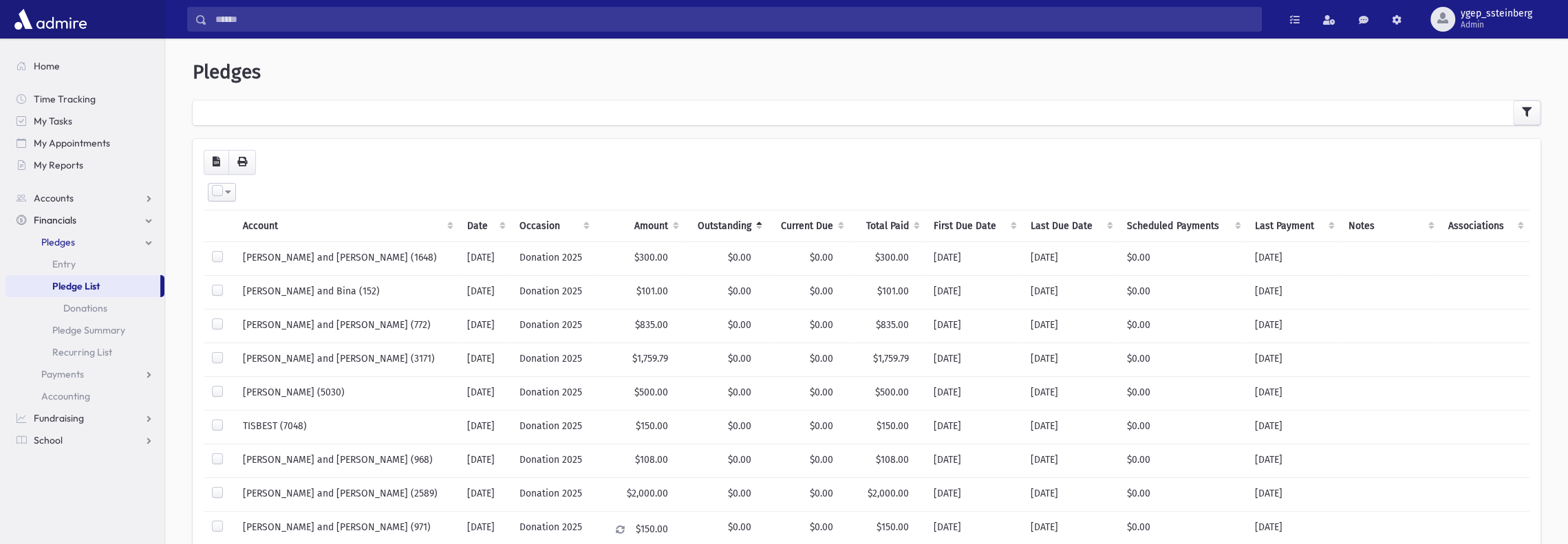
click at [705, 220] on th "Outstanding" at bounding box center [726, 225] width 83 height 31
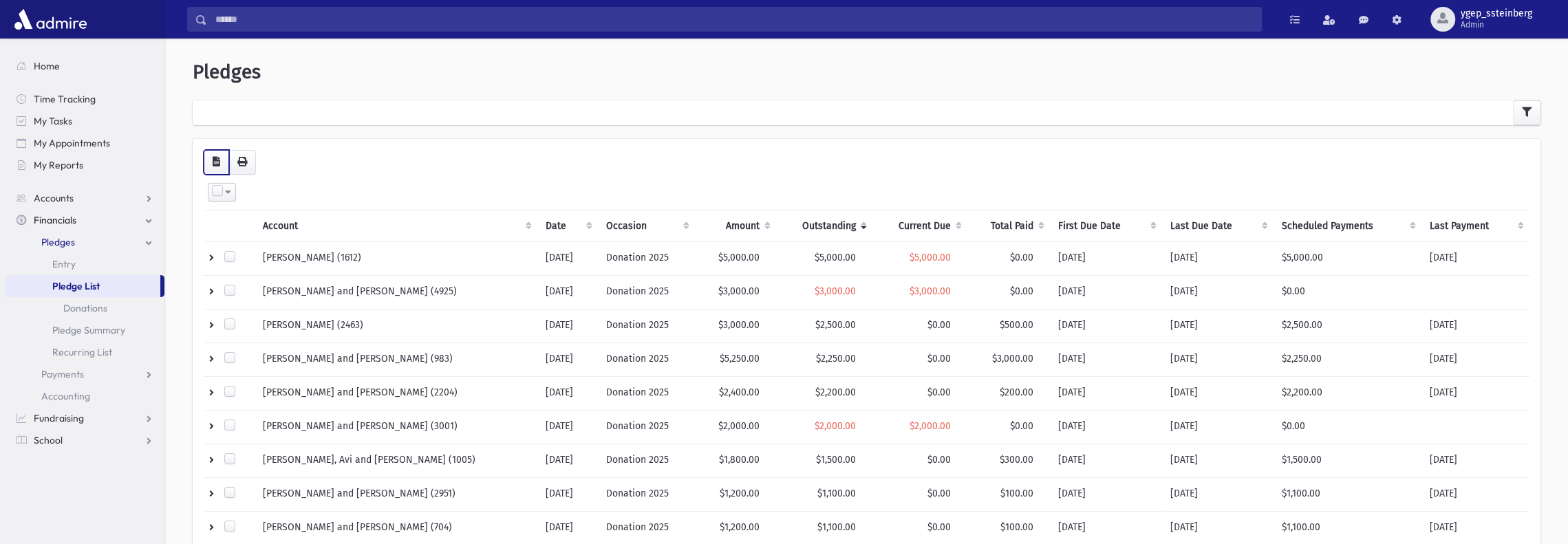
click at [221, 157] on button "button" at bounding box center [216, 162] width 26 height 25
click at [238, 14] on input "Search" at bounding box center [734, 19] width 1054 height 25
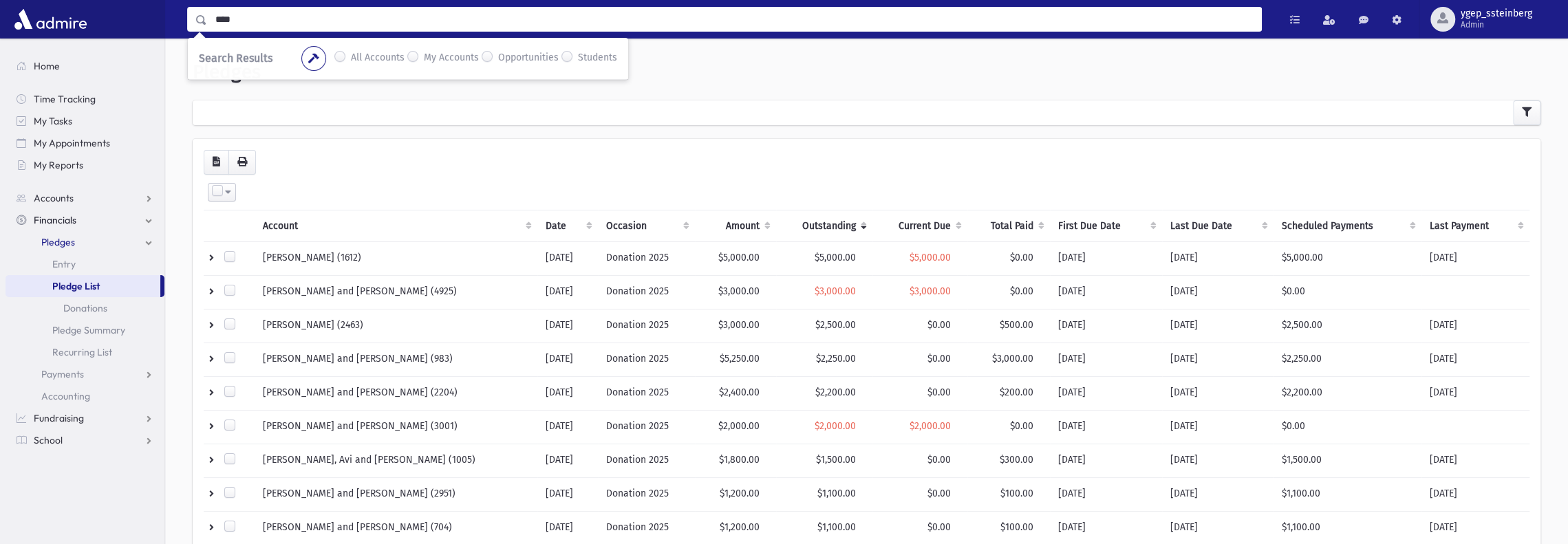
type input "****"
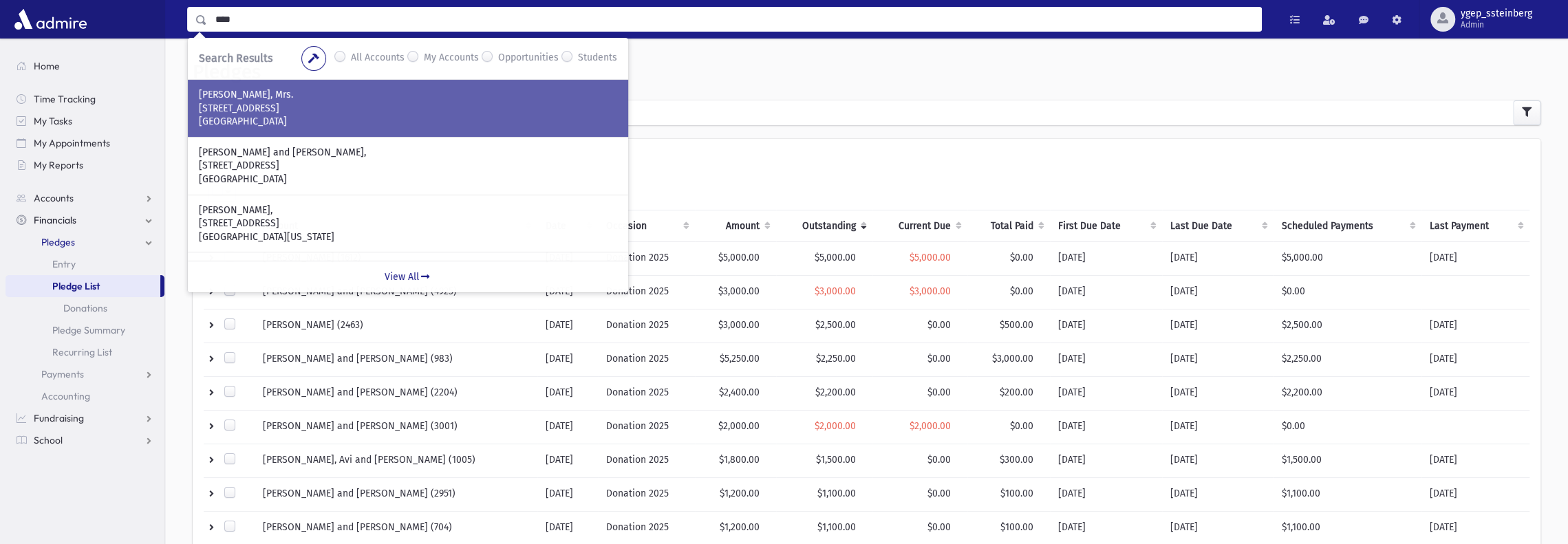
click at [297, 107] on p "[STREET_ADDRESS]" at bounding box center [408, 109] width 419 height 14
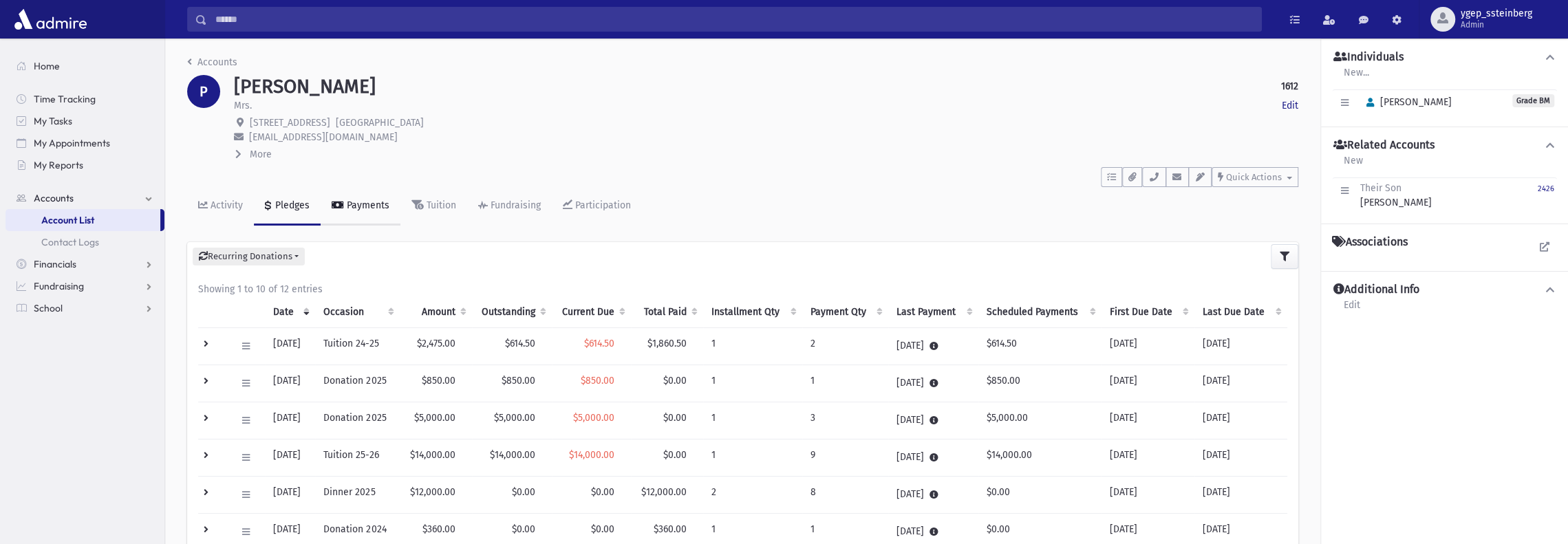
scroll to position [114, 0]
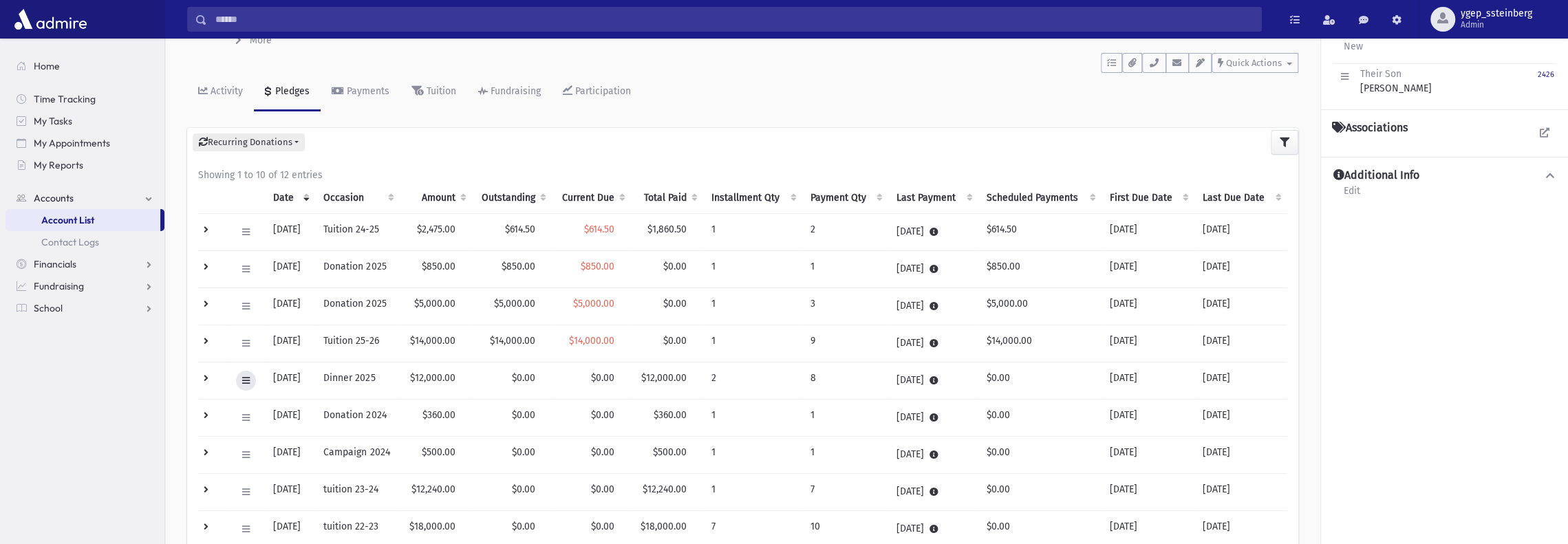
click at [245, 378] on icon at bounding box center [246, 379] width 8 height 9
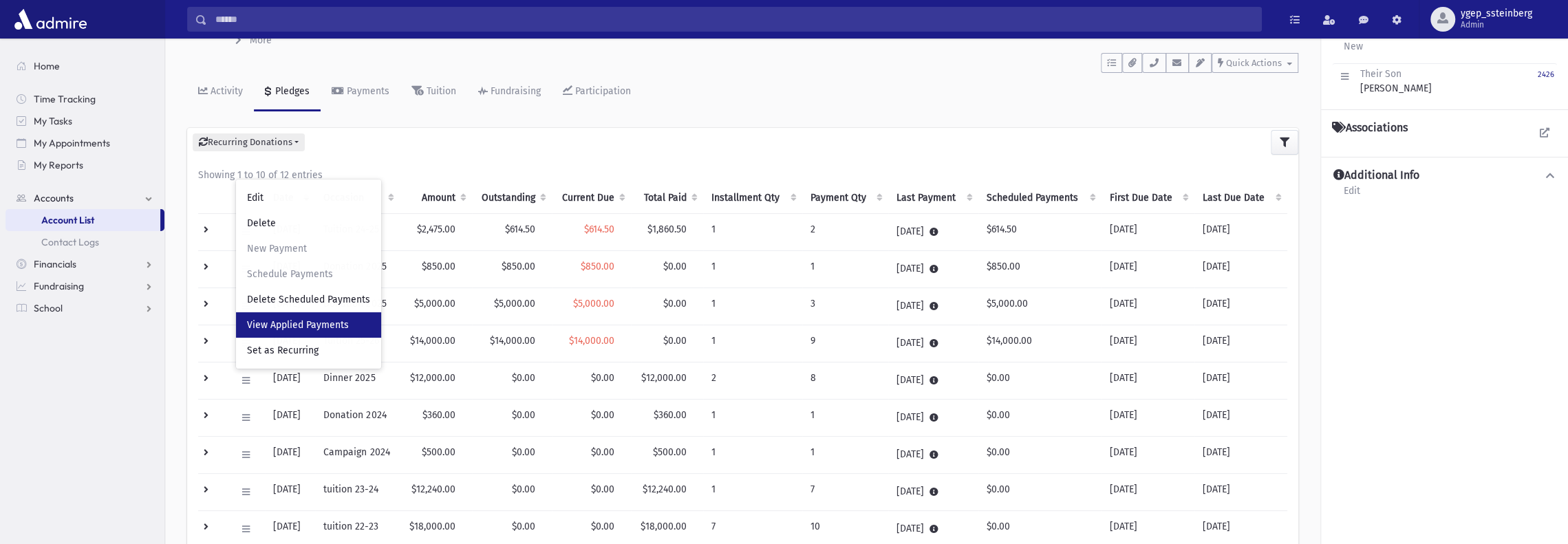
click at [289, 325] on span "View Applied Payments" at bounding box center [298, 325] width 102 height 11
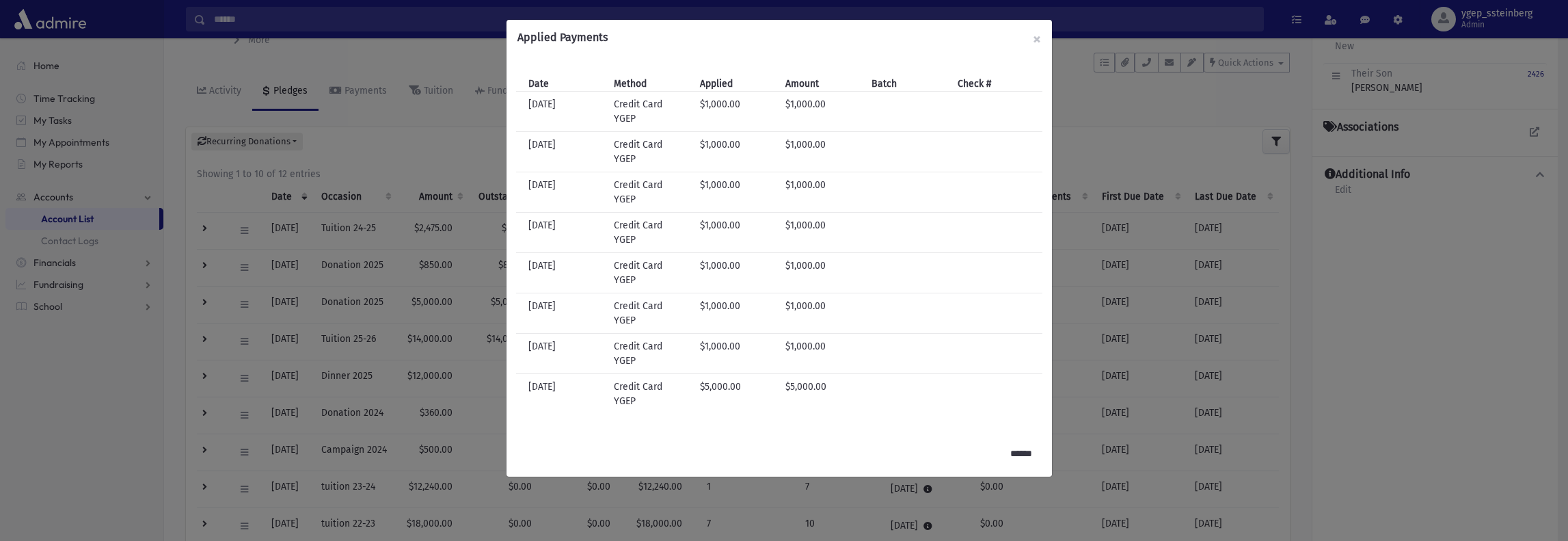
click at [378, 54] on div "Applied Payments × Date Method Applied Amount Batch Check # Date [DATE] Method …" at bounding box center [784, 270] width 1568 height 541
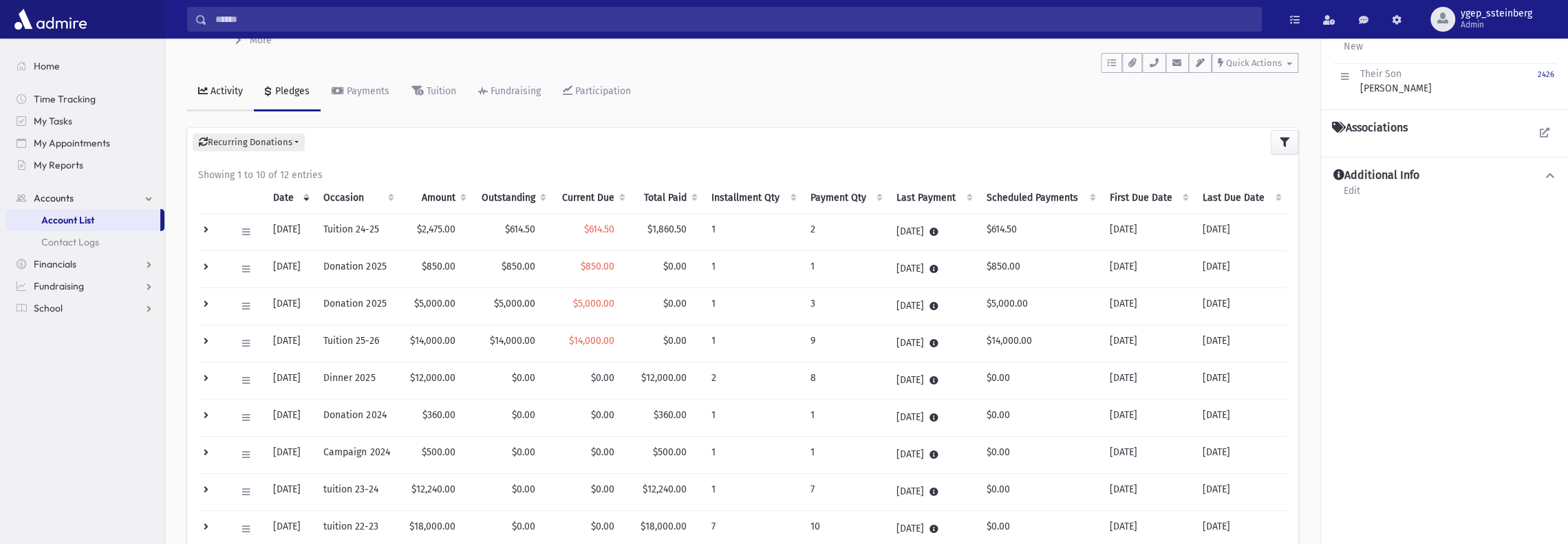
click at [209, 89] on div "Activity" at bounding box center [224, 91] width 35 height 11
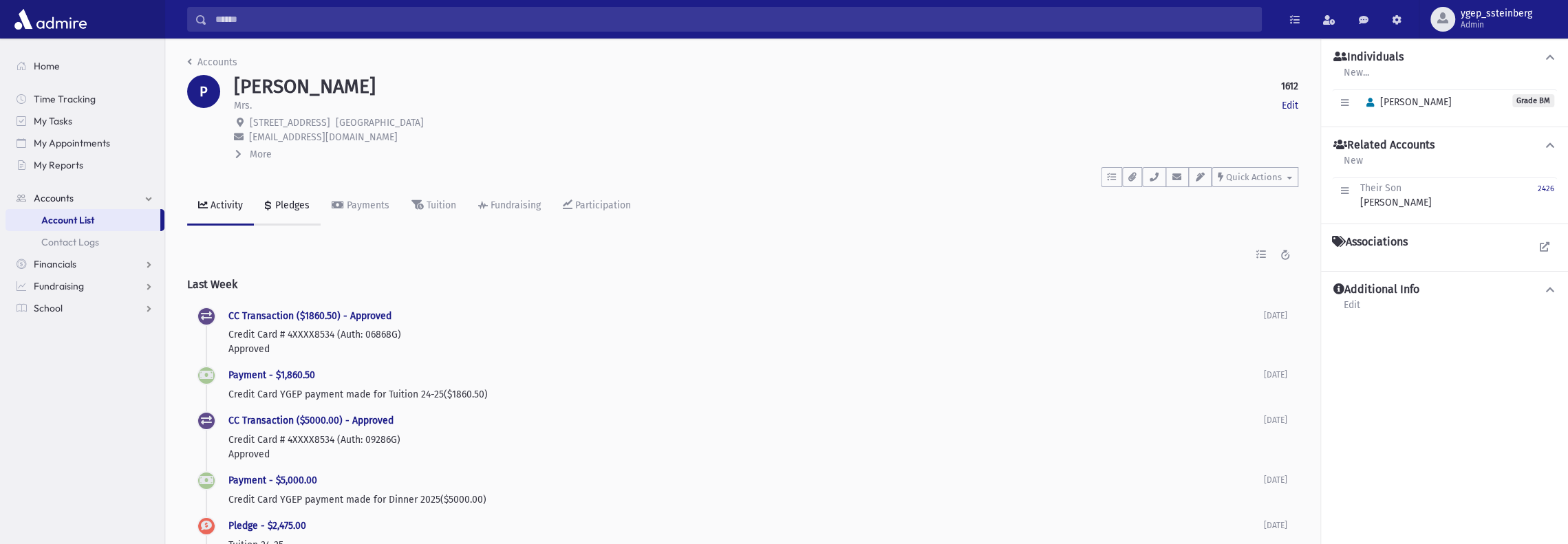
click at [288, 211] on link "Pledges" at bounding box center [287, 206] width 66 height 39
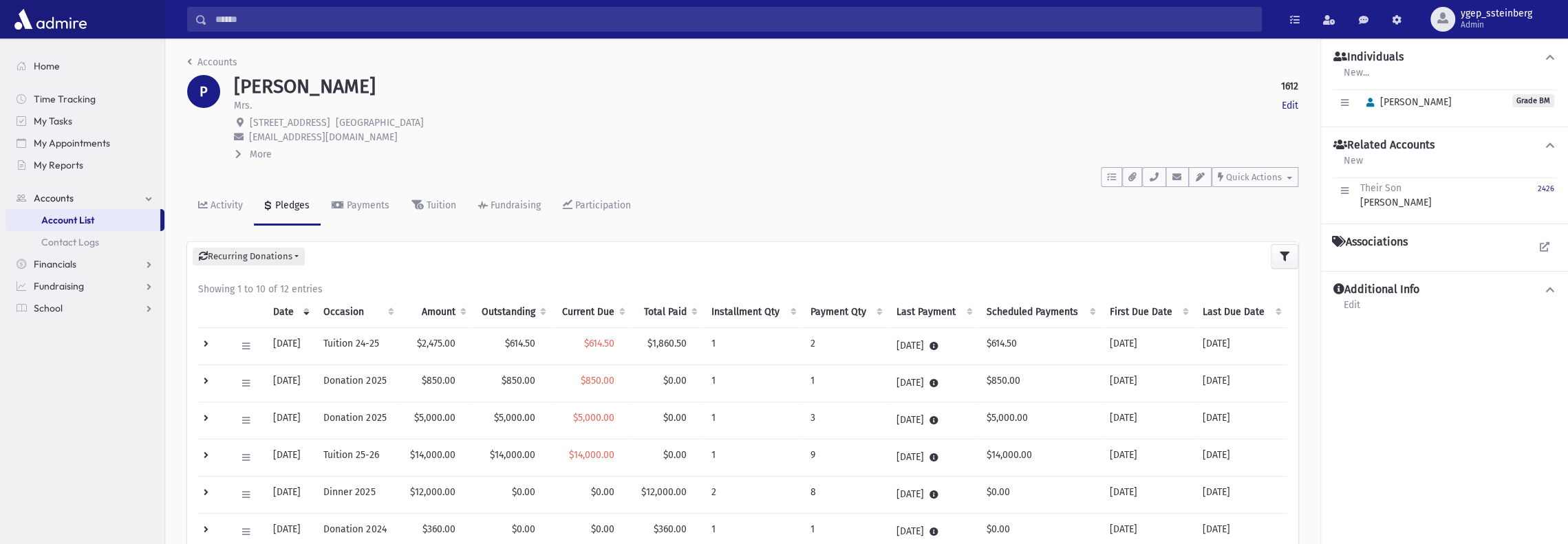
click at [200, 413] on td at bounding box center [212, 419] width 29 height 37
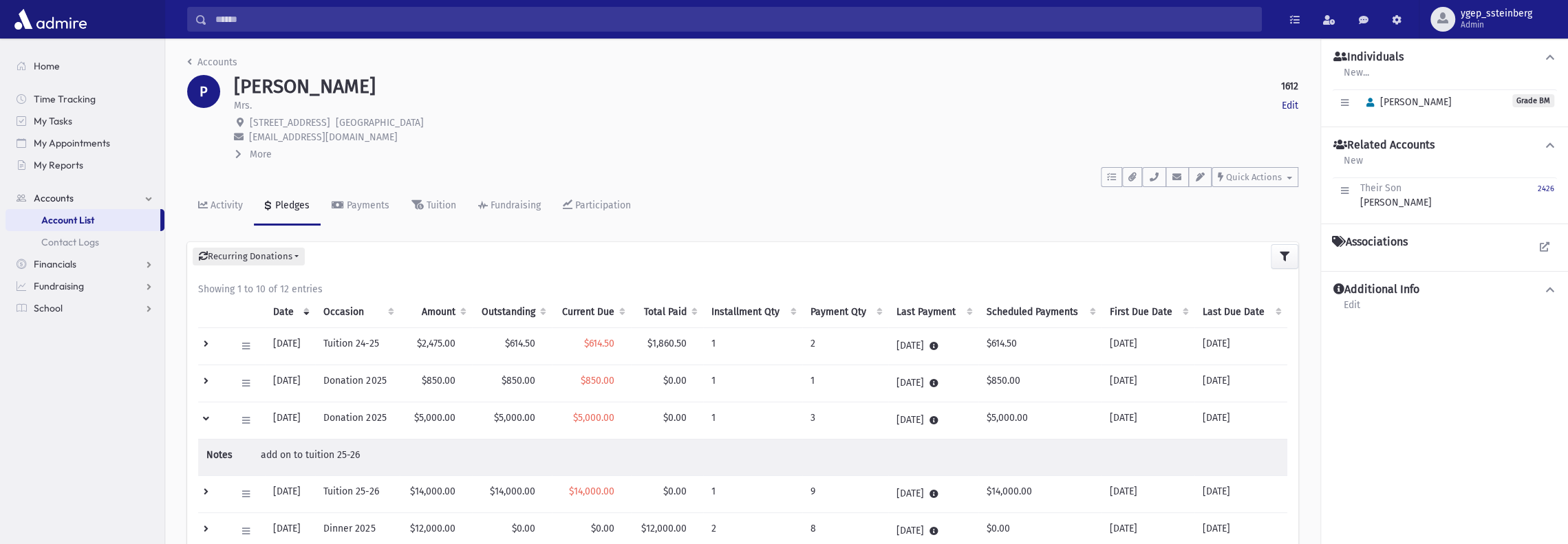
click at [207, 377] on td at bounding box center [212, 382] width 29 height 37
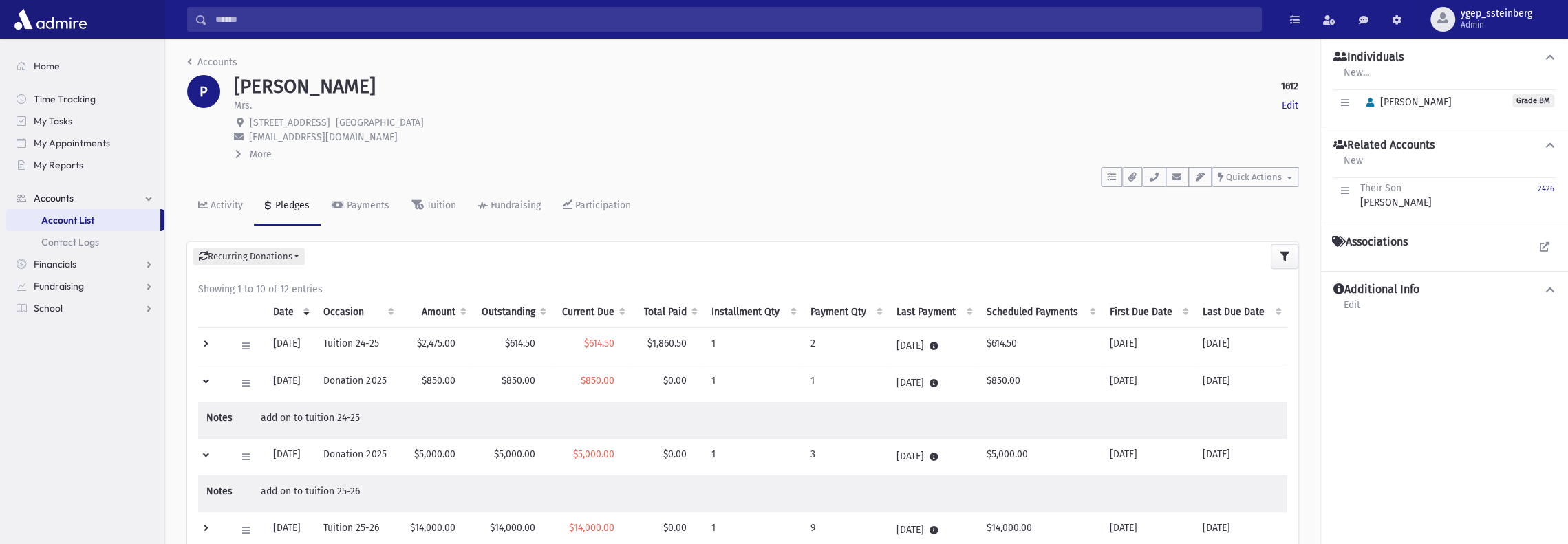
click at [207, 377] on td at bounding box center [212, 382] width 29 height 37
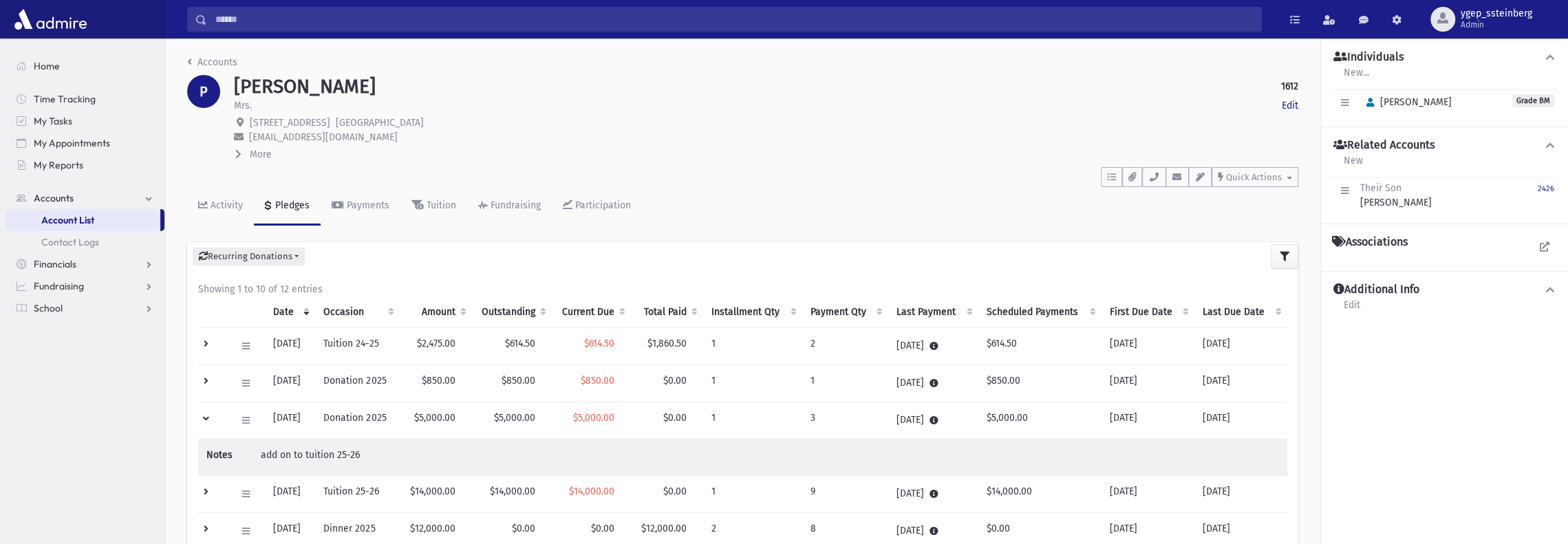
click at [208, 413] on td at bounding box center [212, 419] width 29 height 37
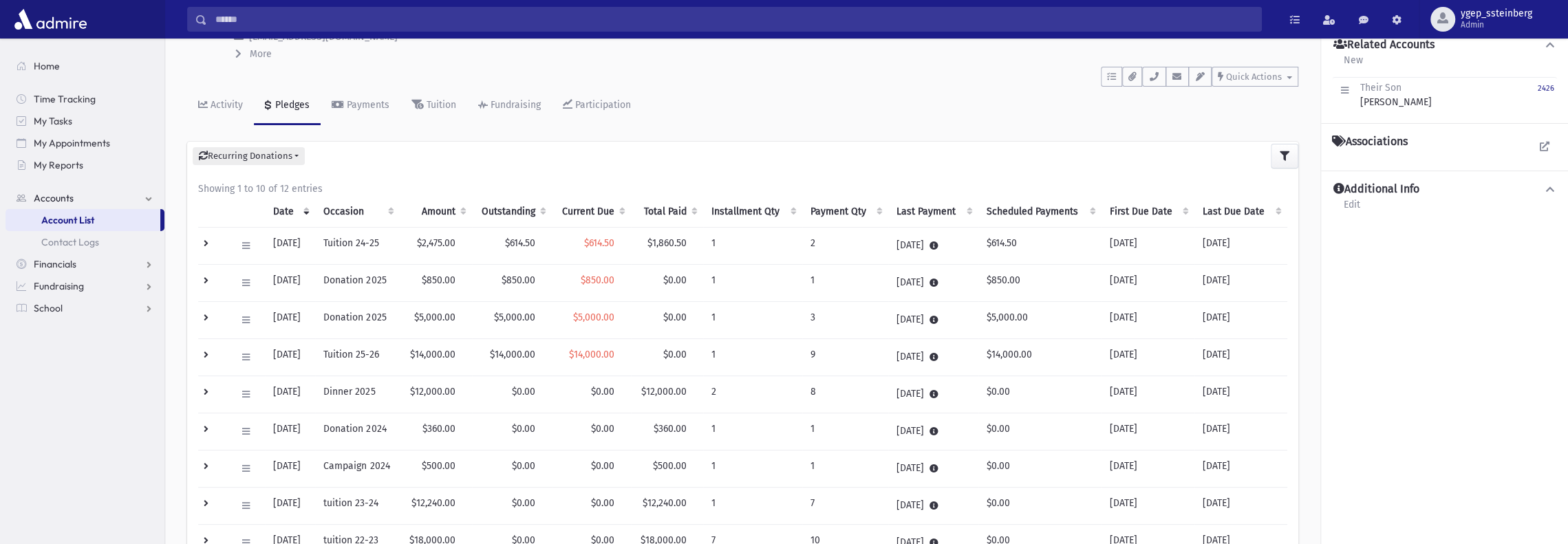
scroll to position [114, 0]
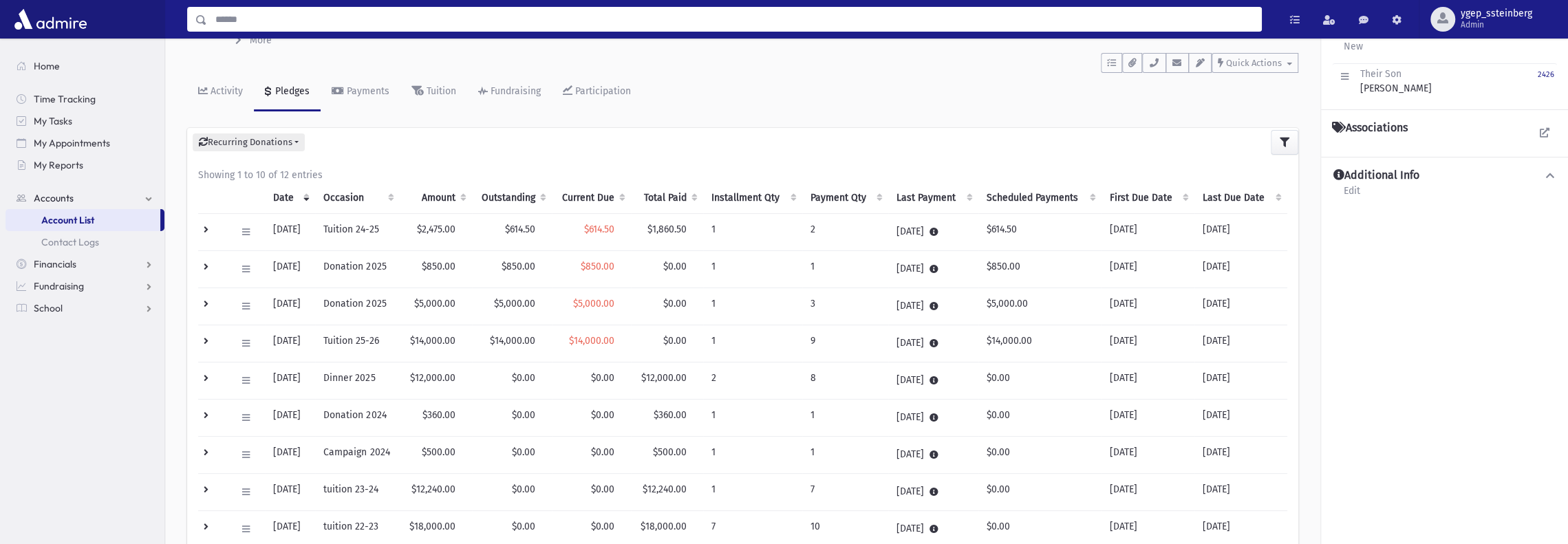
click at [248, 14] on input "Search" at bounding box center [734, 19] width 1054 height 25
type input "****"
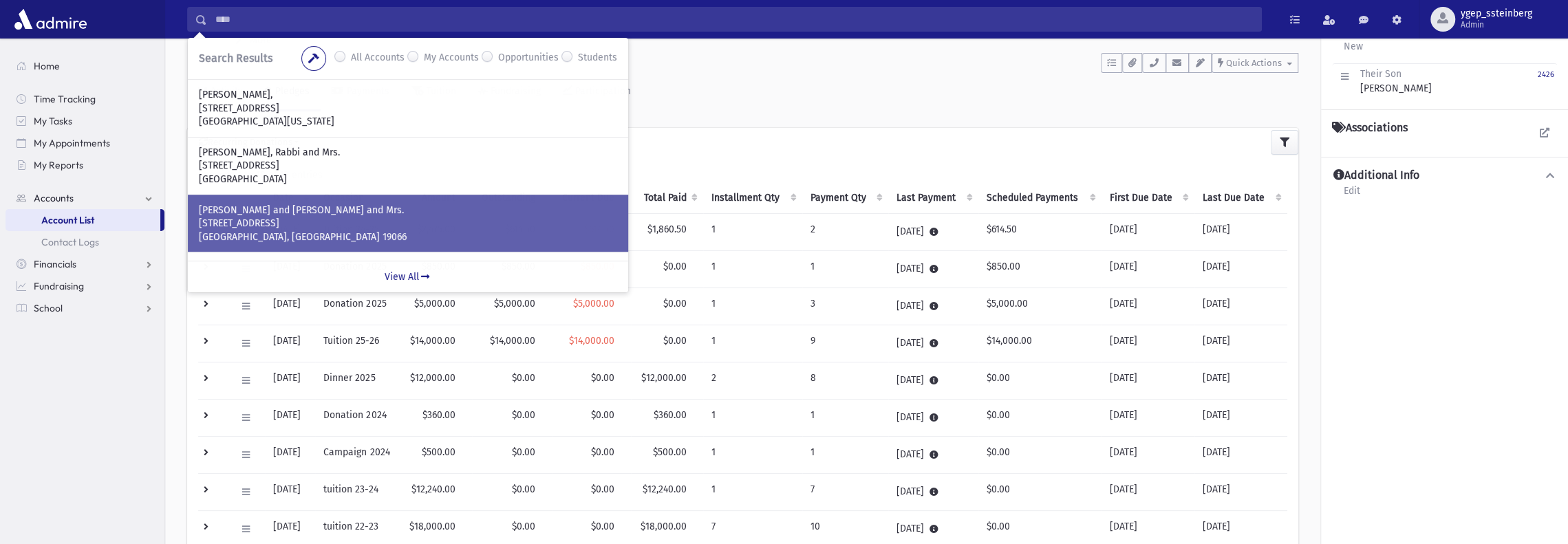
click at [328, 205] on p "[PERSON_NAME] and [PERSON_NAME] and Mrs." at bounding box center [408, 210] width 419 height 14
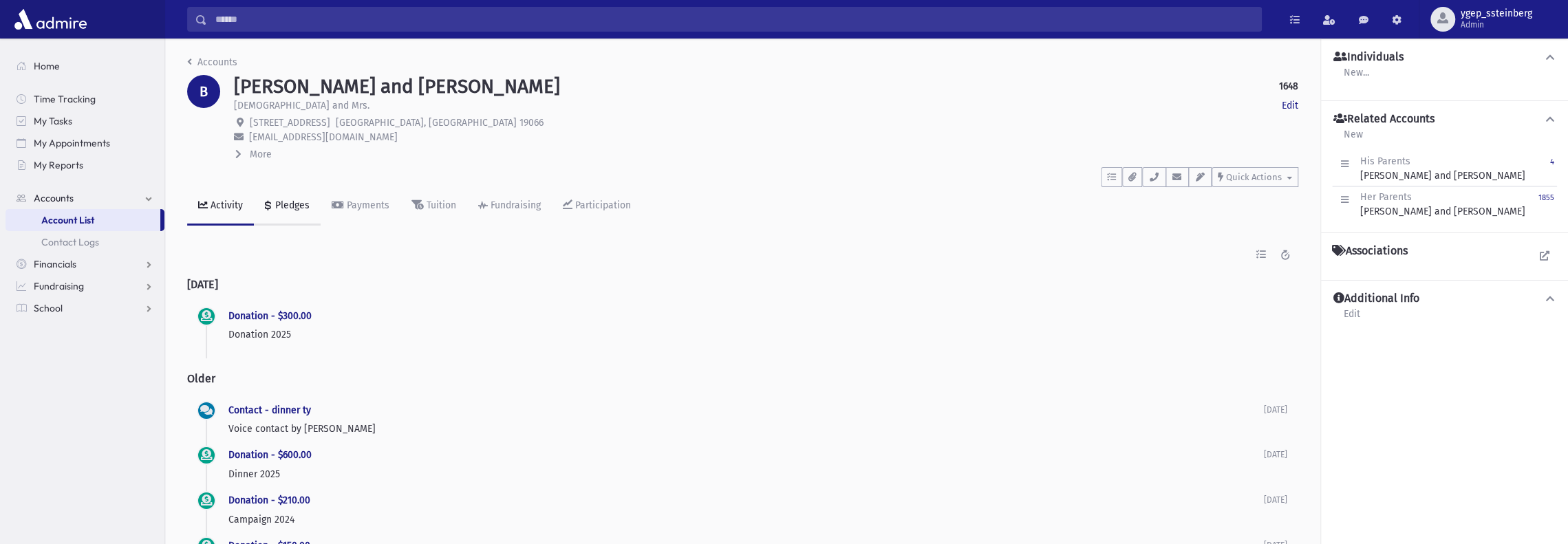
click at [288, 198] on link "Pledges" at bounding box center [287, 206] width 66 height 39
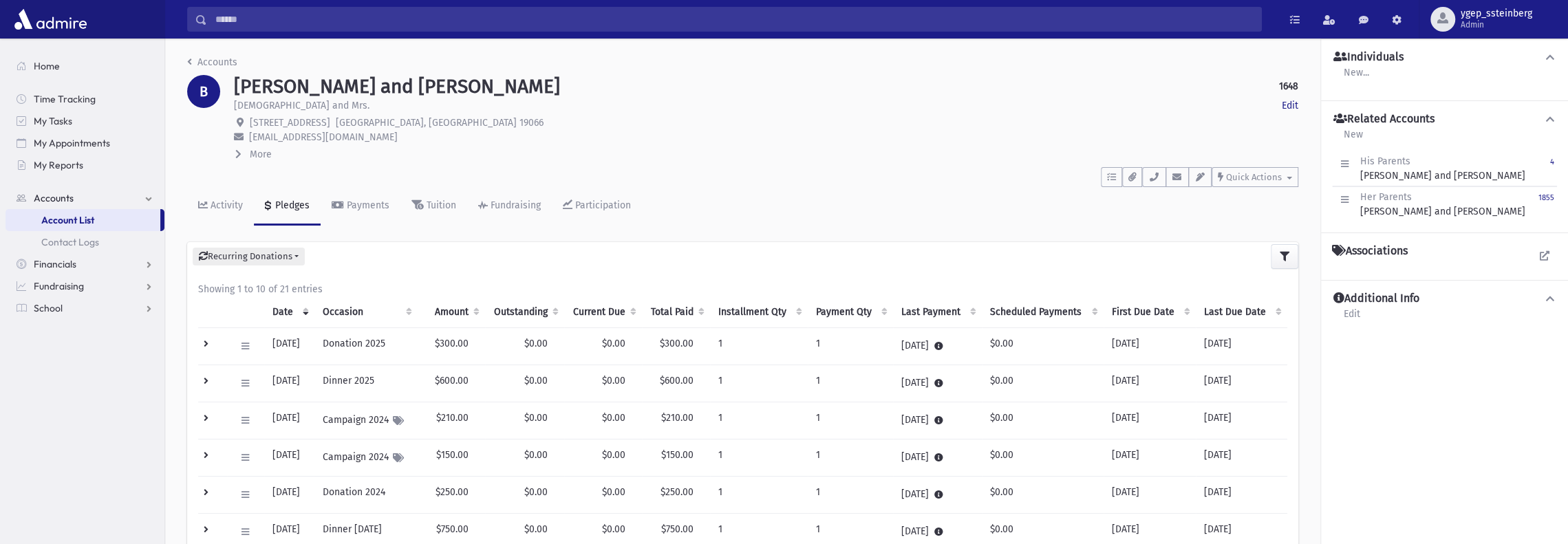
click at [209, 341] on td at bounding box center [212, 345] width 29 height 37
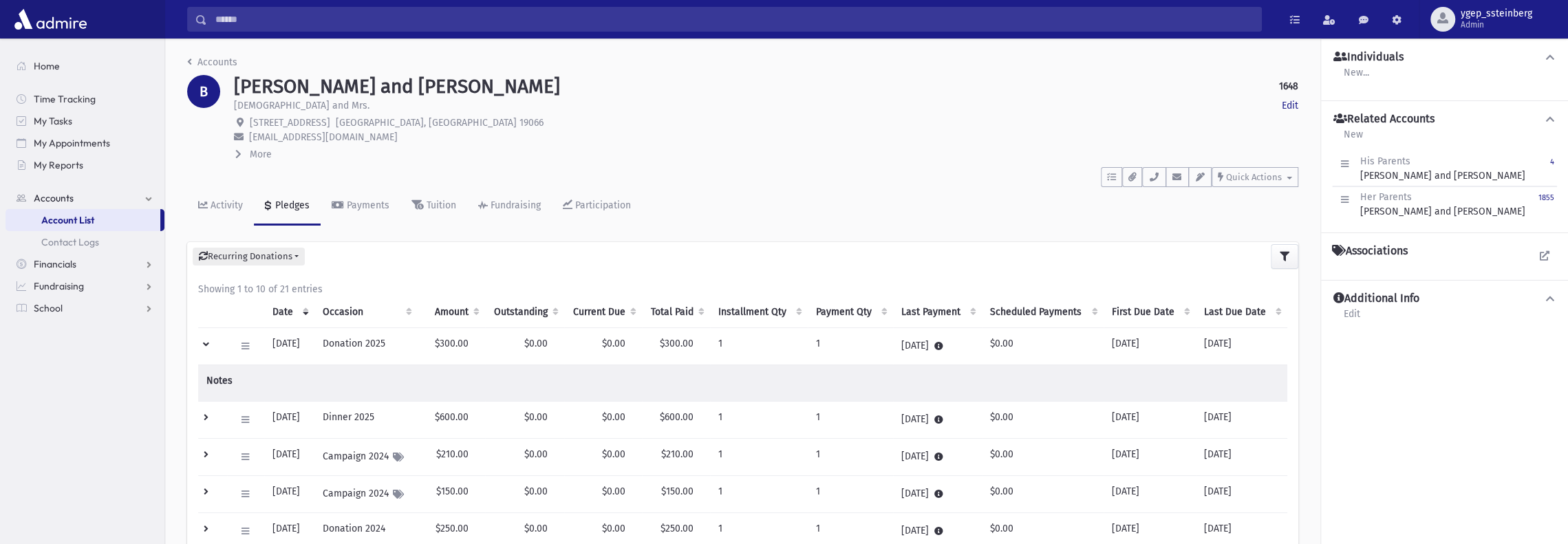
click at [207, 341] on td at bounding box center [212, 345] width 29 height 37
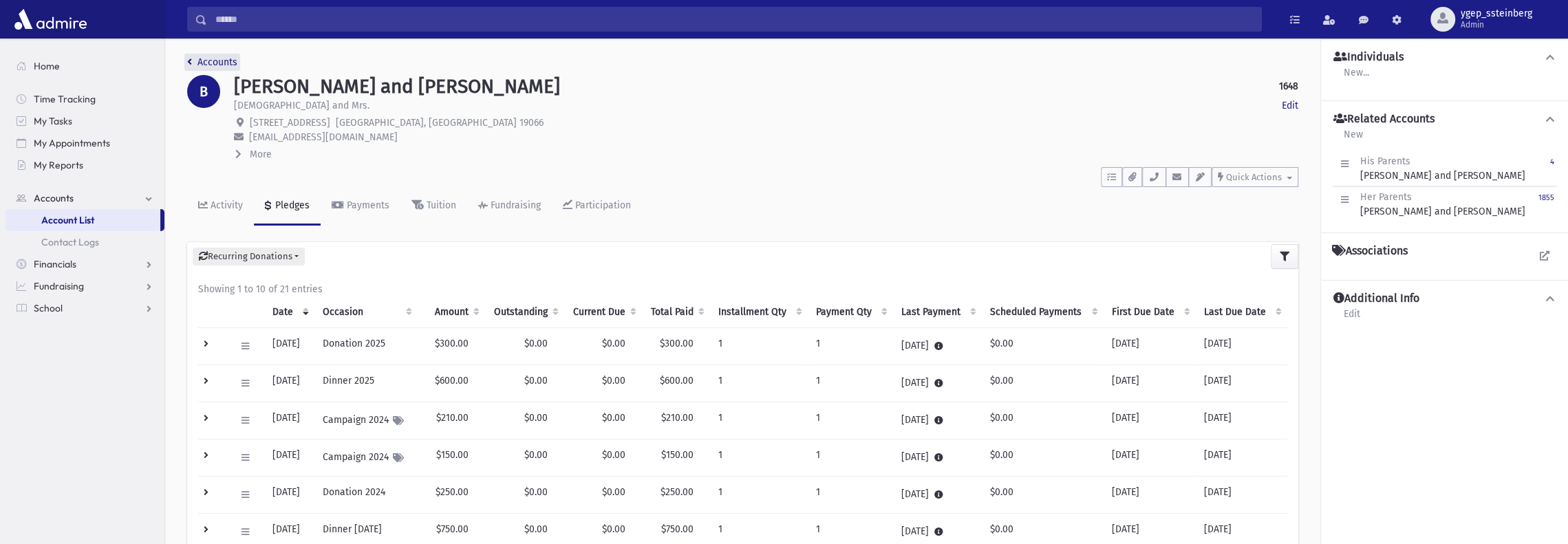
click at [211, 60] on link "Accounts" at bounding box center [212, 62] width 50 height 11
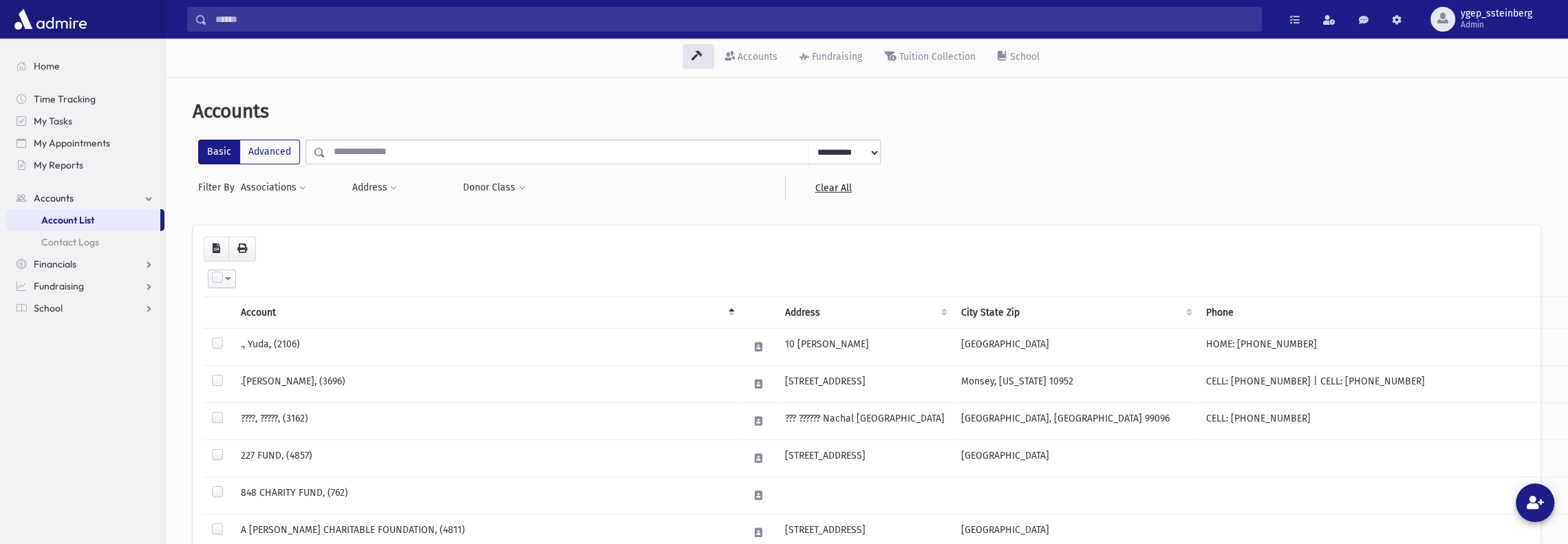
click at [342, 150] on input "text" at bounding box center [567, 151] width 483 height 25
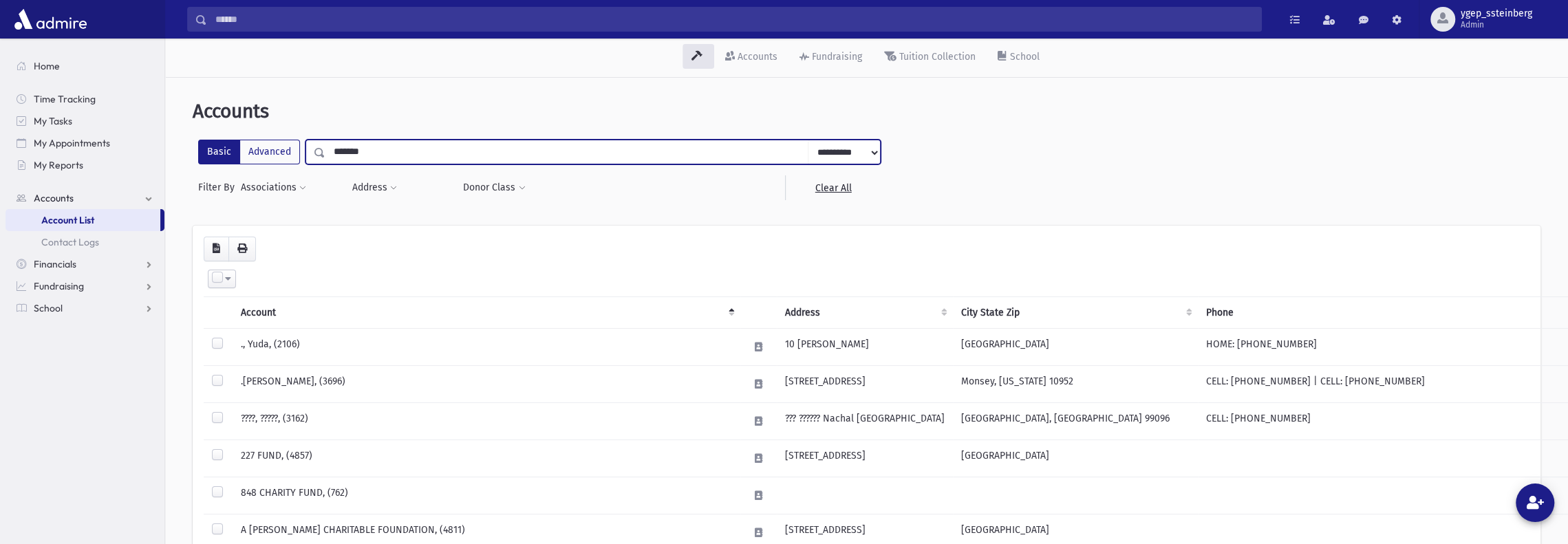
type input "*******"
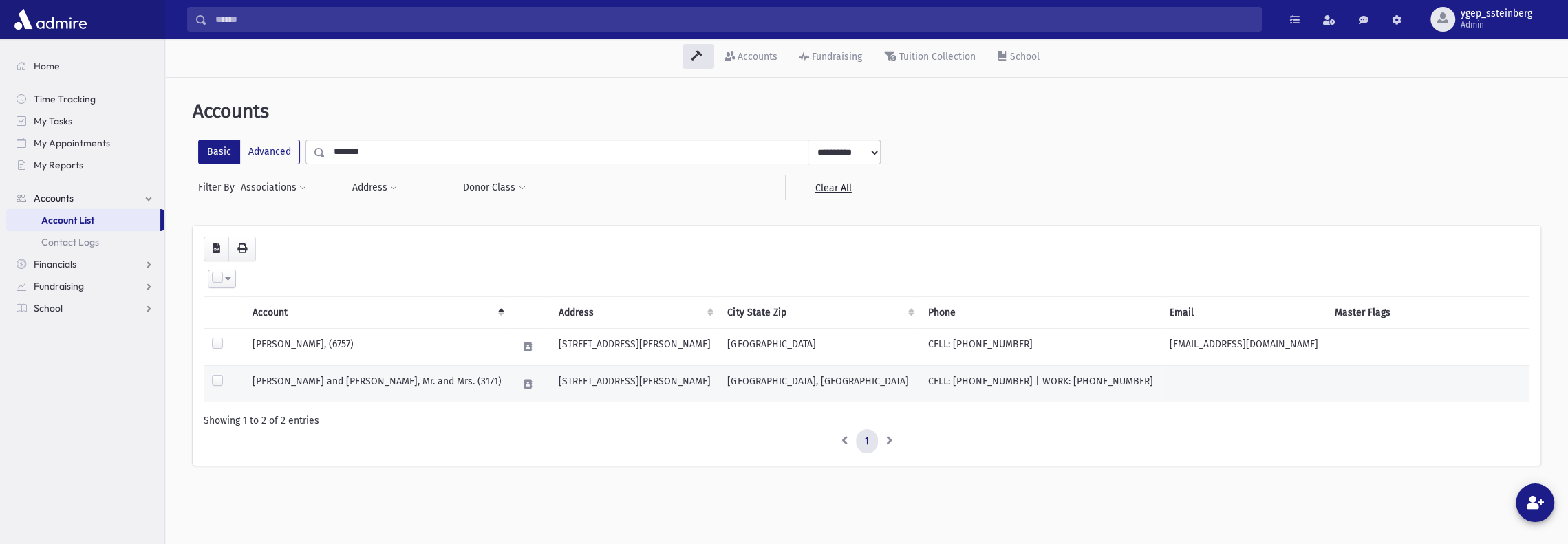
click at [389, 380] on td "[PERSON_NAME] and [PERSON_NAME], Mr. and Mrs. (3171)" at bounding box center [377, 383] width 265 height 37
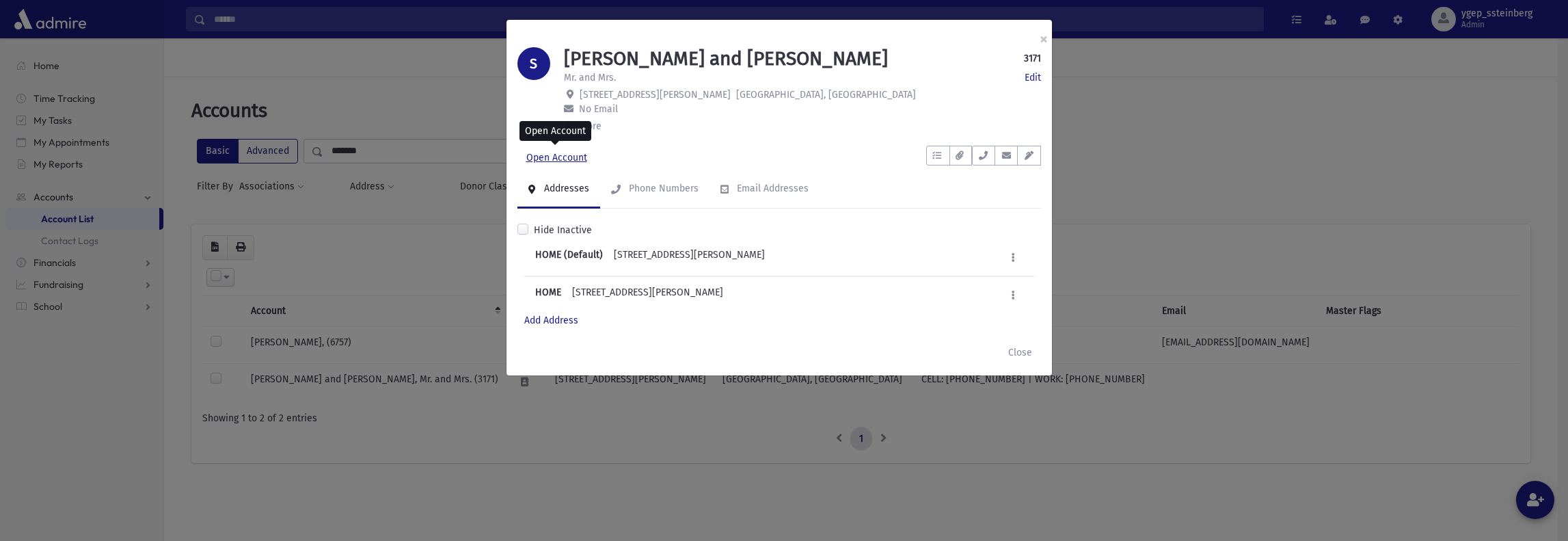
click at [558, 154] on link "Open Account" at bounding box center [557, 158] width 79 height 24
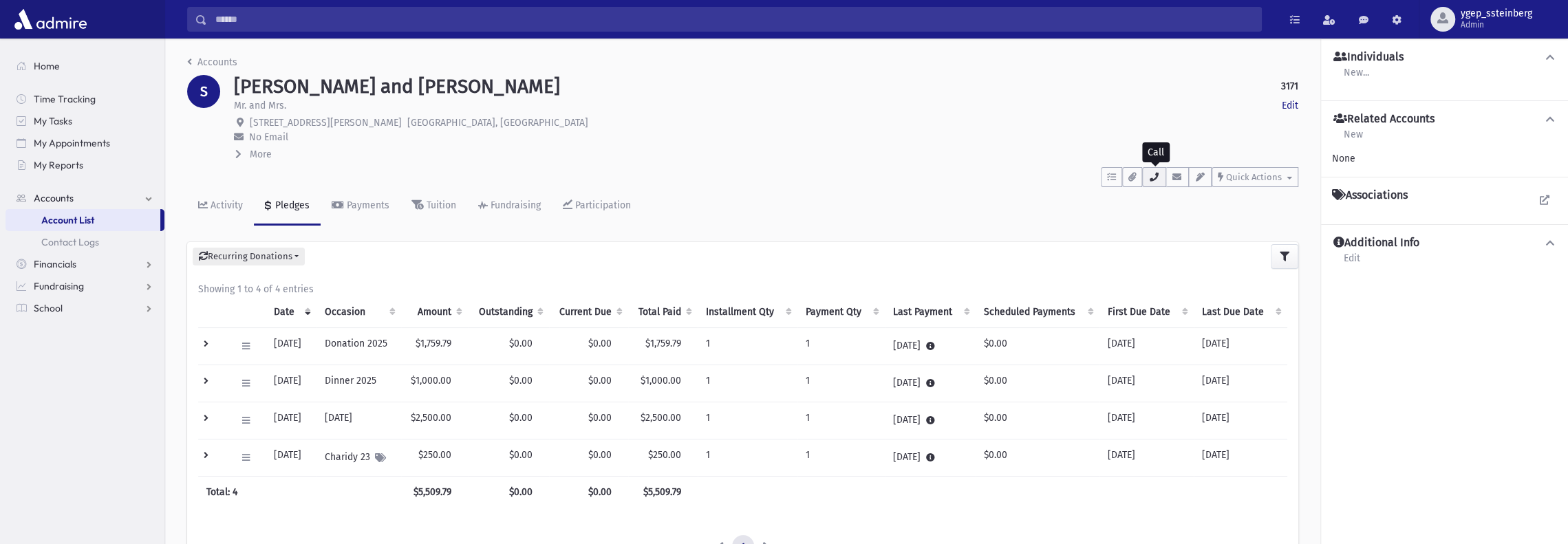
click at [1151, 172] on icon "button" at bounding box center [1154, 176] width 11 height 9
click at [204, 341] on td at bounding box center [212, 345] width 29 height 37
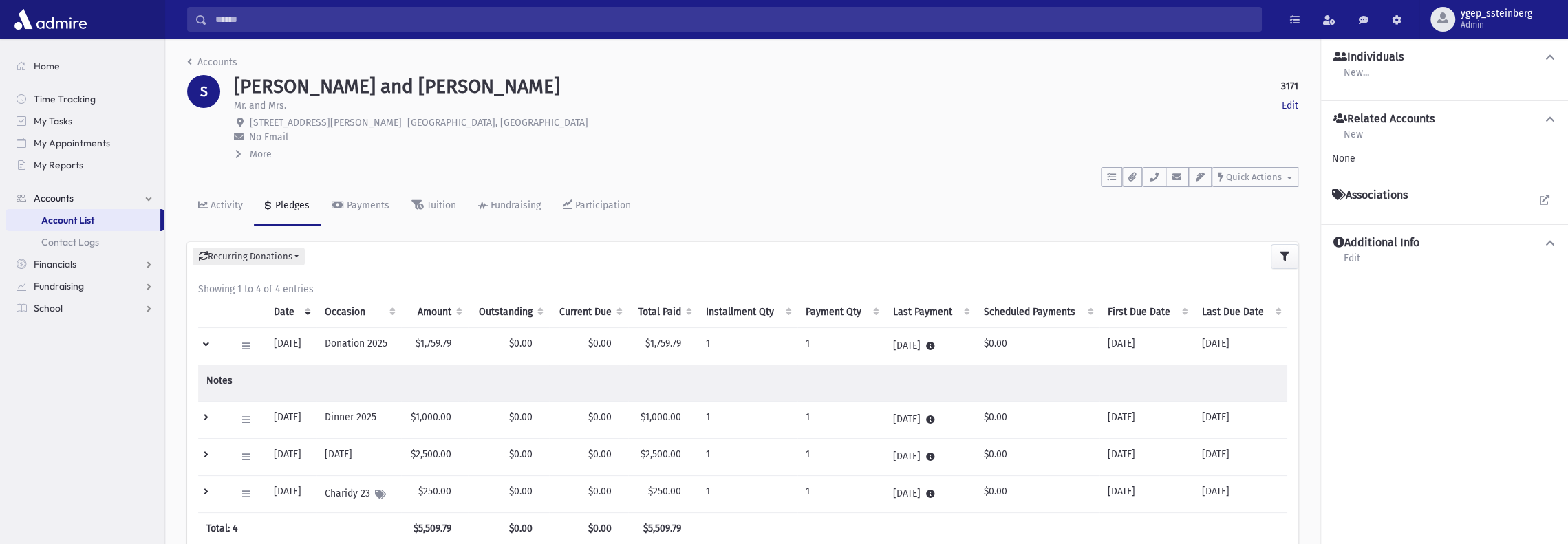
click at [204, 341] on td at bounding box center [212, 345] width 29 height 37
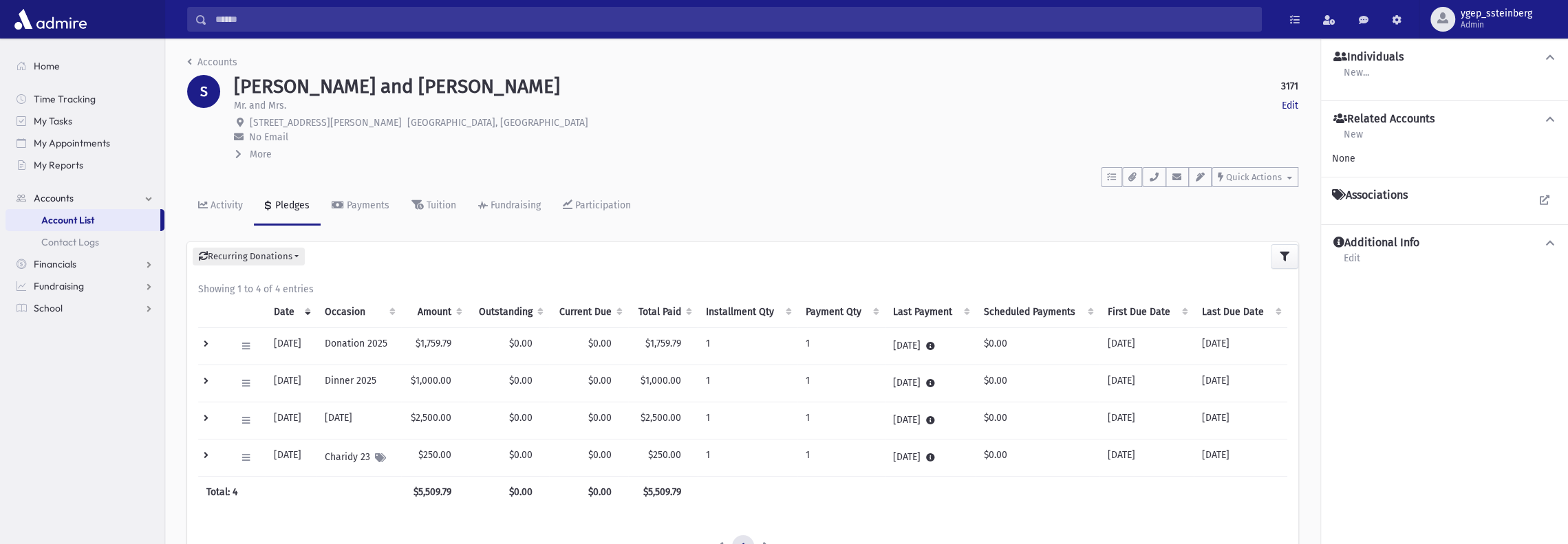
click at [205, 339] on td at bounding box center [212, 345] width 29 height 37
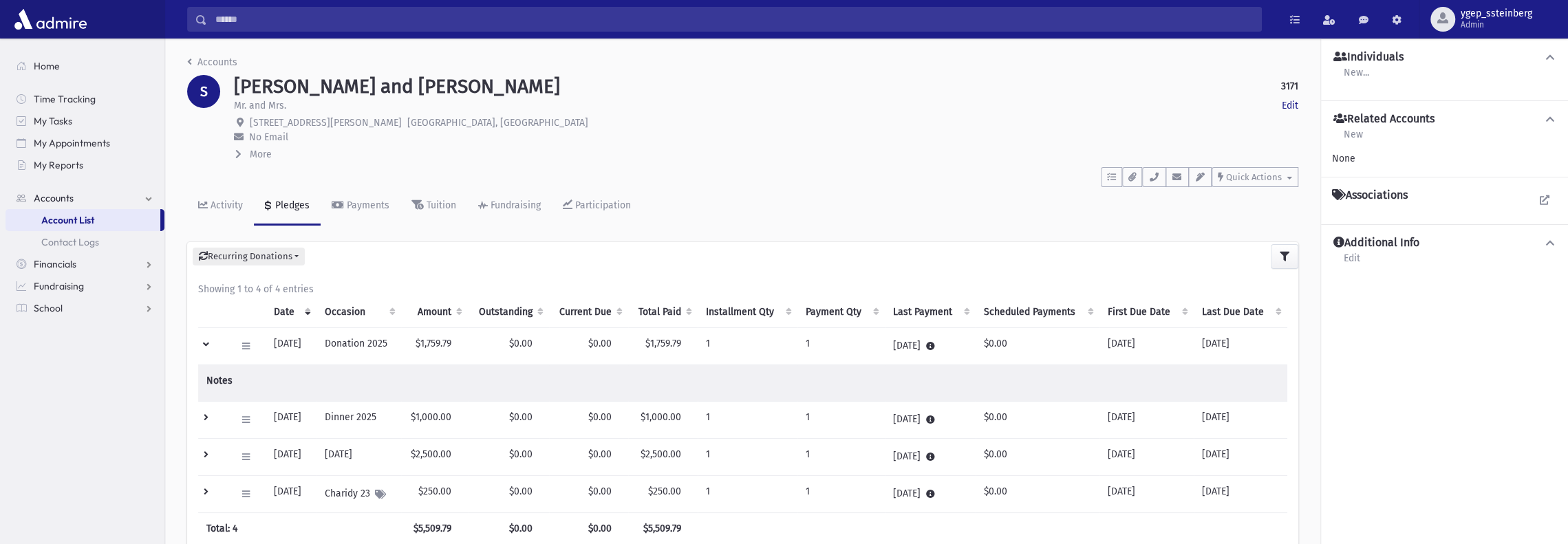
click at [205, 339] on td at bounding box center [212, 345] width 29 height 37
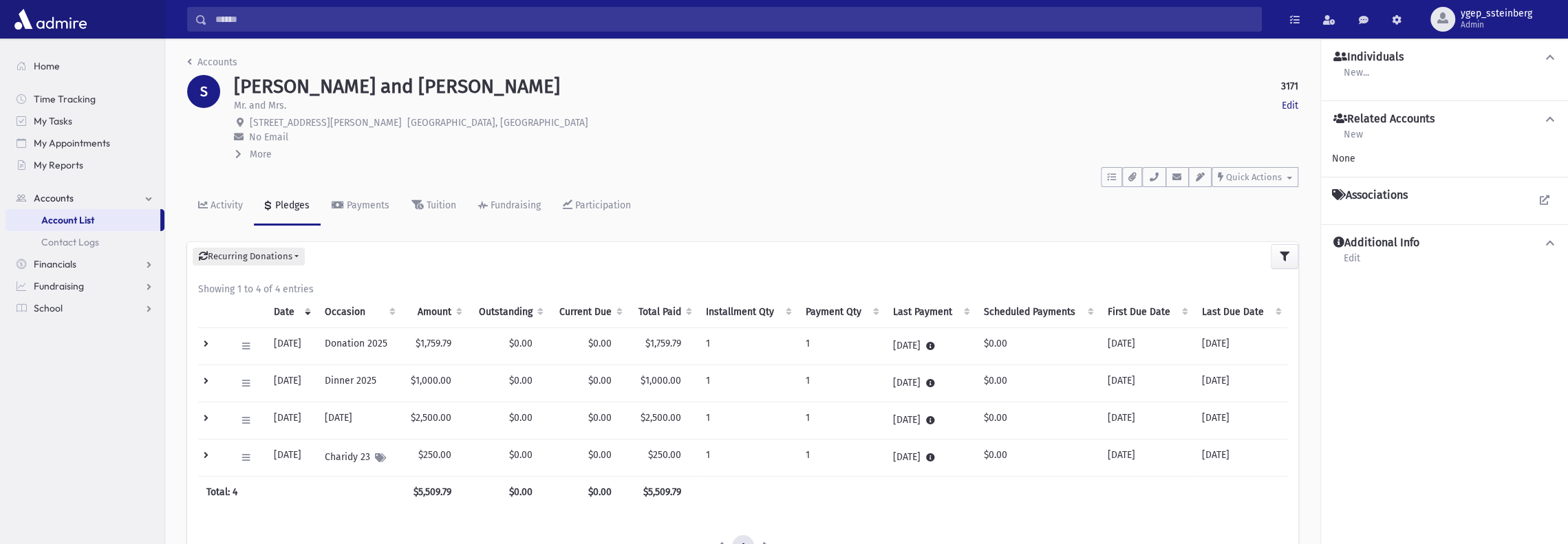
click at [205, 411] on td at bounding box center [212, 419] width 29 height 37
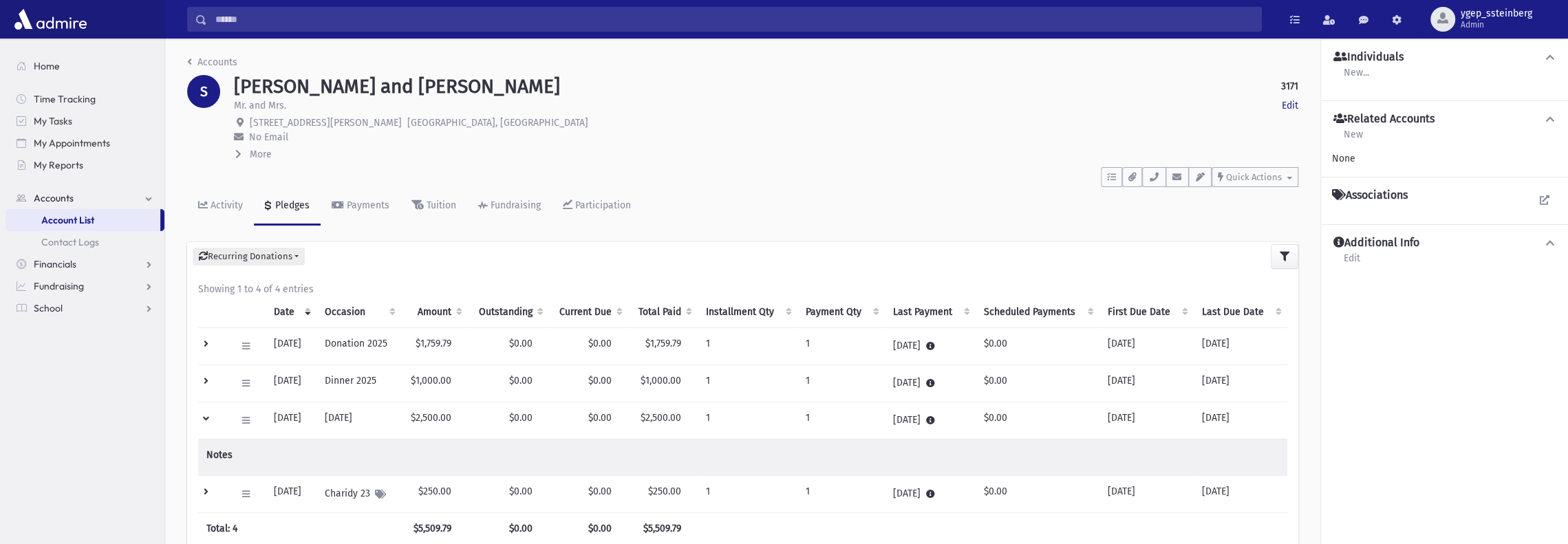
click at [205, 411] on td at bounding box center [212, 419] width 29 height 37
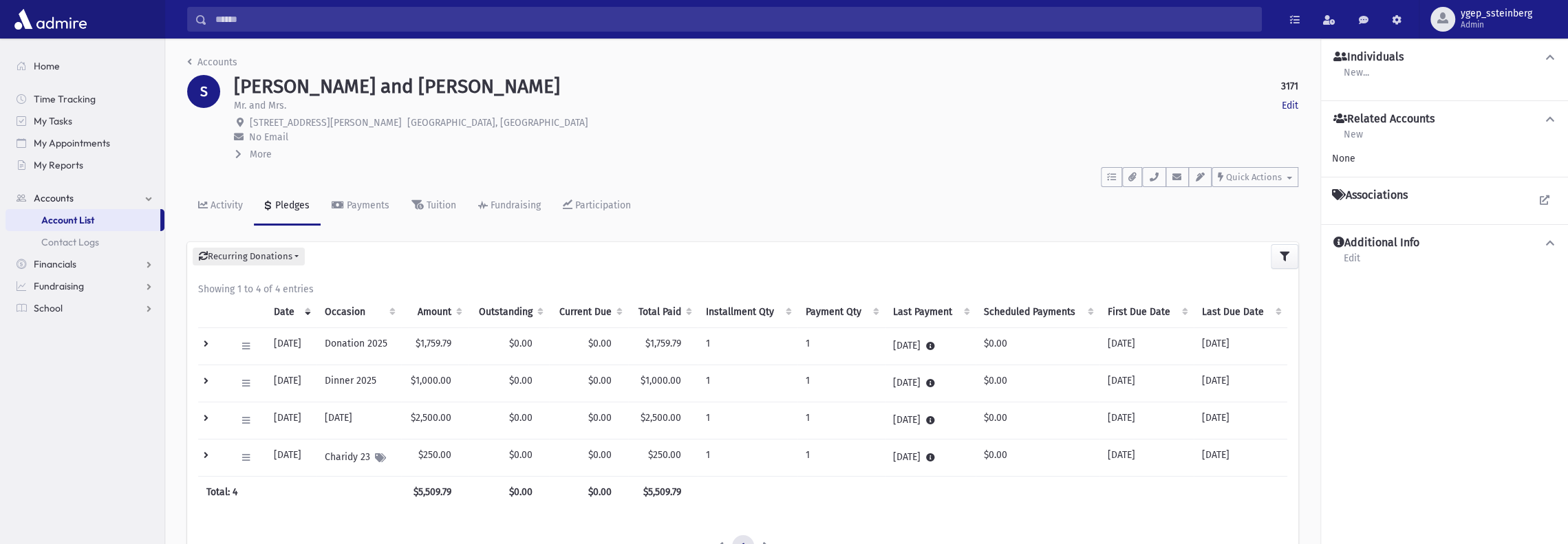
click at [206, 338] on td at bounding box center [212, 345] width 29 height 37
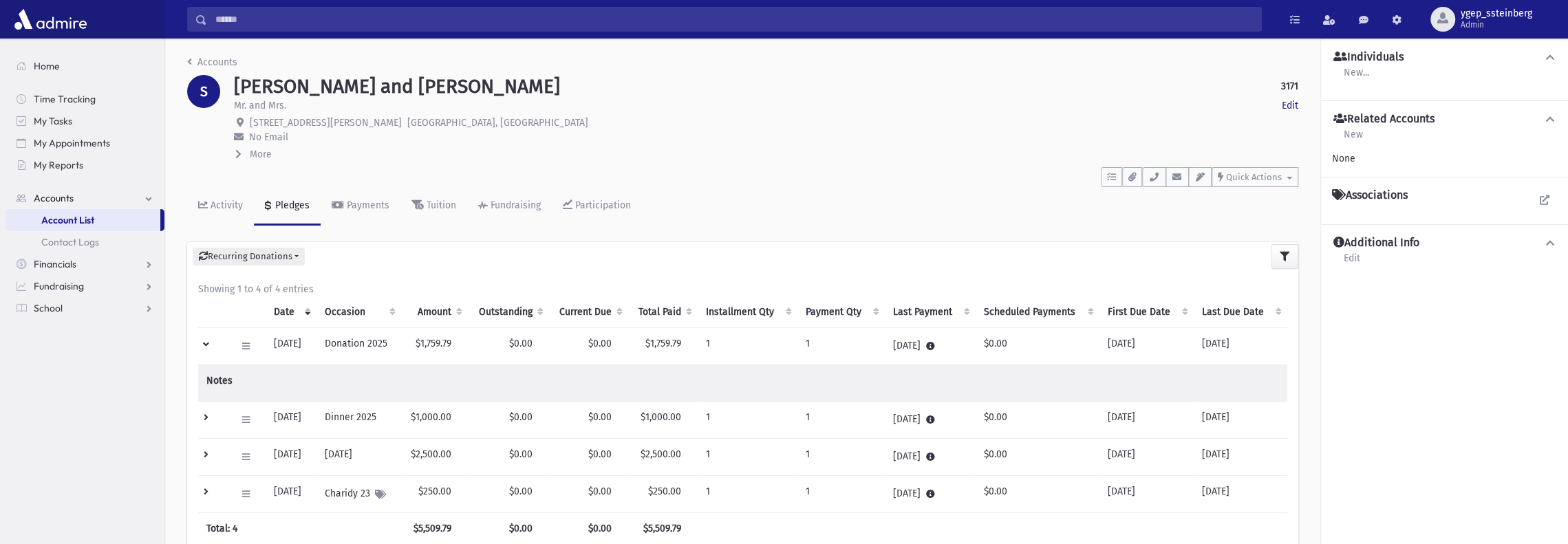
click at [208, 341] on td at bounding box center [212, 345] width 29 height 37
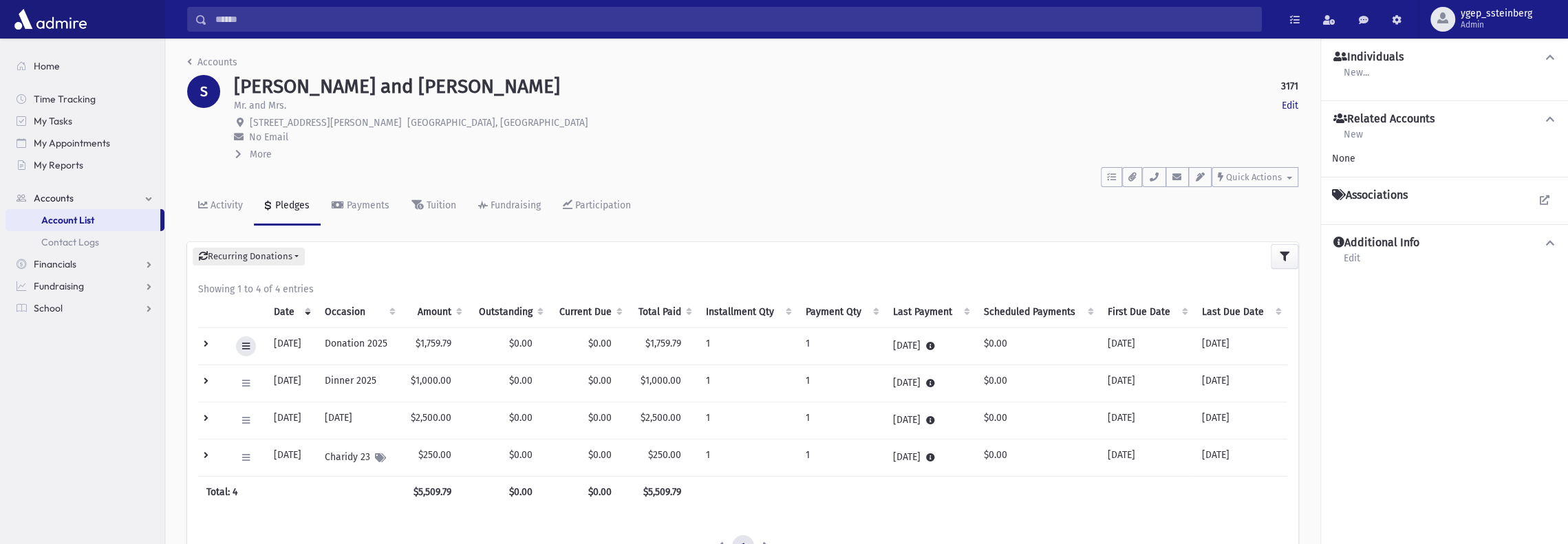
click at [248, 347] on icon at bounding box center [246, 345] width 8 height 9
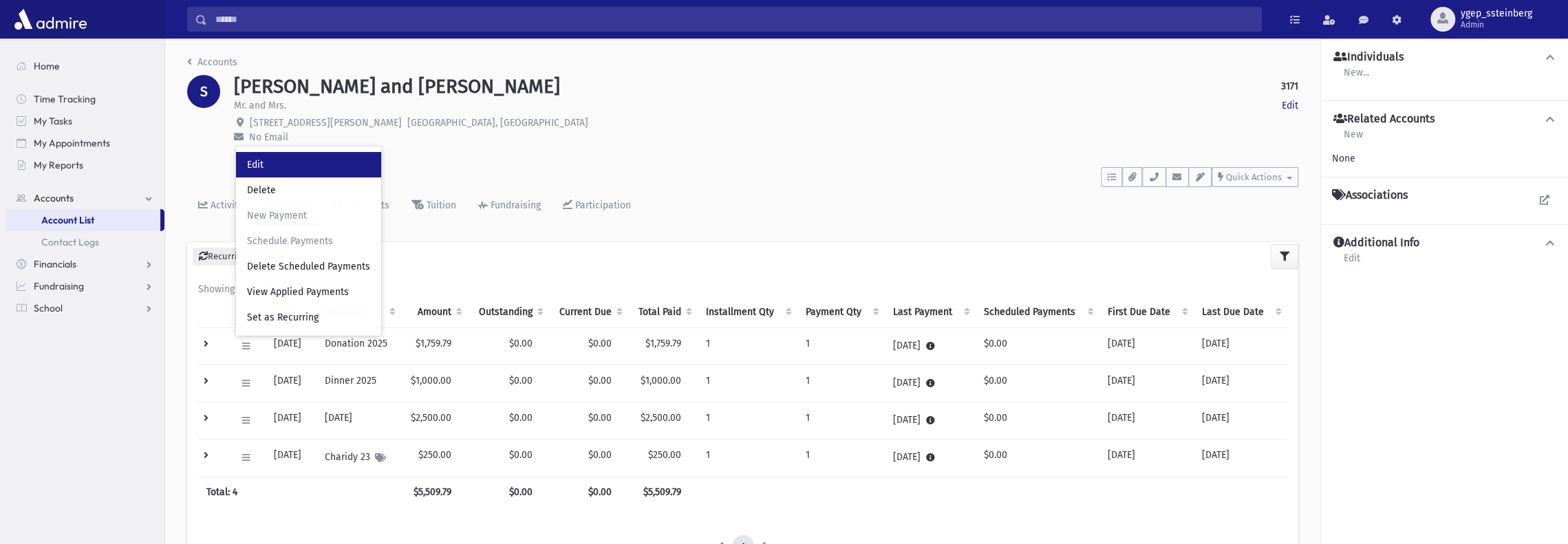
click at [267, 161] on link "Edit" at bounding box center [308, 165] width 145 height 26
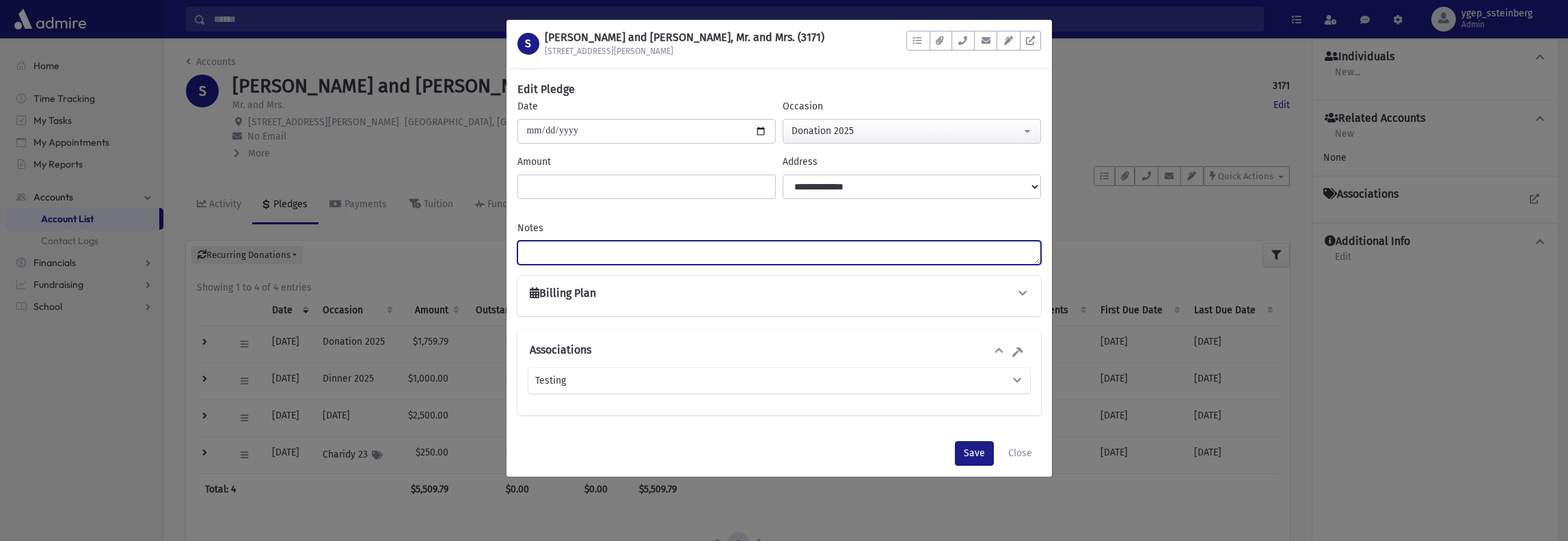
click at [578, 245] on textarea "Notes" at bounding box center [779, 252] width 524 height 24
type textarea "********"
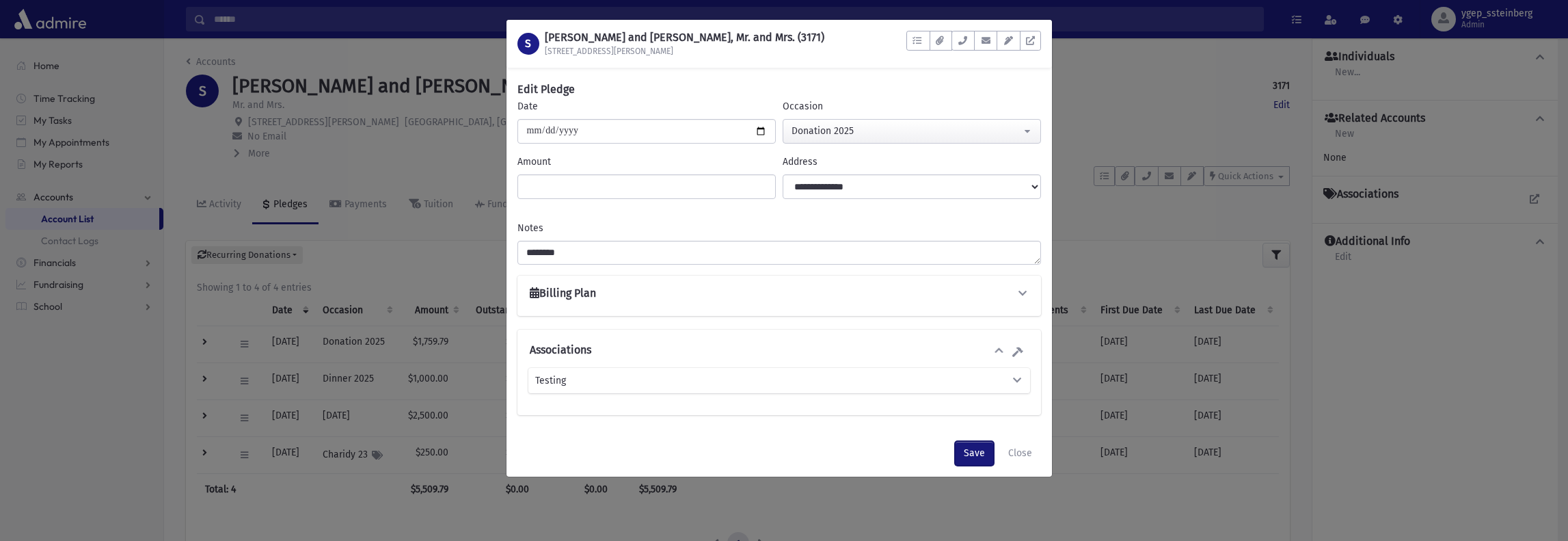
click at [972, 452] on button "Save" at bounding box center [974, 453] width 39 height 24
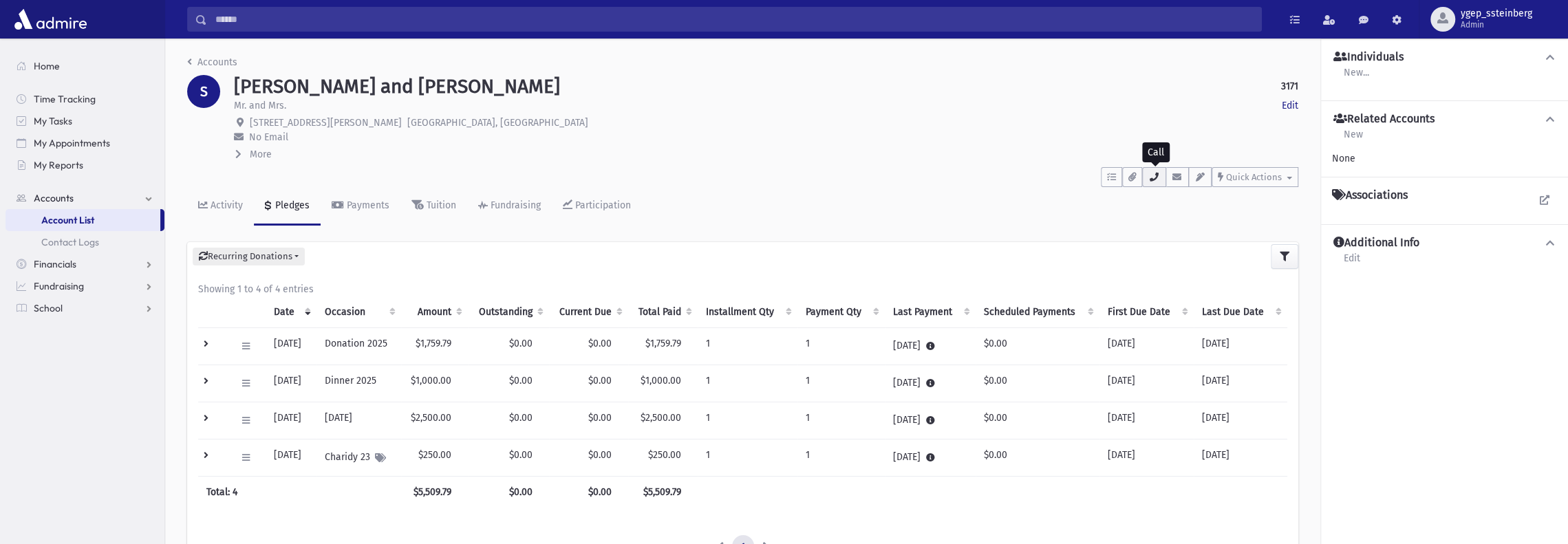
click at [1164, 183] on button "button" at bounding box center [1153, 177] width 24 height 20
